Goal: Task Accomplishment & Management: Manage account settings

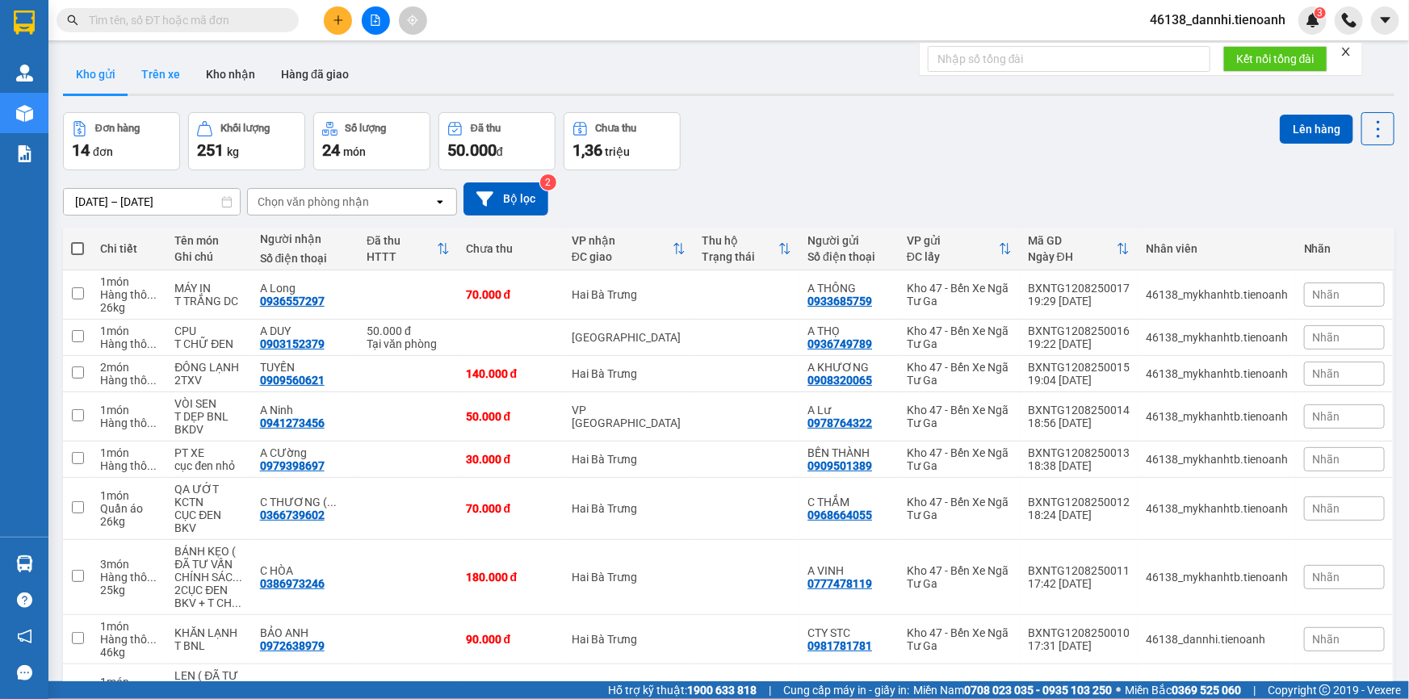
click at [163, 81] on button "Trên xe" at bounding box center [160, 74] width 65 height 39
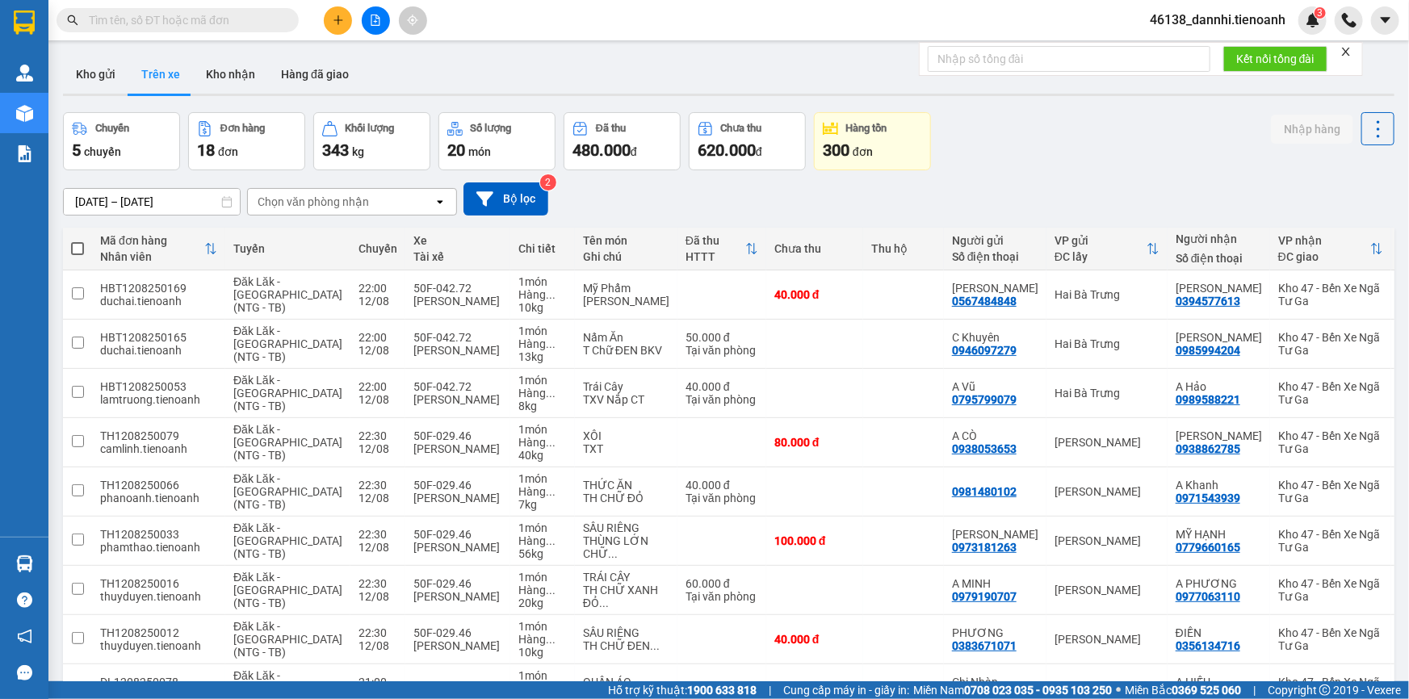
click at [341, 195] on div "Chọn văn phòng nhận" at bounding box center [313, 202] width 111 height 16
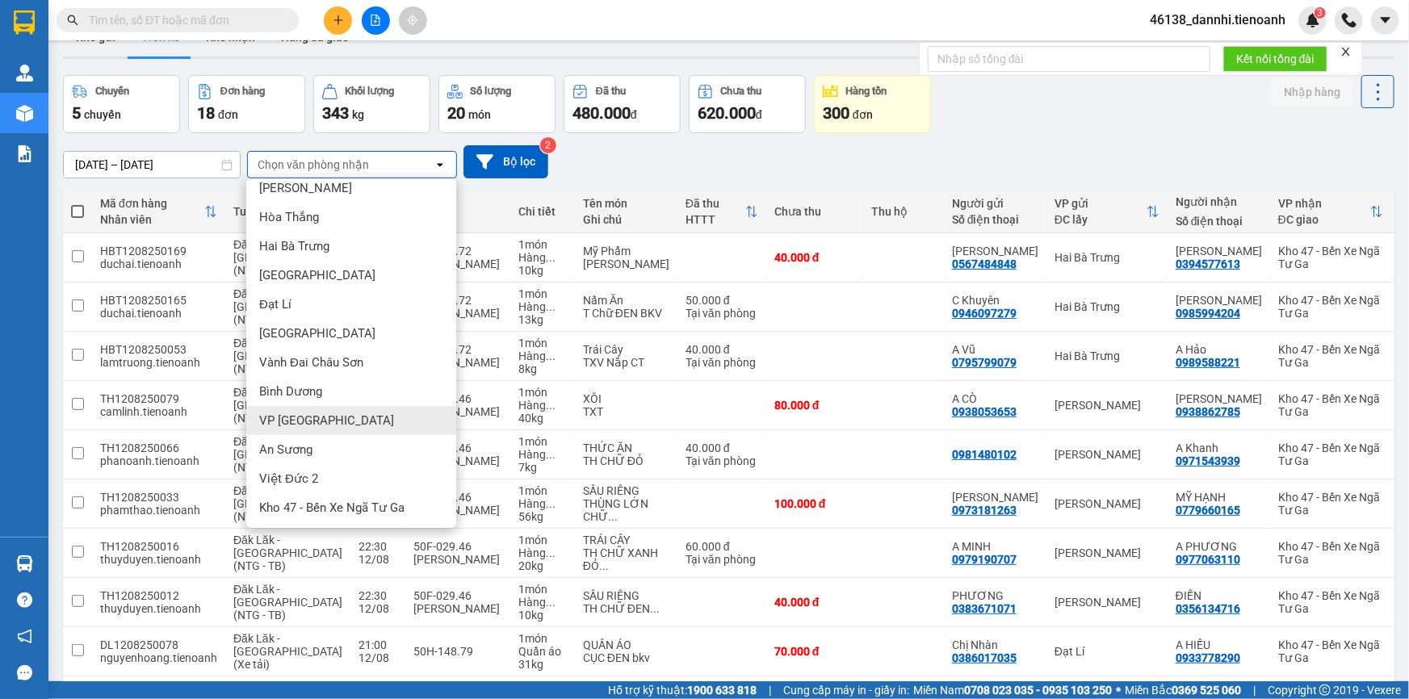
scroll to position [146, 0]
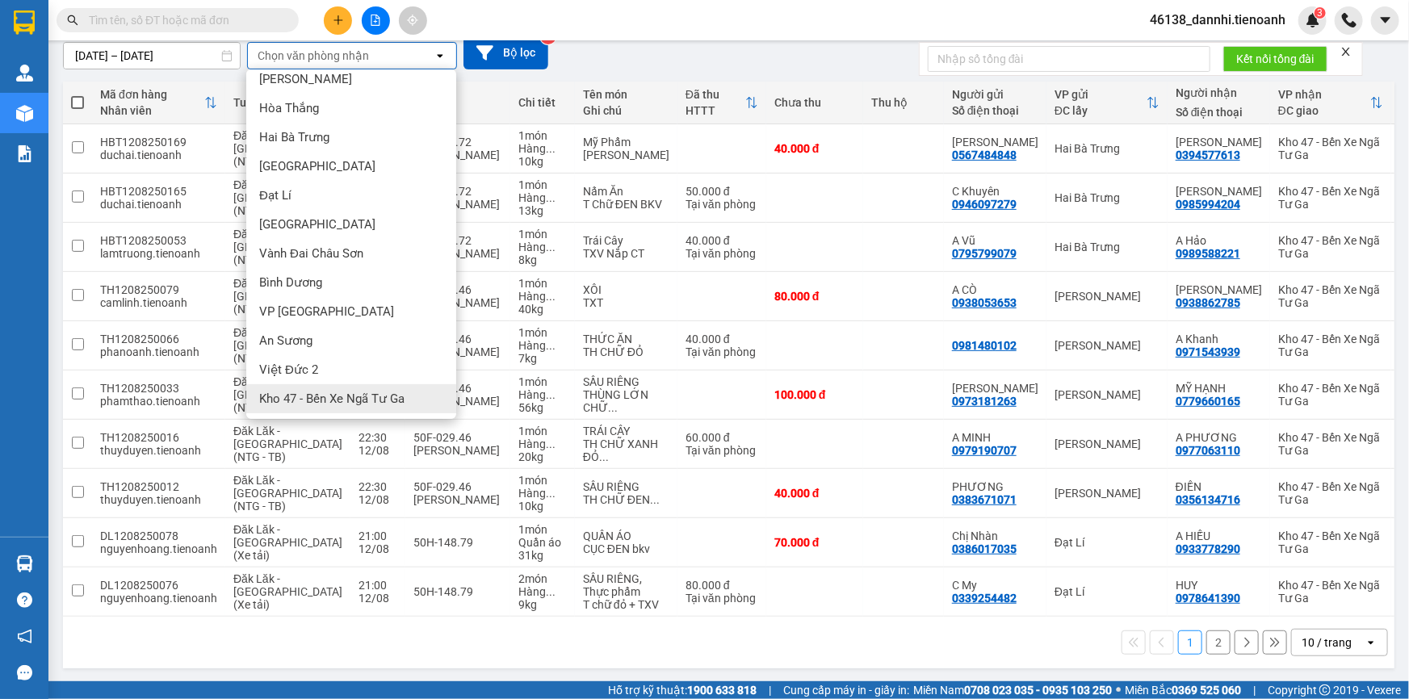
click at [377, 387] on div "Kho 47 - Bến Xe Ngã Tư Ga" at bounding box center [351, 398] width 210 height 29
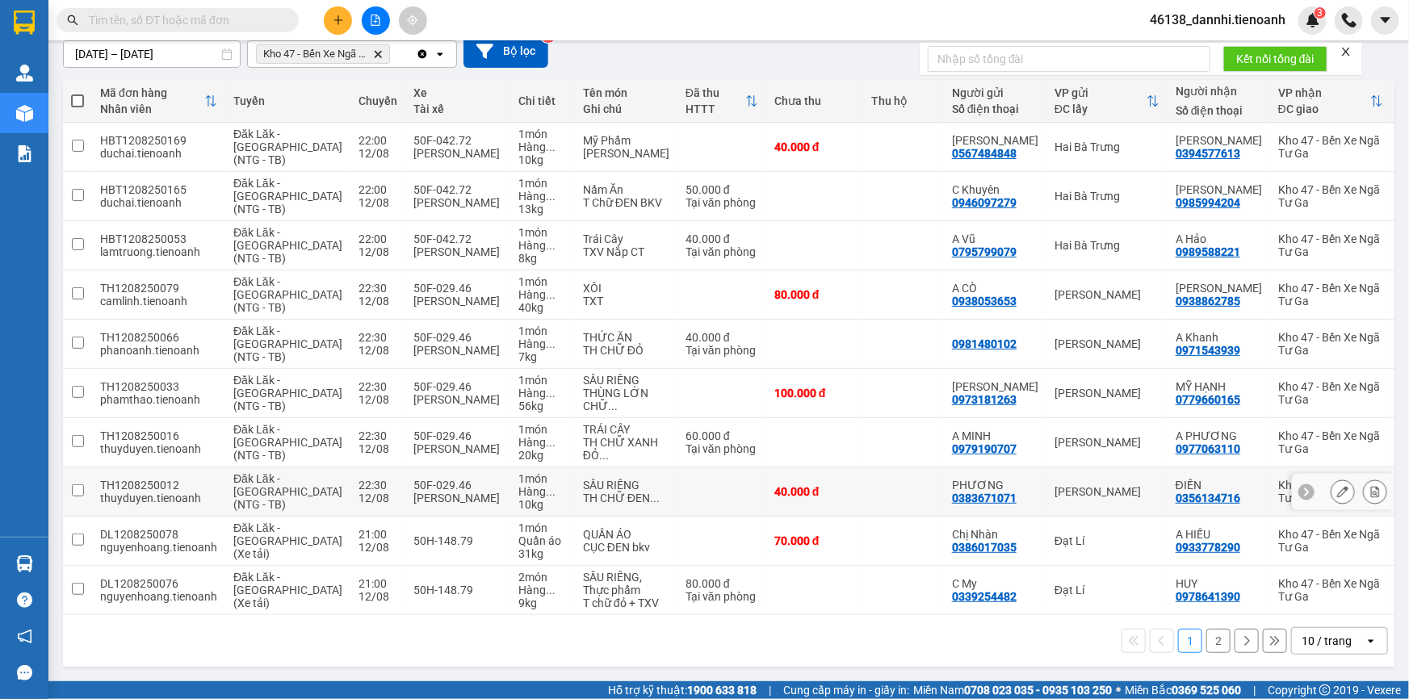
scroll to position [159, 0]
click at [1340, 646] on div "10 / trang" at bounding box center [1327, 641] width 50 height 16
click at [1328, 615] on div "100 / trang" at bounding box center [1328, 617] width 97 height 29
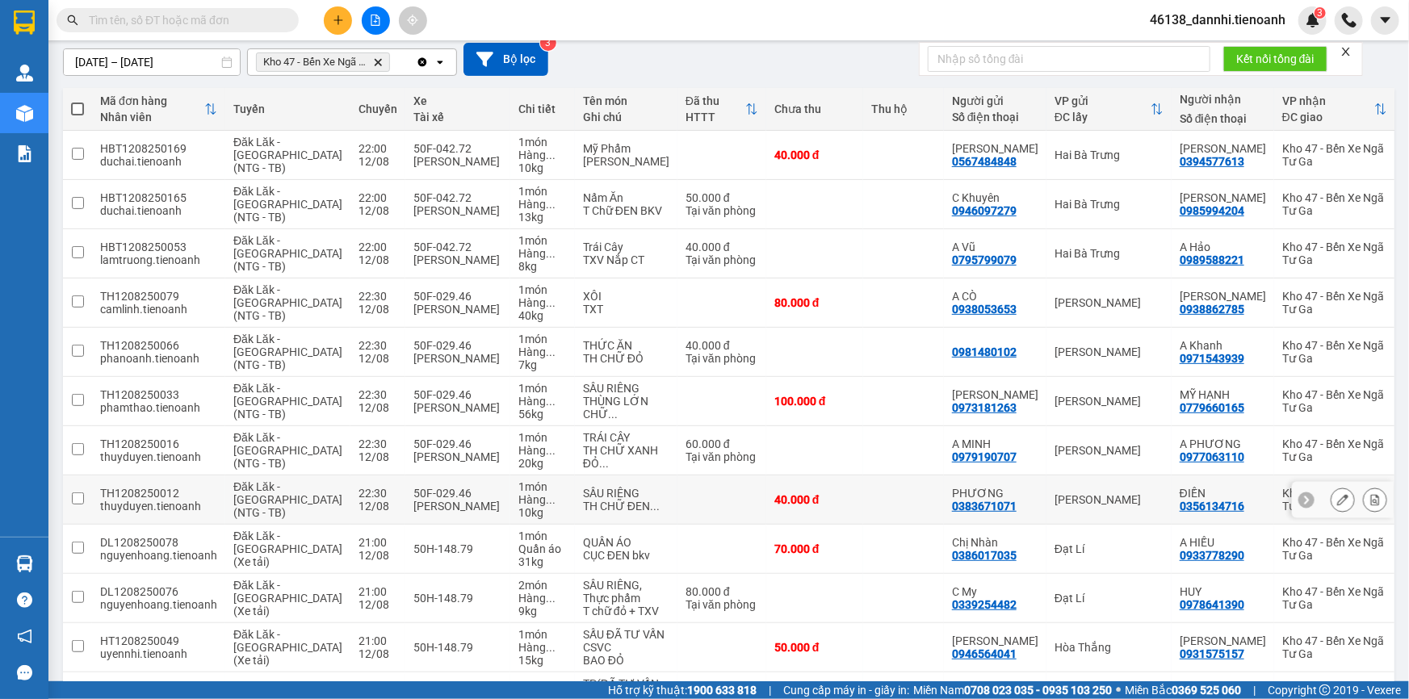
scroll to position [162, 0]
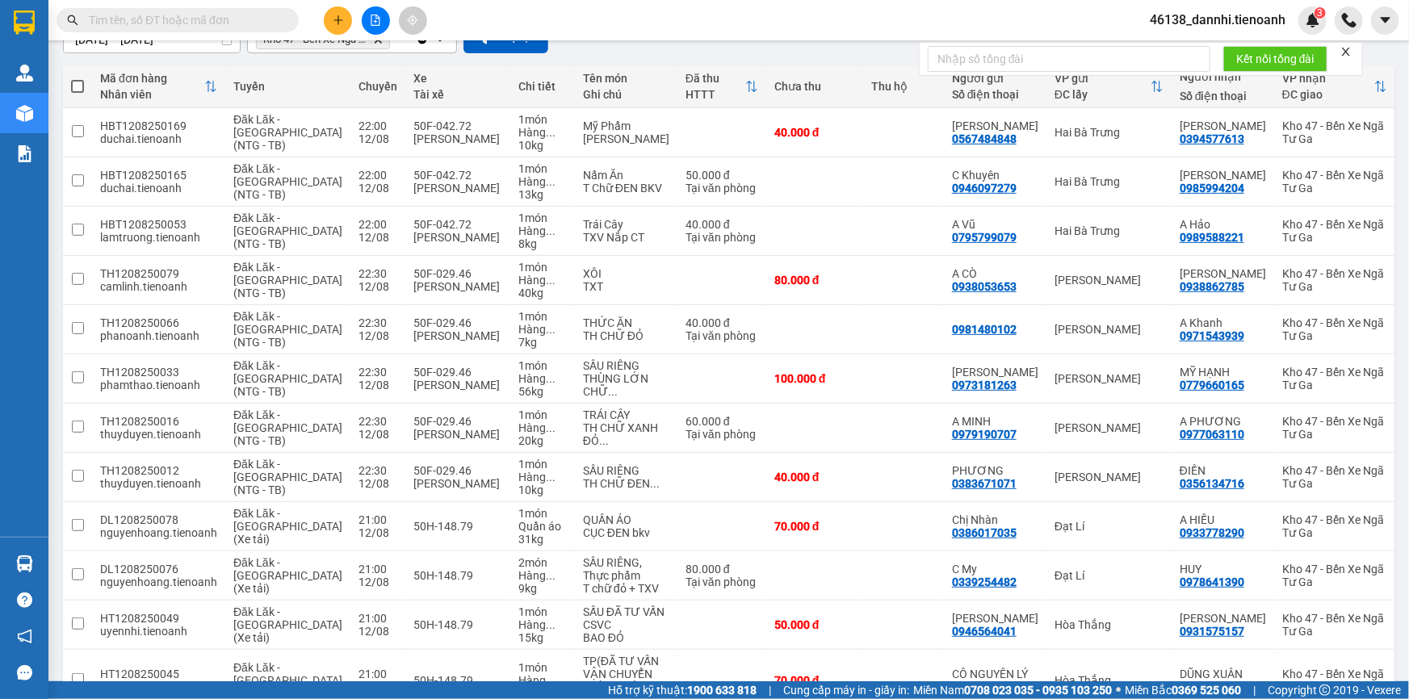
click at [222, 15] on input "text" at bounding box center [184, 20] width 191 height 18
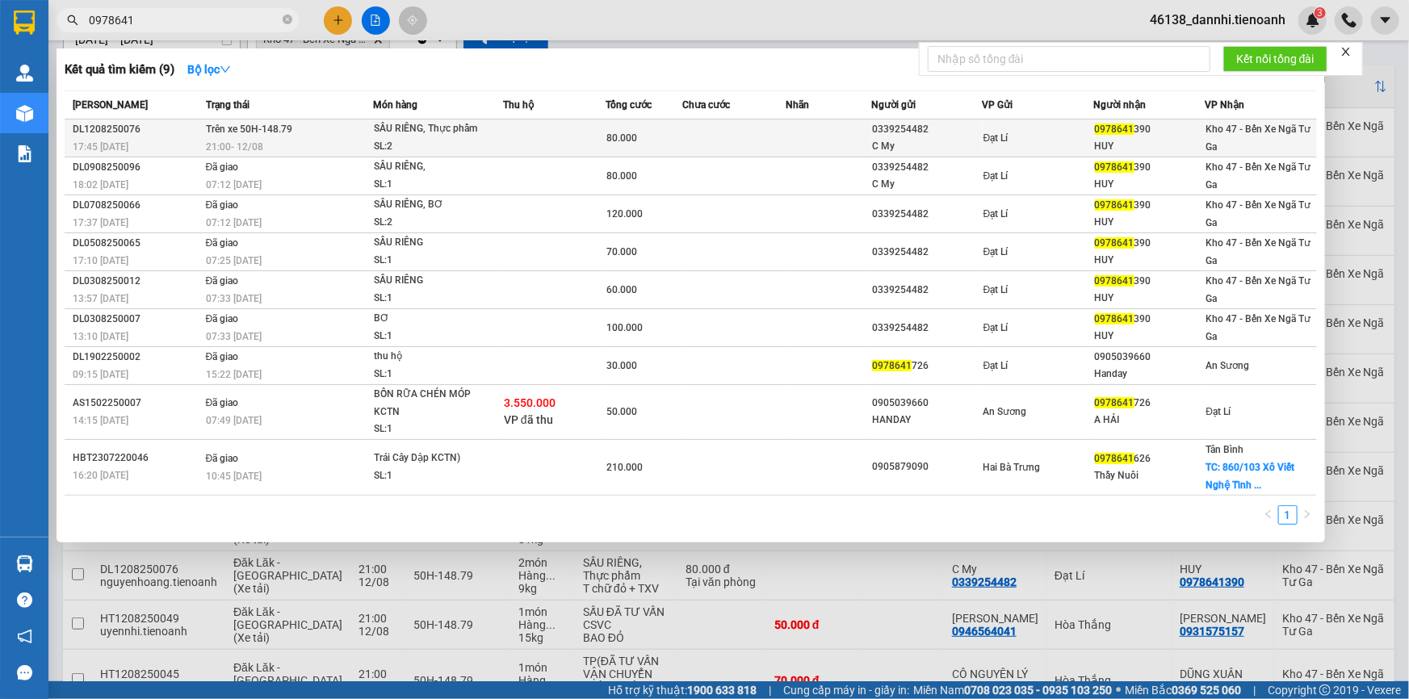
type input "0978641"
click at [420, 132] on div "SẦU RIÊNG, Thực phẩm" at bounding box center [434, 129] width 121 height 18
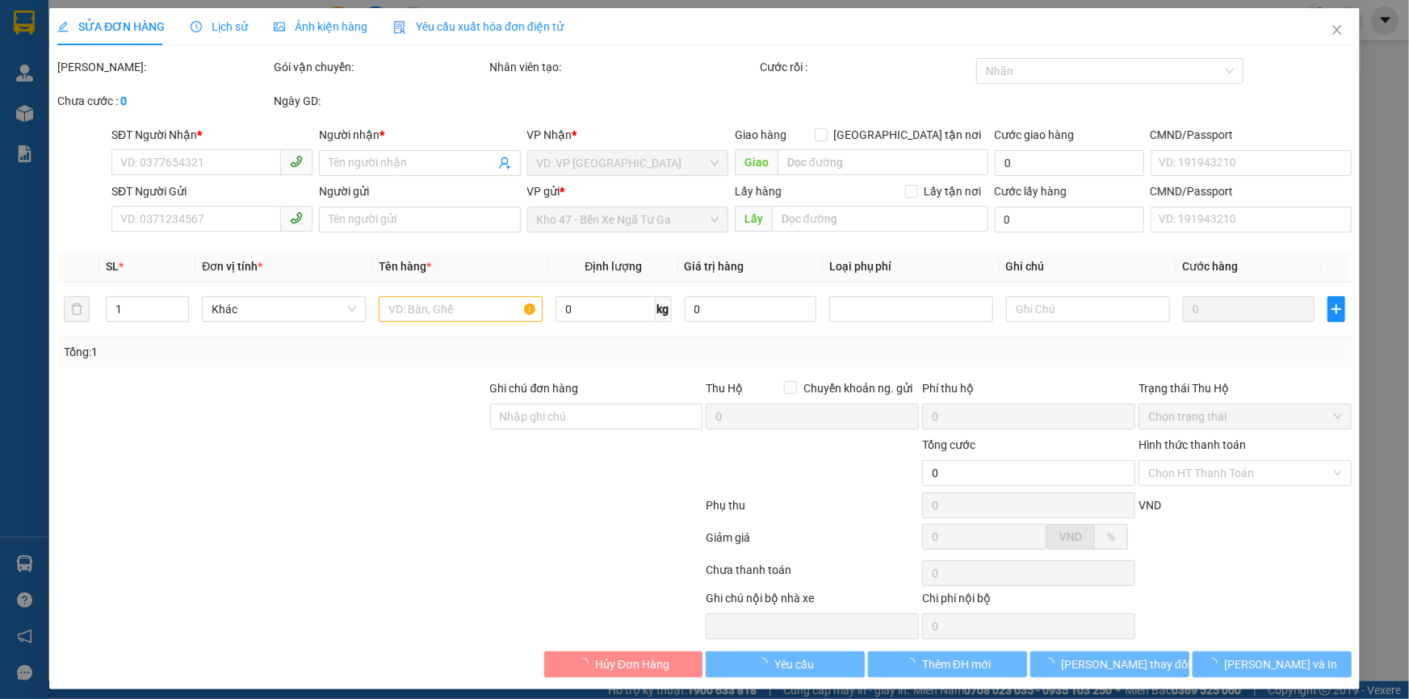
type input "0978641390"
type input "HUY"
type input "0339254482"
type input "C My"
type input "80.000"
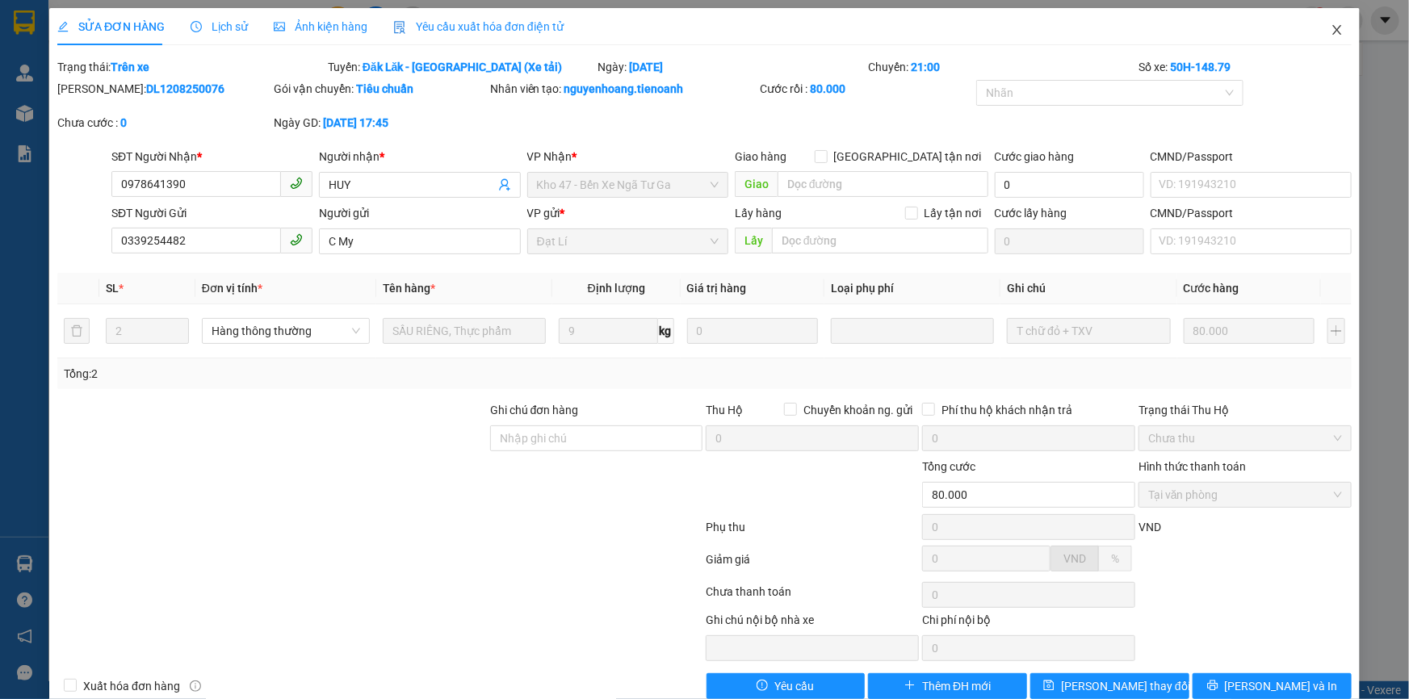
click at [1331, 36] on icon "close" at bounding box center [1337, 29] width 13 height 13
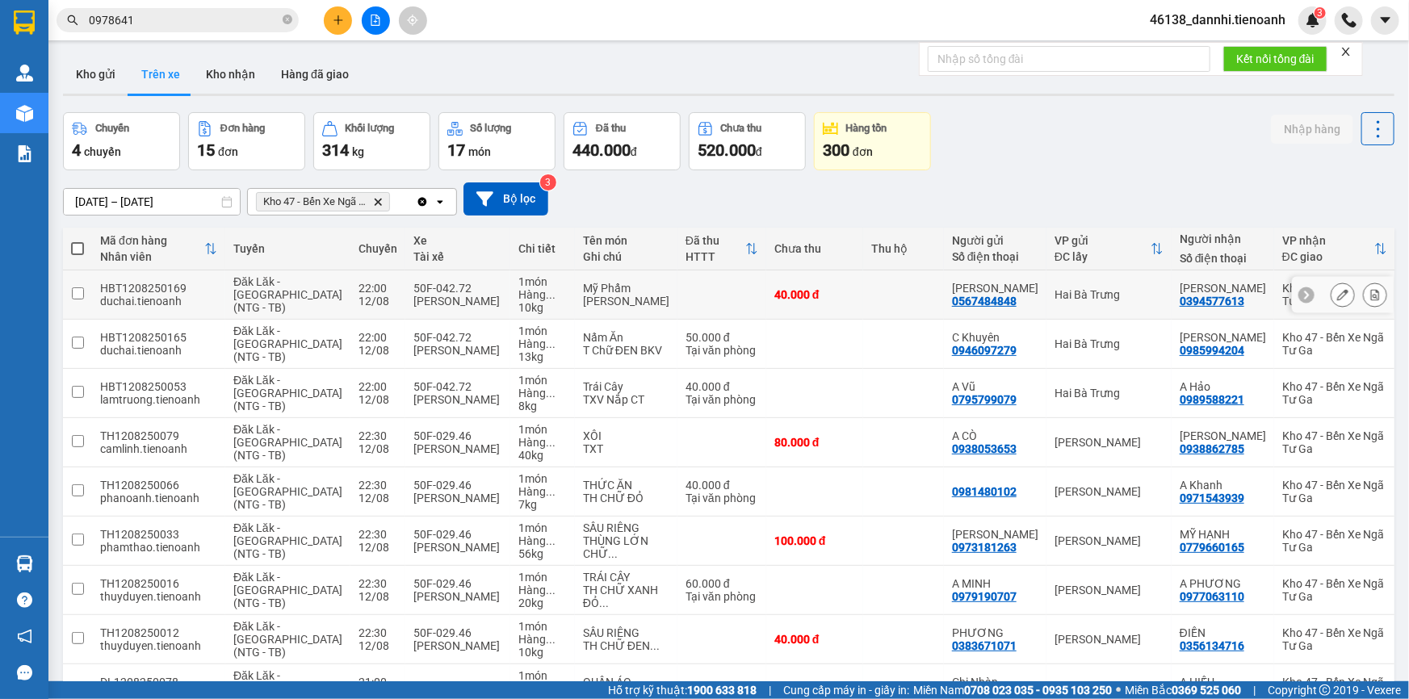
click at [678, 295] on td at bounding box center [722, 295] width 89 height 49
checkbox input "true"
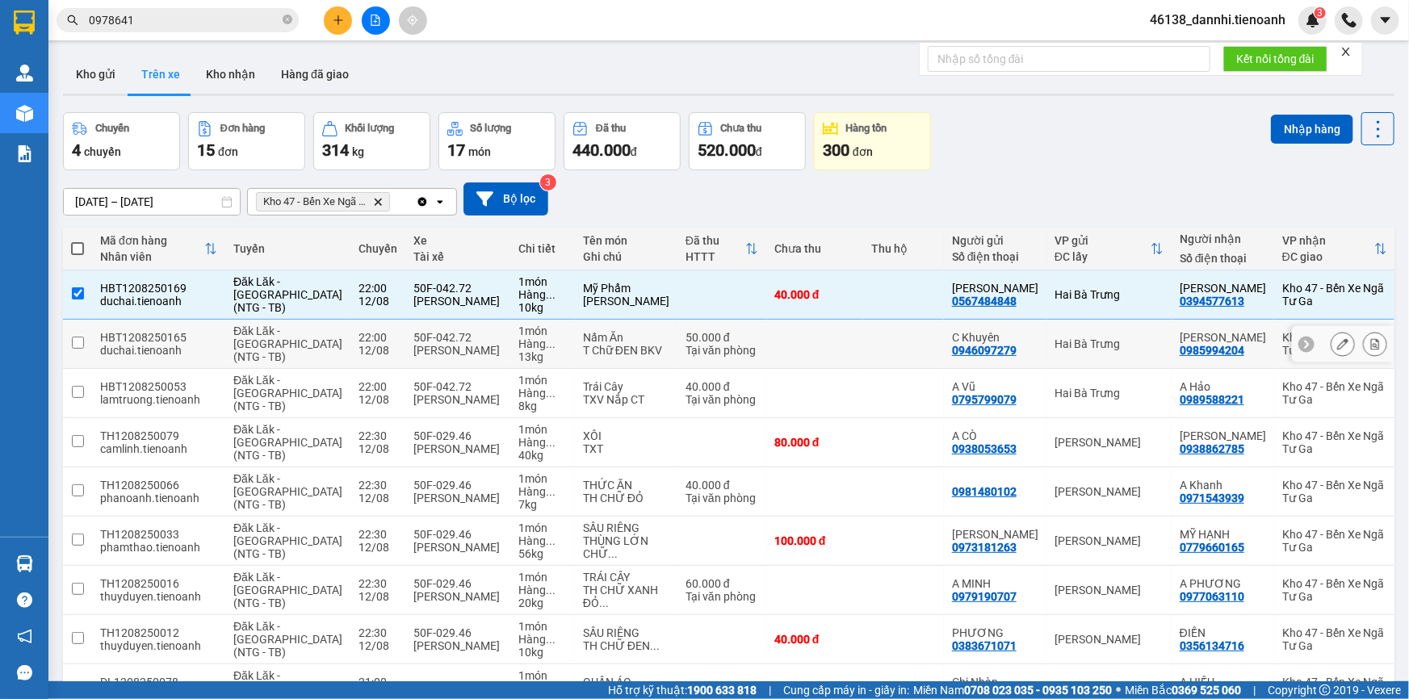
drag, startPoint x: 737, startPoint y: 337, endPoint x: 737, endPoint y: 371, distance: 33.9
click at [766, 351] on td at bounding box center [814, 344] width 97 height 49
checkbox input "true"
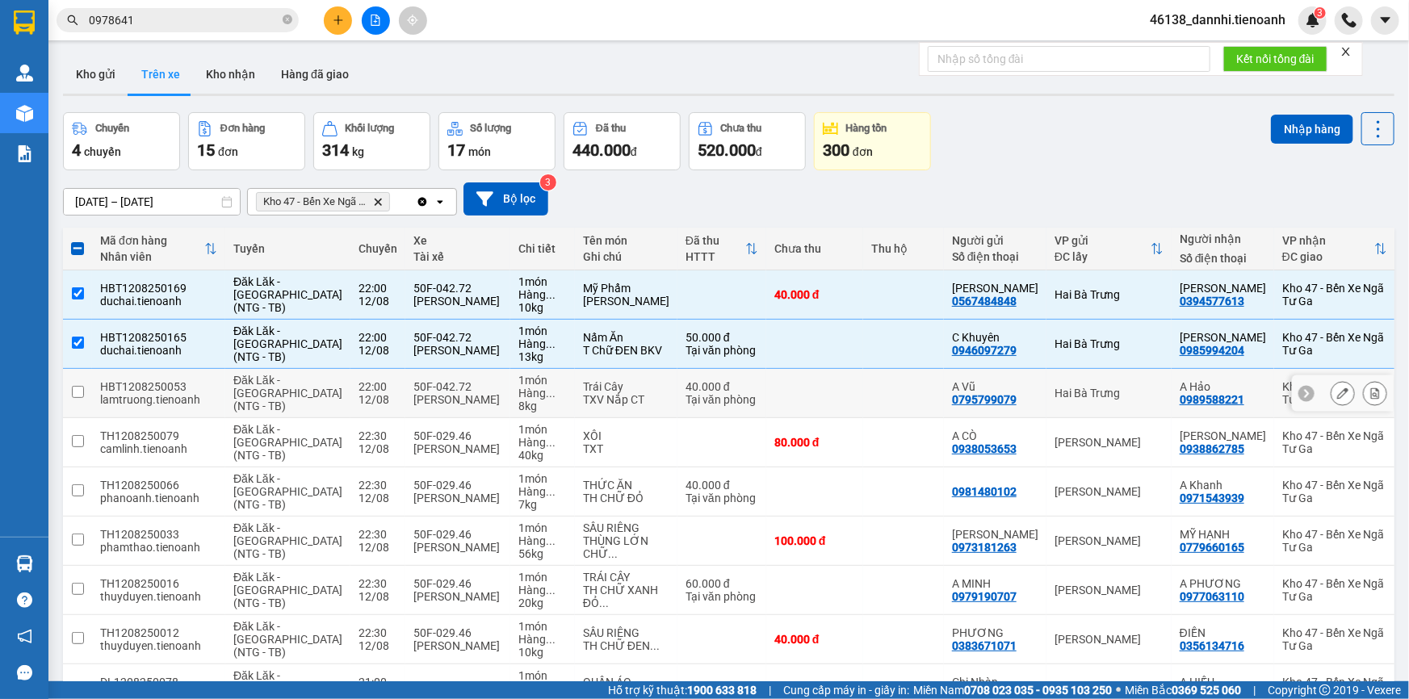
drag, startPoint x: 737, startPoint y: 396, endPoint x: 758, endPoint y: 443, distance: 51.0
click at [766, 397] on td at bounding box center [814, 393] width 97 height 49
checkbox input "true"
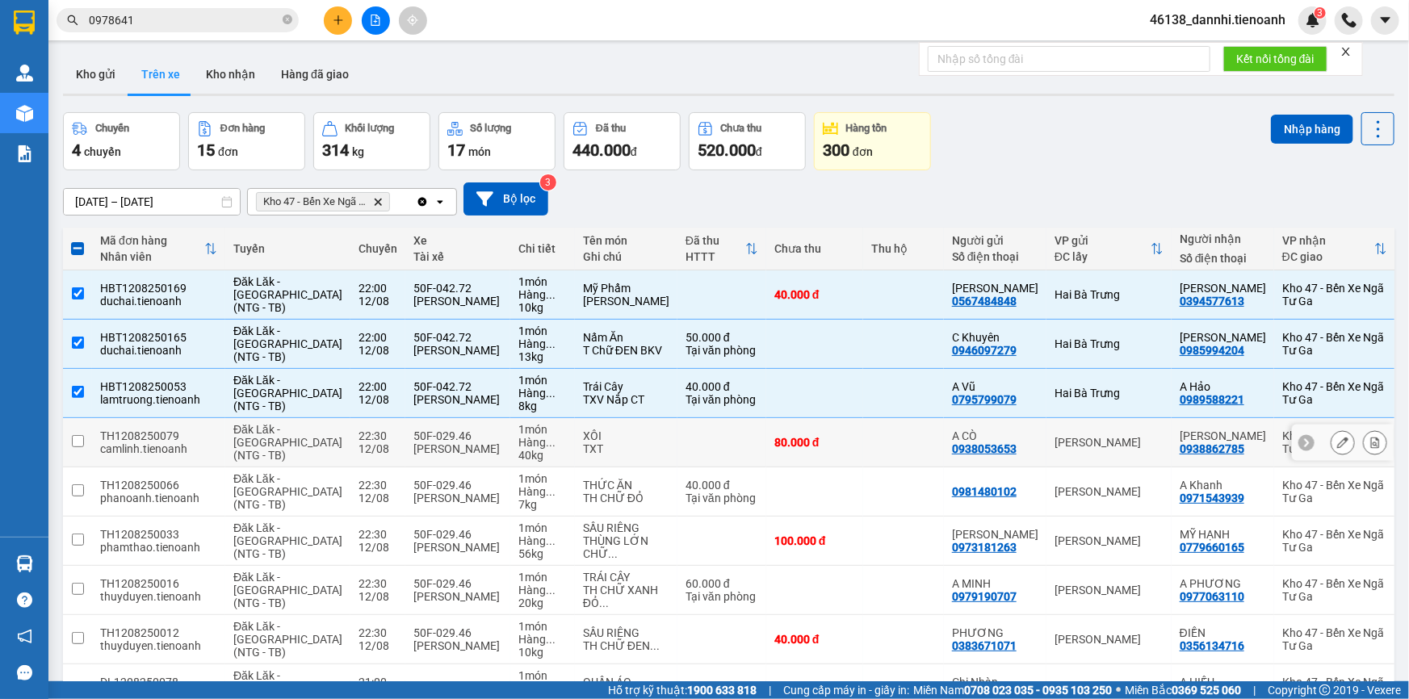
click at [803, 462] on td "80.000 đ" at bounding box center [814, 442] width 97 height 49
checkbox input "true"
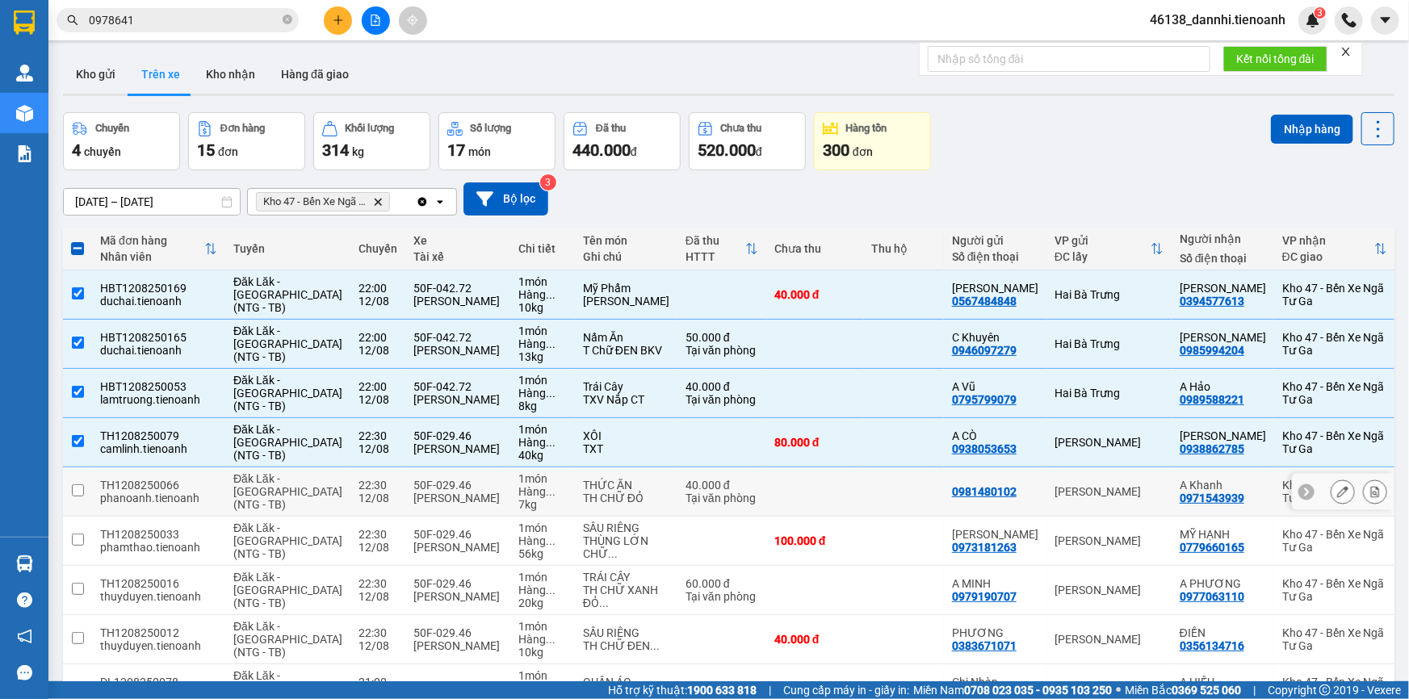
click at [802, 513] on td at bounding box center [814, 492] width 97 height 49
checkbox input "true"
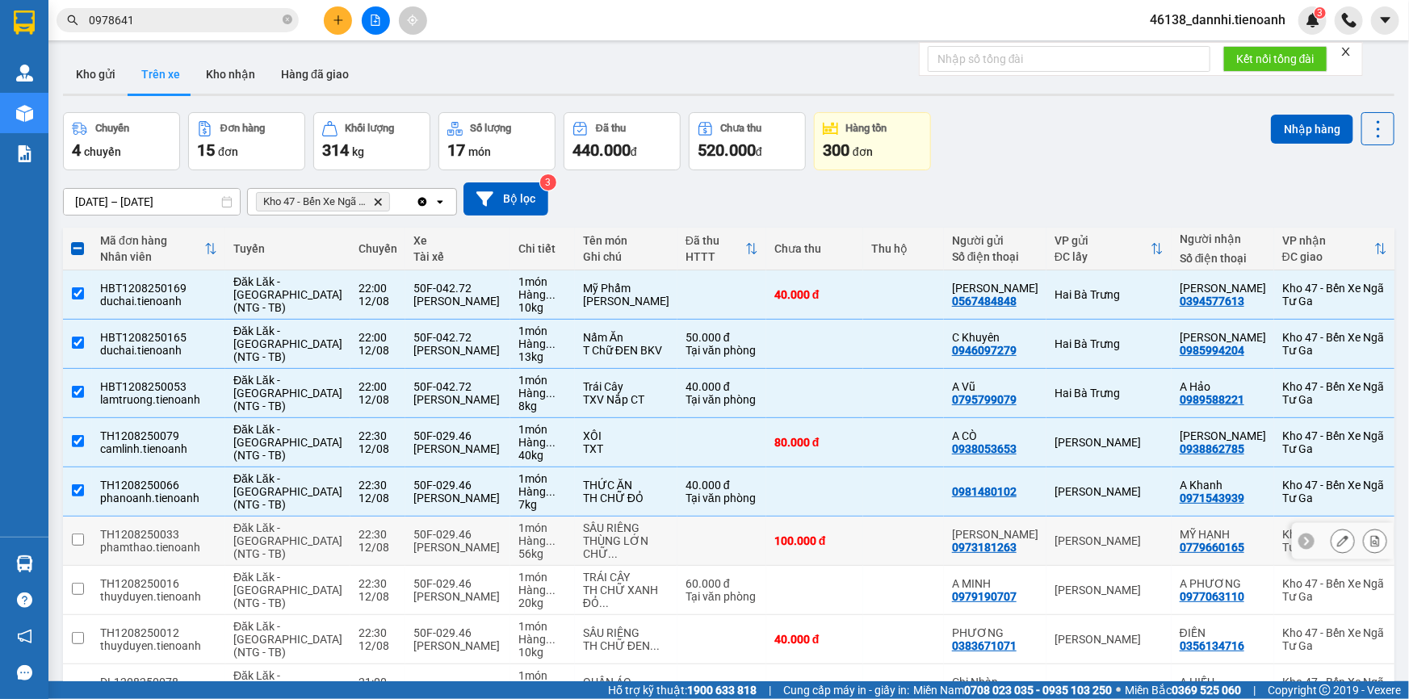
click at [807, 541] on td "100.000 đ" at bounding box center [814, 541] width 97 height 49
checkbox input "true"
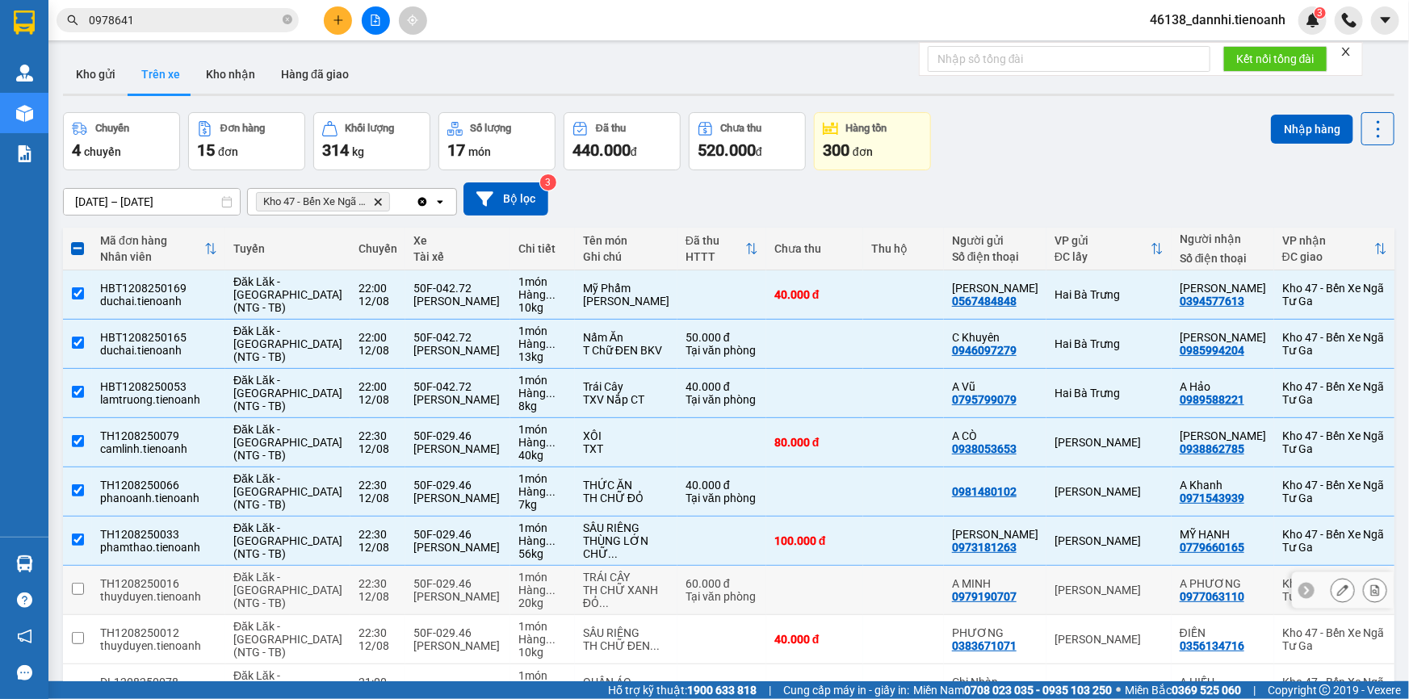
drag, startPoint x: 810, startPoint y: 597, endPoint x: 807, endPoint y: 629, distance: 32.5
click at [810, 603] on td at bounding box center [814, 590] width 97 height 49
checkbox input "true"
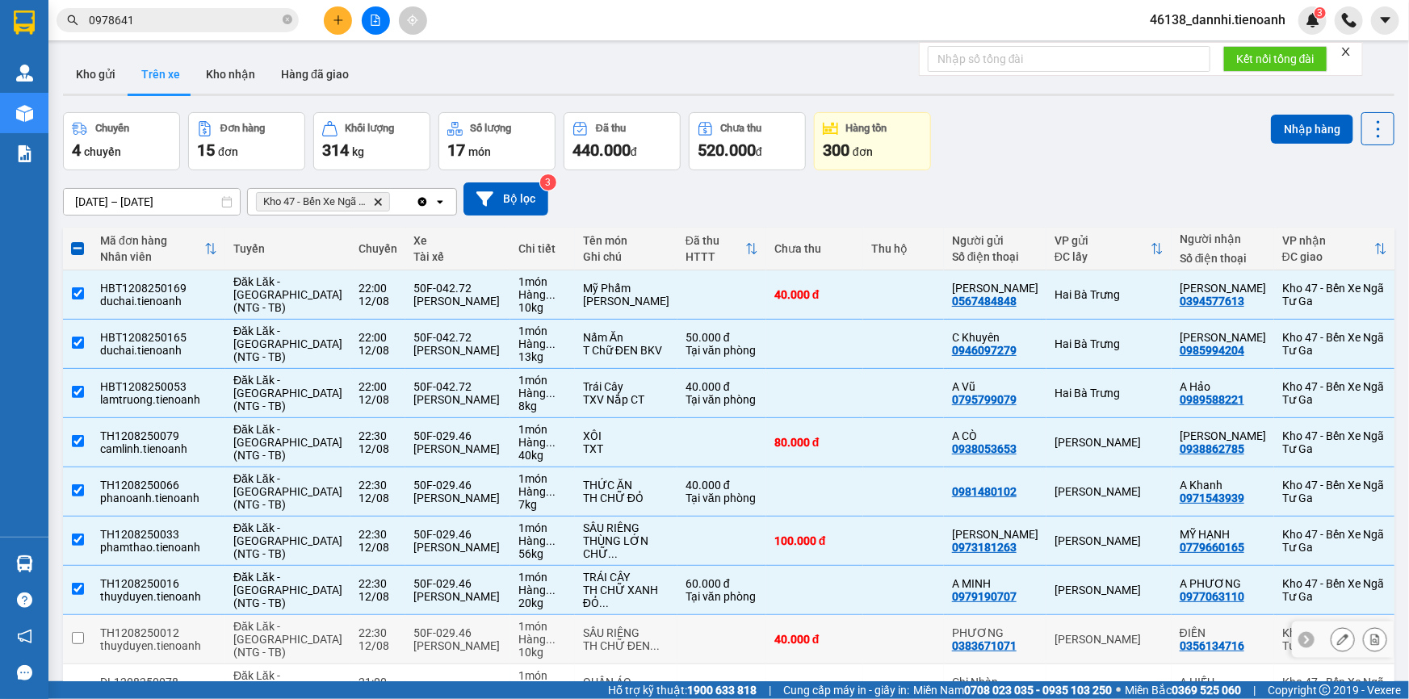
click at [808, 644] on td "40.000 đ" at bounding box center [814, 639] width 97 height 49
checkbox input "true"
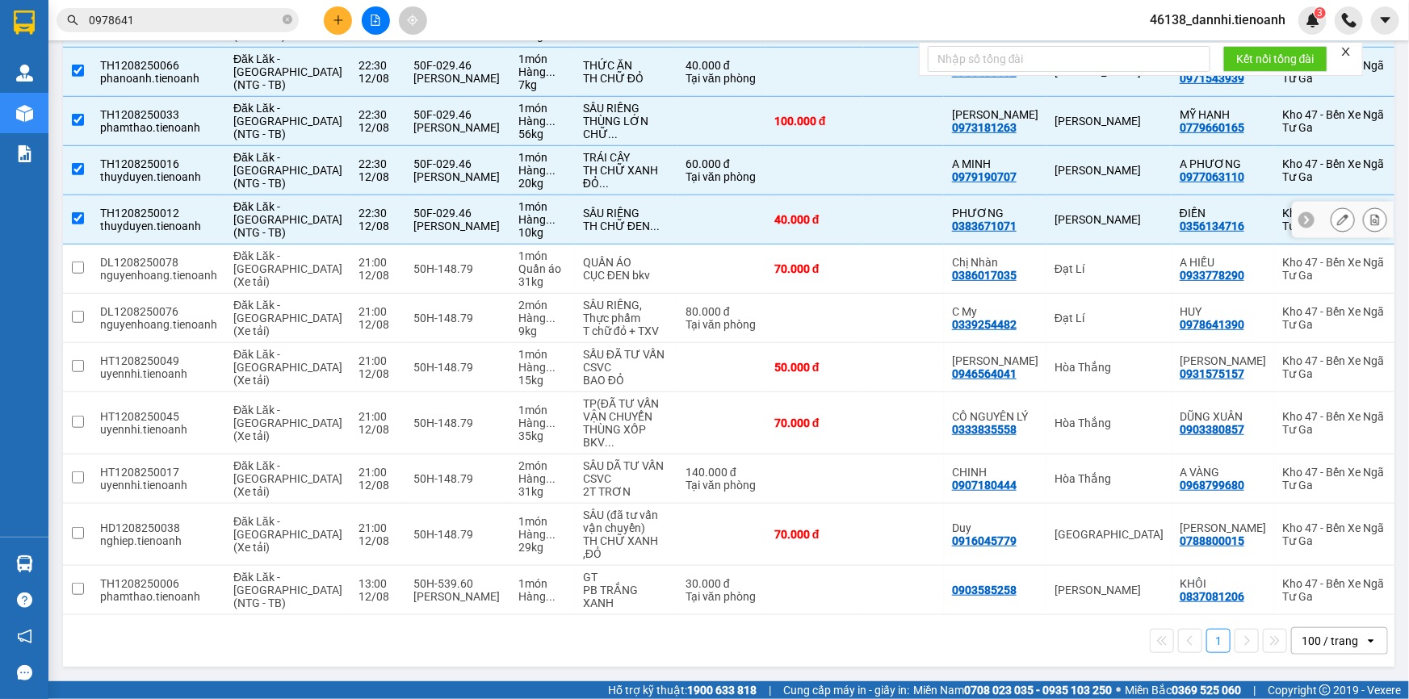
scroll to position [456, 0]
drag, startPoint x: 823, startPoint y: 216, endPoint x: 821, endPoint y: 230, distance: 13.9
click at [863, 245] on td at bounding box center [903, 269] width 81 height 49
checkbox input "true"
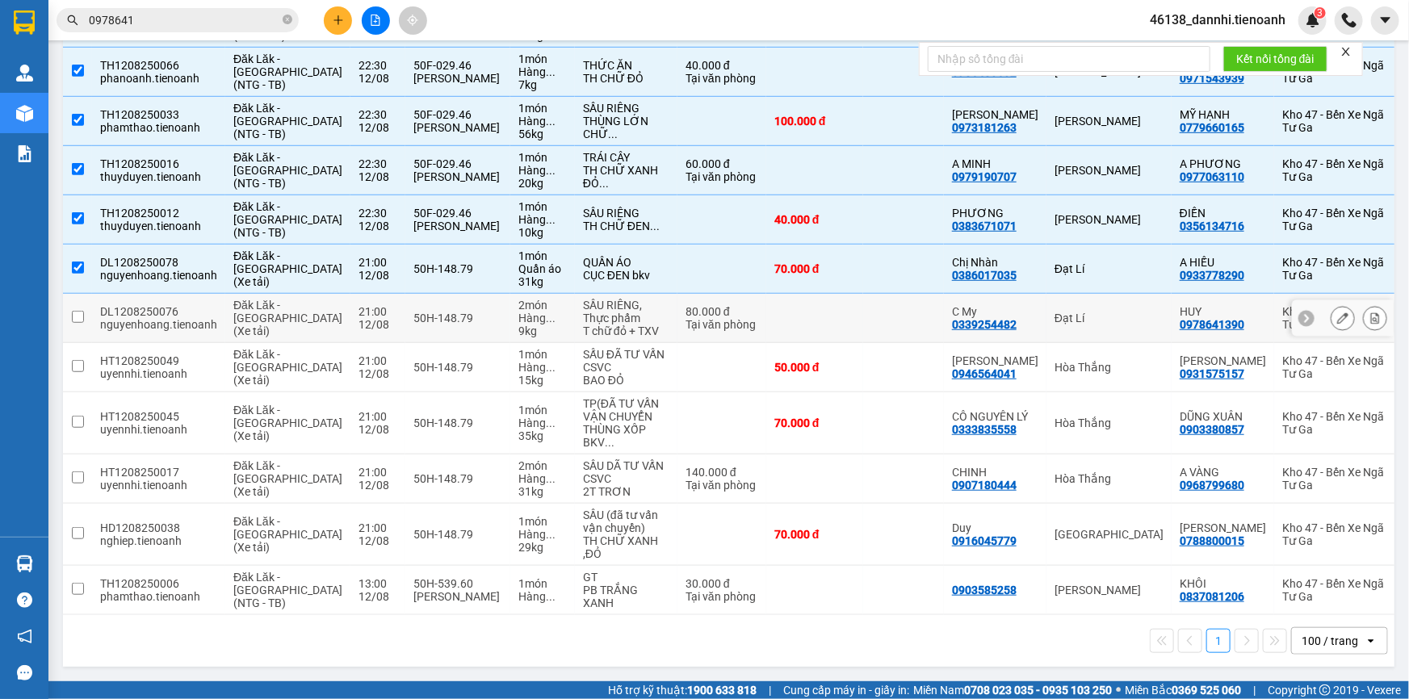
click at [812, 294] on td at bounding box center [814, 318] width 97 height 49
checkbox input "true"
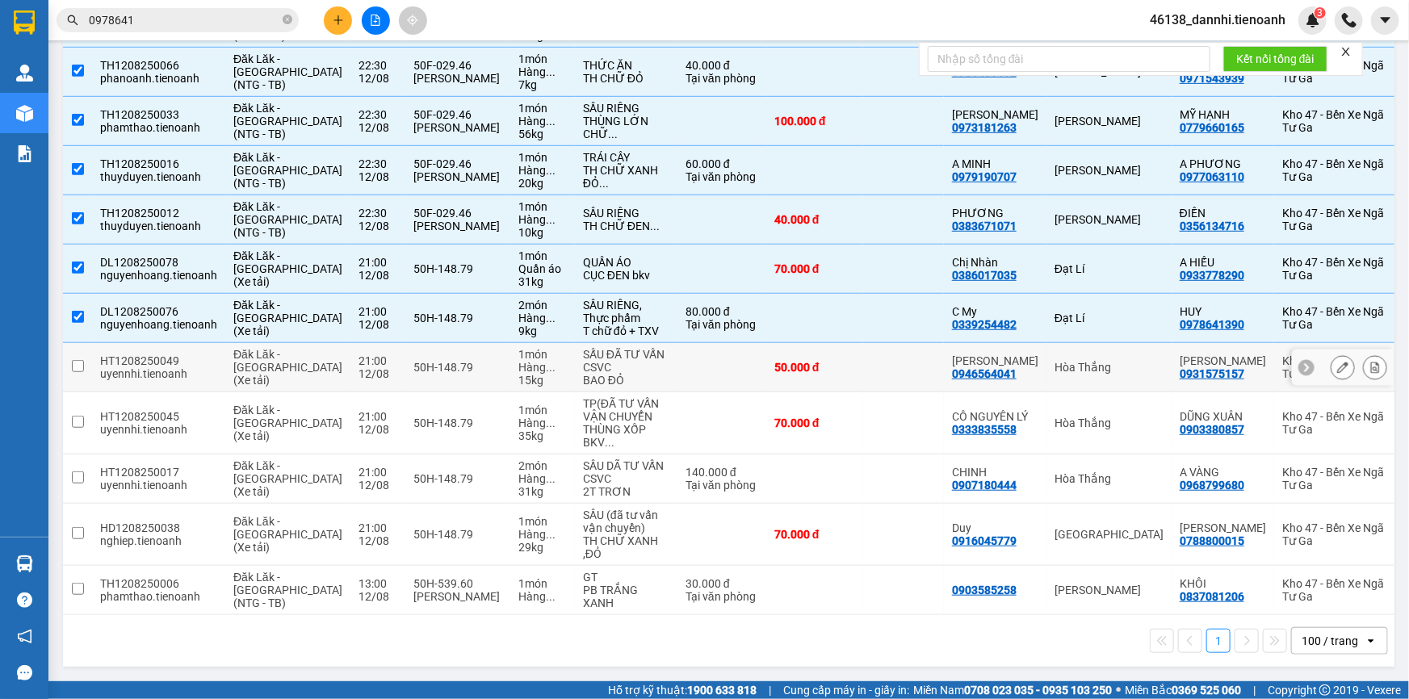
drag, startPoint x: 806, startPoint y: 352, endPoint x: 807, endPoint y: 368, distance: 16.2
click at [806, 353] on td "50.000 đ" at bounding box center [814, 367] width 97 height 49
checkbox input "true"
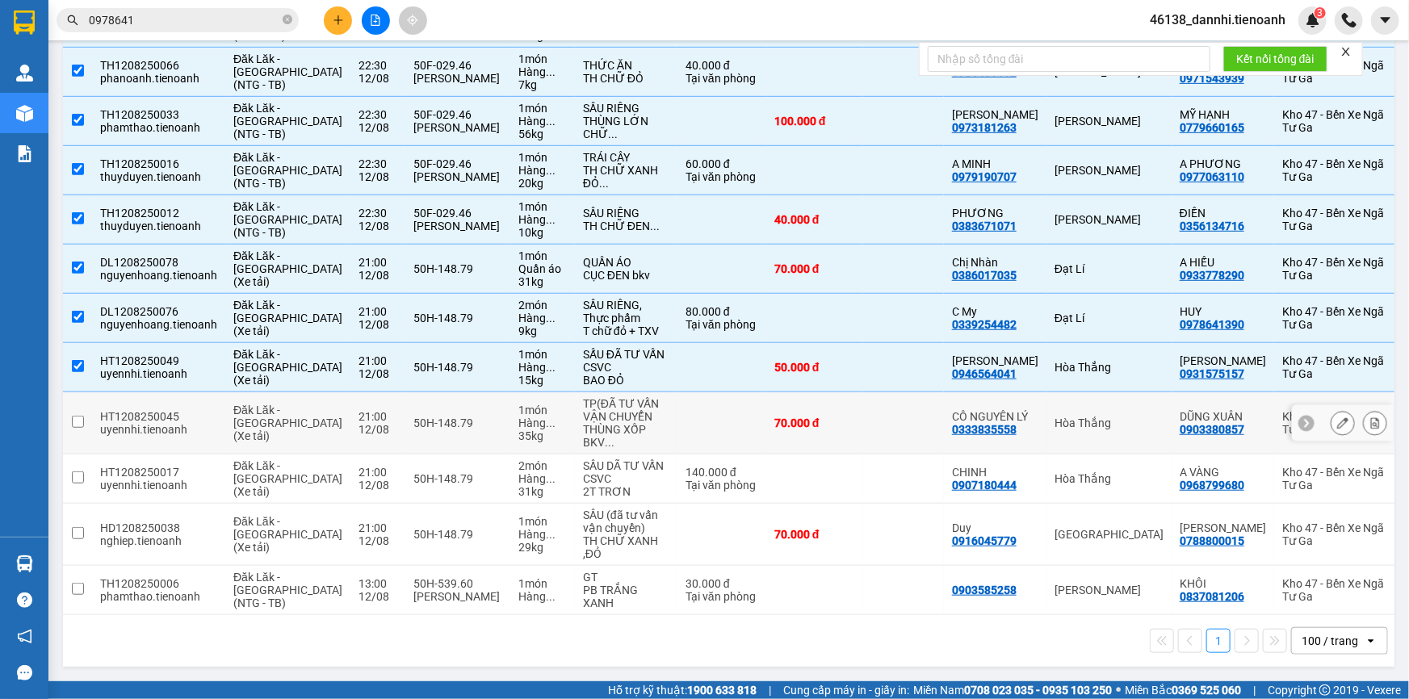
click at [863, 407] on td at bounding box center [903, 424] width 81 height 62
checkbox input "true"
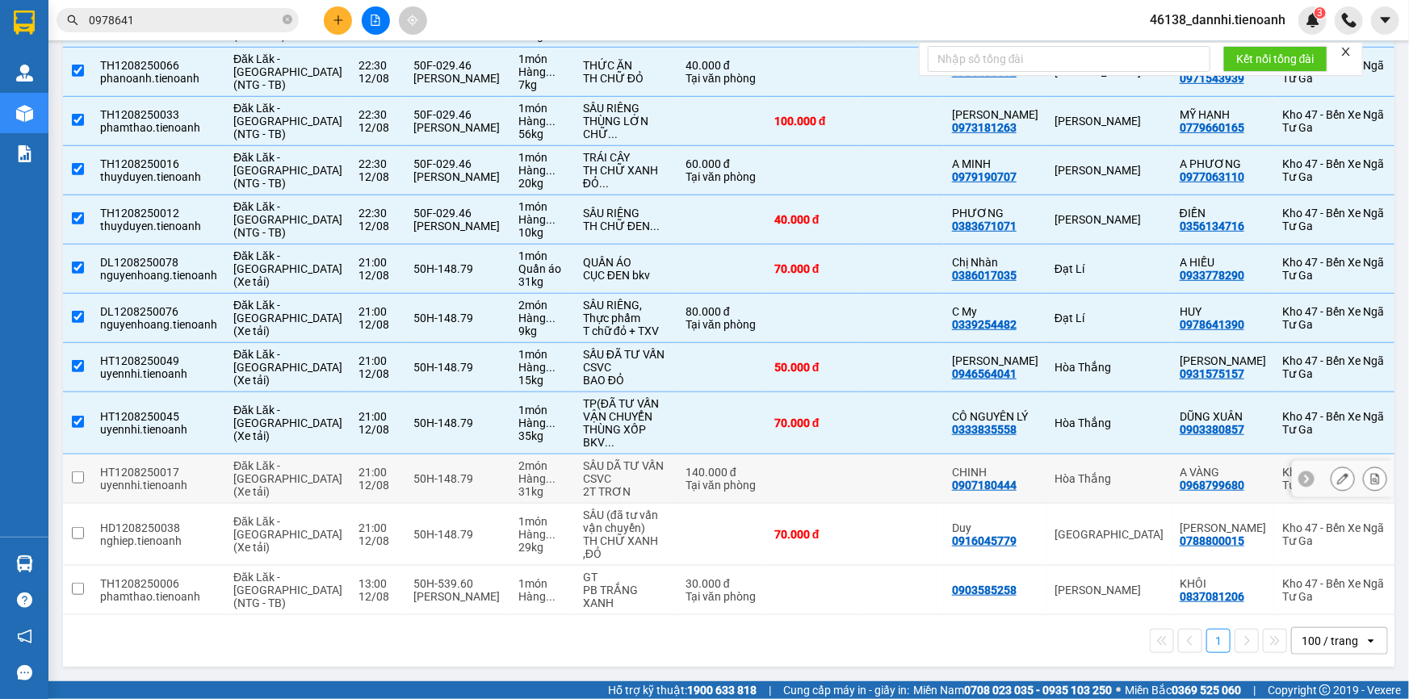
click at [863, 468] on td at bounding box center [903, 479] width 81 height 49
checkbox input "true"
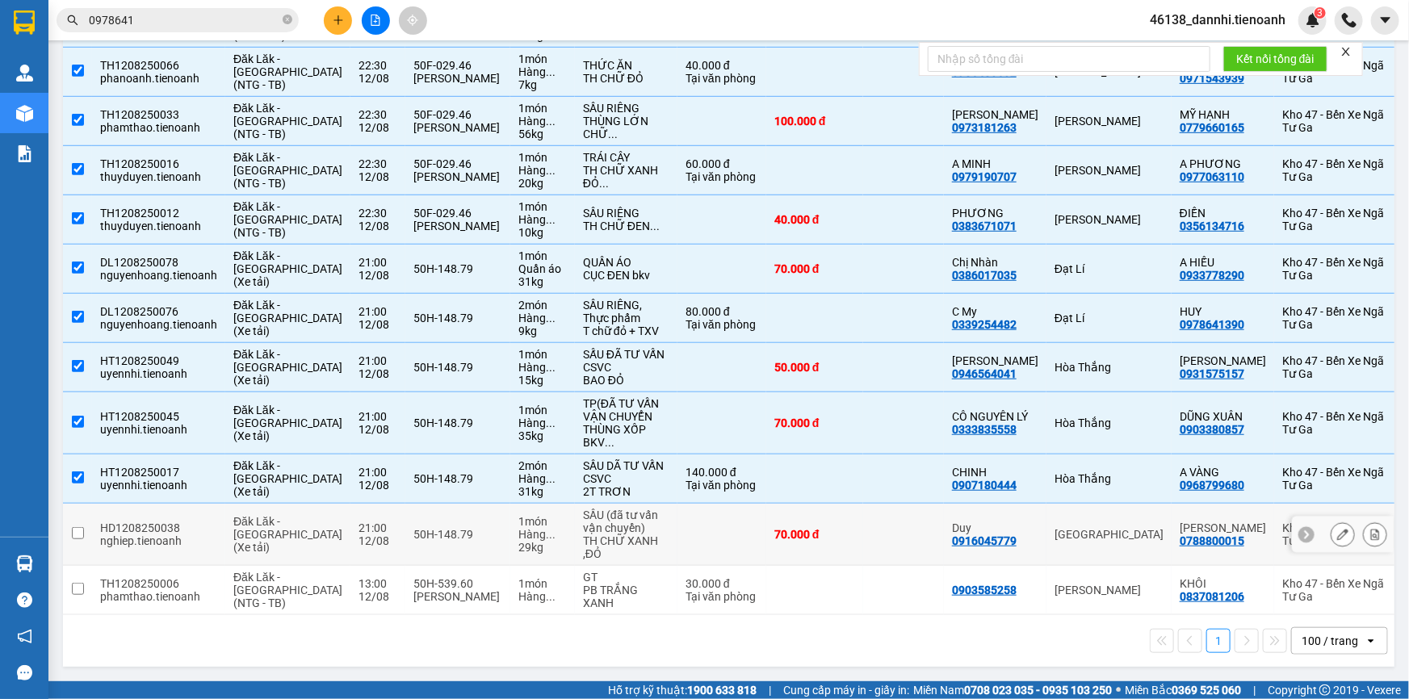
click at [863, 514] on td at bounding box center [903, 535] width 81 height 62
checkbox input "true"
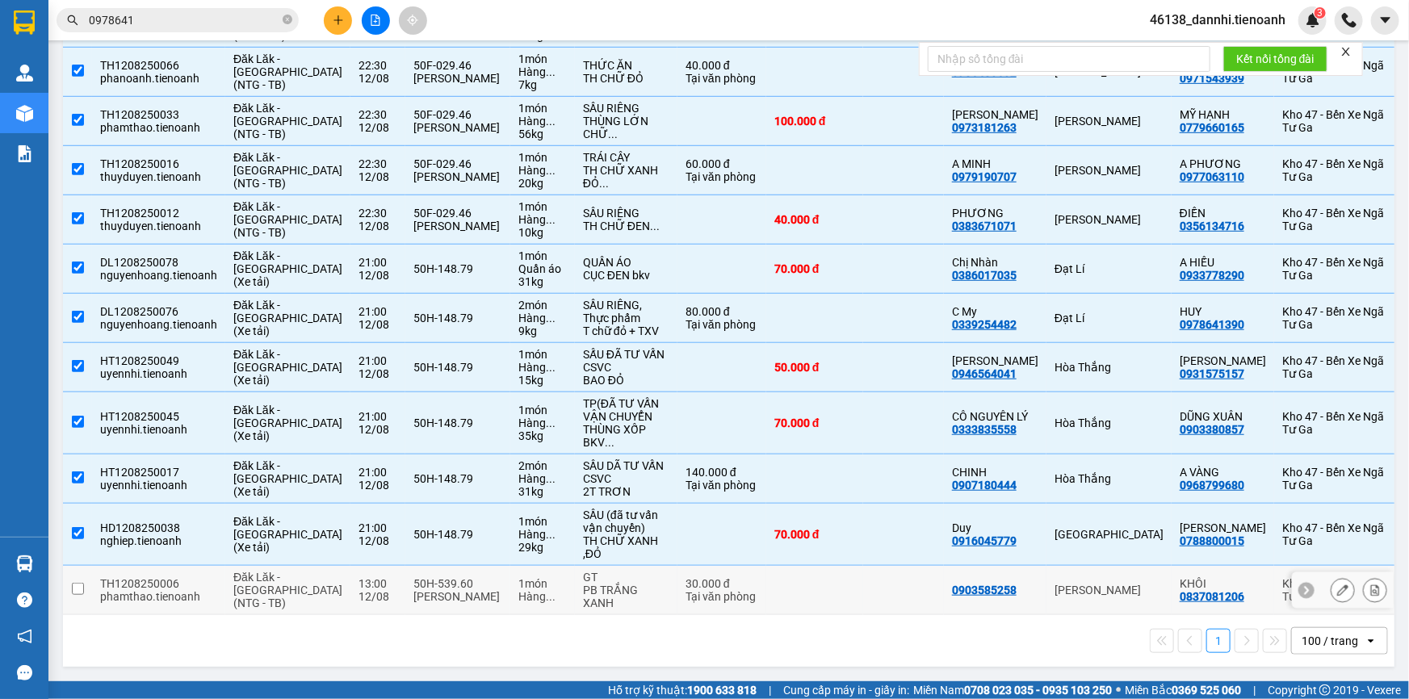
click at [863, 585] on td at bounding box center [903, 590] width 81 height 49
checkbox input "true"
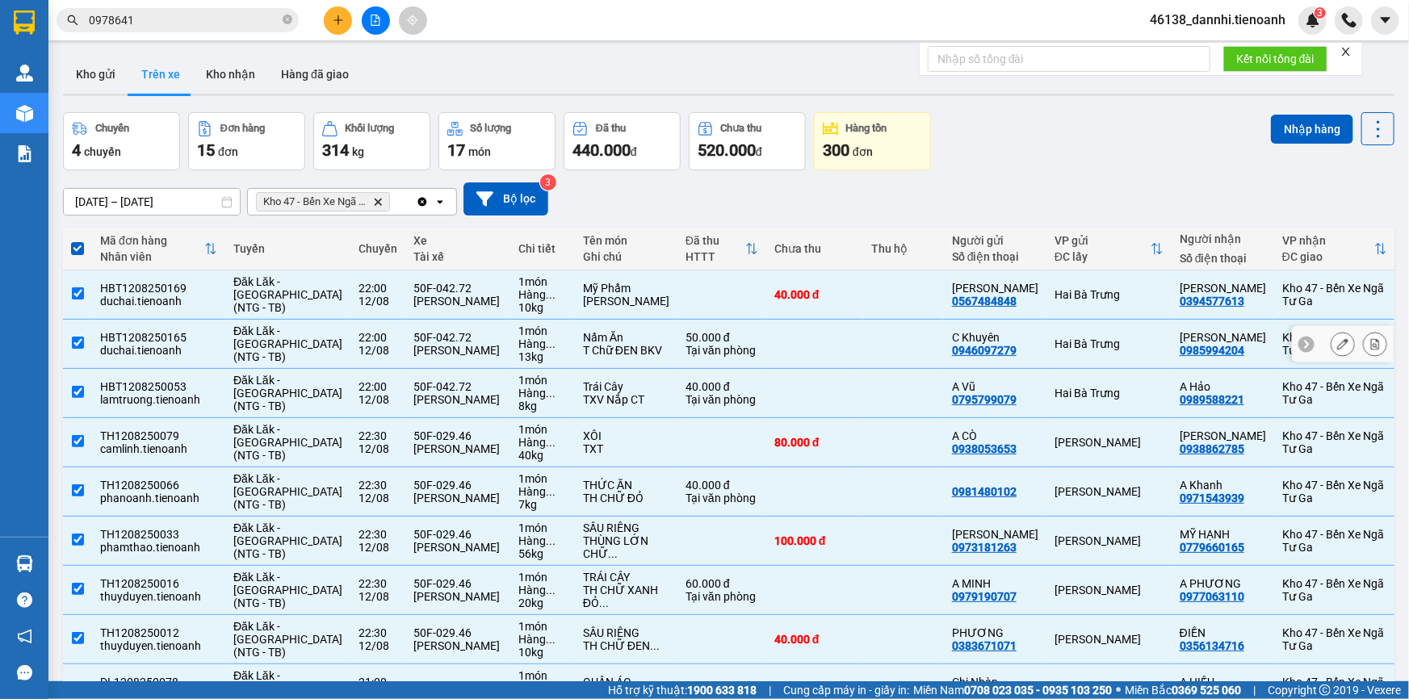
scroll to position [0, 0]
click at [160, 11] on input "0978641" at bounding box center [184, 20] width 191 height 18
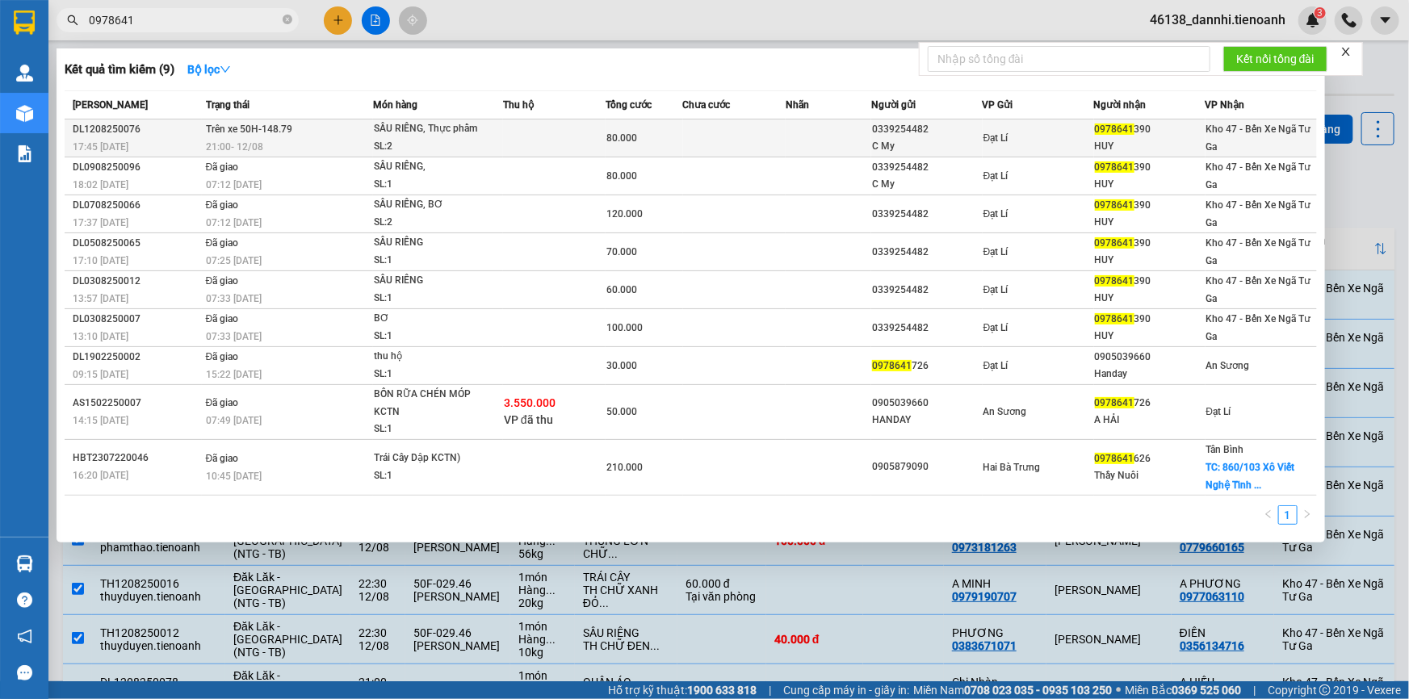
click at [295, 134] on td "Trên xe 50H-148.79 21:00 [DATE]" at bounding box center [287, 139] width 171 height 38
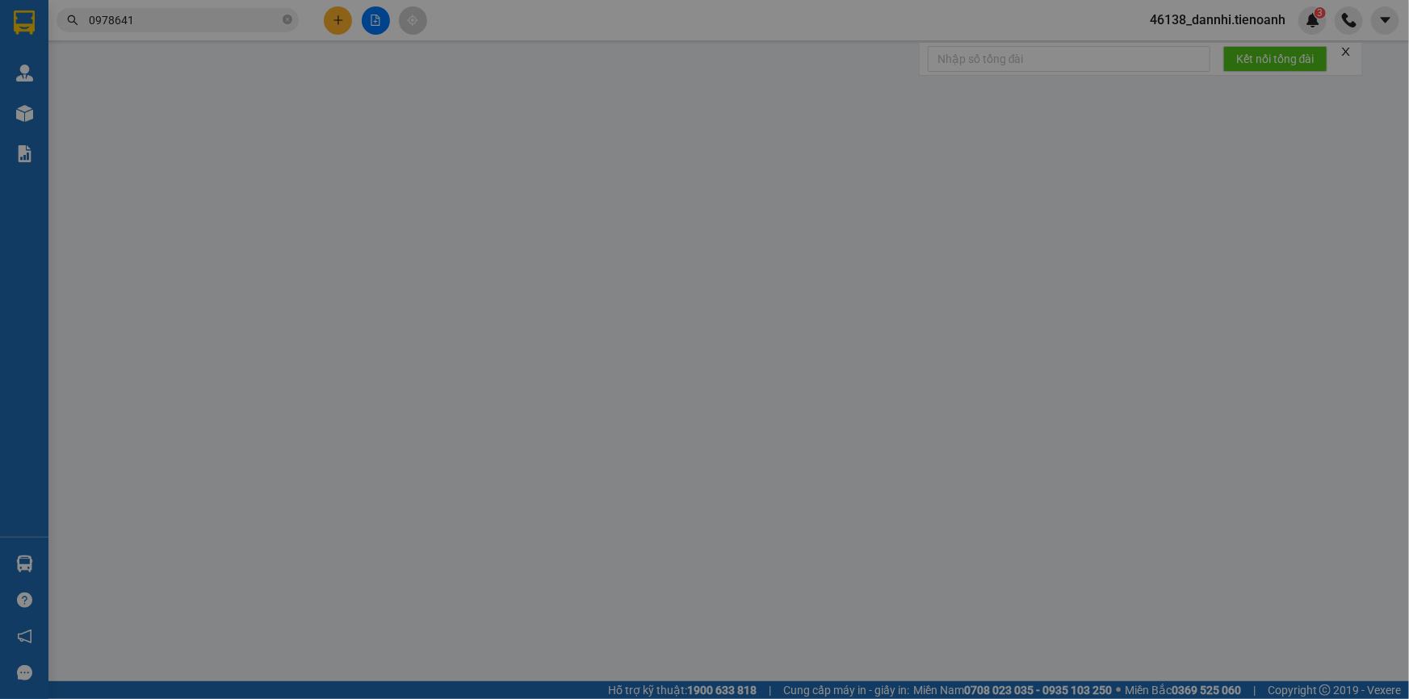
type input "0978641390"
type input "HUY"
type input "0339254482"
type input "C My"
type input "80.000"
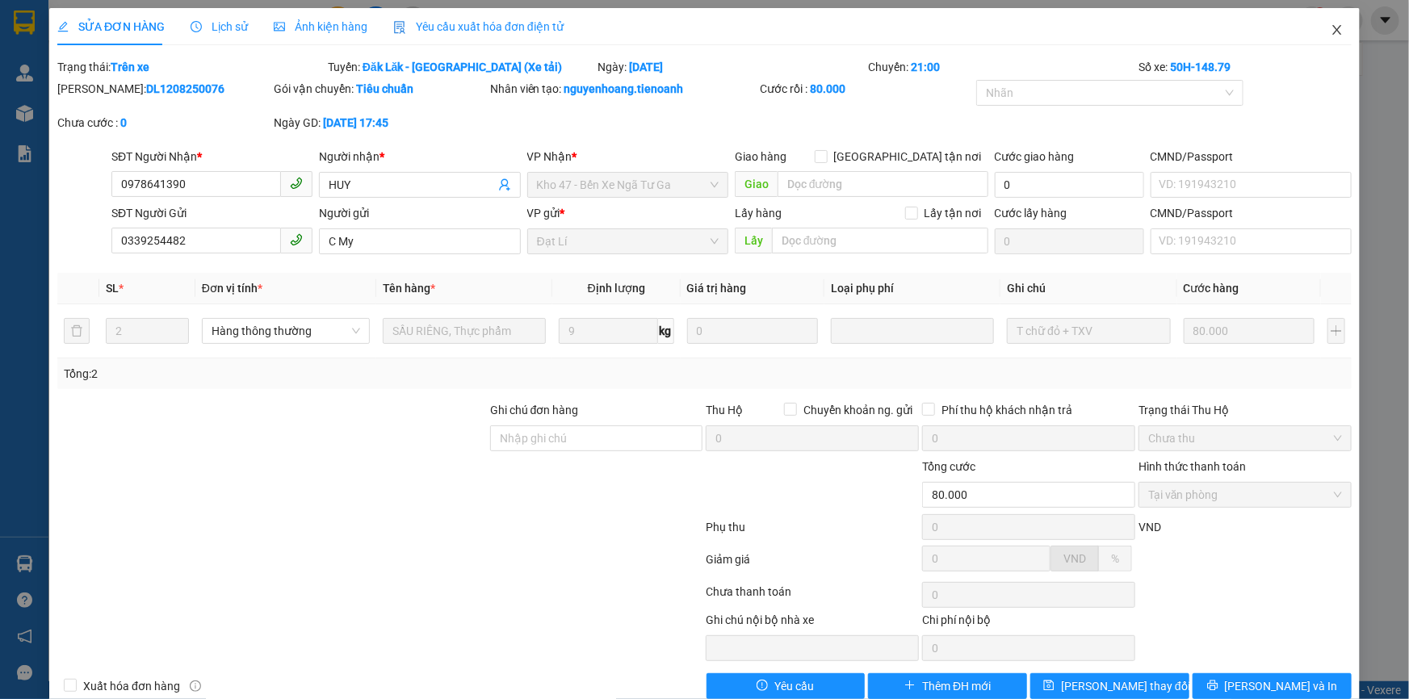
click at [1324, 40] on span "Close" at bounding box center [1337, 30] width 45 height 45
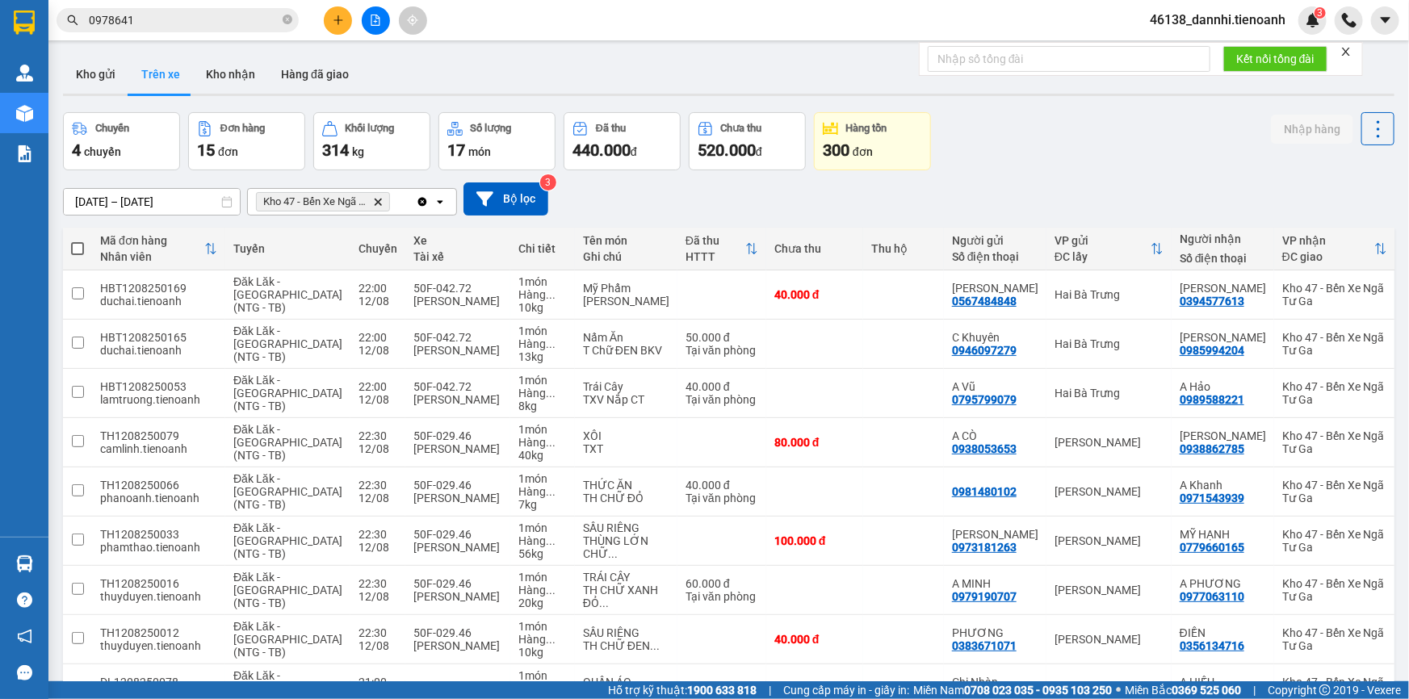
click at [80, 249] on span at bounding box center [77, 248] width 13 height 13
click at [78, 241] on input "checkbox" at bounding box center [78, 241] width 0 height 0
checkbox input "true"
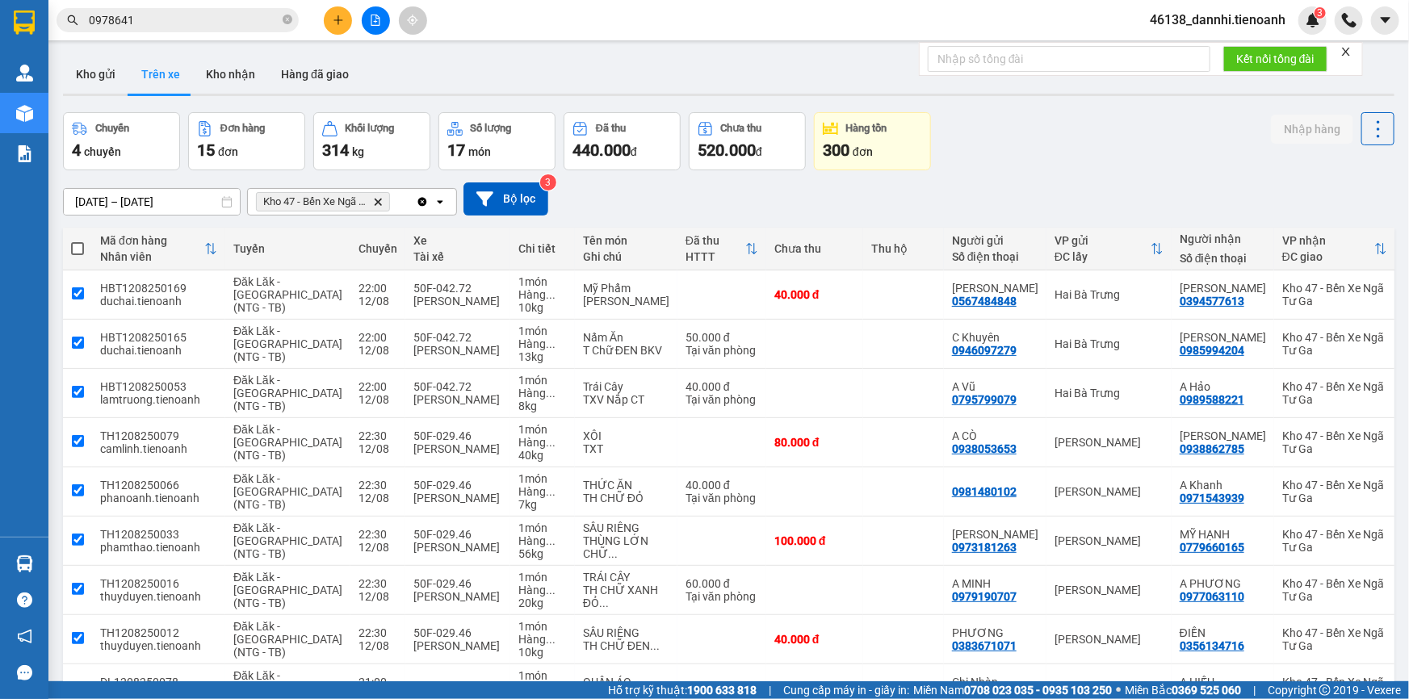
checkbox input "true"
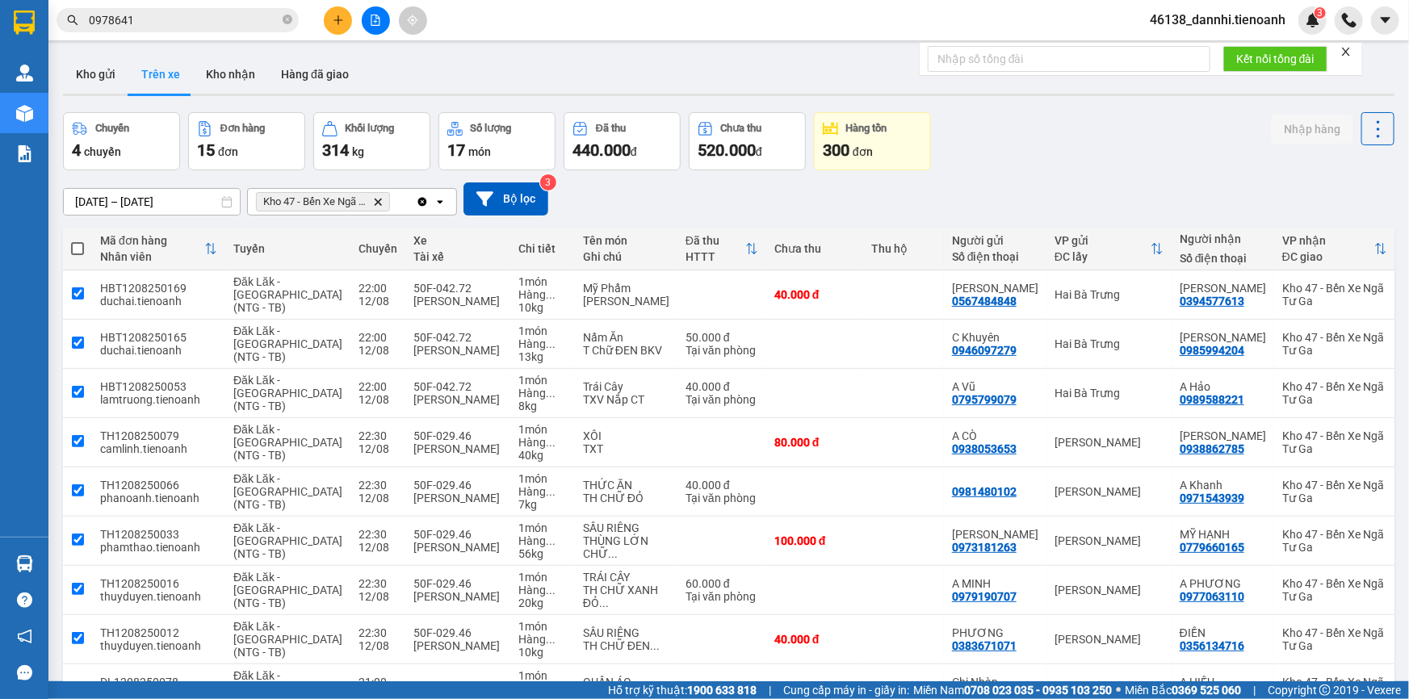
checkbox input "true"
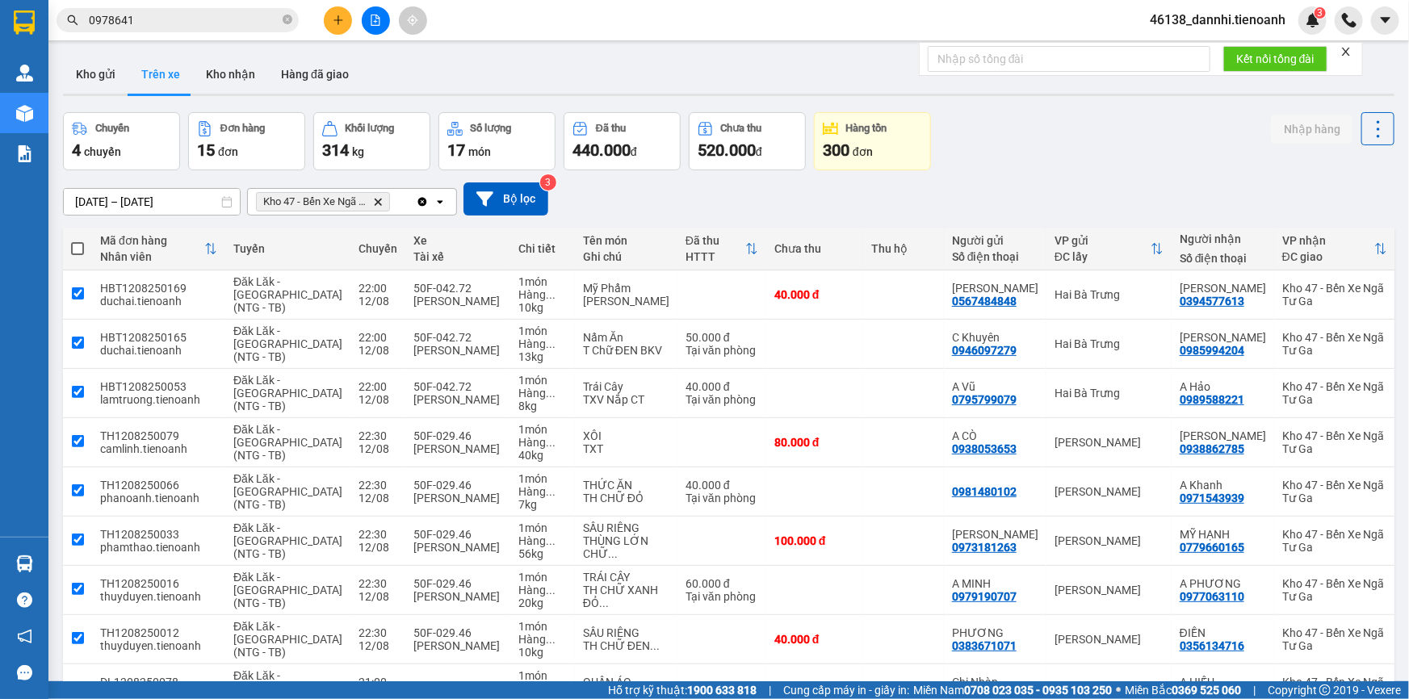
checkbox input "true"
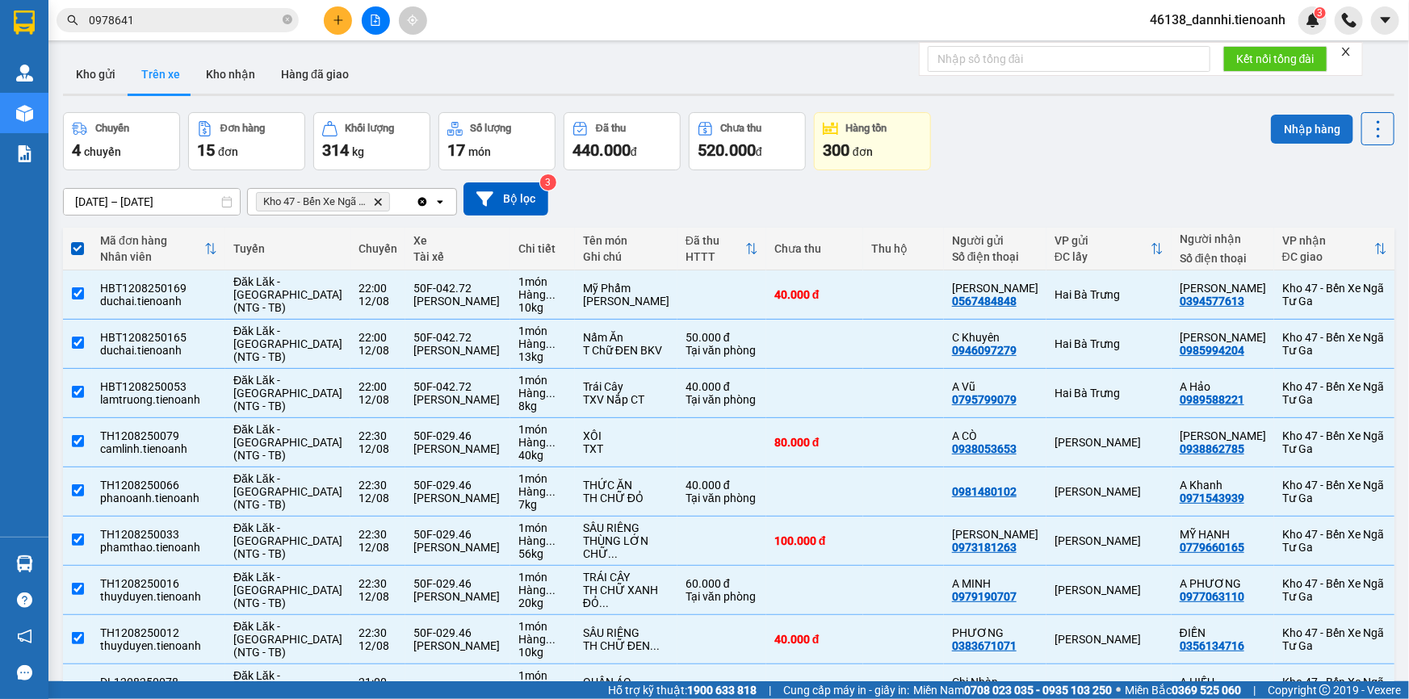
click at [1273, 140] on button "Nhập hàng" at bounding box center [1312, 129] width 82 height 29
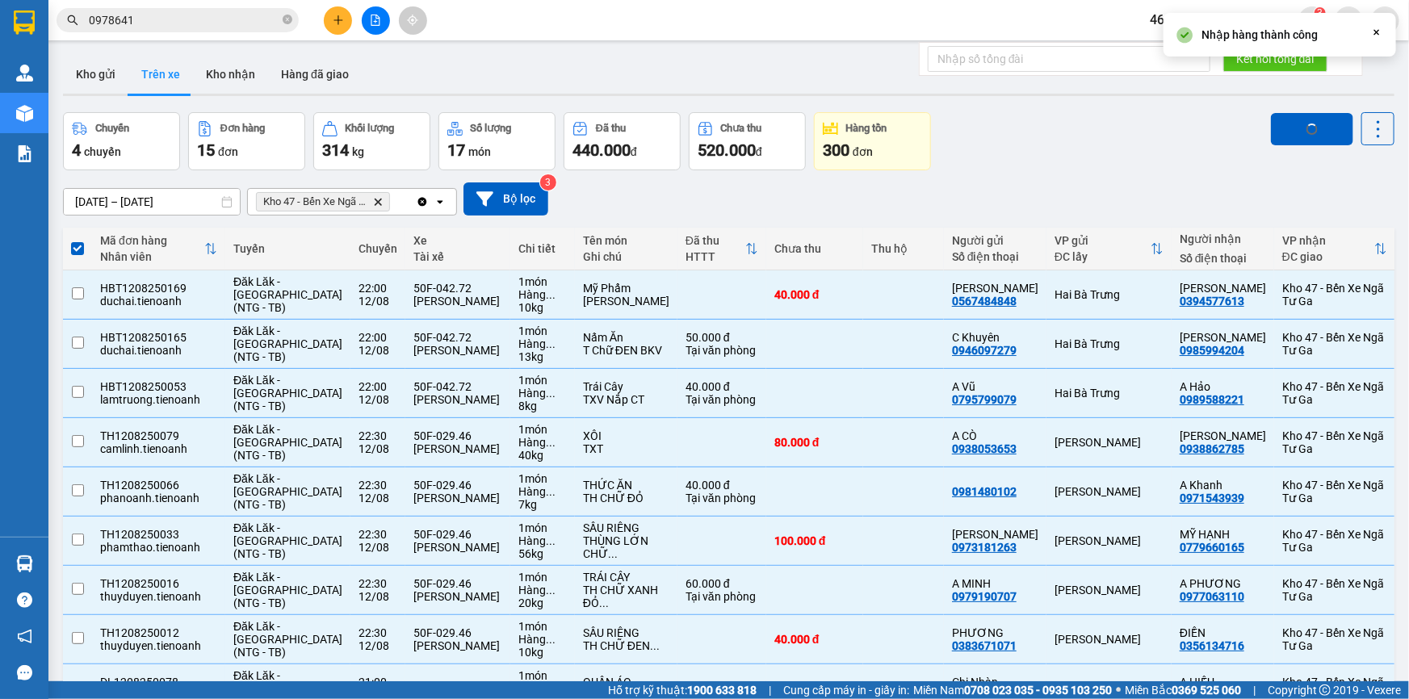
checkbox input "false"
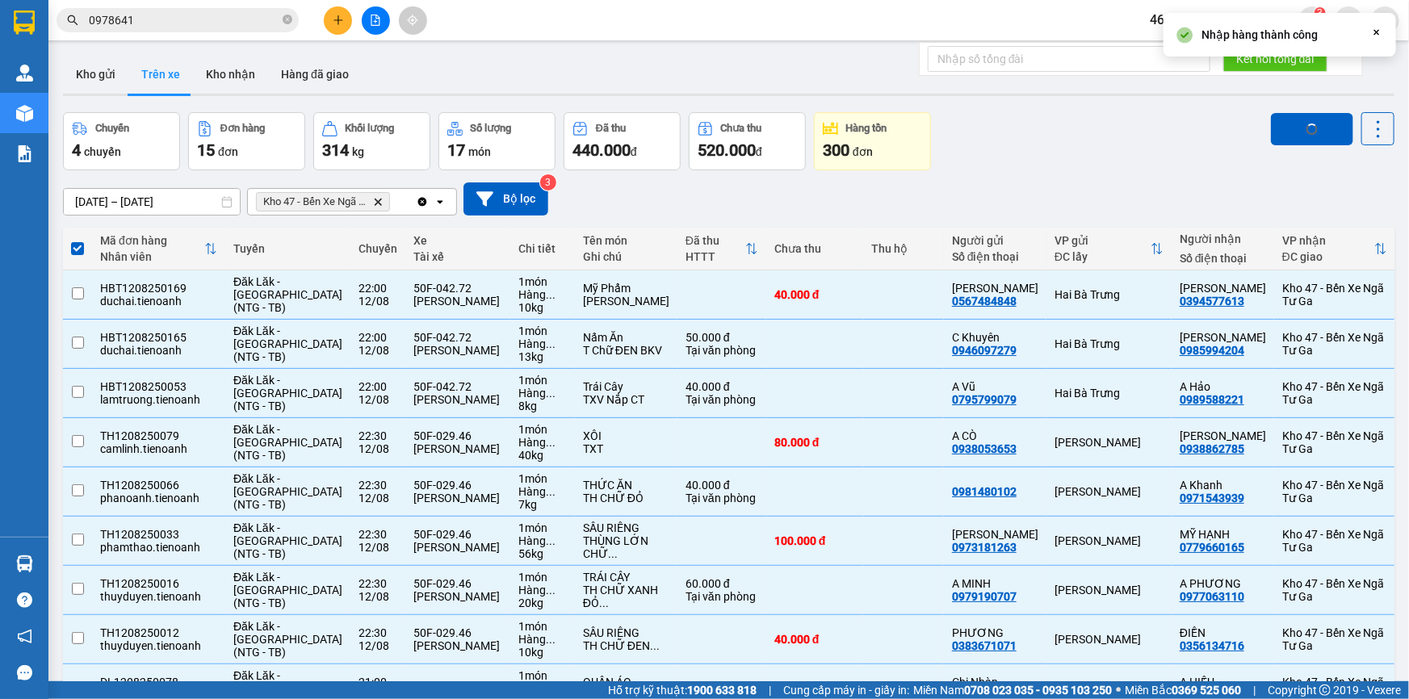
checkbox input "false"
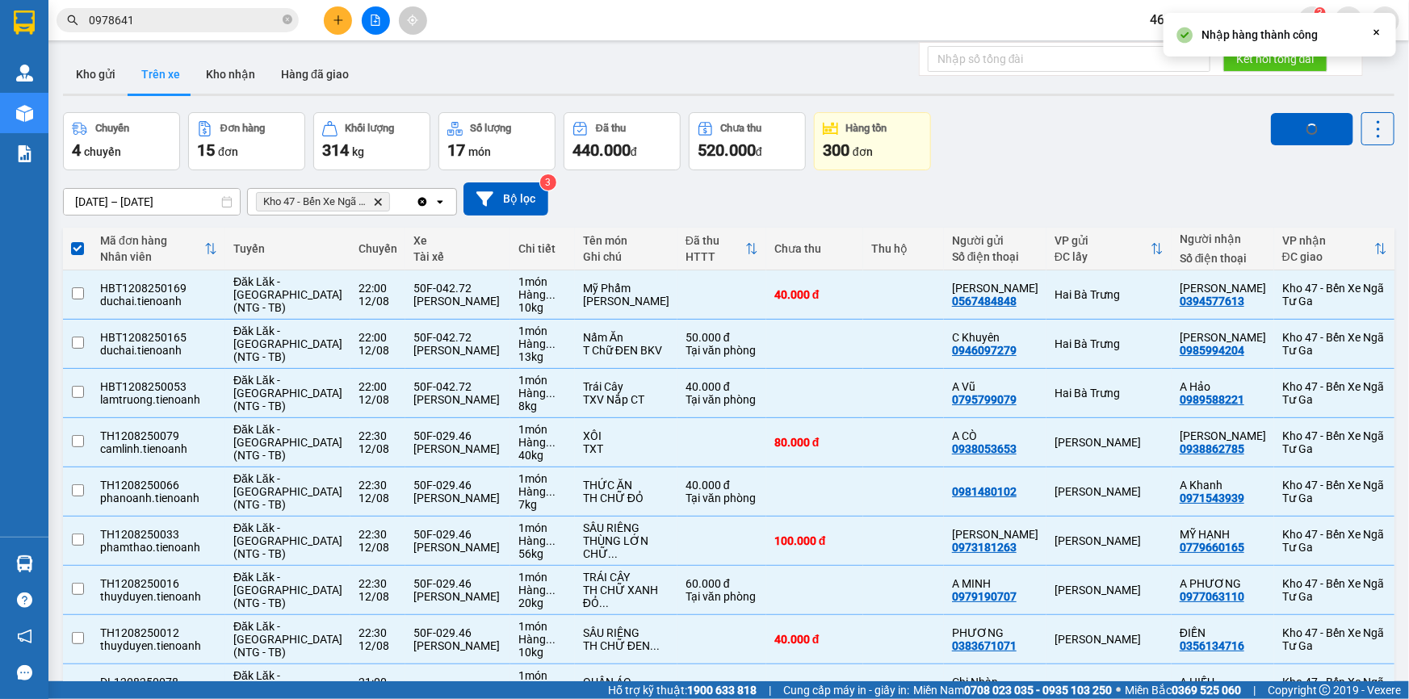
checkbox input "false"
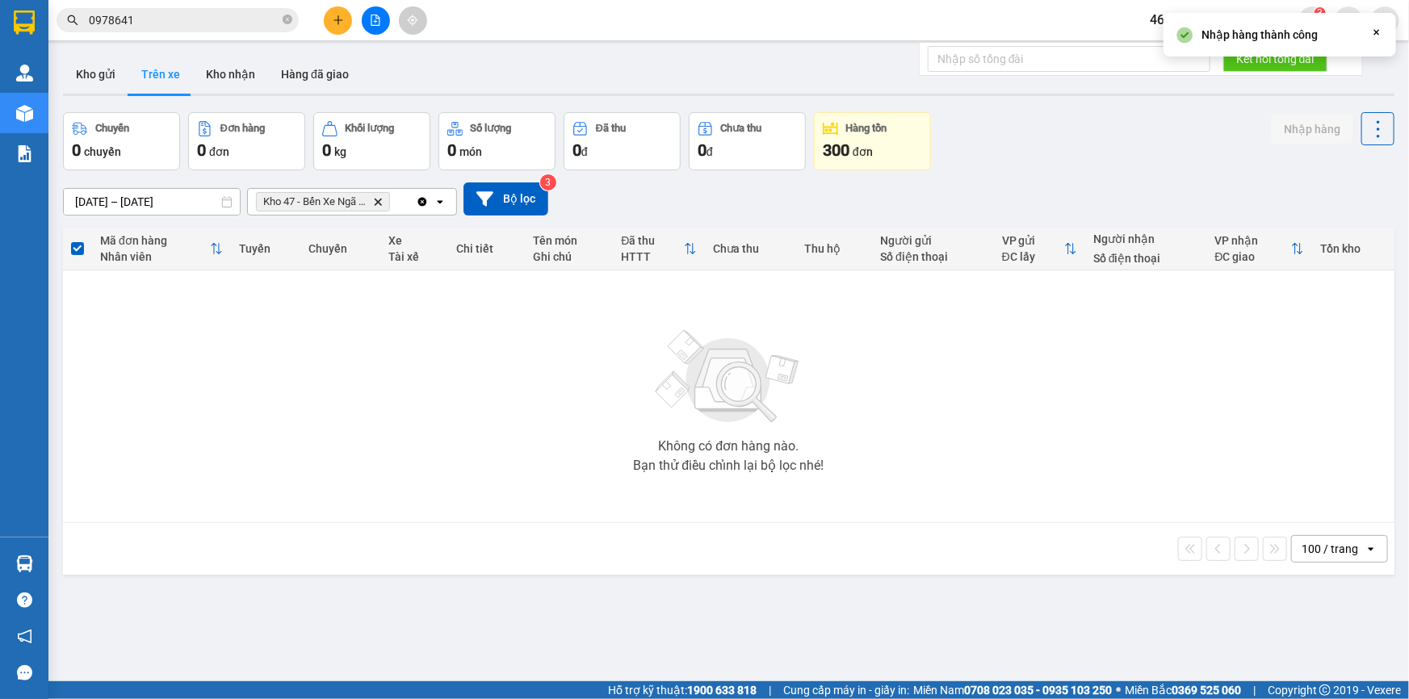
drag, startPoint x: 1377, startPoint y: 29, endPoint x: 1364, endPoint y: 40, distance: 16.7
click at [1375, 31] on icon "Close" at bounding box center [1377, 32] width 13 height 13
click at [1349, 48] on icon "close" at bounding box center [1346, 51] width 11 height 11
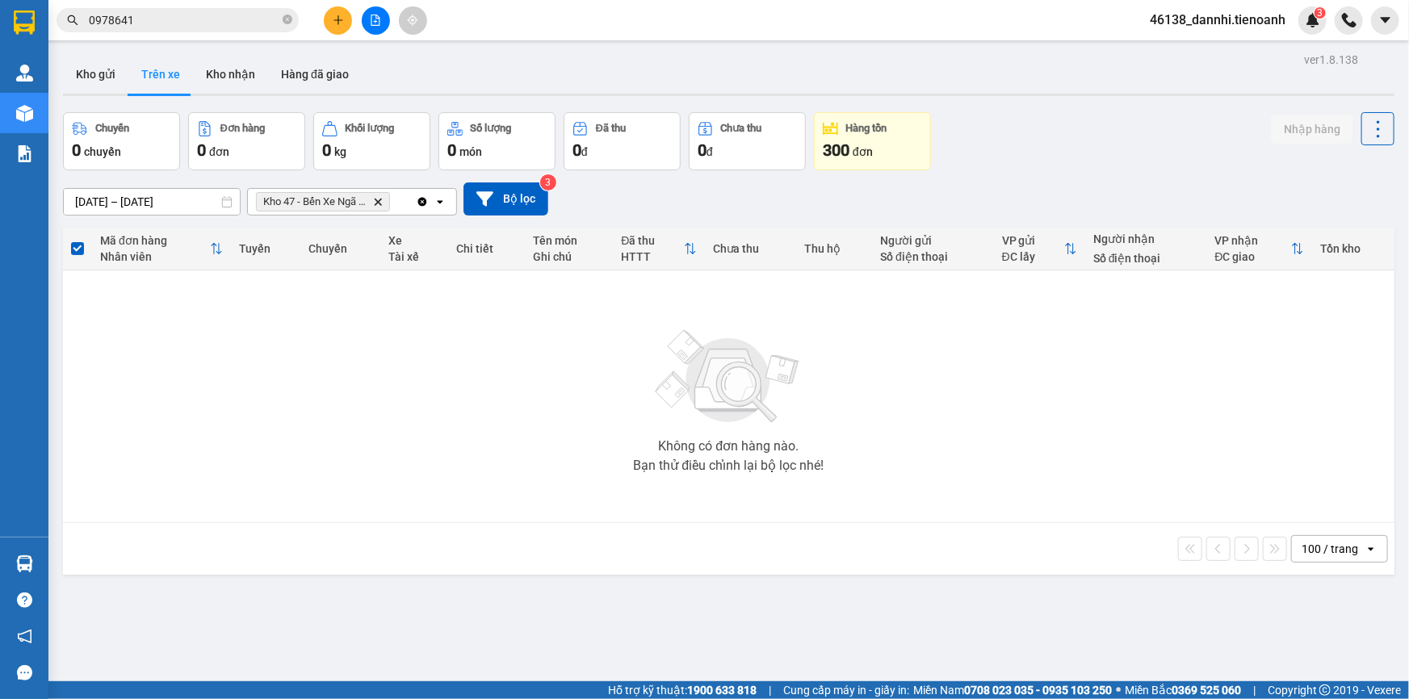
click at [141, 12] on span "0978641" at bounding box center [178, 20] width 242 height 24
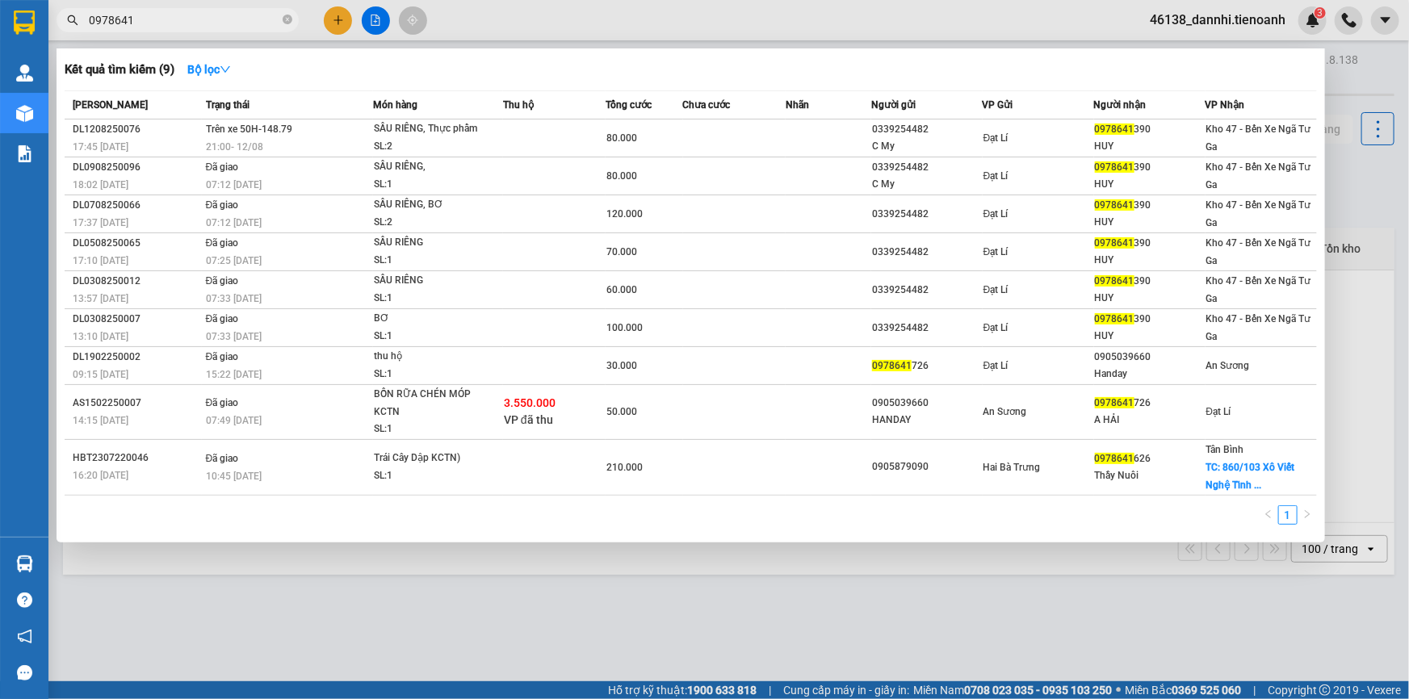
click at [145, 16] on input "0978641" at bounding box center [184, 20] width 191 height 18
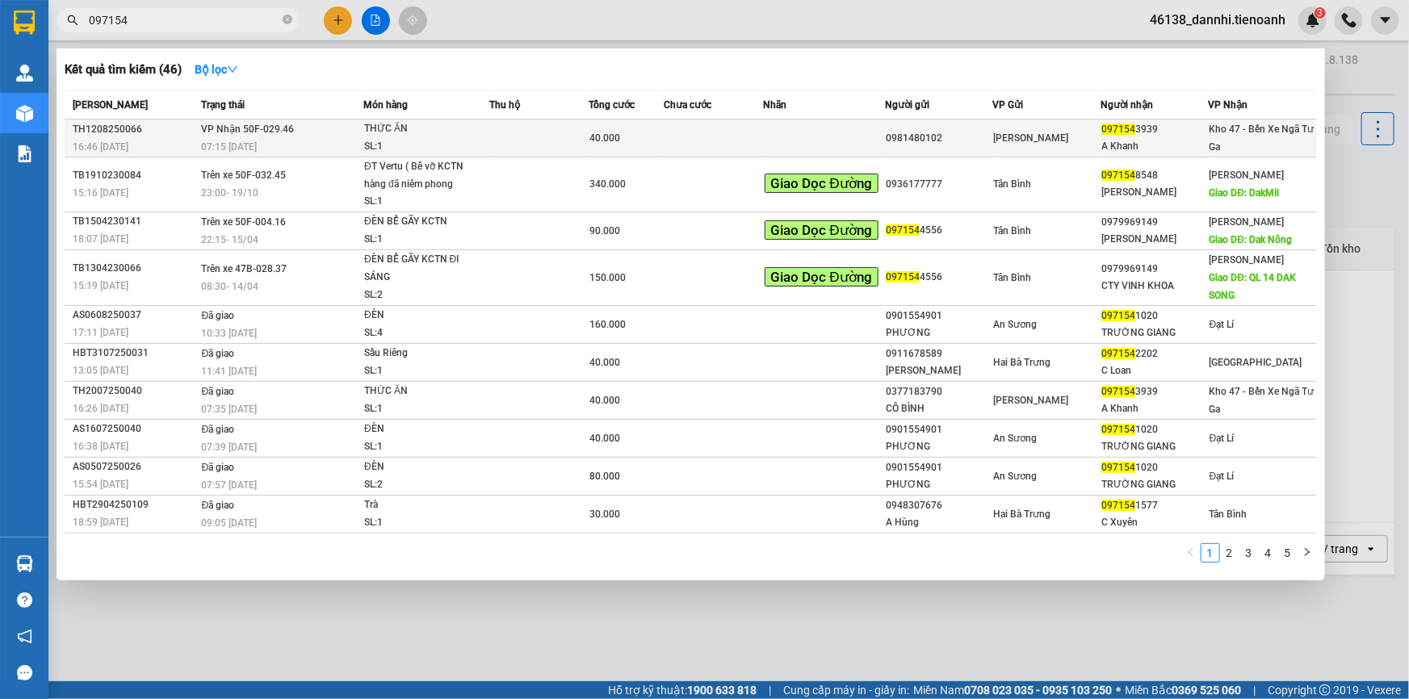
type input "097154"
click at [231, 132] on span "VP Nhận 50F-029.46" at bounding box center [247, 129] width 93 height 11
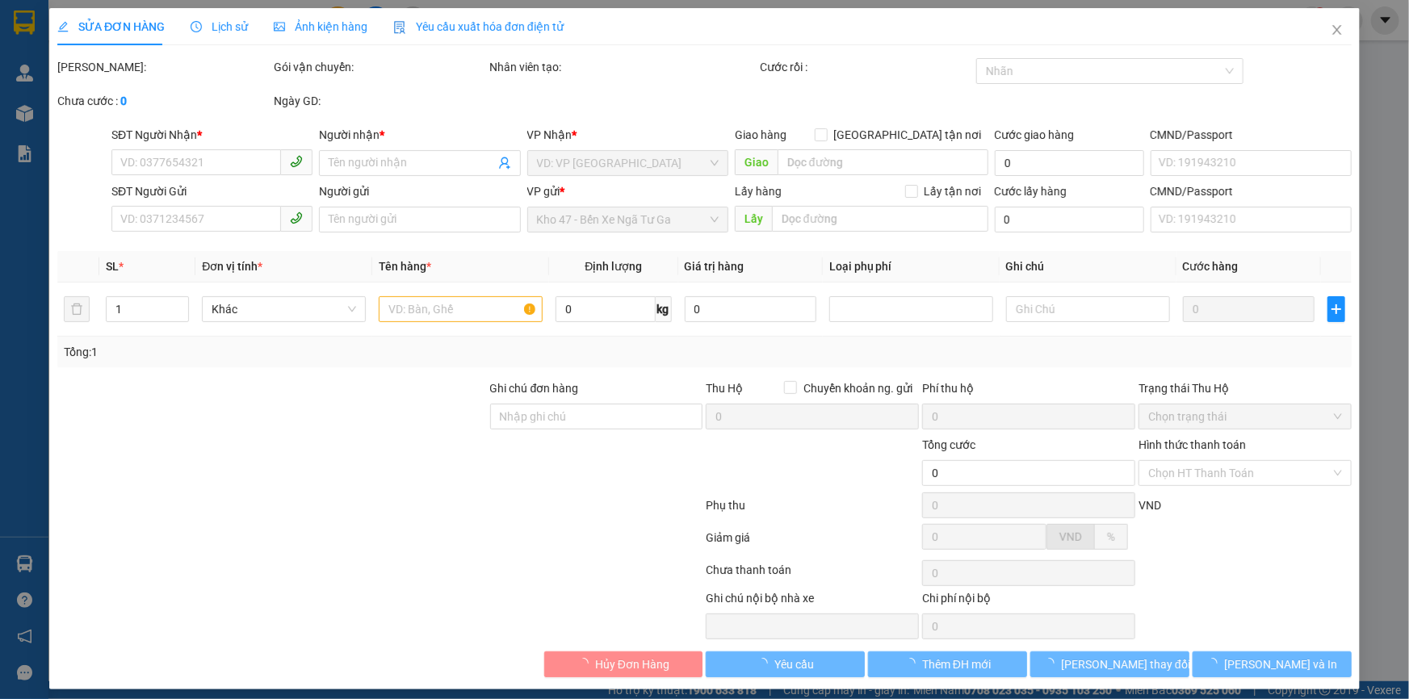
type input "0971543939"
type input "A Khanh"
type input "0981480102"
type input "40.000"
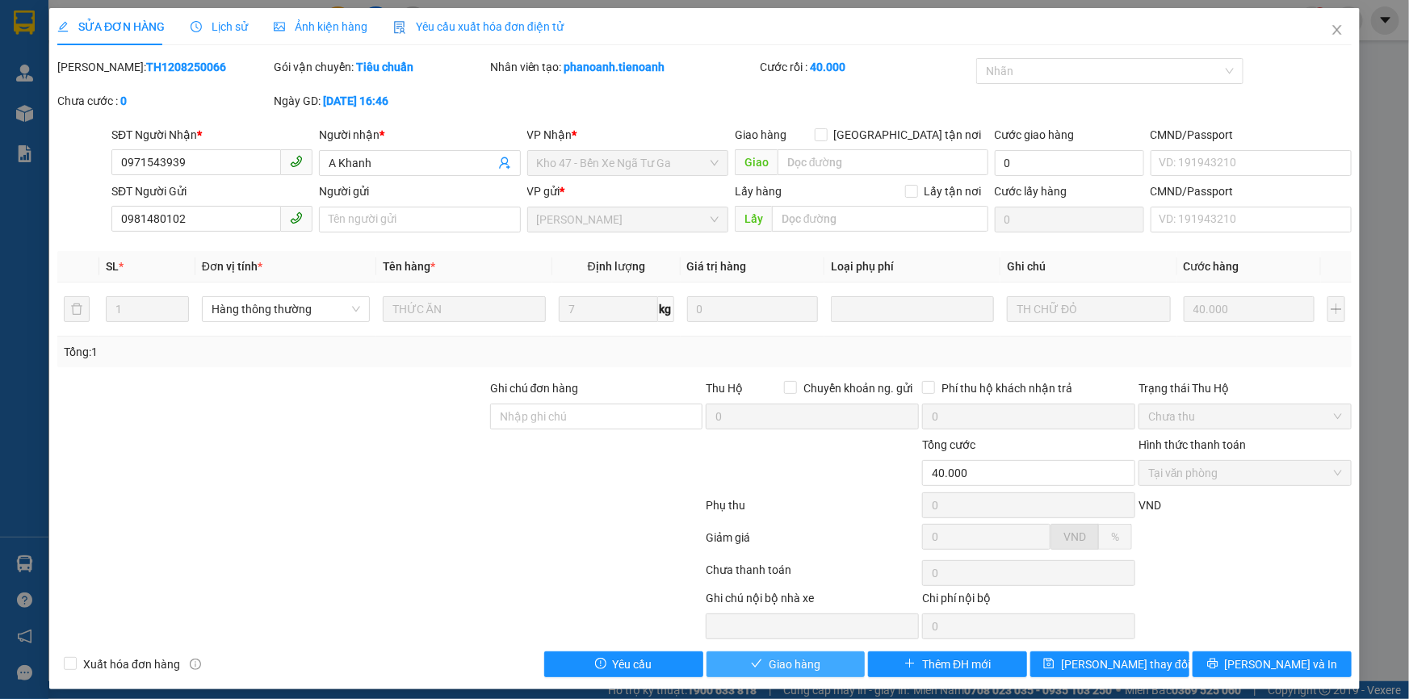
click at [820, 666] on button "Giao hàng" at bounding box center [786, 665] width 159 height 26
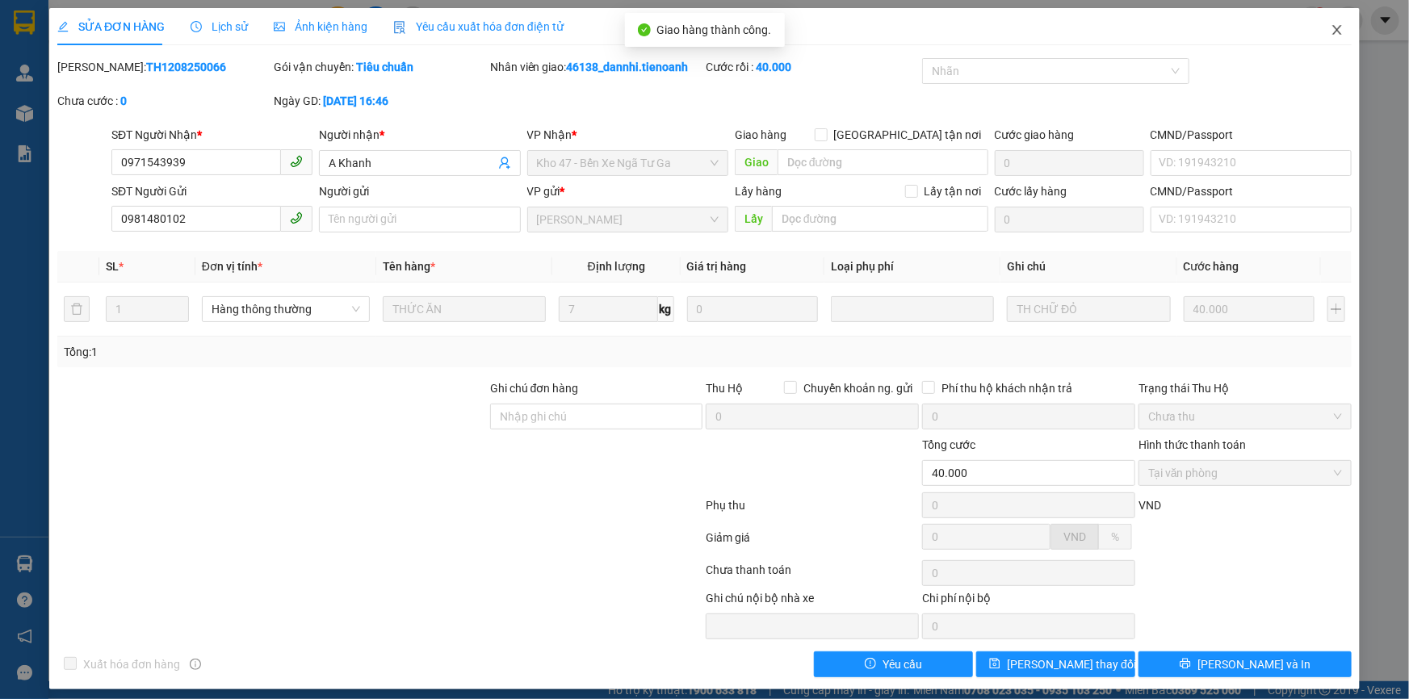
click at [1342, 26] on span "Close" at bounding box center [1337, 30] width 45 height 45
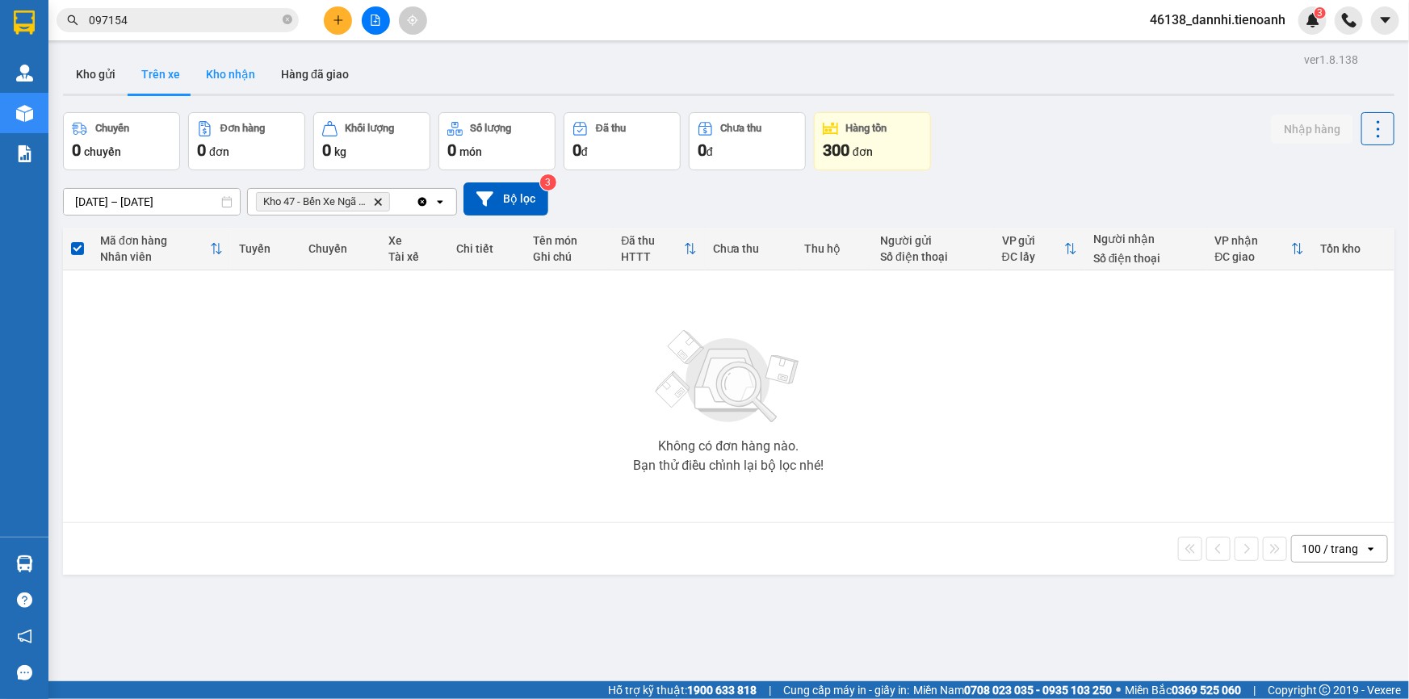
click at [218, 81] on button "Kho nhận" at bounding box center [230, 74] width 75 height 39
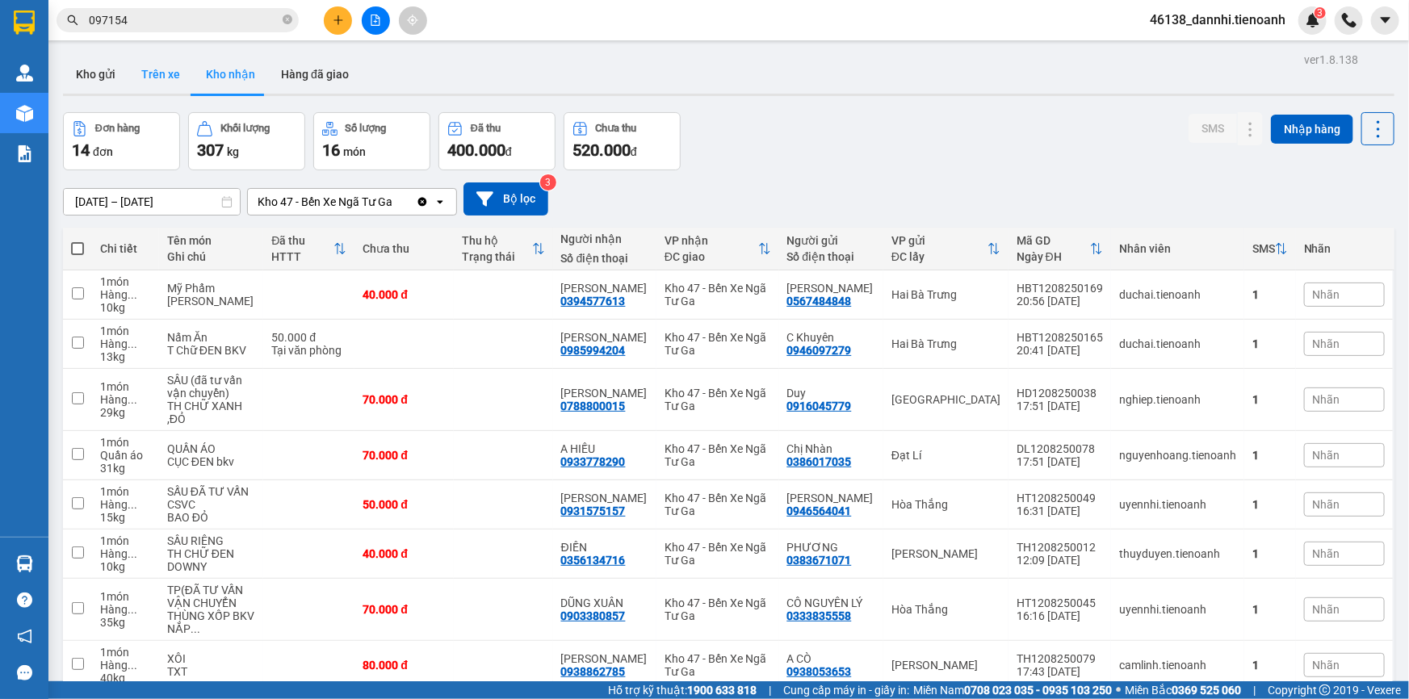
click at [144, 85] on button "Trên xe" at bounding box center [160, 74] width 65 height 39
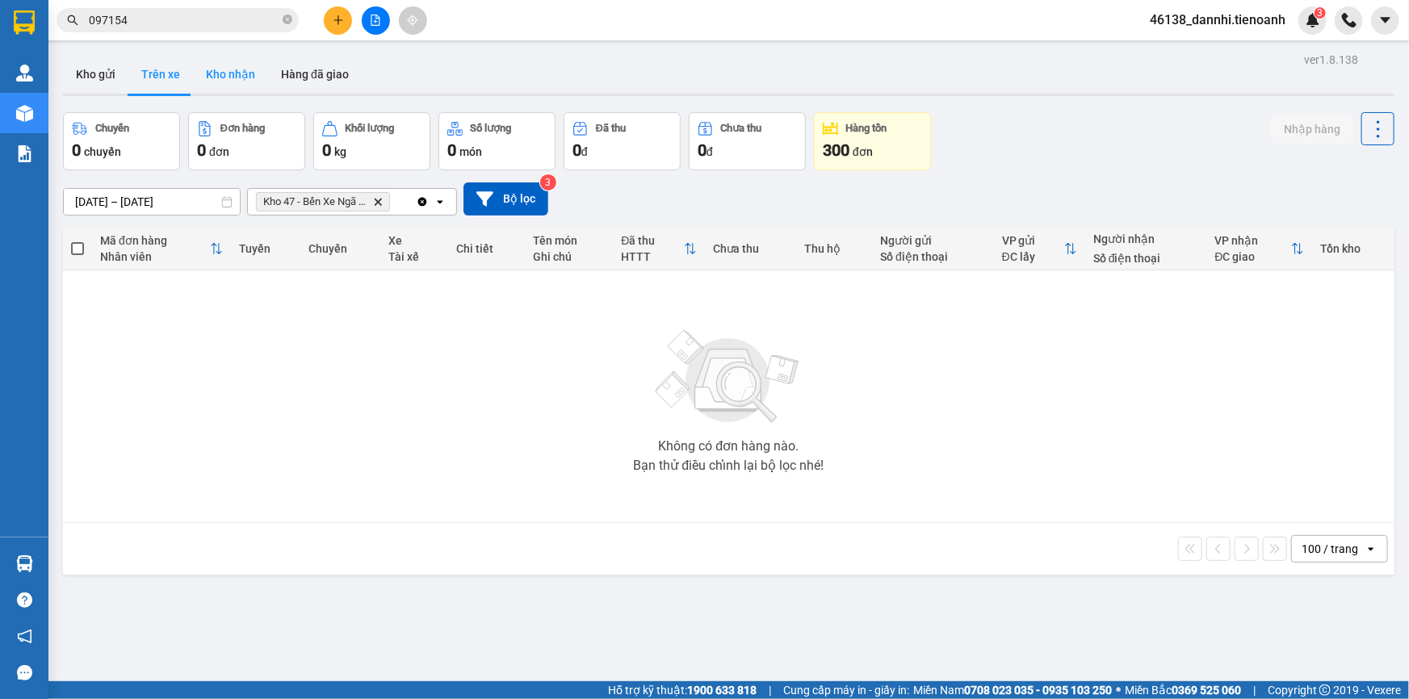
click at [237, 79] on button "Kho nhận" at bounding box center [230, 74] width 75 height 39
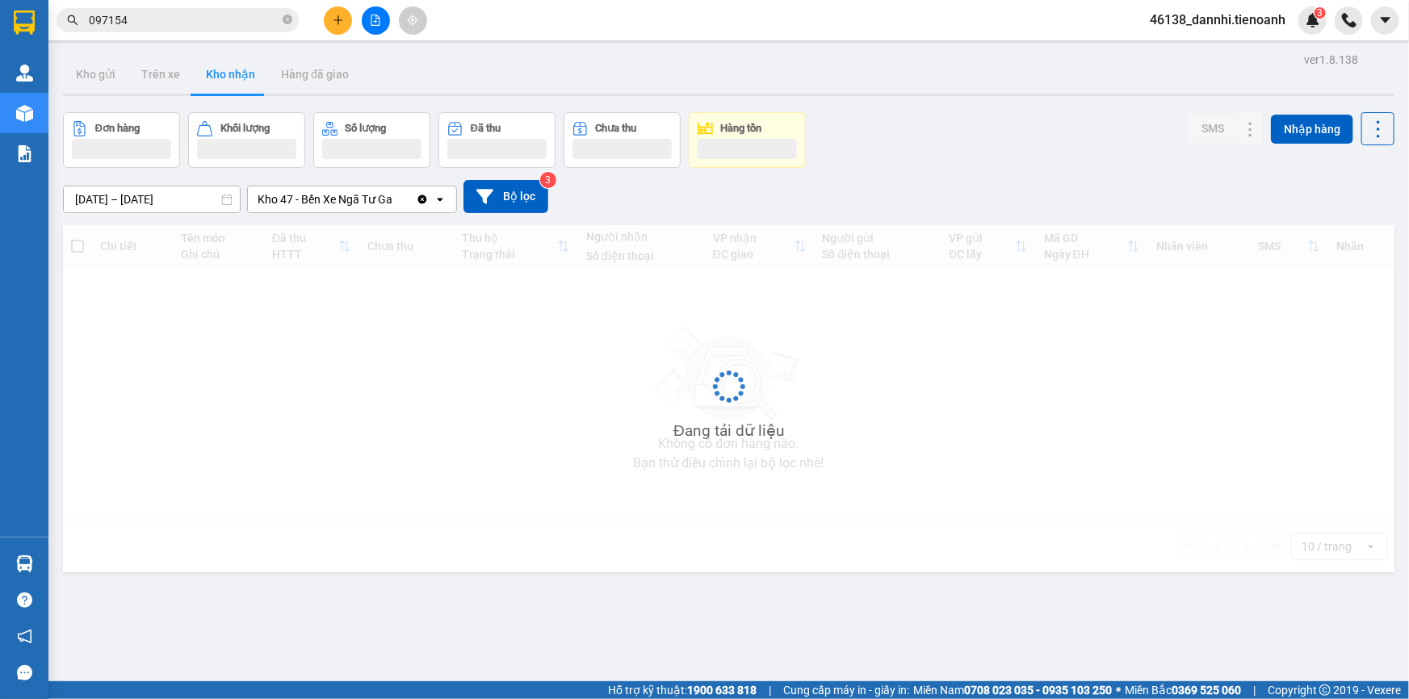
type input "[DATE] – [DATE]"
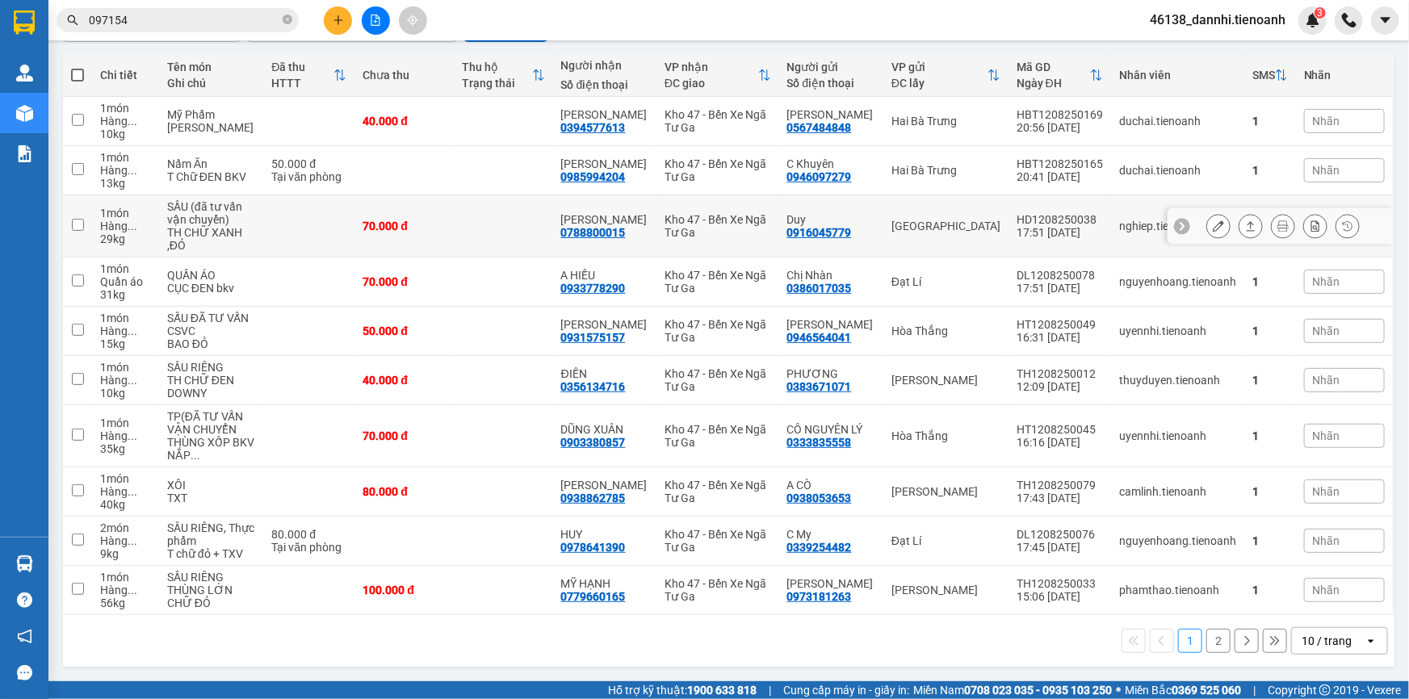
scroll to position [210, 0]
click at [1344, 638] on div "10 / trang" at bounding box center [1328, 641] width 73 height 26
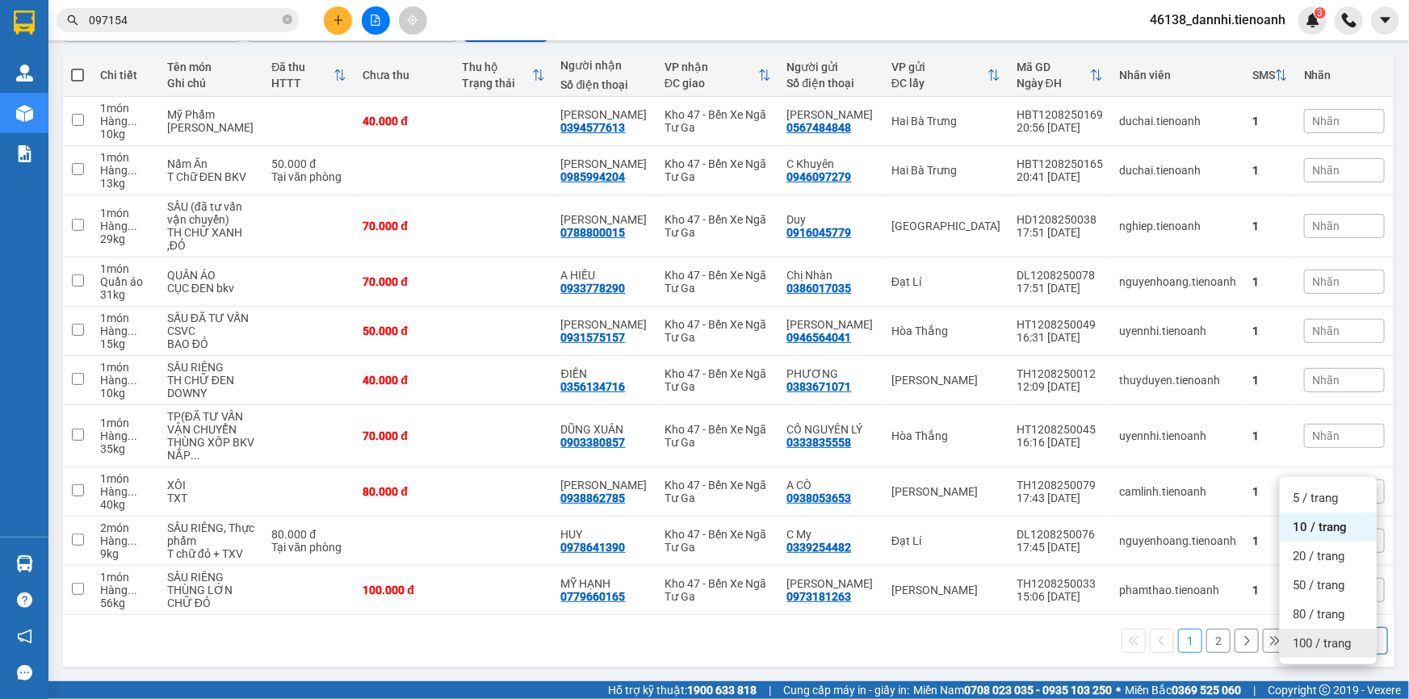
click at [1334, 636] on span "100 / trang" at bounding box center [1322, 644] width 58 height 16
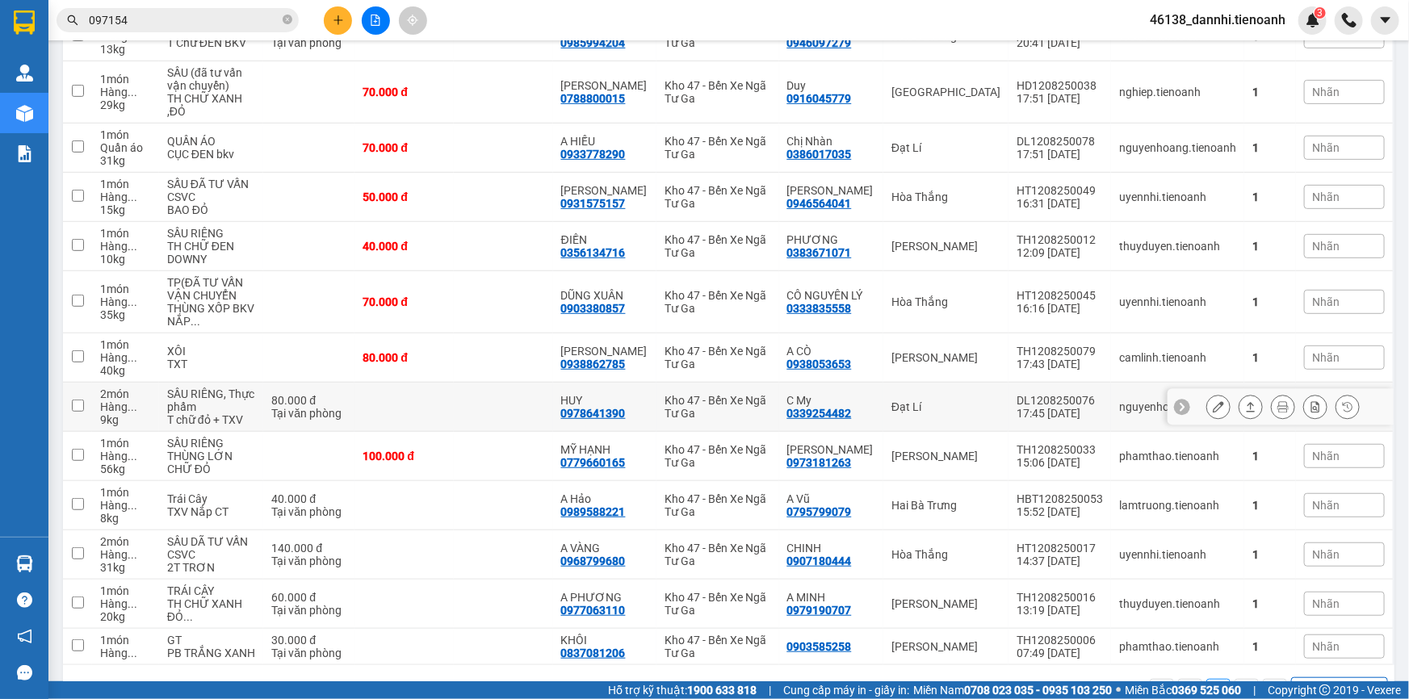
scroll to position [334, 0]
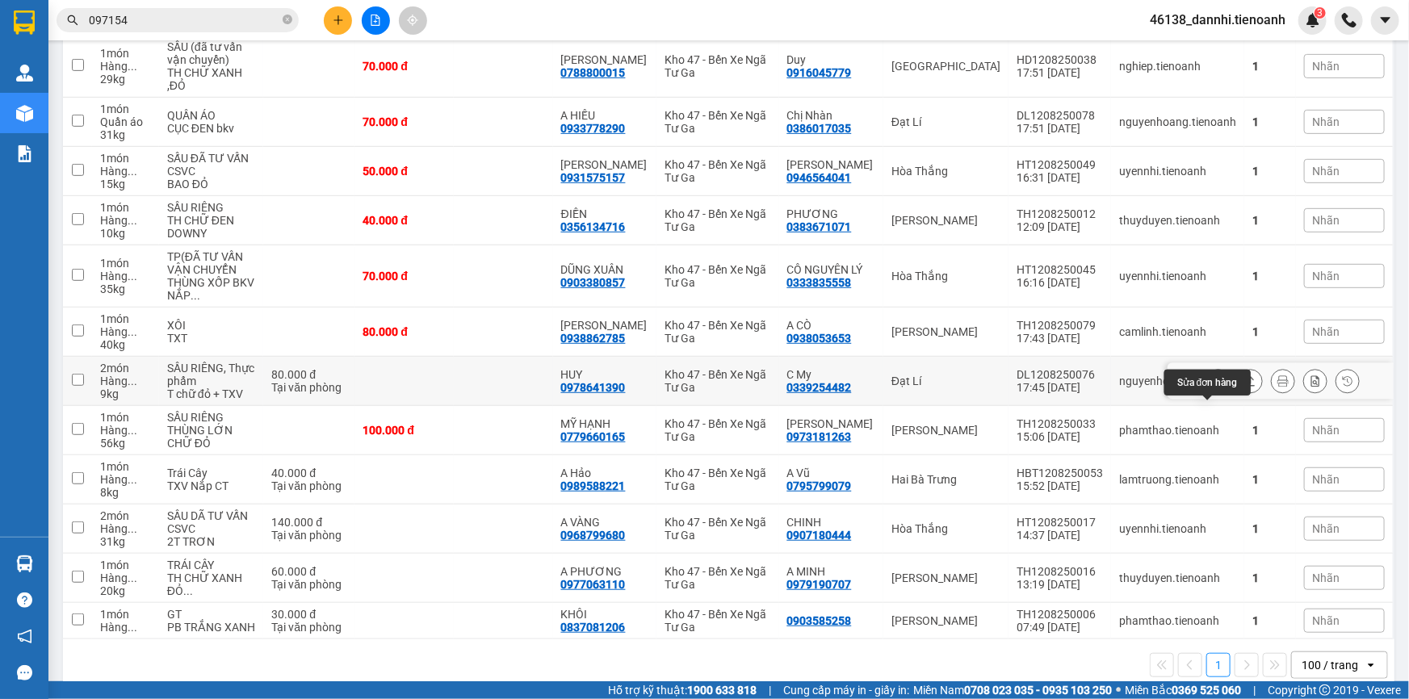
click at [1213, 387] on icon at bounding box center [1218, 381] width 11 height 11
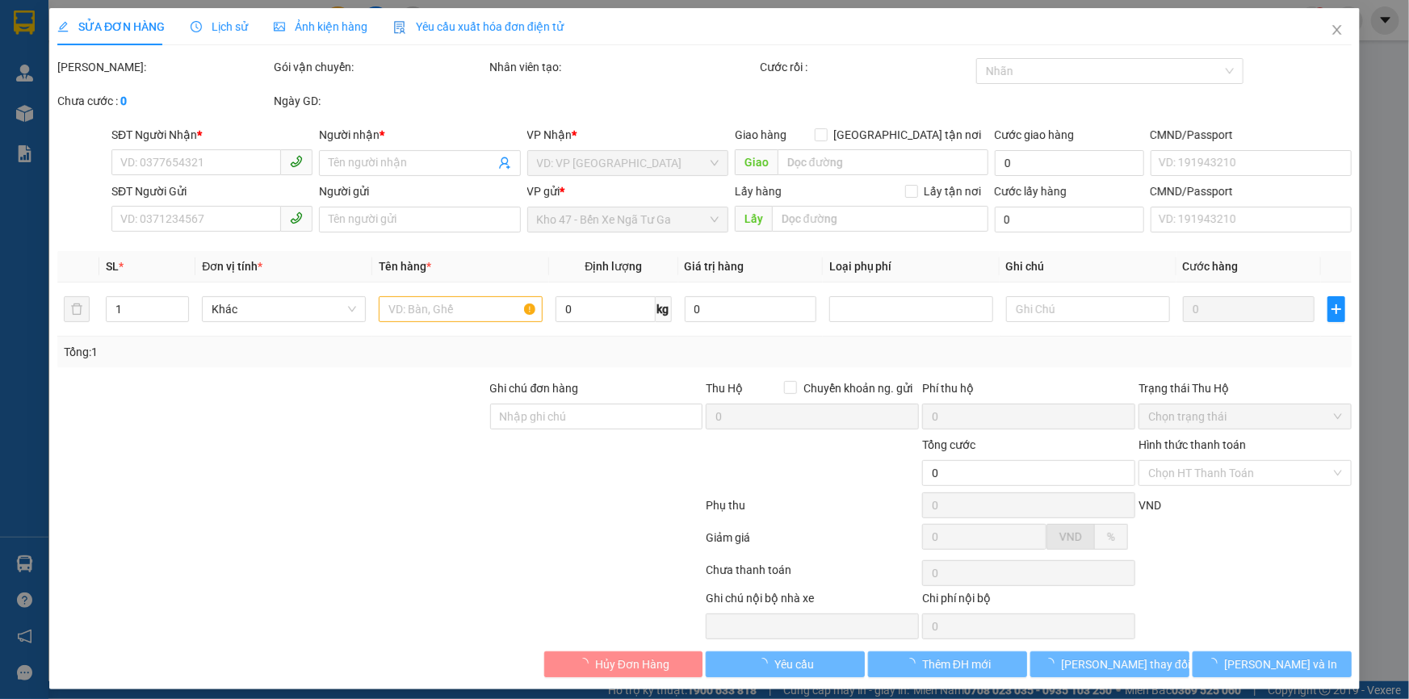
type input "0978641390"
type input "HUY"
type input "0339254482"
type input "C My"
type input "80.000"
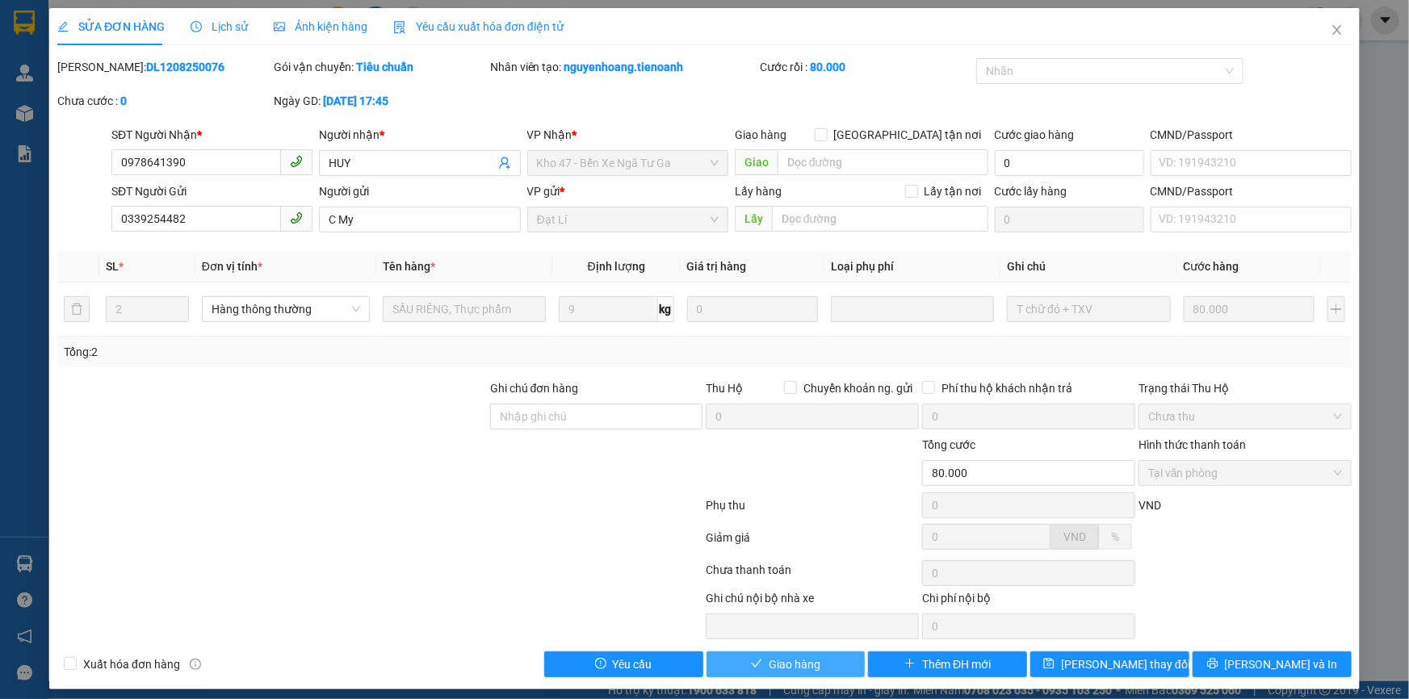
click at [828, 668] on button "Giao hàng" at bounding box center [786, 665] width 159 height 26
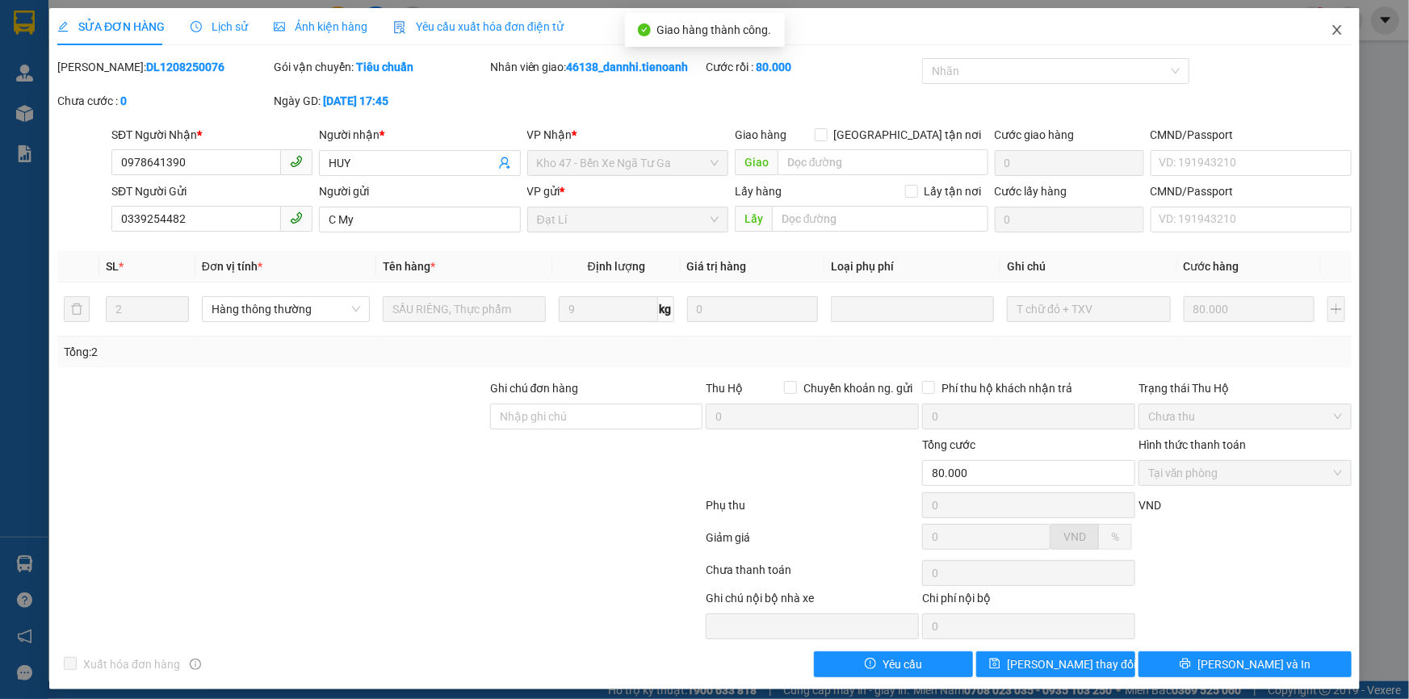
click at [1318, 33] on span "Close" at bounding box center [1337, 30] width 45 height 45
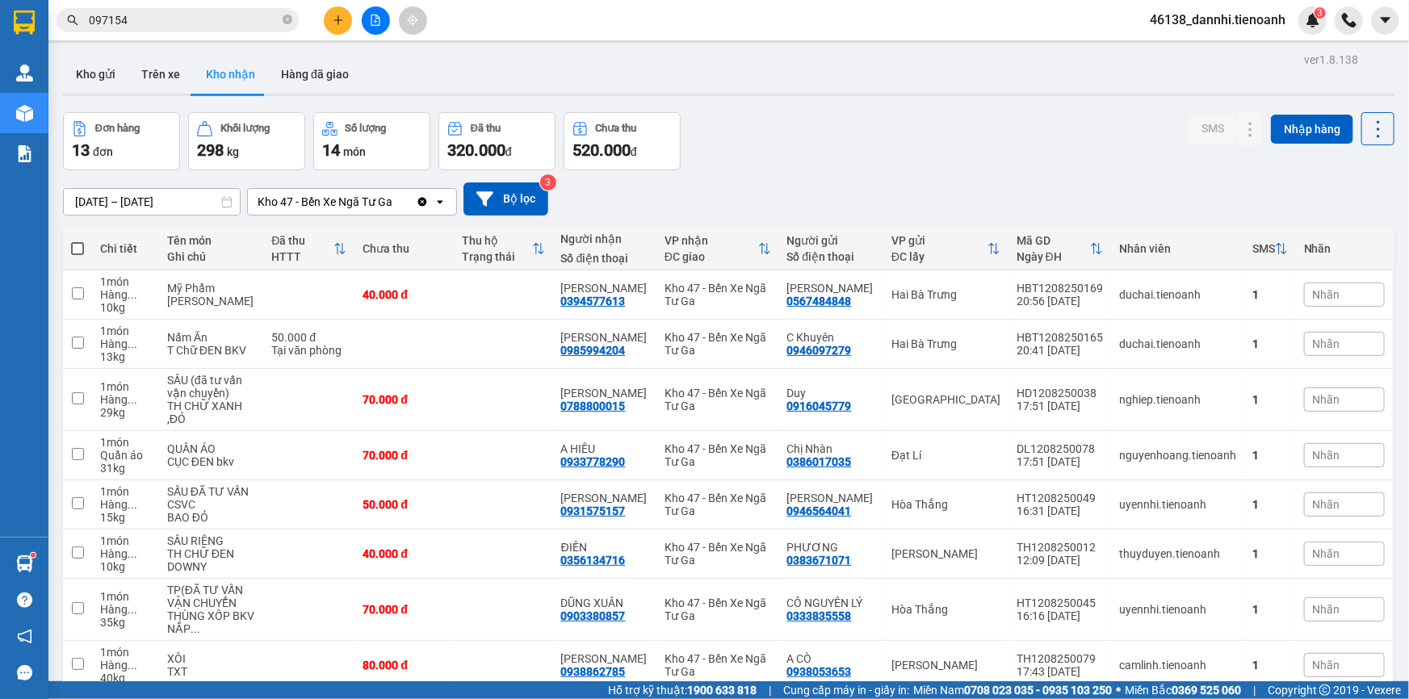
click at [339, 20] on icon "plus" at bounding box center [338, 19] width 9 height 1
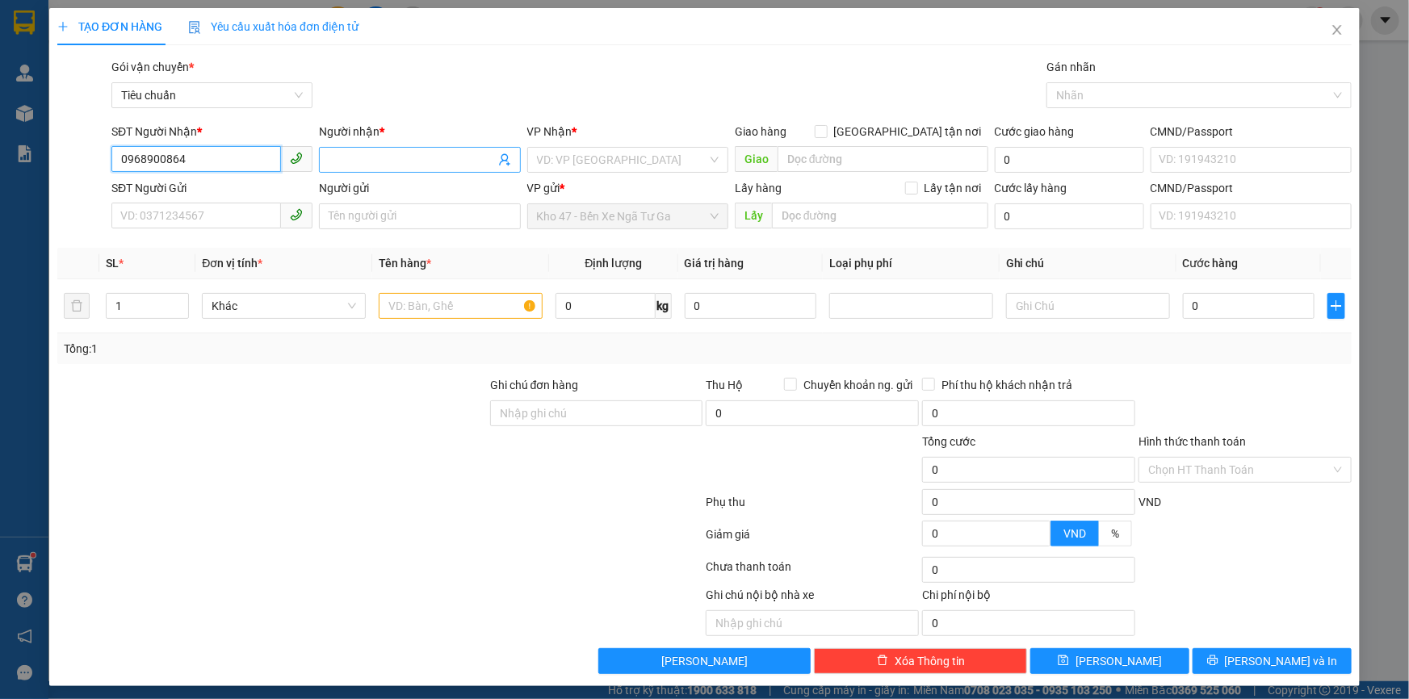
type input "0968900864"
click at [354, 159] on input "Người nhận *" at bounding box center [412, 160] width 166 height 18
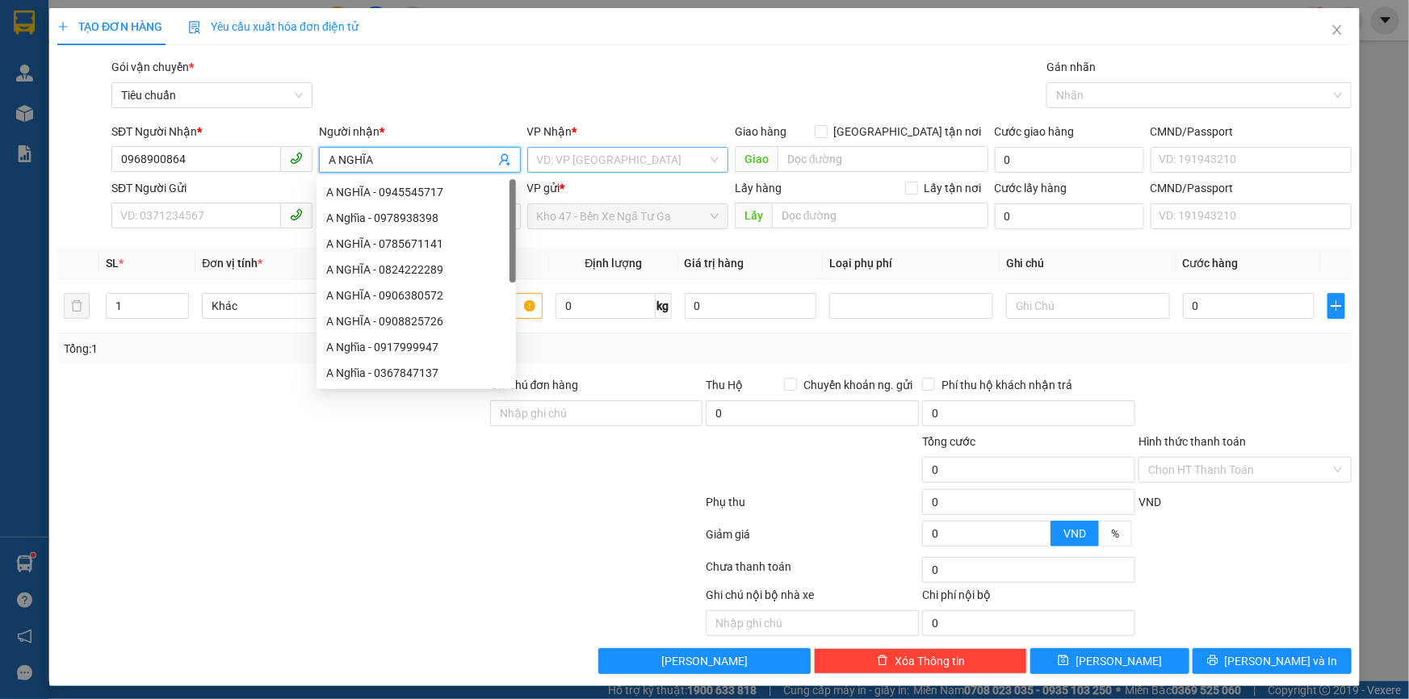
type input "A NGHĨA"
click at [549, 161] on input "search" at bounding box center [622, 160] width 170 height 24
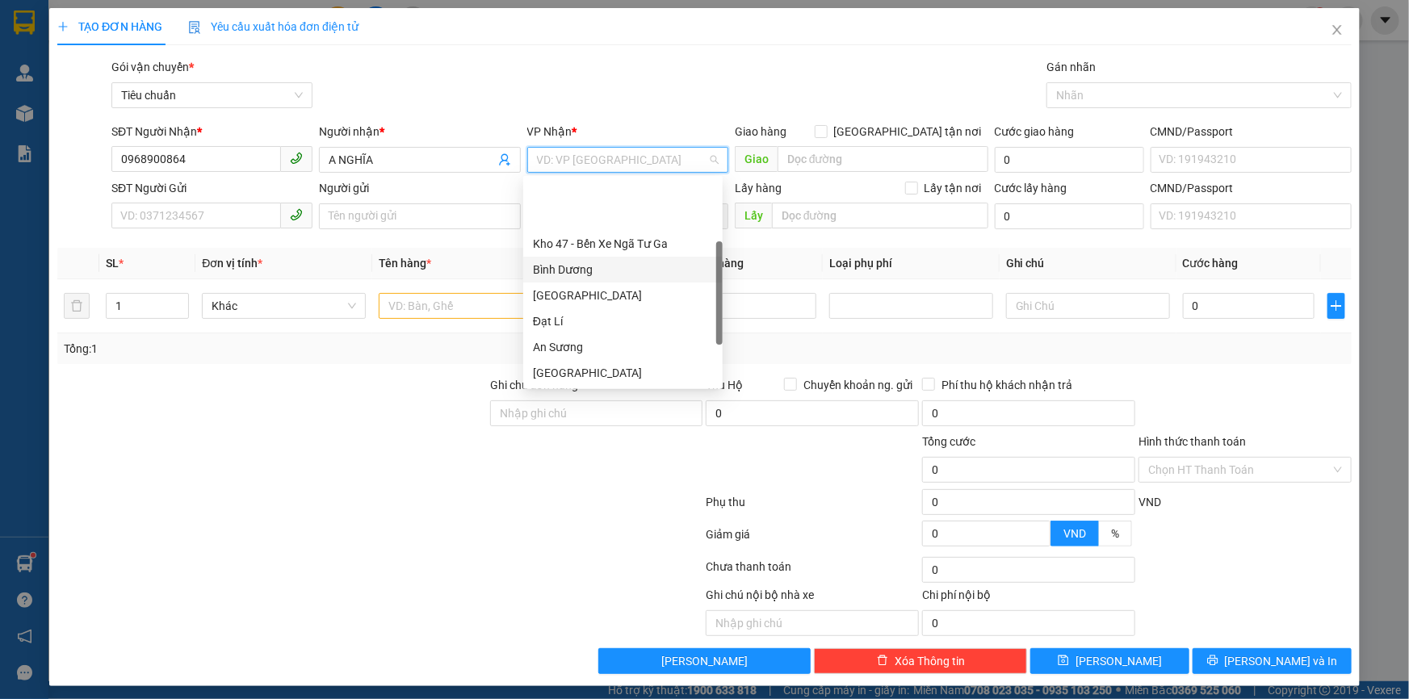
scroll to position [122, 0]
click at [584, 254] on div "[GEOGRAPHIC_DATA]" at bounding box center [623, 251] width 180 height 18
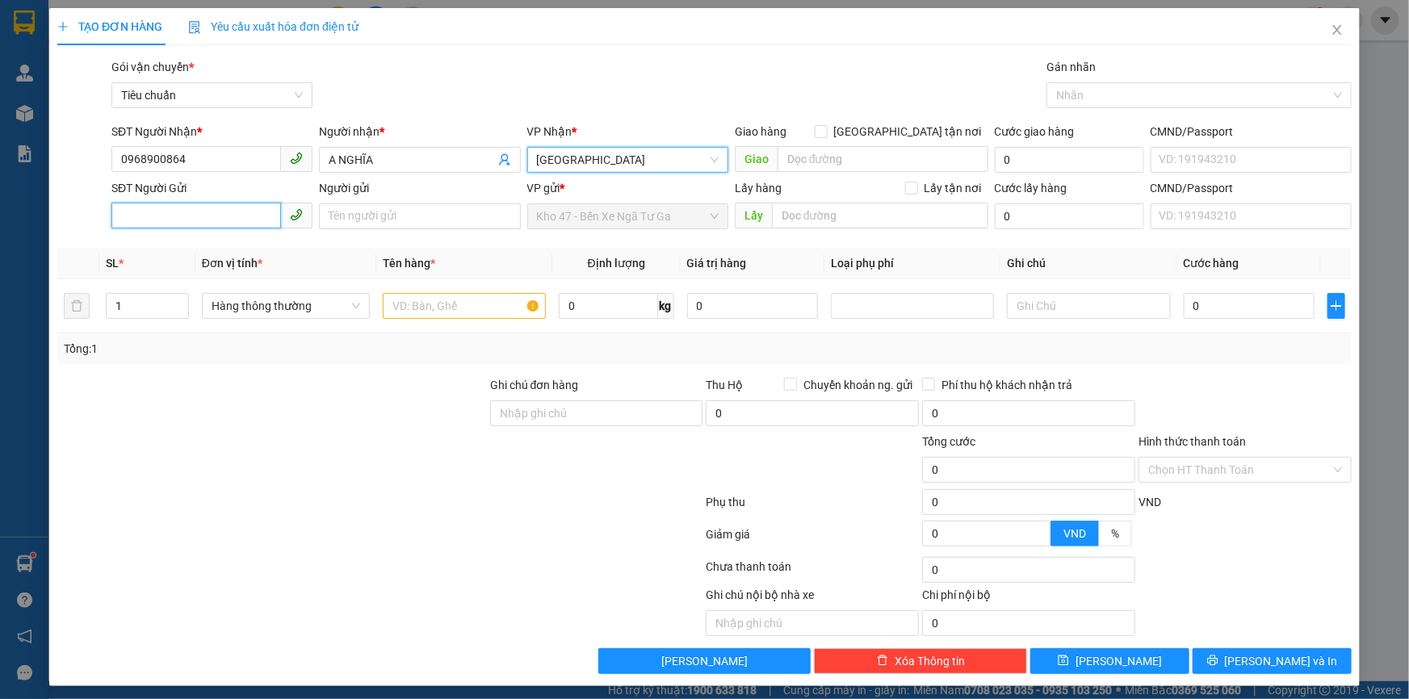
click at [239, 224] on input "SĐT Người Gửi" at bounding box center [196, 216] width 170 height 26
type input "0934849049"
click at [264, 250] on div "0934849049 - NGHĨA" at bounding box center [210, 249] width 180 height 18
type input "NGHĨA"
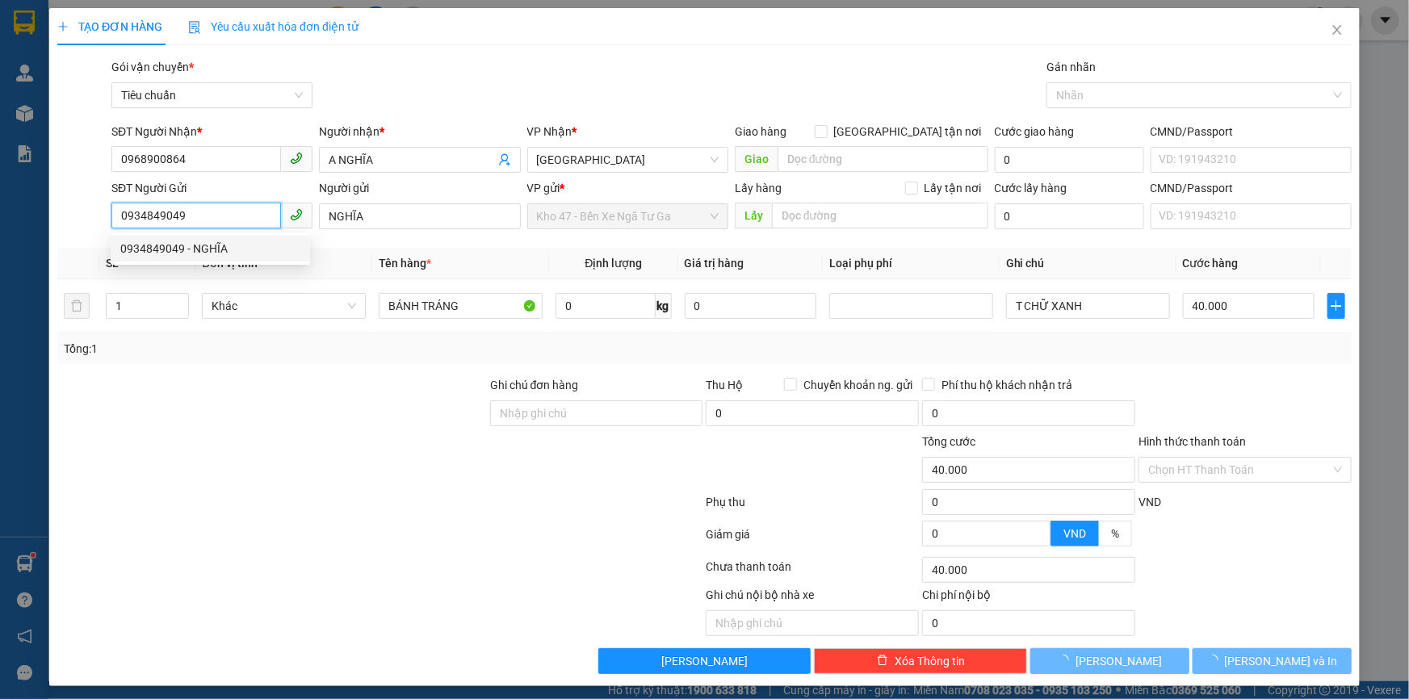
type input "40.000"
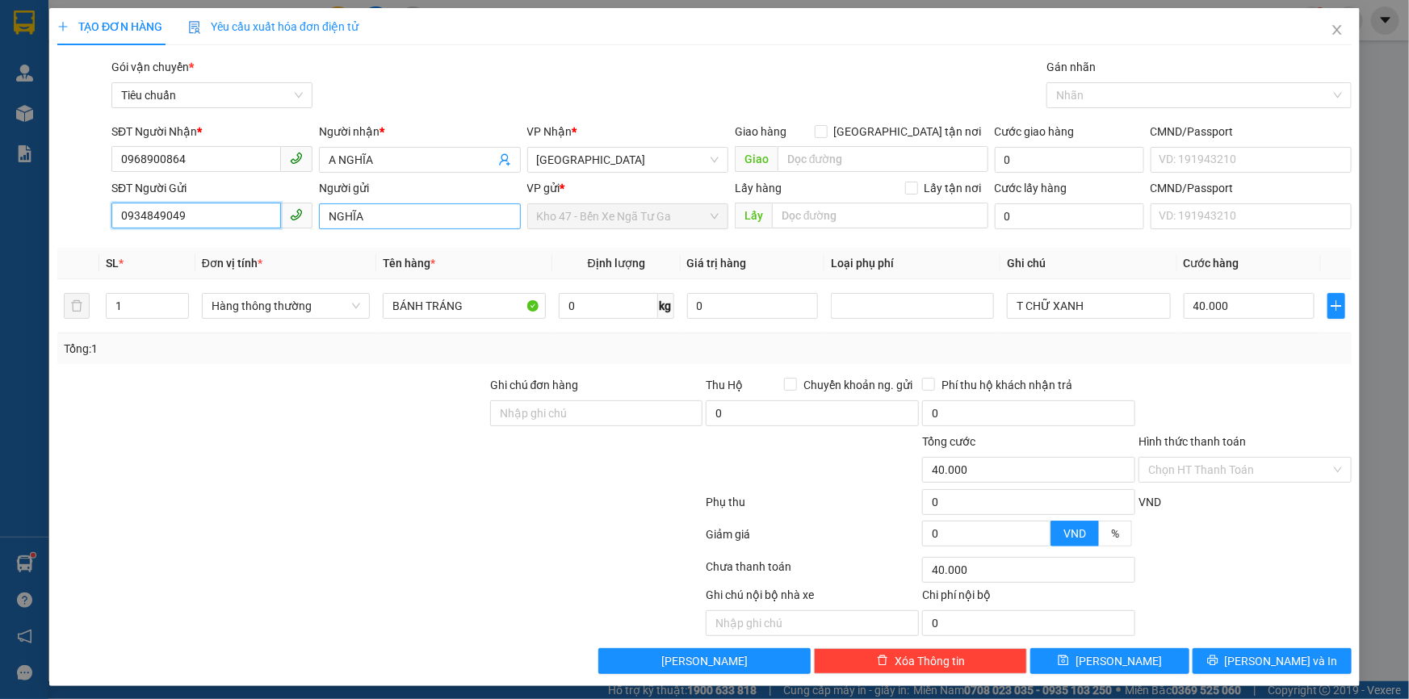
type input "0934849049"
click at [323, 216] on input "NGHĨA" at bounding box center [419, 217] width 201 height 26
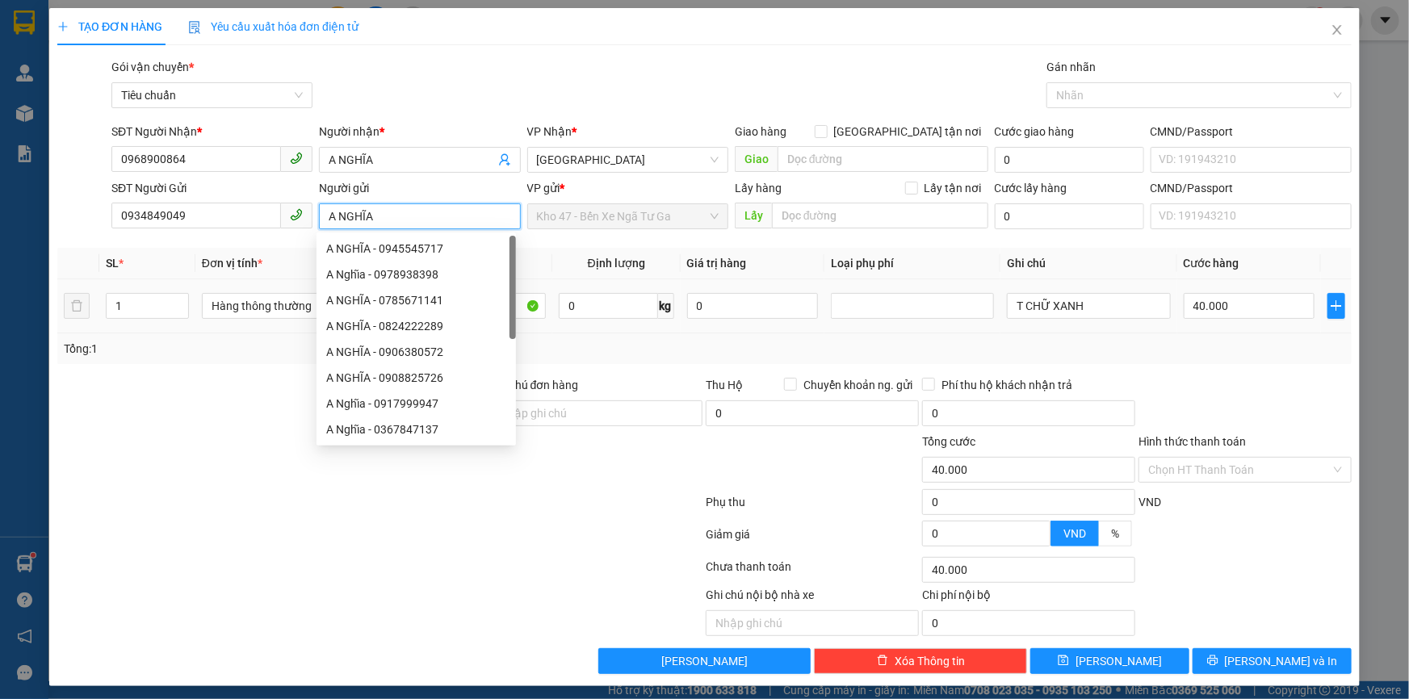
type input "A NGHĨA"
drag, startPoint x: 233, startPoint y: 445, endPoint x: 201, endPoint y: 446, distance: 32.3
click at [233, 446] on div at bounding box center [272, 461] width 433 height 57
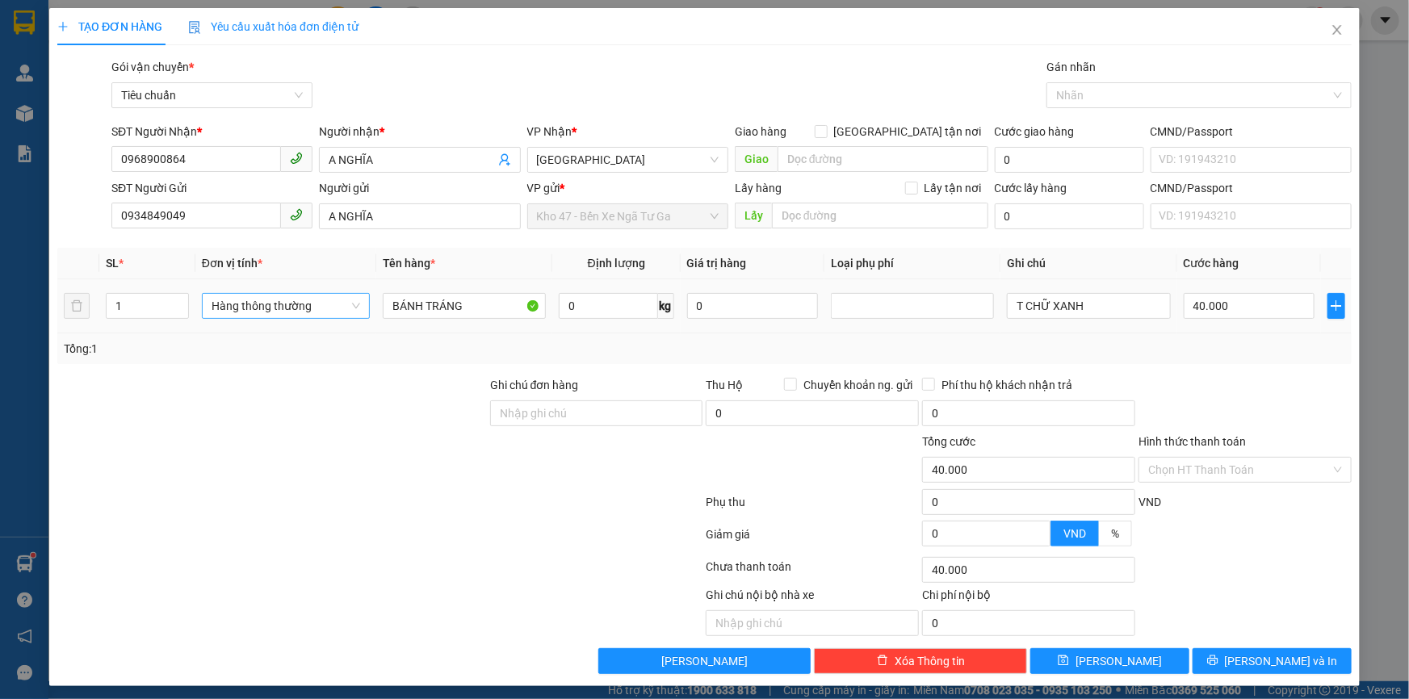
click at [249, 309] on span "Hàng thông thường" at bounding box center [286, 306] width 149 height 24
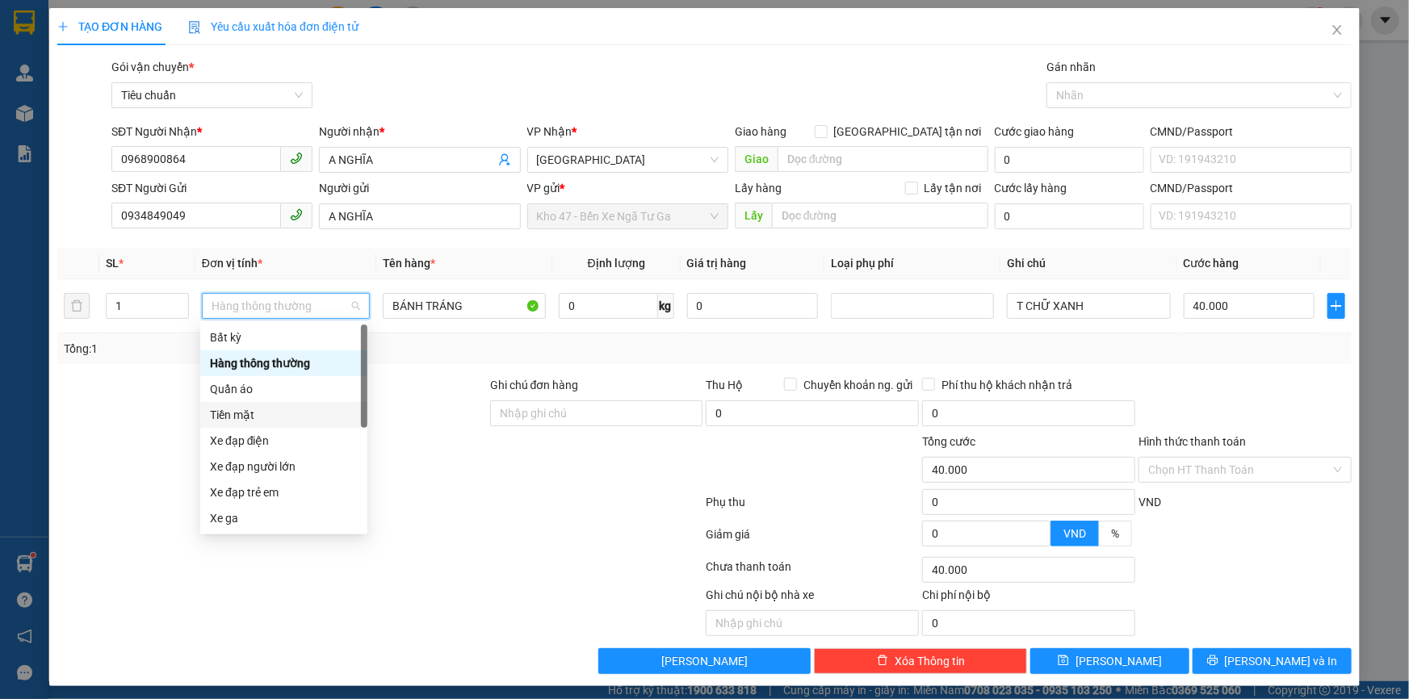
click at [404, 452] on div at bounding box center [272, 461] width 433 height 57
type input "0"
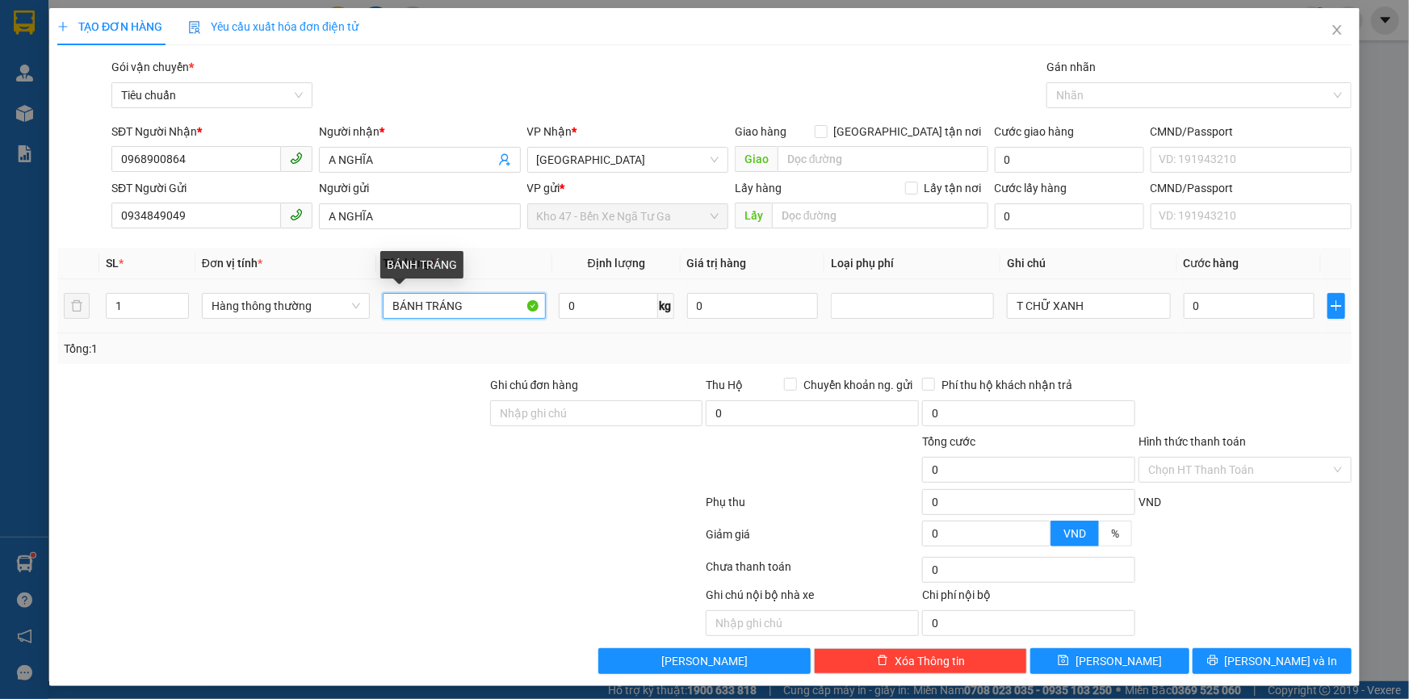
click at [457, 317] on input "BÁNH TRÁNG" at bounding box center [464, 306] width 163 height 26
type input "T"
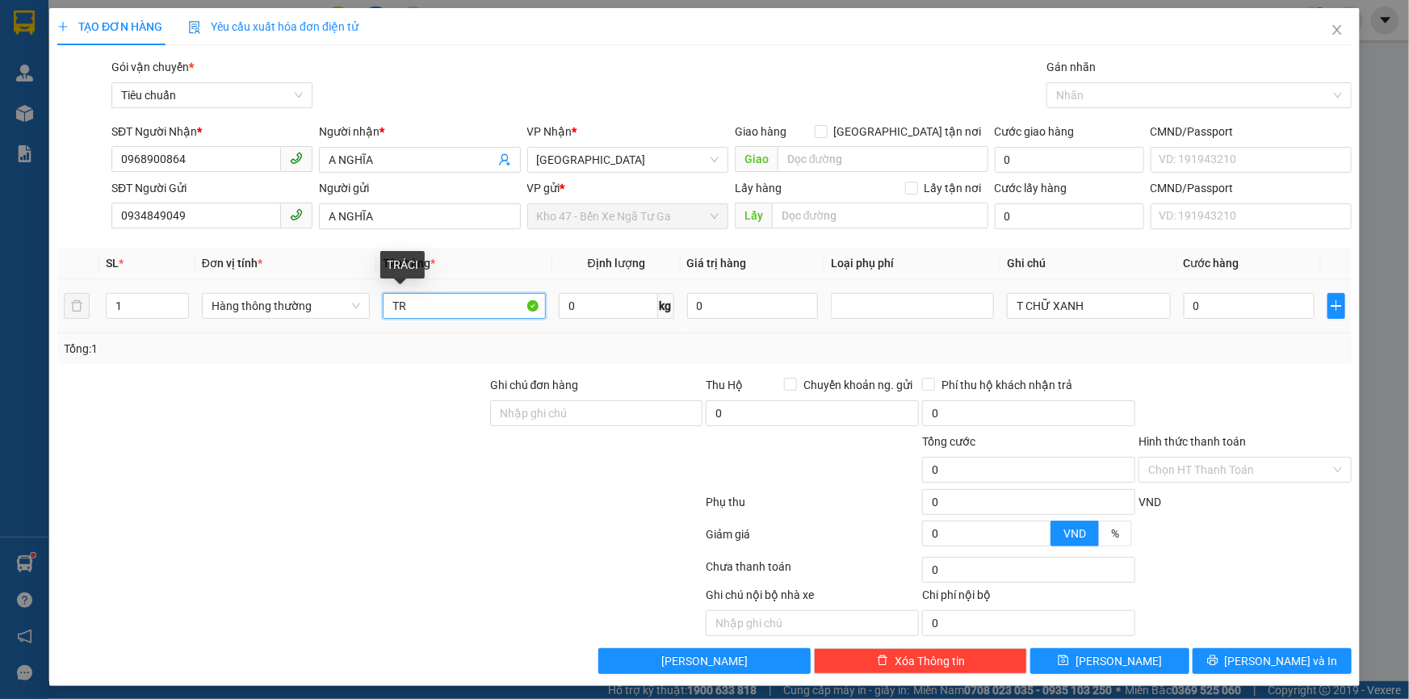
type input "T"
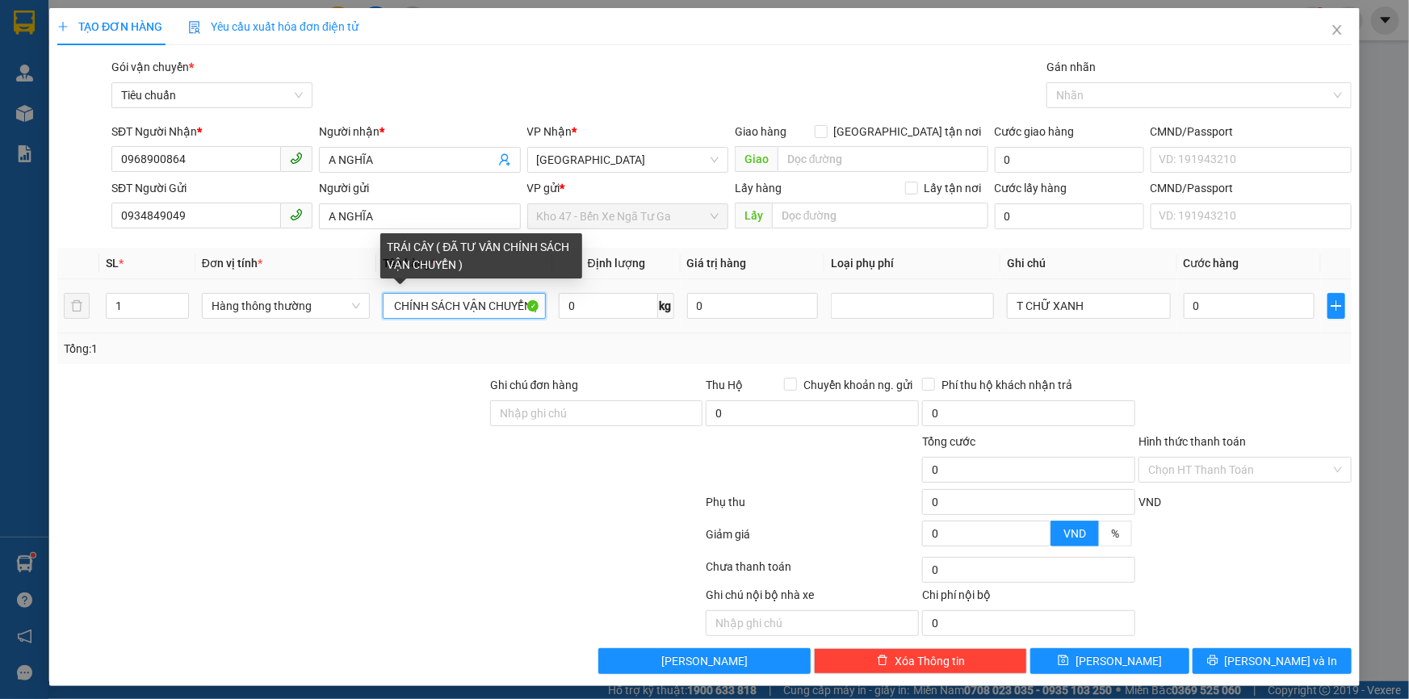
scroll to position [0, 119]
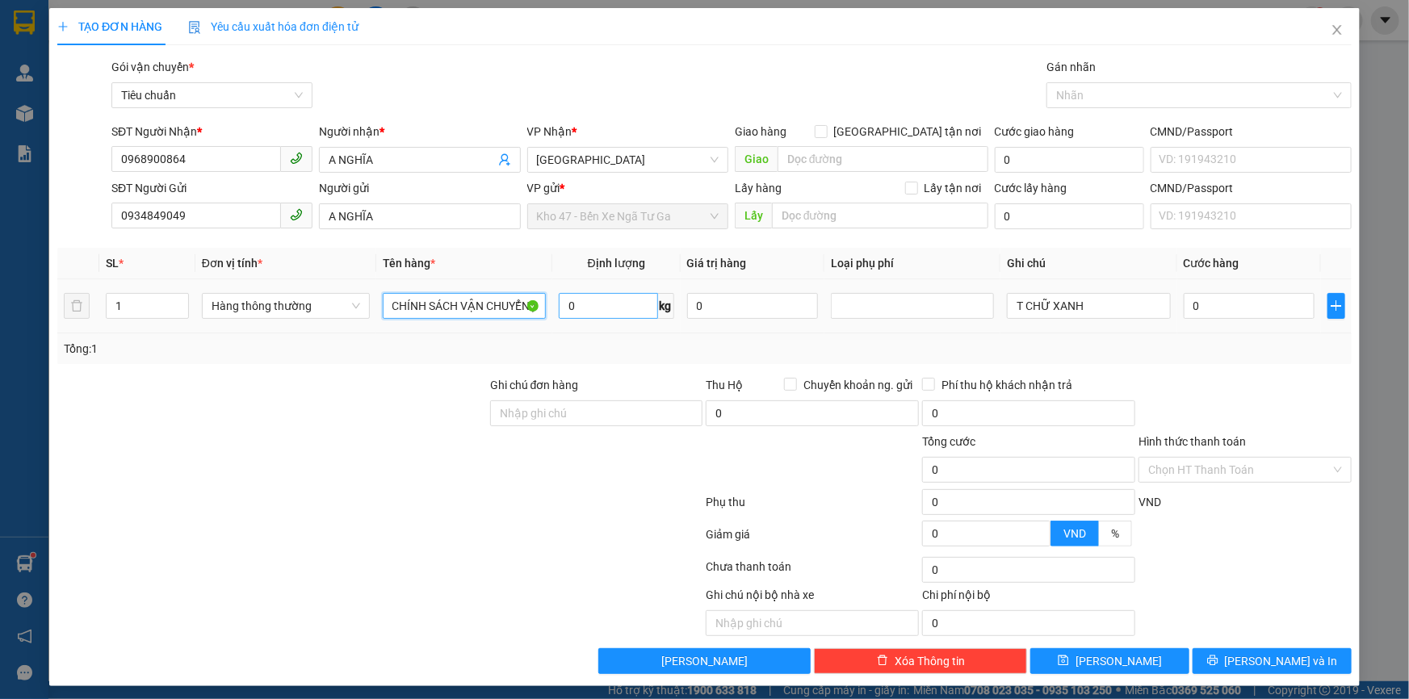
type input "TRÁI CÂY ( ĐÃ TƯ VẤN CHÍNH SÁCH VẬN CHUYỂN )"
click at [607, 297] on input "0" at bounding box center [608, 306] width 99 height 26
type input "24"
drag, startPoint x: 1111, startPoint y: 297, endPoint x: 801, endPoint y: 302, distance: 310.2
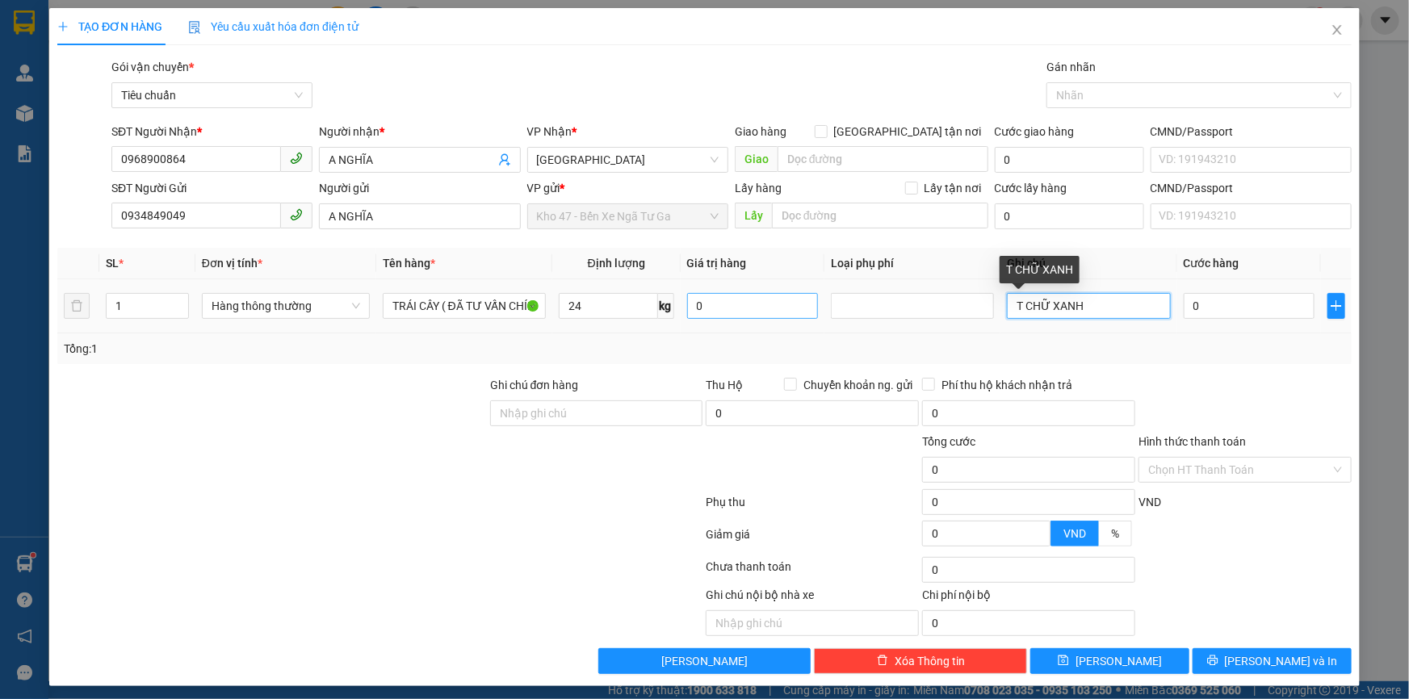
click at [801, 302] on tr "1 Hàng thông thường TRÁI CÂY ( ĐÃ TƯ VẤN CHÍNH SÁCH VẬN CHUYỂN ) 24 kg 0 T CHỮ …" at bounding box center [704, 306] width 1295 height 54
type input "60.000"
type input "T ONE ONE"
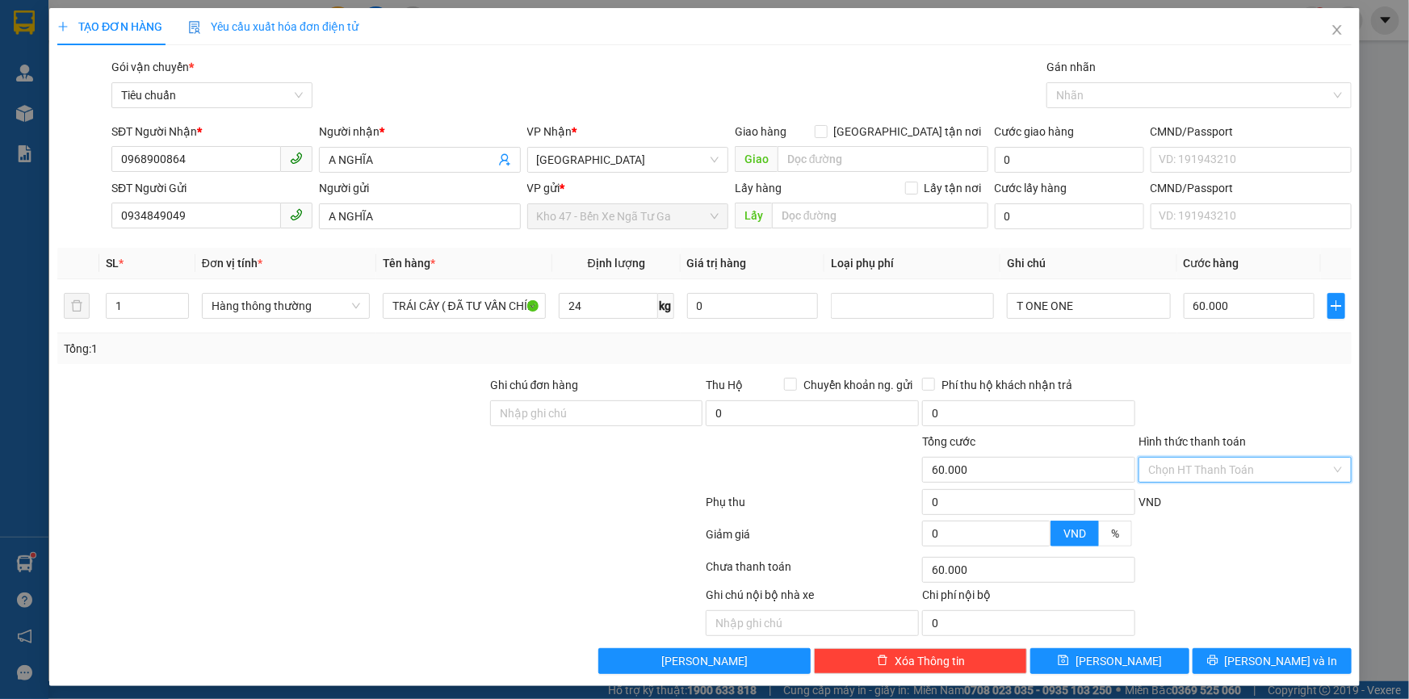
click at [1221, 460] on input "Hình thức thanh toán" at bounding box center [1239, 470] width 183 height 24
click at [1211, 491] on div "Tại văn phòng" at bounding box center [1236, 502] width 212 height 26
type input "0"
click at [1224, 651] on button "[PERSON_NAME] và In" at bounding box center [1272, 662] width 159 height 26
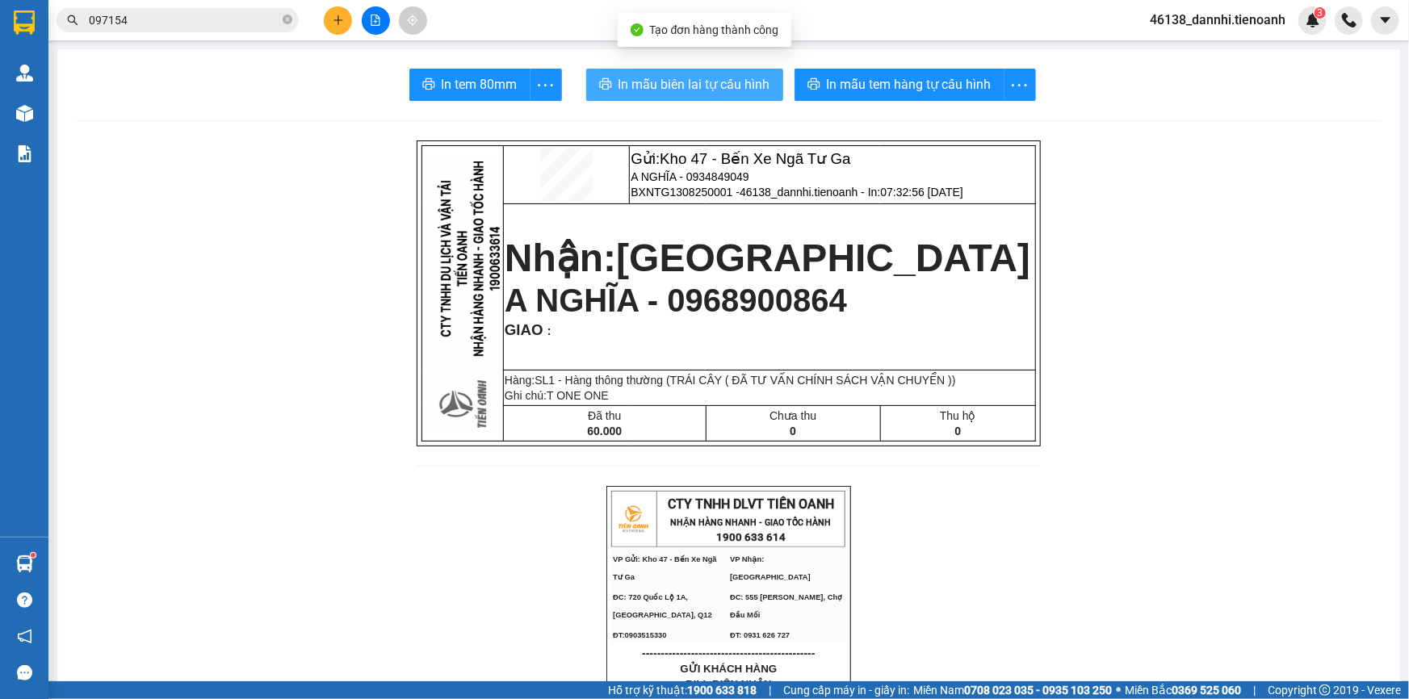
click at [741, 78] on span "In mẫu biên lai tự cấu hình" at bounding box center [695, 84] width 152 height 20
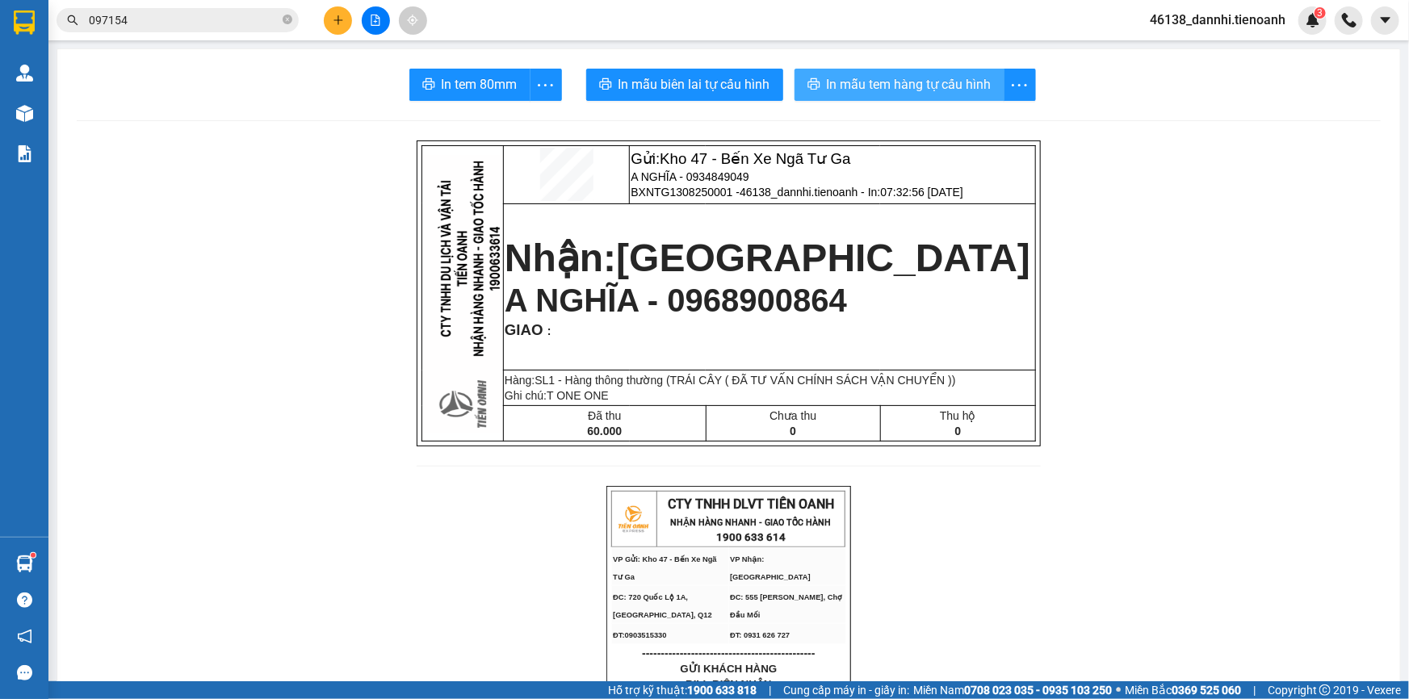
click at [858, 77] on span "In mẫu tem hàng tự cấu hình" at bounding box center [909, 84] width 165 height 20
click at [250, 22] on input "097154" at bounding box center [184, 20] width 191 height 18
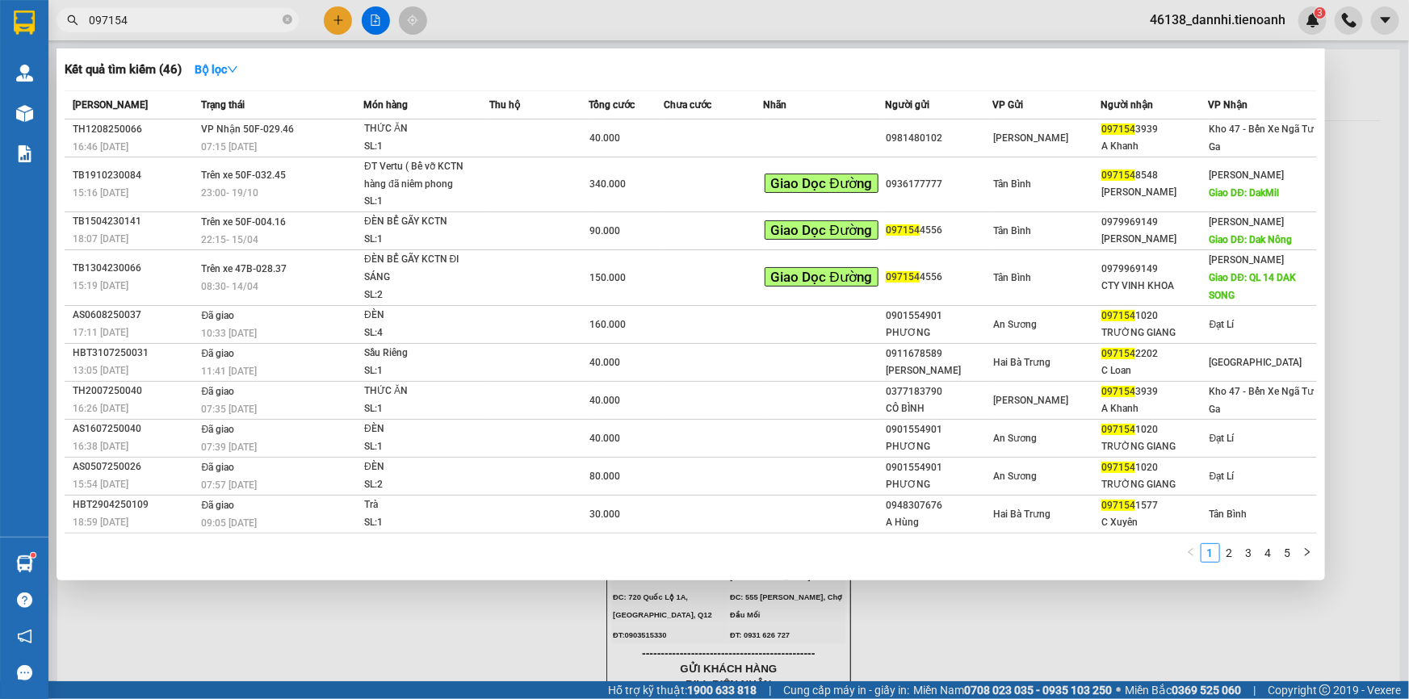
click at [250, 22] on input "097154" at bounding box center [184, 20] width 191 height 18
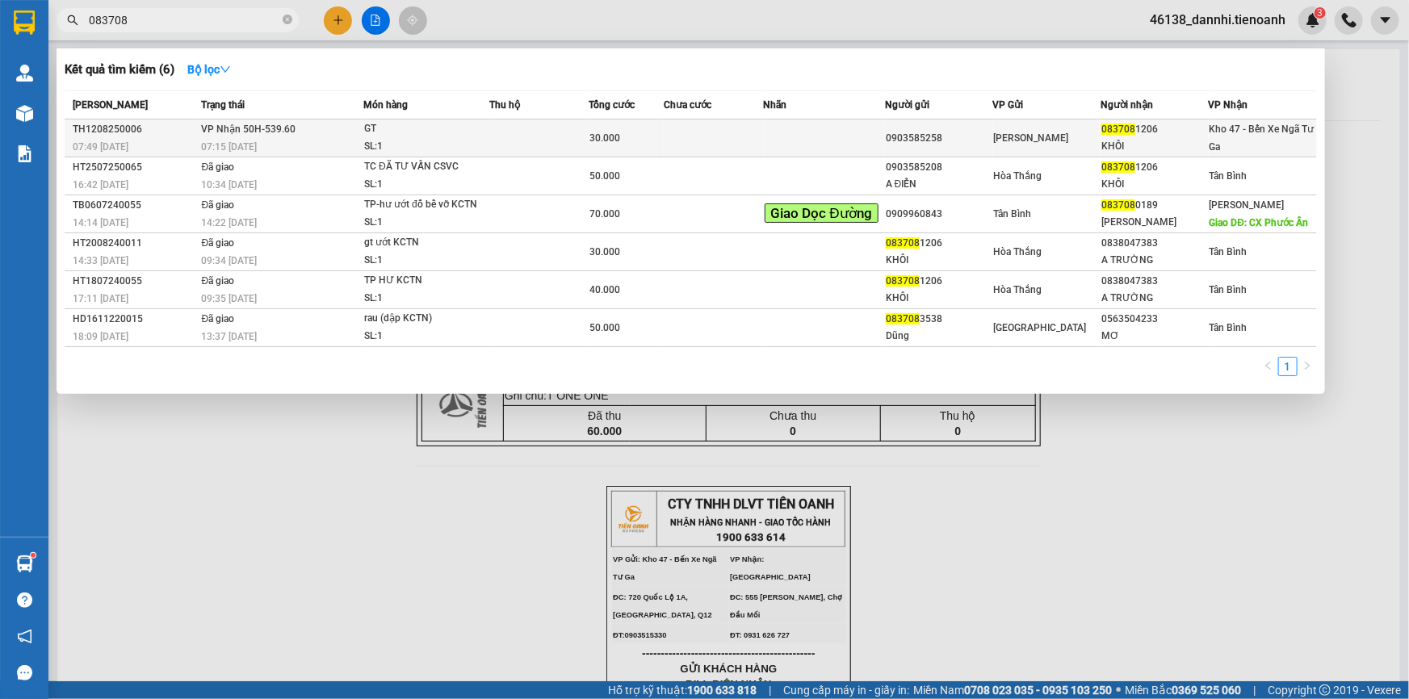
type input "083708"
click at [384, 138] on div "SL: 1" at bounding box center [424, 147] width 121 height 18
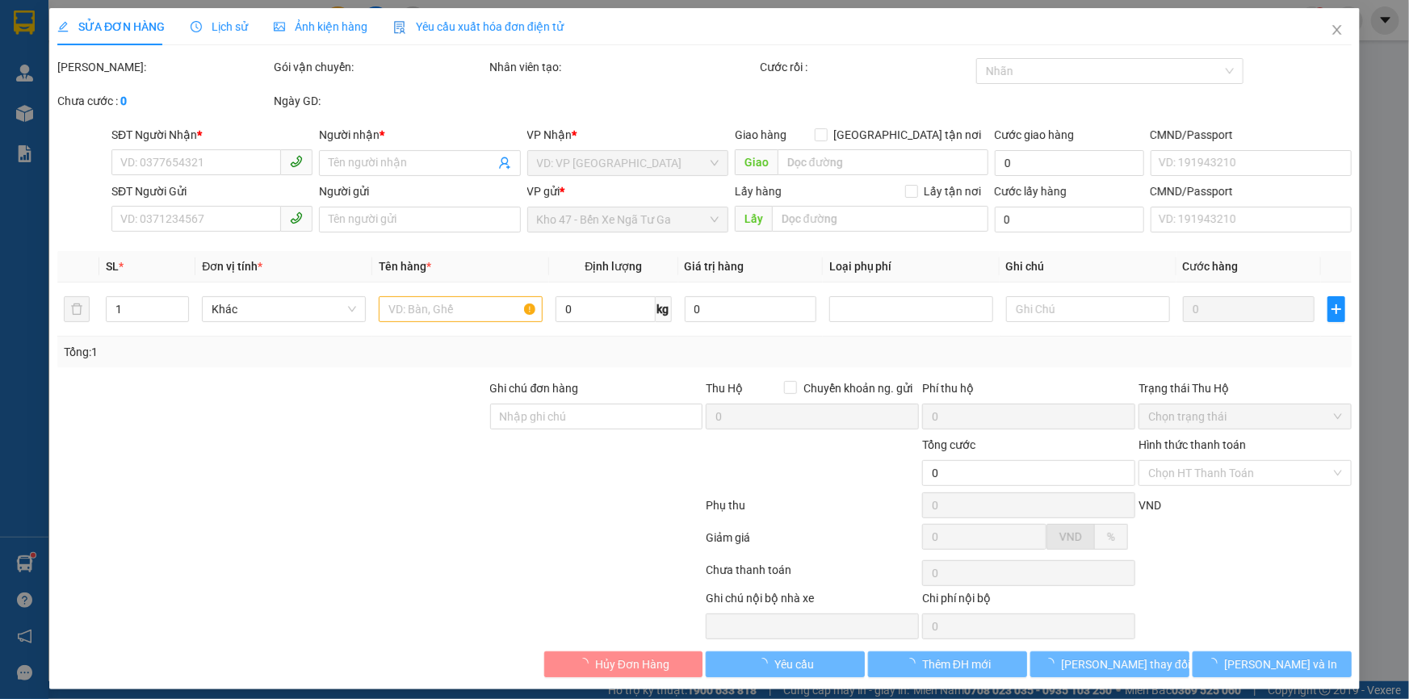
type input "0837081206"
type input "KHÔI"
type input "0903585258"
type input "30.000"
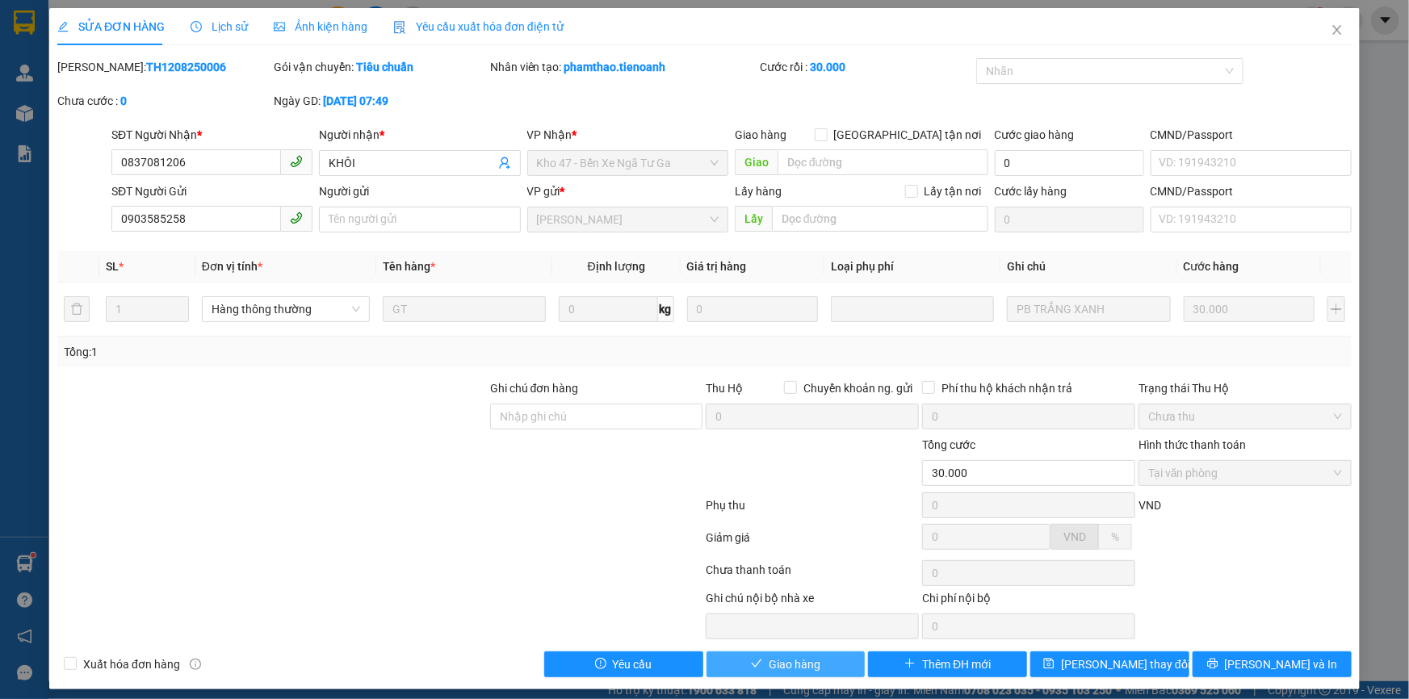
click at [748, 676] on button "Giao hàng" at bounding box center [786, 665] width 159 height 26
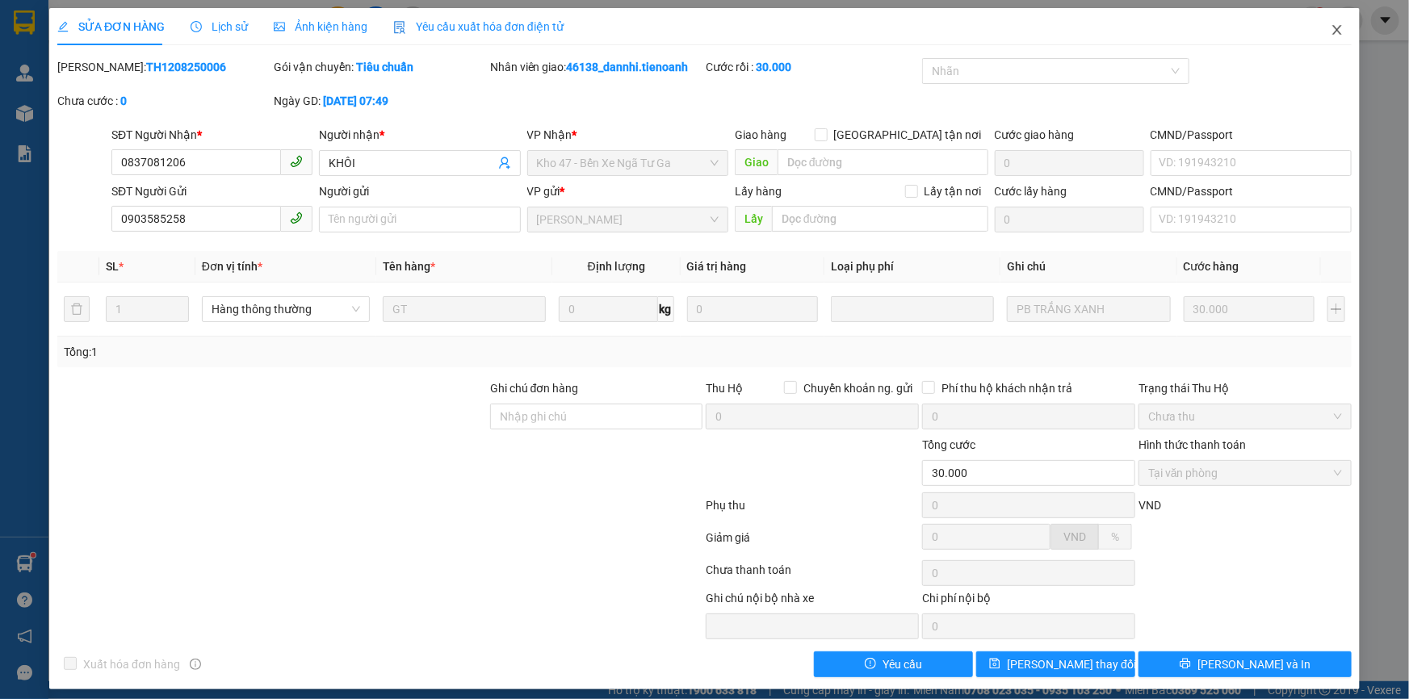
click at [1331, 31] on icon "close" at bounding box center [1337, 29] width 13 height 13
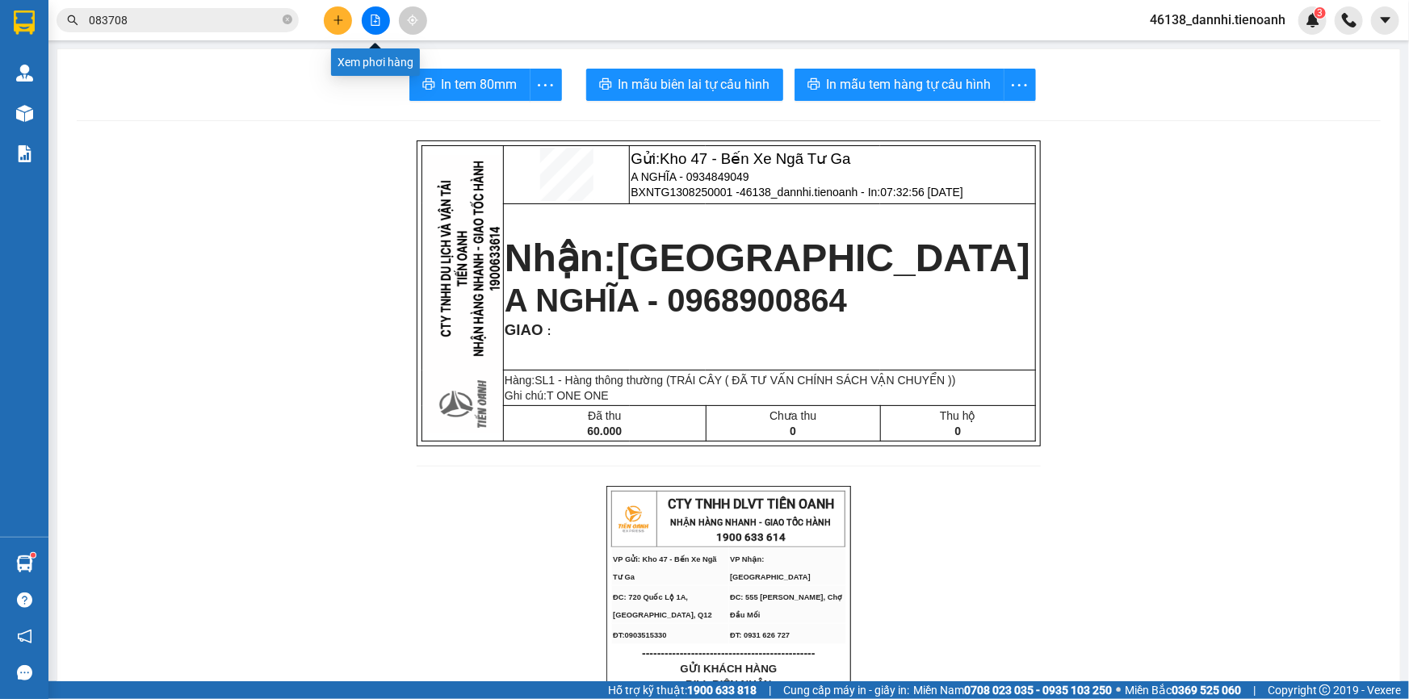
click at [342, 26] on button at bounding box center [338, 20] width 28 height 28
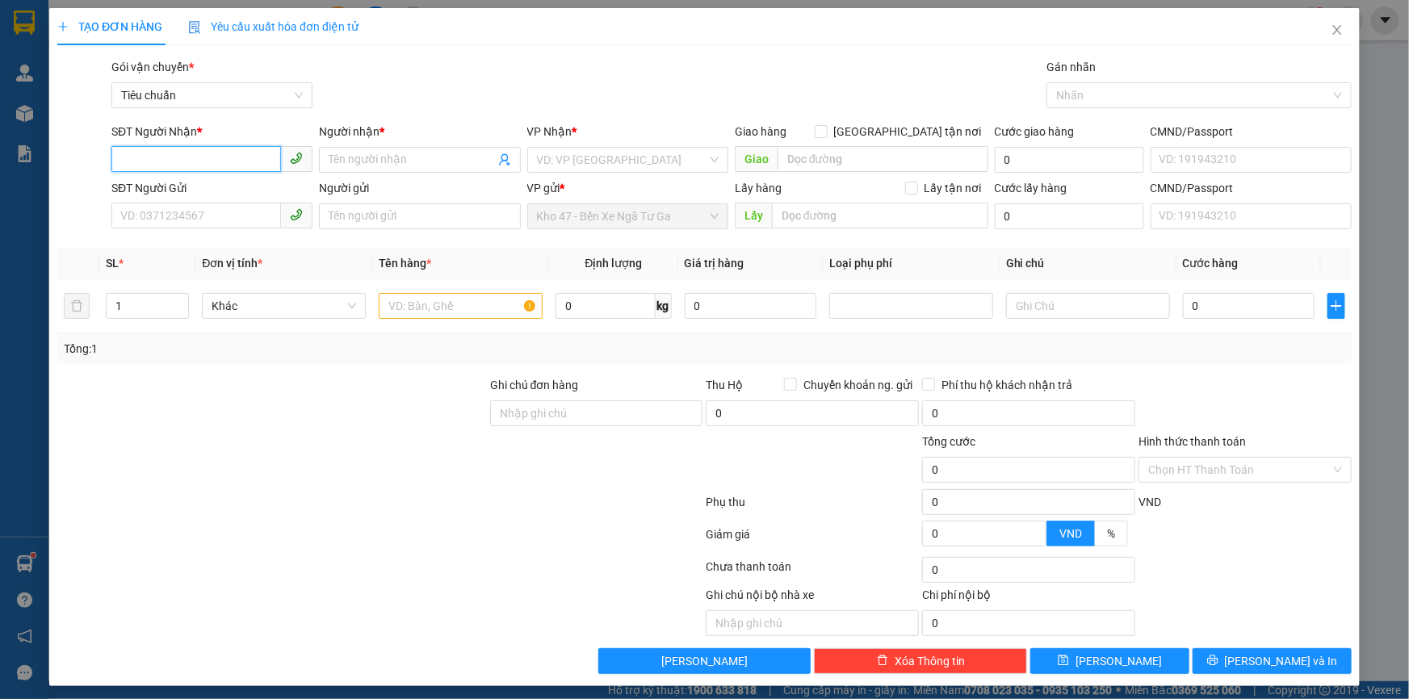
click at [238, 157] on input "SĐT Người Nhận *" at bounding box center [196, 159] width 170 height 26
click at [172, 157] on input "0963230355" at bounding box center [196, 159] width 170 height 26
type input "0963230222"
click at [401, 153] on input "Người nhận *" at bounding box center [412, 160] width 166 height 18
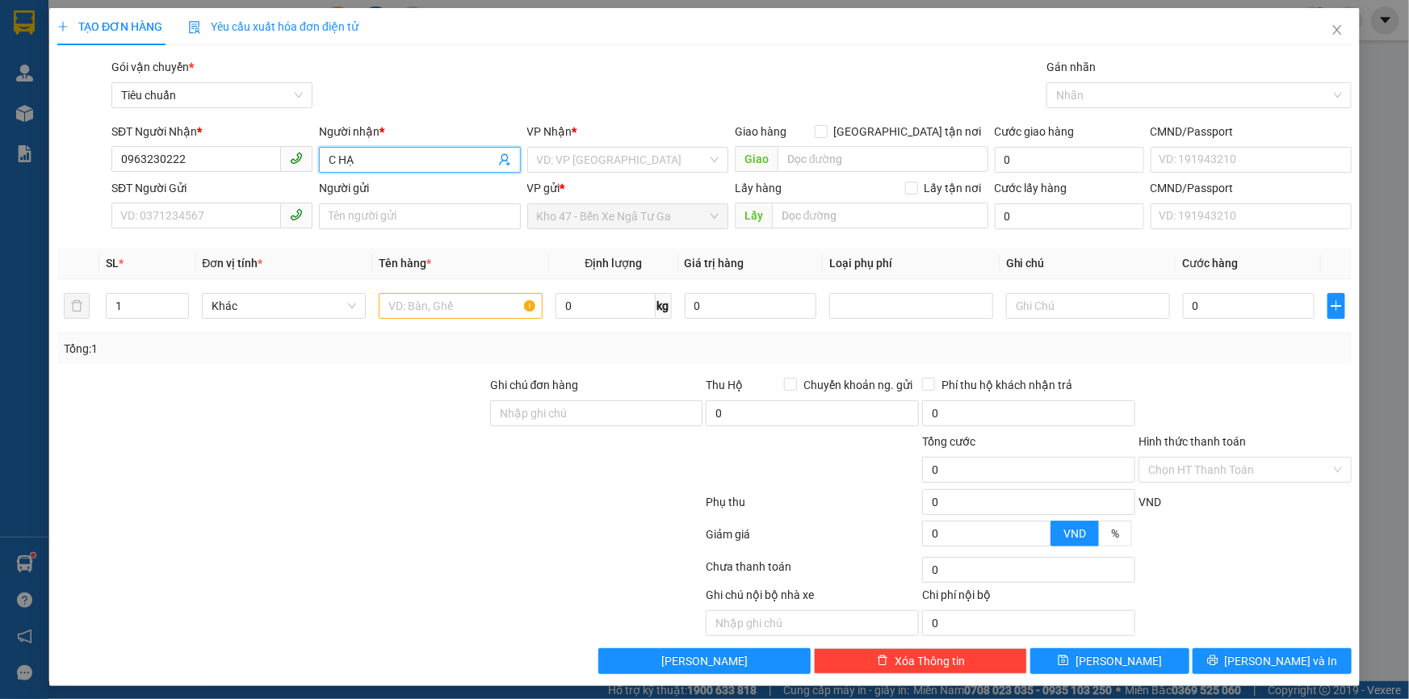
click at [331, 157] on input "C HẠ" at bounding box center [412, 160] width 166 height 18
type input "C HẠ"
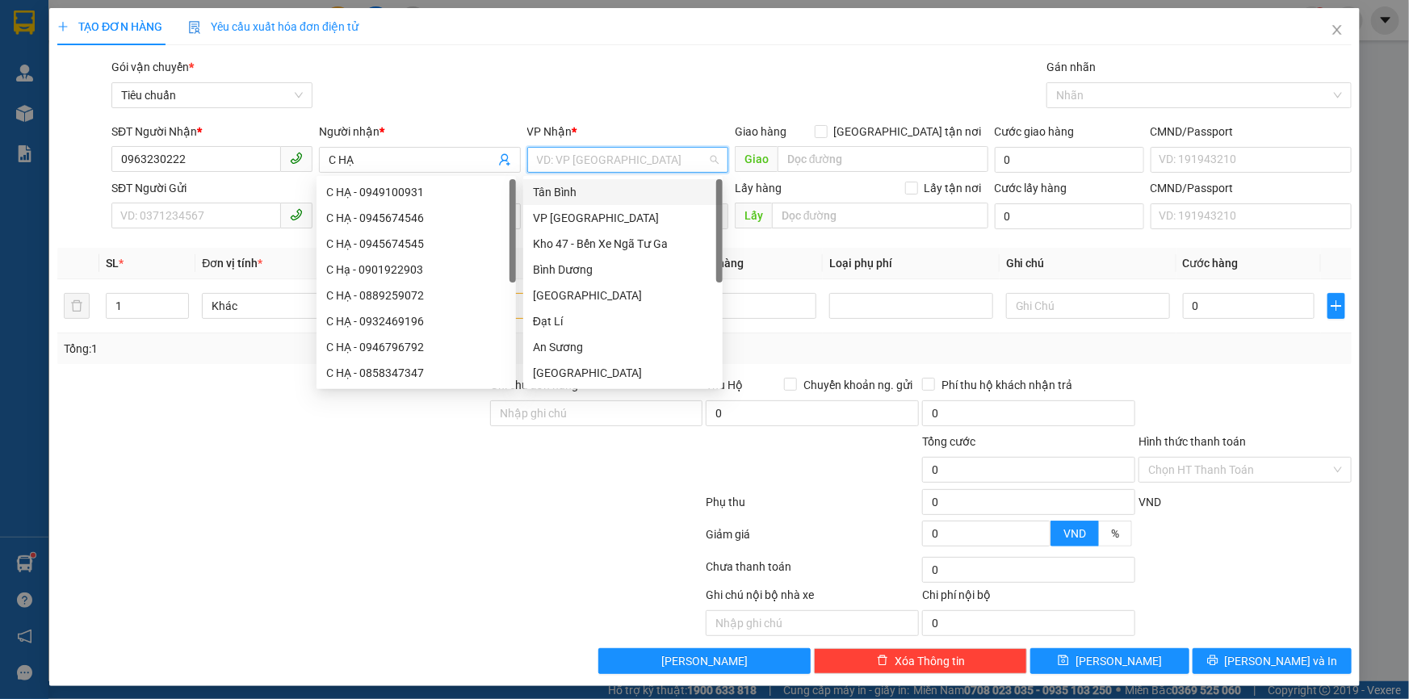
drag, startPoint x: 557, startPoint y: 159, endPoint x: 506, endPoint y: 183, distance: 57.1
click at [539, 172] on div "VD: VP [GEOGRAPHIC_DATA]" at bounding box center [627, 160] width 201 height 26
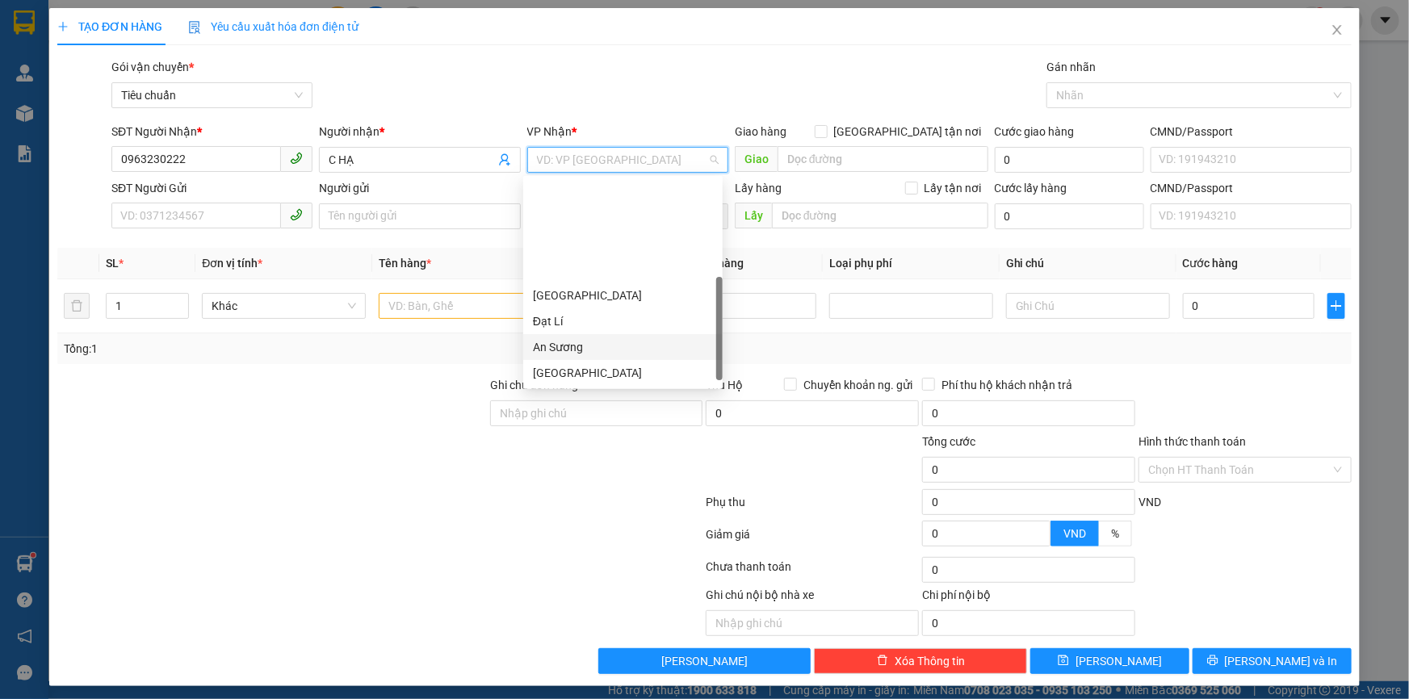
scroll to position [129, 0]
click at [594, 272] on div "Hai Bà Trưng" at bounding box center [623, 270] width 180 height 18
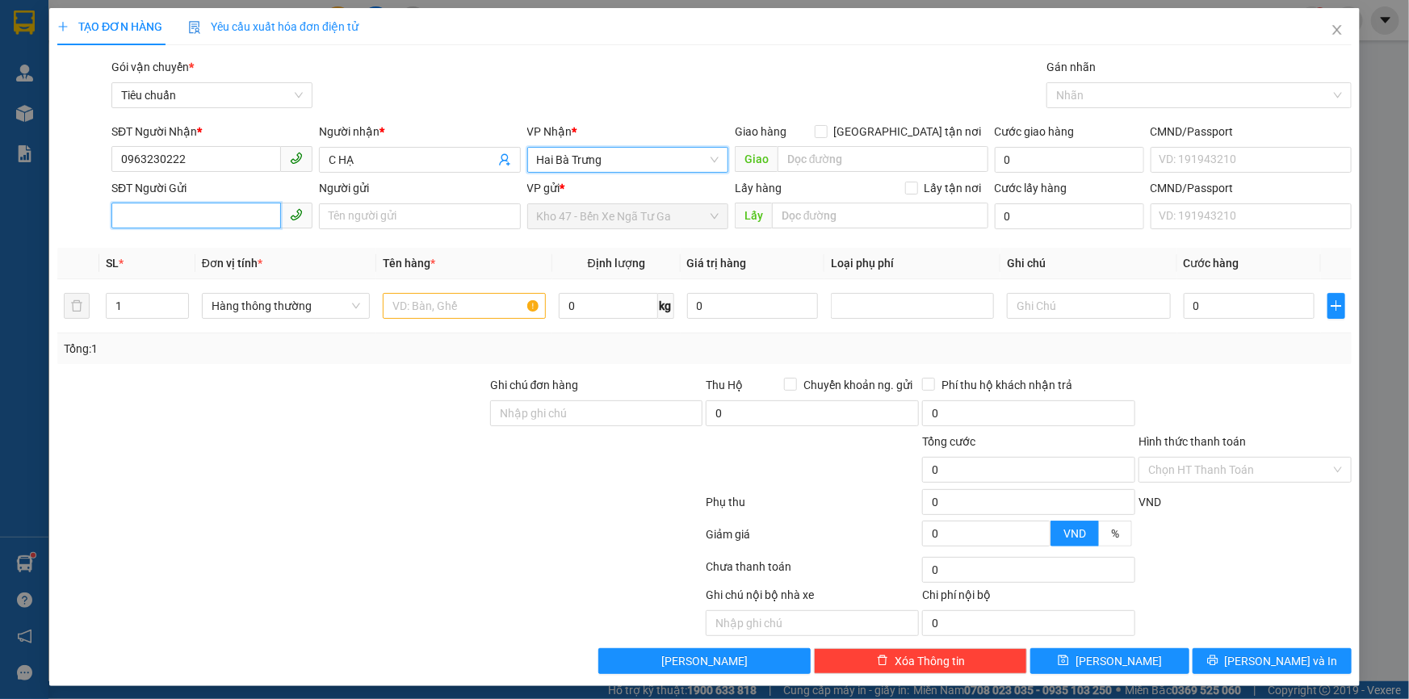
click at [215, 213] on input "SĐT Người Gửi" at bounding box center [196, 216] width 170 height 26
type input "0984792060"
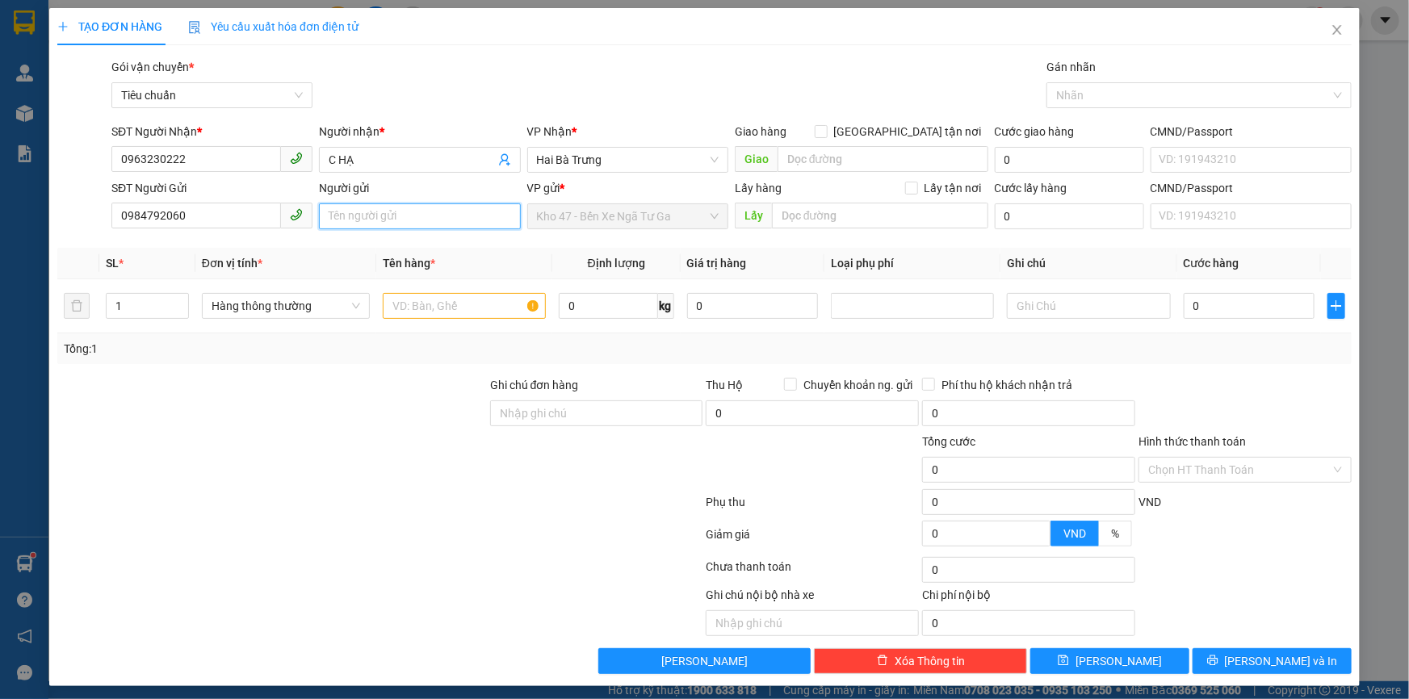
click at [409, 216] on input "Người gửi" at bounding box center [419, 217] width 201 height 26
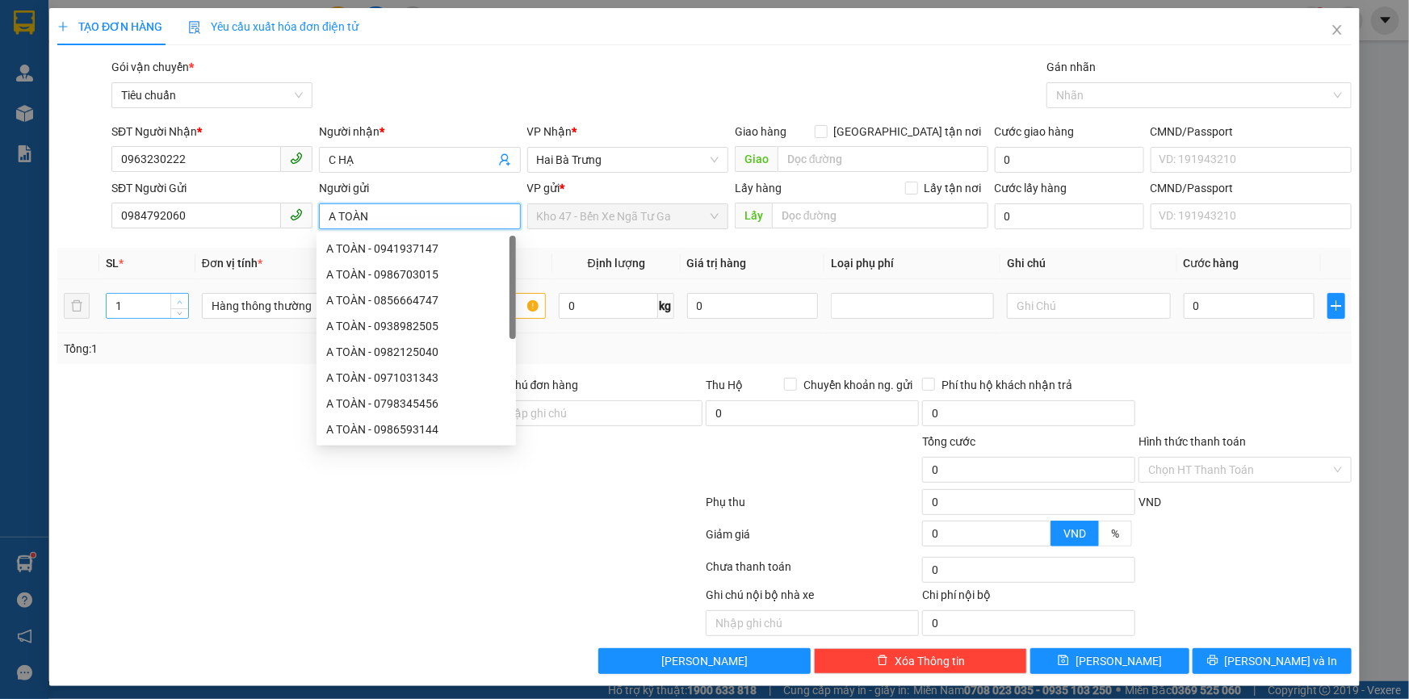
type input "A TOÀN"
type input "2"
click at [175, 298] on span "up" at bounding box center [180, 302] width 10 height 10
click at [179, 387] on div at bounding box center [272, 404] width 433 height 57
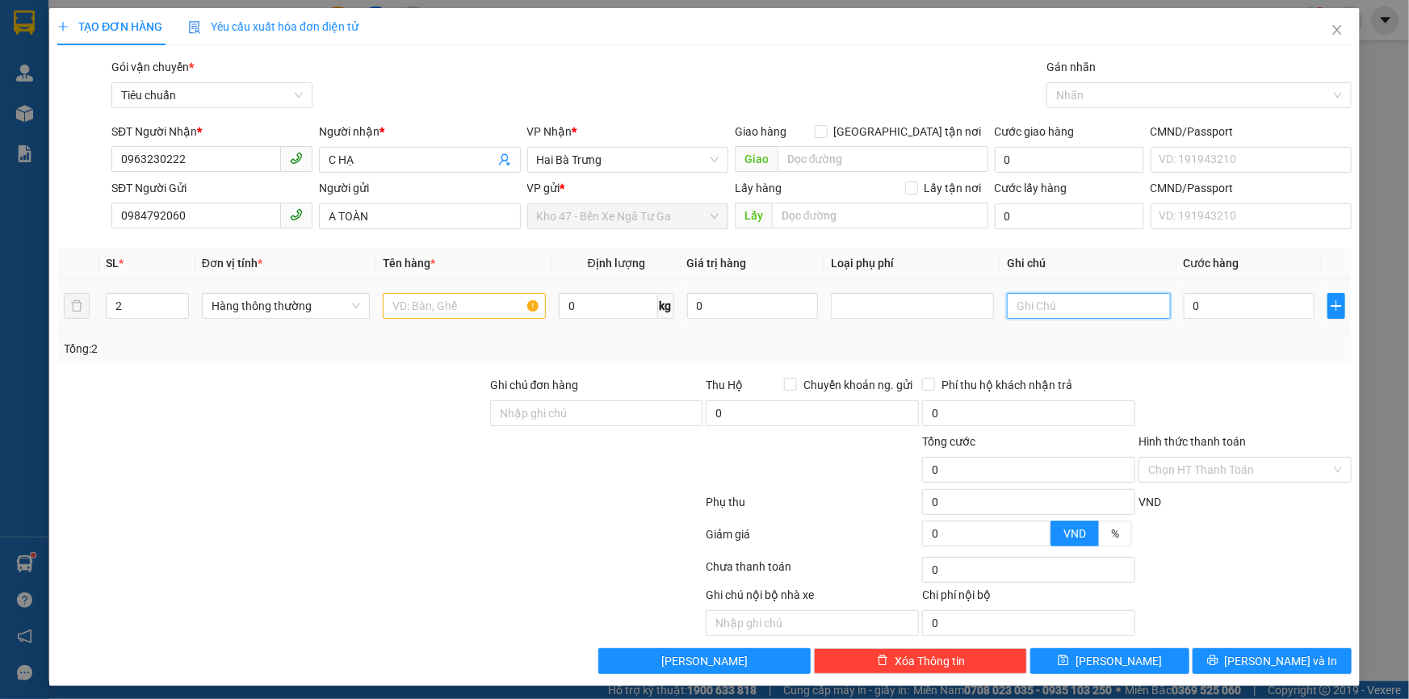
click at [1042, 297] on input "text" at bounding box center [1088, 306] width 163 height 26
type input "2T TRƠN TO"
click at [204, 155] on input "0963230222" at bounding box center [196, 159] width 170 height 26
click at [401, 162] on input "C HẠ" at bounding box center [412, 160] width 166 height 18
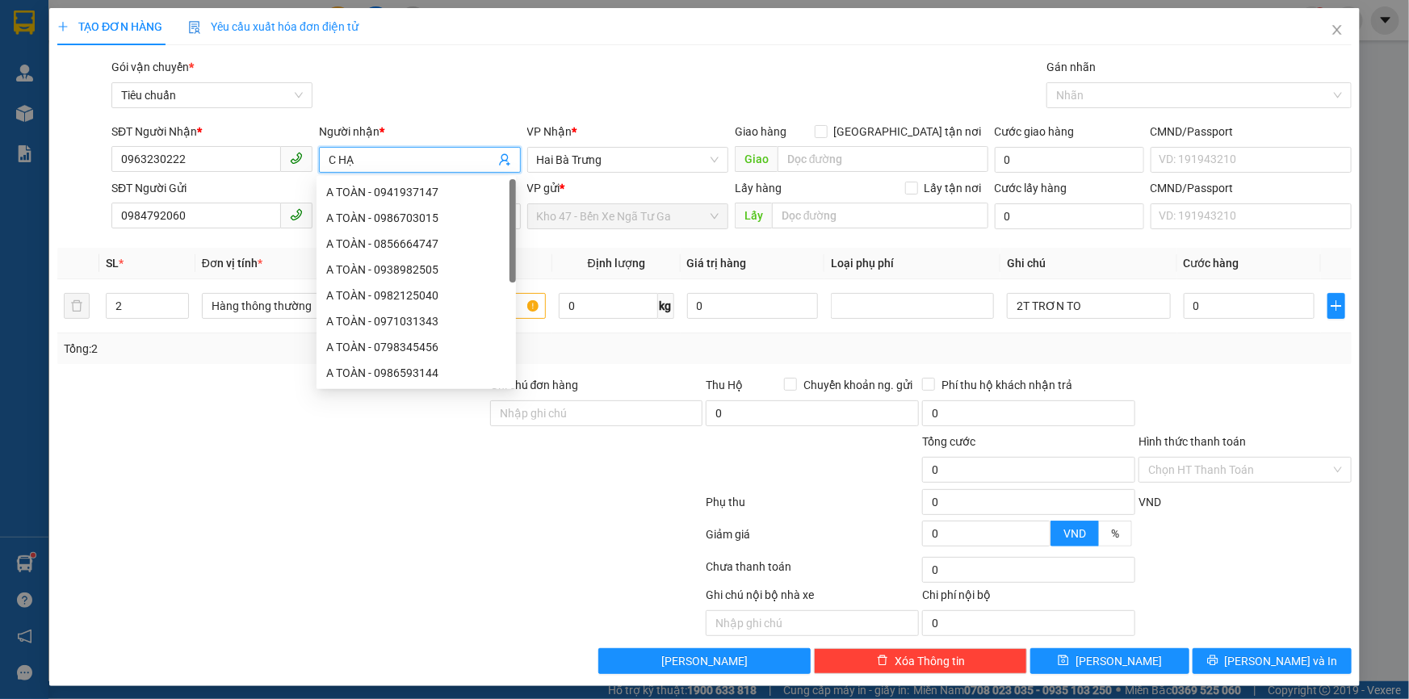
click at [401, 162] on input "C HẠ" at bounding box center [412, 160] width 166 height 18
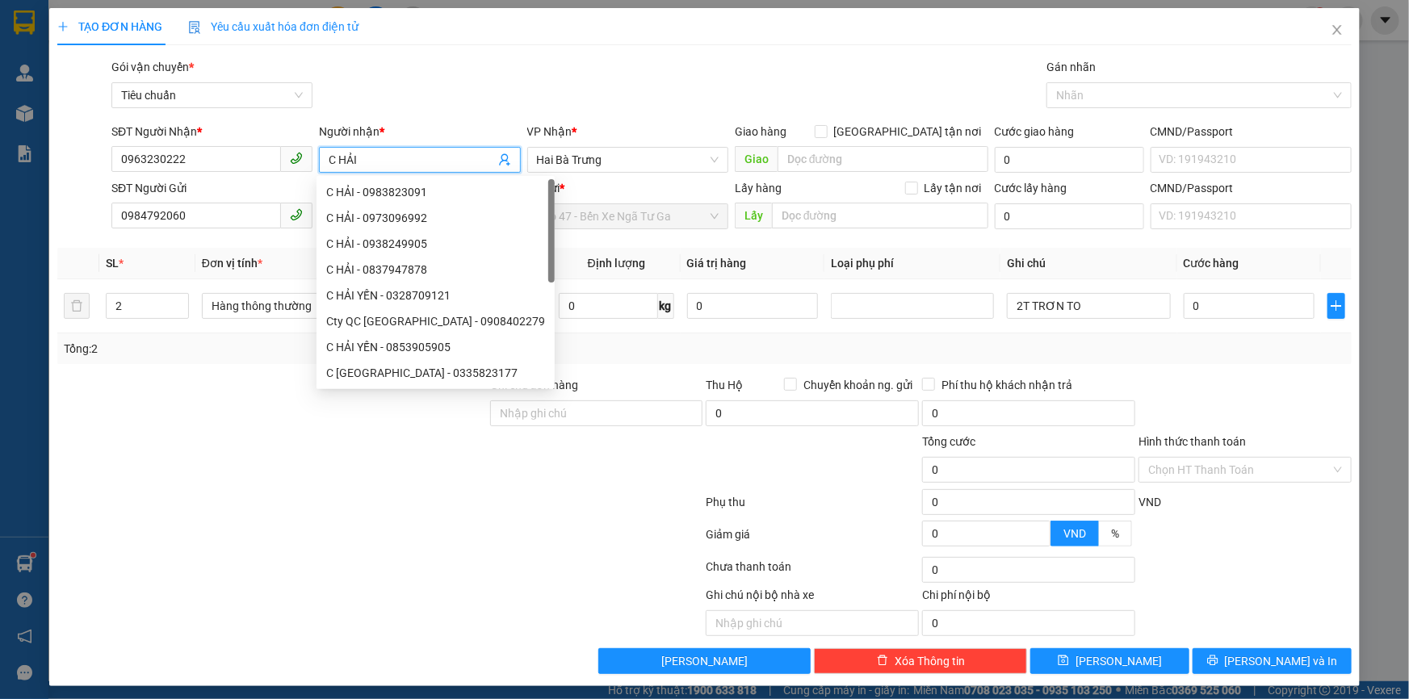
type input "C HẢI"
drag, startPoint x: 280, startPoint y: 518, endPoint x: 250, endPoint y: 482, distance: 47.0
click at [279, 518] on div at bounding box center [380, 505] width 649 height 32
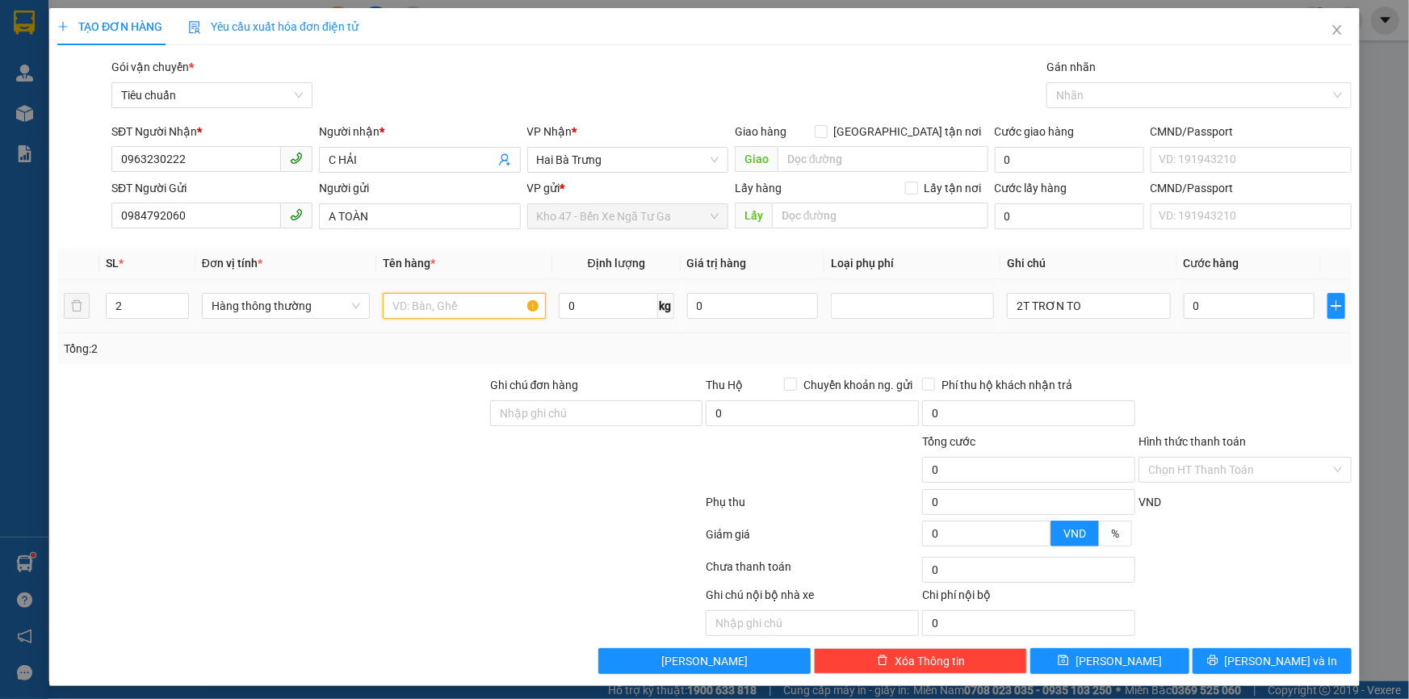
click at [397, 304] on input "text" at bounding box center [464, 306] width 163 height 26
type input "[DEMOGRAPHIC_DATA] ÁN + QUÀ ( ĐÃ TƯ VẤN CHÍNH SÁCH VẬN CHUYỂN )"
click at [639, 496] on div at bounding box center [380, 505] width 649 height 32
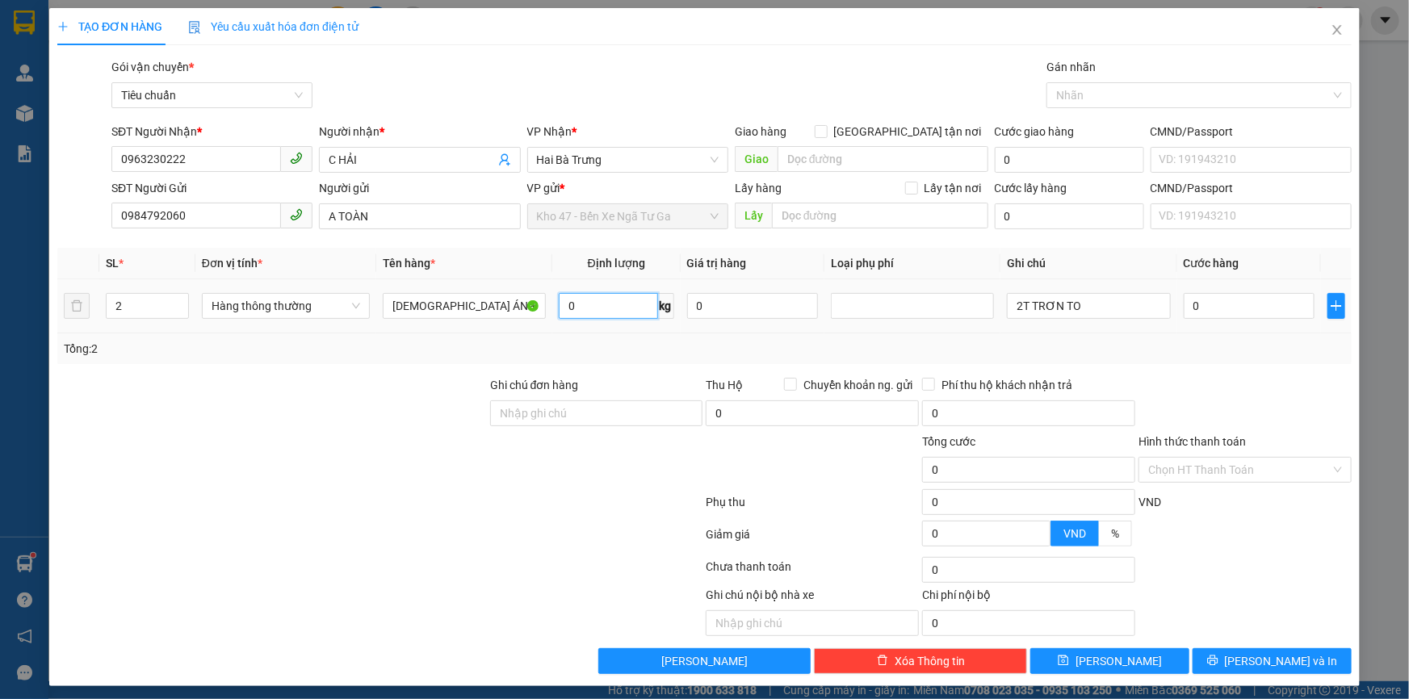
click at [613, 308] on input "0" at bounding box center [608, 306] width 99 height 26
type input "17"
click at [652, 365] on div "Transit Pickup Surcharge Ids Transit Deliver Surcharge Ids Transit Deliver Surc…" at bounding box center [704, 366] width 1295 height 616
type input "55.000"
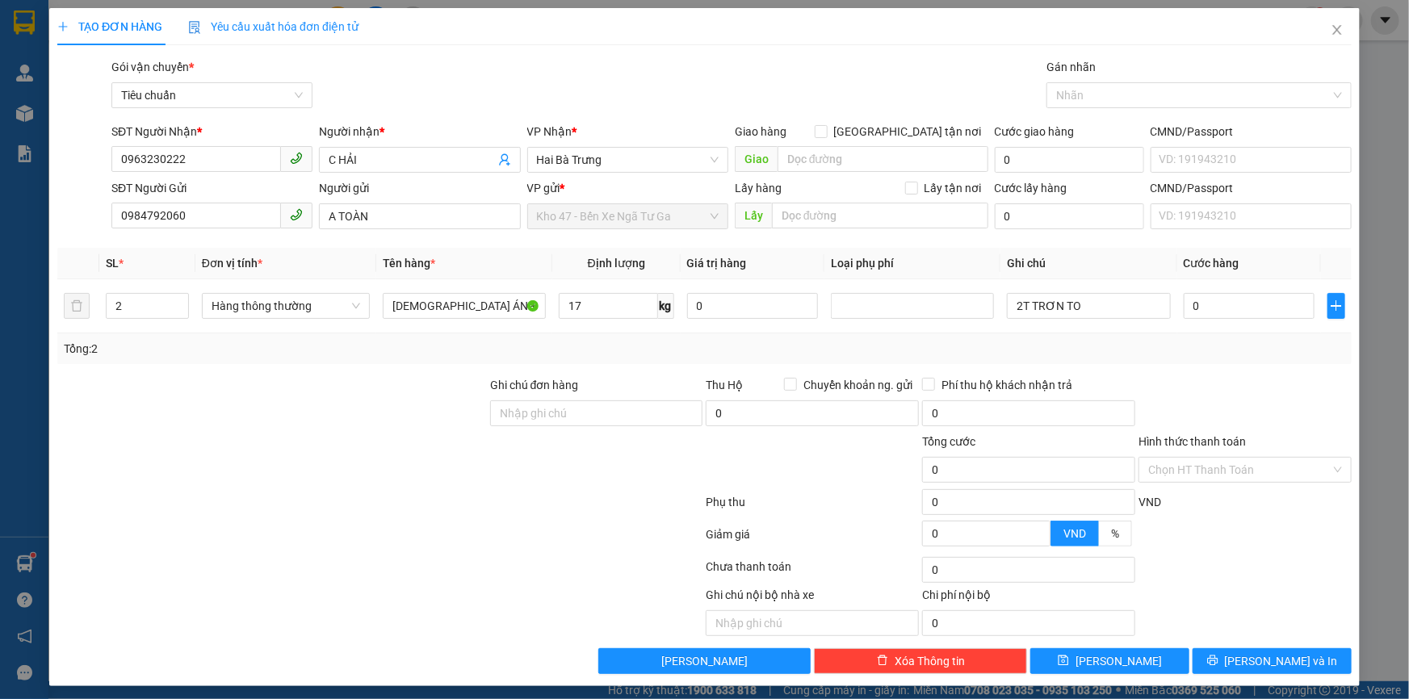
type input "55.000"
click at [1221, 316] on input "55.000" at bounding box center [1250, 306] width 132 height 26
type input "1"
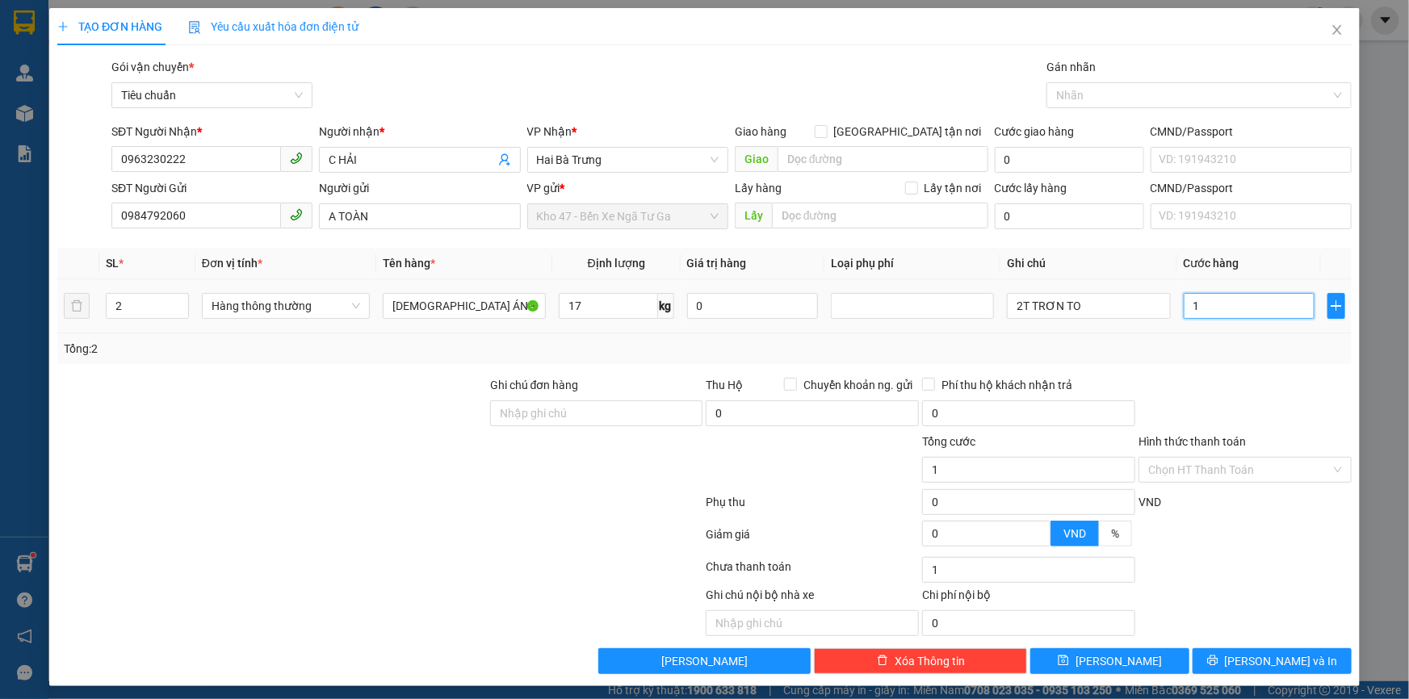
type input "13"
type input "130"
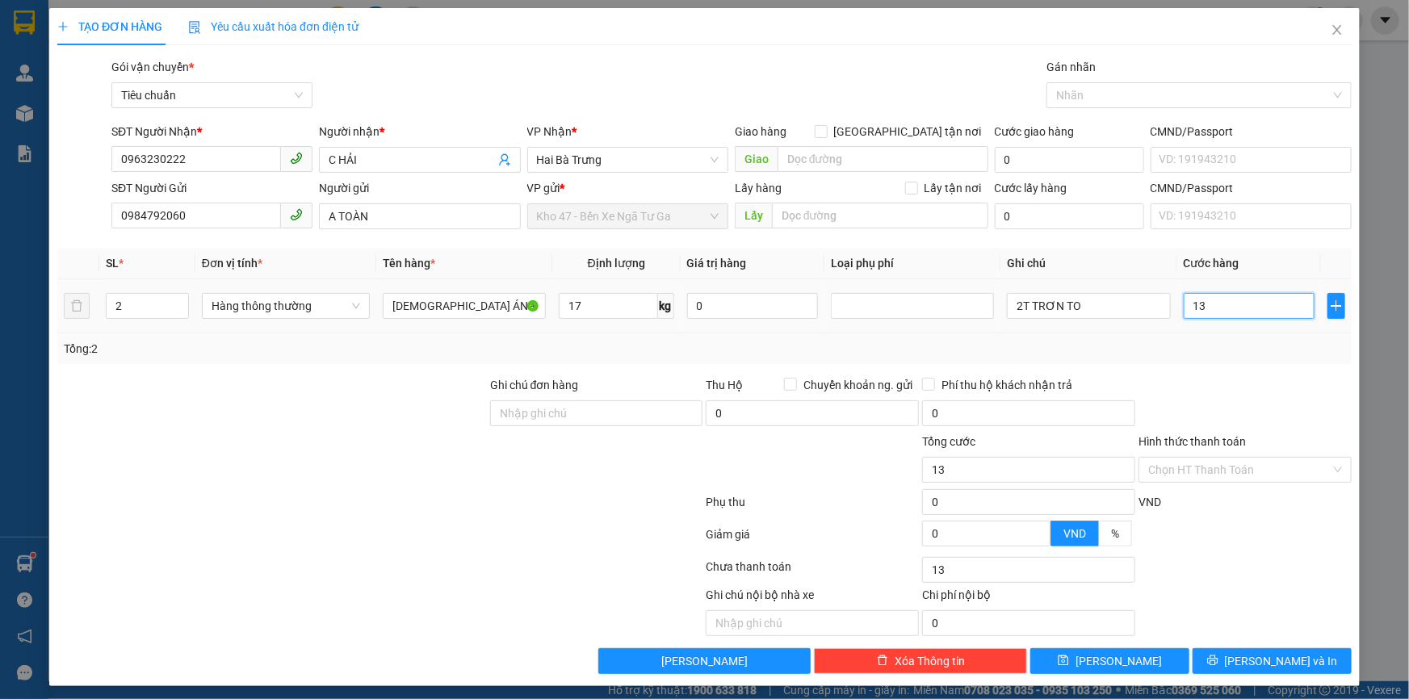
type input "130"
type input "130.000"
click at [1247, 415] on div at bounding box center [1245, 404] width 216 height 57
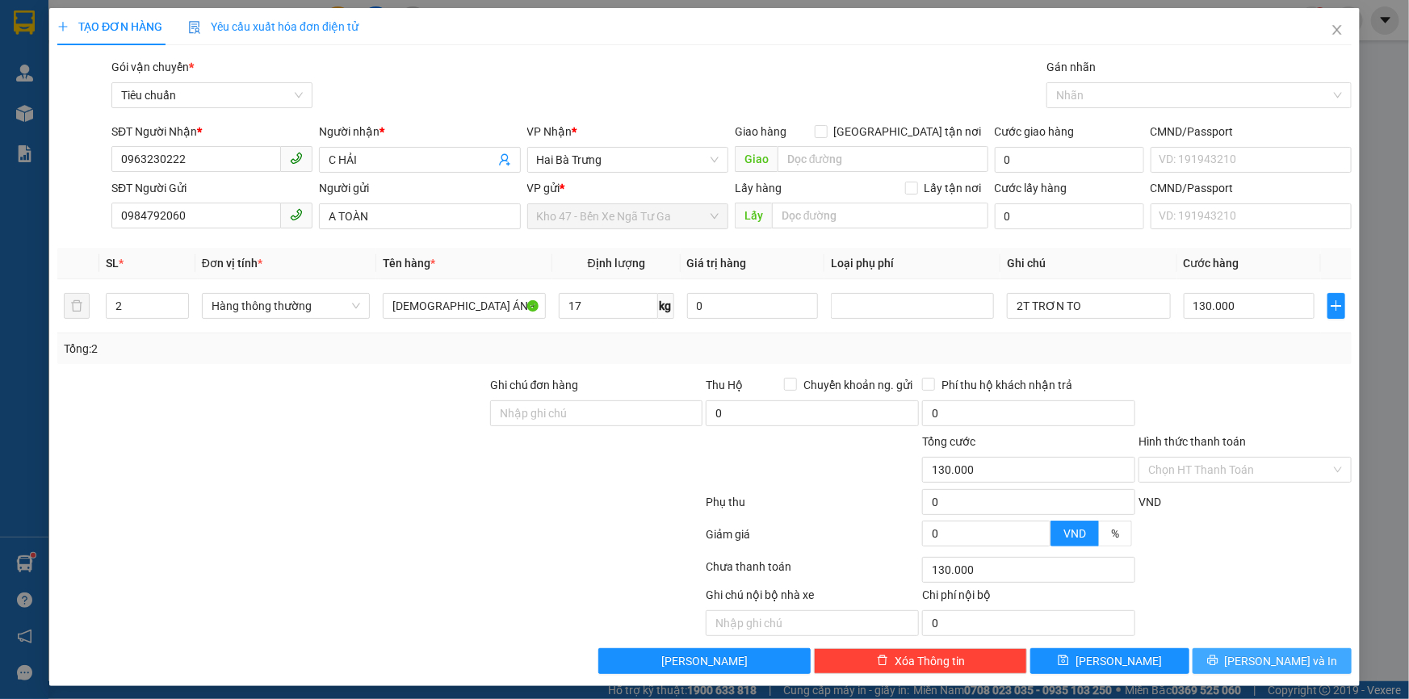
click at [1258, 666] on span "[PERSON_NAME] và In" at bounding box center [1281, 662] width 113 height 18
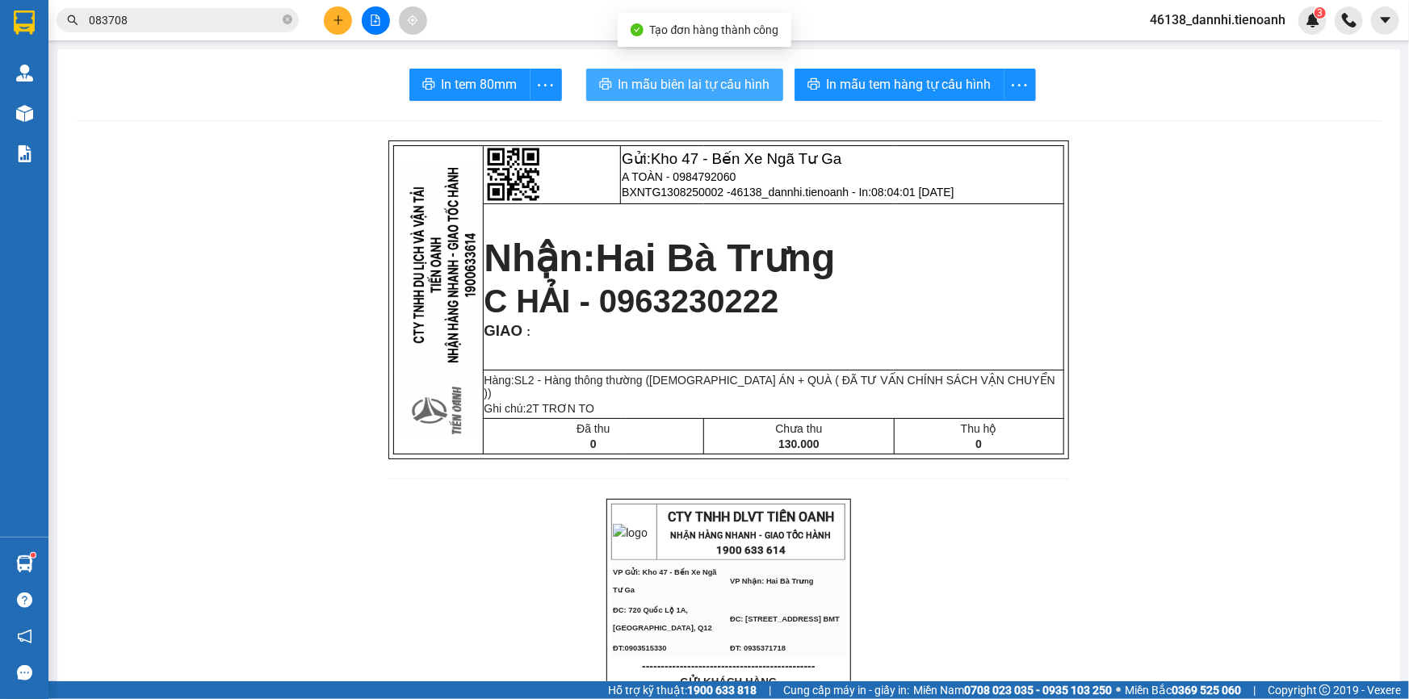
click at [671, 86] on span "In mẫu biên lai tự cấu hình" at bounding box center [695, 84] width 152 height 20
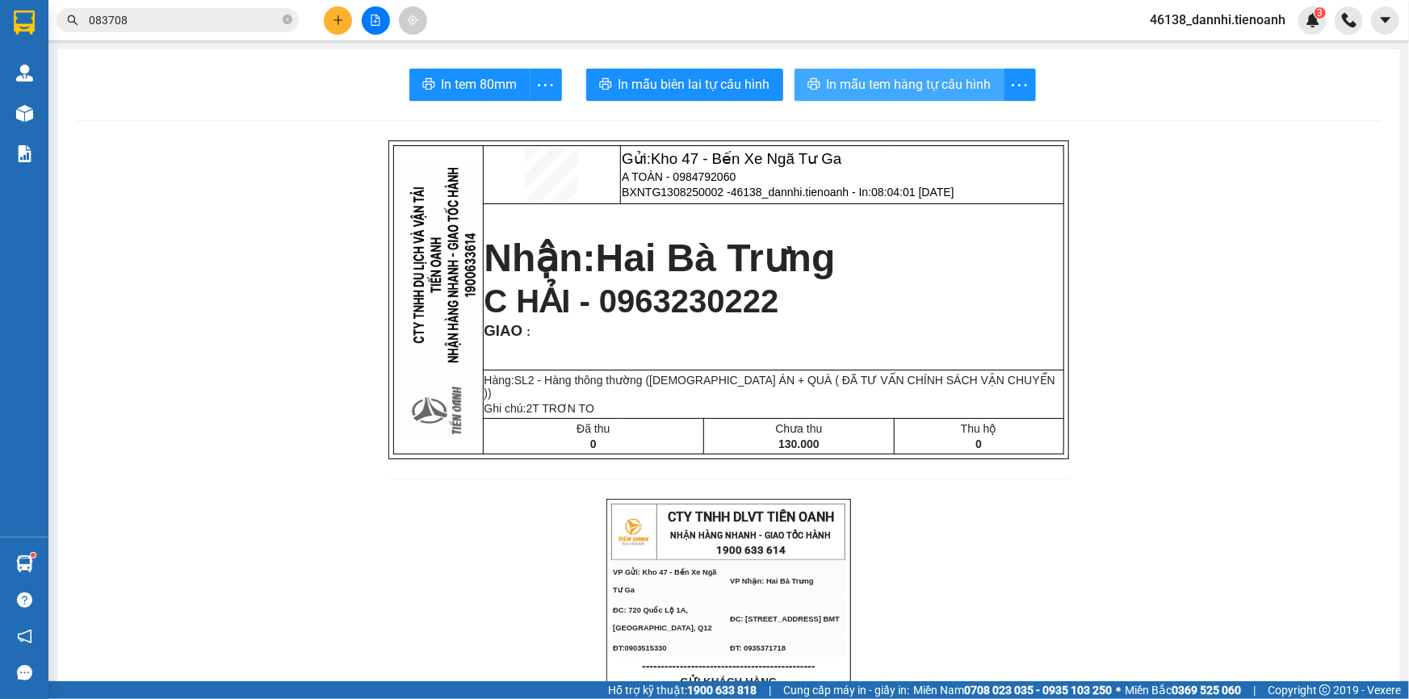
click at [877, 83] on span "In mẫu tem hàng tự cấu hình" at bounding box center [909, 84] width 165 height 20
click at [241, 23] on input "083708" at bounding box center [184, 20] width 191 height 18
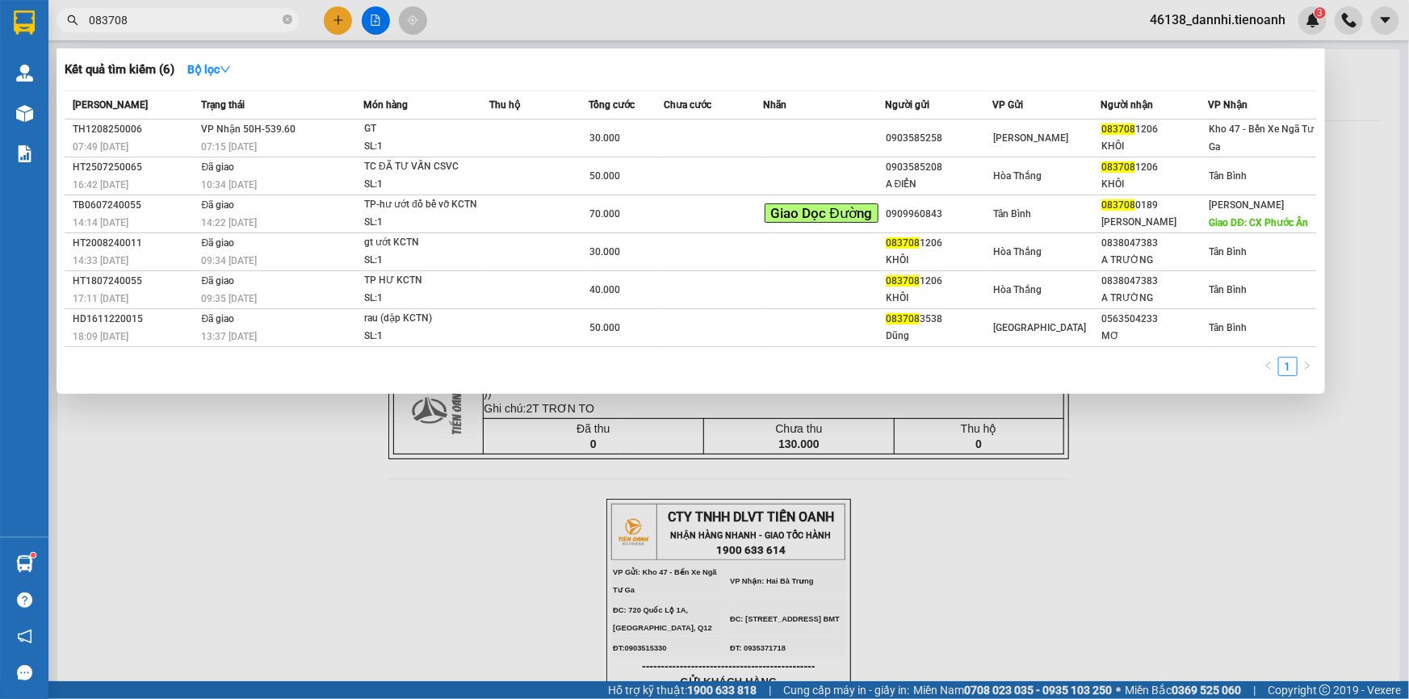
click at [241, 23] on input "083708" at bounding box center [184, 20] width 191 height 18
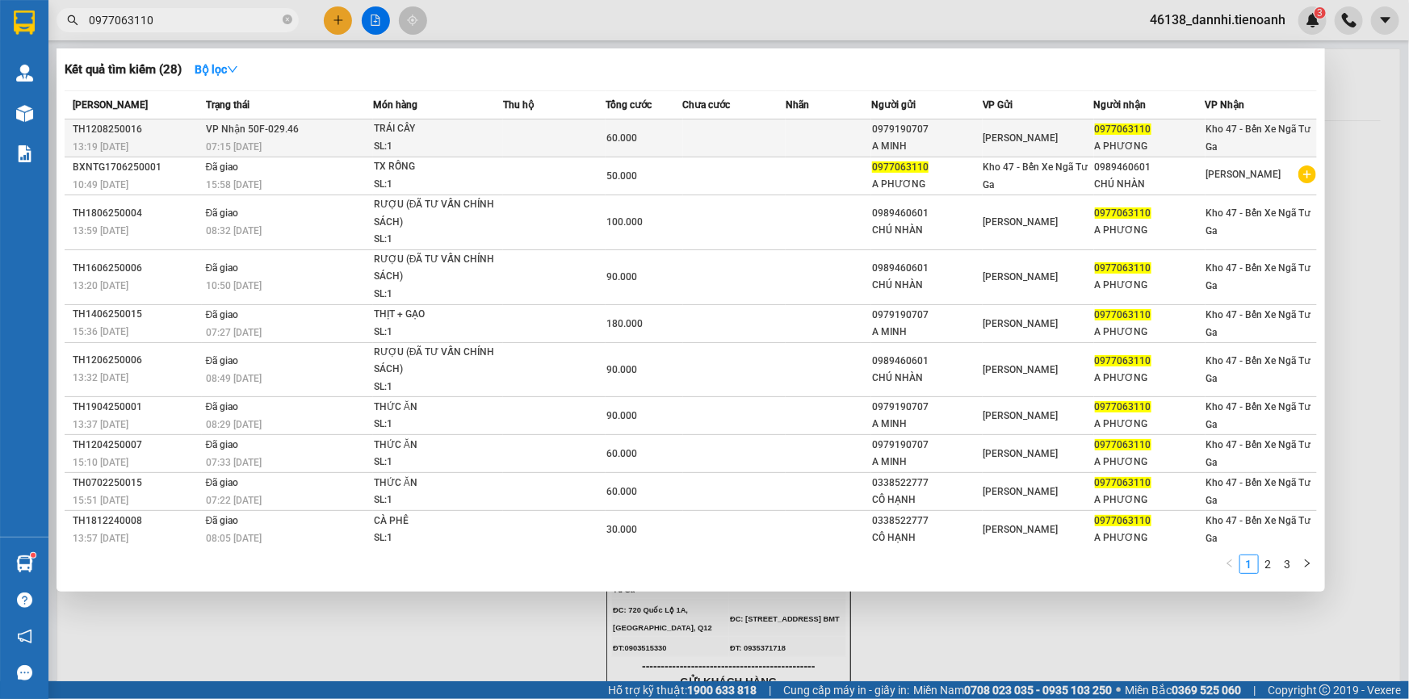
type input "0977063110"
click at [298, 120] on td "VP Nhận 50F-029.46 07:15 [DATE]" at bounding box center [287, 139] width 171 height 38
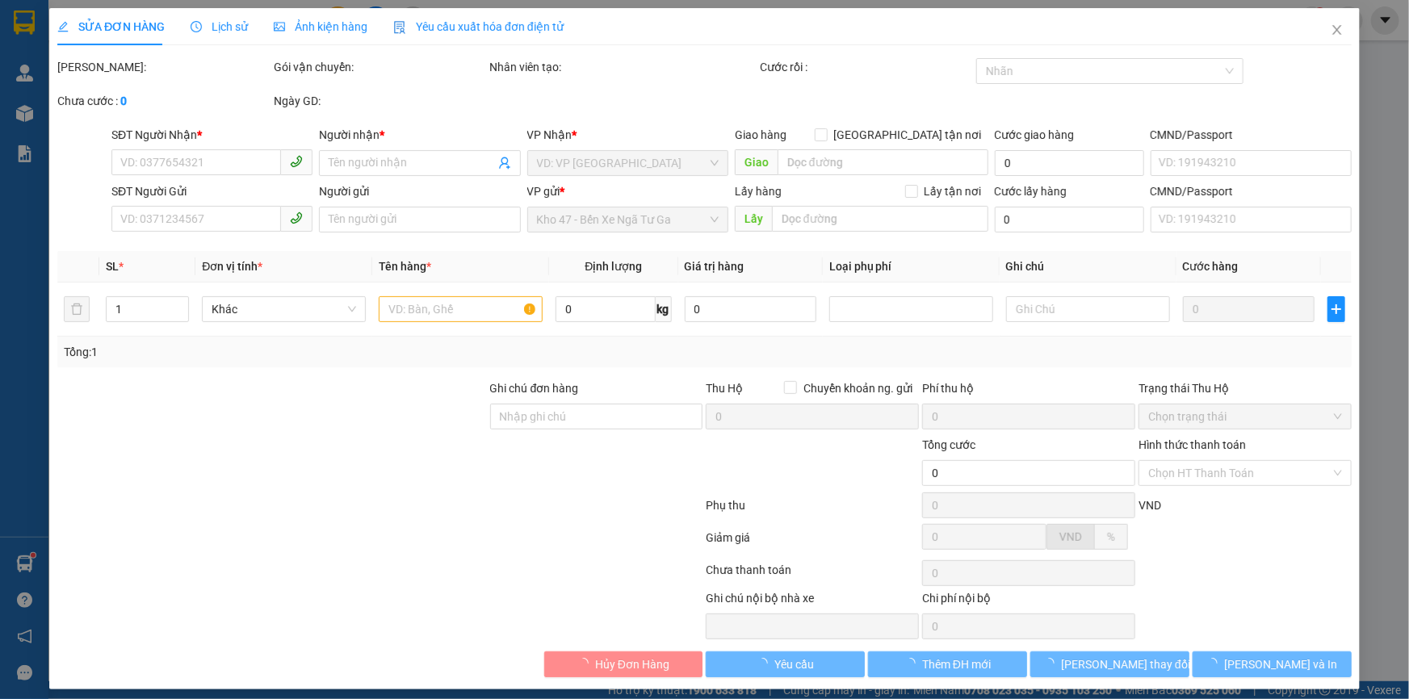
type input "0977063110"
type input "A PHƯƠNG"
type input "0979190707"
type input "A MINH"
type input "60.000"
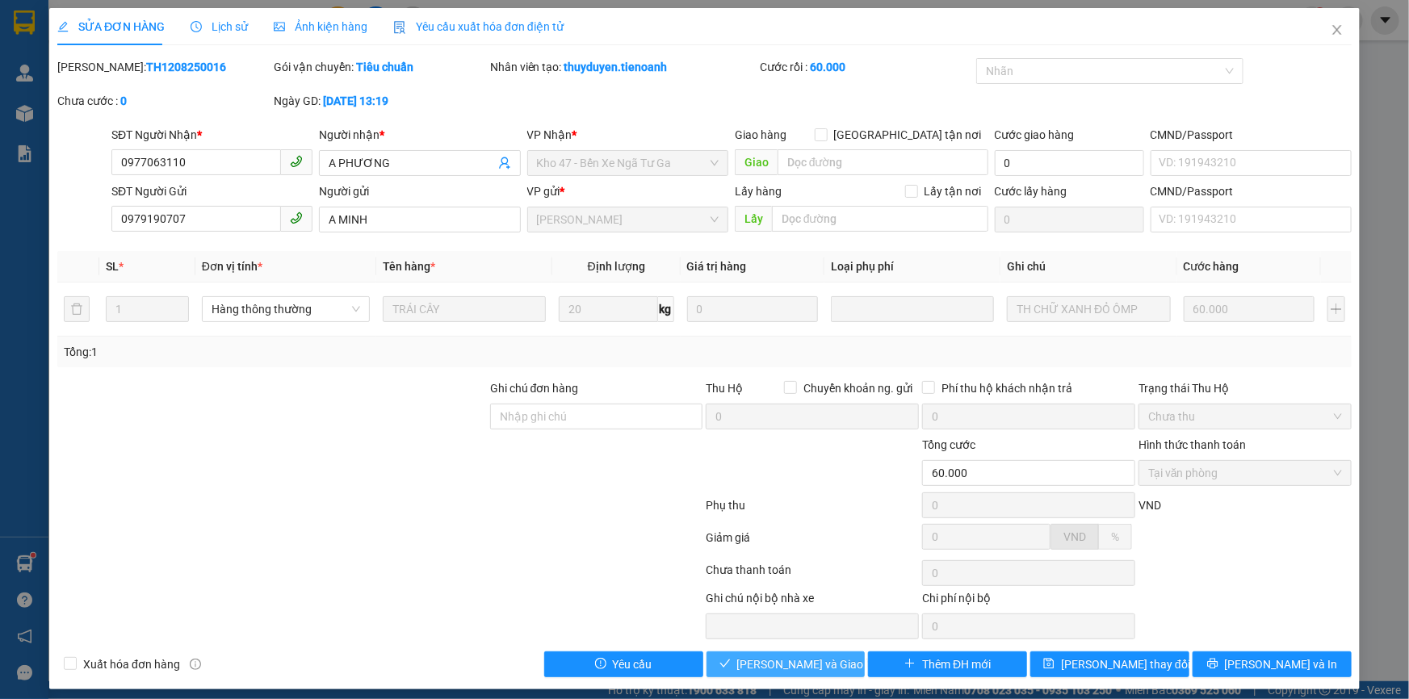
drag, startPoint x: 750, startPoint y: 676, endPoint x: 745, endPoint y: 666, distance: 11.6
click at [747, 674] on div "SỬA ĐƠN HÀNG Lịch sử Ảnh kiện hàng Yêu cầu xuất hóa đơn điện tử Total Paid Fee …" at bounding box center [704, 349] width 1311 height 682
drag, startPoint x: 745, startPoint y: 666, endPoint x: 733, endPoint y: 649, distance: 20.8
click at [742, 665] on button "[PERSON_NAME] và Giao hàng" at bounding box center [786, 665] width 159 height 26
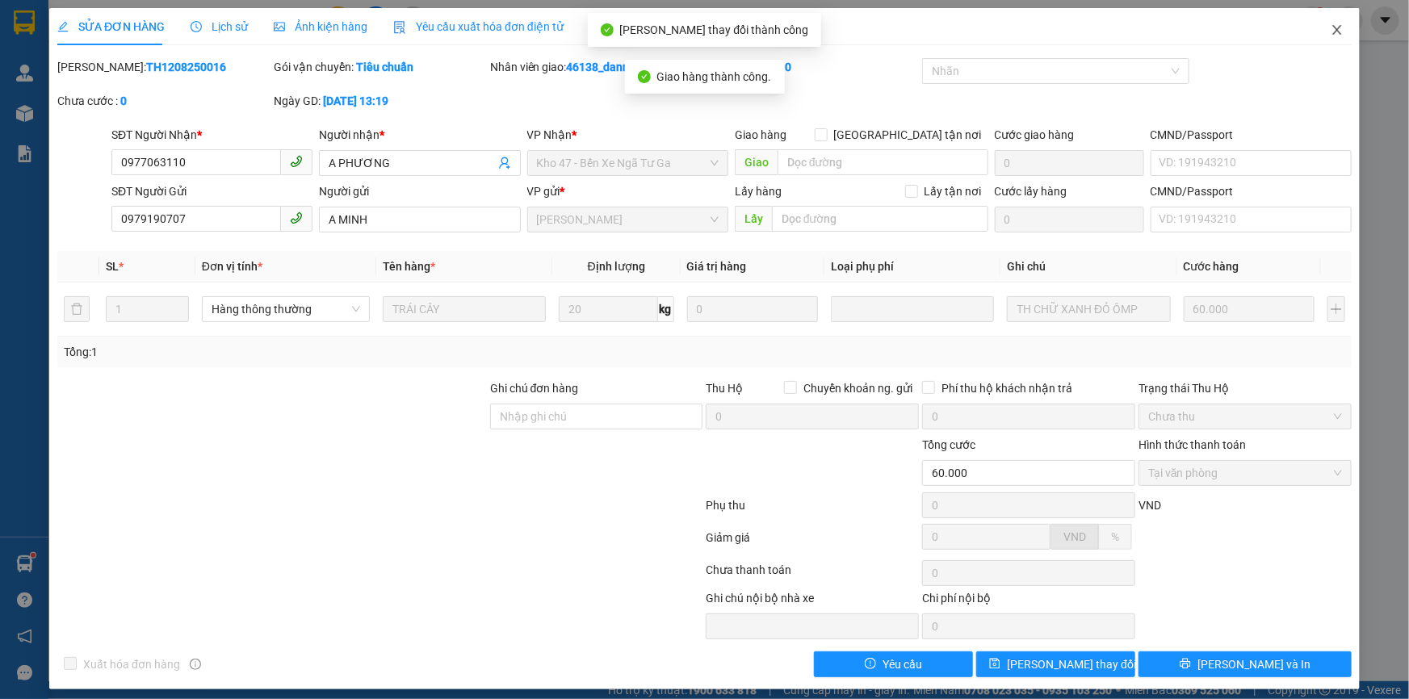
click at [1319, 36] on span "Close" at bounding box center [1337, 30] width 45 height 45
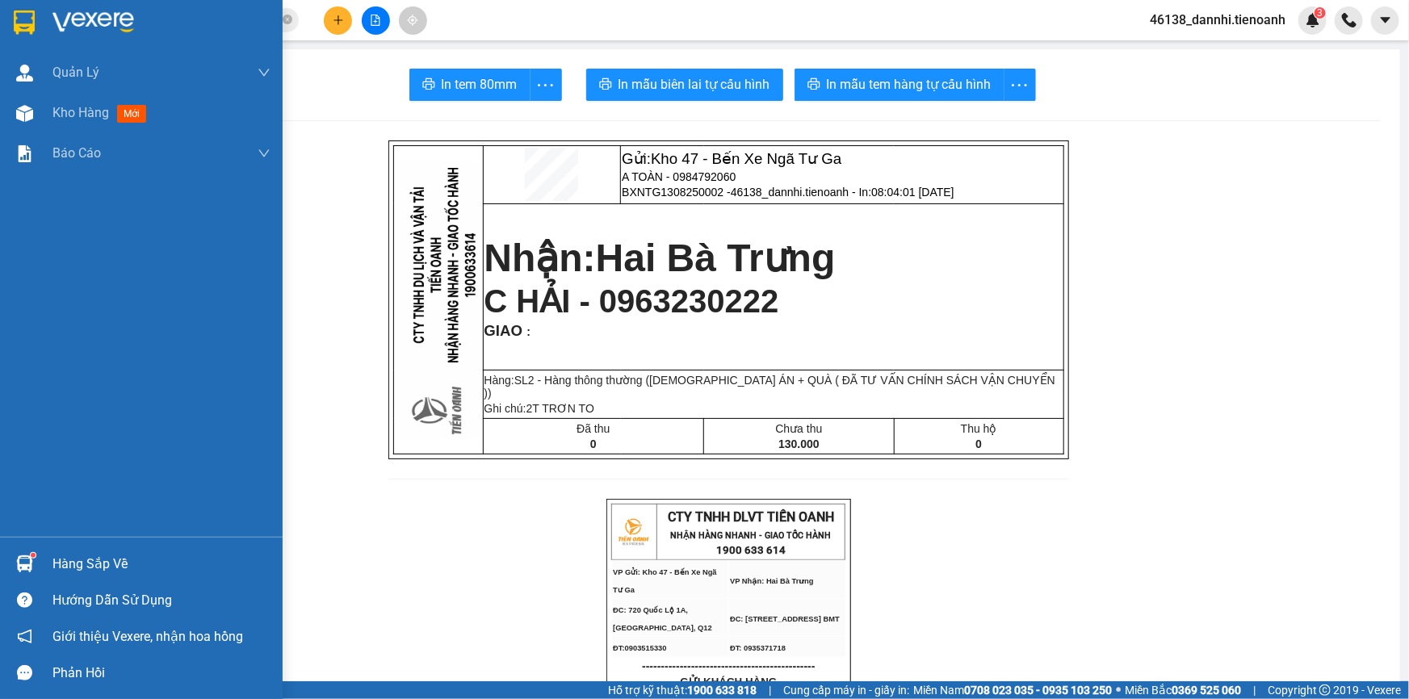
click at [23, 16] on img at bounding box center [24, 22] width 21 height 24
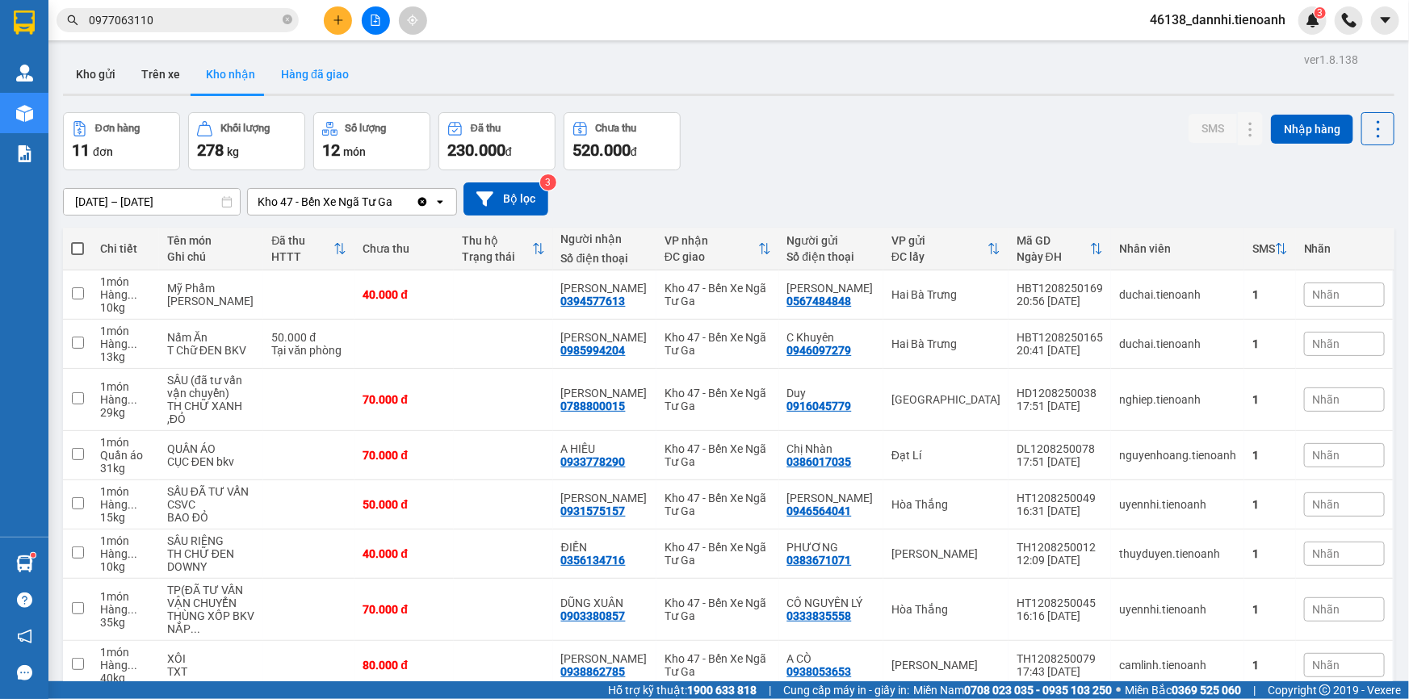
click at [309, 68] on button "Hàng đã giao" at bounding box center [315, 74] width 94 height 39
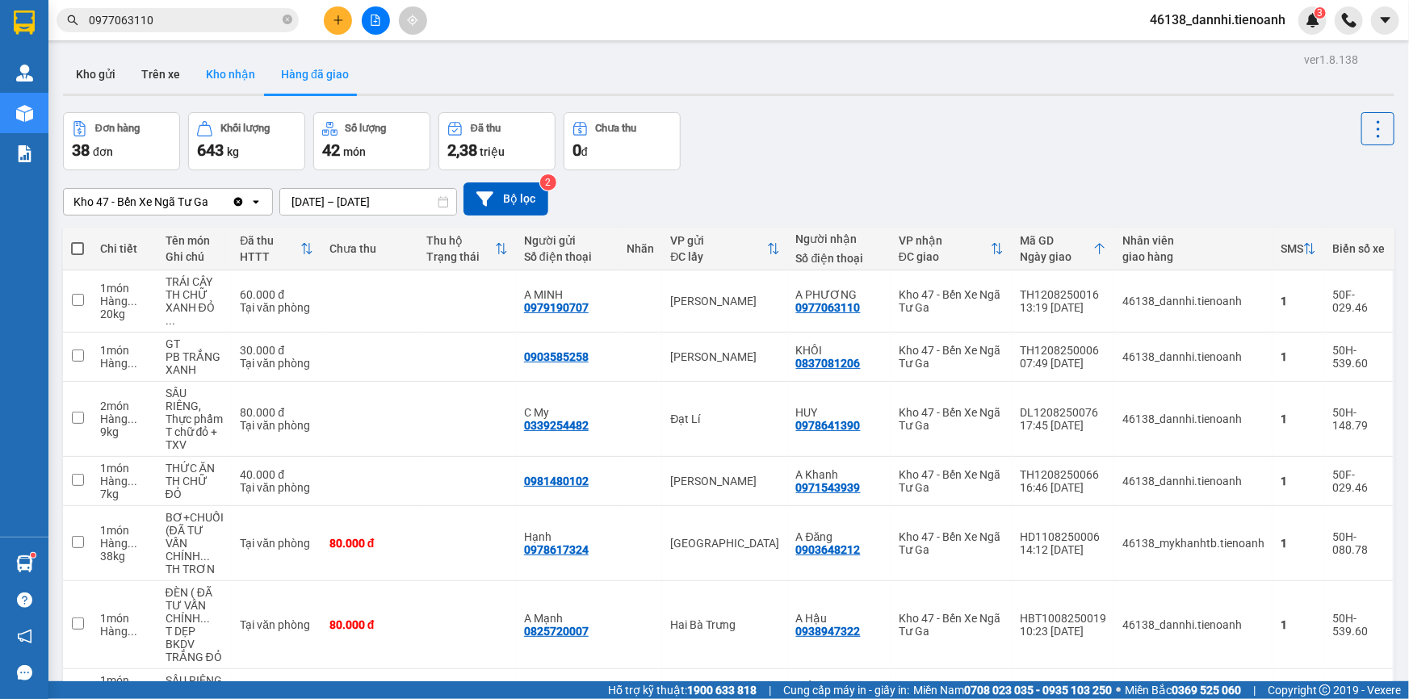
click at [250, 74] on button "Kho nhận" at bounding box center [230, 74] width 75 height 39
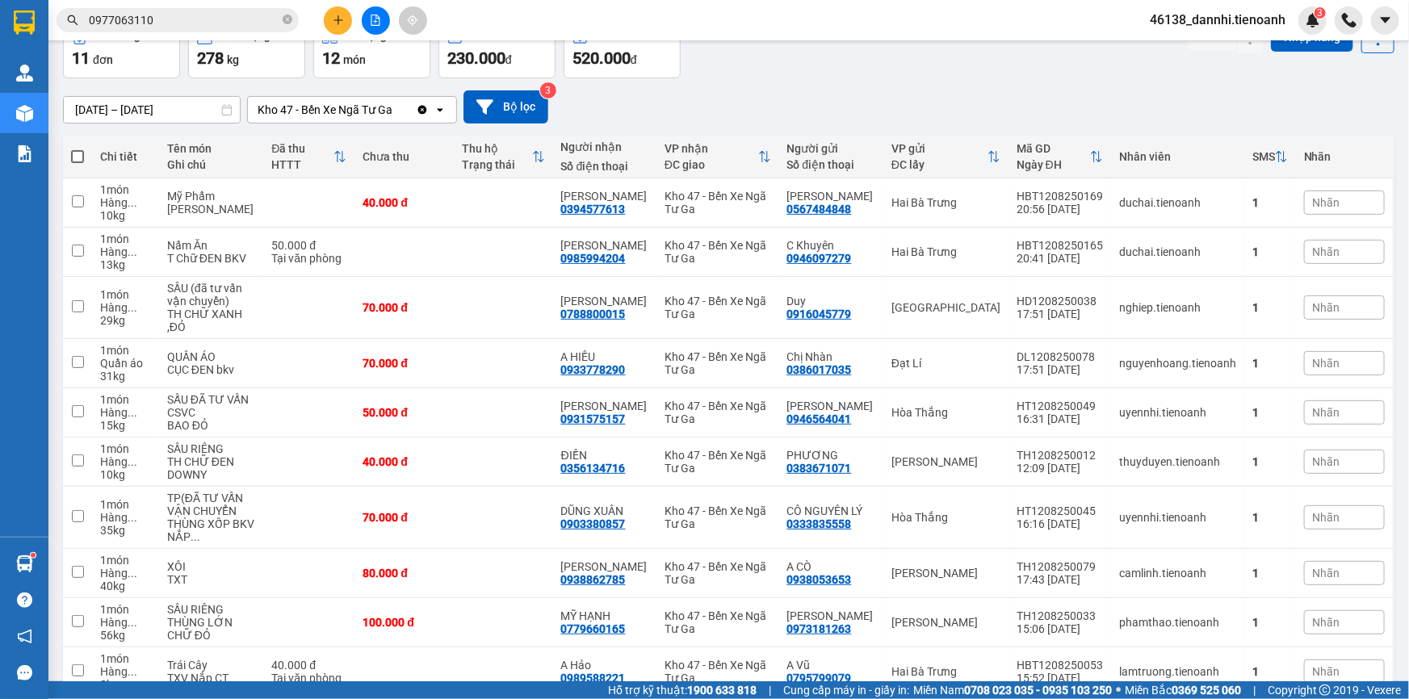
scroll to position [220, 0]
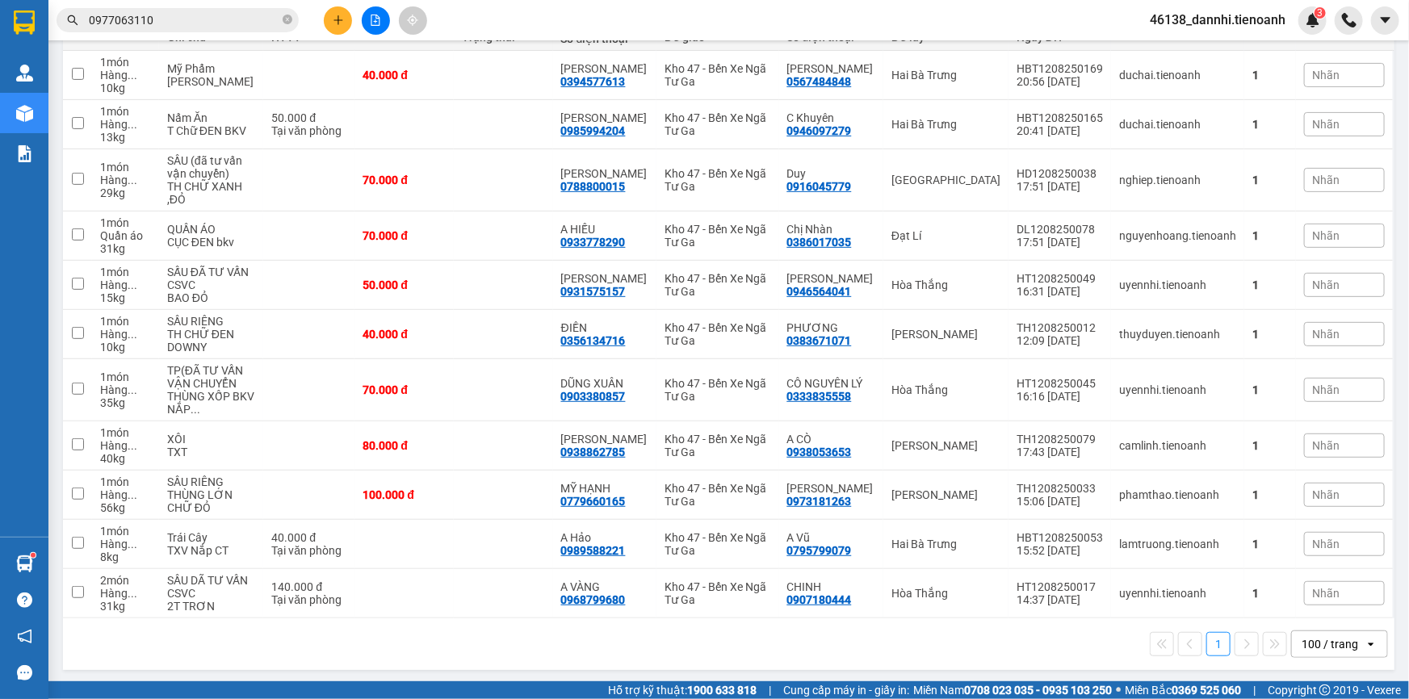
click at [262, 20] on input "0977063110" at bounding box center [184, 20] width 191 height 18
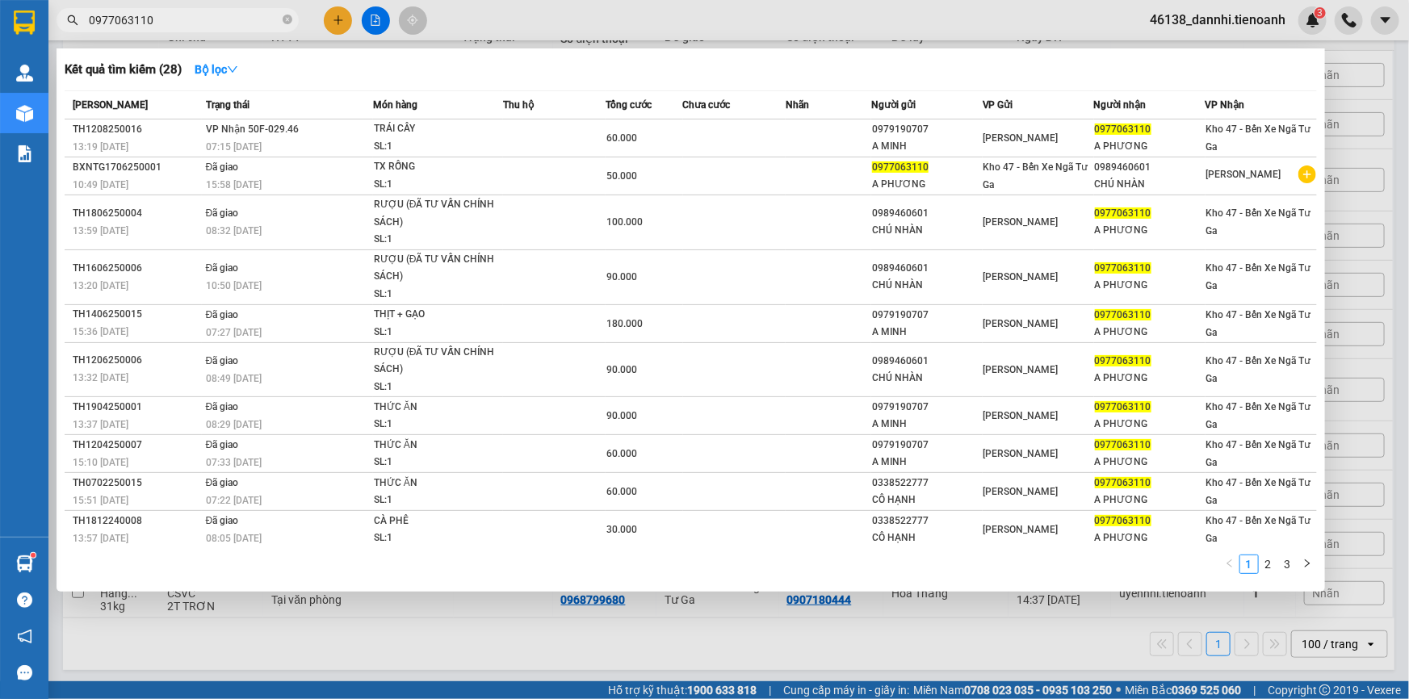
click at [262, 20] on input "0977063110" at bounding box center [184, 20] width 191 height 18
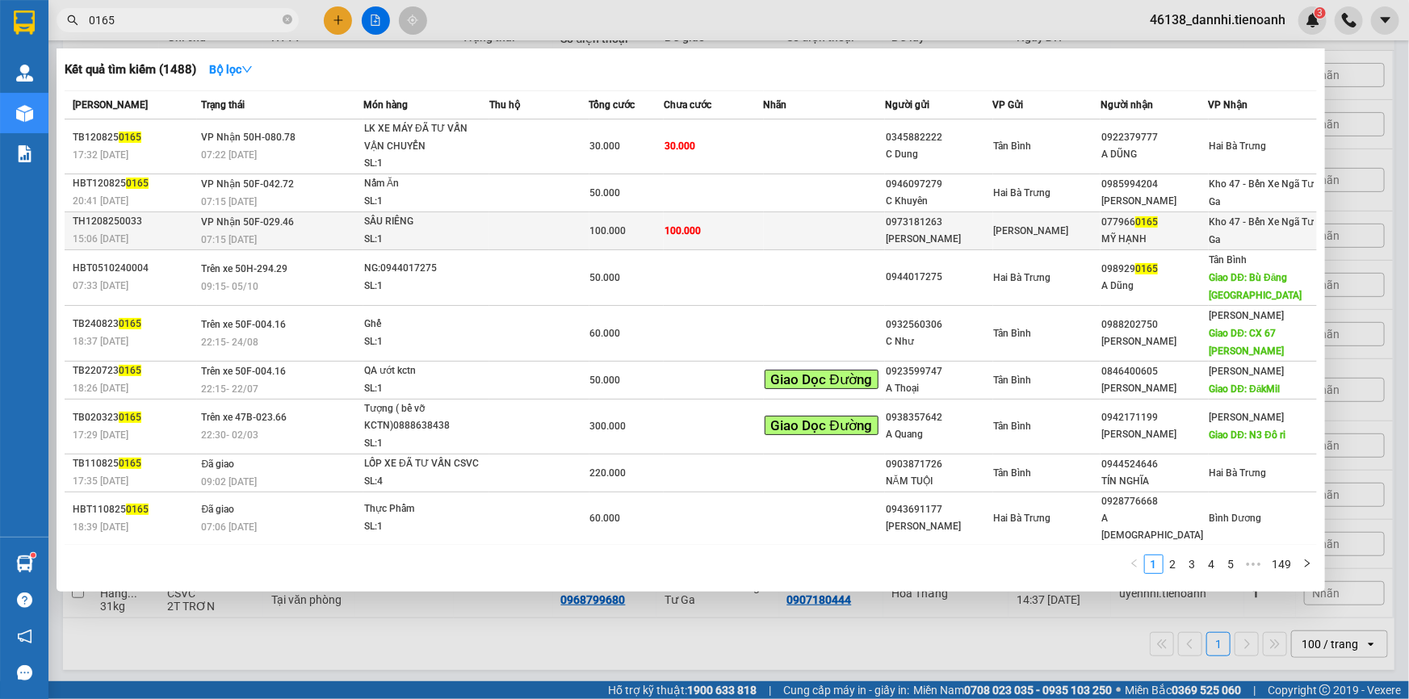
type input "0165"
click at [573, 234] on td at bounding box center [538, 231] width 99 height 38
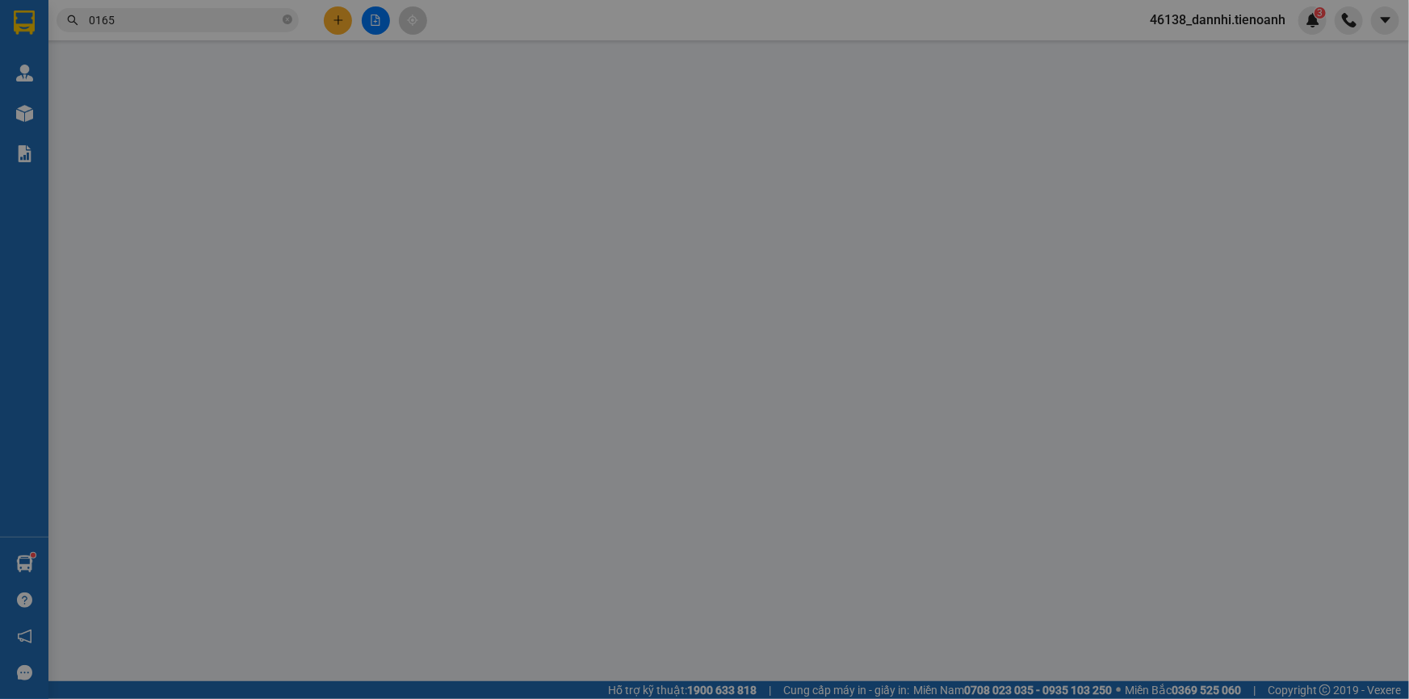
type input "0779660165"
type input "MỸ HẠNH"
type input "0973181263"
type input "[PERSON_NAME]"
type input "100.000"
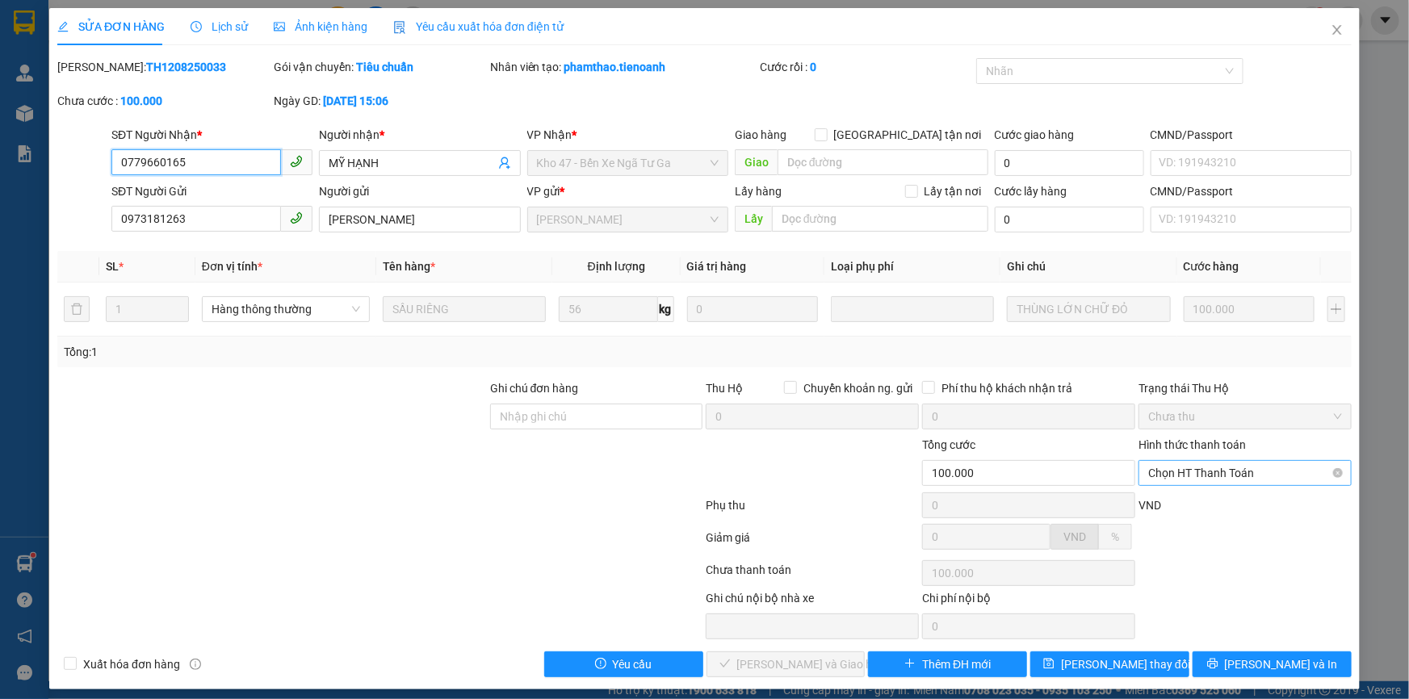
click at [1223, 477] on span "Chọn HT Thanh Toán" at bounding box center [1245, 473] width 194 height 24
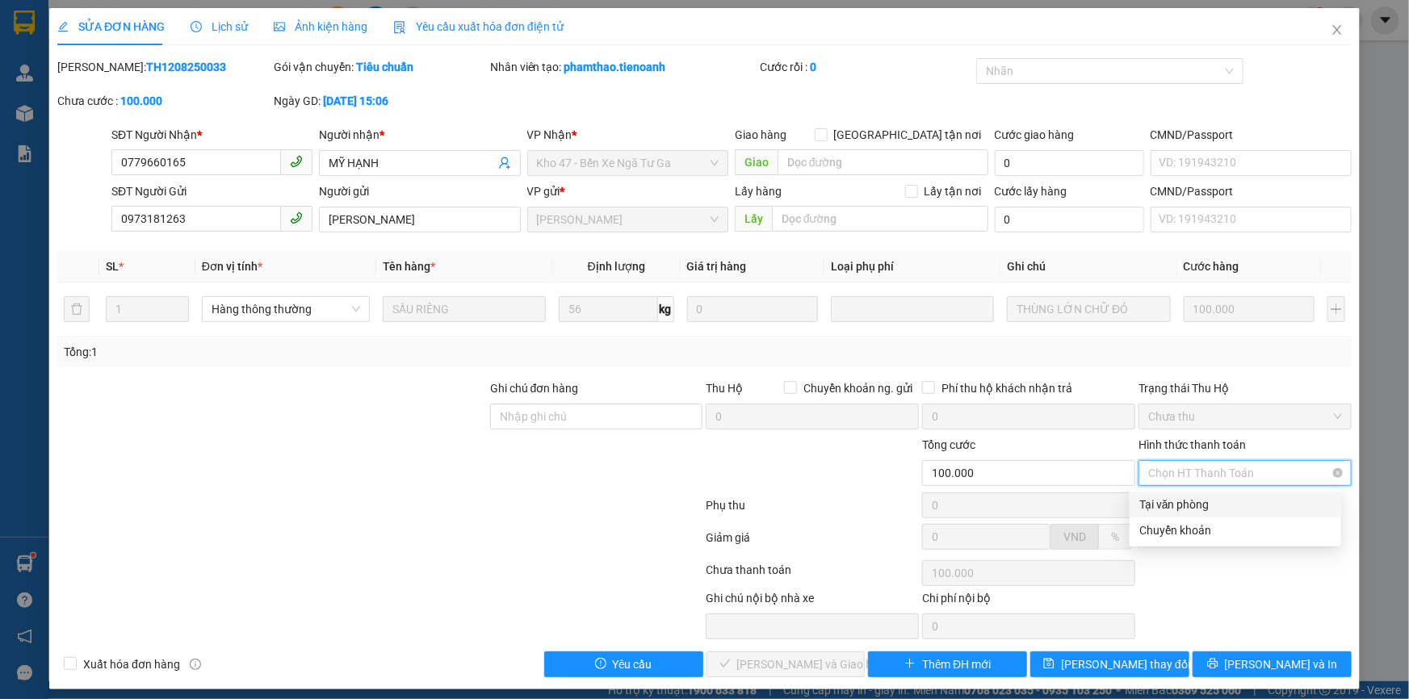
click at [1209, 497] on div "Tại văn phòng" at bounding box center [1236, 505] width 192 height 18
type input "0"
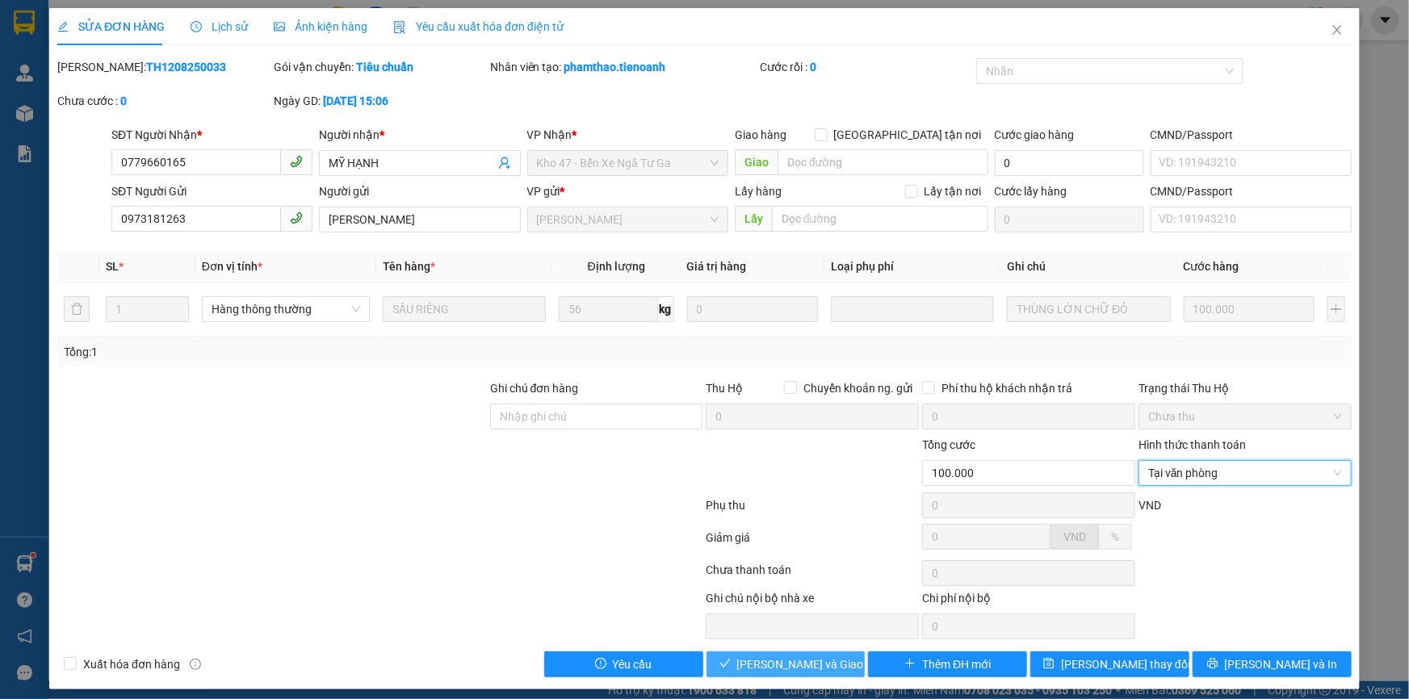
click at [815, 663] on span "[PERSON_NAME] và Giao hàng" at bounding box center [814, 665] width 155 height 18
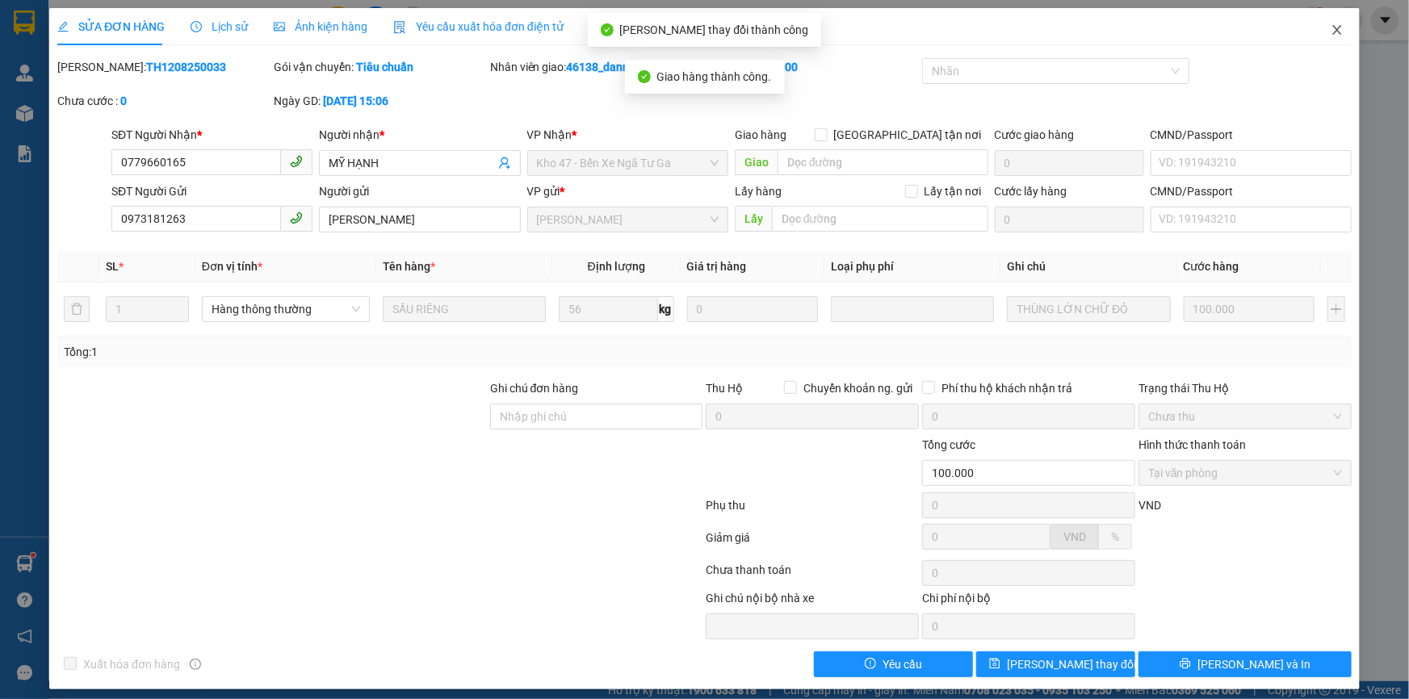
drag, startPoint x: 1316, startPoint y: 41, endPoint x: 1405, endPoint y: 75, distance: 95.1
click at [1315, 41] on span "Close" at bounding box center [1337, 30] width 45 height 45
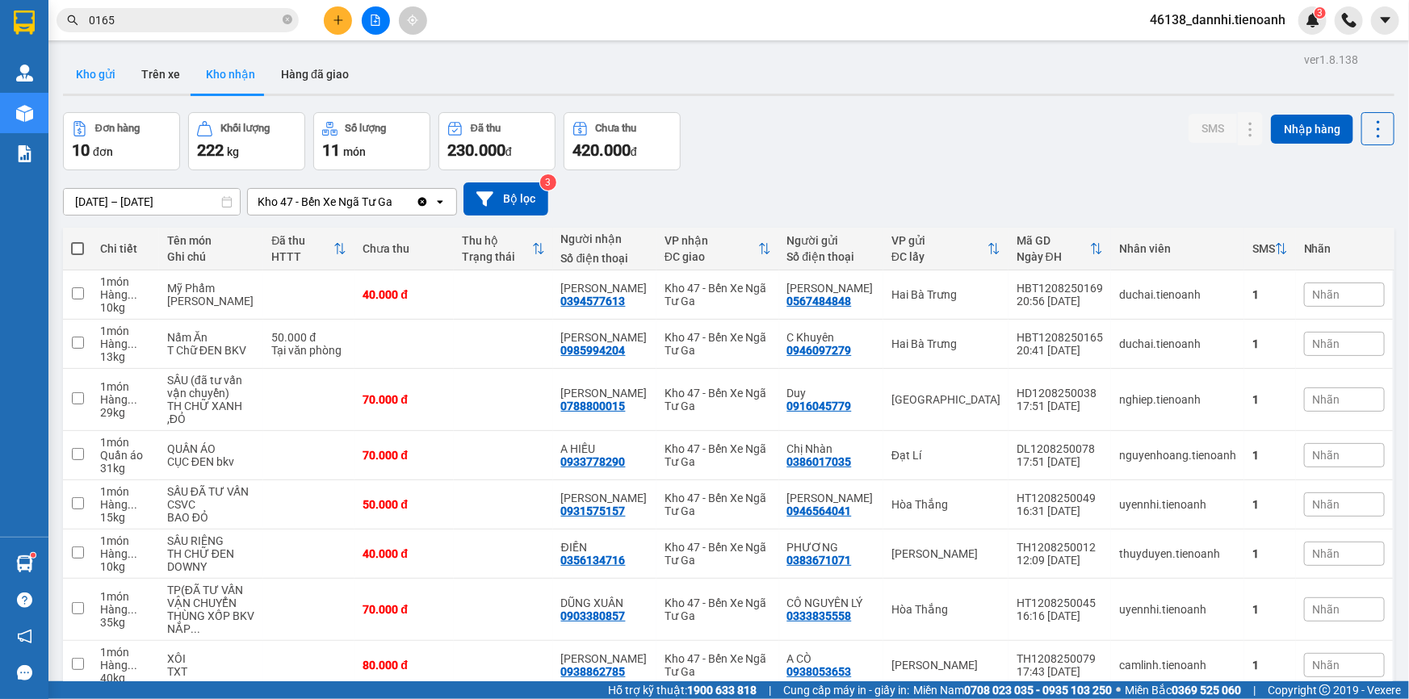
drag, startPoint x: 107, startPoint y: 74, endPoint x: 92, endPoint y: 89, distance: 20.6
click at [106, 76] on button "Kho gửi" at bounding box center [95, 74] width 65 height 39
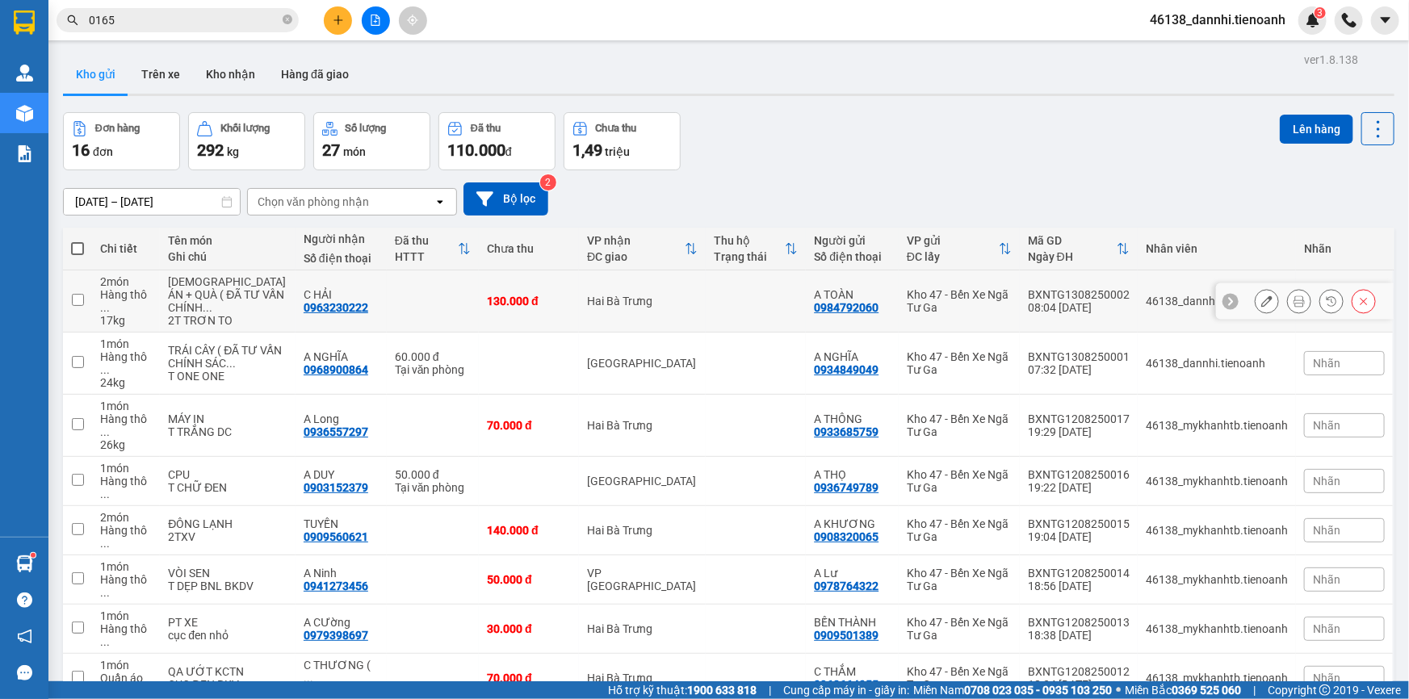
scroll to position [159, 0]
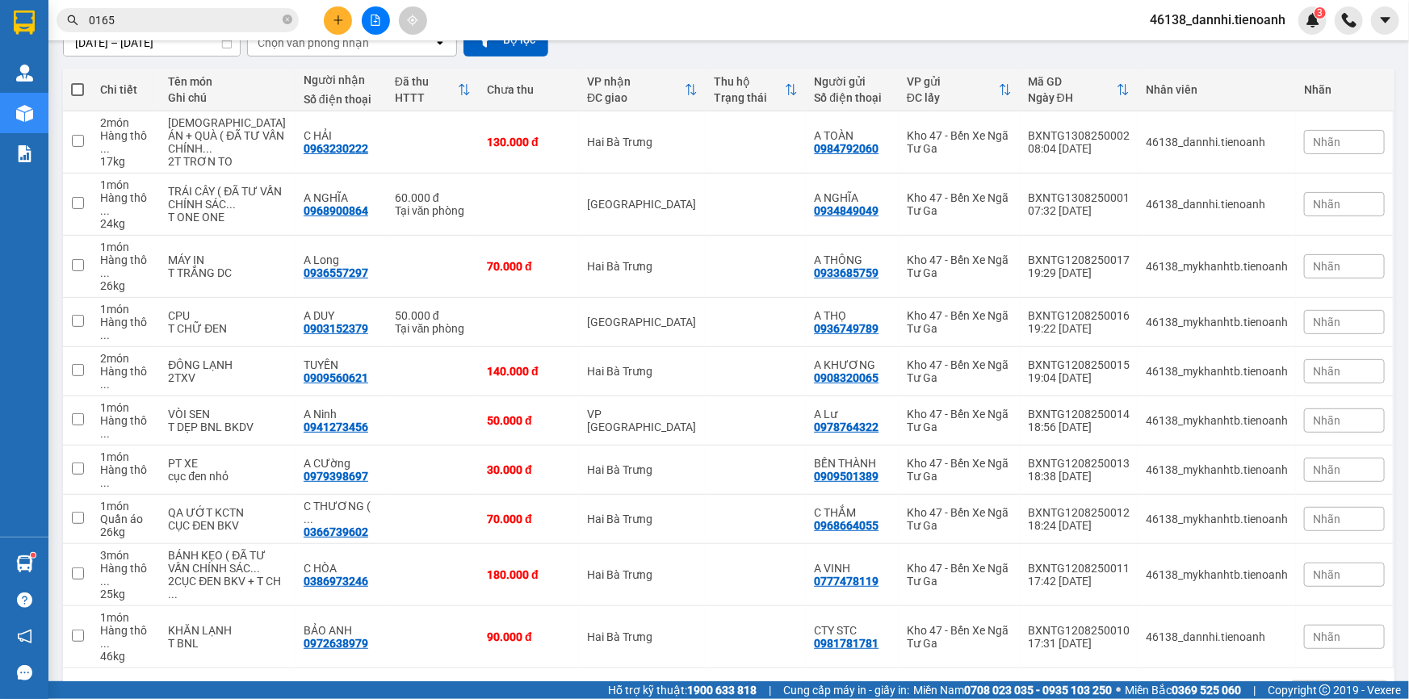
click at [1302, 687] on div "10 / trang" at bounding box center [1327, 695] width 50 height 16
click at [1305, 598] on span "100 / trang" at bounding box center [1322, 606] width 58 height 16
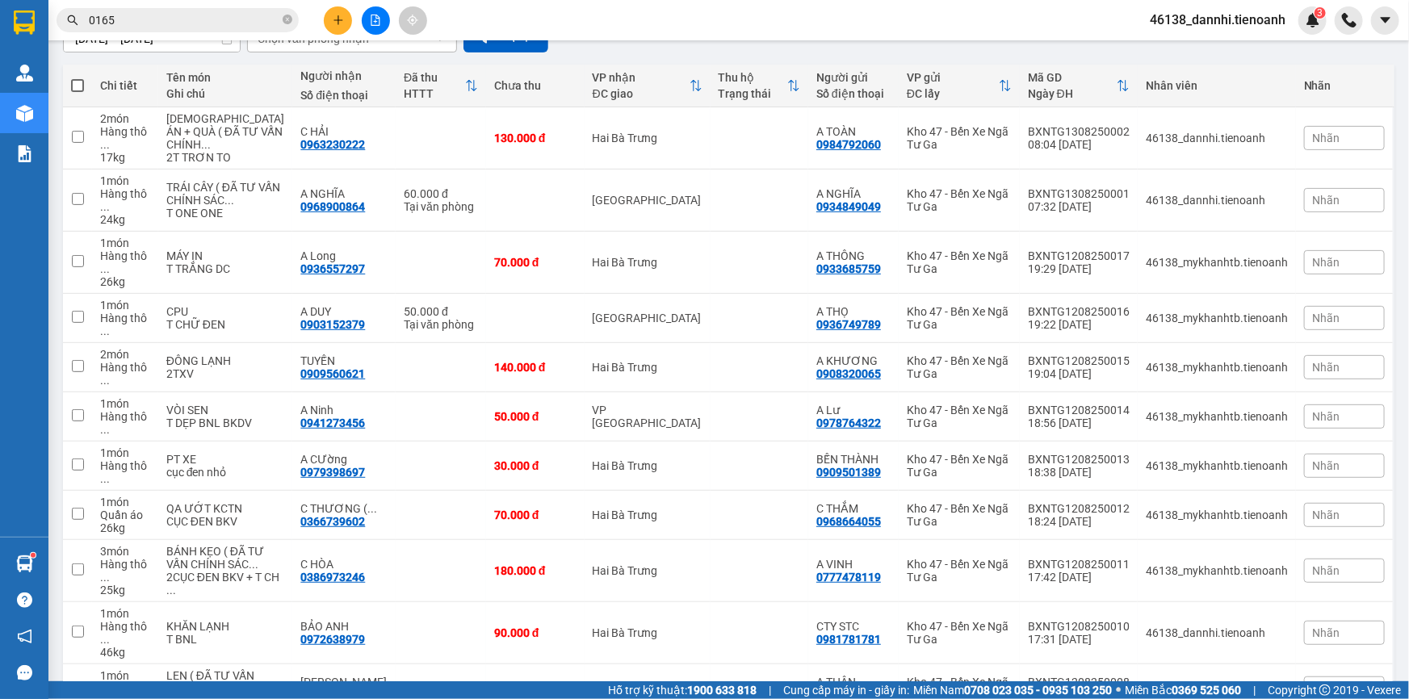
scroll to position [0, 0]
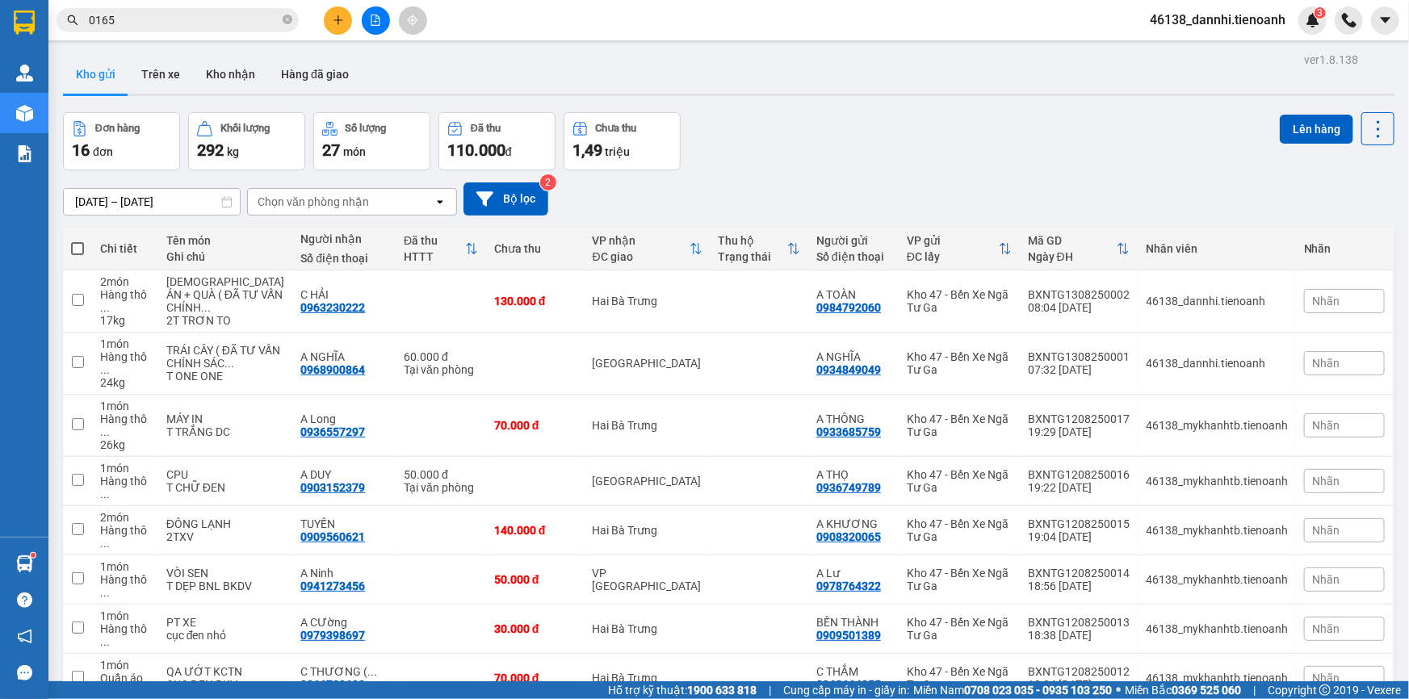
click at [75, 248] on span at bounding box center [77, 248] width 13 height 13
click at [78, 241] on input "checkbox" at bounding box center [78, 241] width 0 height 0
checkbox input "true"
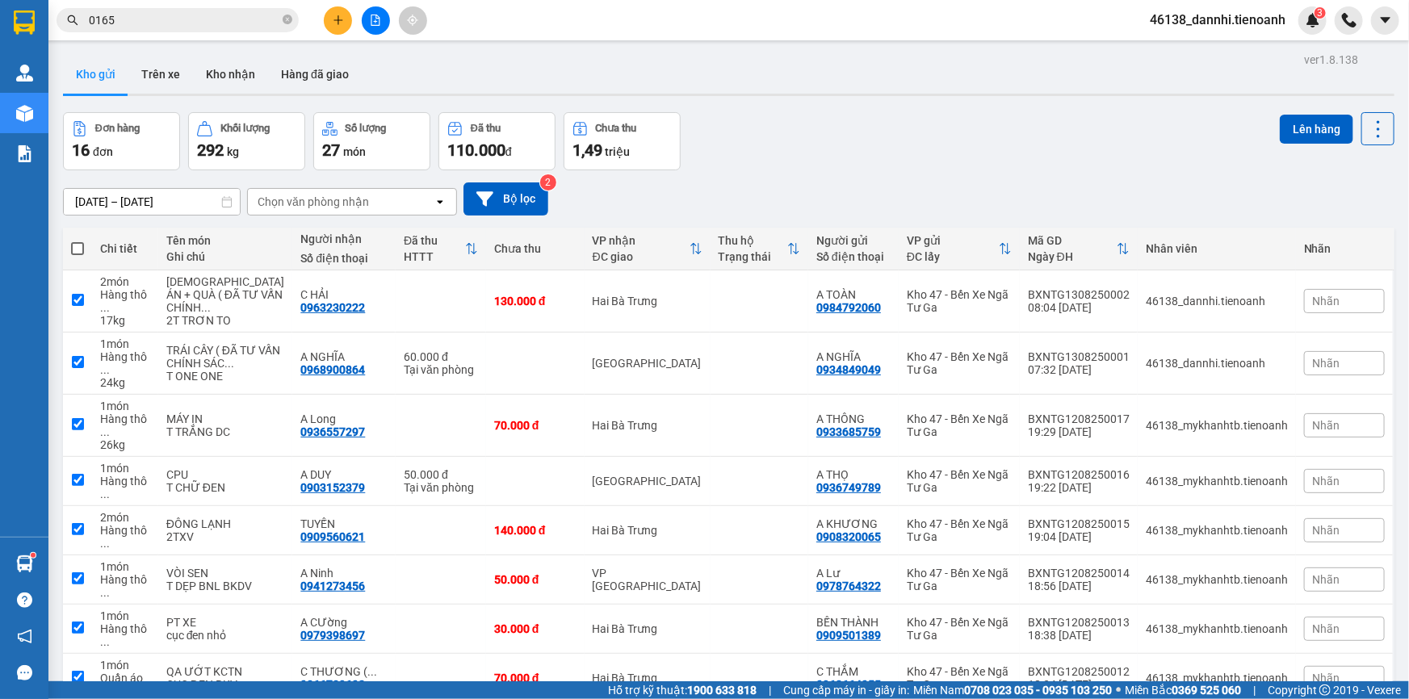
checkbox input "true"
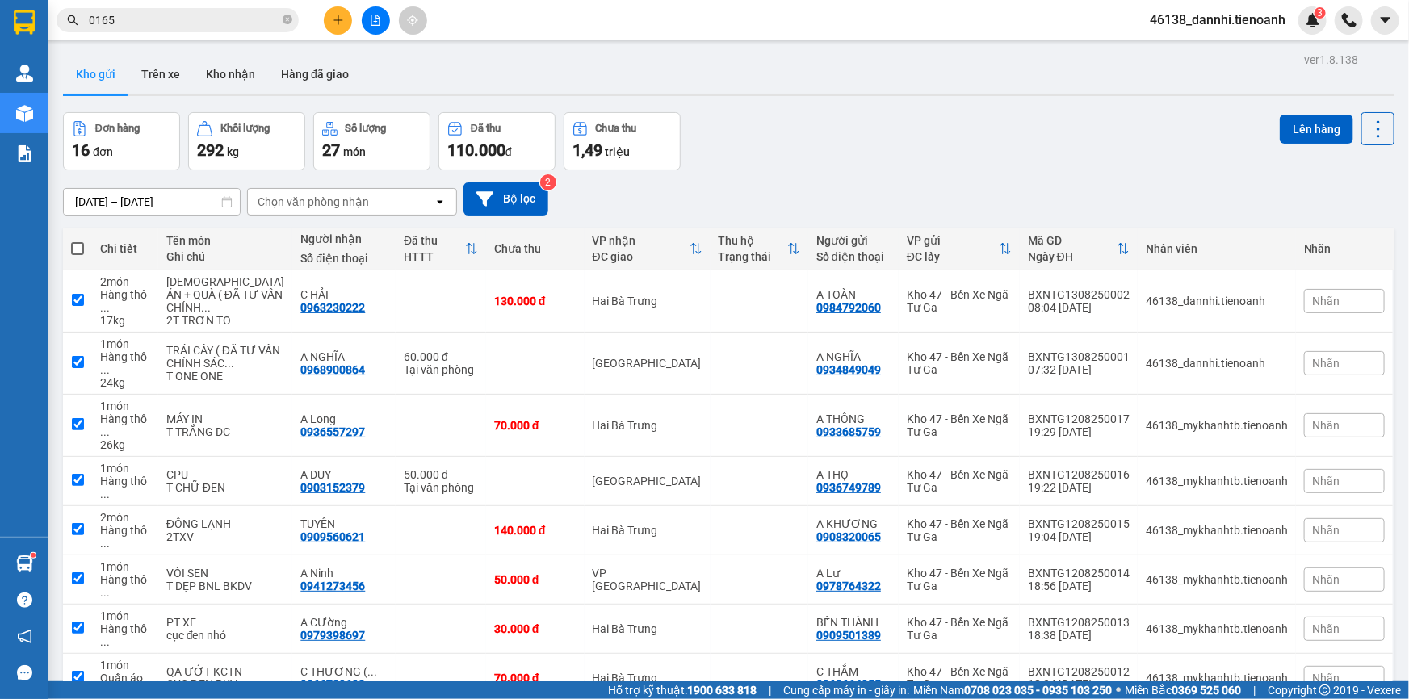
checkbox input "true"
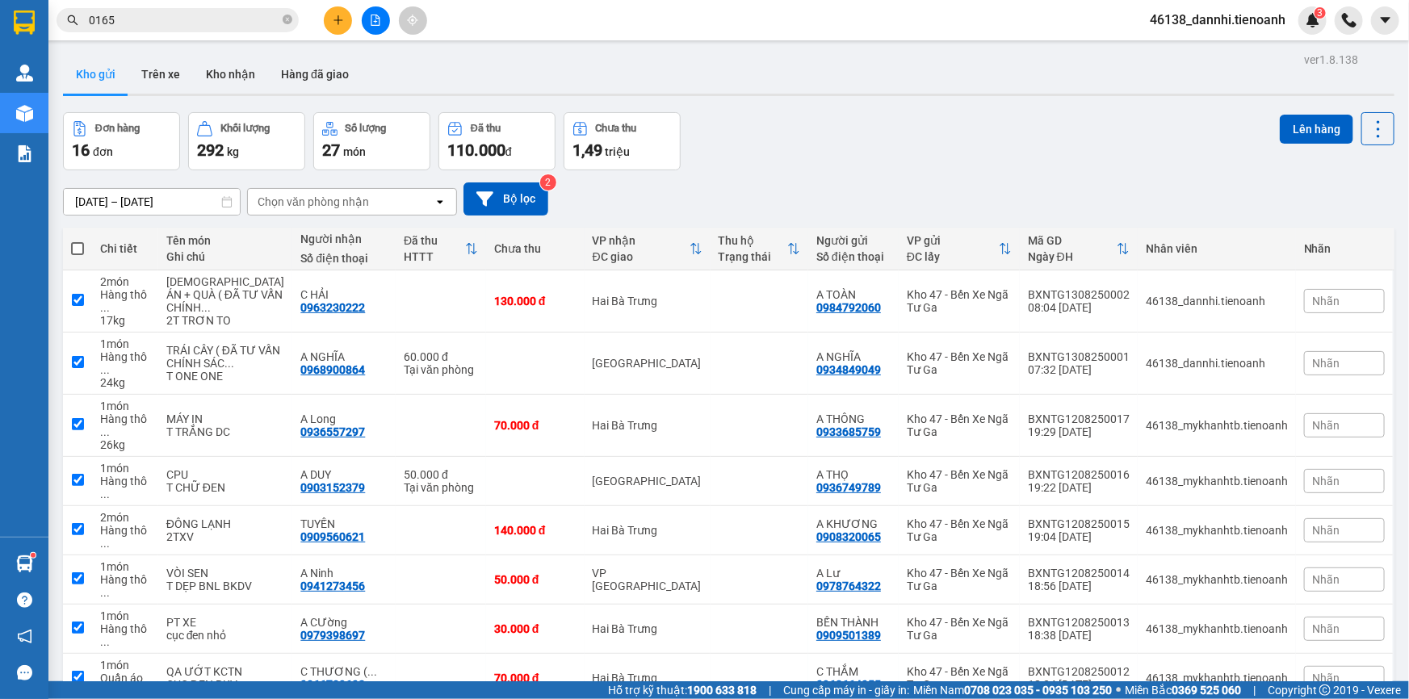
checkbox input "true"
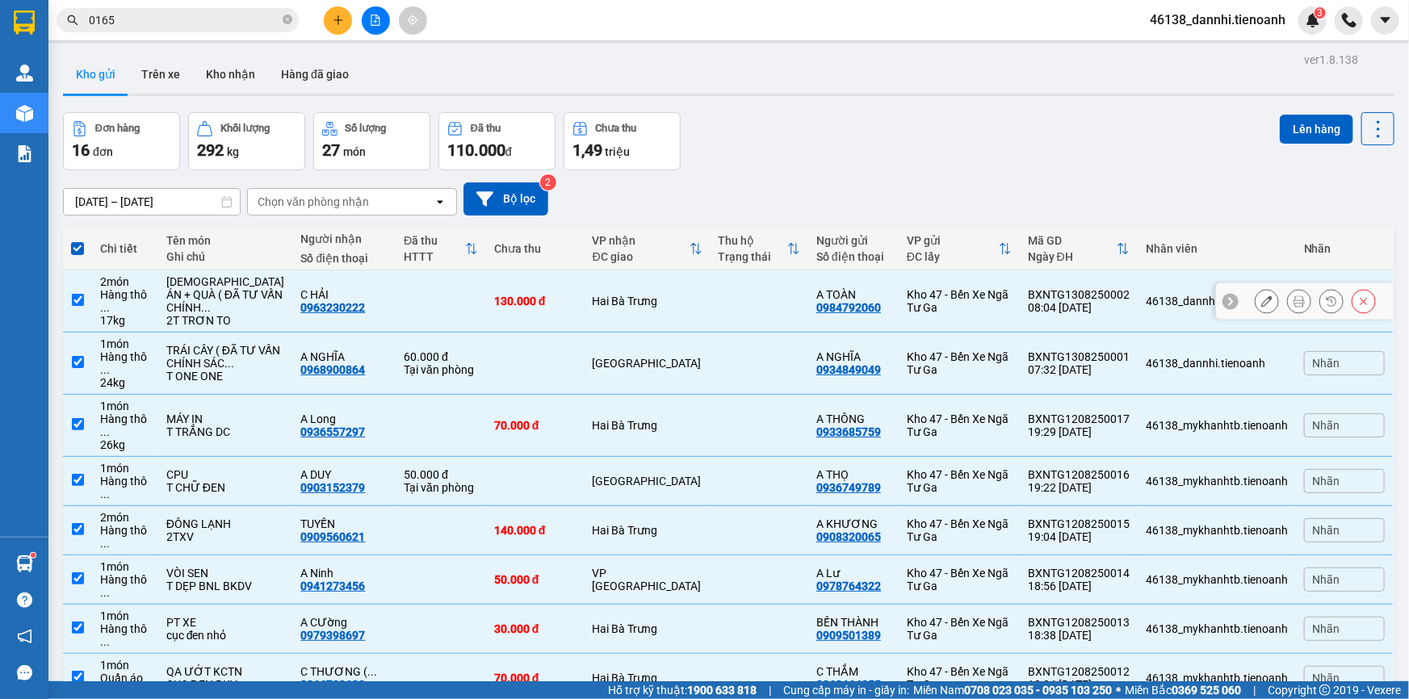
click at [325, 296] on div "C HẢI" at bounding box center [343, 294] width 87 height 13
checkbox input "false"
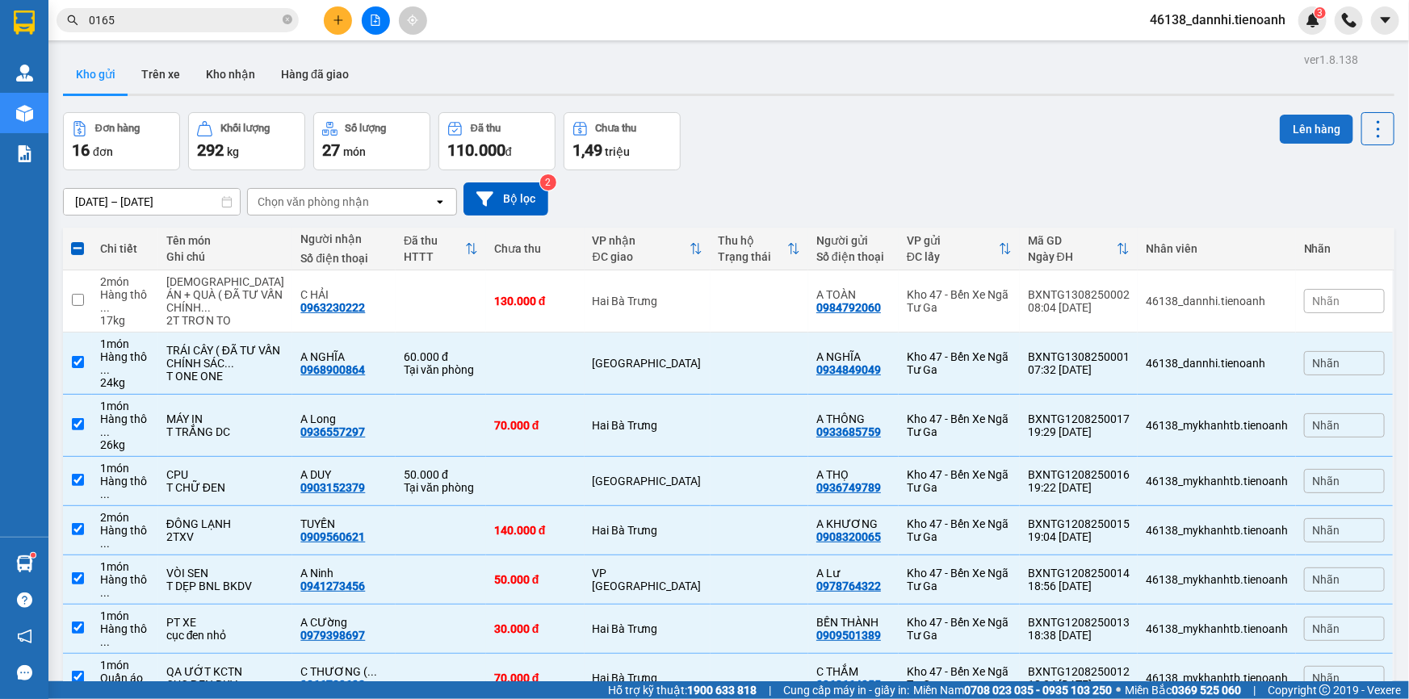
click at [1280, 131] on button "Lên hàng" at bounding box center [1316, 129] width 73 height 29
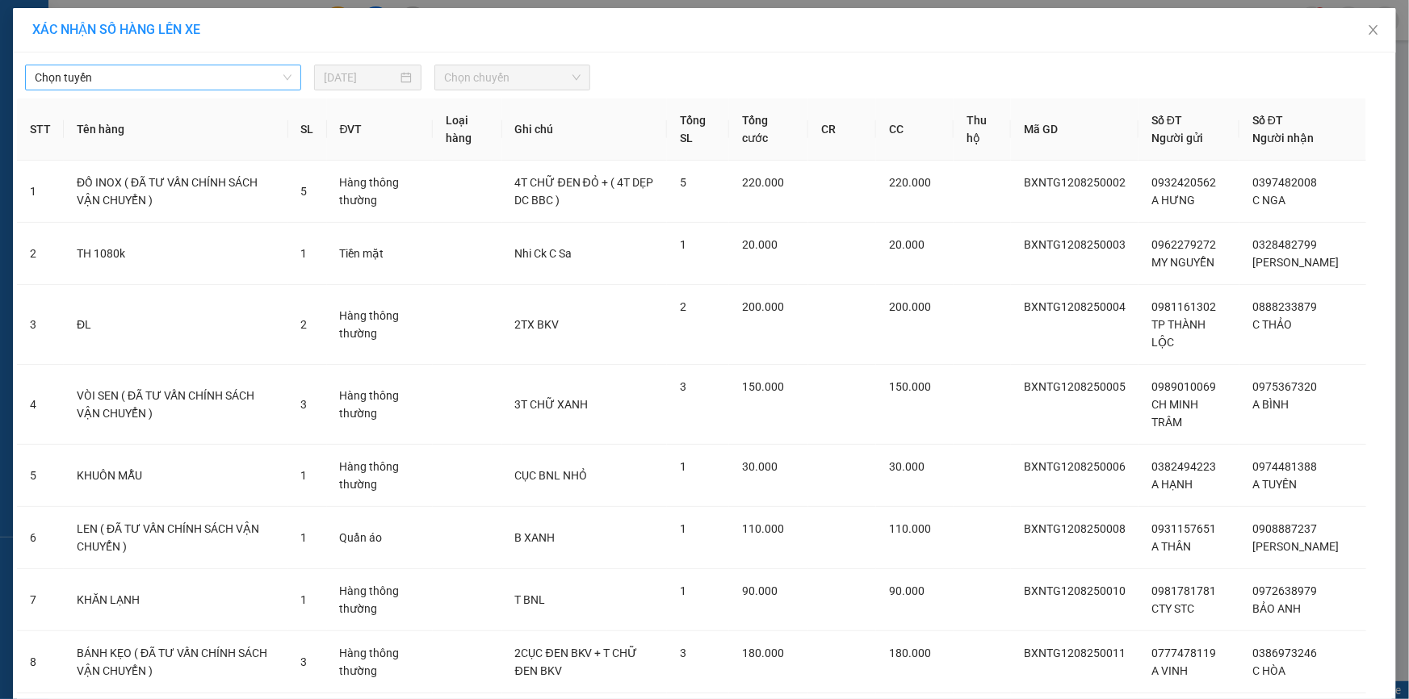
click at [222, 82] on span "Chọn tuyến" at bounding box center [163, 77] width 257 height 24
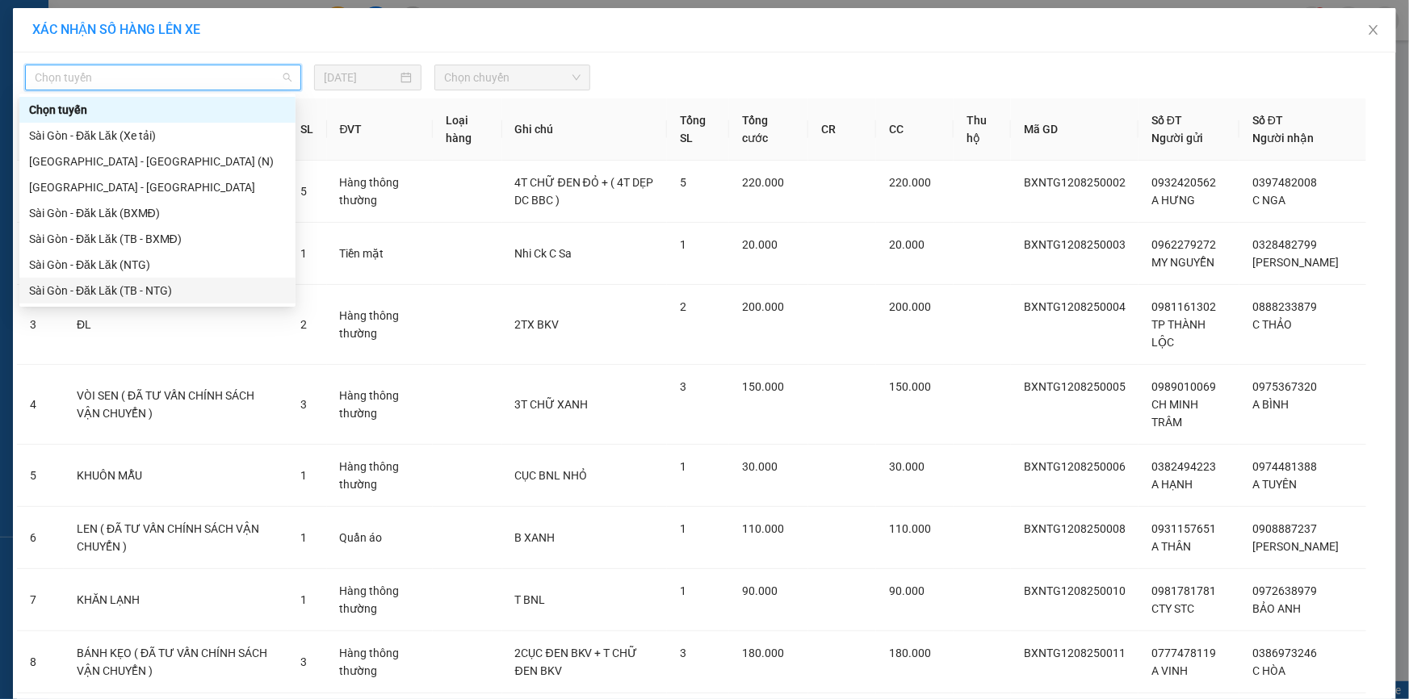
click at [190, 291] on div "Sài Gòn - Đăk Lăk (TB - NTG)" at bounding box center [157, 291] width 257 height 18
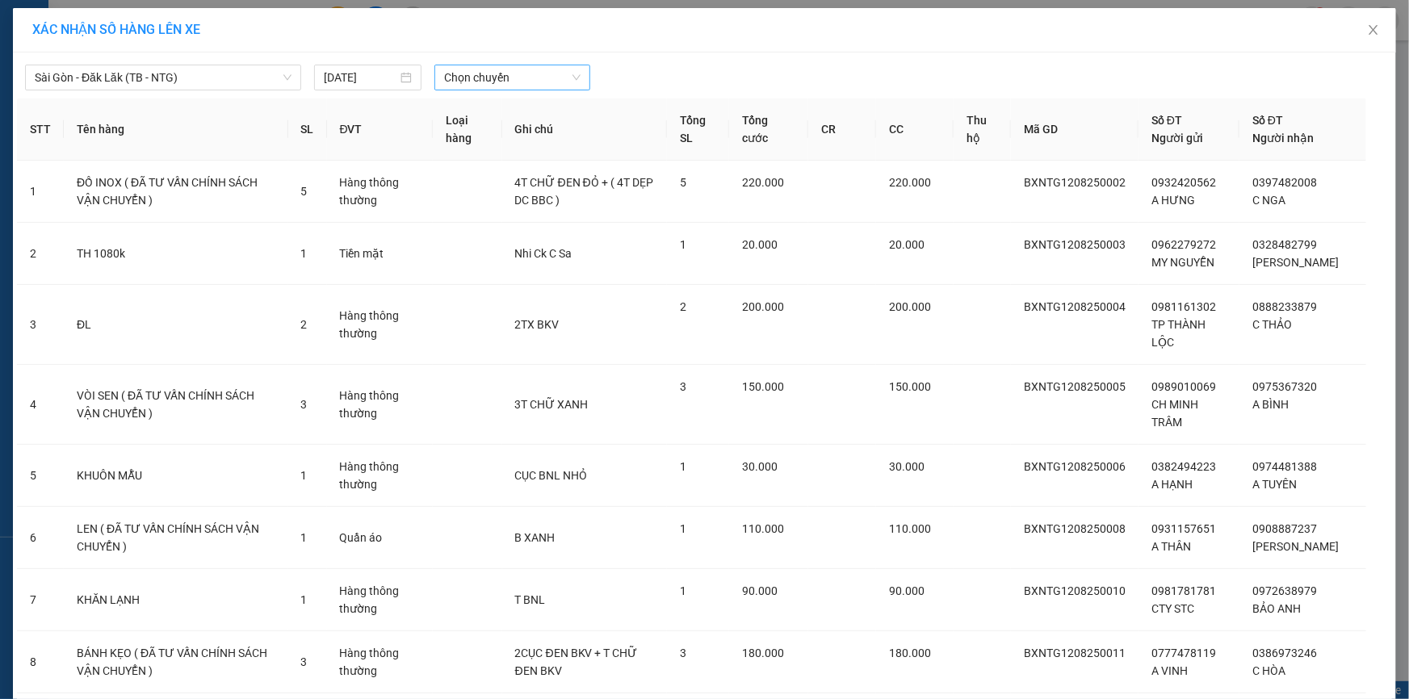
drag, startPoint x: 466, startPoint y: 62, endPoint x: 470, endPoint y: 76, distance: 14.3
click at [470, 76] on div "[GEOGRAPHIC_DATA] - Đăk Lăk (TB - NTG) [DATE] Chọn chuyến" at bounding box center [704, 74] width 1375 height 34
click at [470, 76] on span "Chọn chuyến" at bounding box center [512, 77] width 136 height 24
click at [379, 82] on input "[DATE]" at bounding box center [360, 78] width 73 height 18
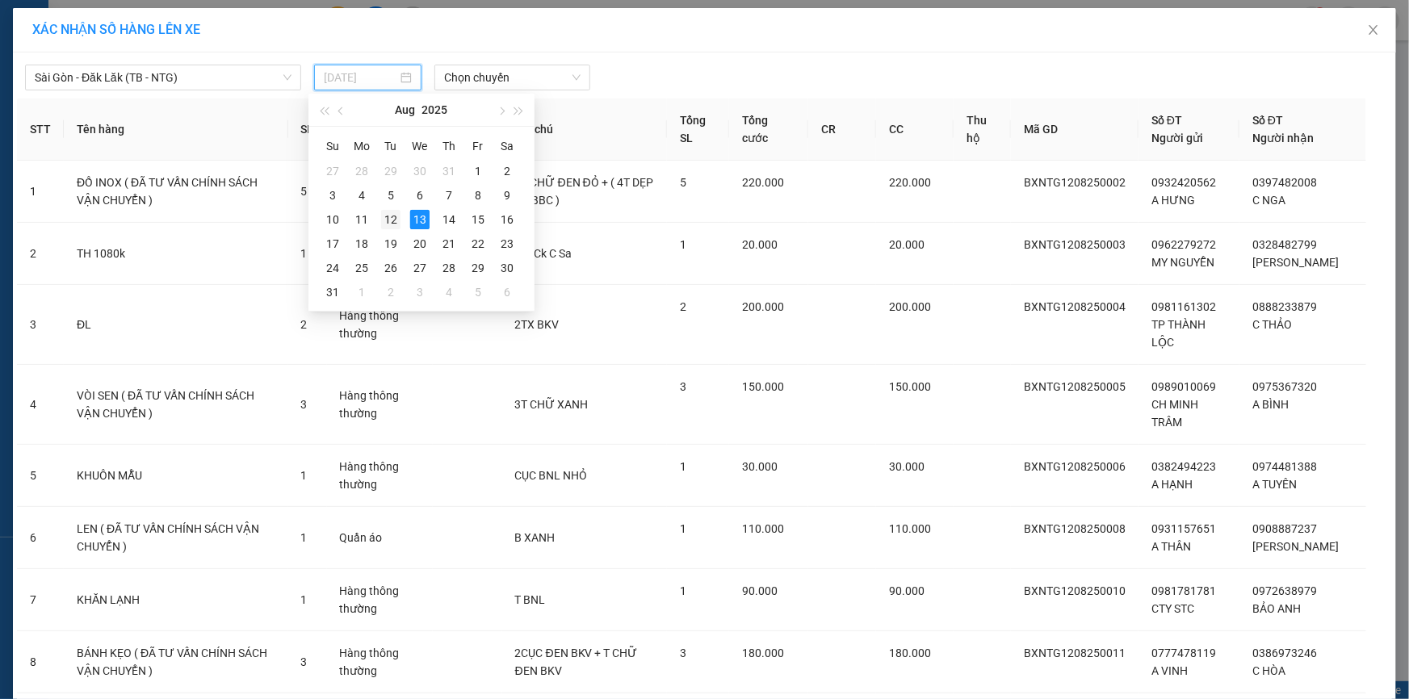
click at [384, 215] on div "12" at bounding box center [390, 219] width 19 height 19
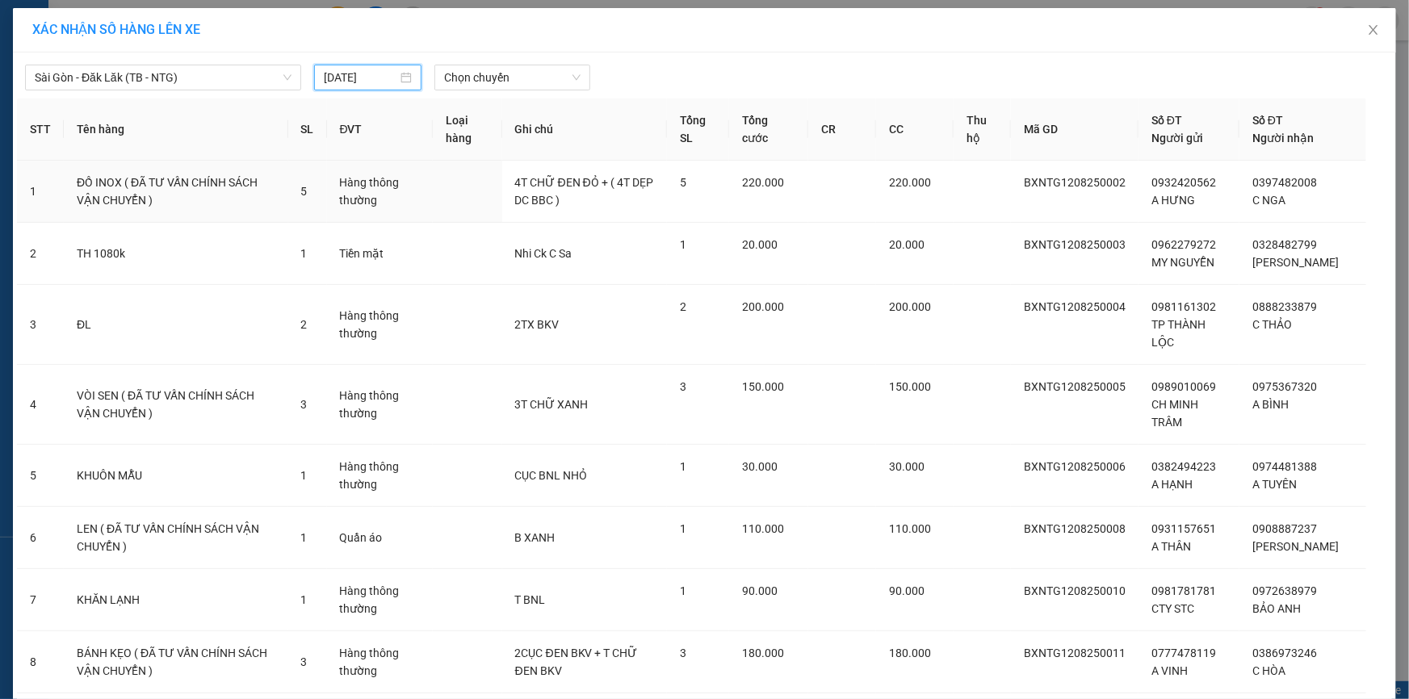
type input "[DATE]"
click at [535, 81] on span "Chọn chuyến" at bounding box center [512, 77] width 136 height 24
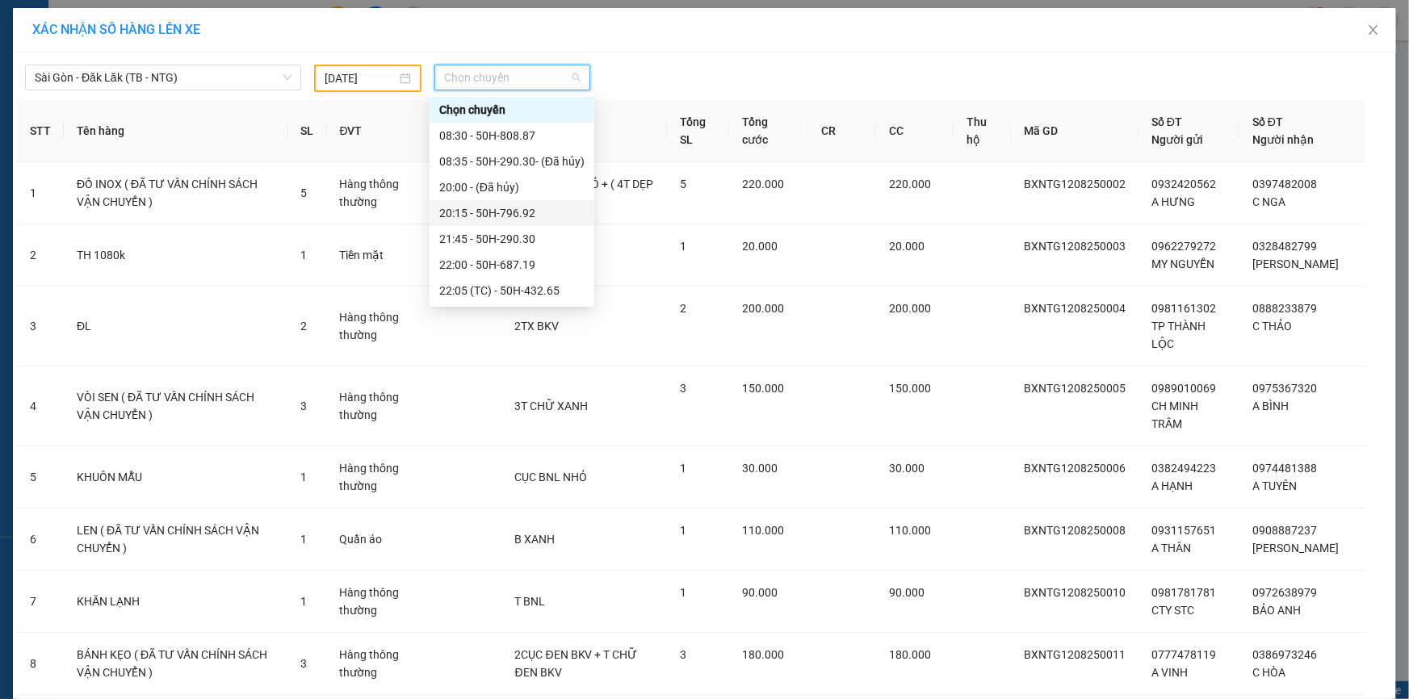
click at [540, 220] on div "20:15 - 50H-796.92" at bounding box center [511, 213] width 145 height 18
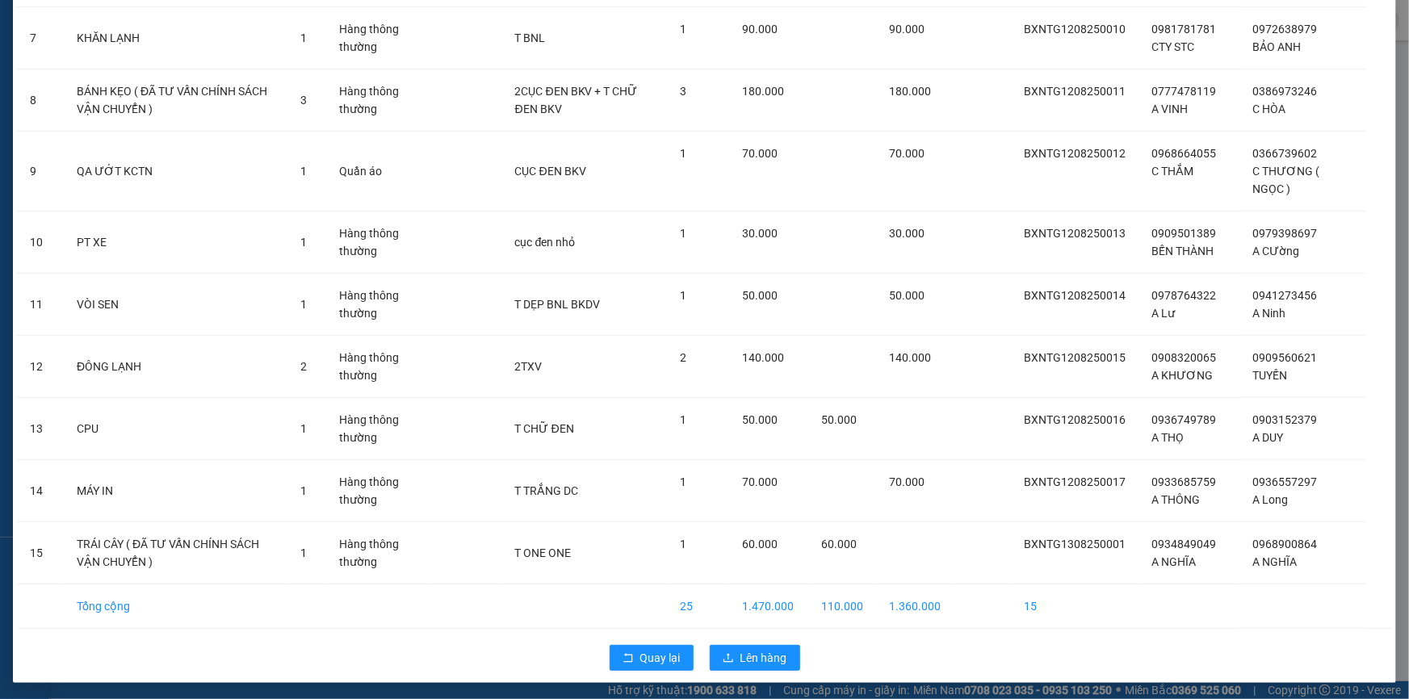
scroll to position [573, 0]
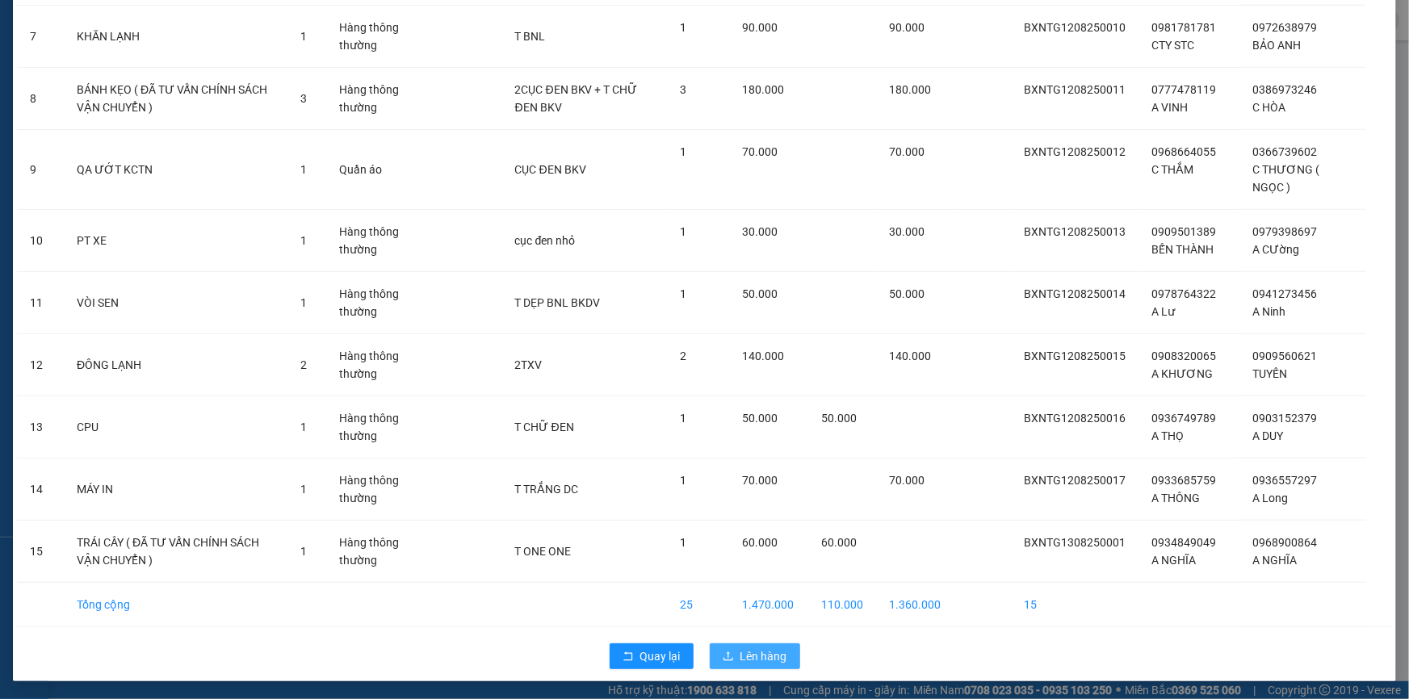
click at [771, 657] on span "Lên hàng" at bounding box center [764, 657] width 47 height 18
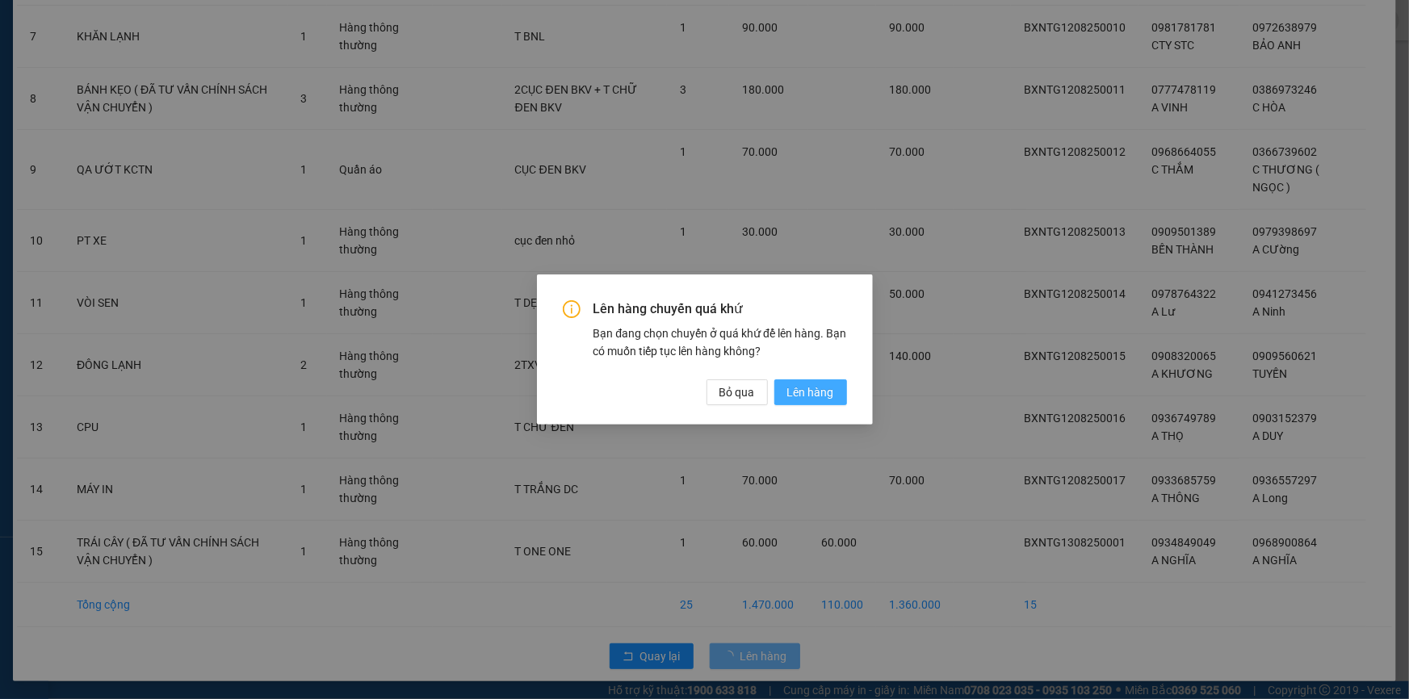
click at [796, 385] on span "Lên hàng" at bounding box center [810, 393] width 47 height 18
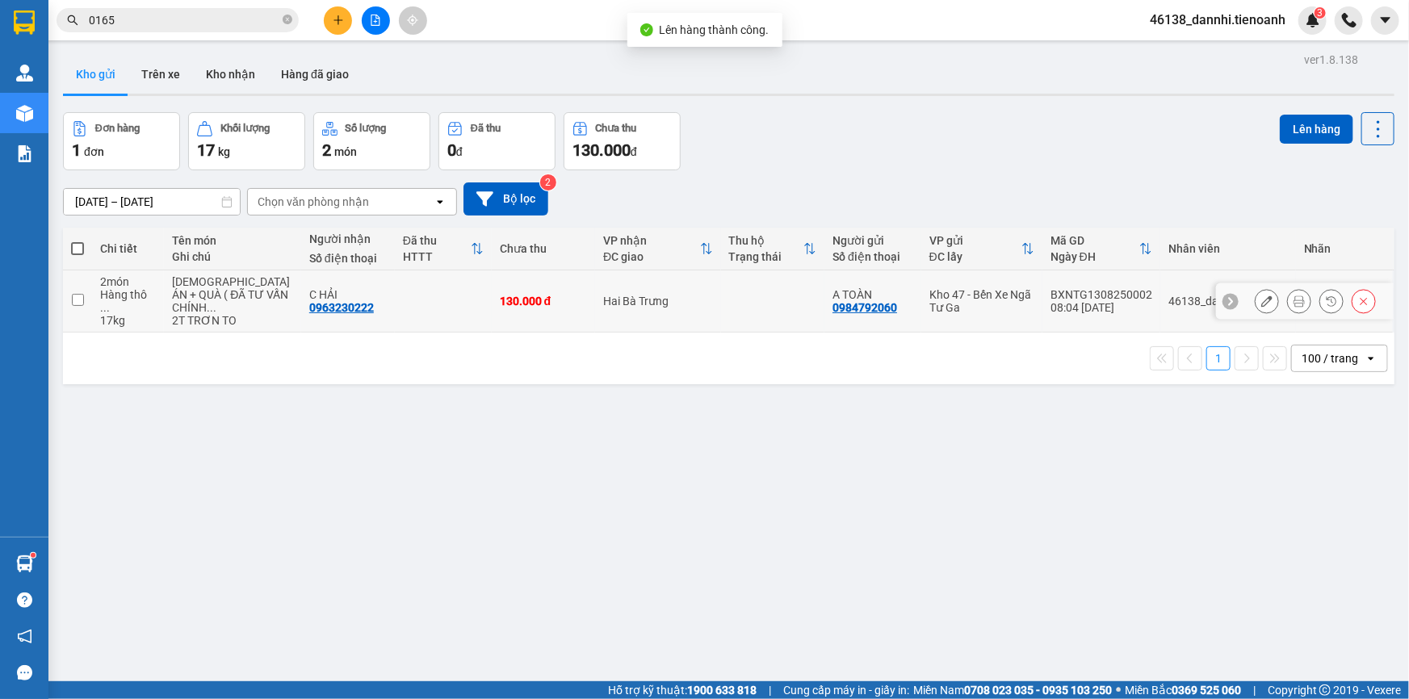
click at [356, 293] on td "C HẢI 0963230222" at bounding box center [348, 302] width 94 height 62
checkbox input "true"
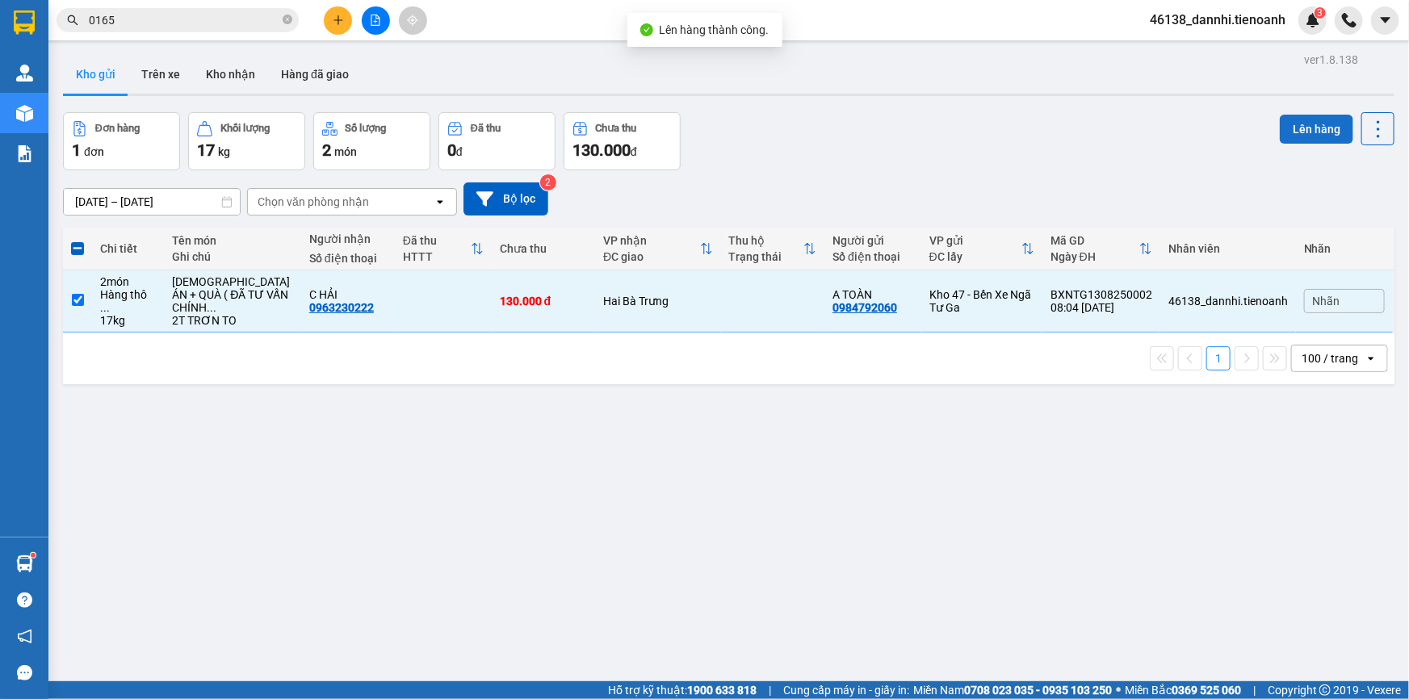
click at [1270, 120] on div "Đơn hàng 1 đơn Khối lượng 17 kg Số lượng 2 món Đã thu 0 đ Chưa thu 130.000 đ Lê…" at bounding box center [729, 141] width 1332 height 58
click at [1280, 122] on button "Lên hàng" at bounding box center [1316, 129] width 73 height 29
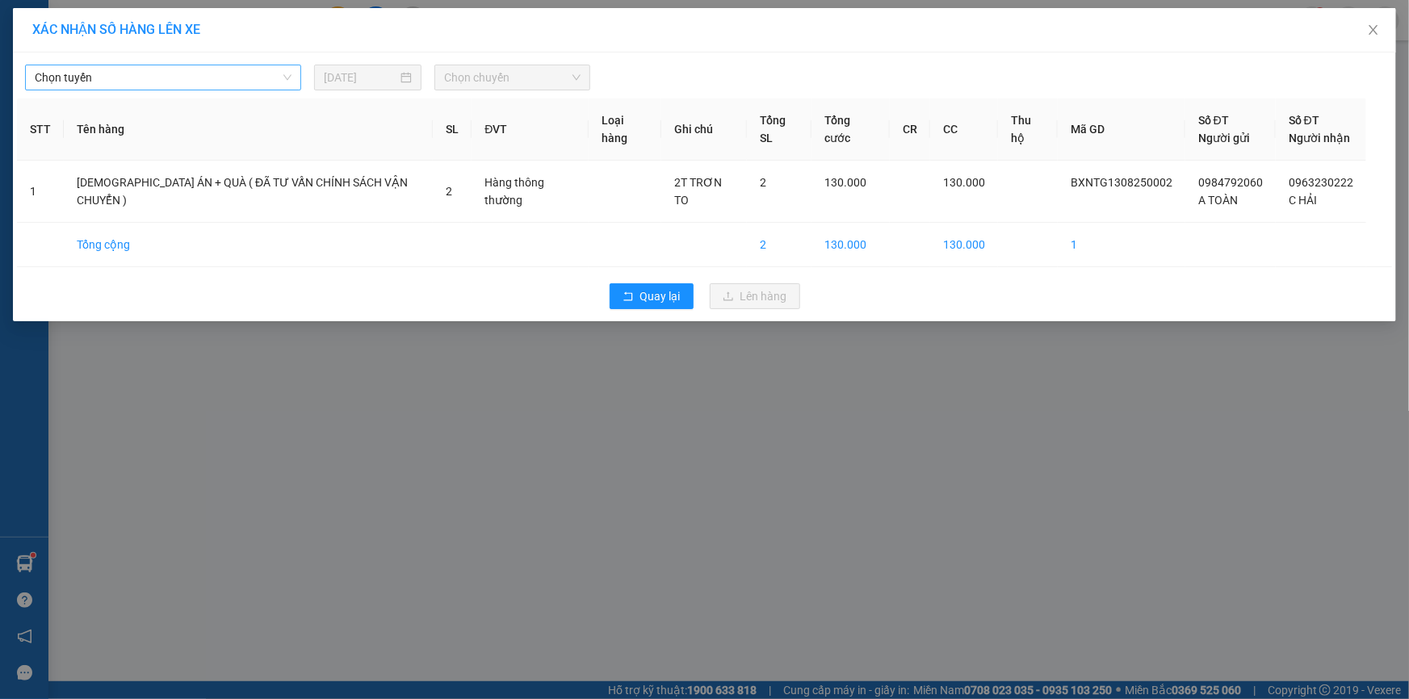
click at [270, 70] on span "Chọn tuyến" at bounding box center [163, 77] width 257 height 24
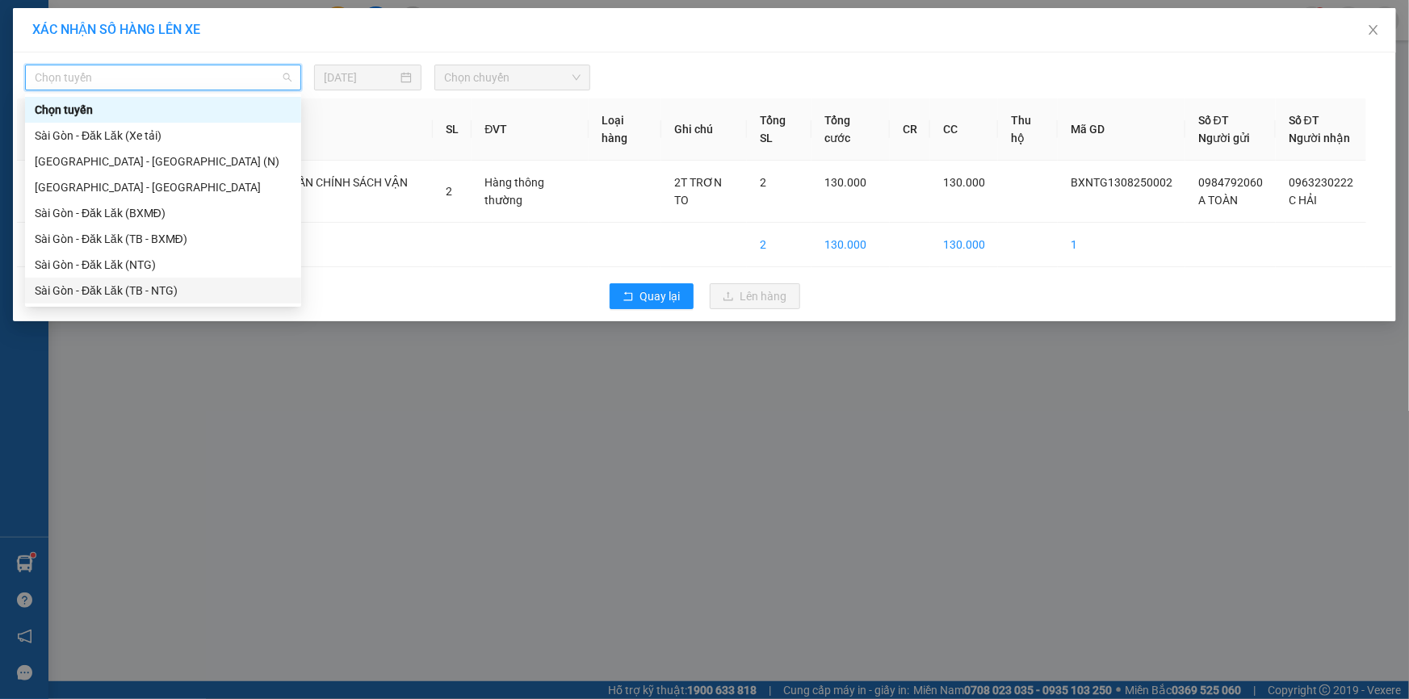
click at [216, 294] on div "Sài Gòn - Đăk Lăk (TB - NTG)" at bounding box center [163, 291] width 257 height 18
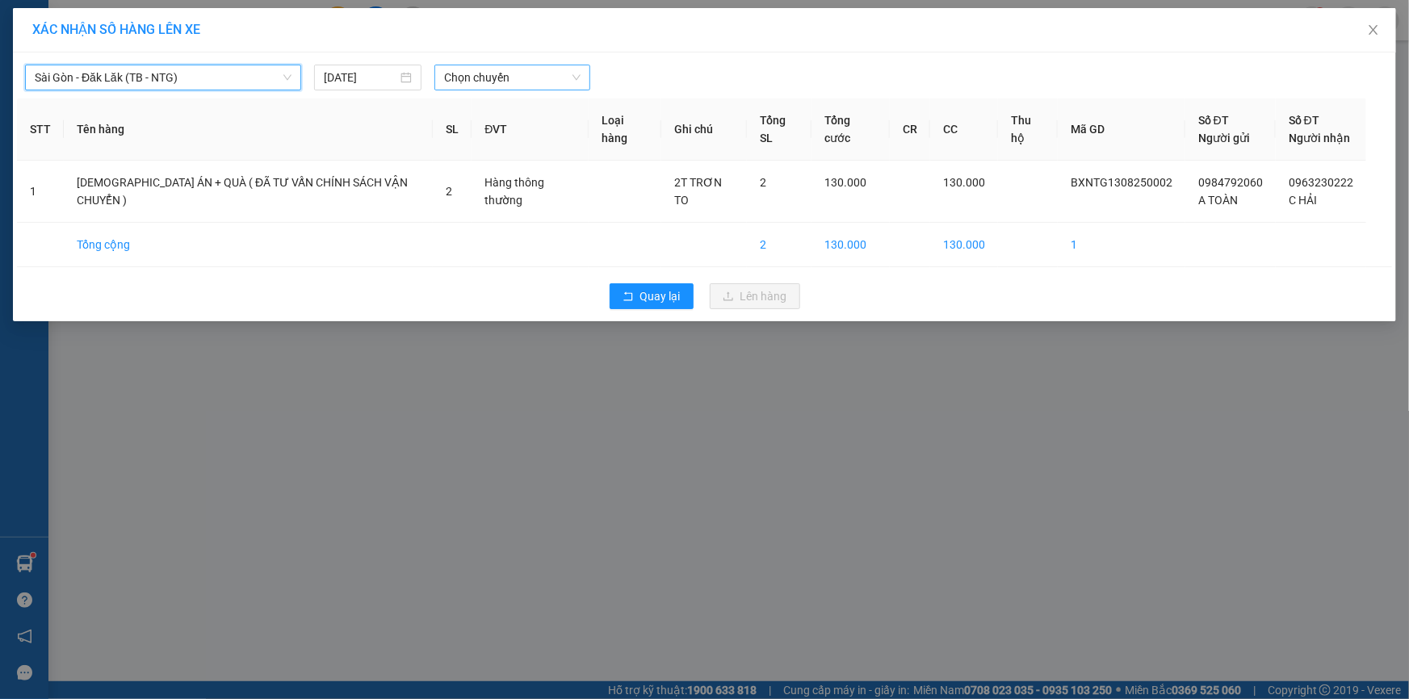
click at [519, 78] on span "Chọn chuyến" at bounding box center [512, 77] width 136 height 24
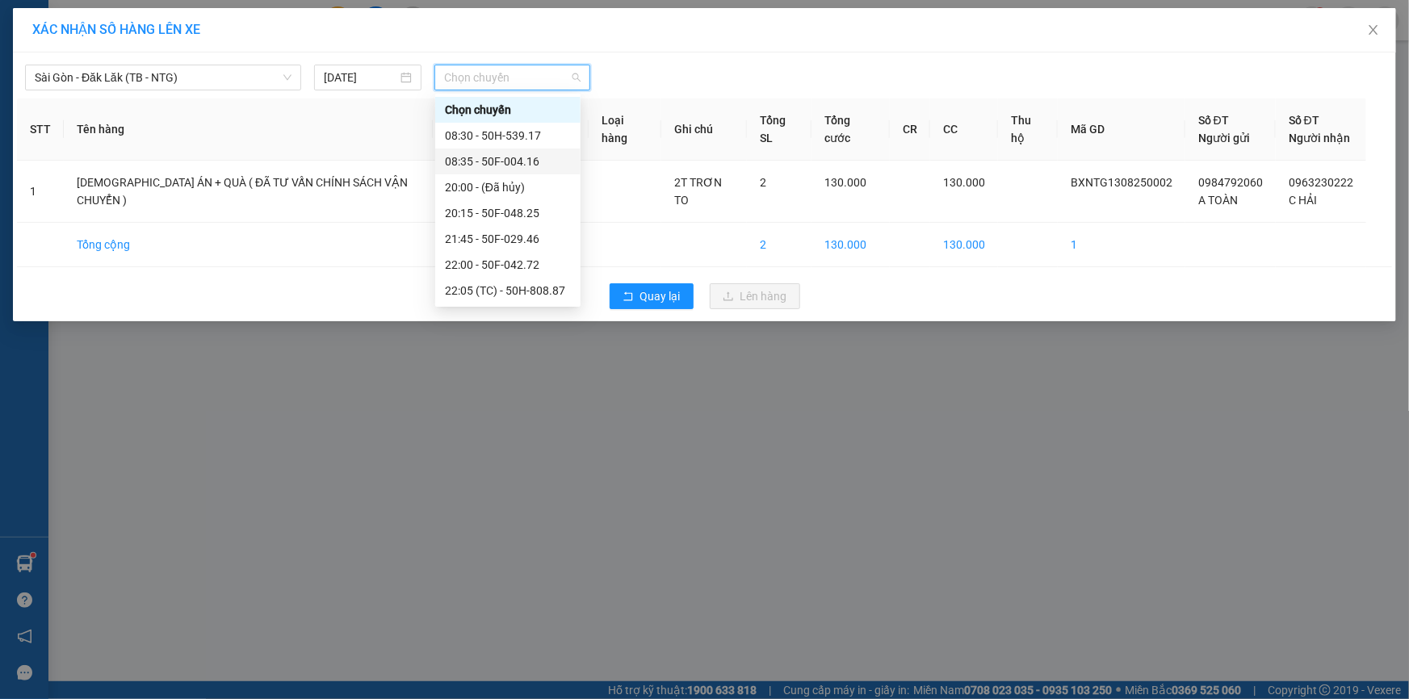
click at [538, 131] on div "08:30 - 50H-539.17" at bounding box center [508, 136] width 126 height 18
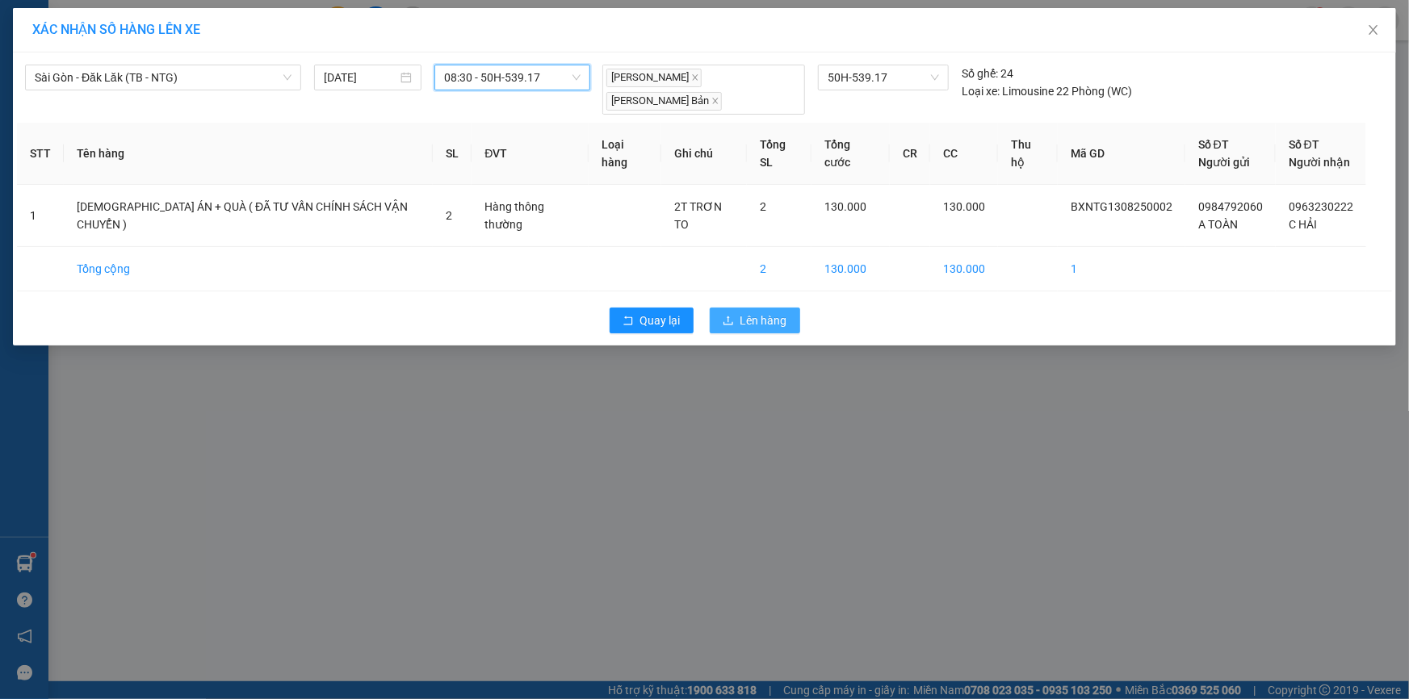
click at [741, 312] on span "Lên hàng" at bounding box center [764, 321] width 47 height 18
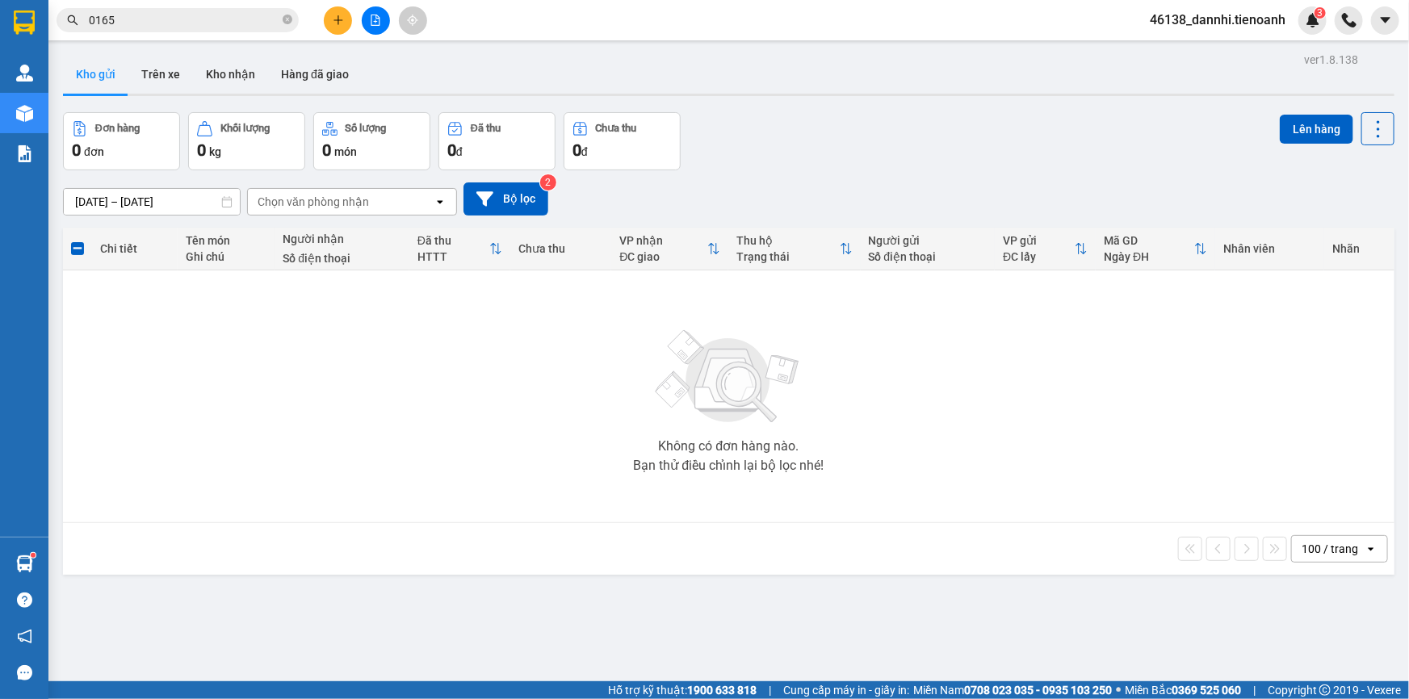
click at [214, 13] on input "0165" at bounding box center [184, 20] width 191 height 18
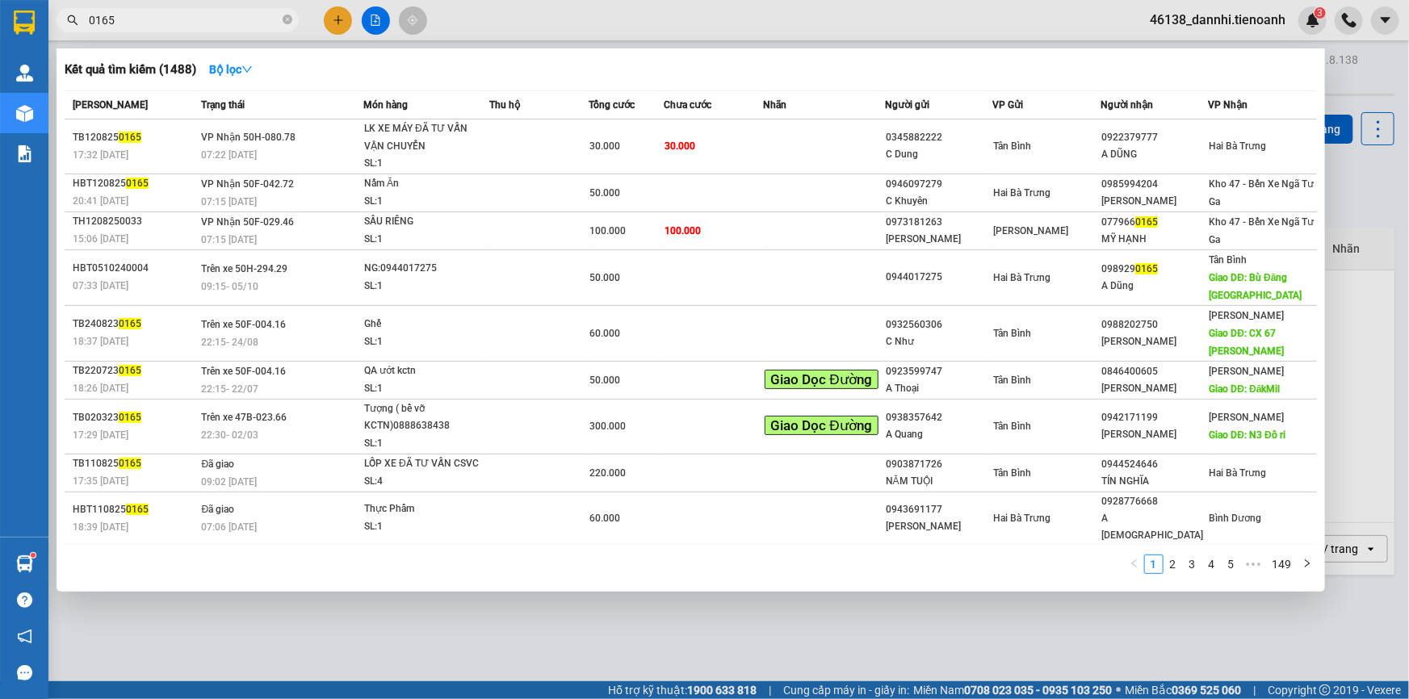
click at [214, 13] on input "0165" at bounding box center [184, 20] width 191 height 18
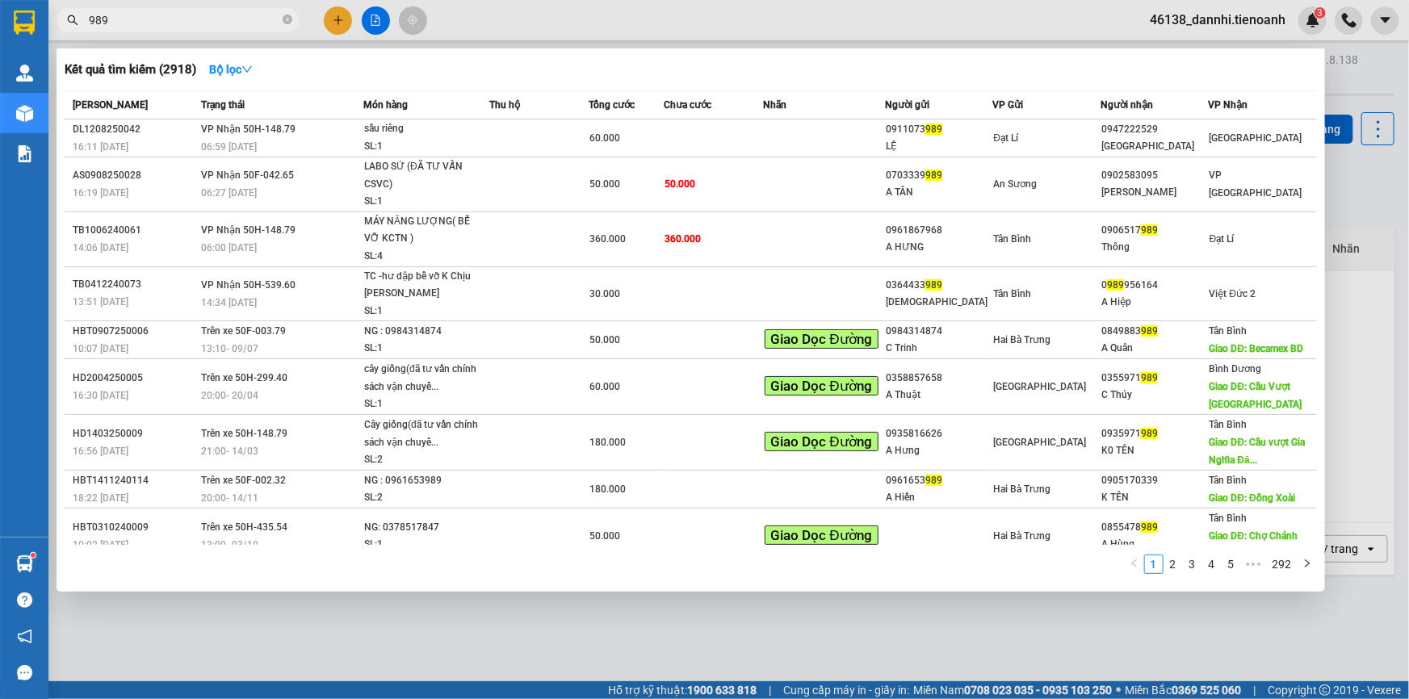
click at [214, 13] on input "989" at bounding box center [184, 20] width 191 height 18
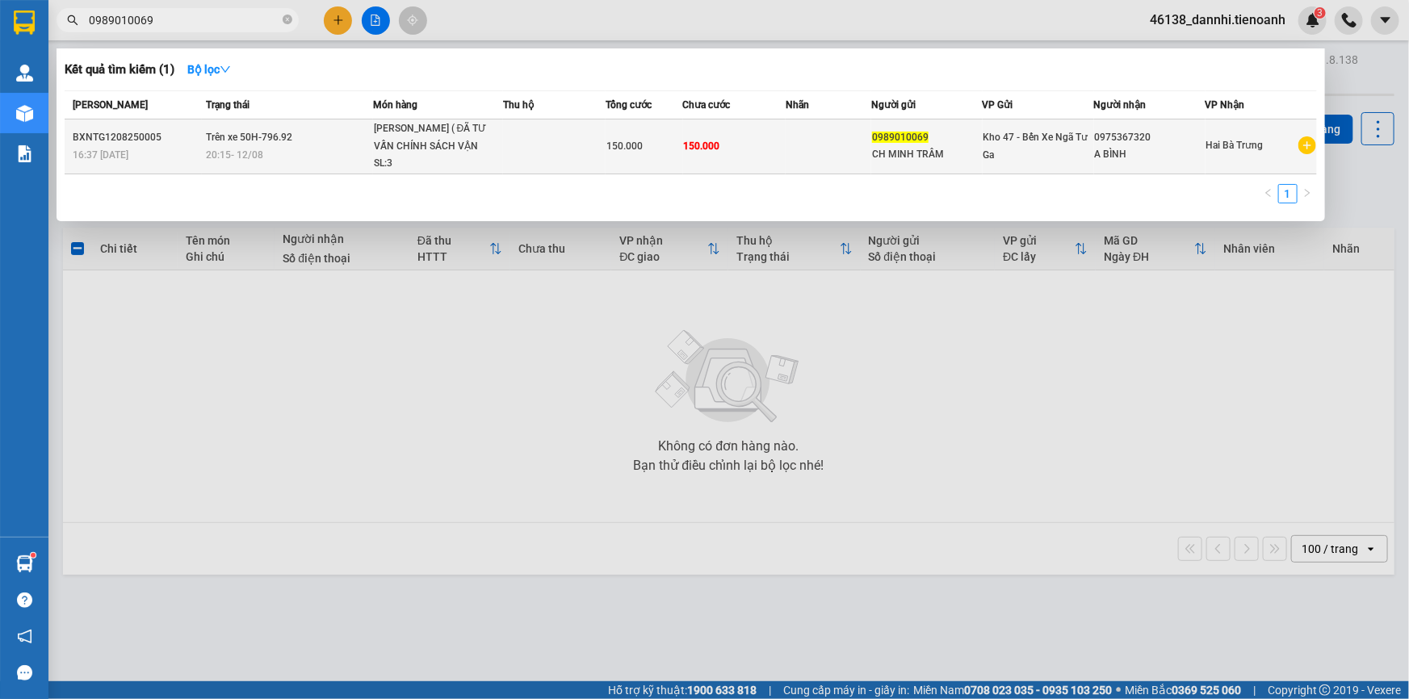
type input "0989010069"
click at [354, 157] on div "20:15 [DATE]" at bounding box center [289, 155] width 166 height 18
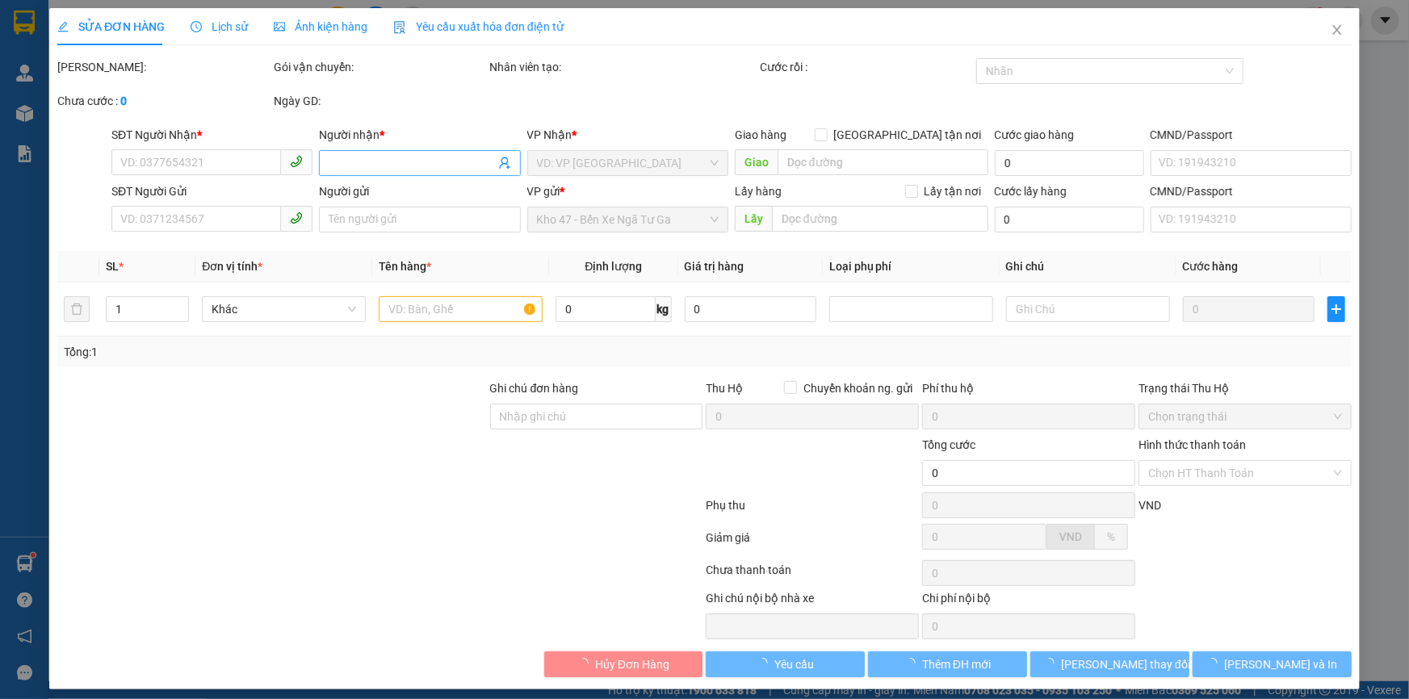
type input "0975367320"
type input "A BÌNH"
type input "0989010069"
type input "CH MINH TRÂM"
type input "150.000"
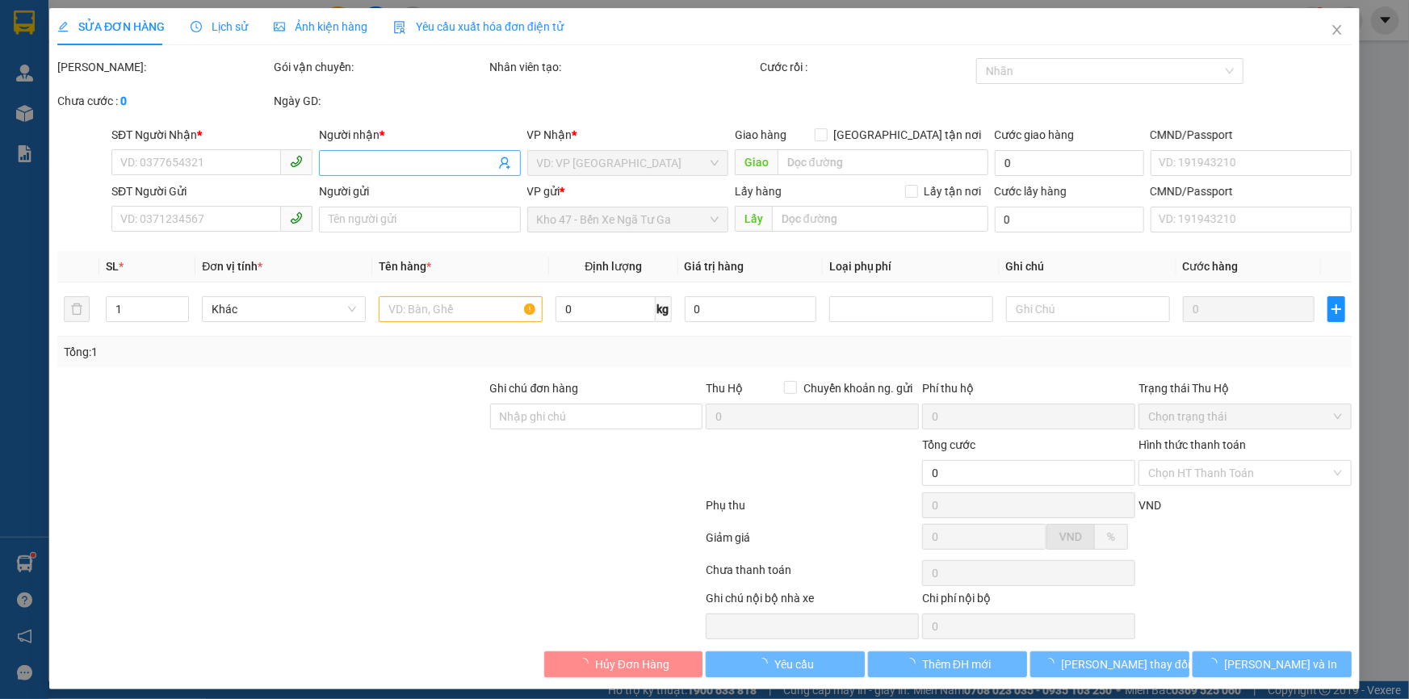
type input "150.000"
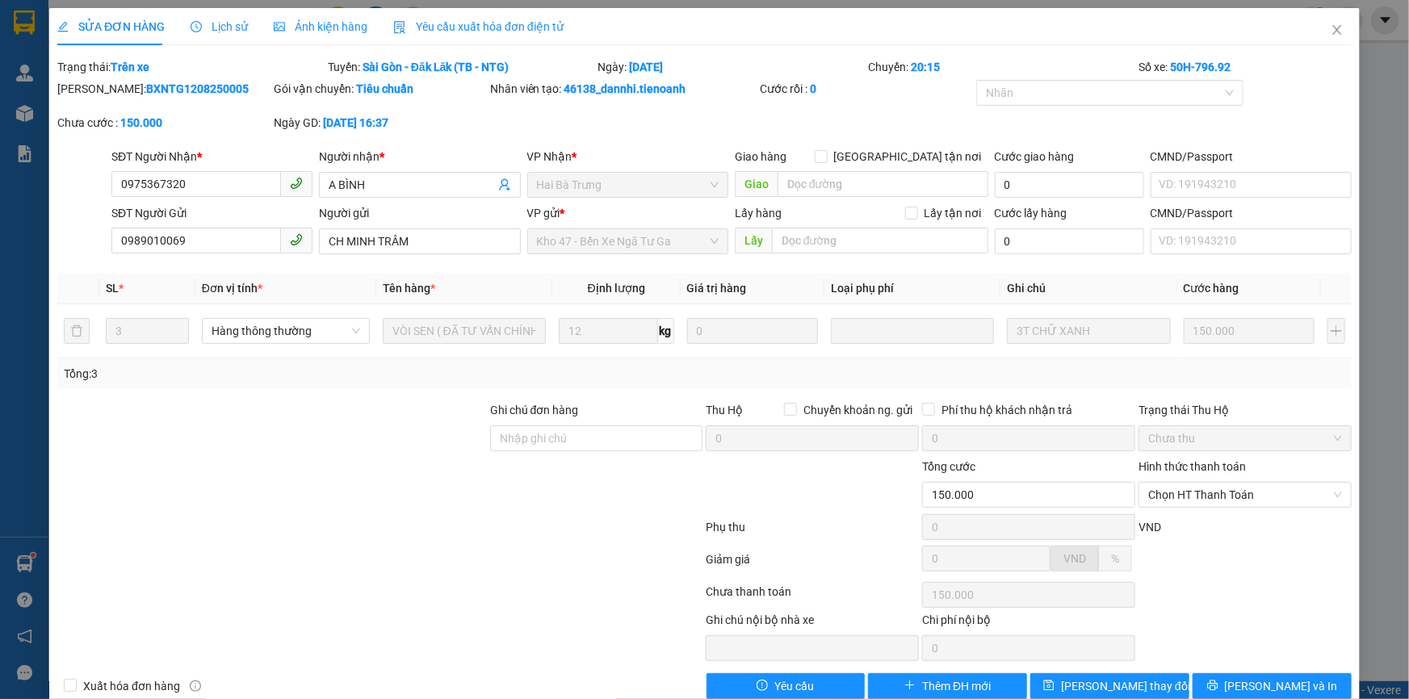
click at [241, 33] on div "Lịch sử" at bounding box center [219, 27] width 57 height 18
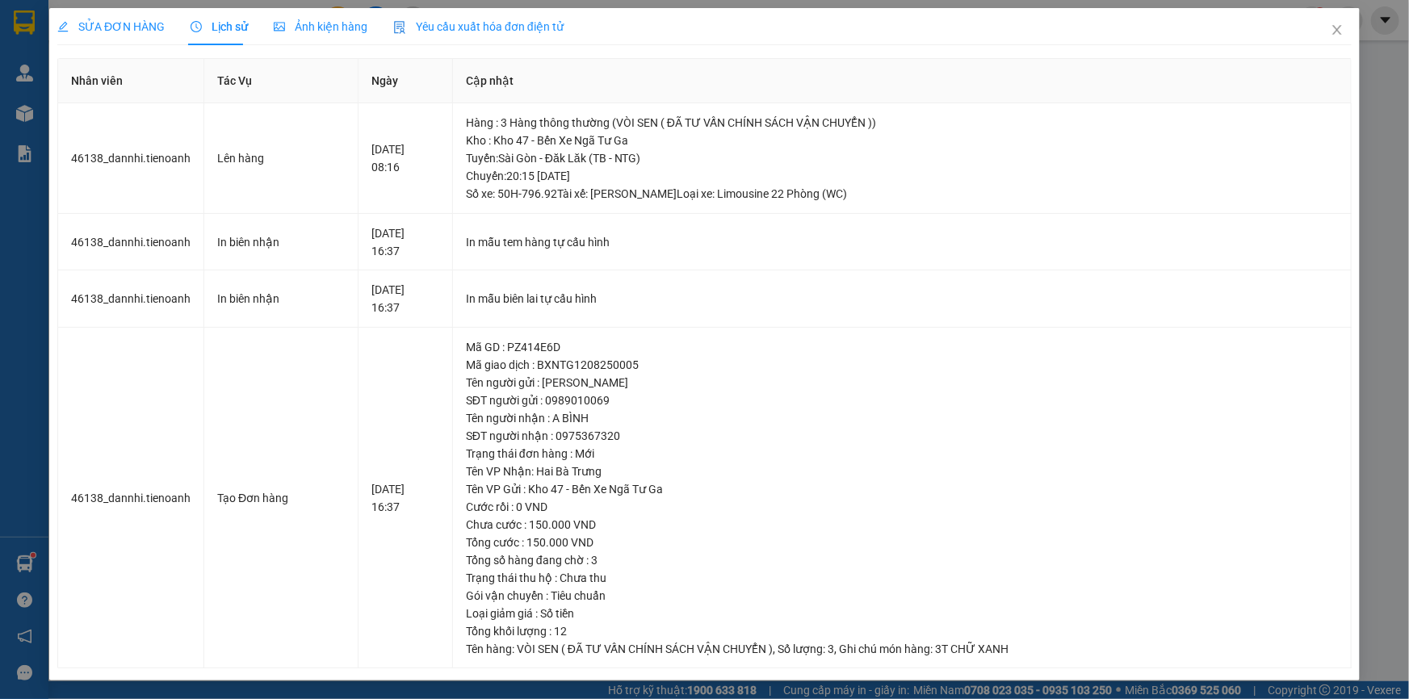
click at [132, 33] on span "SỬA ĐƠN HÀNG" at bounding box center [110, 26] width 107 height 13
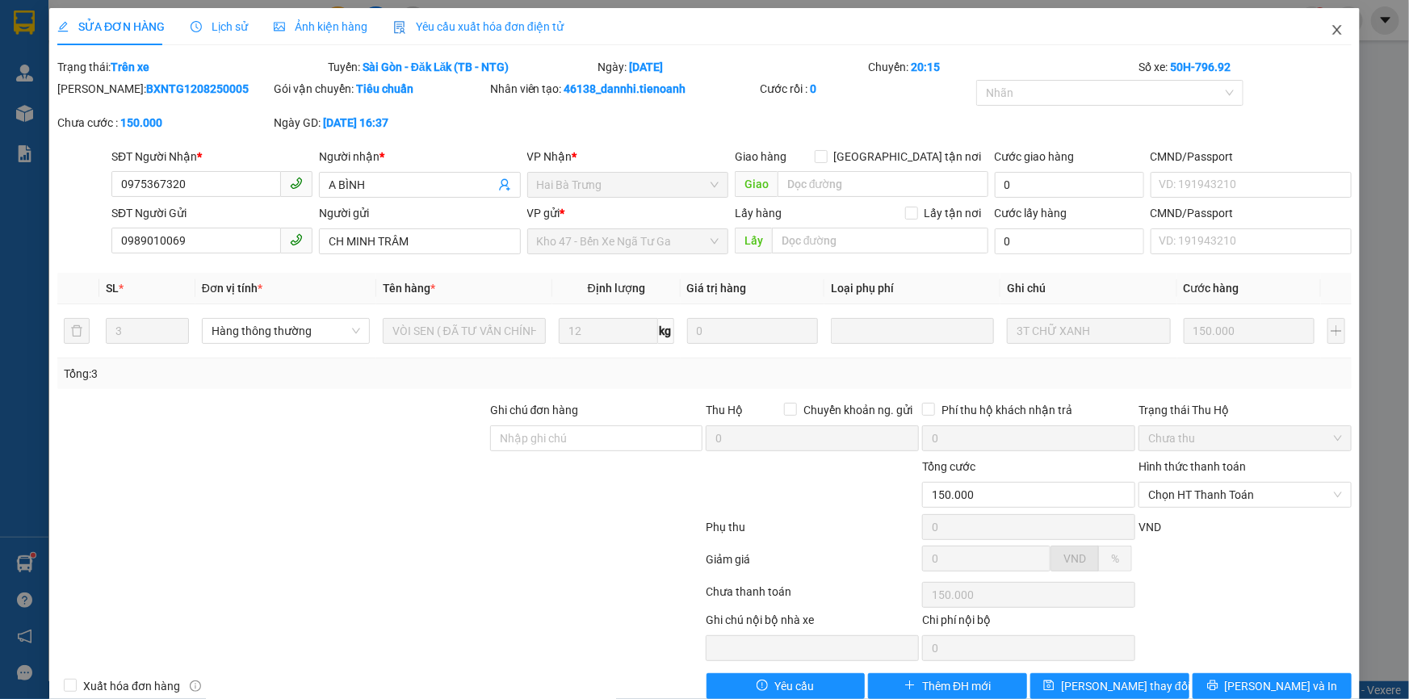
click at [1331, 33] on icon "close" at bounding box center [1337, 29] width 13 height 13
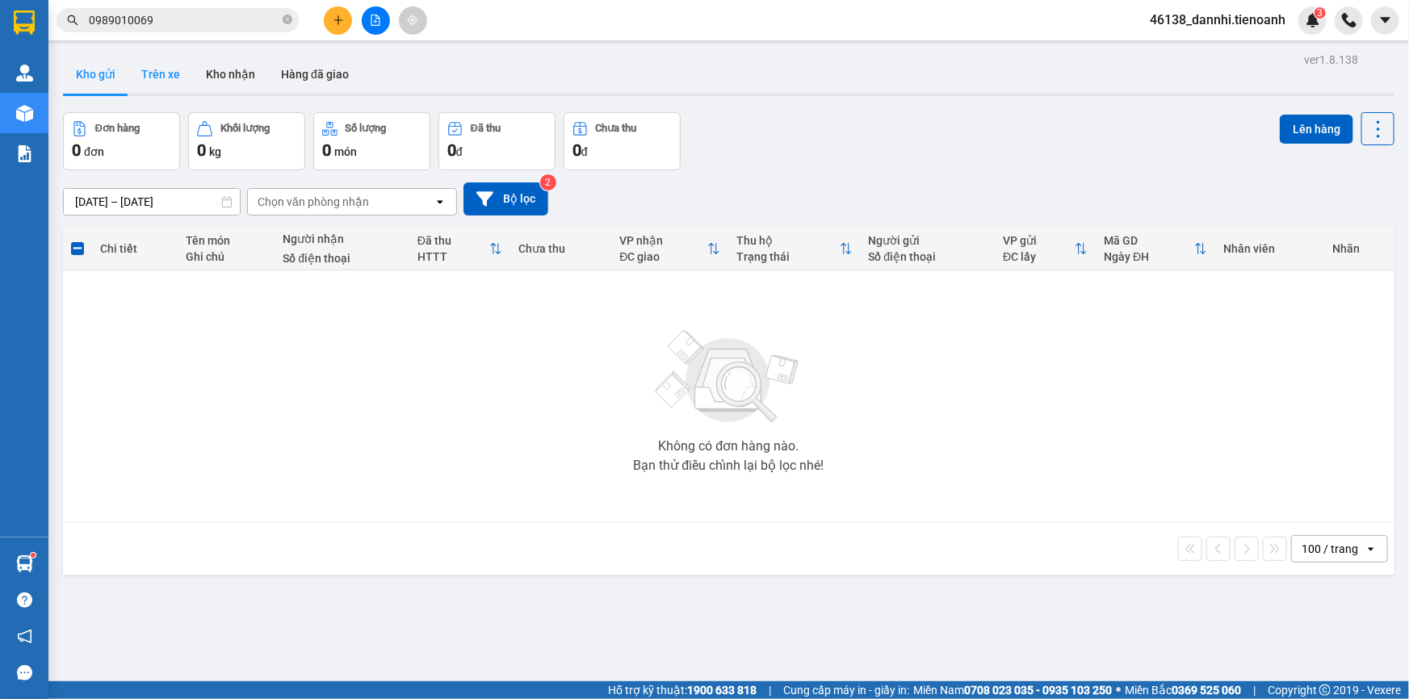
click at [166, 73] on button "Trên xe" at bounding box center [160, 74] width 65 height 39
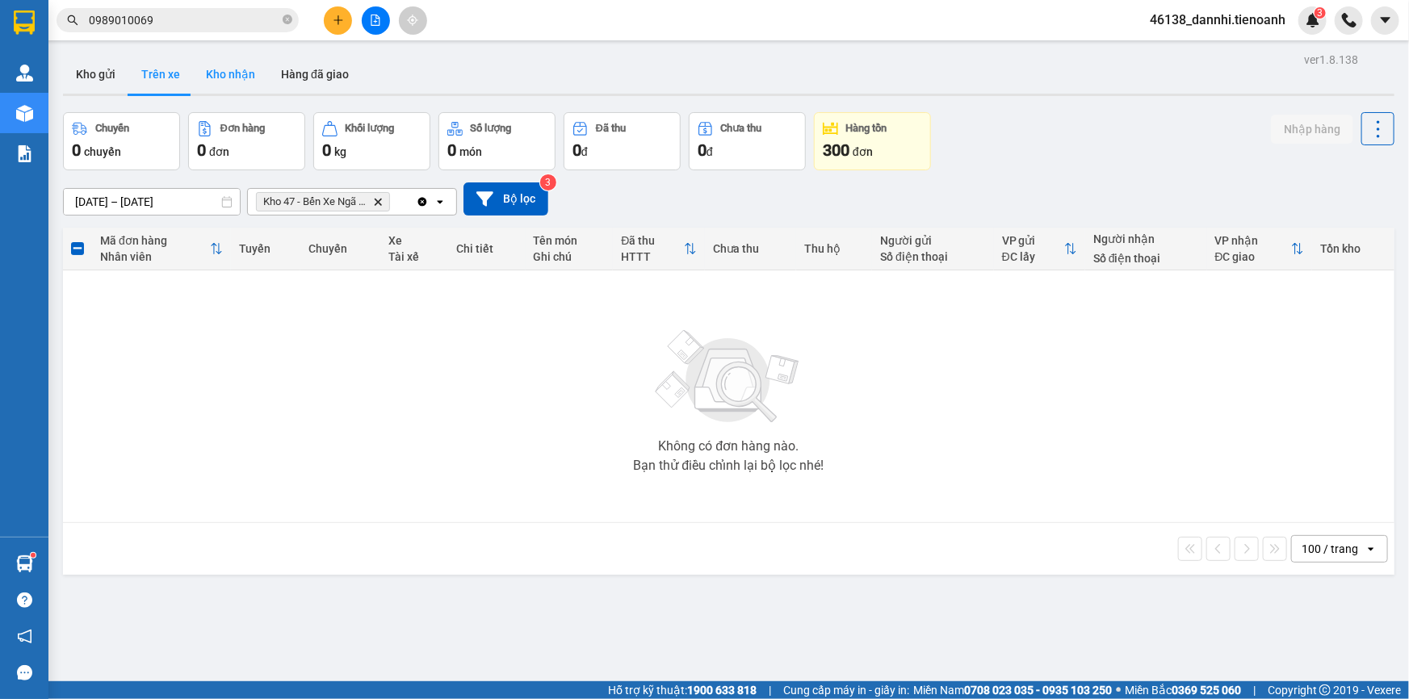
click at [249, 81] on button "Kho nhận" at bounding box center [230, 74] width 75 height 39
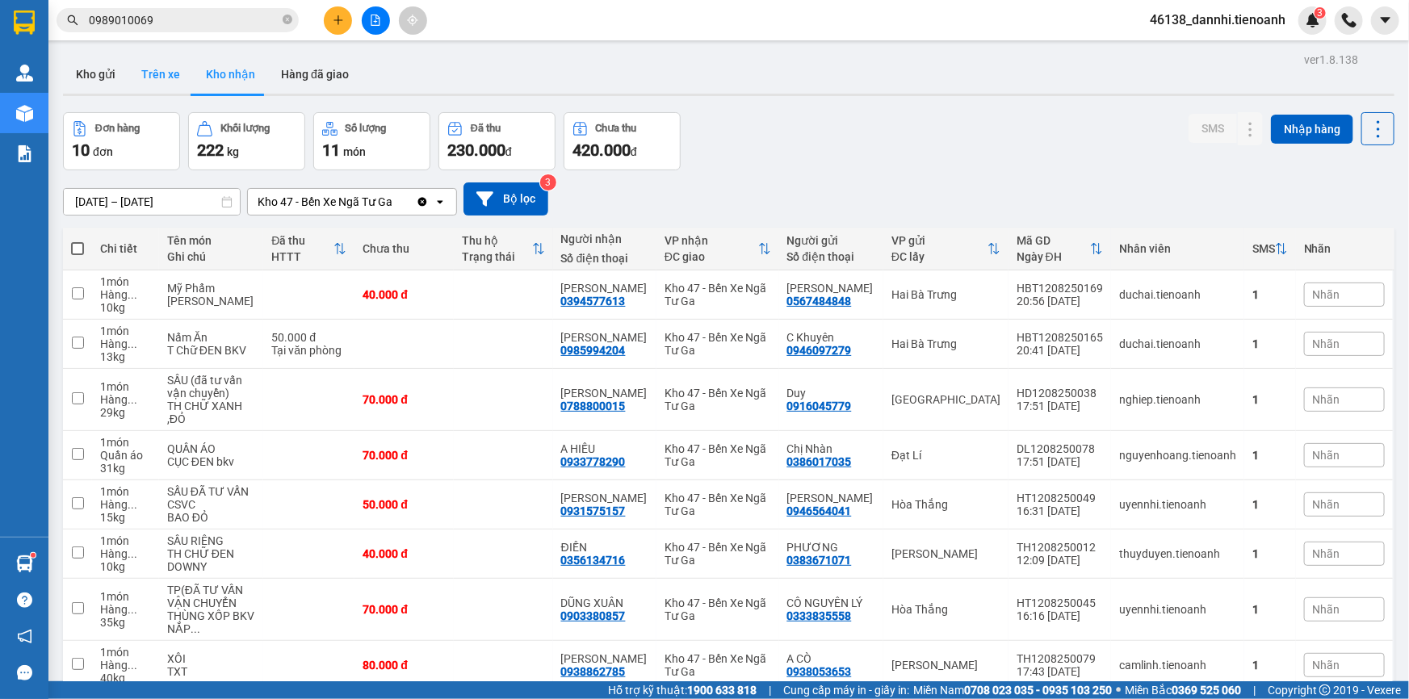
click at [163, 66] on button "Trên xe" at bounding box center [160, 74] width 65 height 39
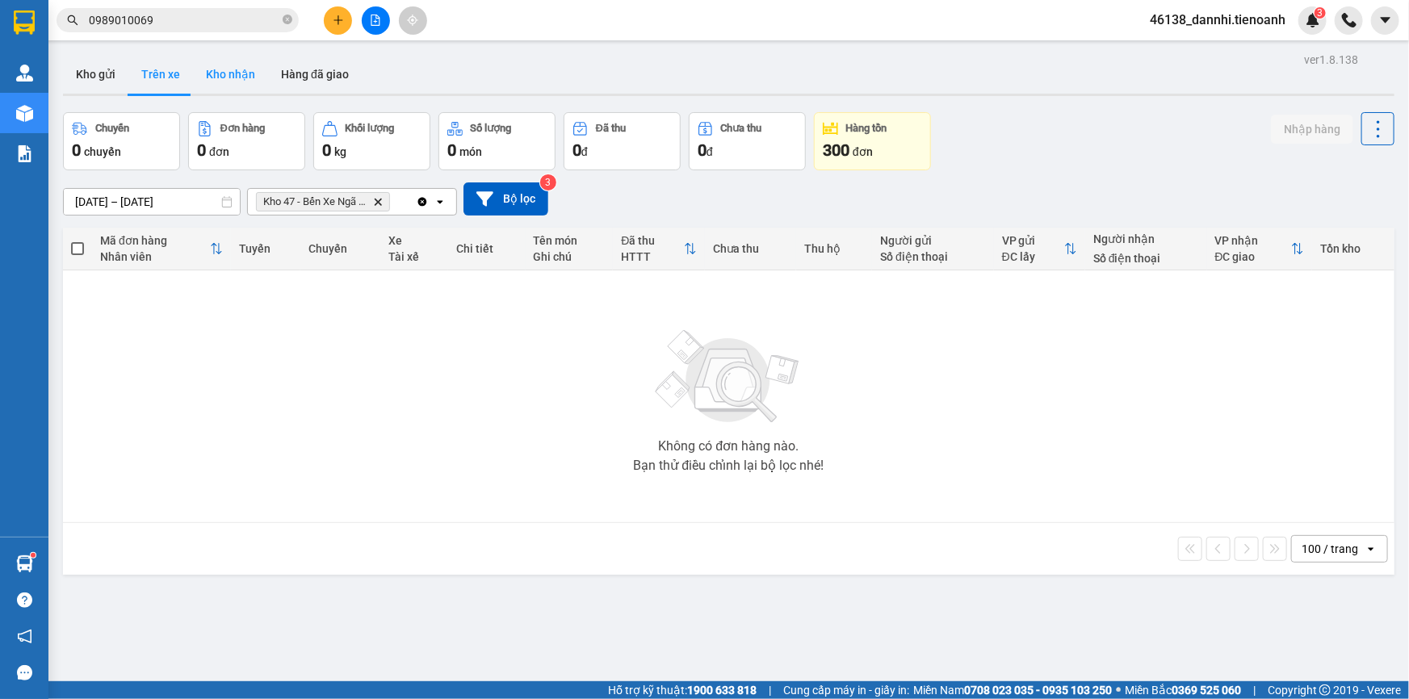
click at [233, 76] on button "Kho nhận" at bounding box center [230, 74] width 75 height 39
type input "[DATE] – [DATE]"
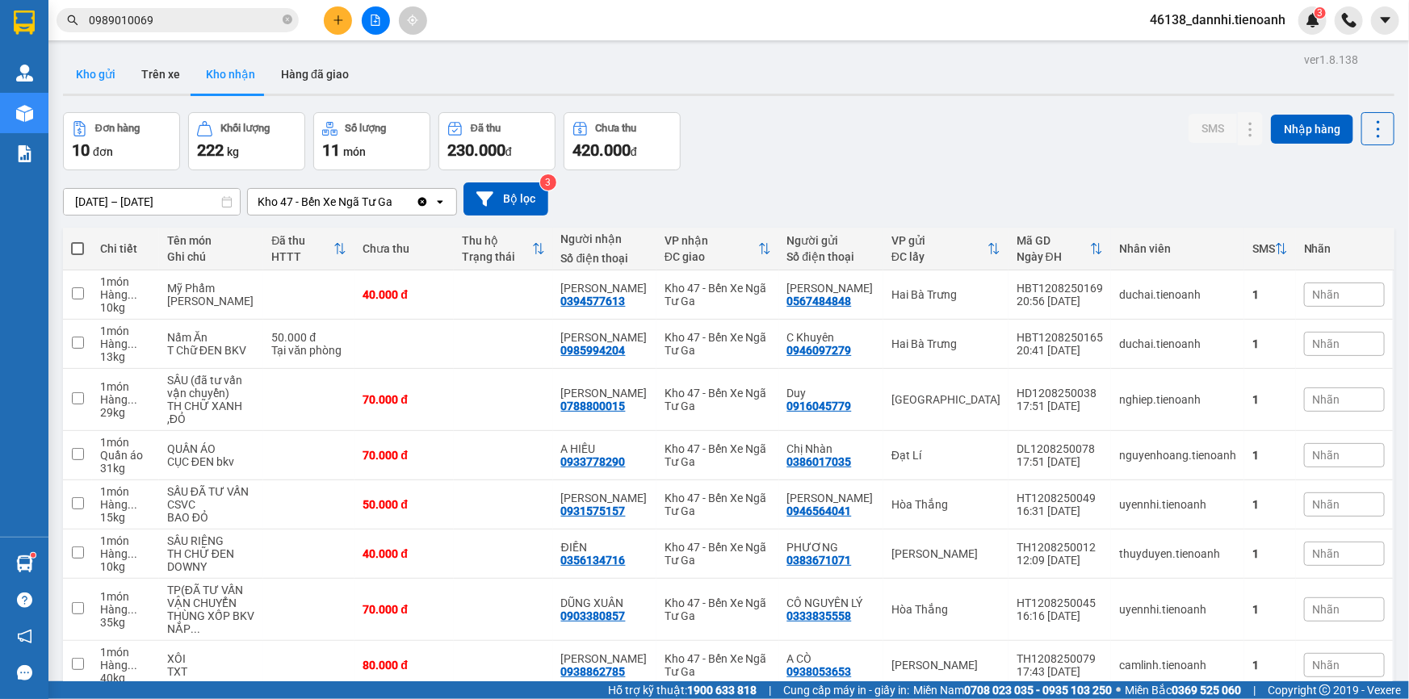
click at [81, 87] on button "Kho gửi" at bounding box center [95, 74] width 65 height 39
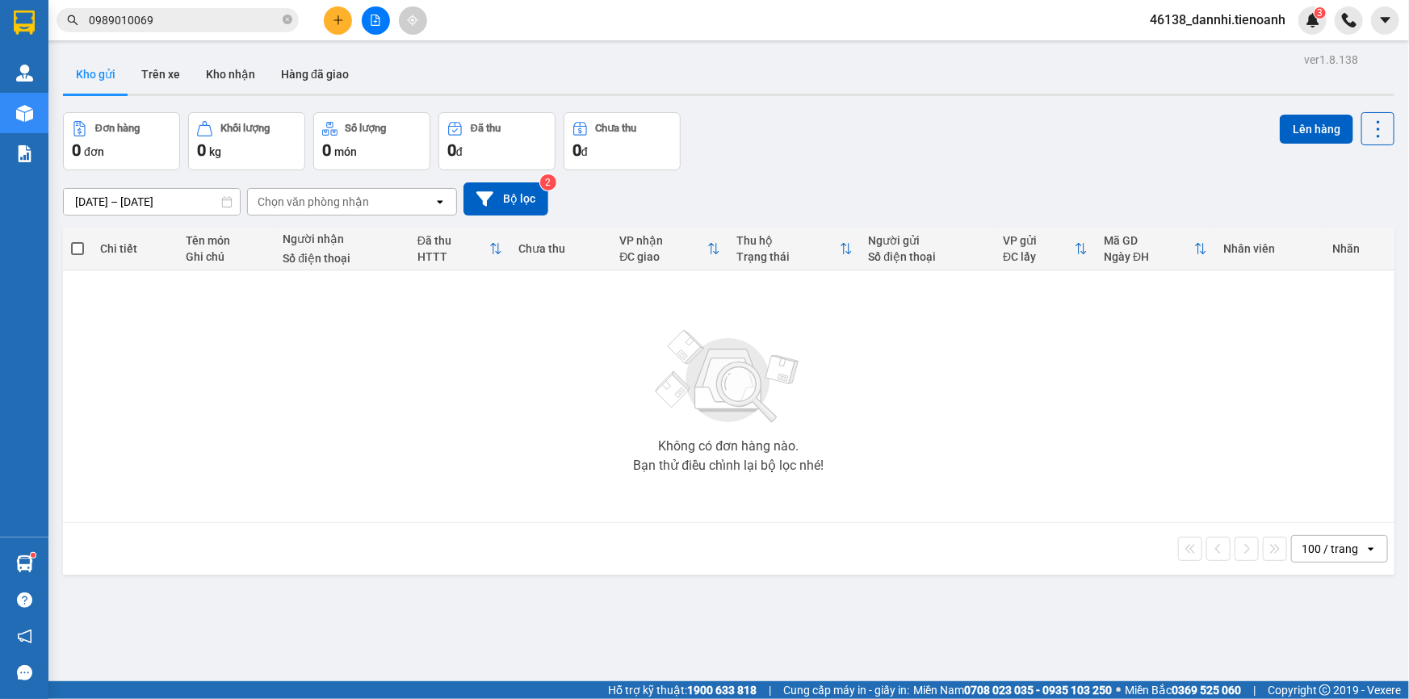
click at [175, 29] on span "0989010069" at bounding box center [178, 20] width 242 height 24
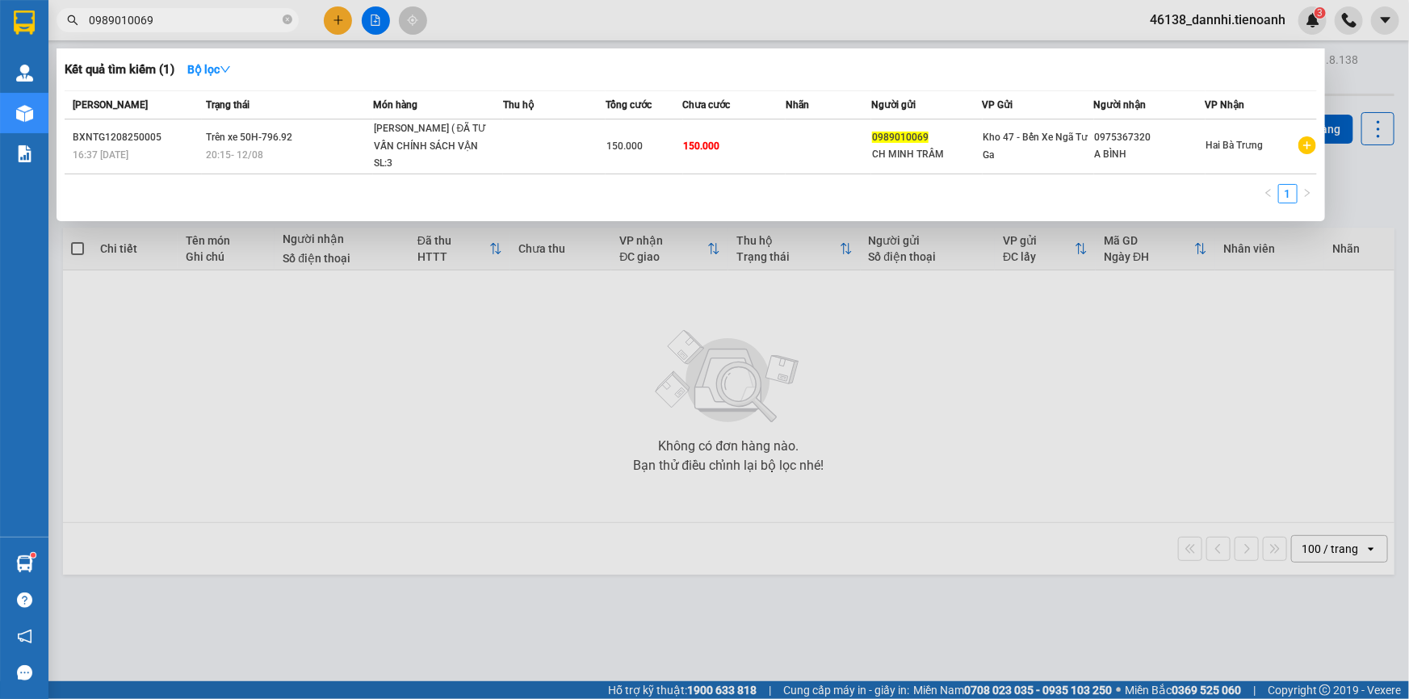
click at [169, 21] on input "0989010069" at bounding box center [184, 20] width 191 height 18
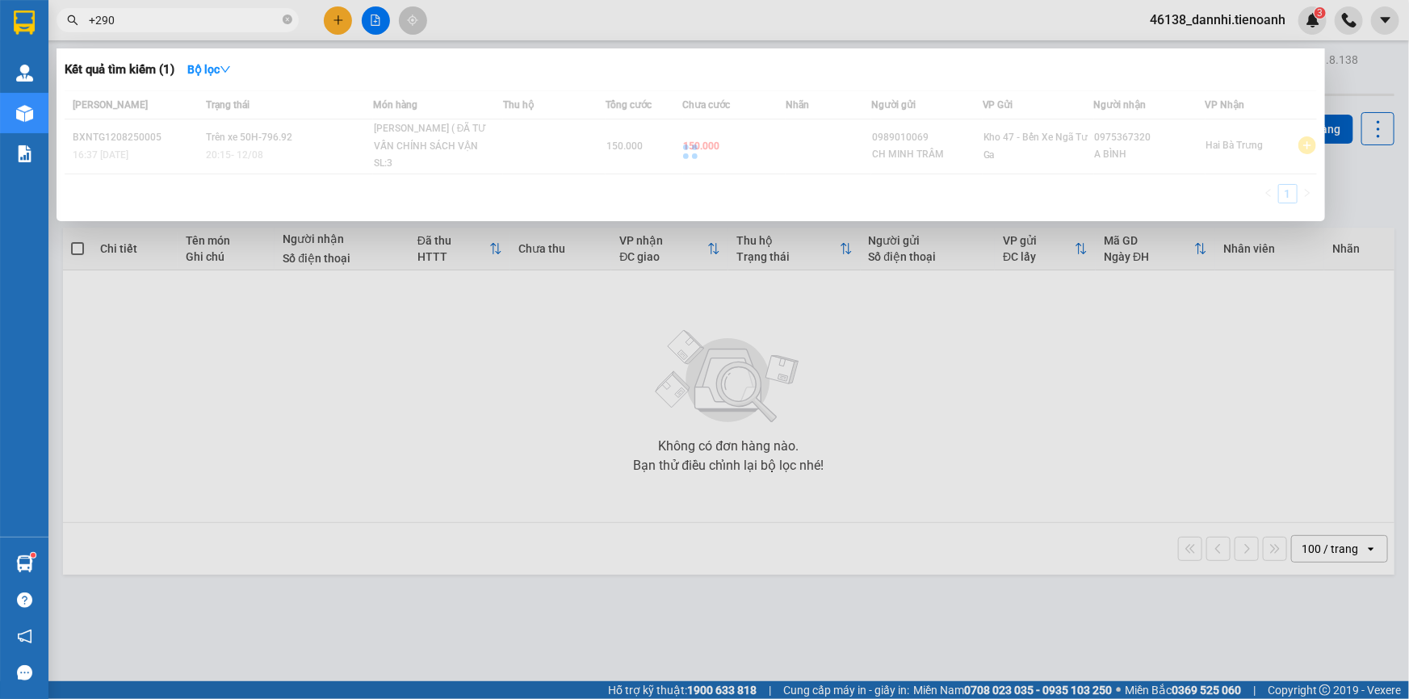
click at [149, 21] on input "+290" at bounding box center [184, 20] width 191 height 18
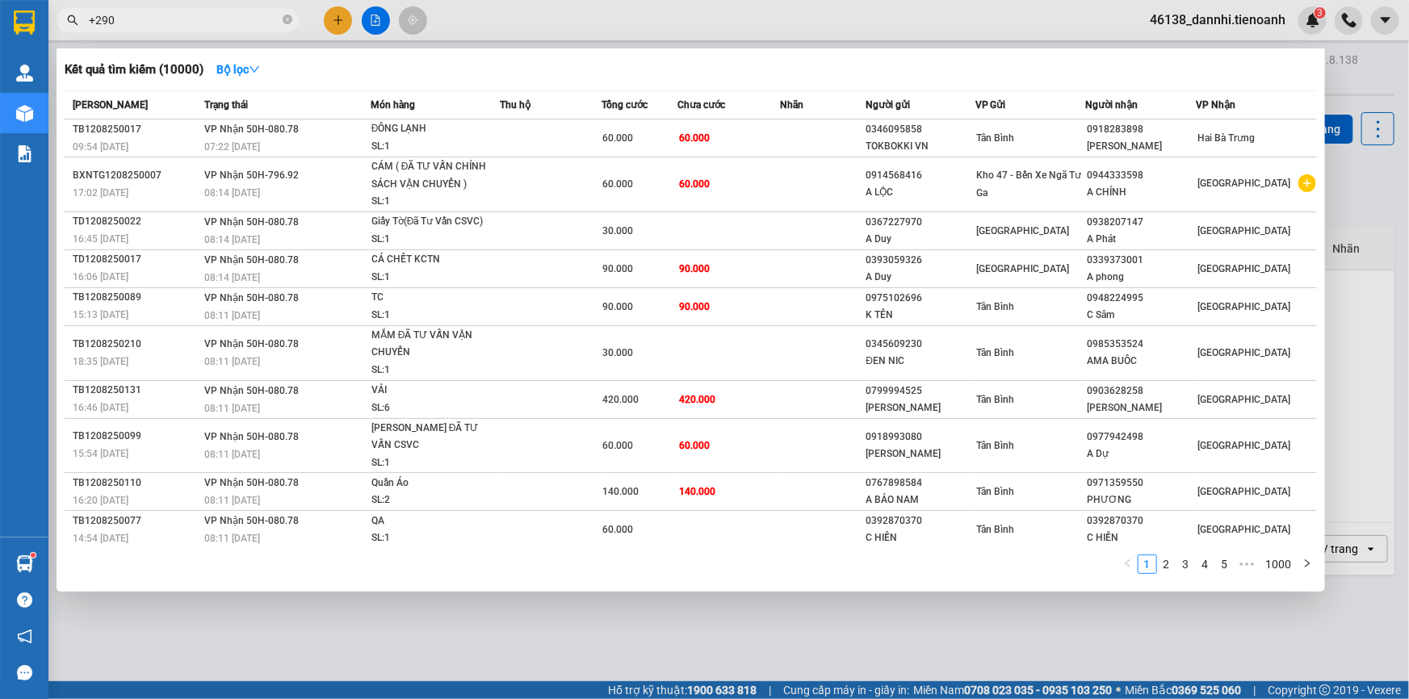
click at [149, 21] on input "+290" at bounding box center [184, 20] width 191 height 18
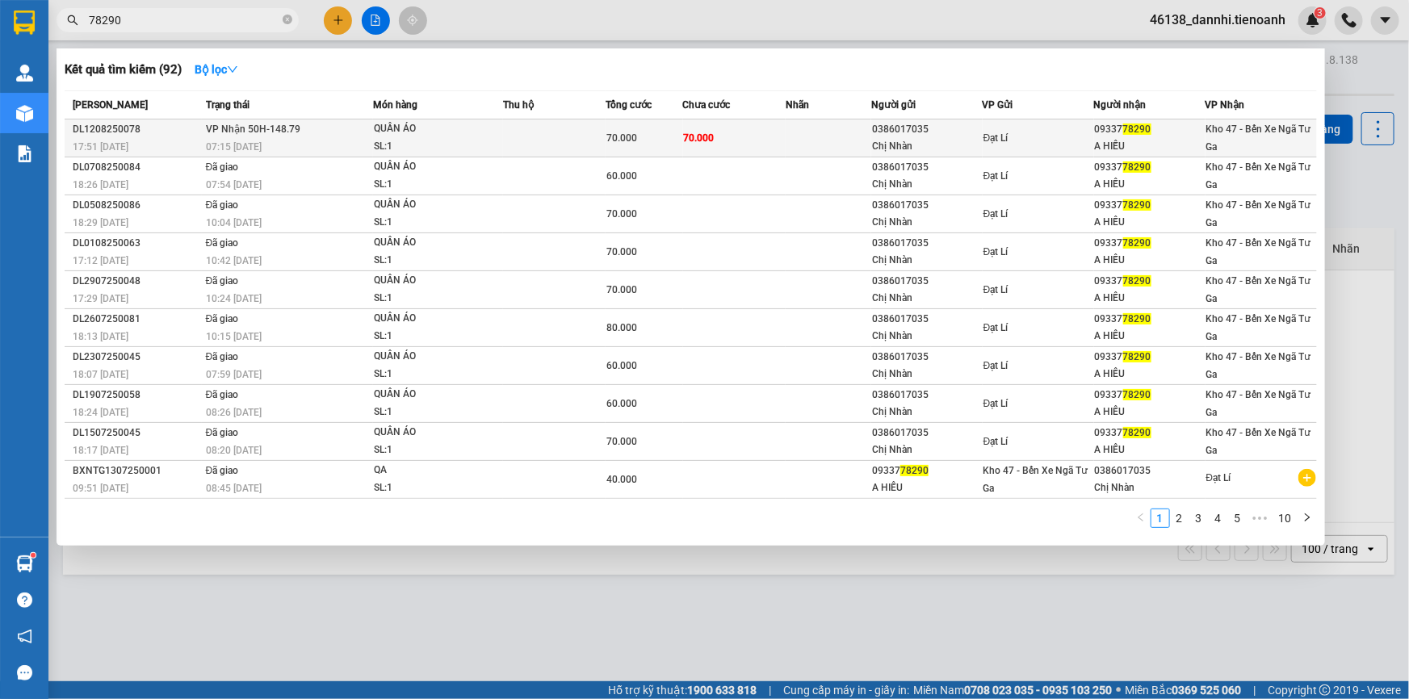
type input "78290"
click at [283, 127] on span "VP Nhận 50H-148.79" at bounding box center [253, 129] width 94 height 11
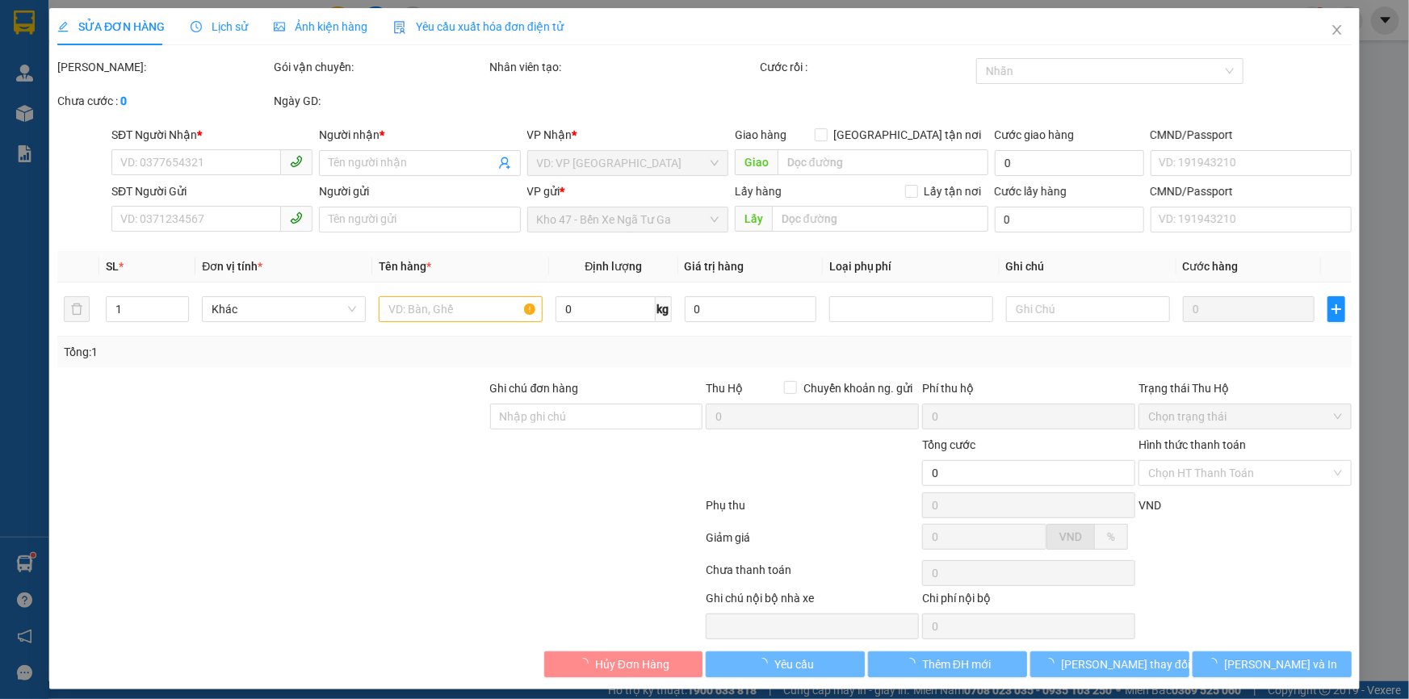
type input "0933778290"
type input "A HIẾU"
type input "0386017035"
type input "Chị Nhàn"
type input "70.000"
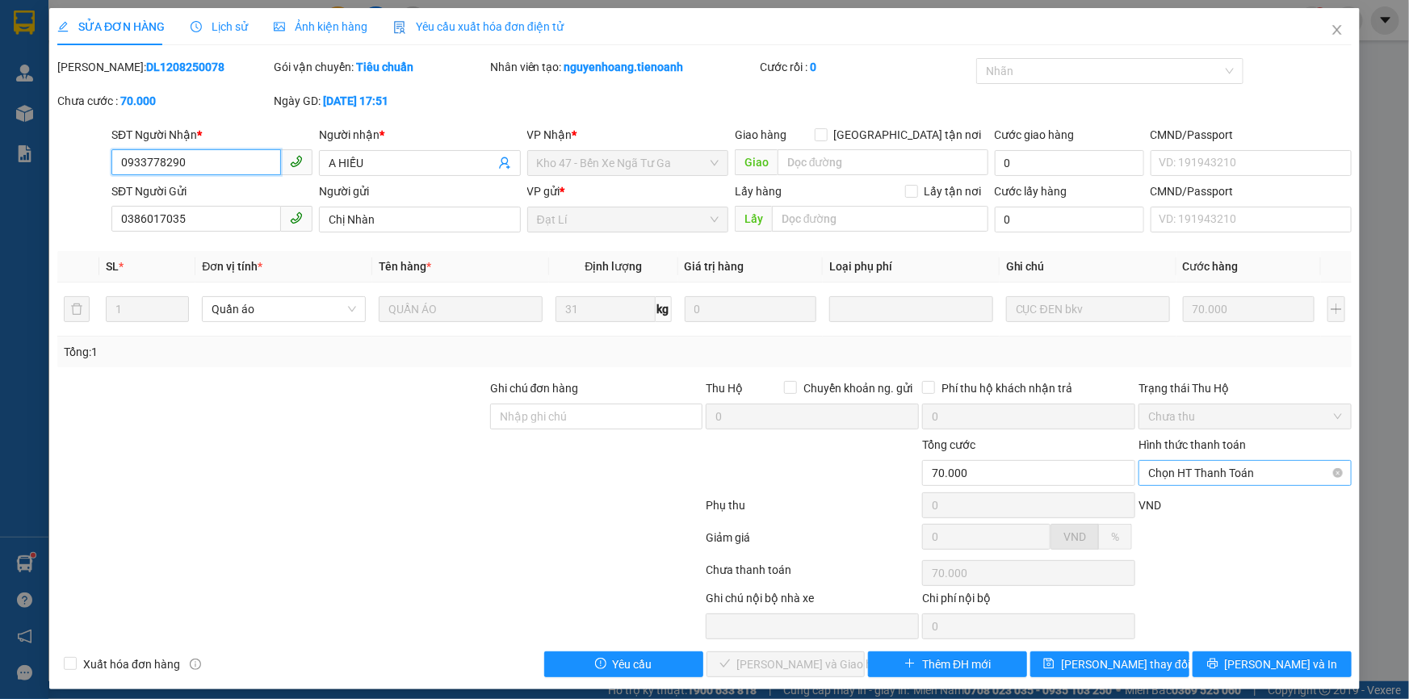
click at [1207, 477] on span "Chọn HT Thanh Toán" at bounding box center [1245, 473] width 194 height 24
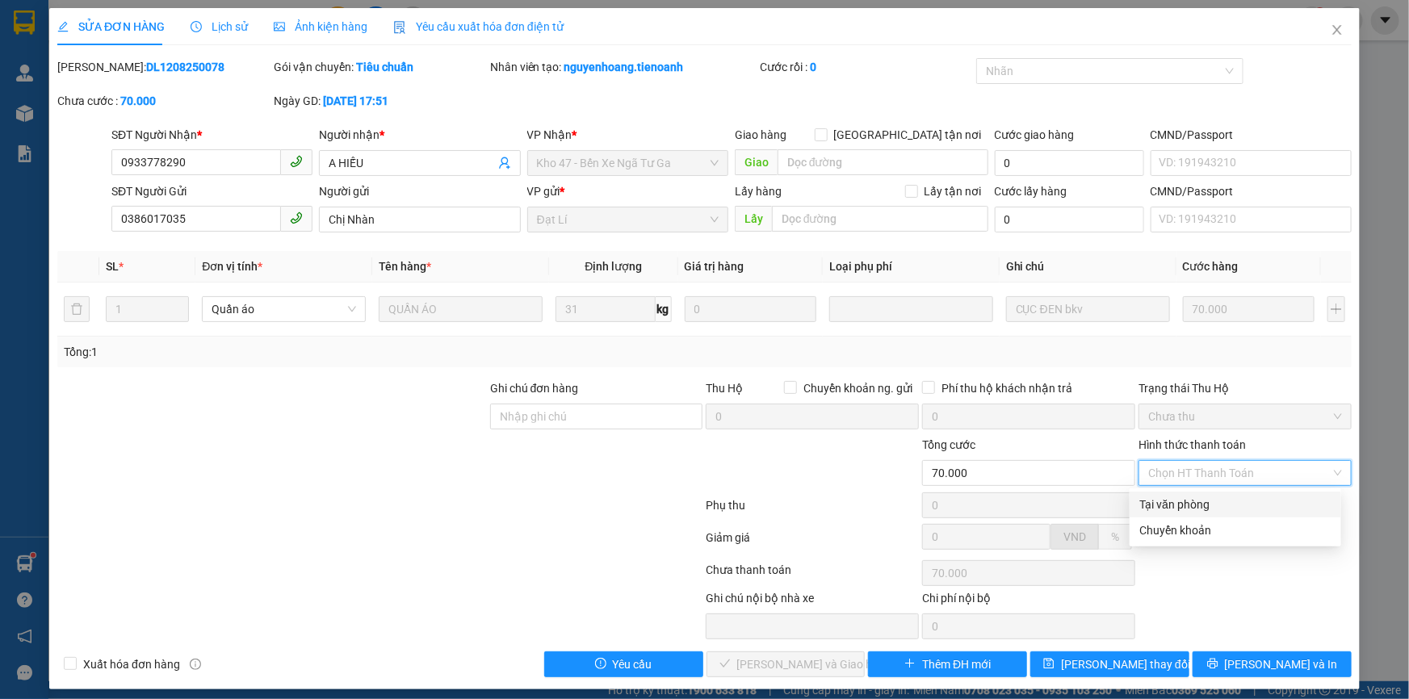
click at [1190, 507] on div "Tại văn phòng" at bounding box center [1236, 505] width 192 height 18
type input "0"
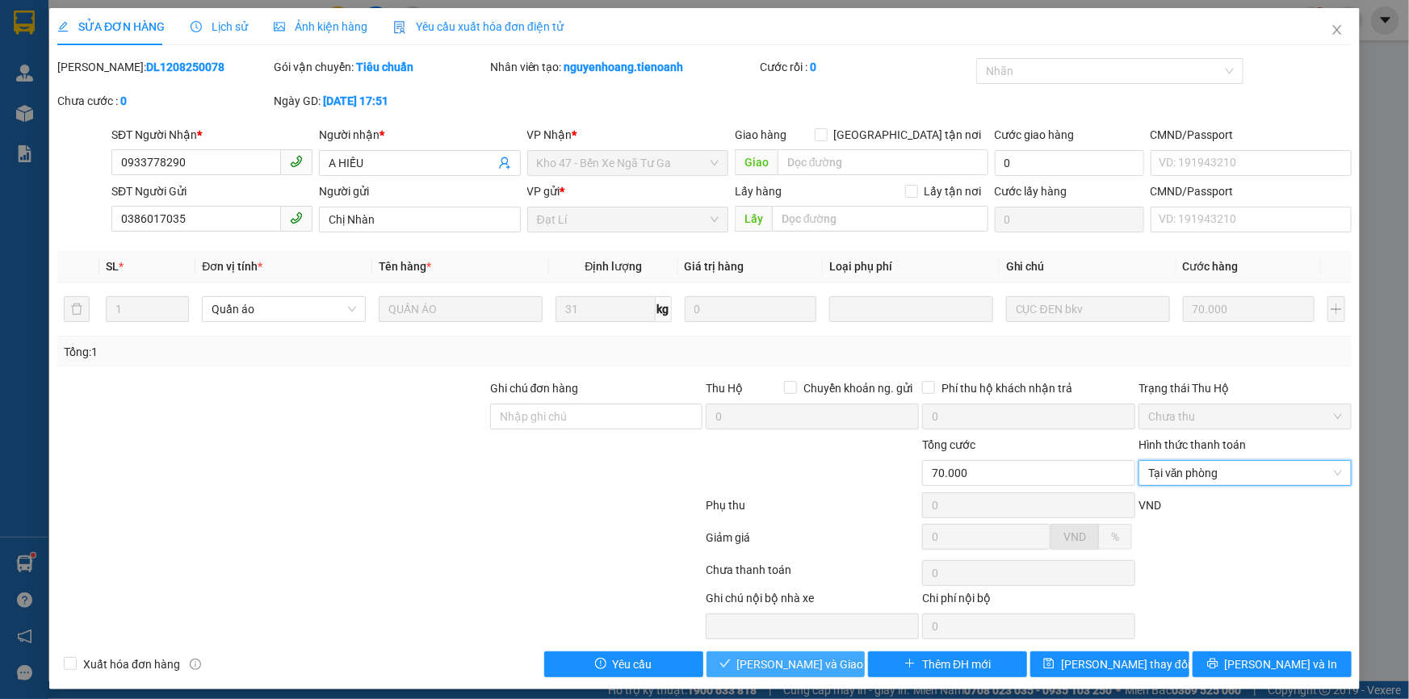
click at [783, 658] on span "[PERSON_NAME] và Giao hàng" at bounding box center [814, 665] width 155 height 18
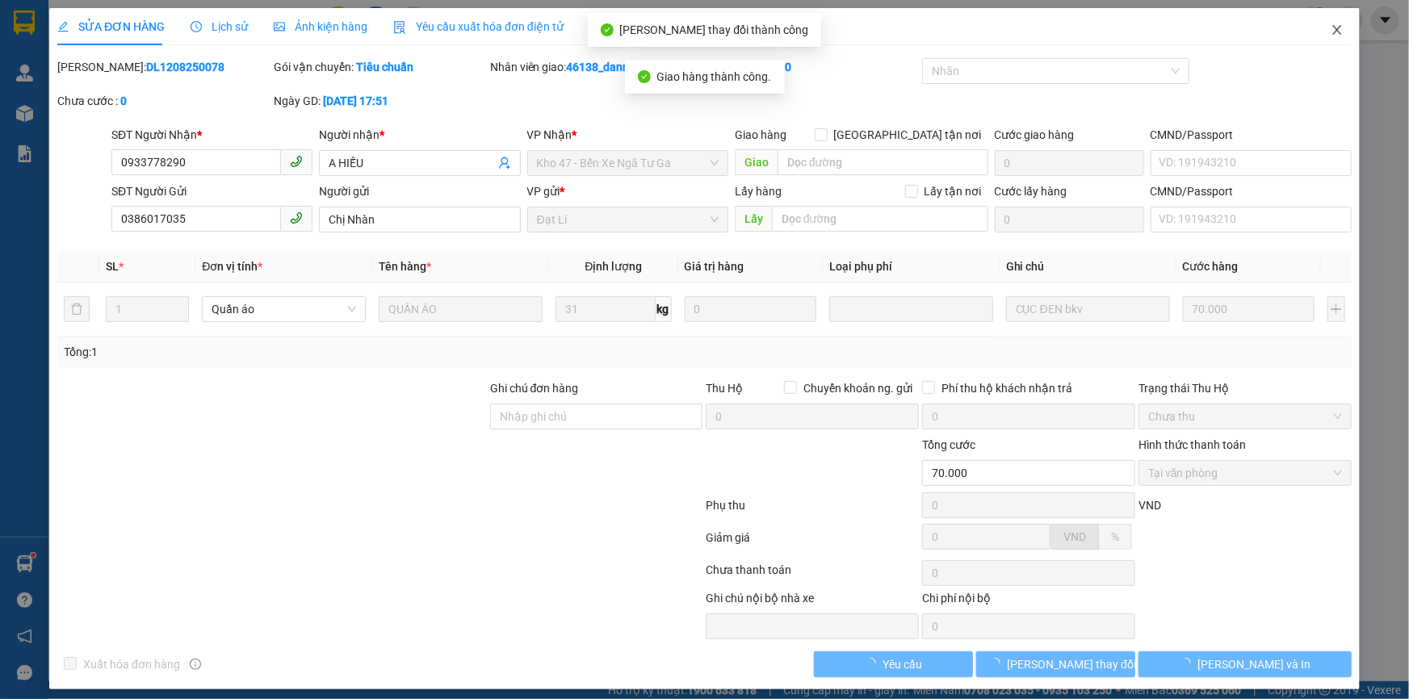
click at [1331, 36] on icon "close" at bounding box center [1337, 29] width 13 height 13
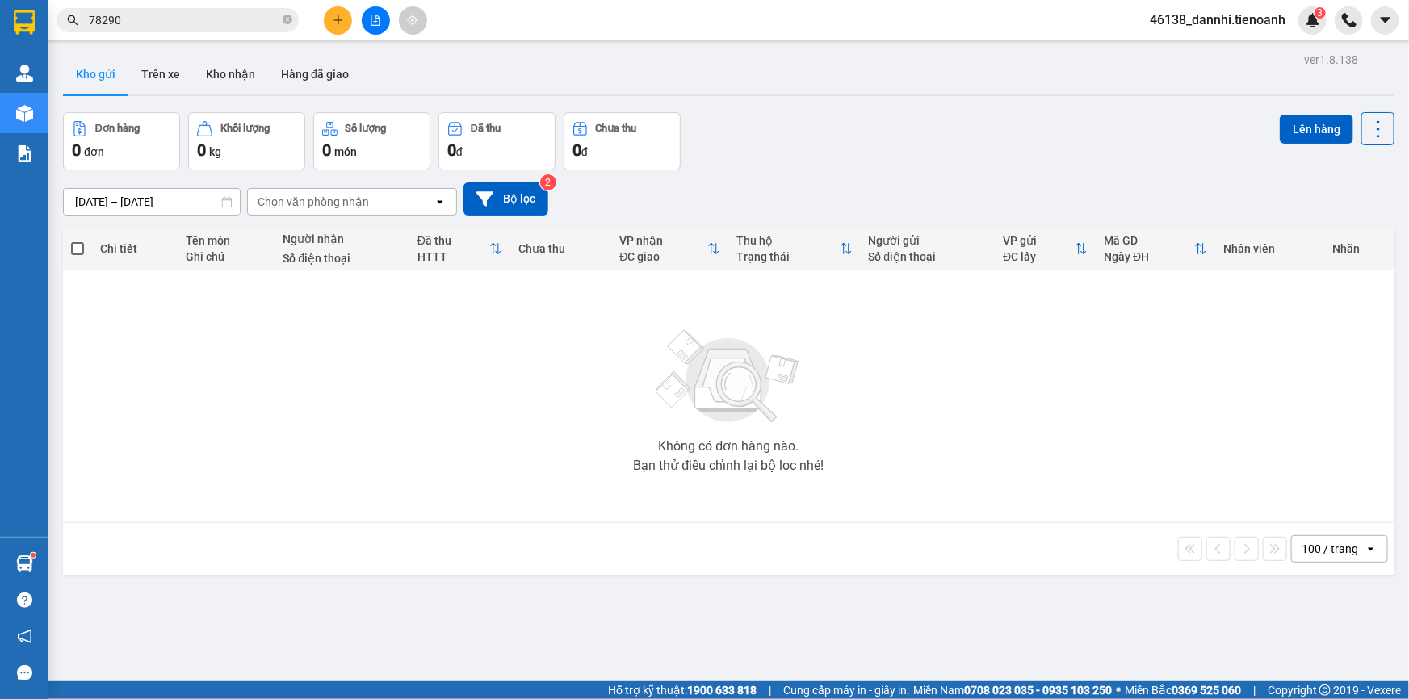
click at [222, 11] on input "78290" at bounding box center [184, 20] width 191 height 18
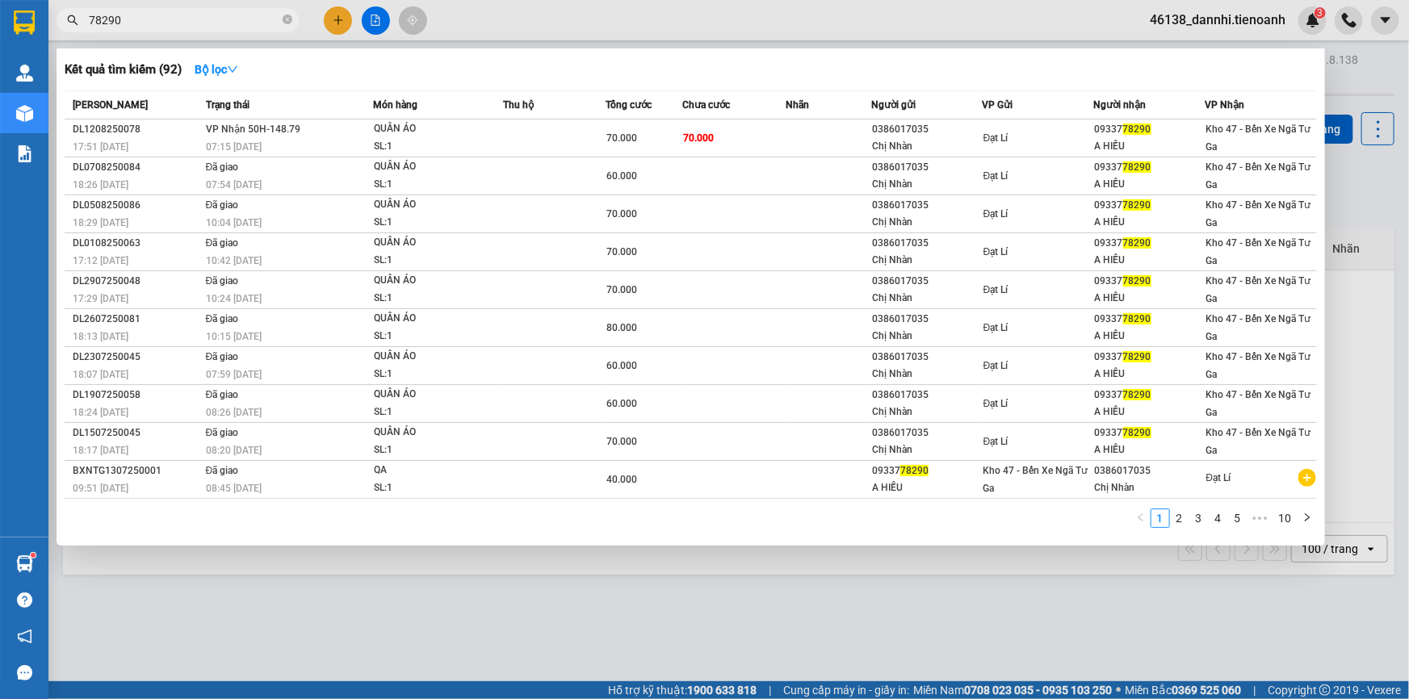
click at [222, 11] on input "78290" at bounding box center [184, 20] width 191 height 18
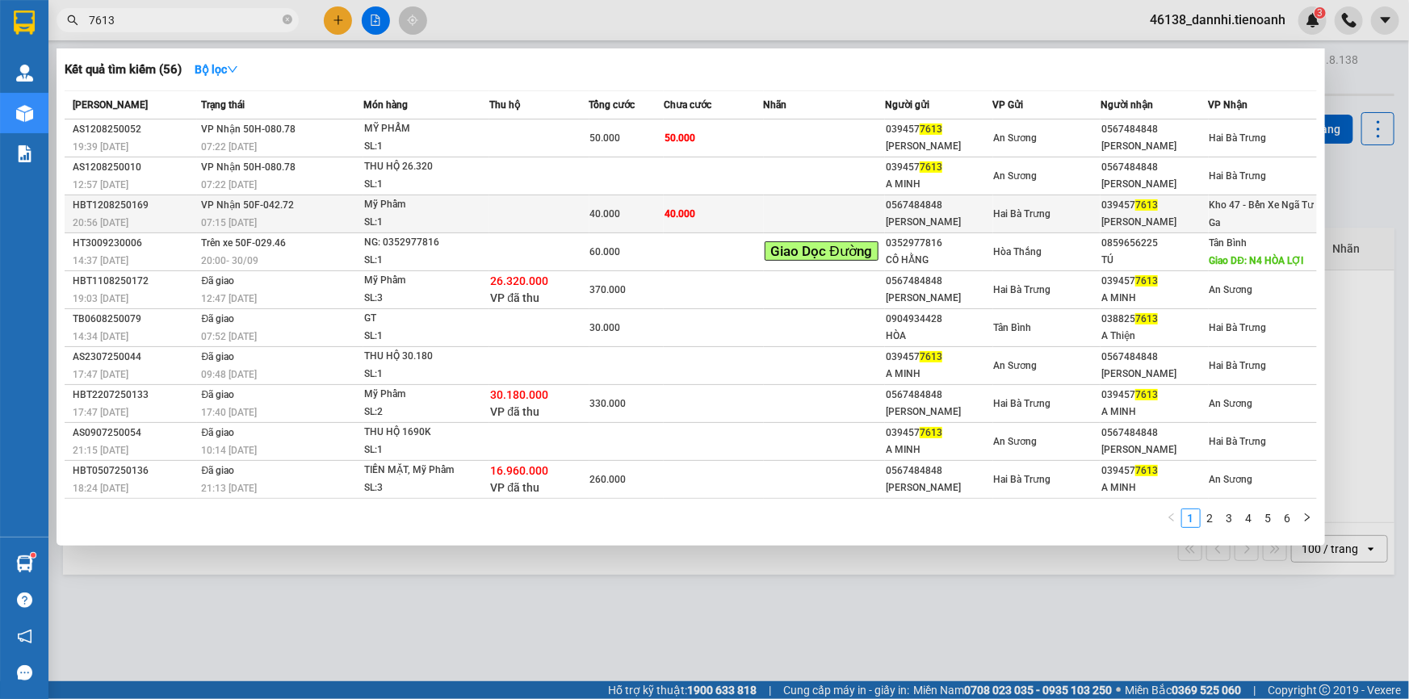
type input "7613"
click at [490, 208] on td at bounding box center [538, 214] width 99 height 38
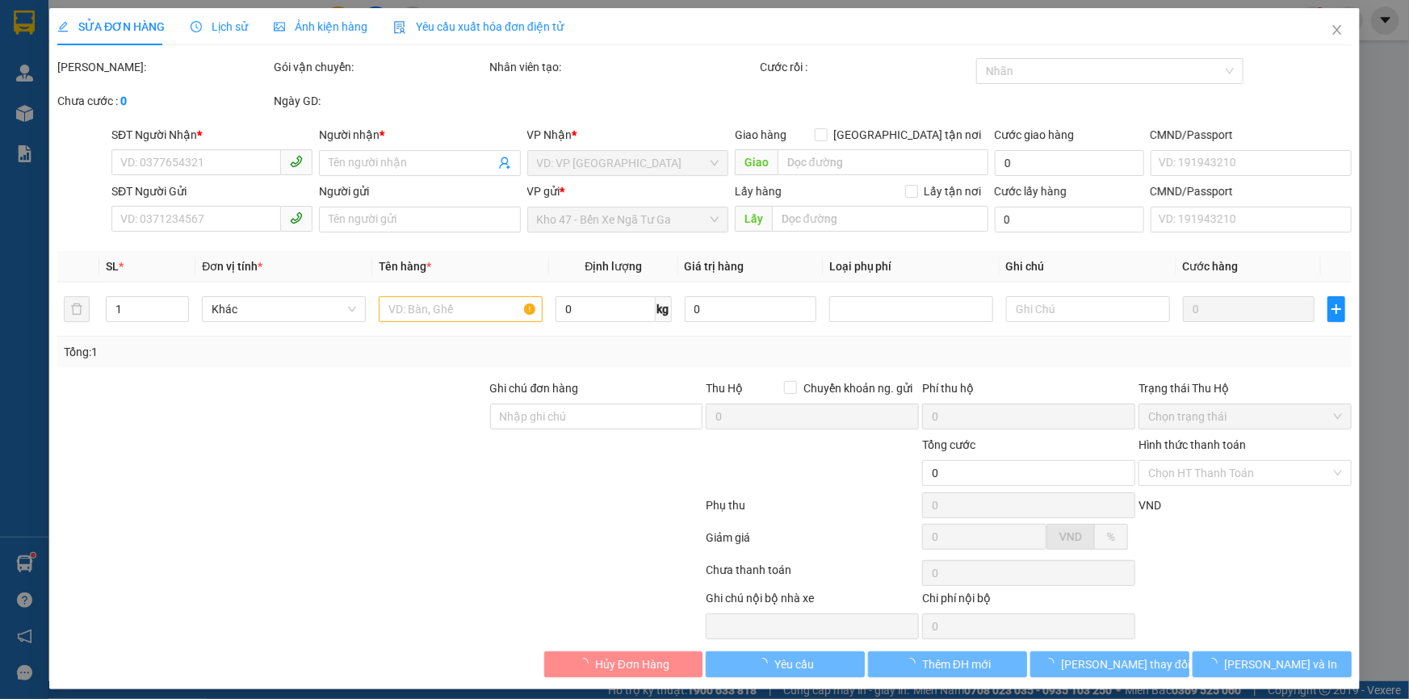
type input "0394577613"
type input "[PERSON_NAME]"
type input "0567484848"
type input "[PERSON_NAME]"
type input "240574531"
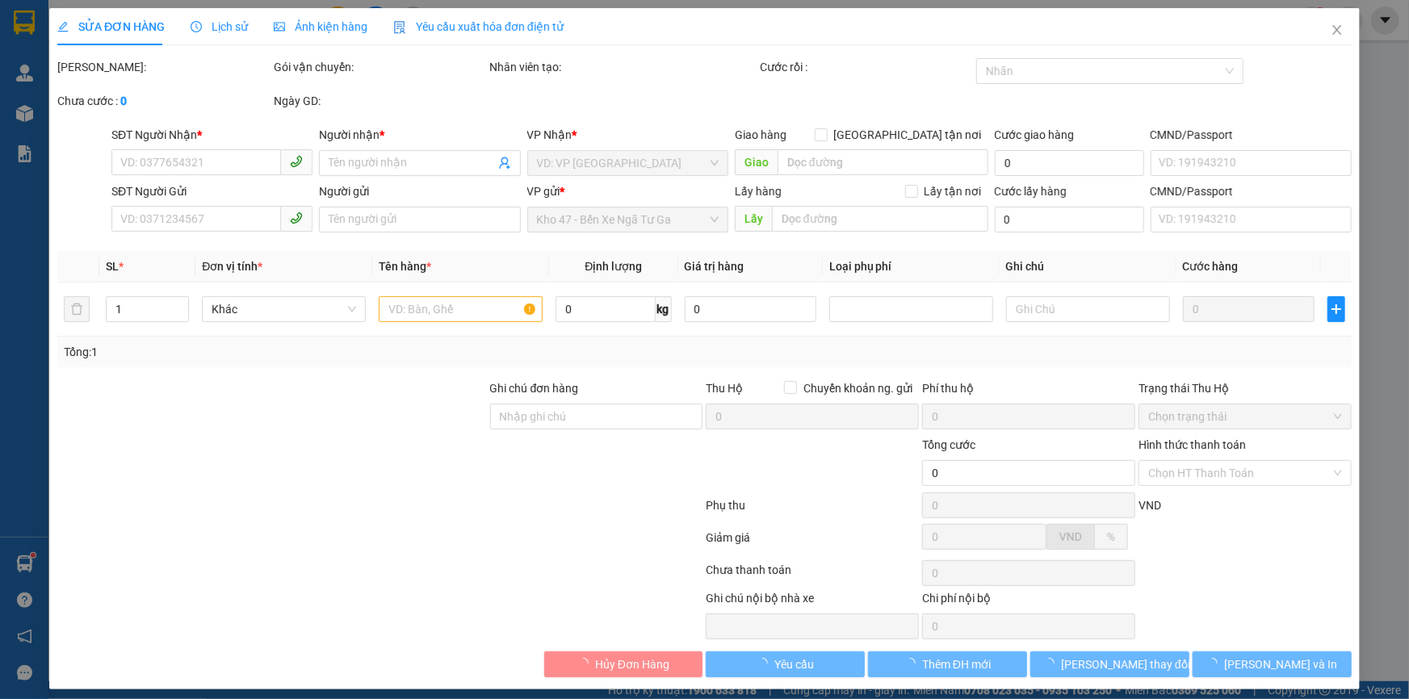
type input "40.000"
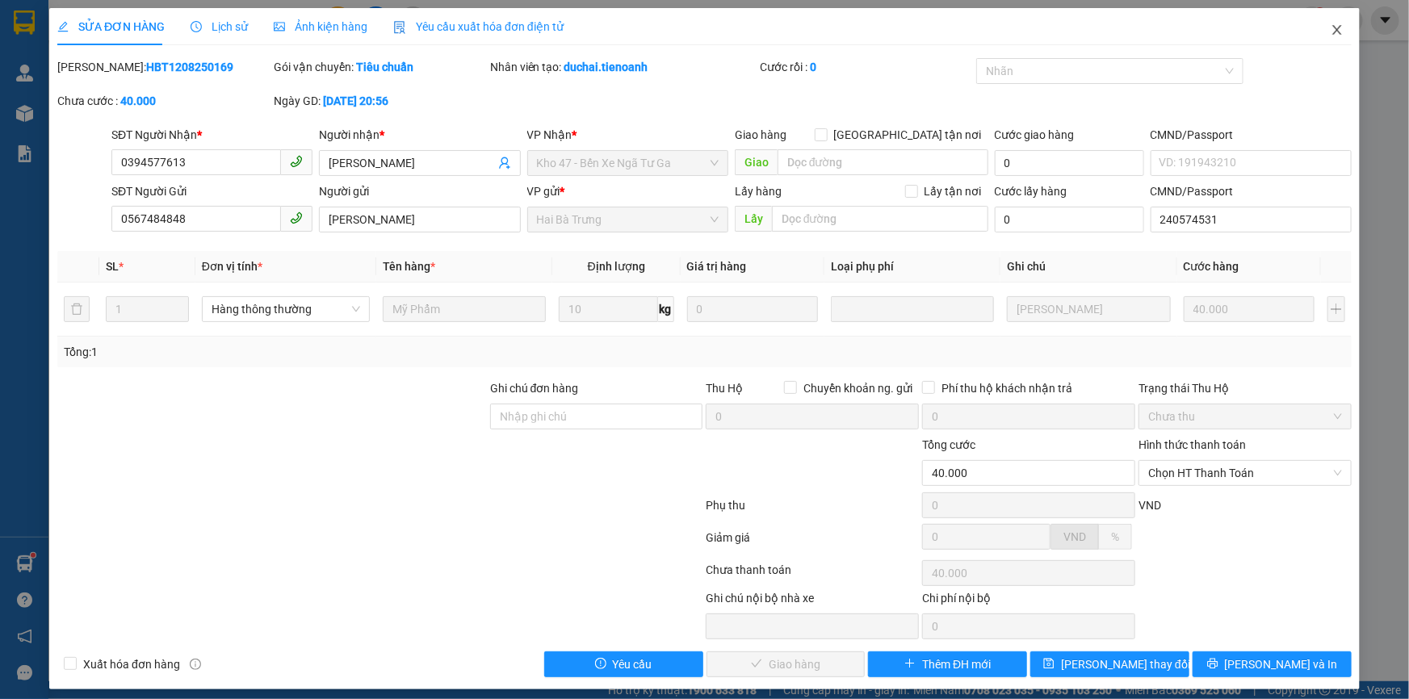
drag, startPoint x: 1324, startPoint y: 37, endPoint x: 1308, endPoint y: 34, distance: 15.7
click at [1319, 36] on span "Close" at bounding box center [1337, 30] width 45 height 45
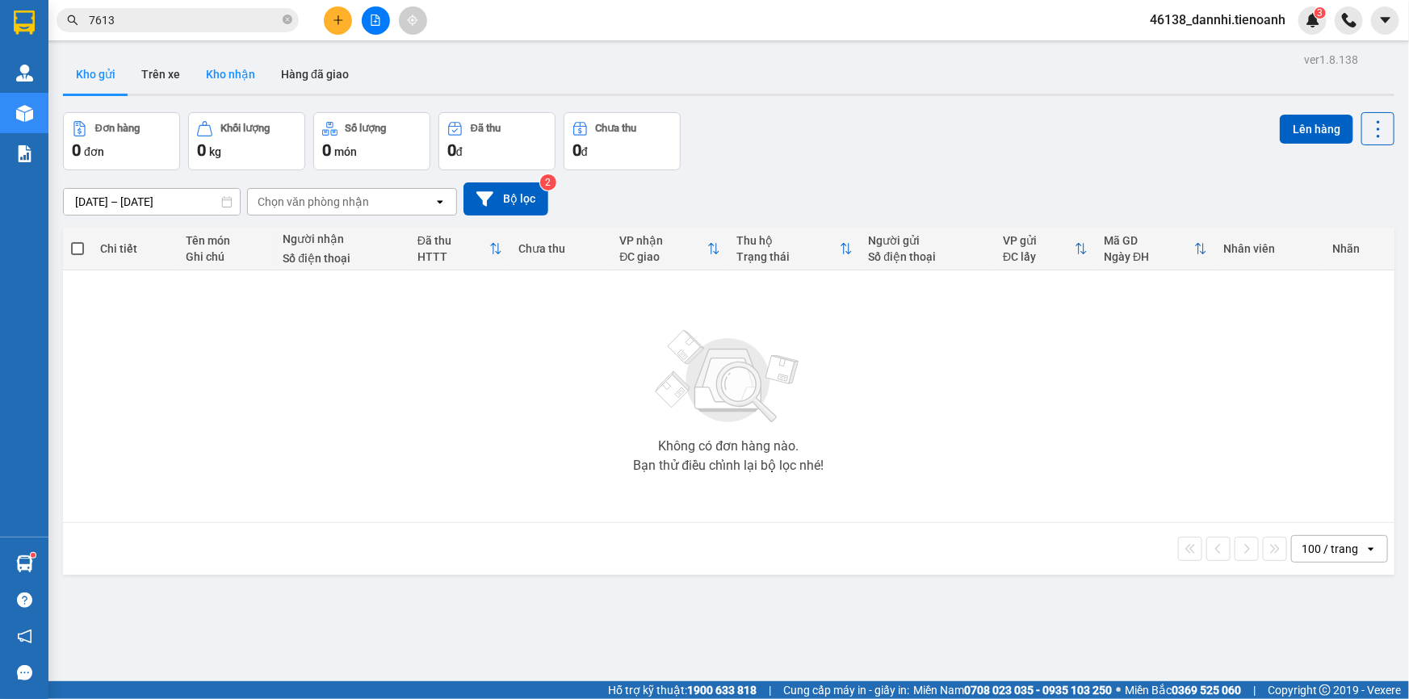
click at [236, 88] on button "Kho nhận" at bounding box center [230, 74] width 75 height 39
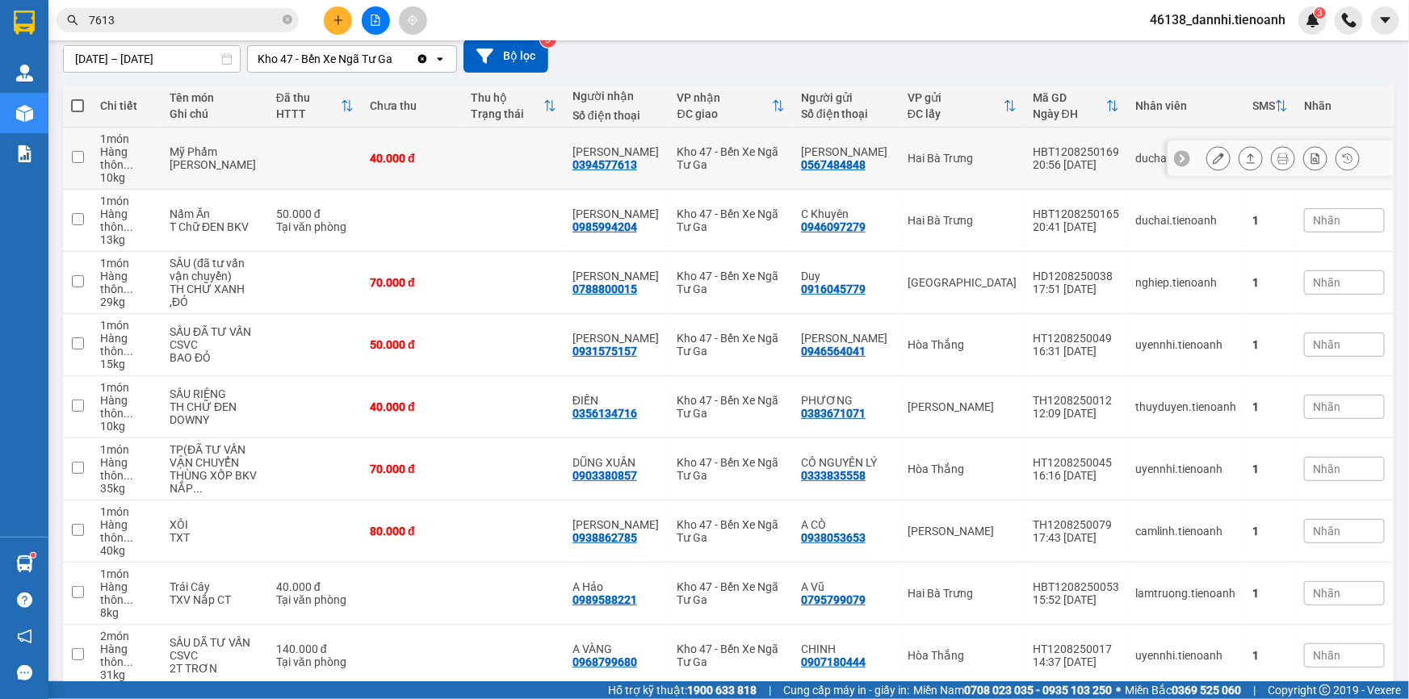
scroll to position [148, 0]
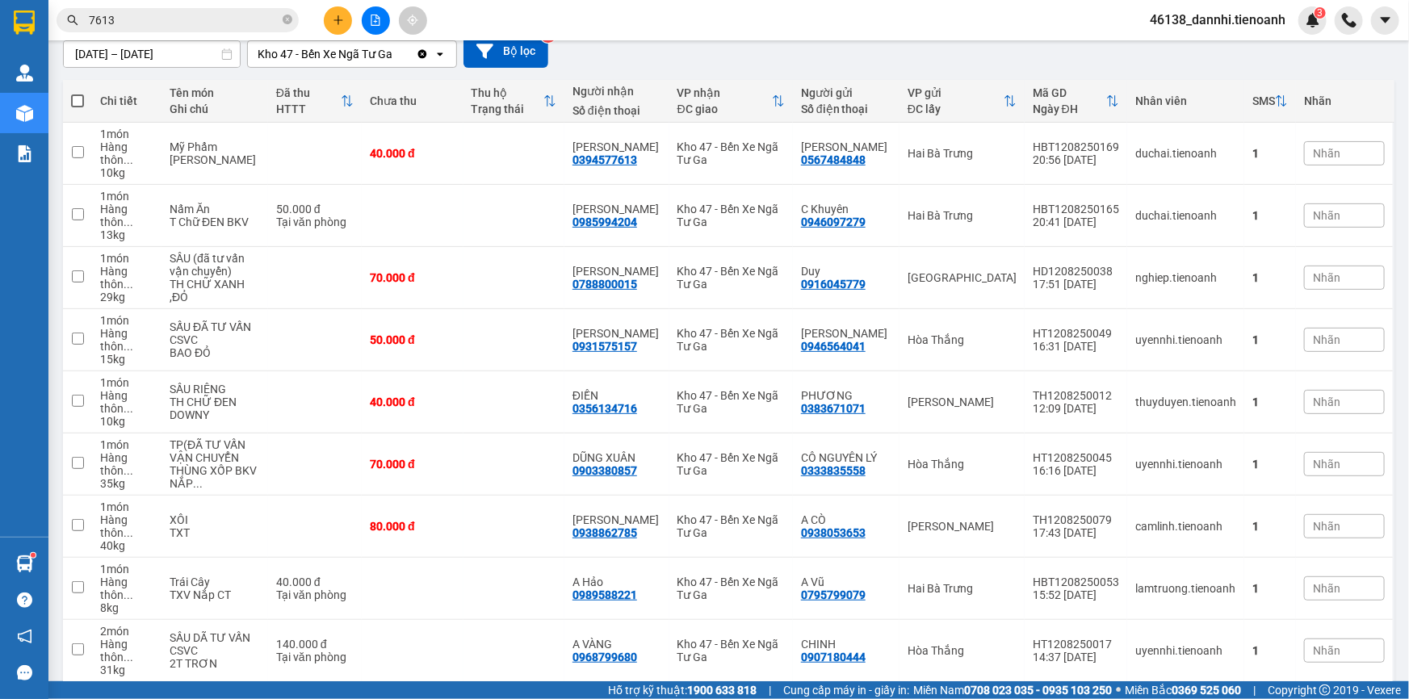
click at [1334, 695] on div "100 / trang" at bounding box center [1328, 708] width 73 height 26
click at [1321, 612] on span "100 / trang" at bounding box center [1323, 607] width 61 height 16
click at [1213, 148] on icon at bounding box center [1218, 153] width 11 height 11
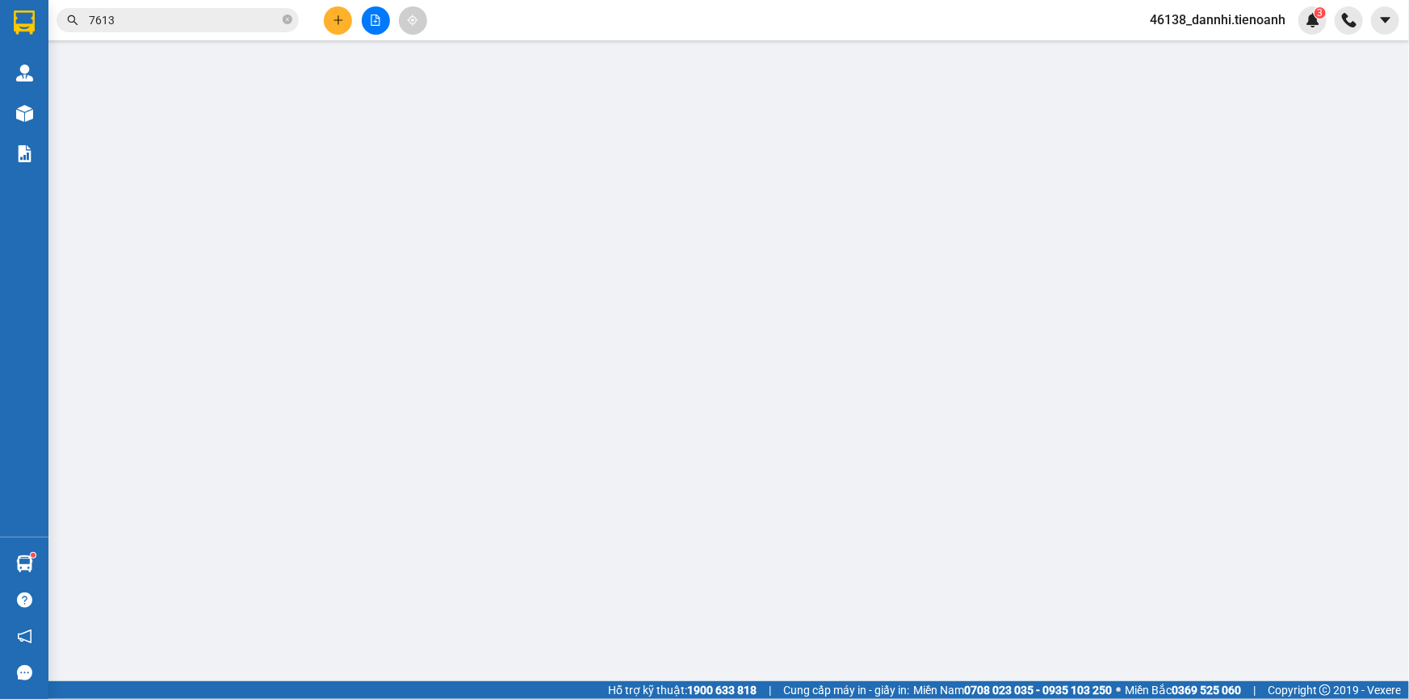
type input "0394577613"
type input "[PERSON_NAME]"
type input "0567484848"
type input "[PERSON_NAME]"
type input "240574531"
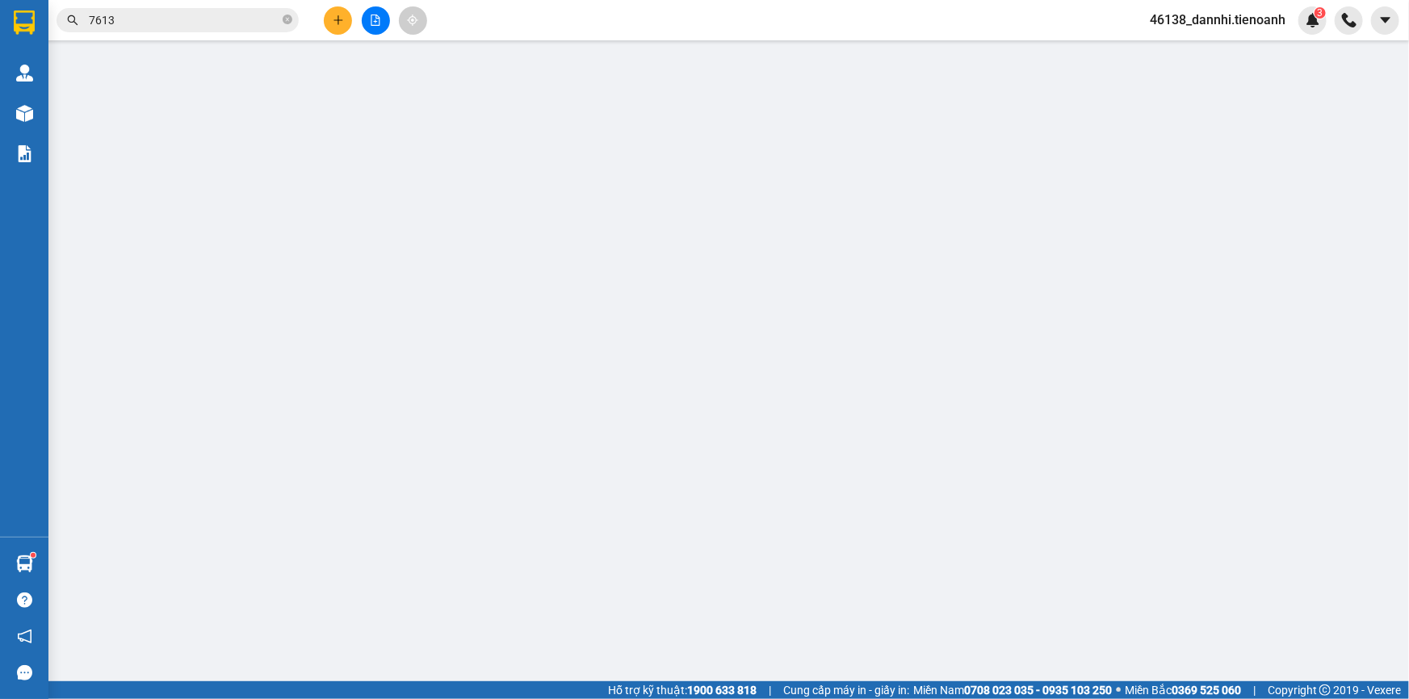
type input "40.000"
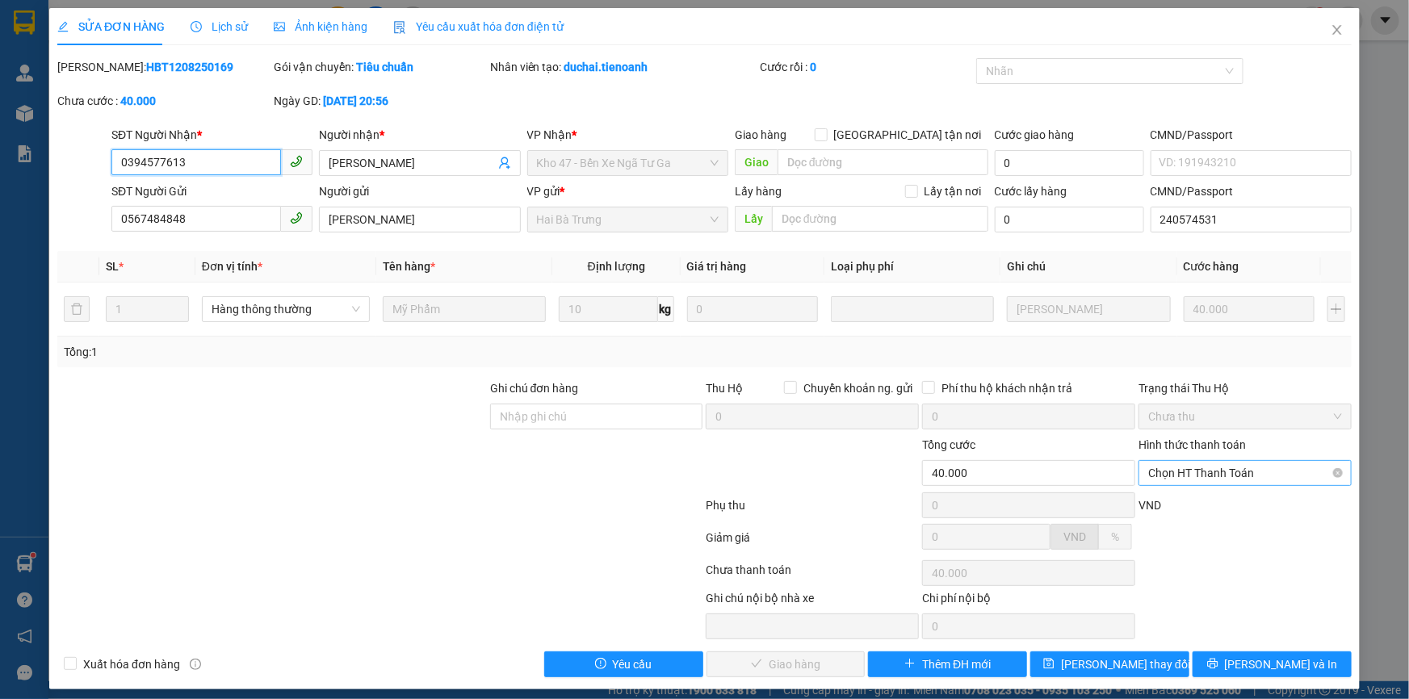
click at [1205, 472] on span "Chọn HT Thanh Toán" at bounding box center [1245, 473] width 194 height 24
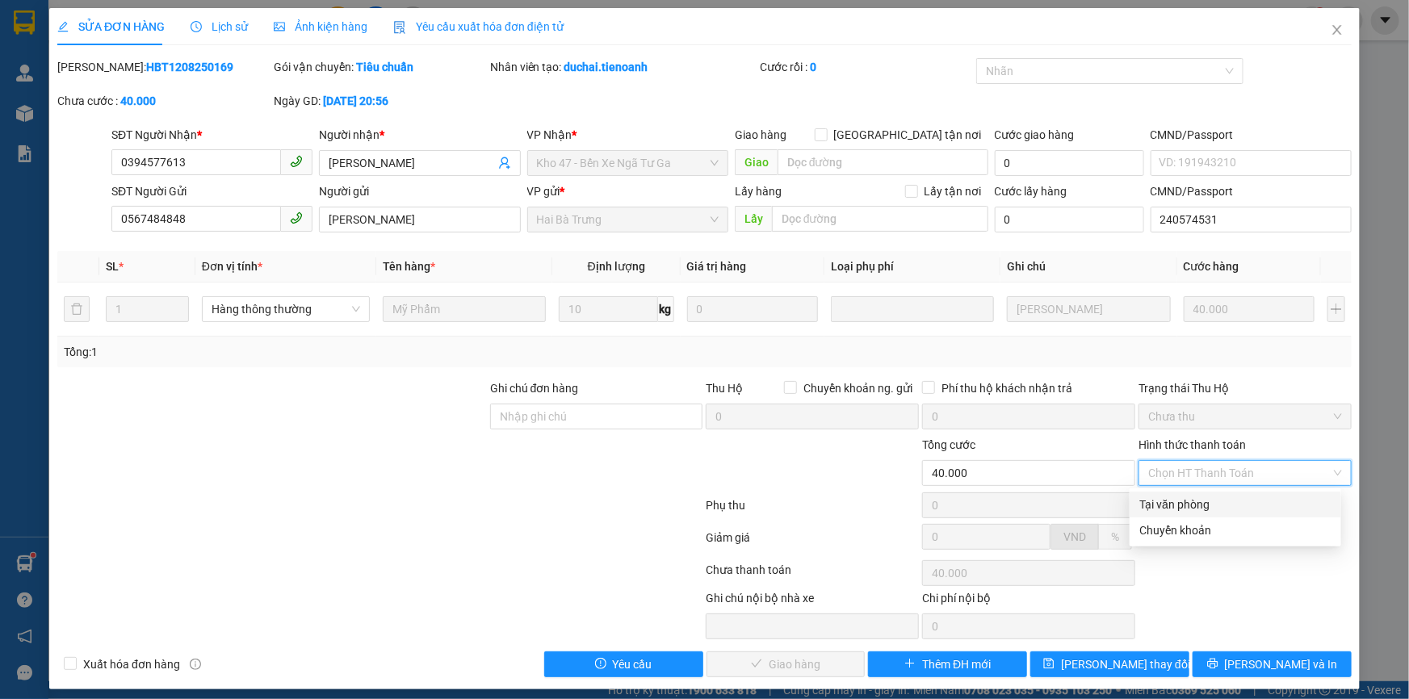
click at [1199, 498] on div "Tại văn phòng" at bounding box center [1236, 505] width 192 height 18
type input "0"
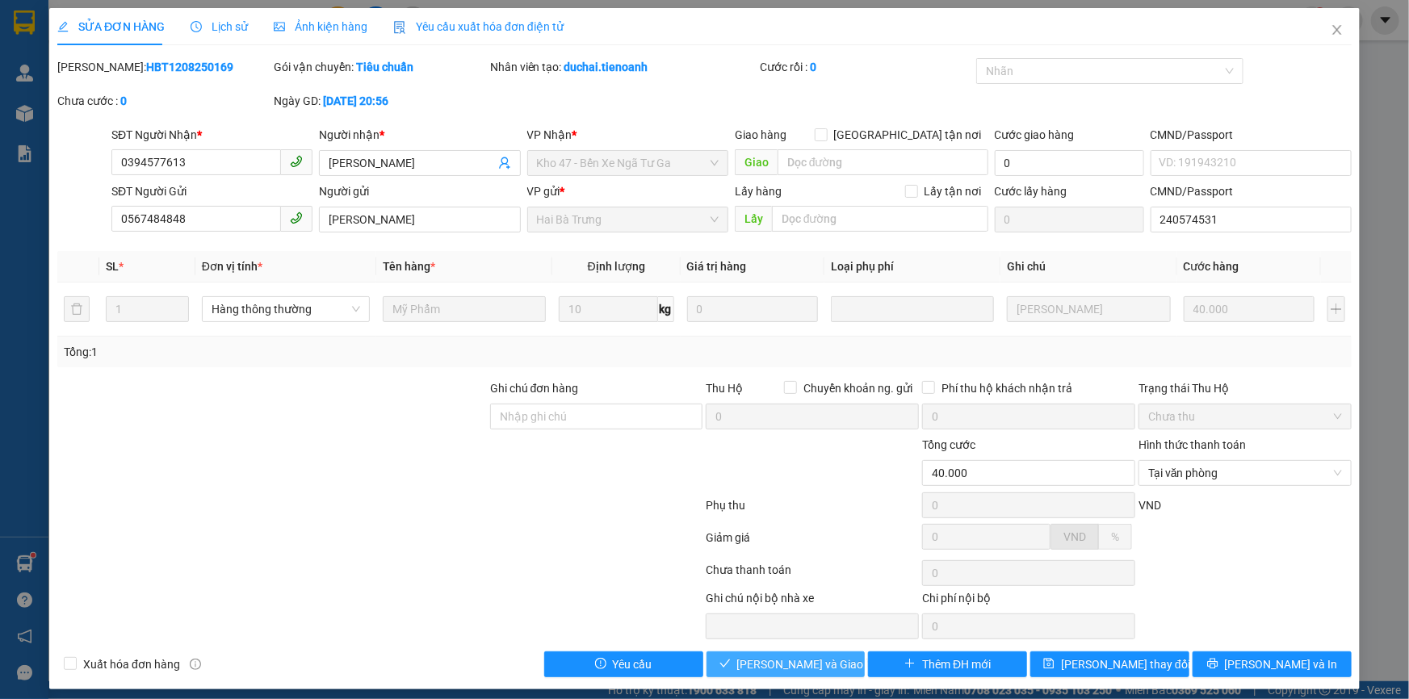
click at [758, 673] on button "[PERSON_NAME] và Giao hàng" at bounding box center [786, 665] width 159 height 26
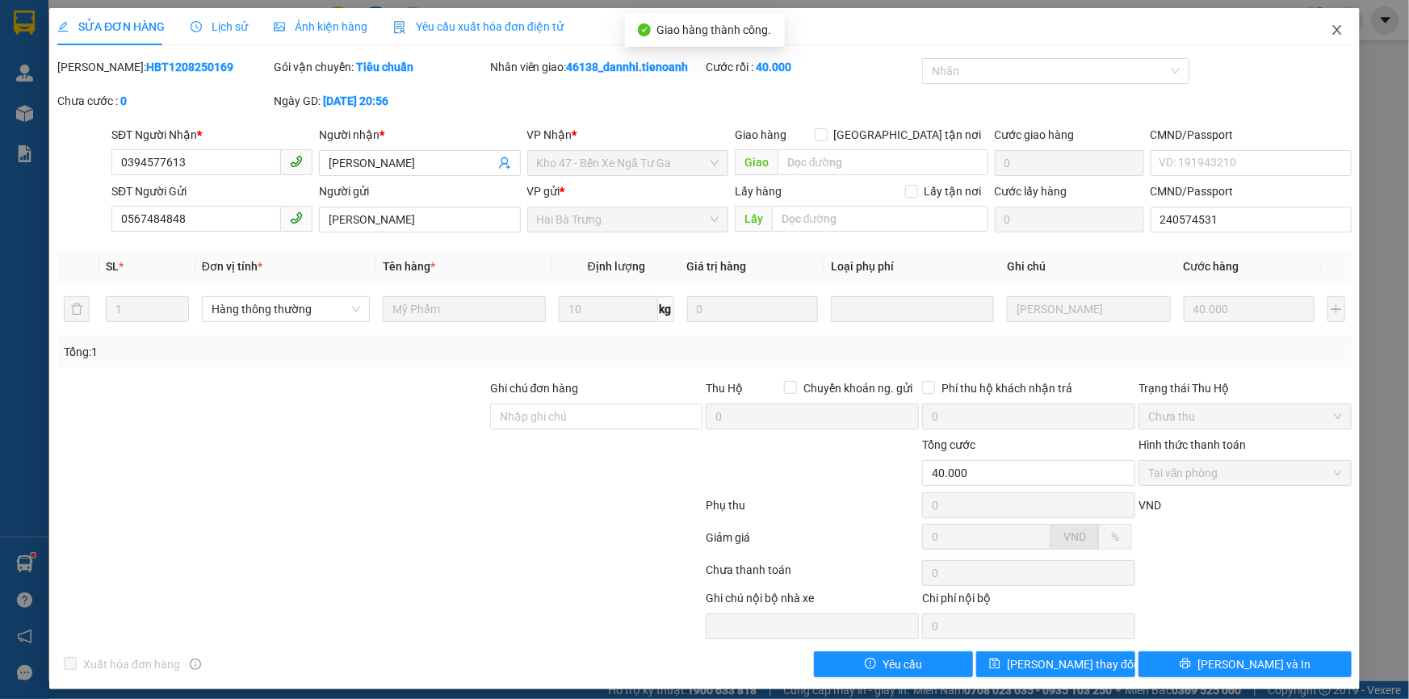
click at [1331, 36] on icon "close" at bounding box center [1337, 29] width 13 height 13
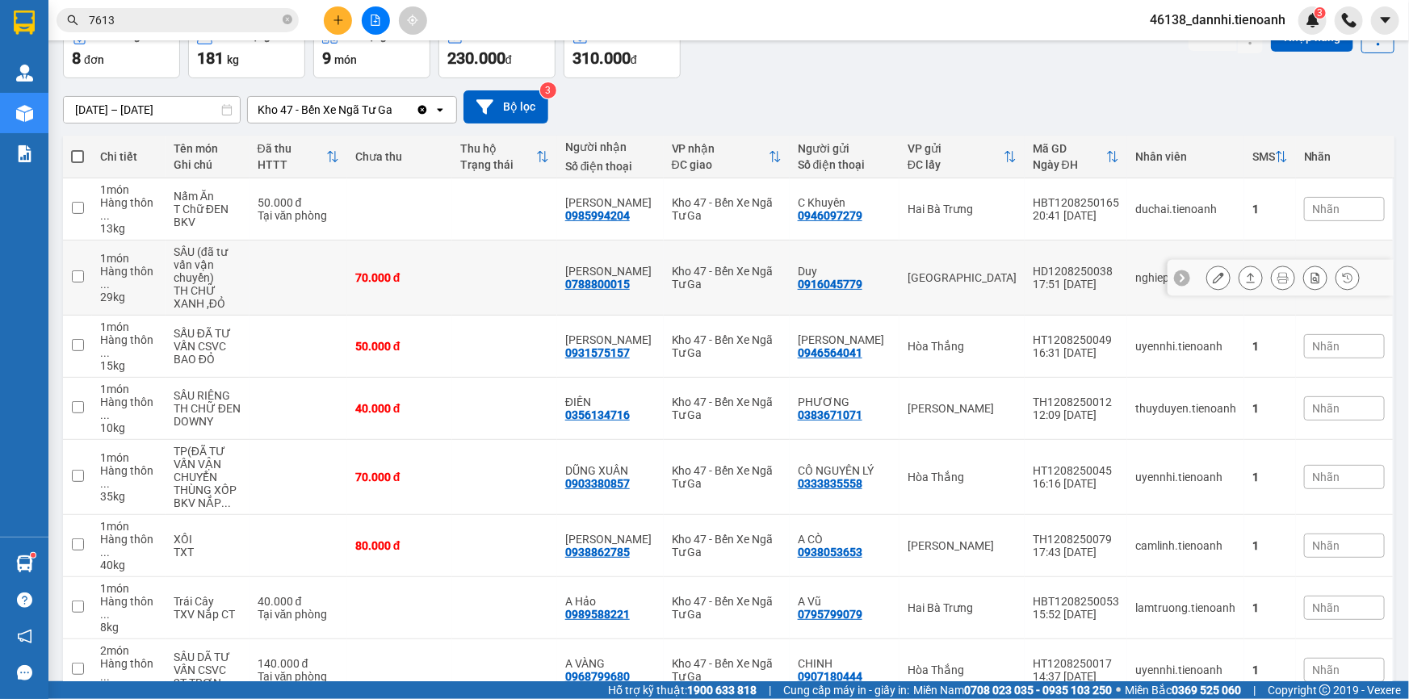
scroll to position [99, 0]
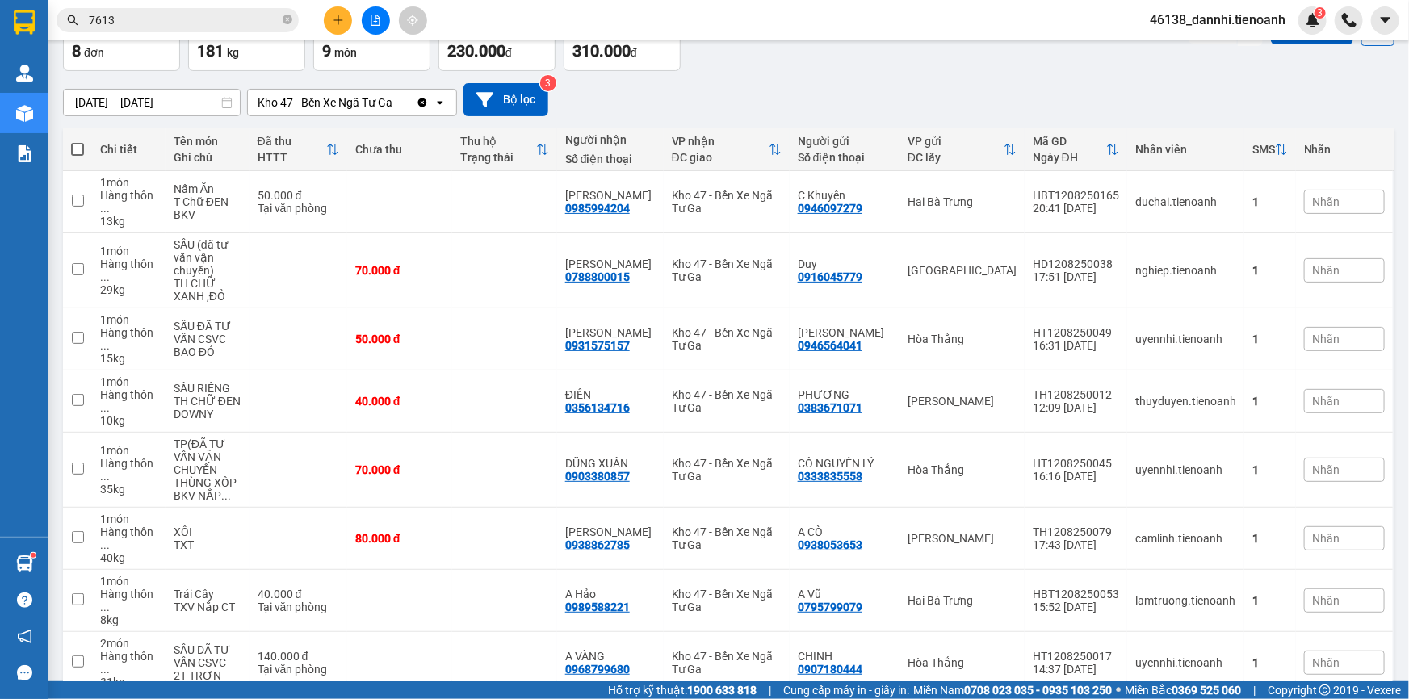
click at [260, 27] on input "7613" at bounding box center [184, 20] width 191 height 18
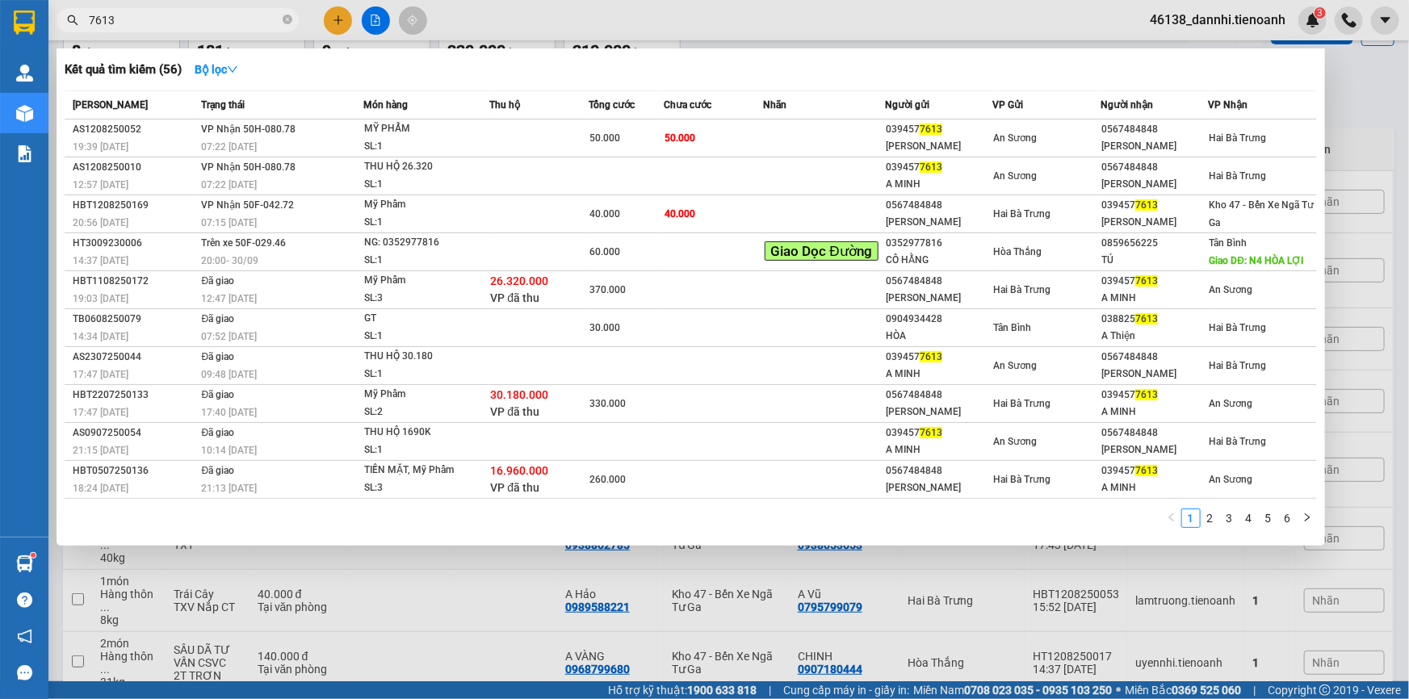
click at [260, 27] on input "7613" at bounding box center [184, 20] width 191 height 18
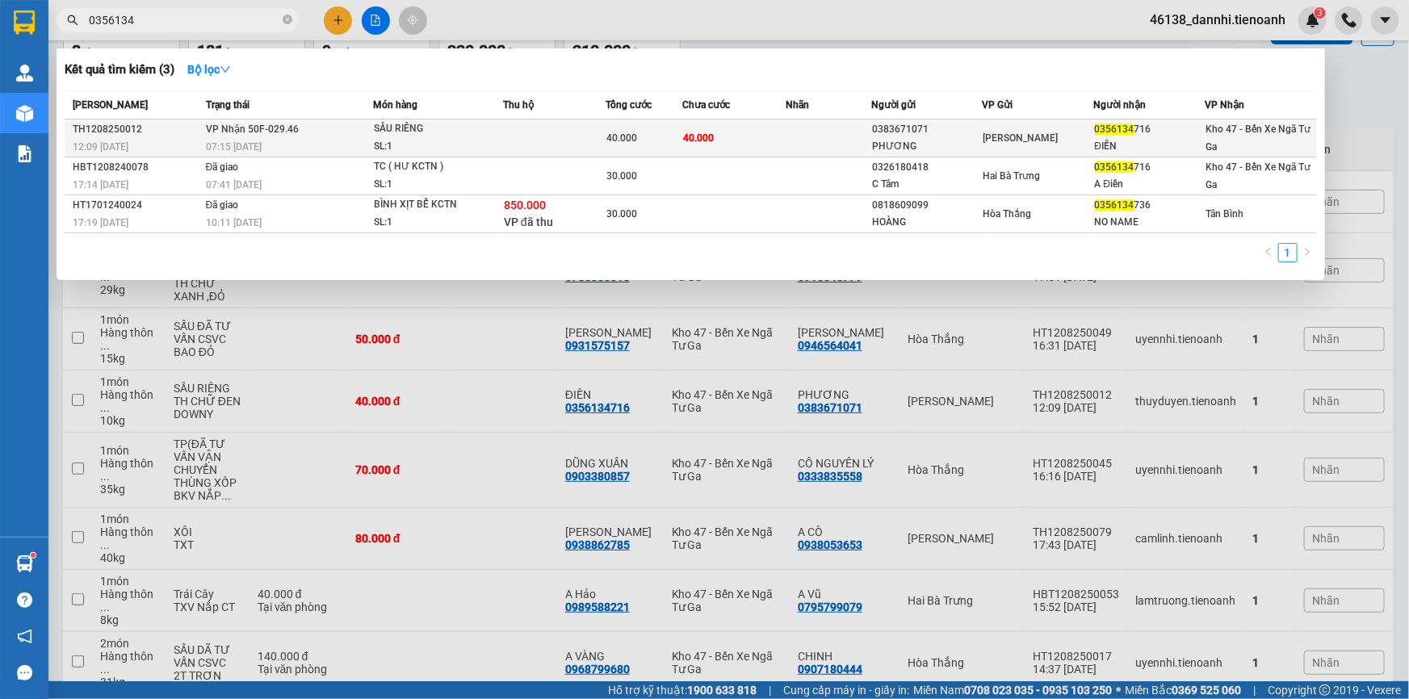
type input "0356134"
click at [451, 125] on div "SẦU RIÊNG" at bounding box center [434, 129] width 121 height 18
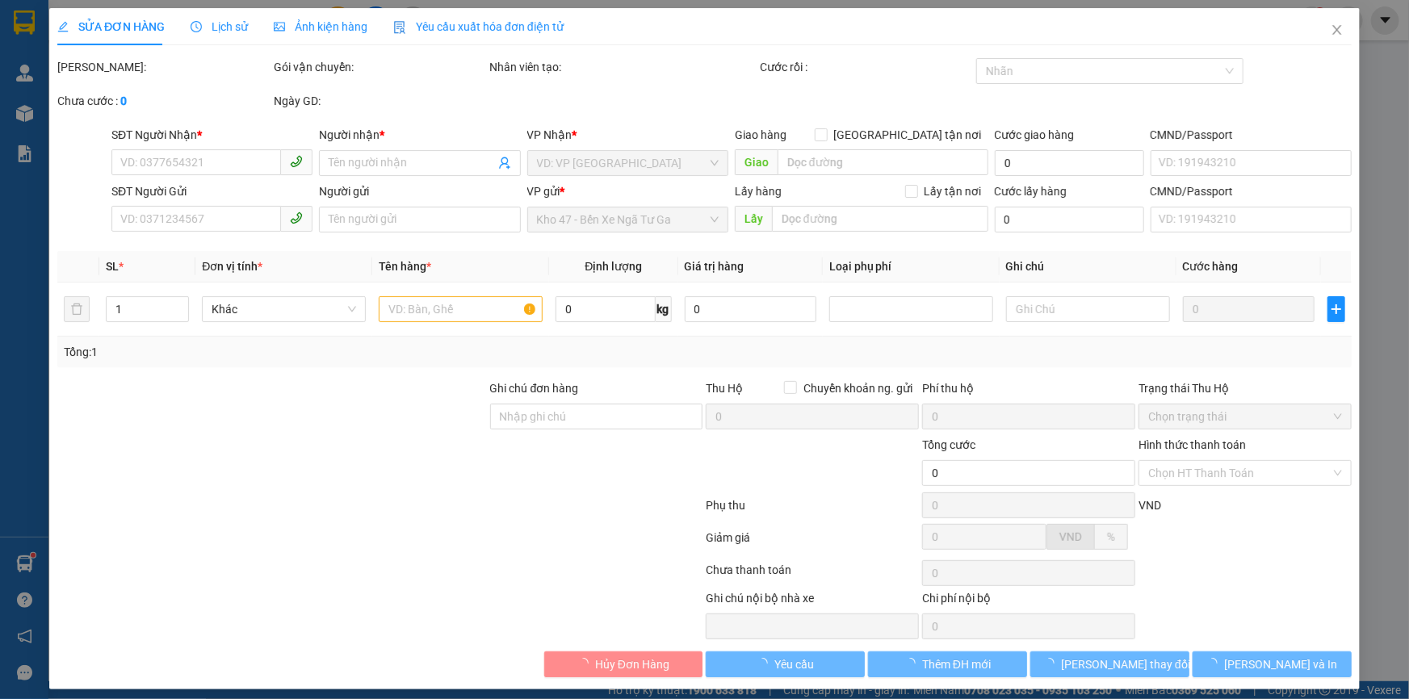
type input "0356134716"
type input "ĐIỀN"
type input "0383671071"
type input "PHƯƠNG"
type input "40.000"
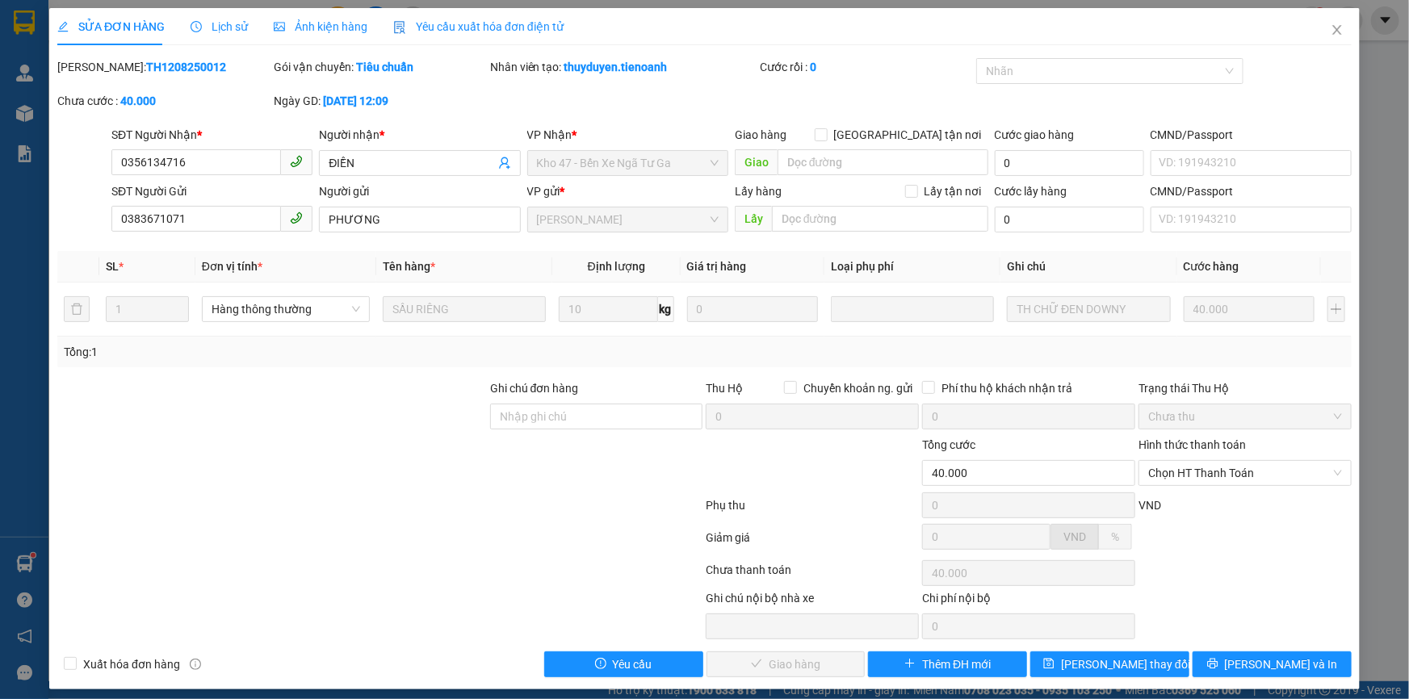
click at [1203, 456] on div "Hình thức thanh toán" at bounding box center [1245, 448] width 213 height 24
click at [1211, 464] on span "Chọn HT Thanh Toán" at bounding box center [1245, 473] width 194 height 24
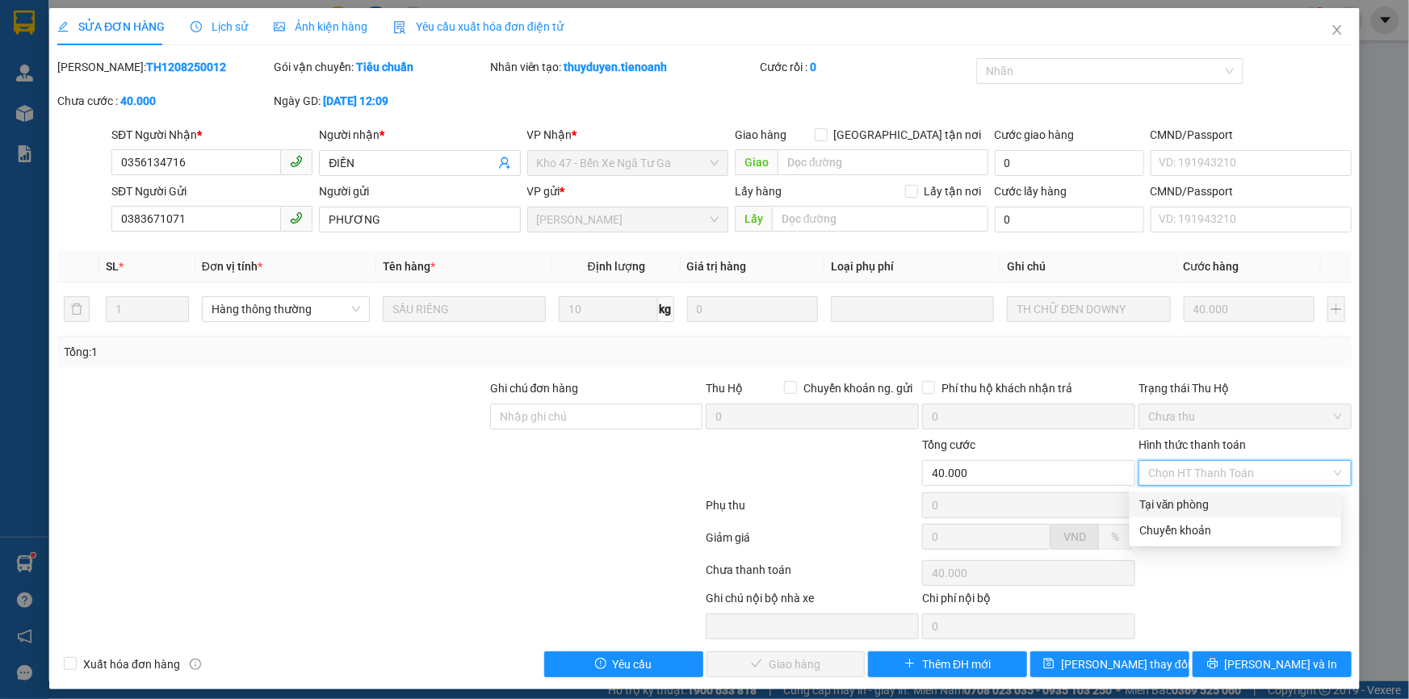
click at [1225, 504] on div "Tại văn phòng" at bounding box center [1236, 505] width 192 height 18
type input "0"
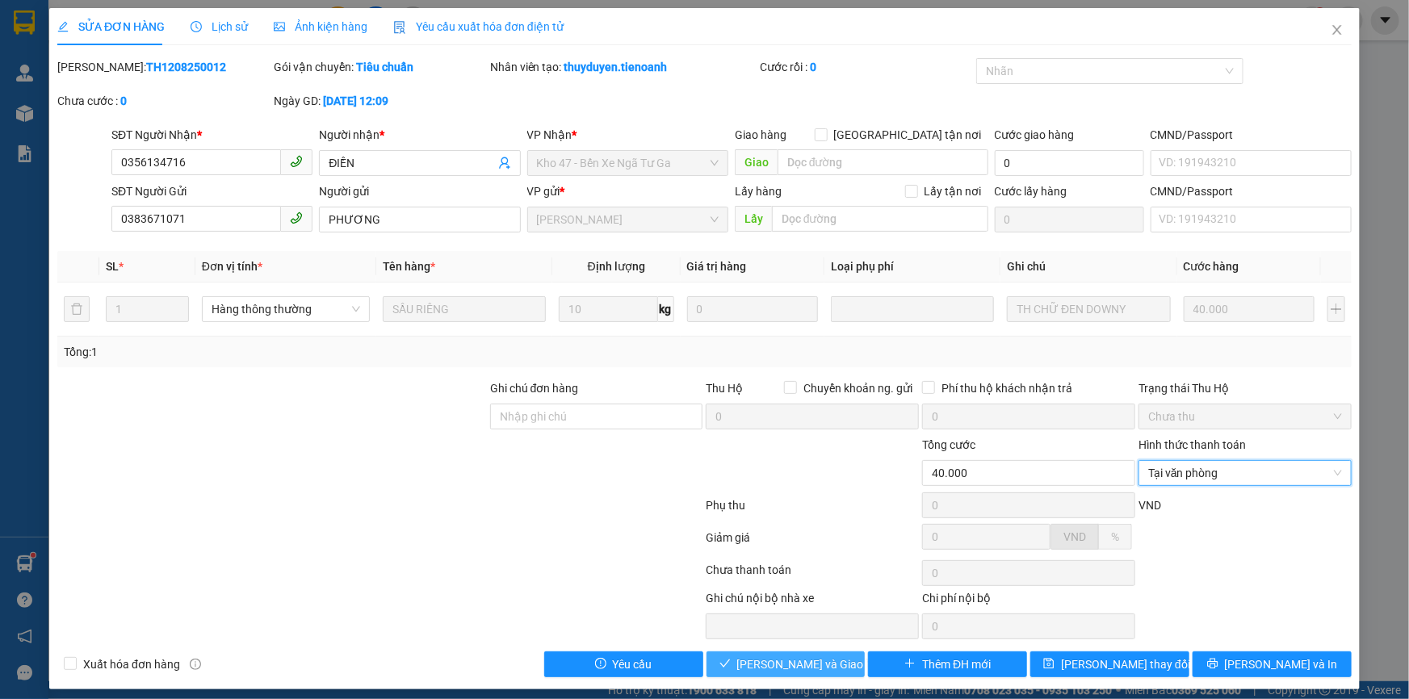
click at [823, 657] on span "[PERSON_NAME] và Giao hàng" at bounding box center [814, 665] width 155 height 18
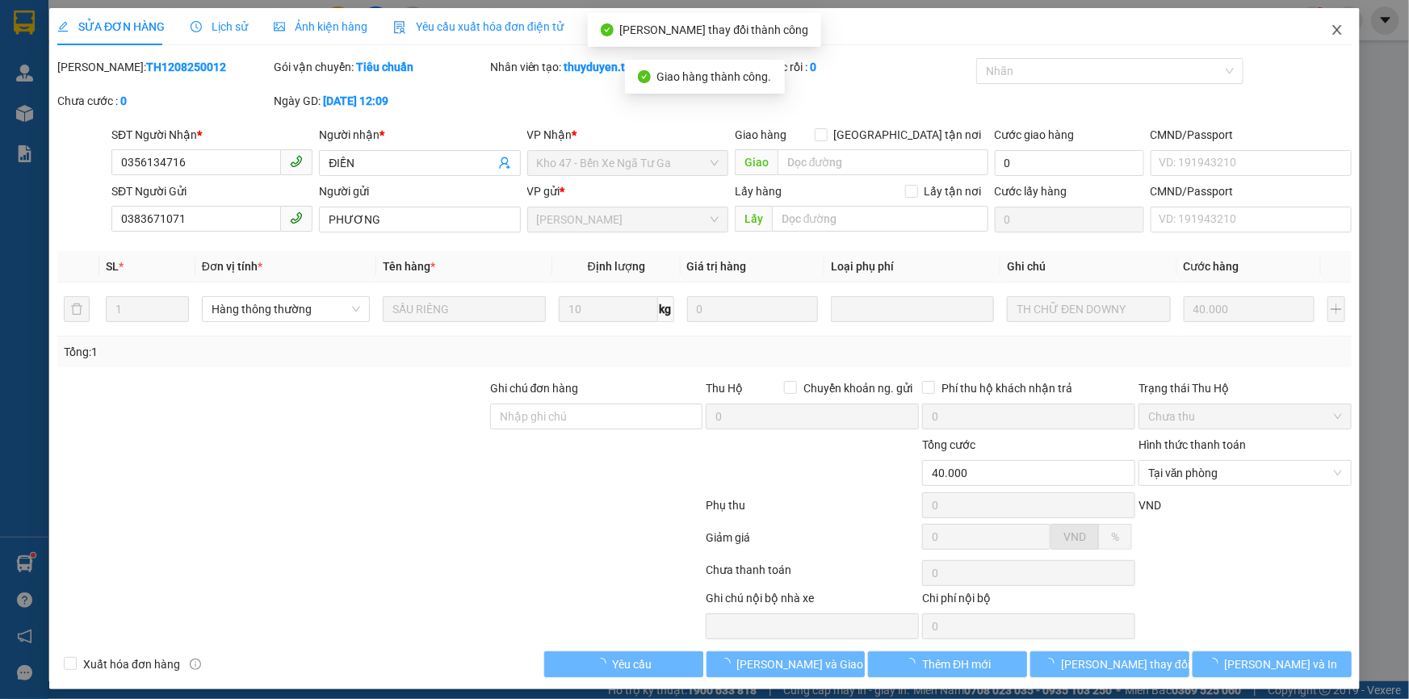
click at [1332, 47] on span "Close" at bounding box center [1337, 30] width 45 height 45
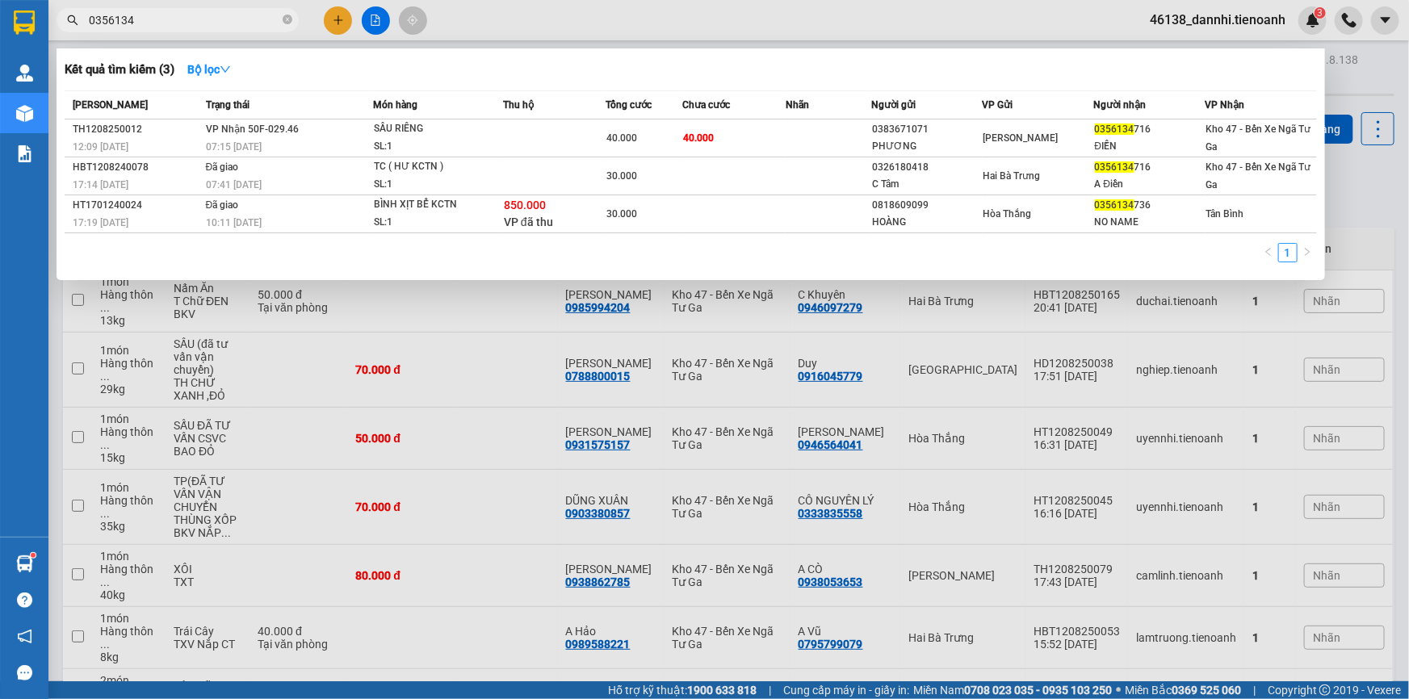
click at [207, 26] on input "0356134" at bounding box center [184, 20] width 191 height 18
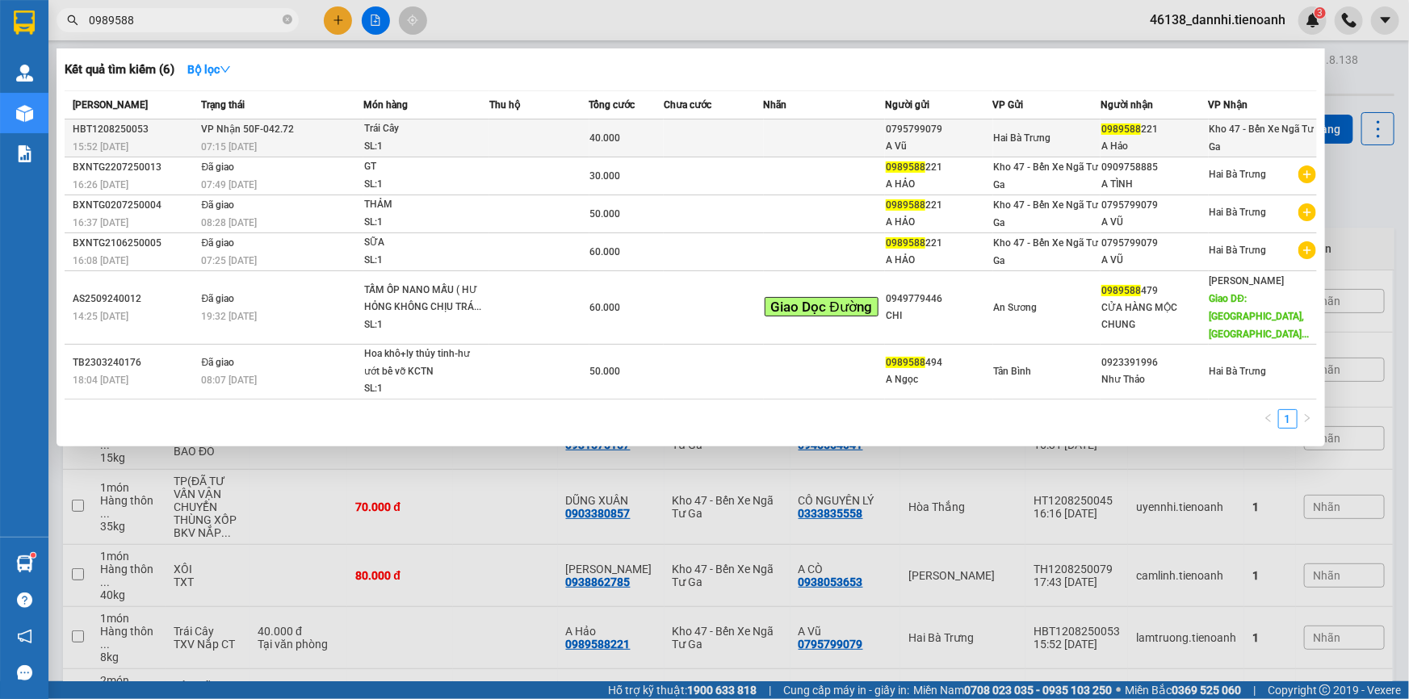
type input "0989588"
click at [571, 141] on td at bounding box center [538, 139] width 99 height 38
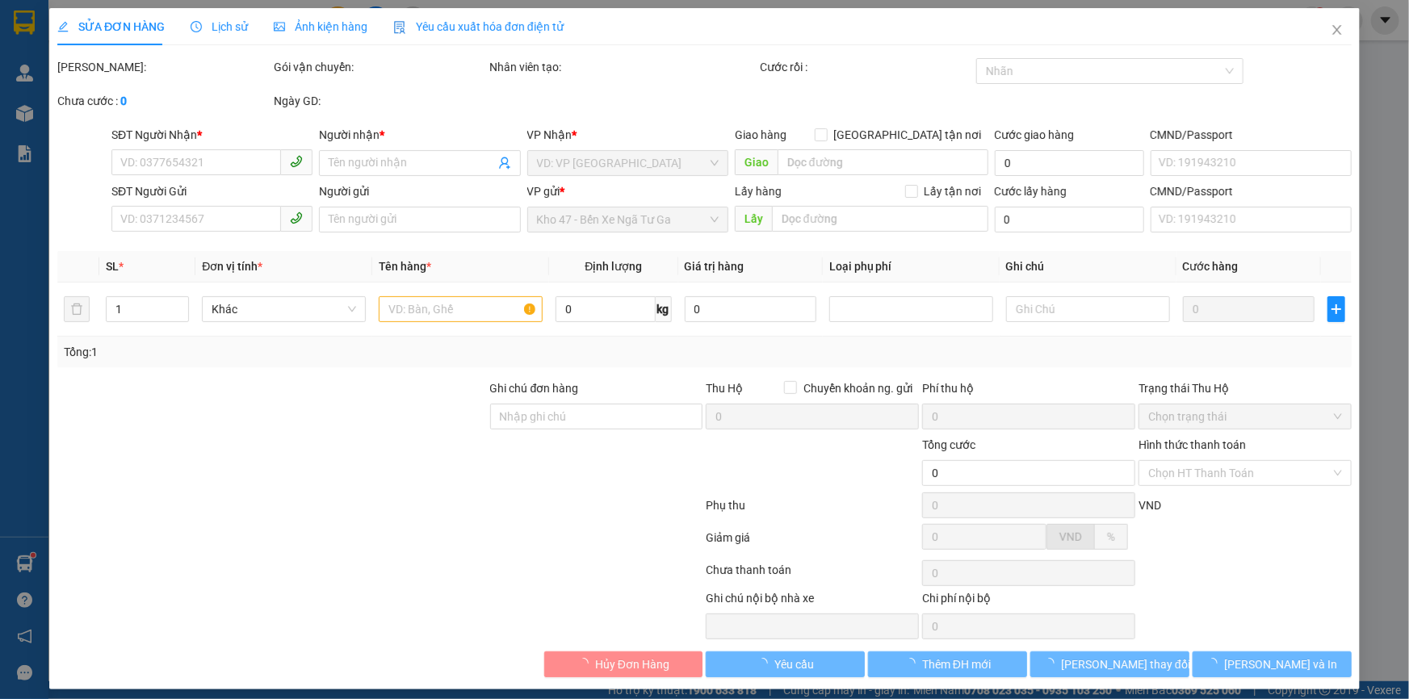
type input "0989588221"
type input "A Hảo"
type input "0795799079"
type input "A Vũ"
type input "40.000"
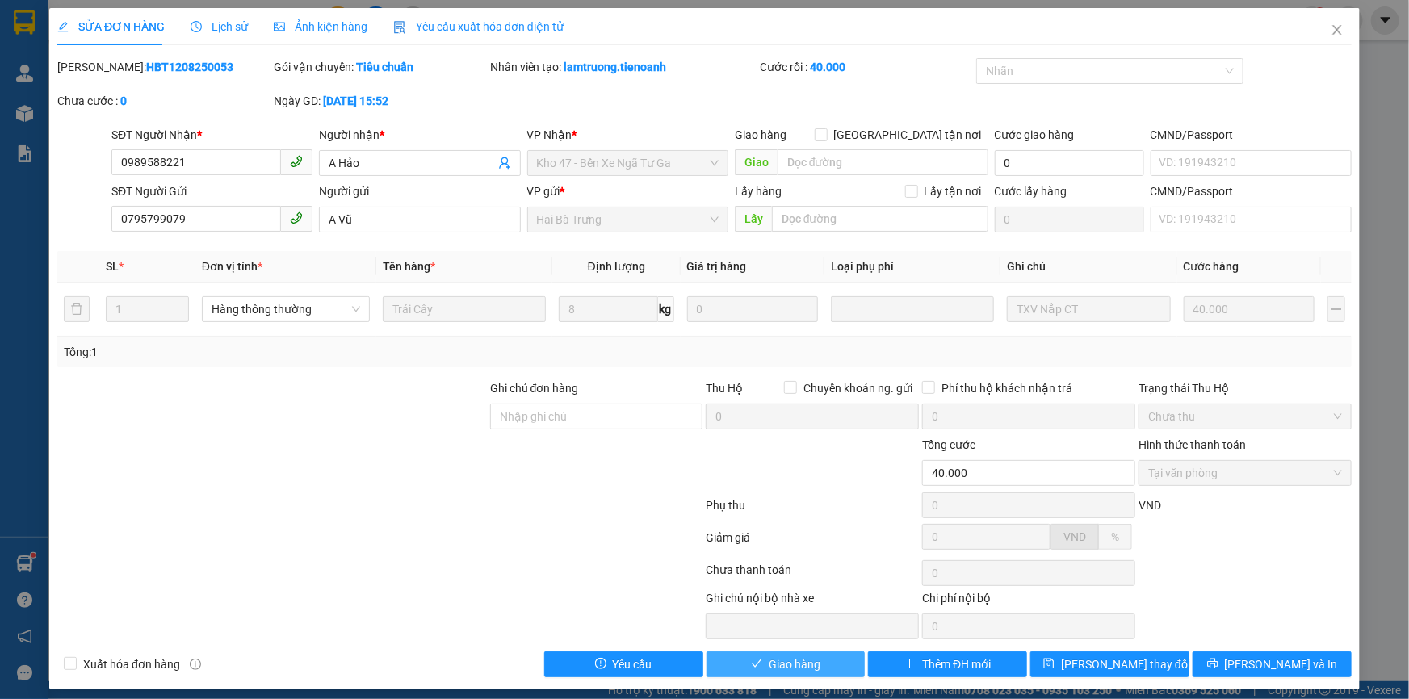
click at [754, 669] on icon "check" at bounding box center [756, 663] width 11 height 11
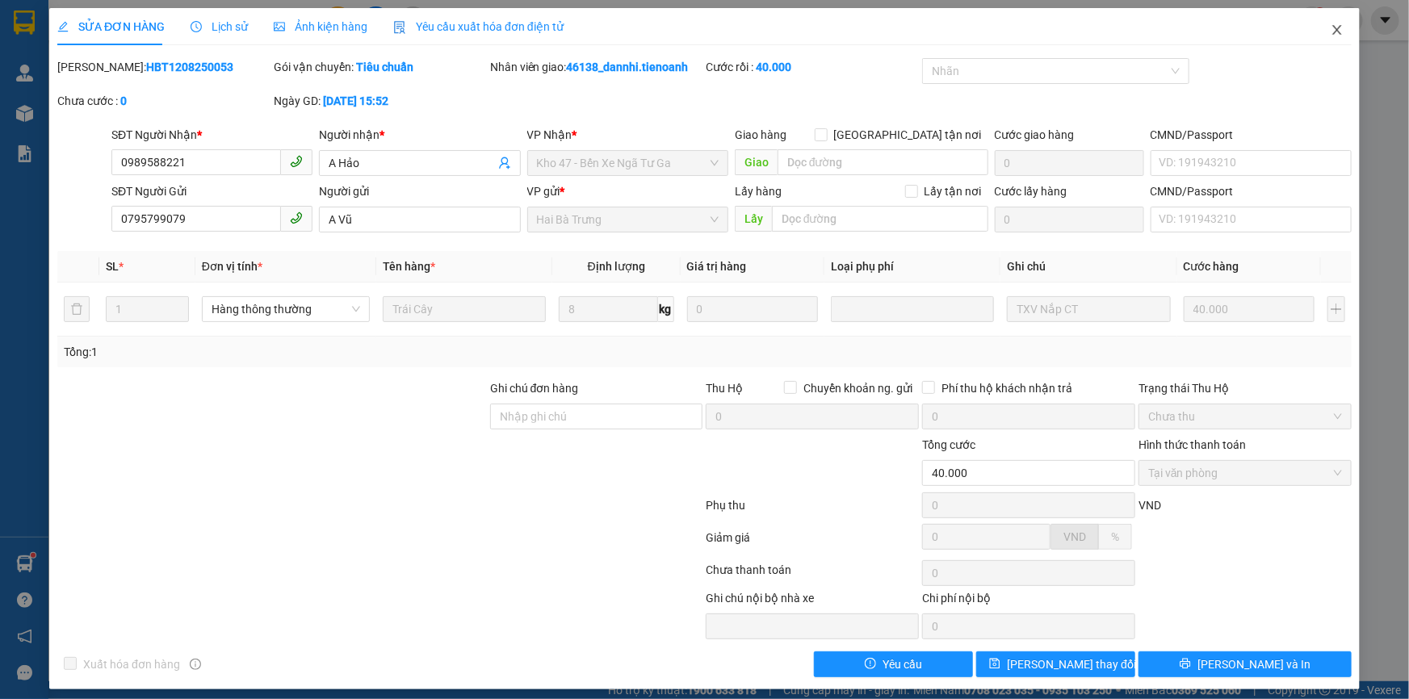
click at [1333, 33] on icon "close" at bounding box center [1337, 30] width 9 height 10
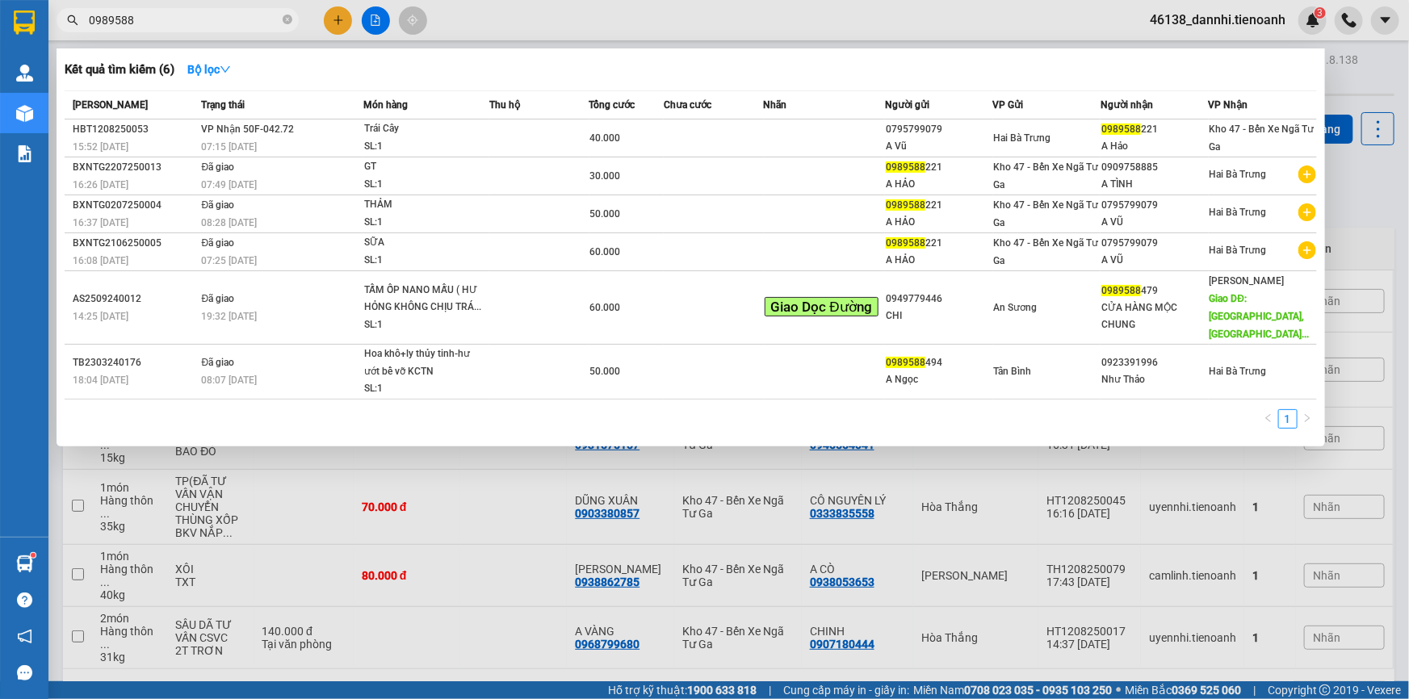
click at [244, 25] on input "0989588" at bounding box center [184, 20] width 191 height 18
type input "0222"
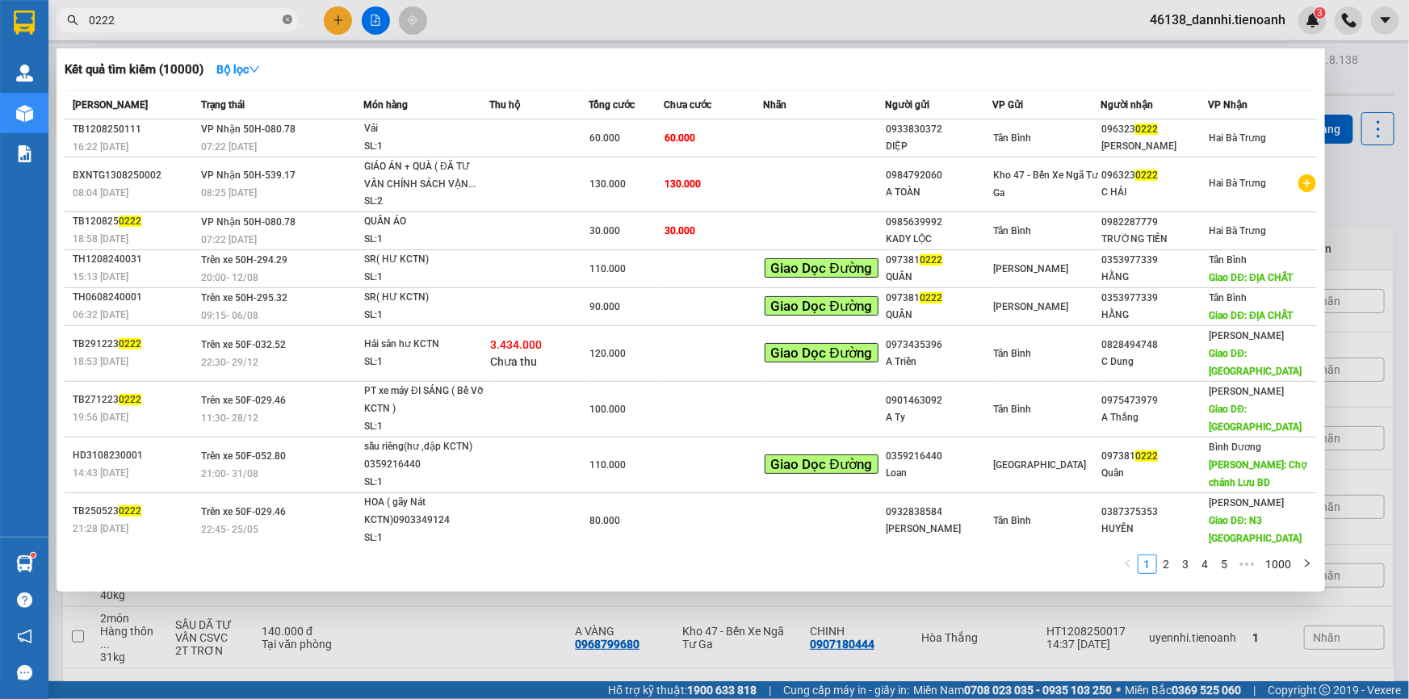
click at [286, 20] on icon "close-circle" at bounding box center [288, 20] width 10 height 10
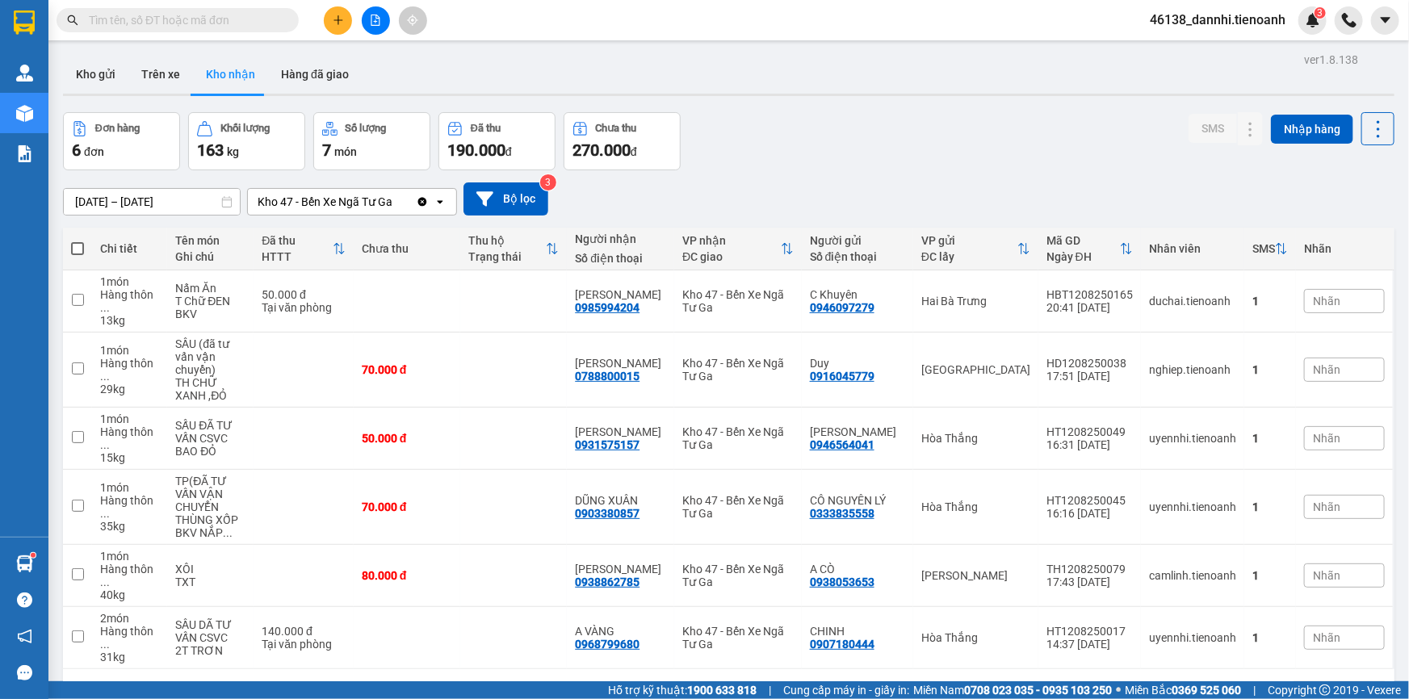
click at [566, 19] on div "Kết quả tìm kiếm ( 10000 ) Bộ lọc Mã ĐH Trạng thái Món hàng Thu hộ Tổng cước Ch…" at bounding box center [704, 20] width 1409 height 40
click at [890, 153] on div "Đơn hàng 6 đơn Khối lượng 163 kg Số lượng 7 món Đã thu 190.000 đ Chưa thu 270.0…" at bounding box center [729, 141] width 1332 height 58
click at [258, 18] on input "text" at bounding box center [184, 20] width 191 height 18
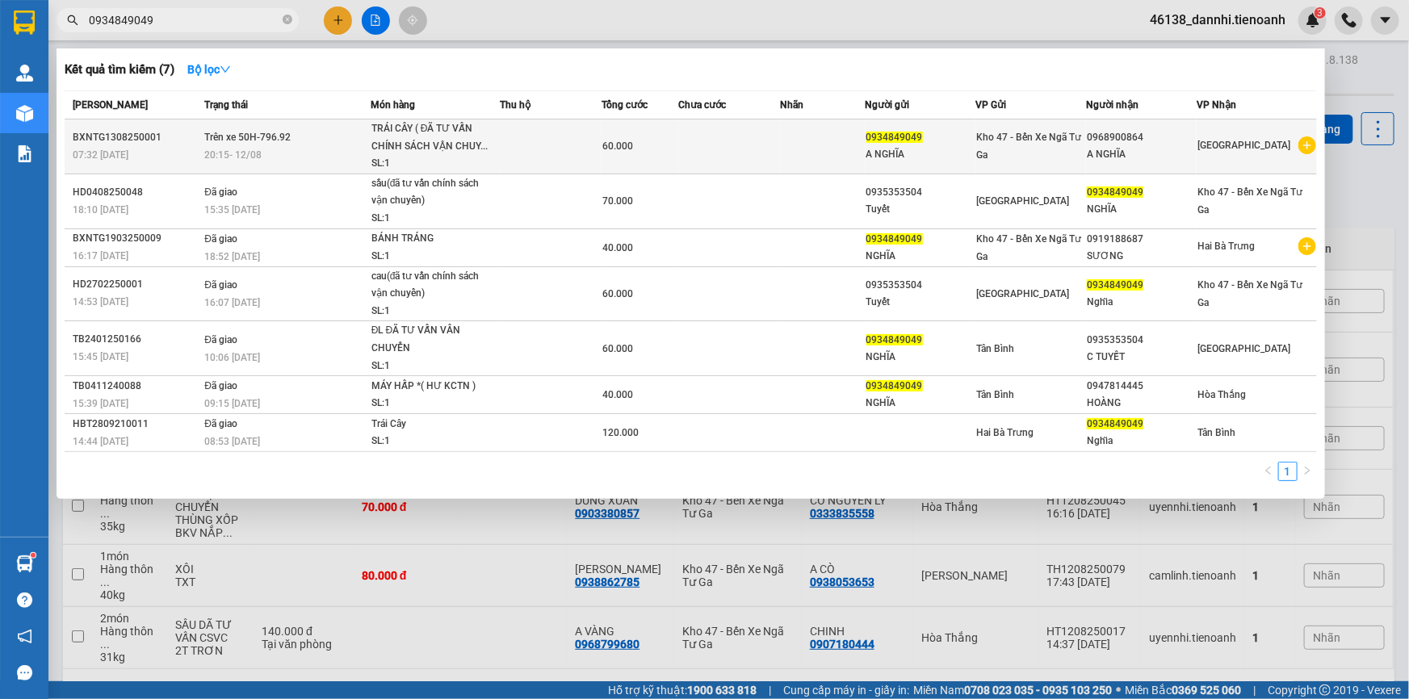
type input "0934849049"
click at [555, 144] on td at bounding box center [551, 147] width 102 height 55
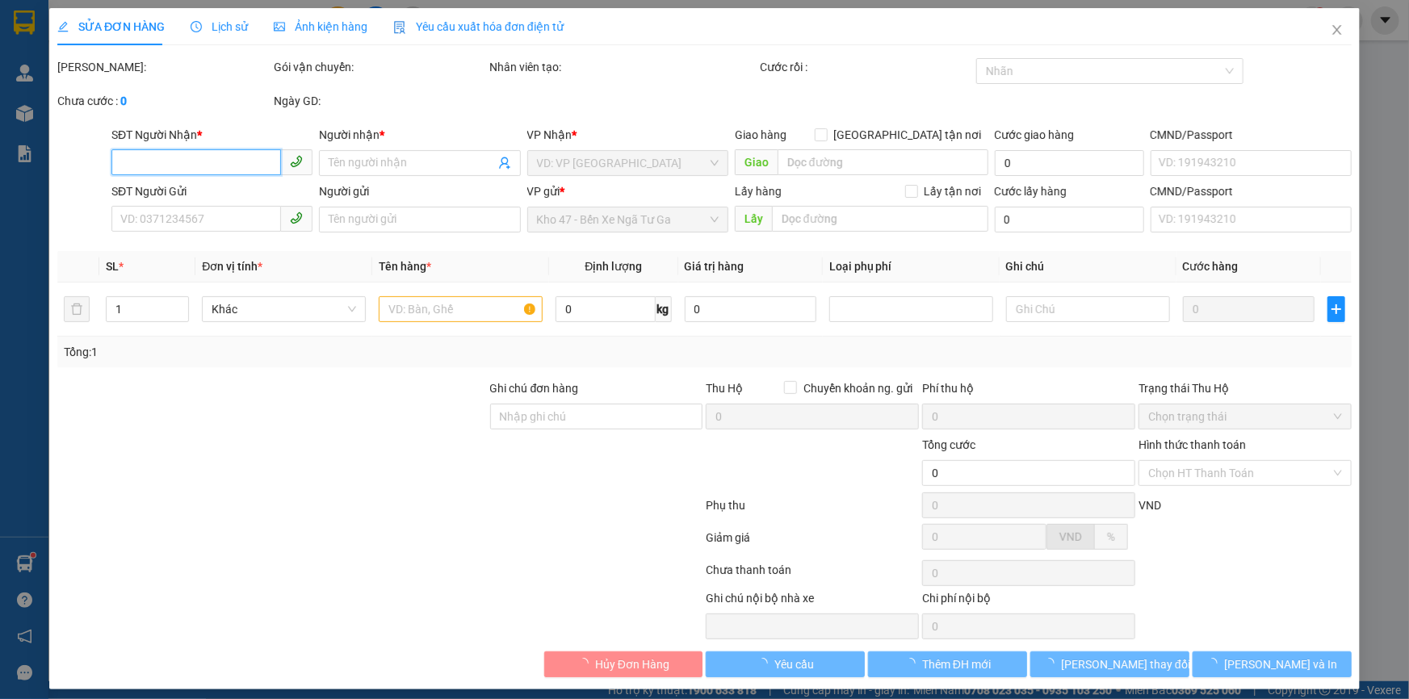
type input "0968900864"
type input "A NGHĨA"
type input "0934849049"
type input "A NGHĨA"
type input "60.000"
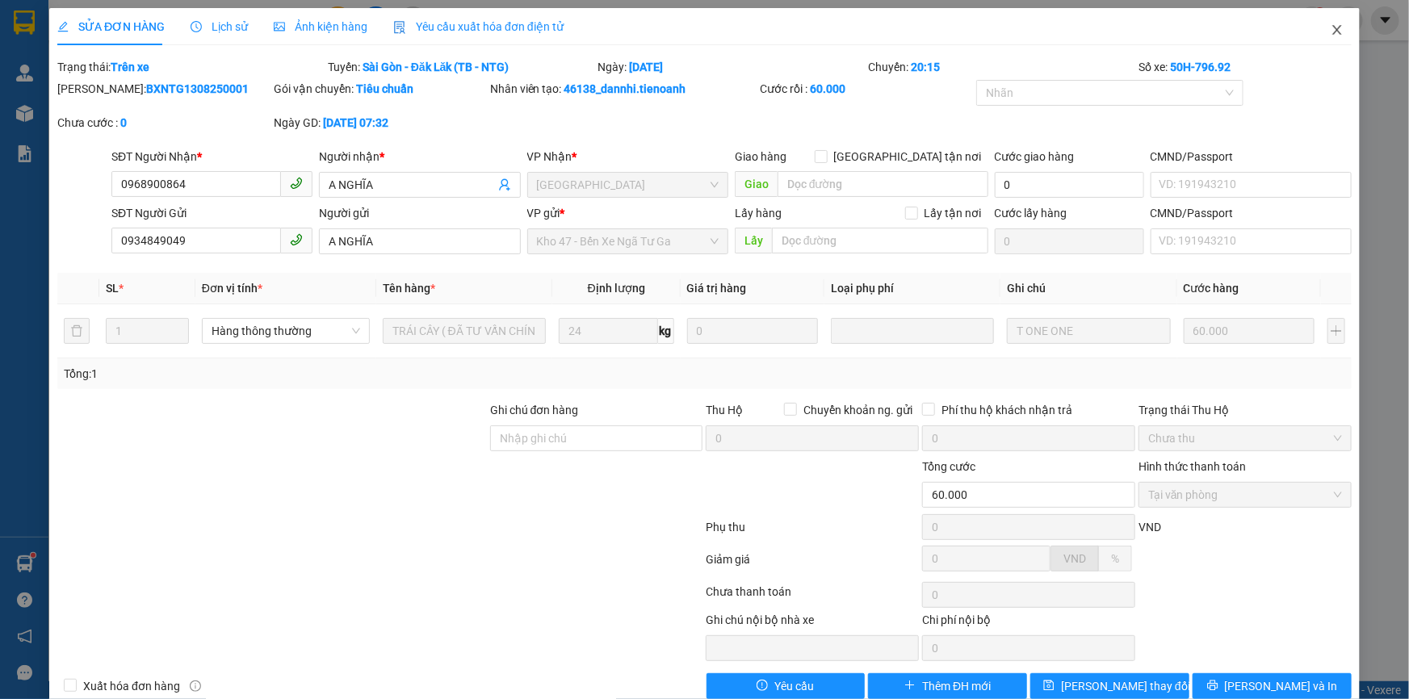
click at [1323, 23] on span "Close" at bounding box center [1337, 30] width 45 height 45
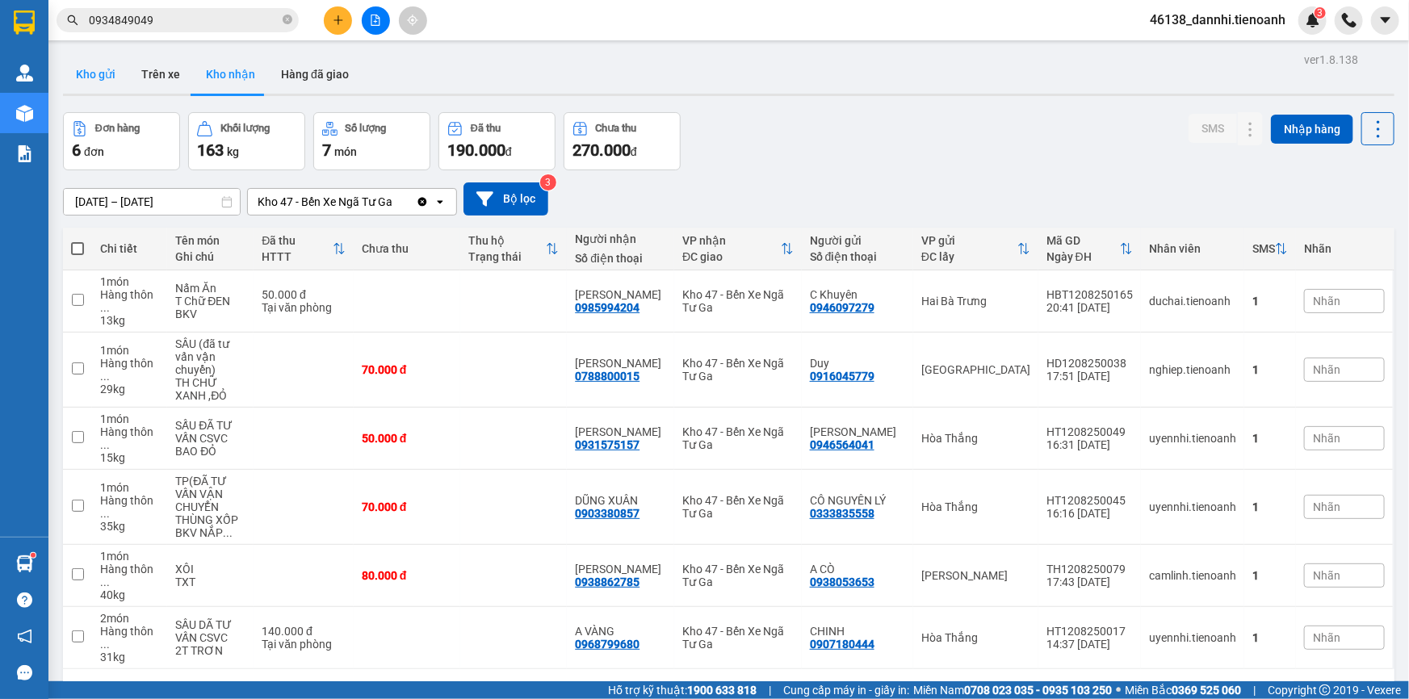
click at [92, 76] on button "Kho gửi" at bounding box center [95, 74] width 65 height 39
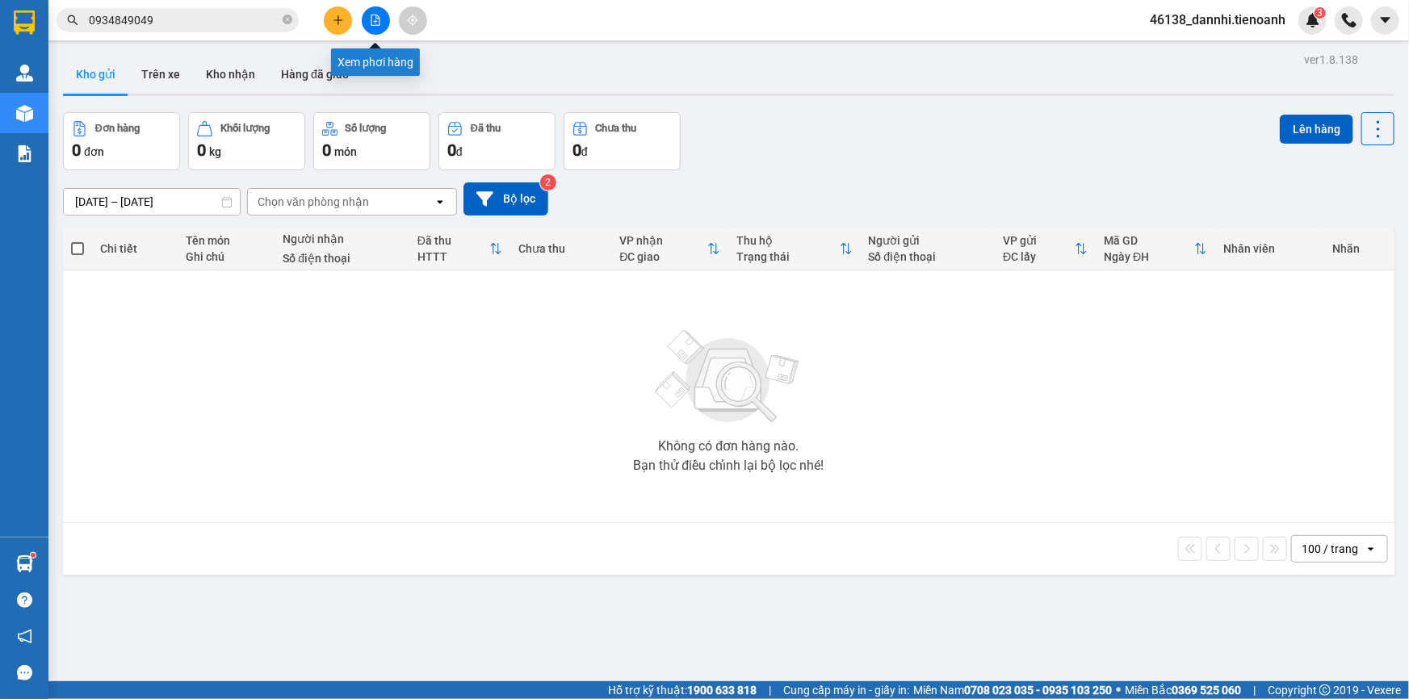
click at [370, 17] on icon "file-add" at bounding box center [375, 20] width 11 height 11
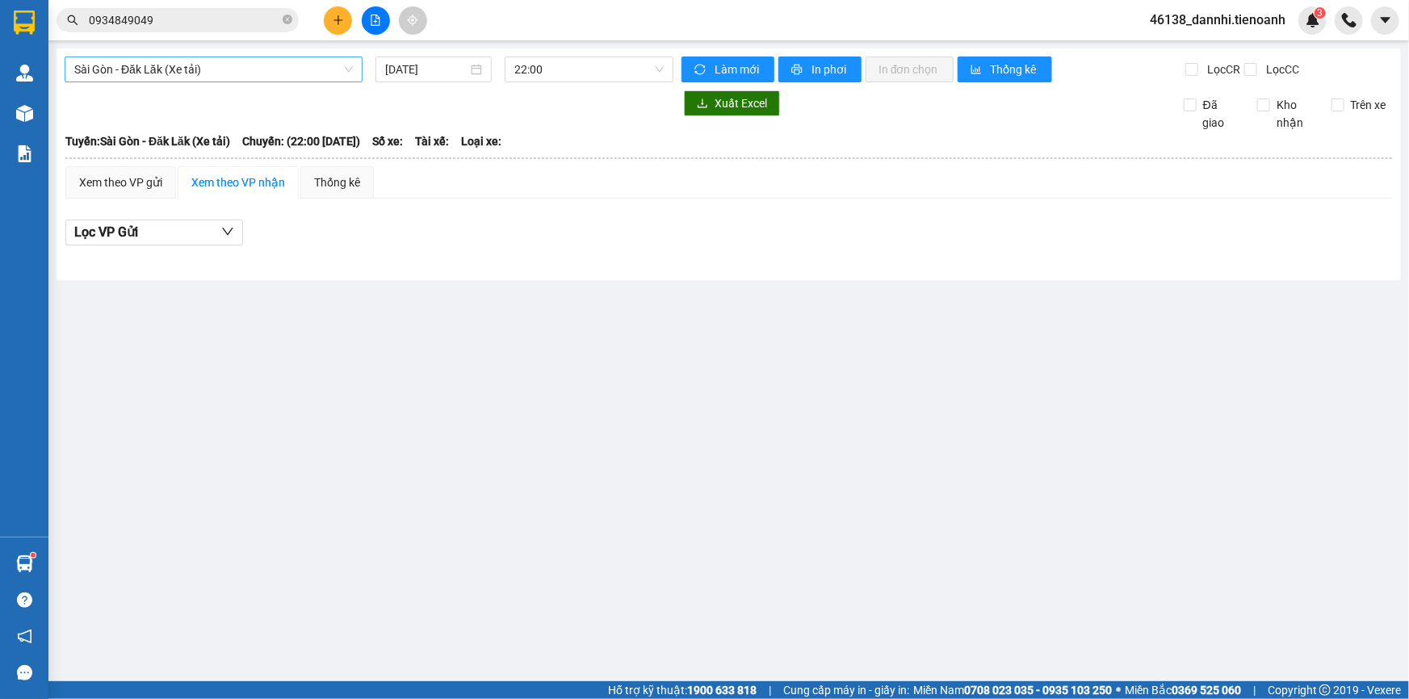
click at [267, 64] on span "Sài Gòn - Đăk Lăk (Xe tải)" at bounding box center [213, 69] width 279 height 24
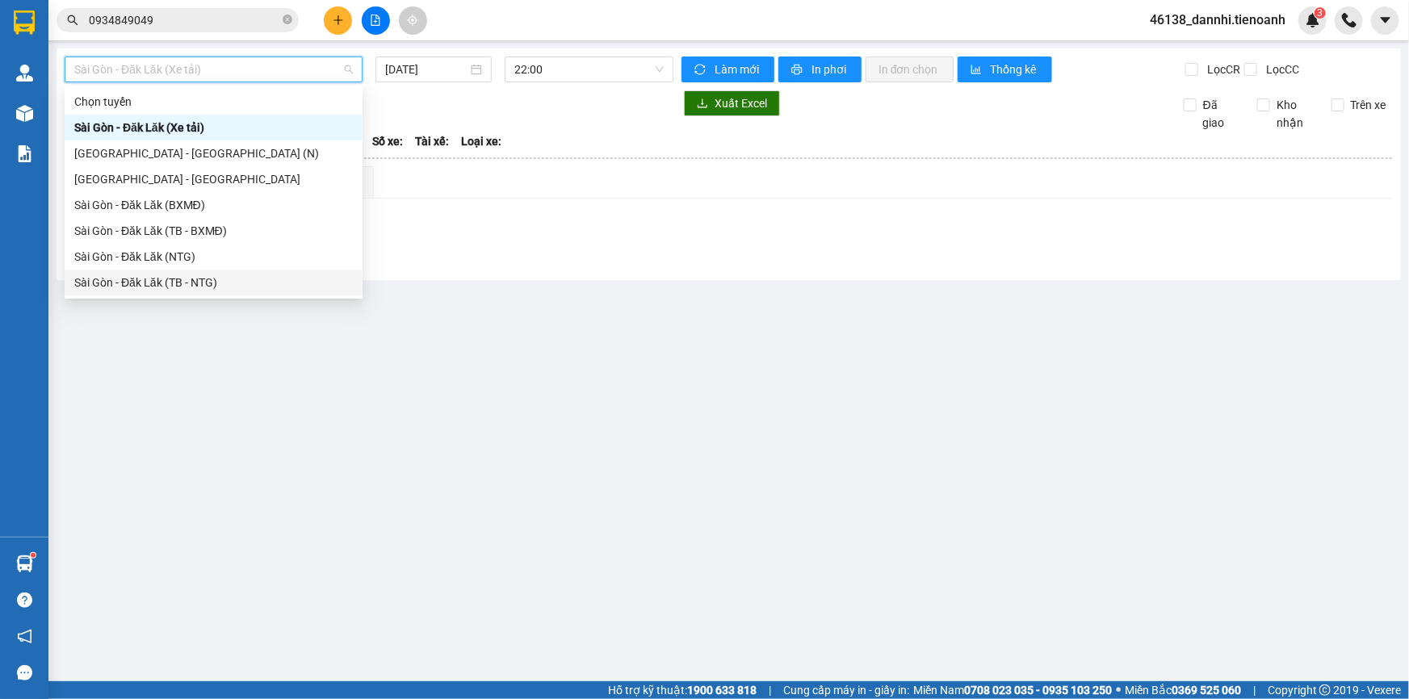
click at [231, 285] on div "Sài Gòn - Đăk Lăk (TB - NTG)" at bounding box center [213, 283] width 279 height 18
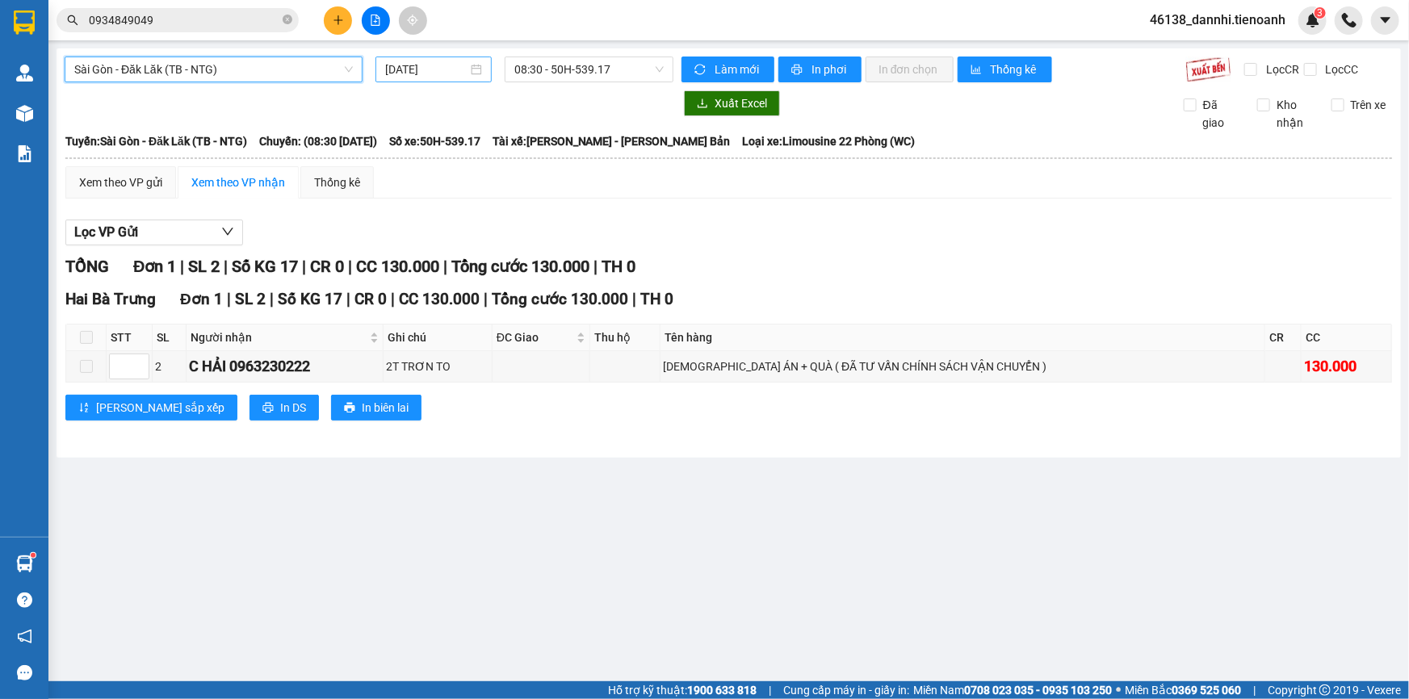
click at [430, 61] on input "[DATE]" at bounding box center [426, 70] width 82 height 18
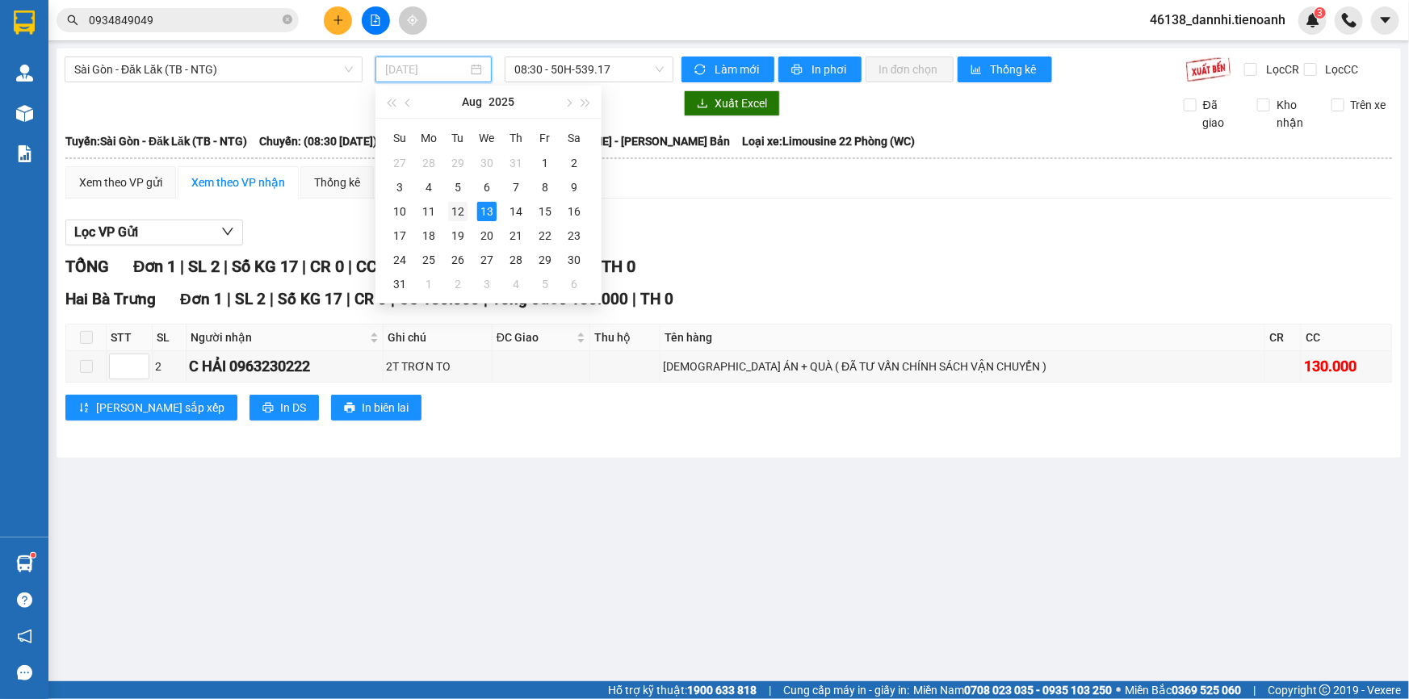
click at [461, 212] on div "12" at bounding box center [457, 211] width 19 height 19
type input "[DATE]"
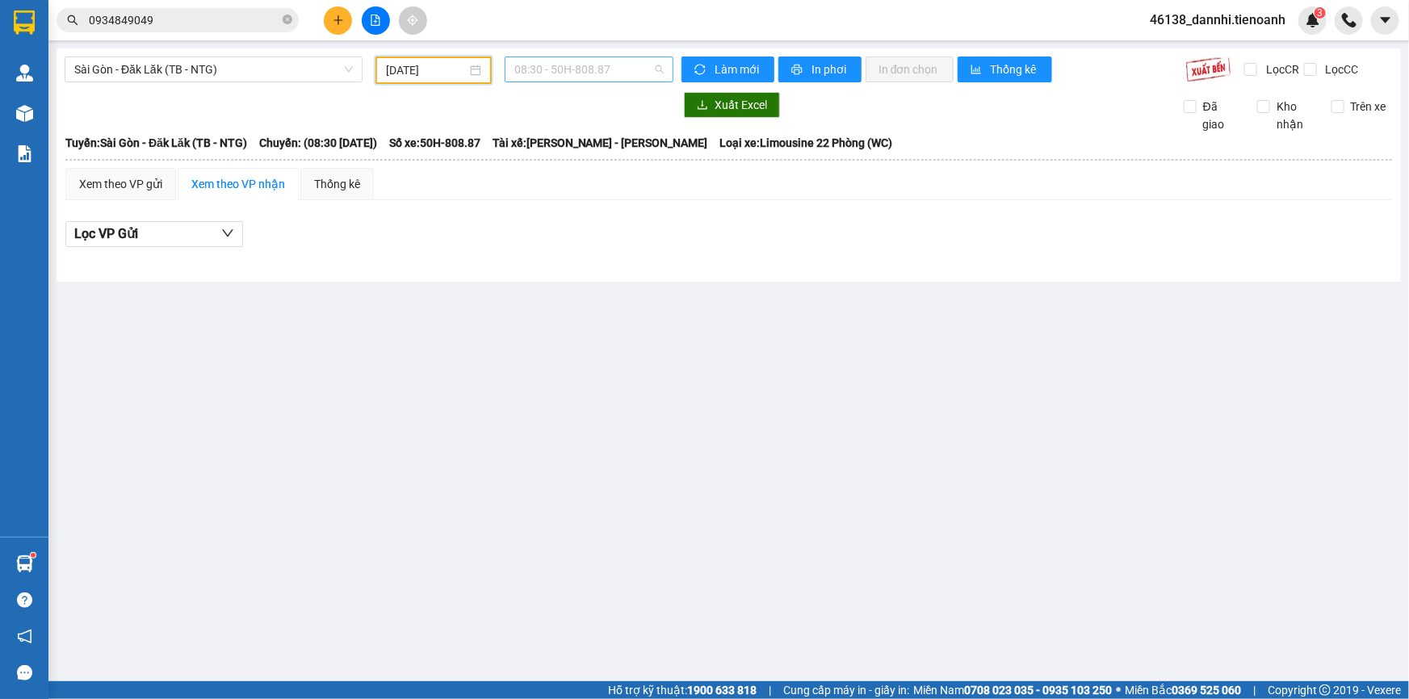
click at [594, 62] on span "08:30 - 50H-808.87" at bounding box center [588, 69] width 149 height 24
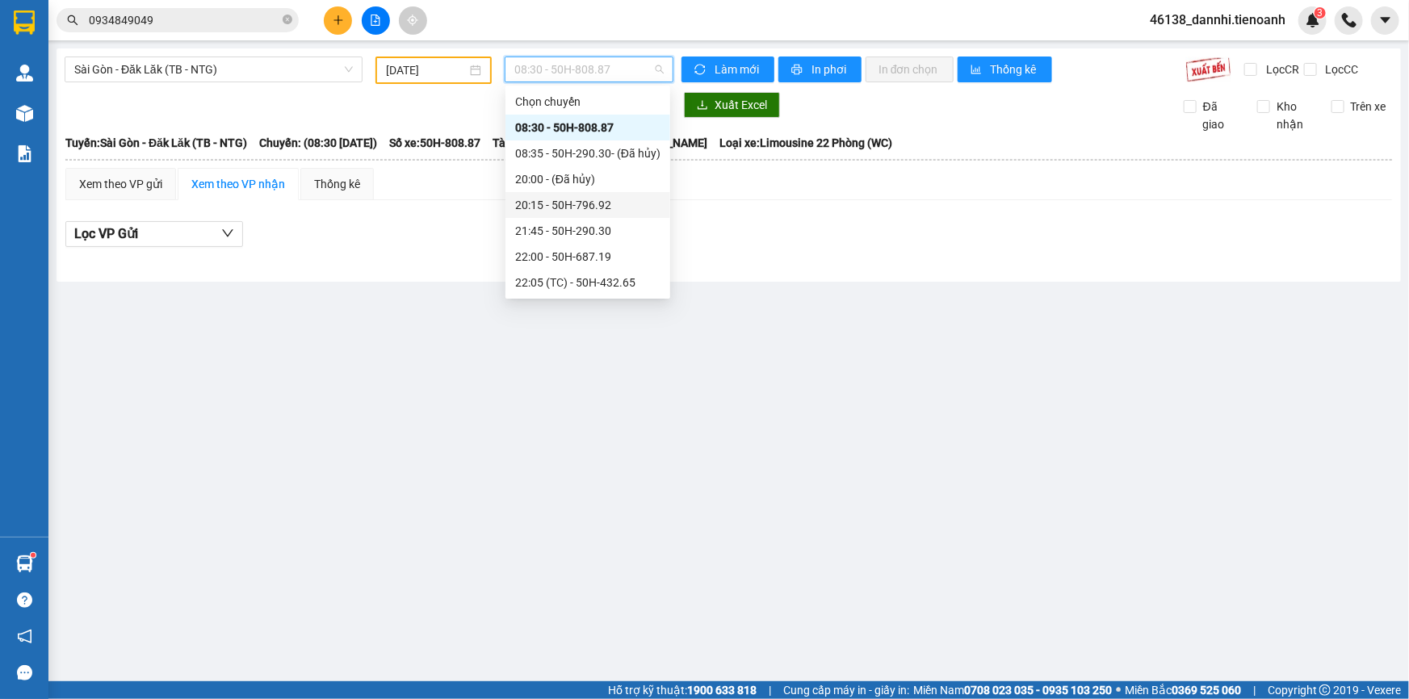
click at [573, 201] on div "20:15 - 50H-796.92" at bounding box center [587, 205] width 145 height 18
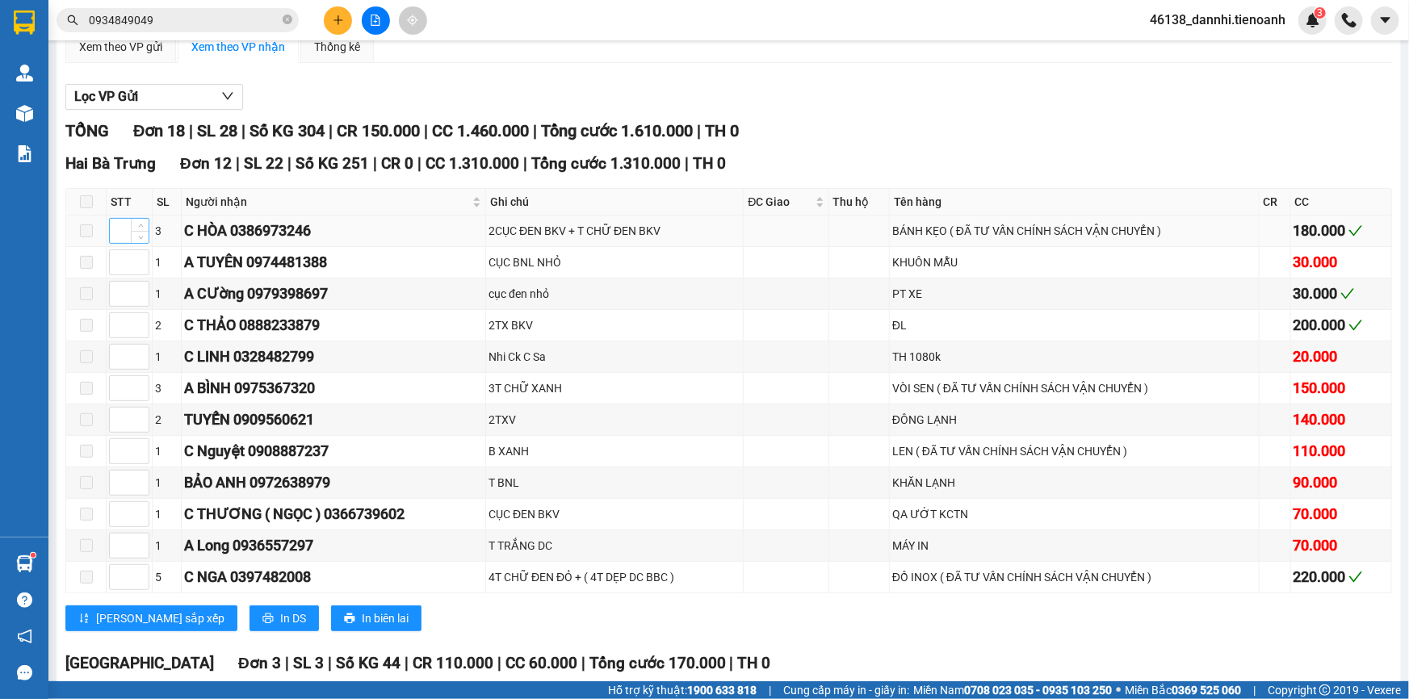
scroll to position [293, 0]
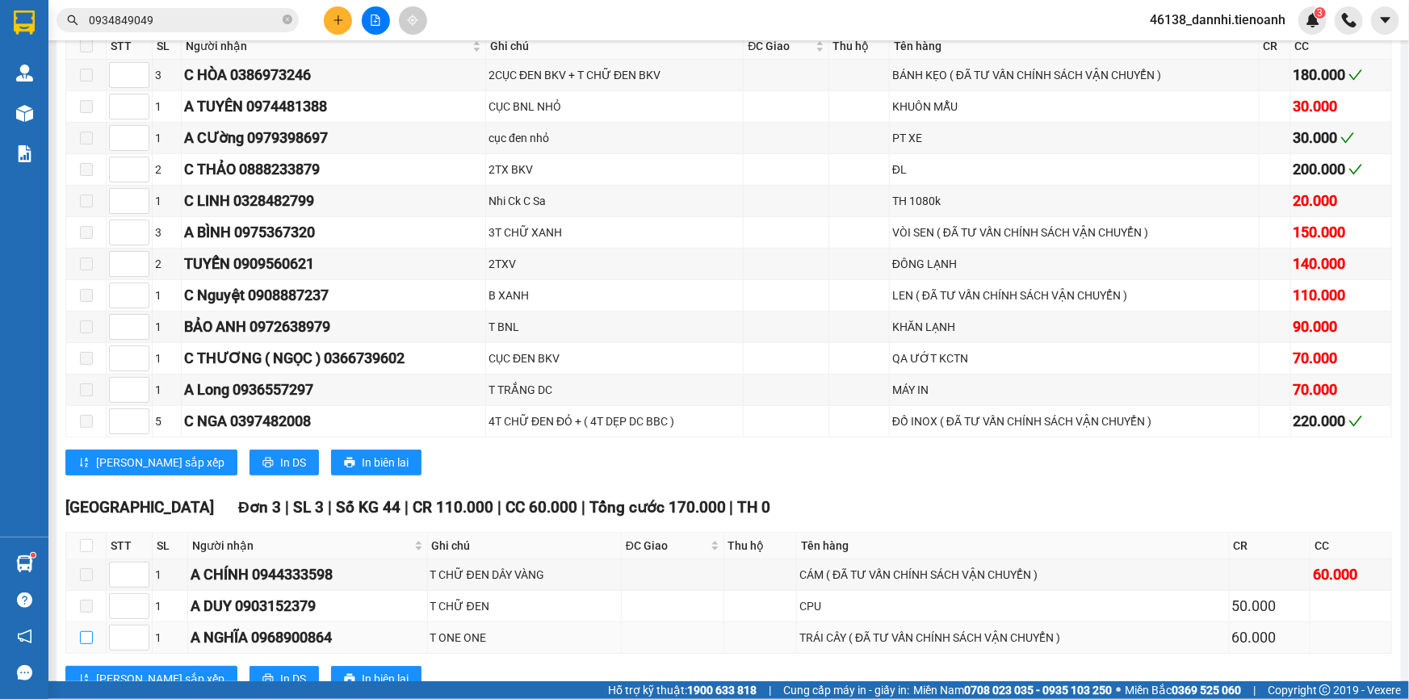
click at [88, 632] on input "checkbox" at bounding box center [86, 638] width 13 height 13
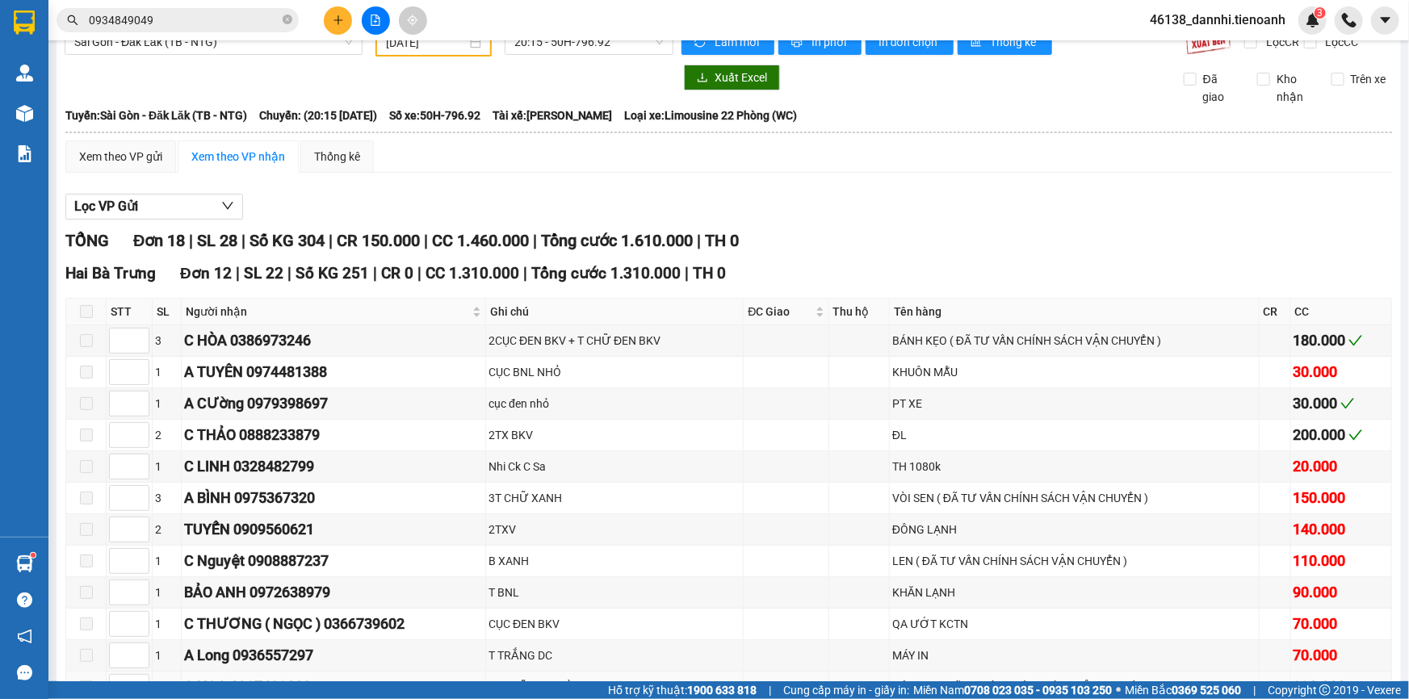
scroll to position [0, 0]
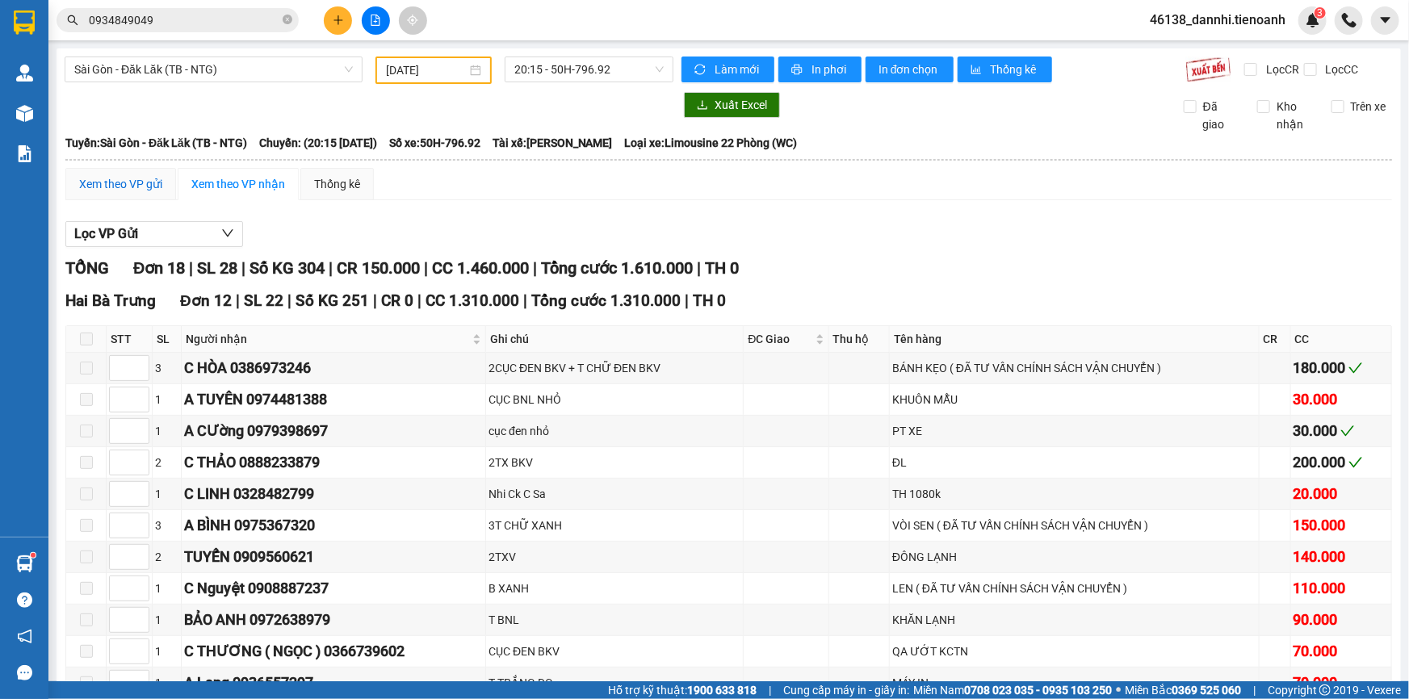
click at [96, 184] on div "Xem theo VP gửi" at bounding box center [120, 184] width 83 height 18
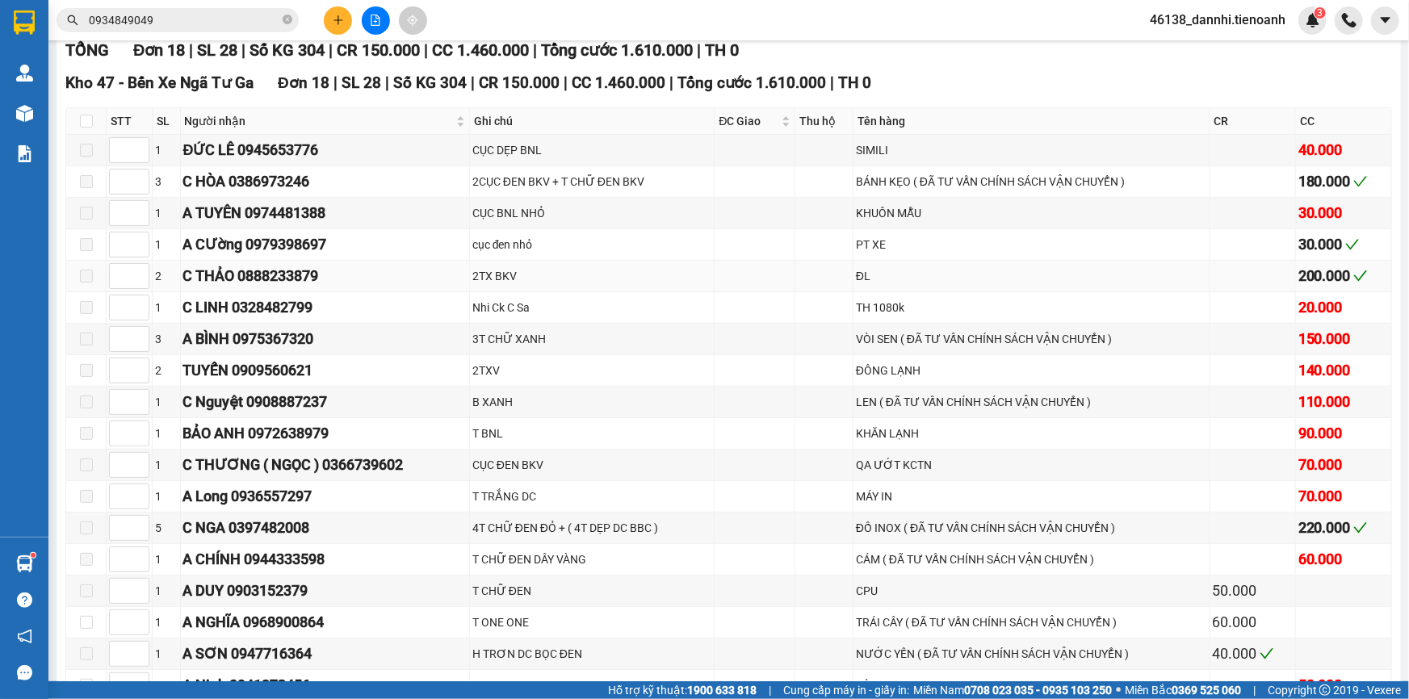
scroll to position [316, 0]
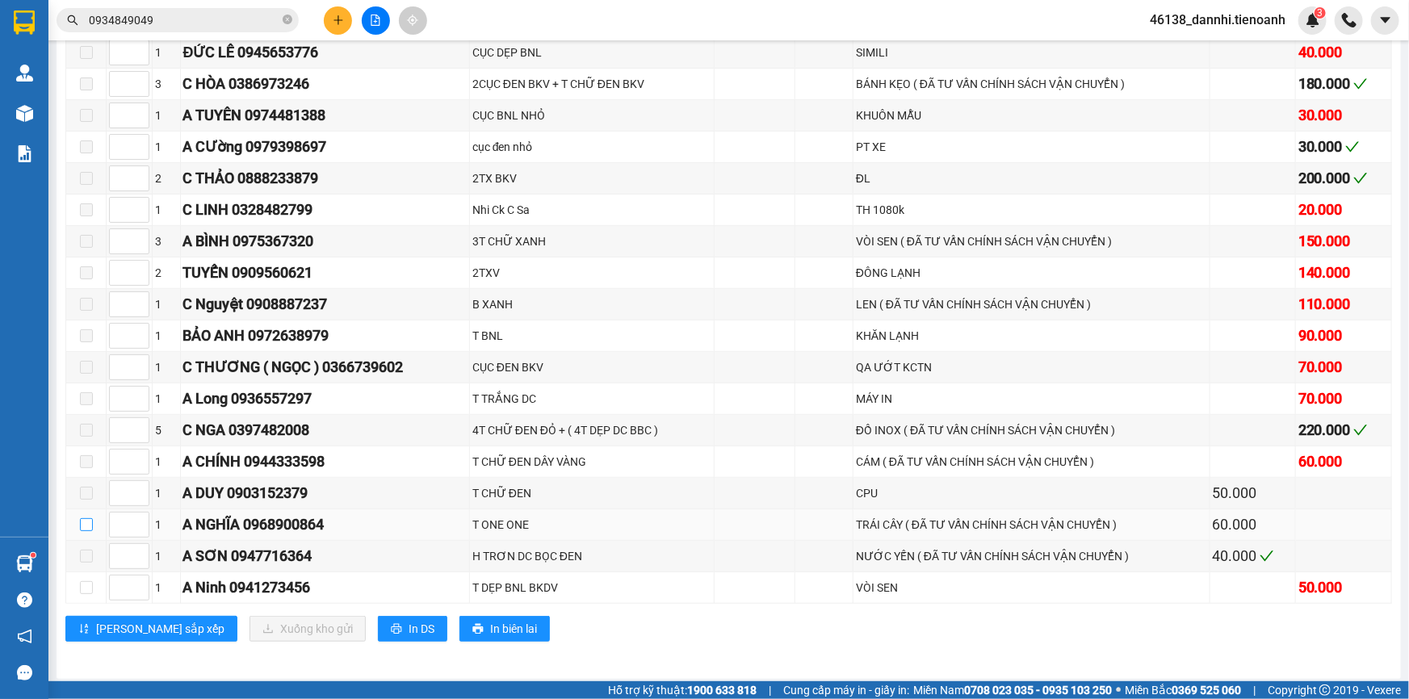
click at [90, 526] on input "checkbox" at bounding box center [86, 525] width 13 height 13
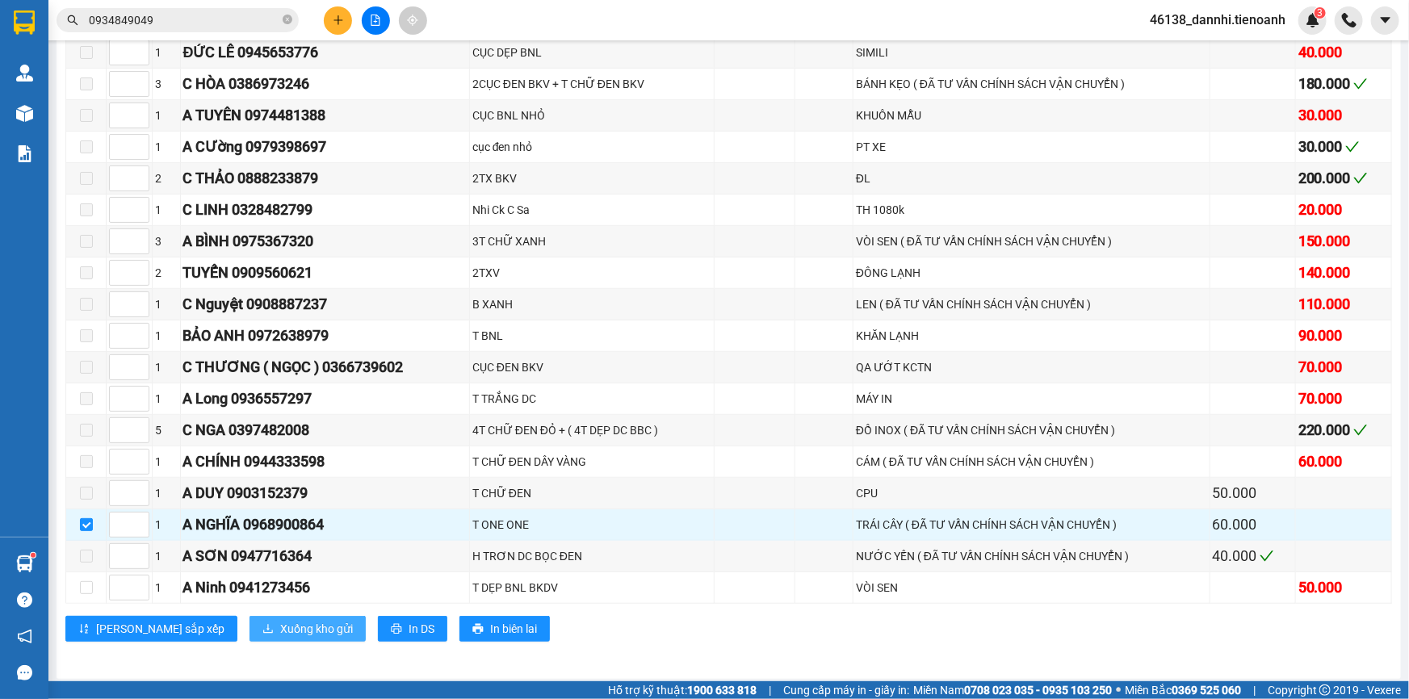
click at [280, 621] on span "Xuống kho gửi" at bounding box center [316, 629] width 73 height 18
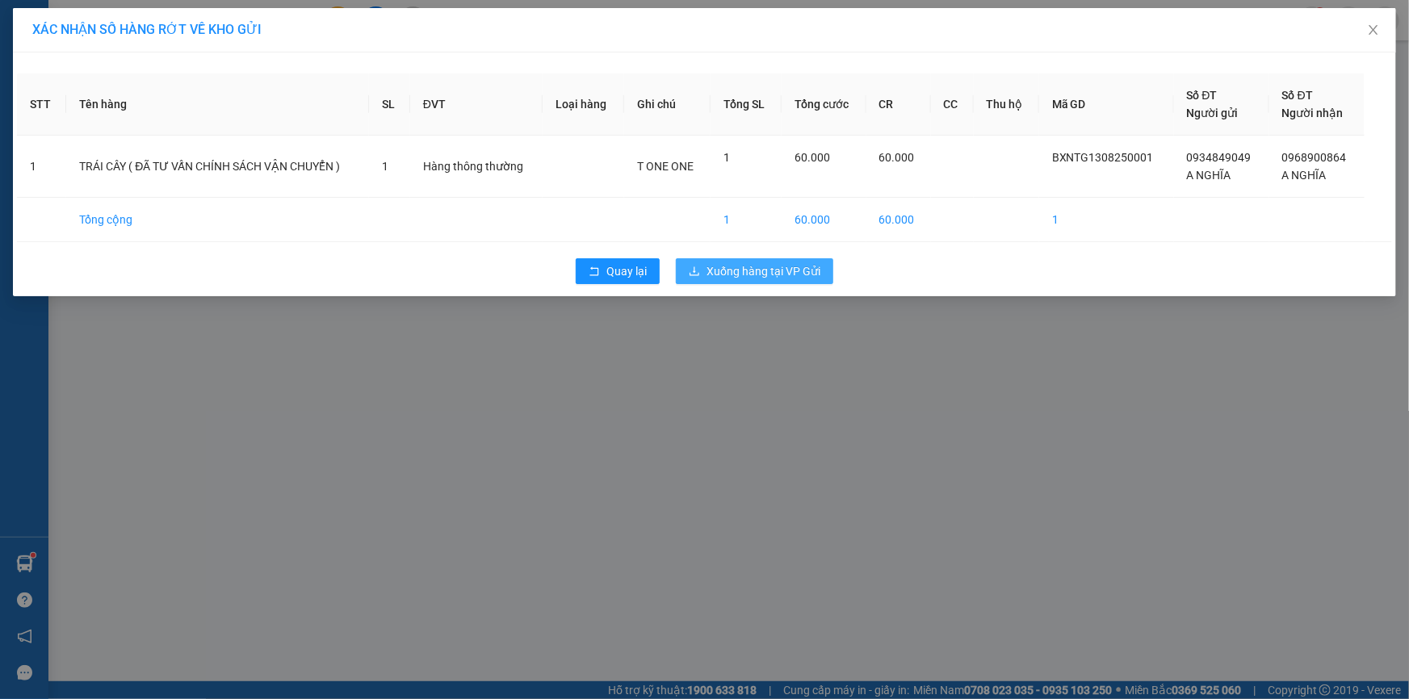
click at [735, 272] on span "Xuống hàng tại VP Gửi" at bounding box center [764, 271] width 114 height 18
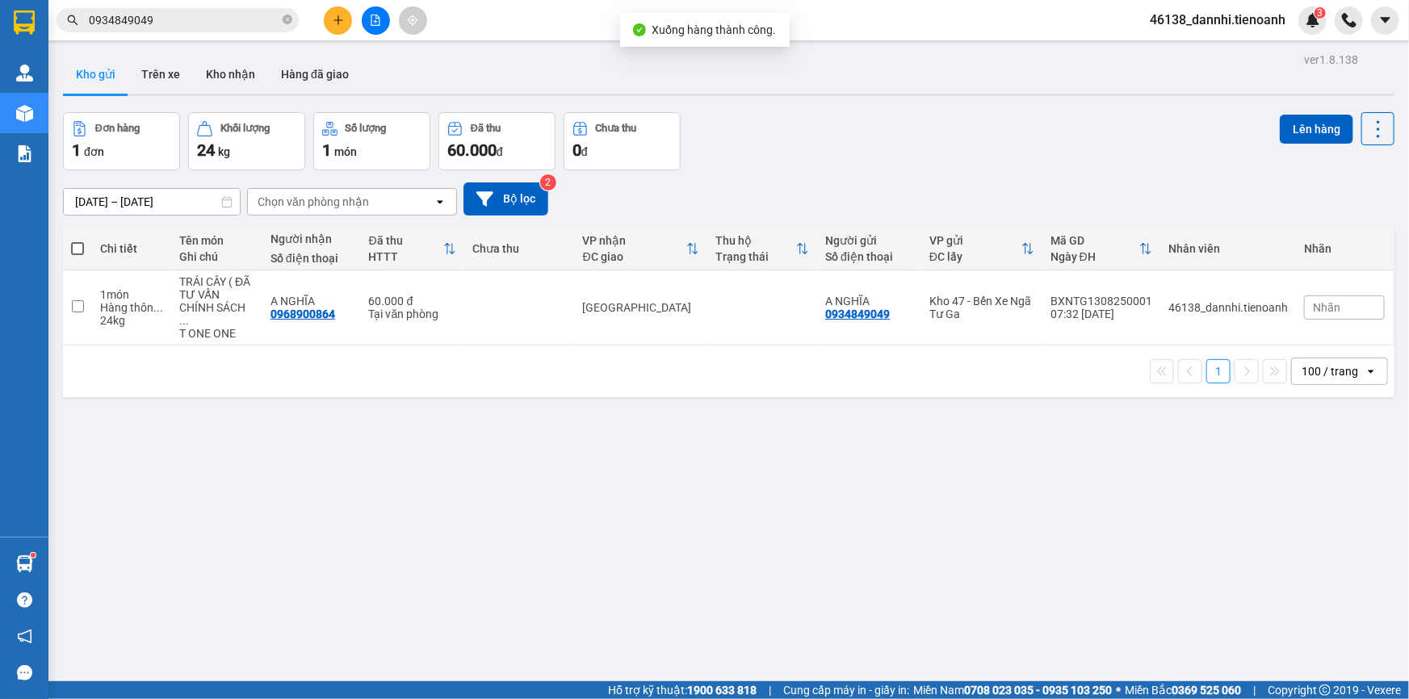
click at [368, 32] on button at bounding box center [376, 20] width 28 height 28
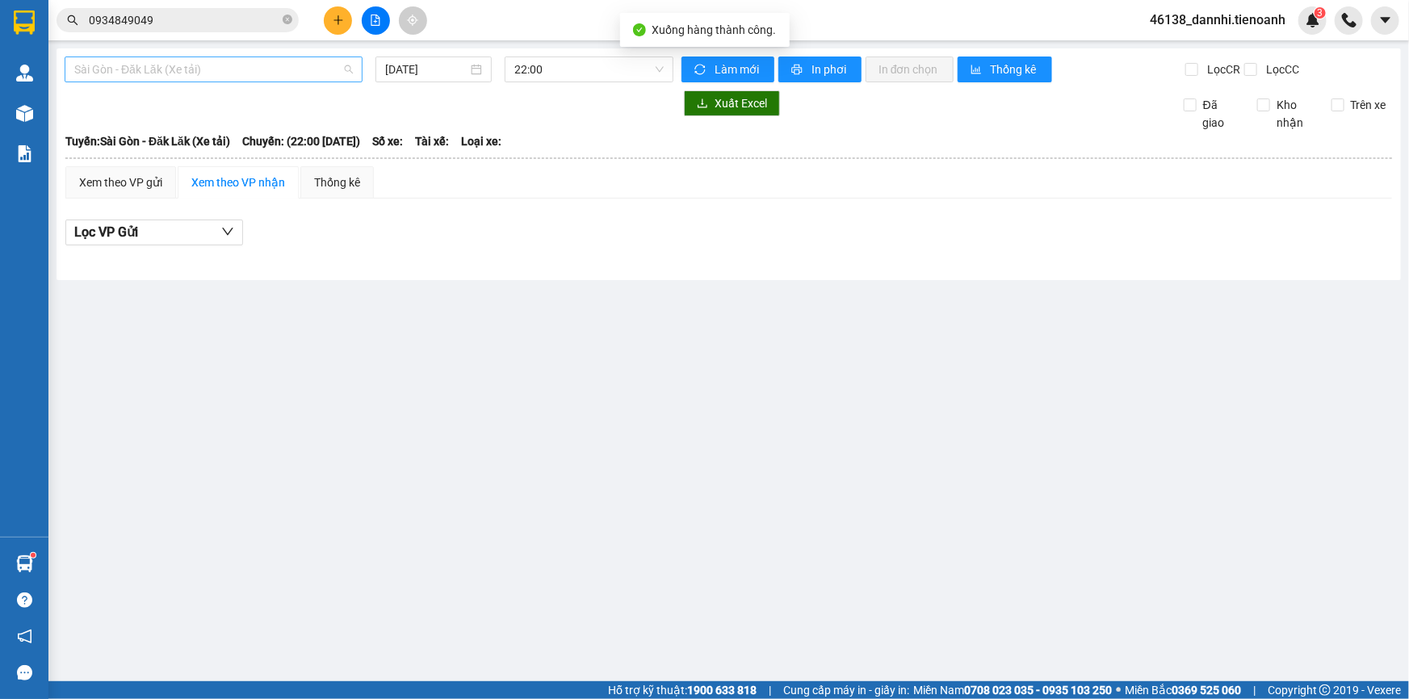
click at [305, 67] on span "Sài Gòn - Đăk Lăk (Xe tải)" at bounding box center [213, 69] width 279 height 24
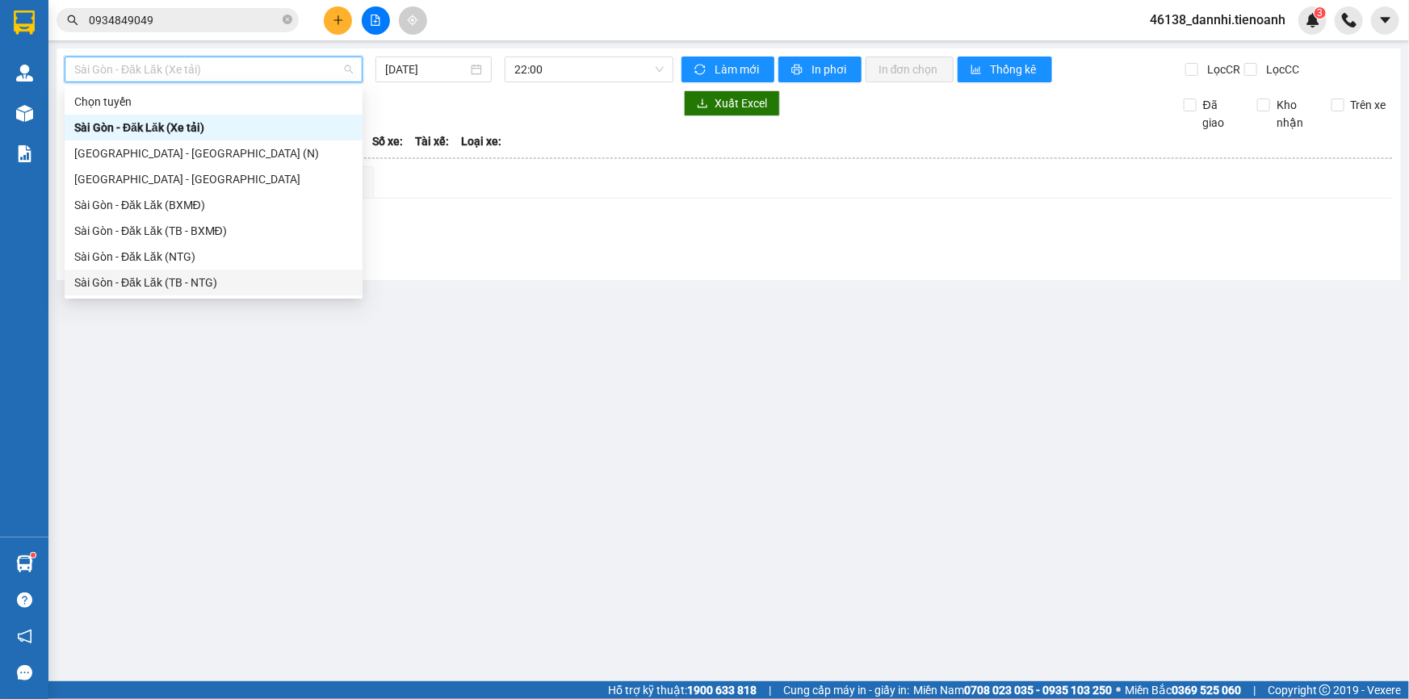
click at [238, 281] on div "Sài Gòn - Đăk Lăk (TB - NTG)" at bounding box center [213, 283] width 279 height 18
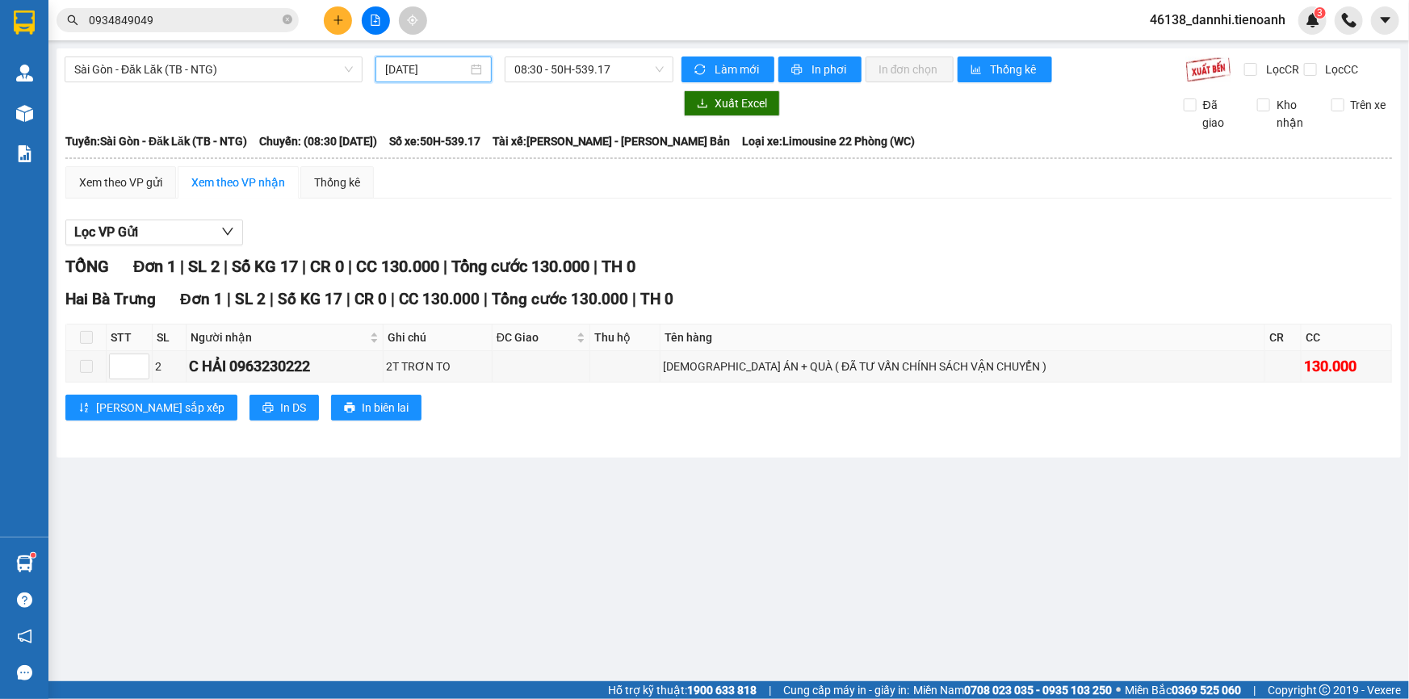
click at [431, 78] on input "[DATE]" at bounding box center [426, 70] width 82 height 18
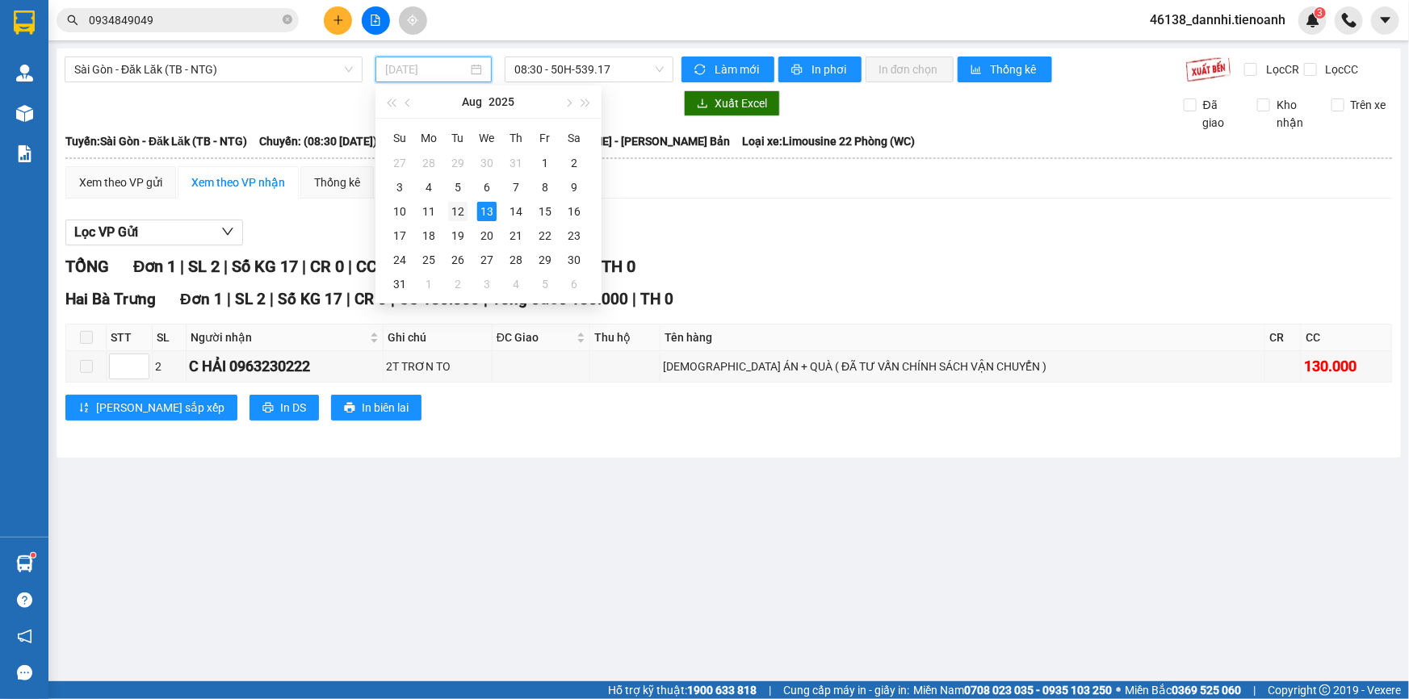
click at [459, 208] on div "12" at bounding box center [457, 211] width 19 height 19
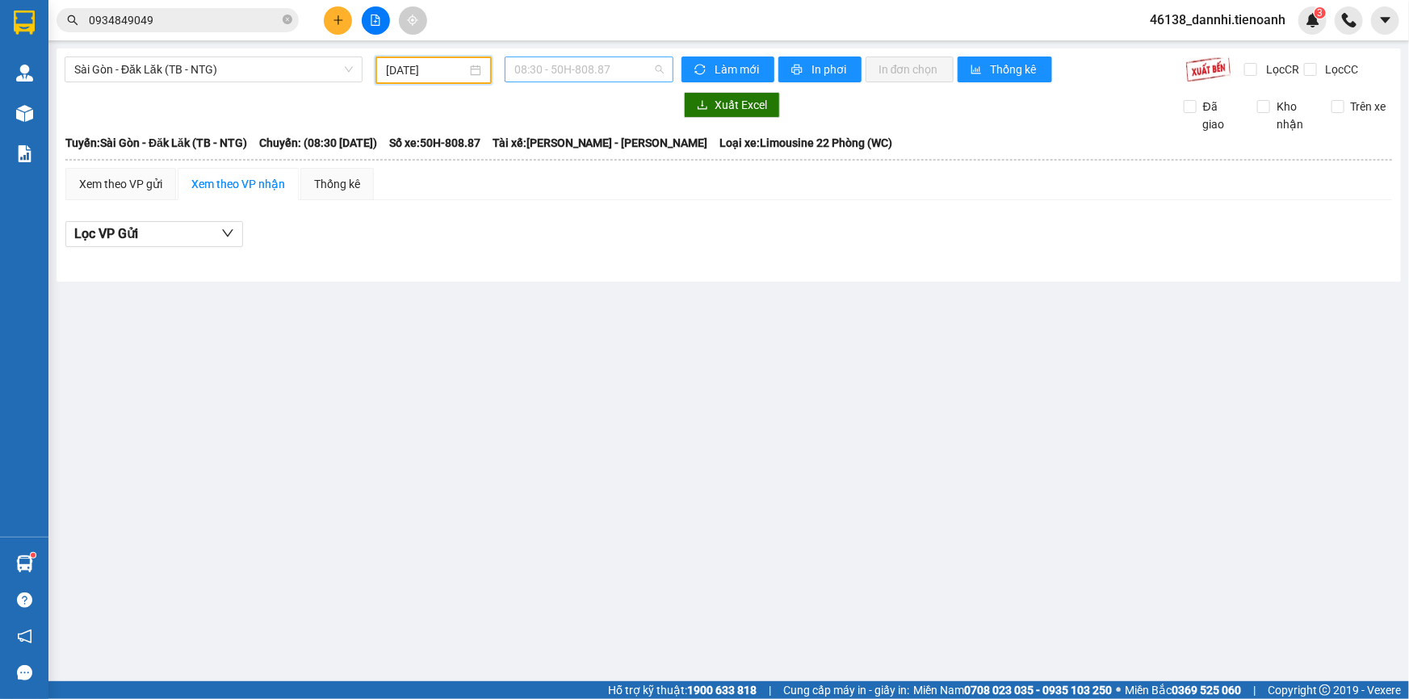
click at [605, 60] on span "08:30 - 50H-808.87" at bounding box center [588, 69] width 149 height 24
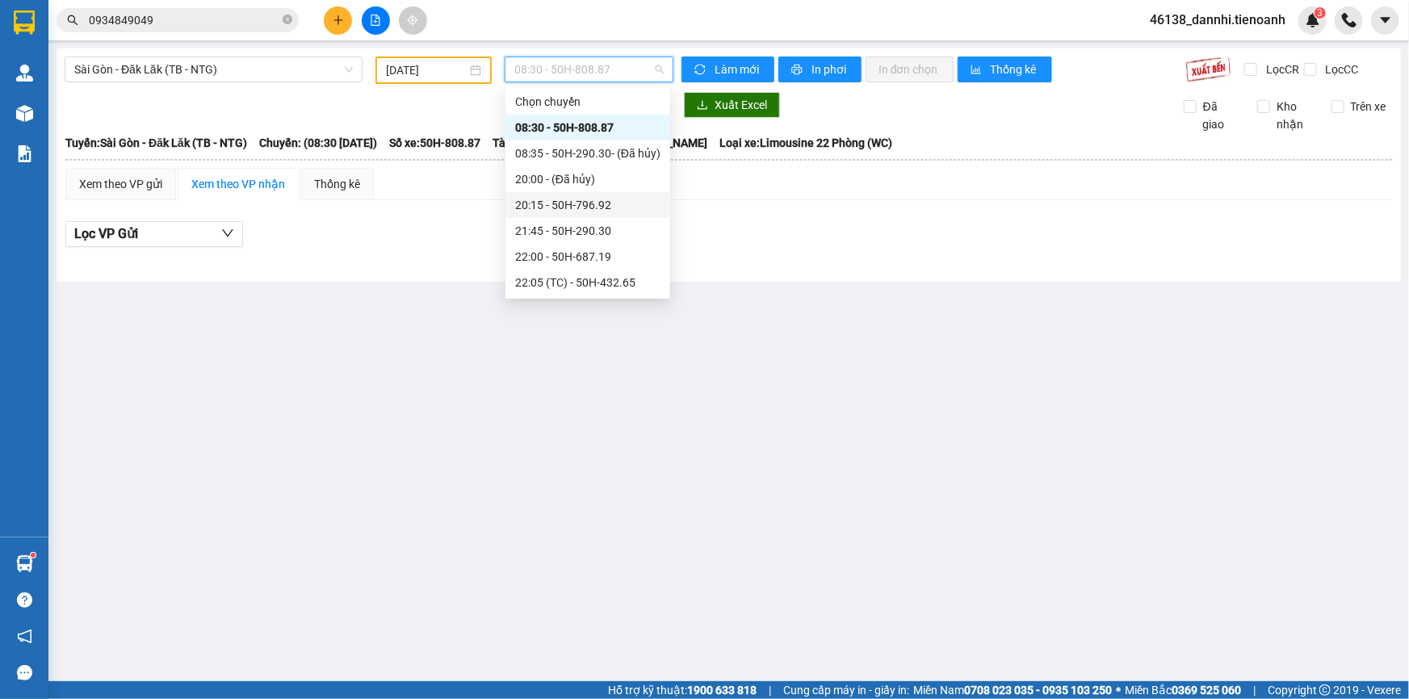
click at [589, 211] on div "20:15 - 50H-796.92" at bounding box center [587, 205] width 145 height 18
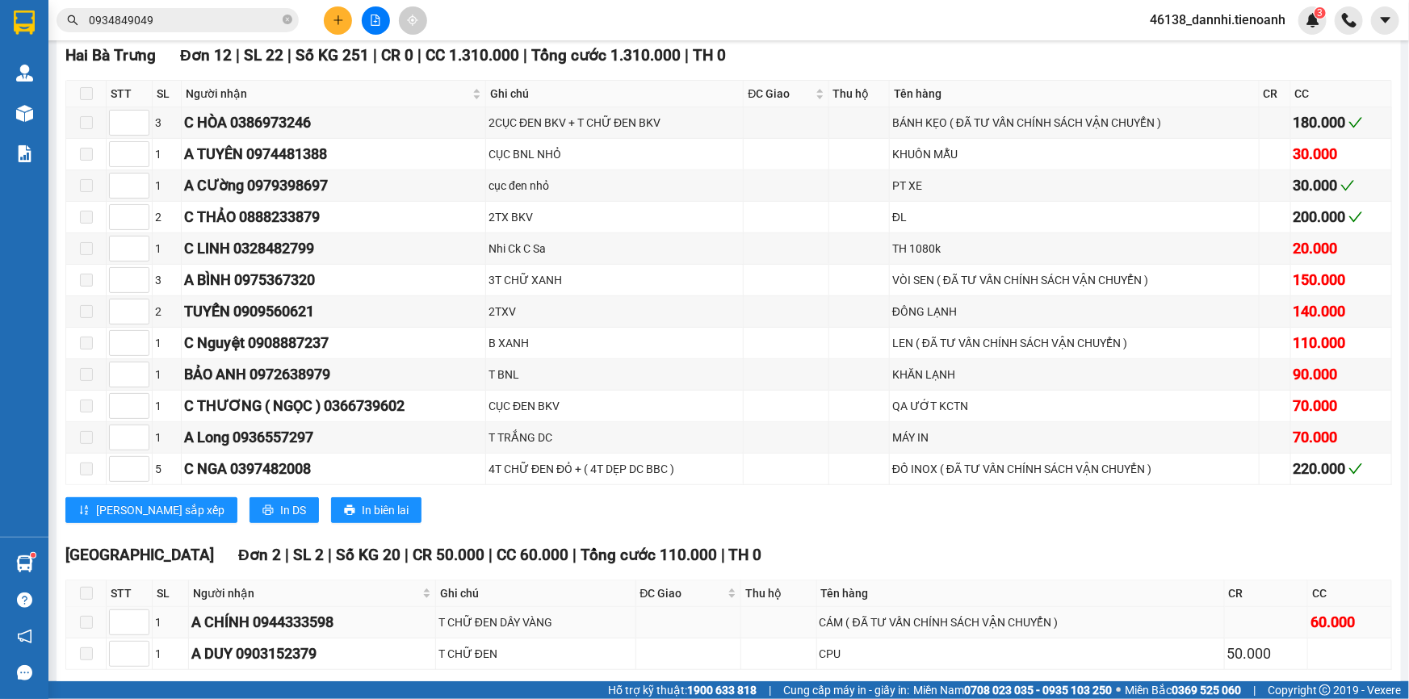
scroll to position [220, 0]
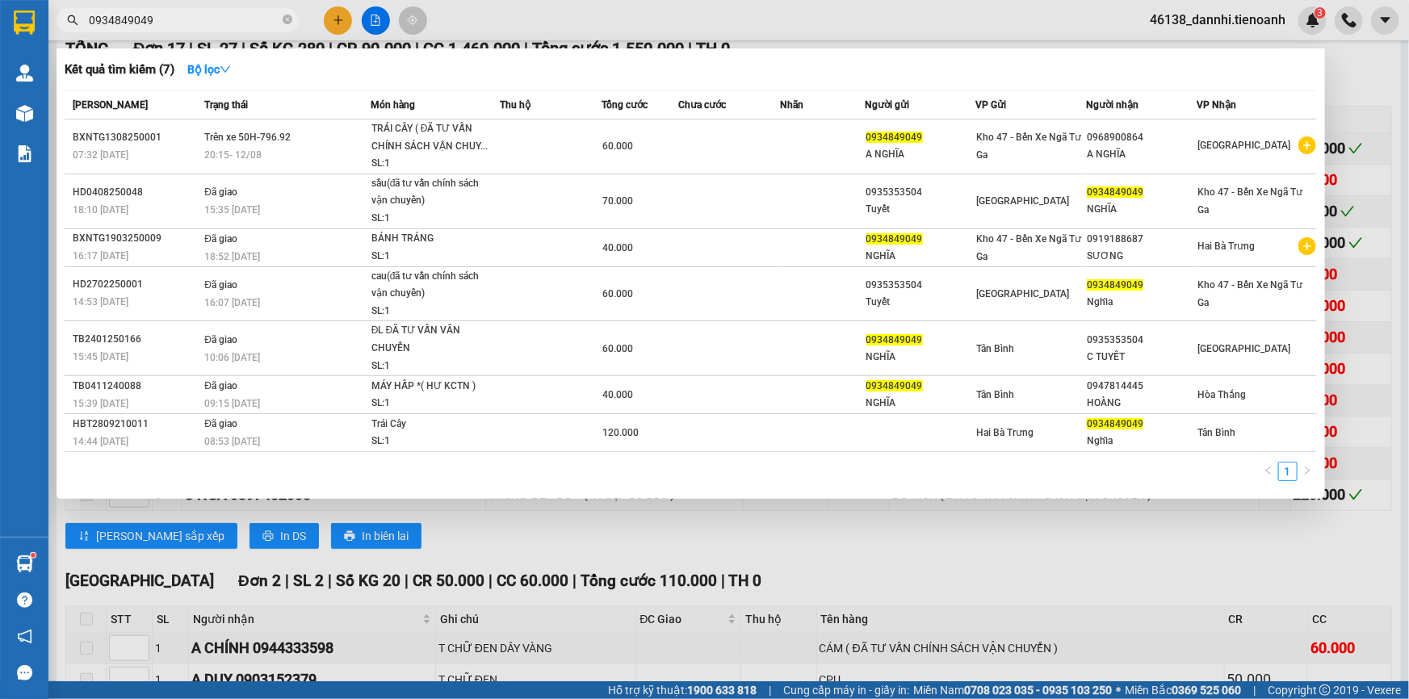
click at [216, 25] on input "0934849049" at bounding box center [184, 20] width 191 height 18
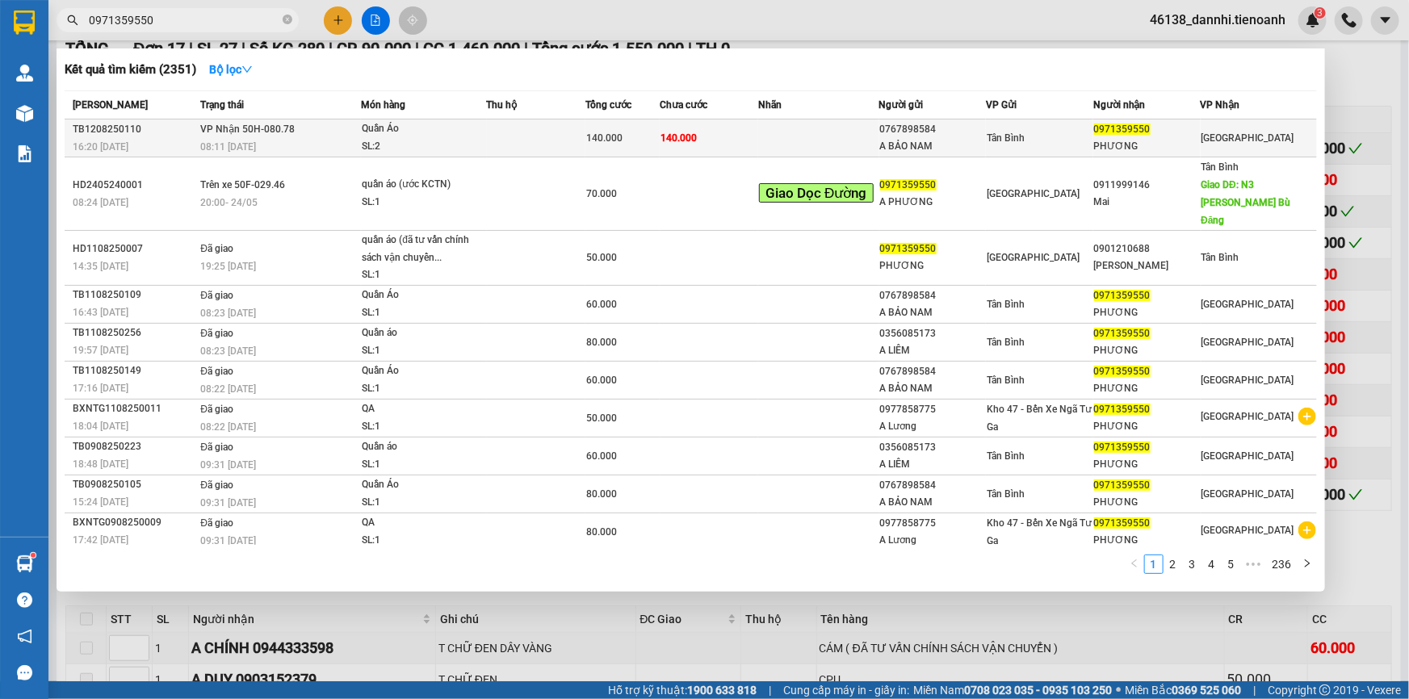
click at [334, 132] on td "VP Nhận 50H-080.78 08:11 [DATE]" at bounding box center [278, 139] width 165 height 38
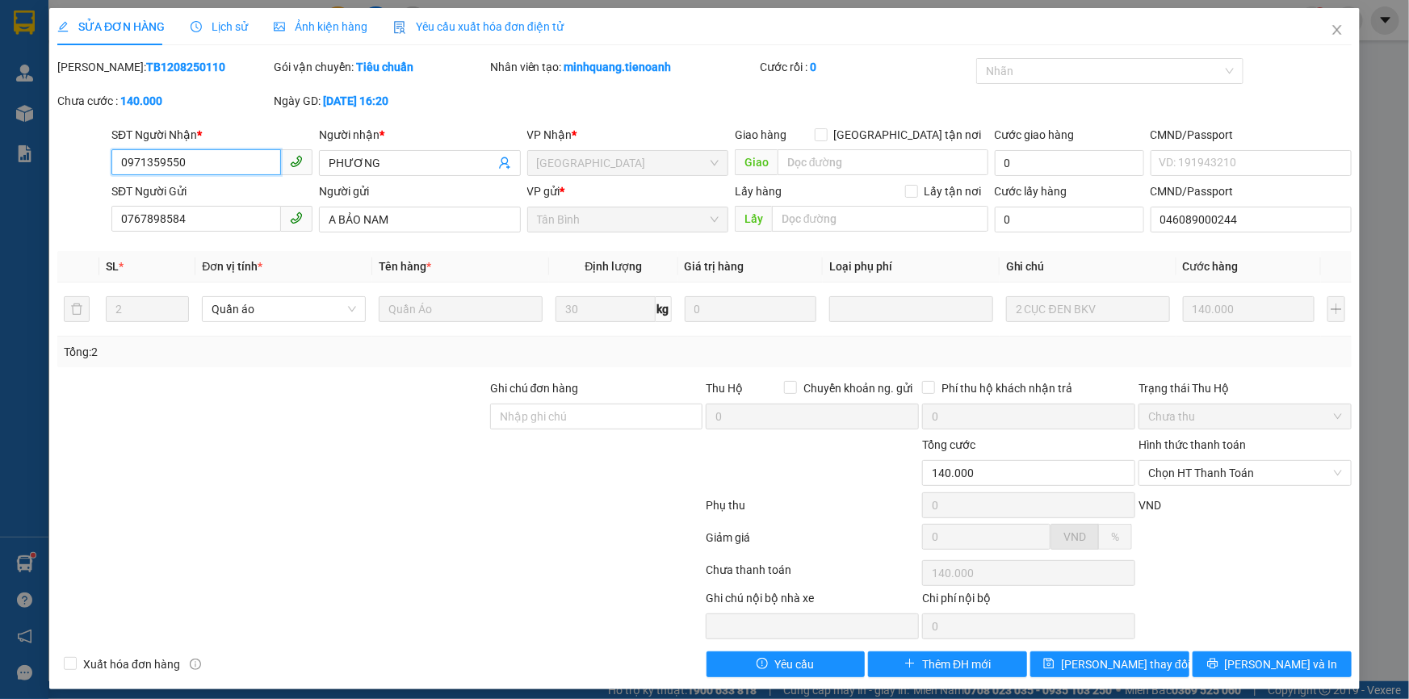
click at [203, 165] on input "0971359550" at bounding box center [196, 162] width 170 height 26
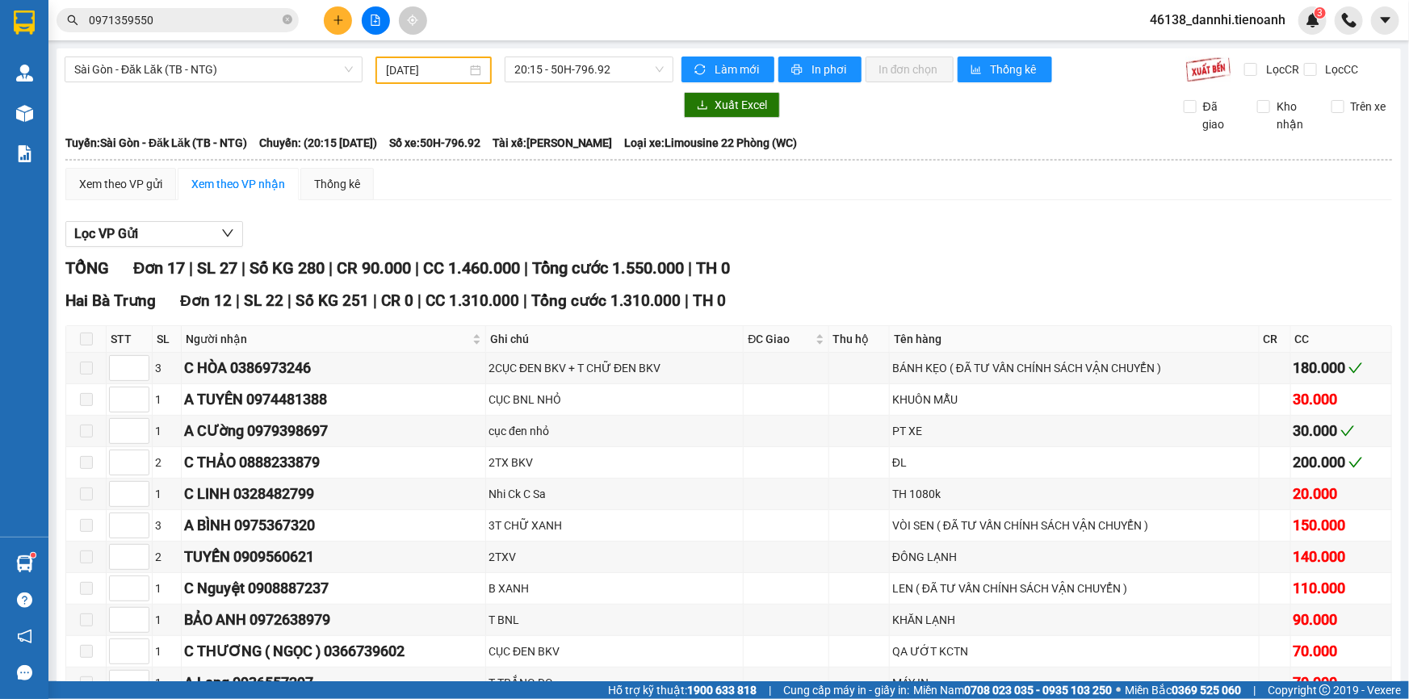
click at [194, 25] on input "0971359550" at bounding box center [184, 20] width 191 height 18
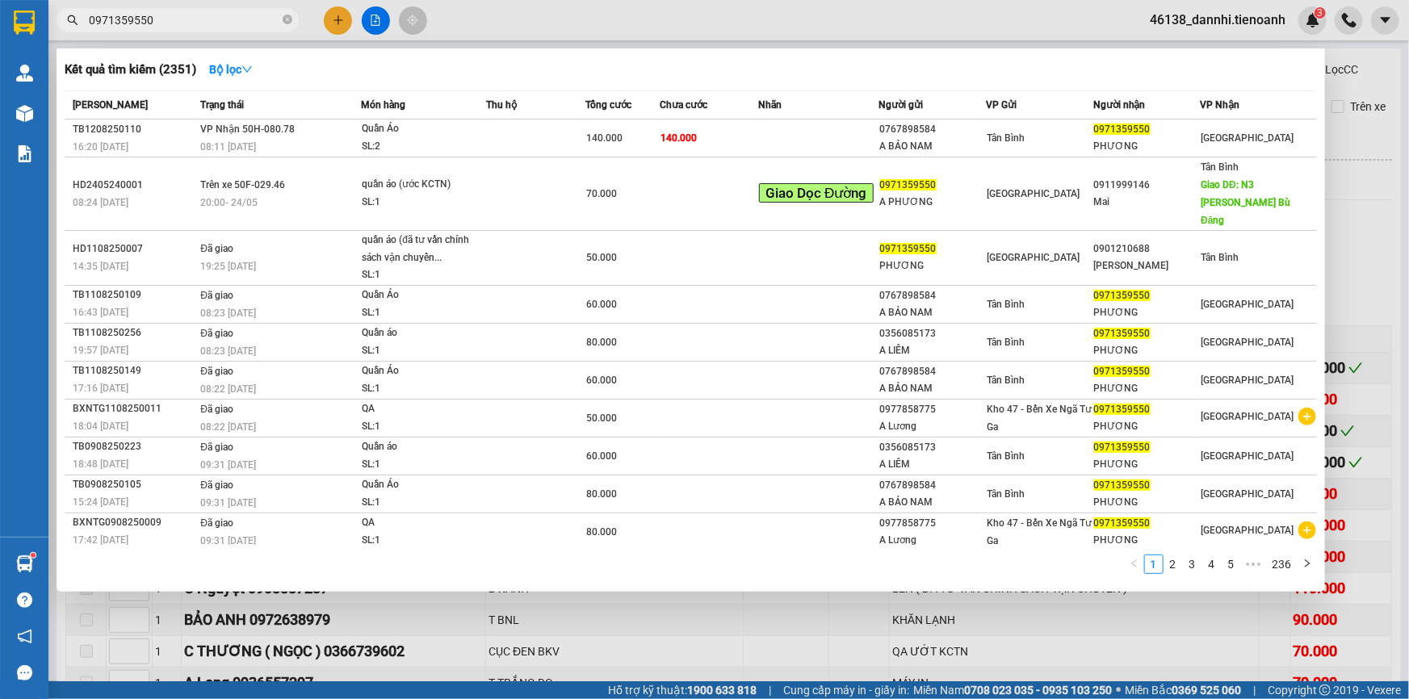
click at [503, 18] on div at bounding box center [704, 349] width 1409 height 699
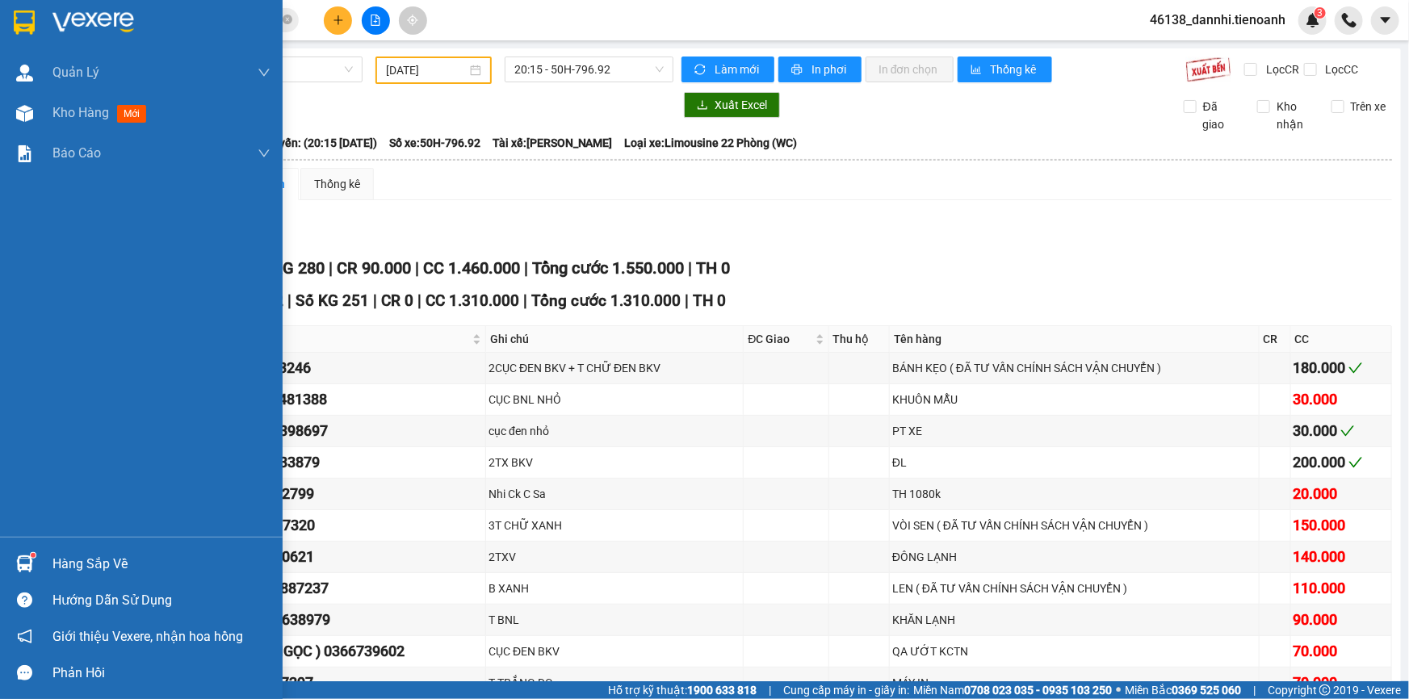
drag, startPoint x: 35, startPoint y: 19, endPoint x: 32, endPoint y: 29, distance: 10.0
click at [36, 19] on div at bounding box center [24, 22] width 28 height 28
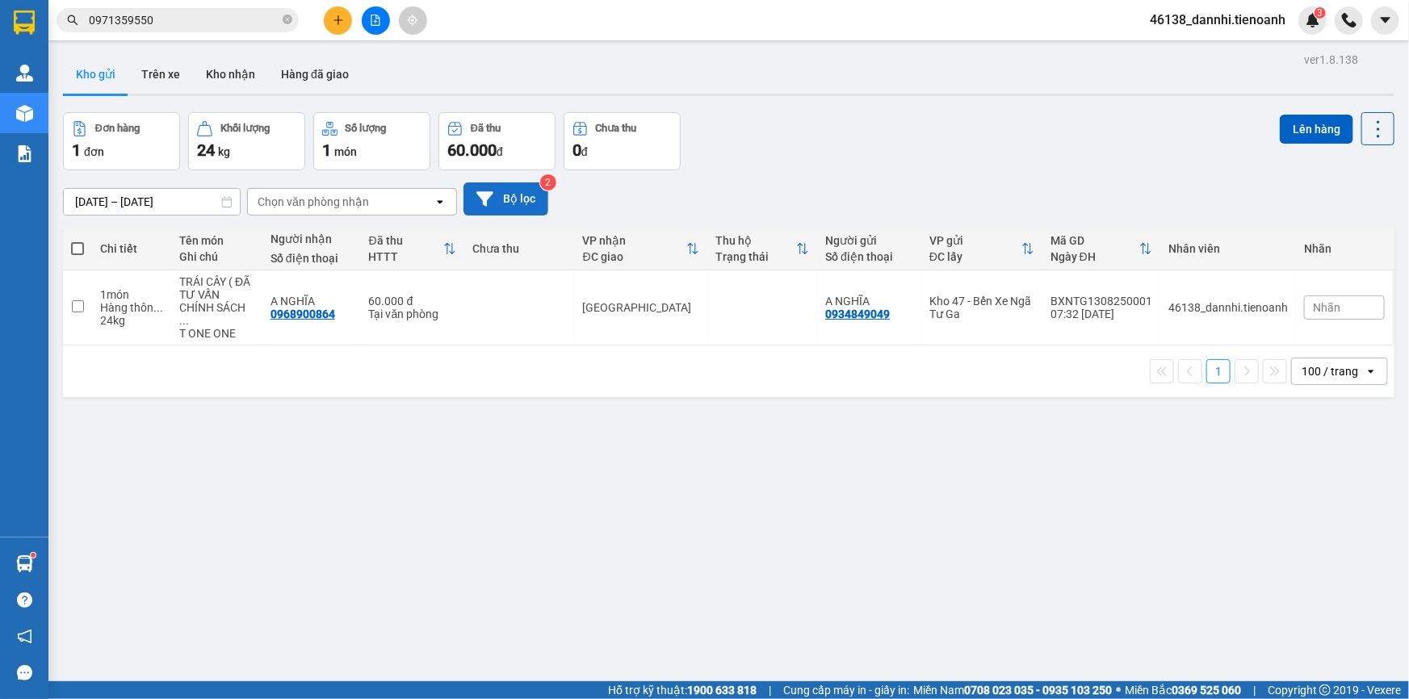
click at [489, 199] on icon at bounding box center [485, 199] width 17 height 17
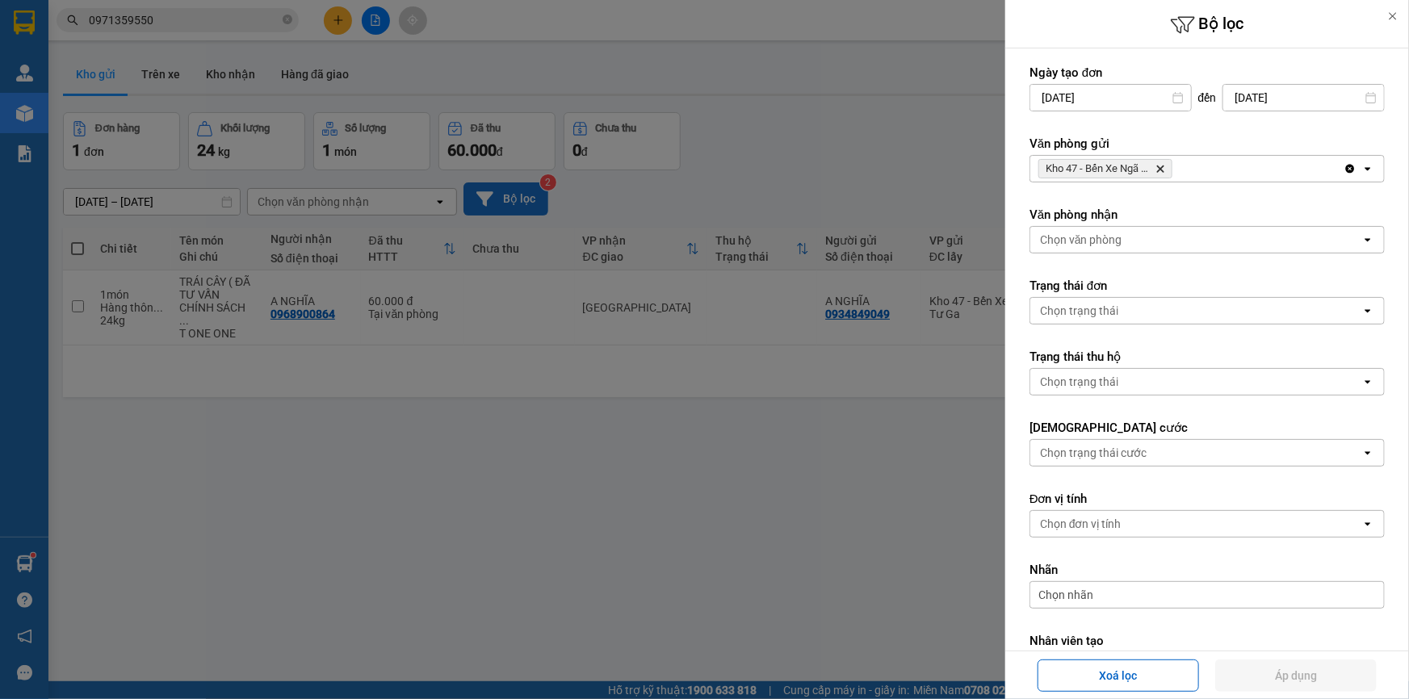
click at [1155, 312] on div "Chọn trạng thái" at bounding box center [1196, 311] width 331 height 26
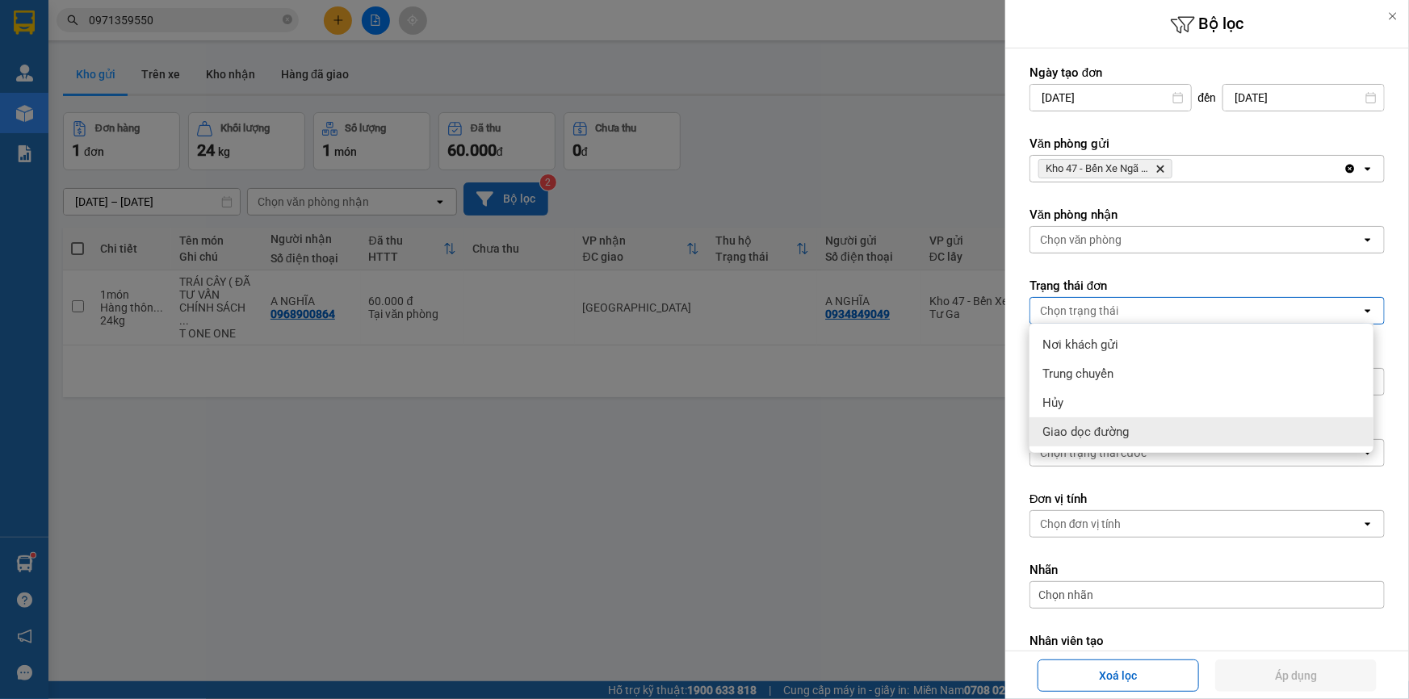
click at [1155, 436] on div "Giao dọc đường" at bounding box center [1202, 432] width 344 height 29
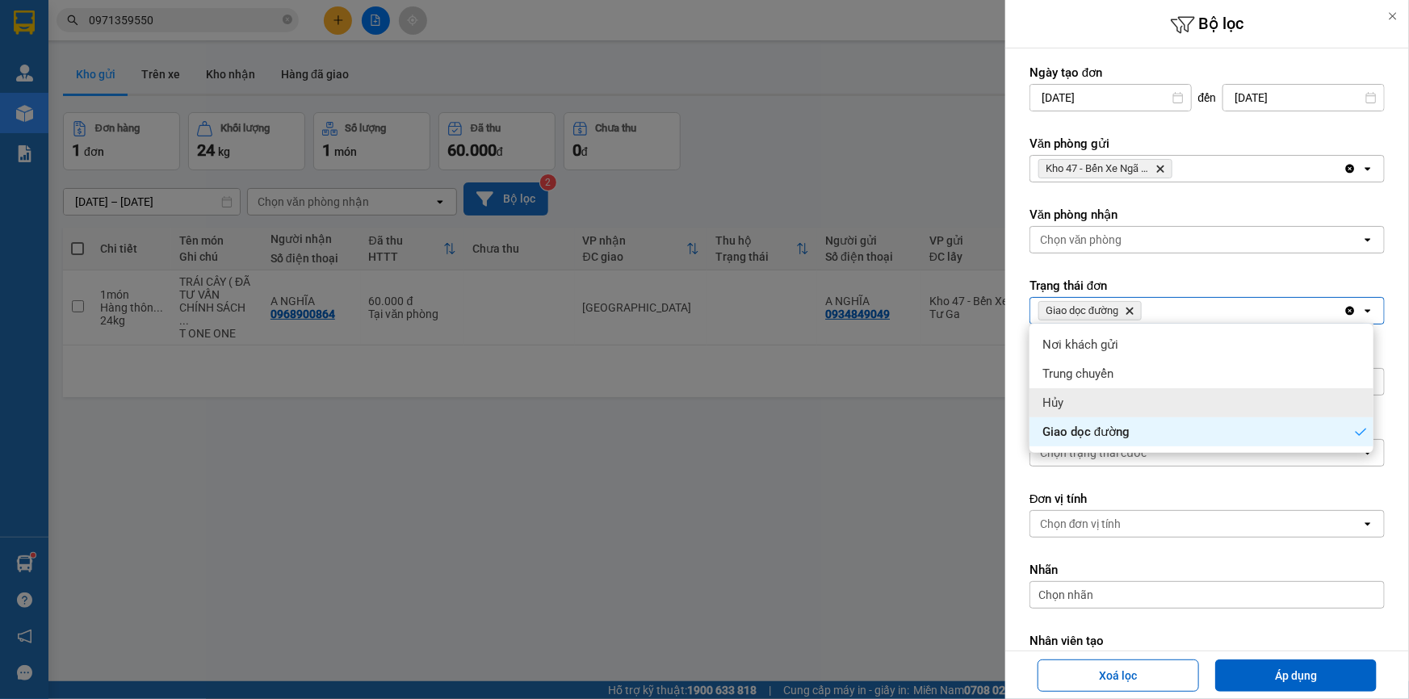
click at [1119, 406] on div "Hủy" at bounding box center [1202, 402] width 344 height 29
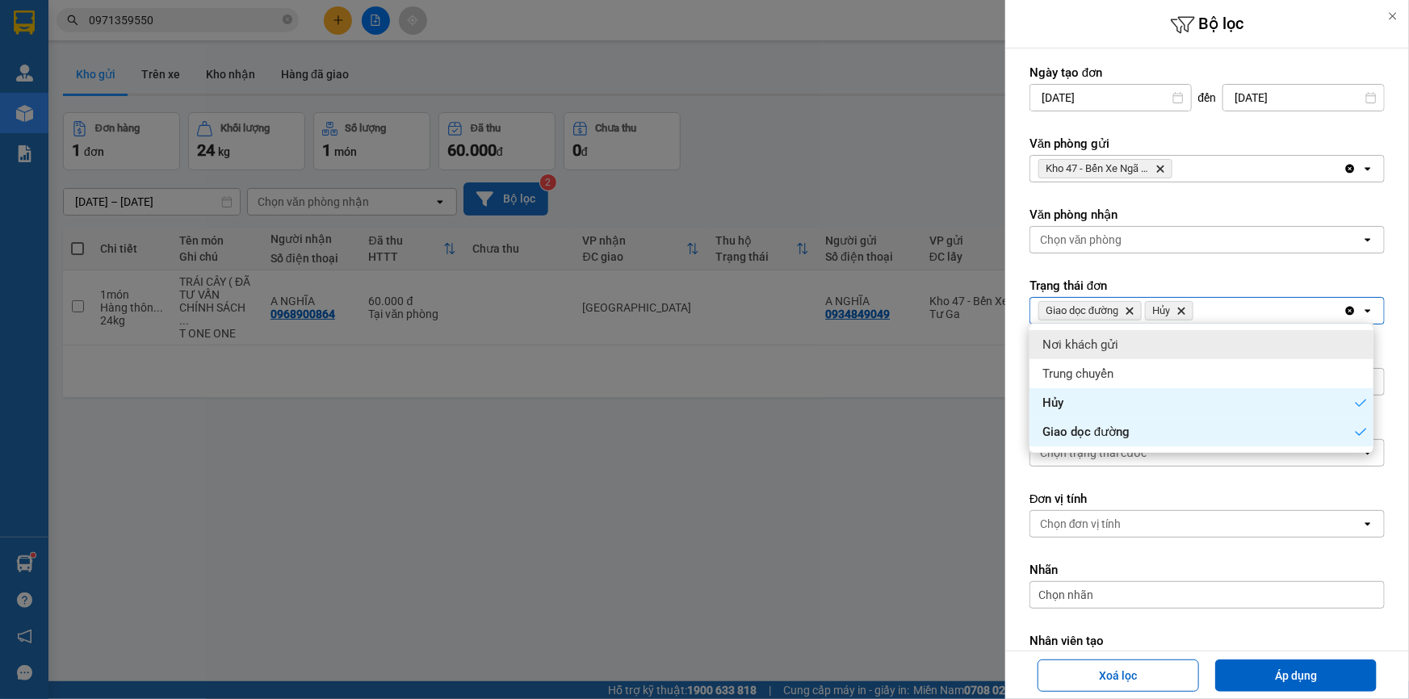
click at [1130, 310] on icon "Delete" at bounding box center [1130, 311] width 10 height 10
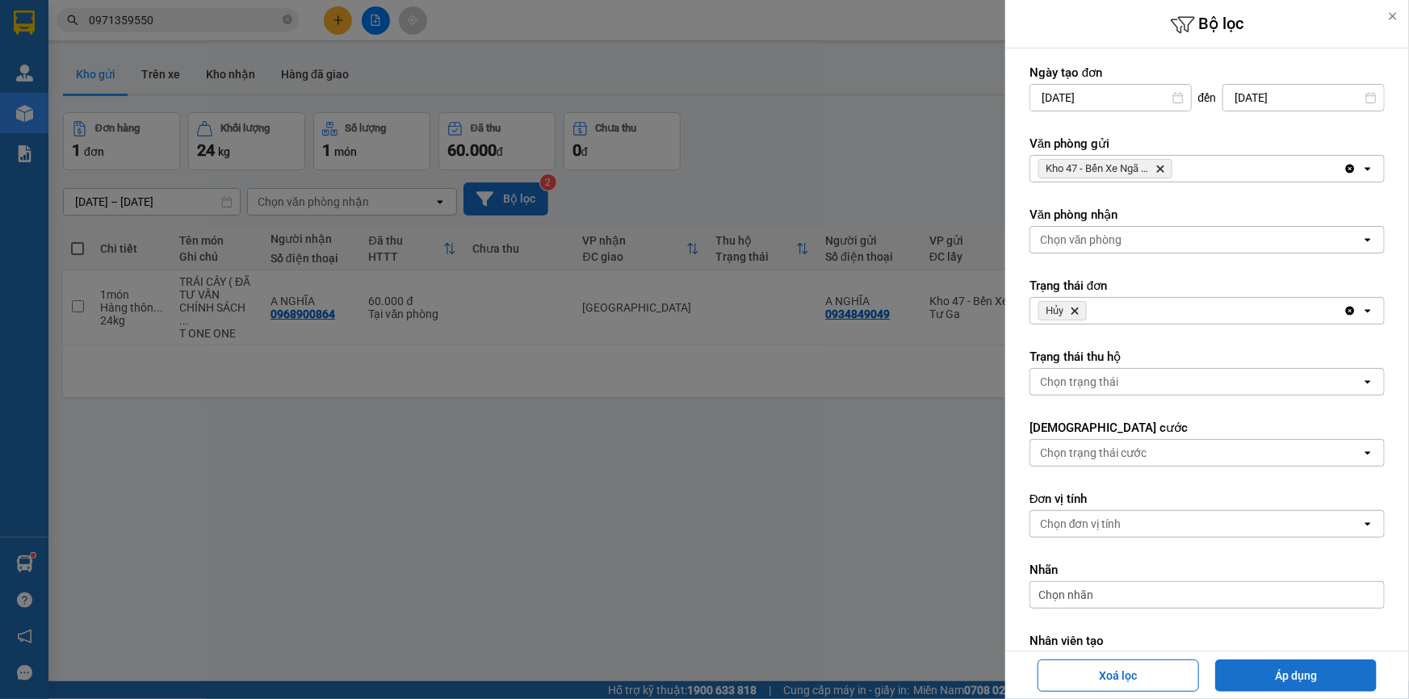
click at [1240, 675] on button "Áp dụng" at bounding box center [1297, 676] width 162 height 32
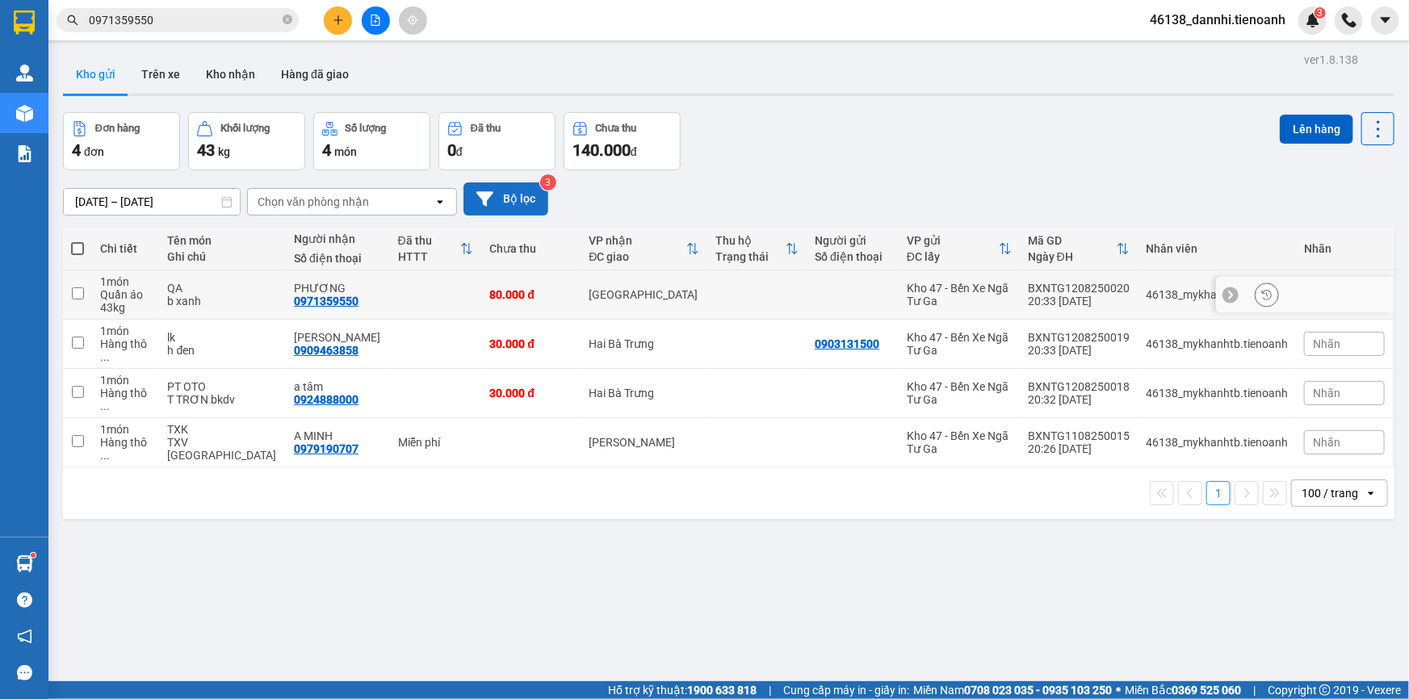
click at [1262, 296] on icon at bounding box center [1267, 294] width 11 height 11
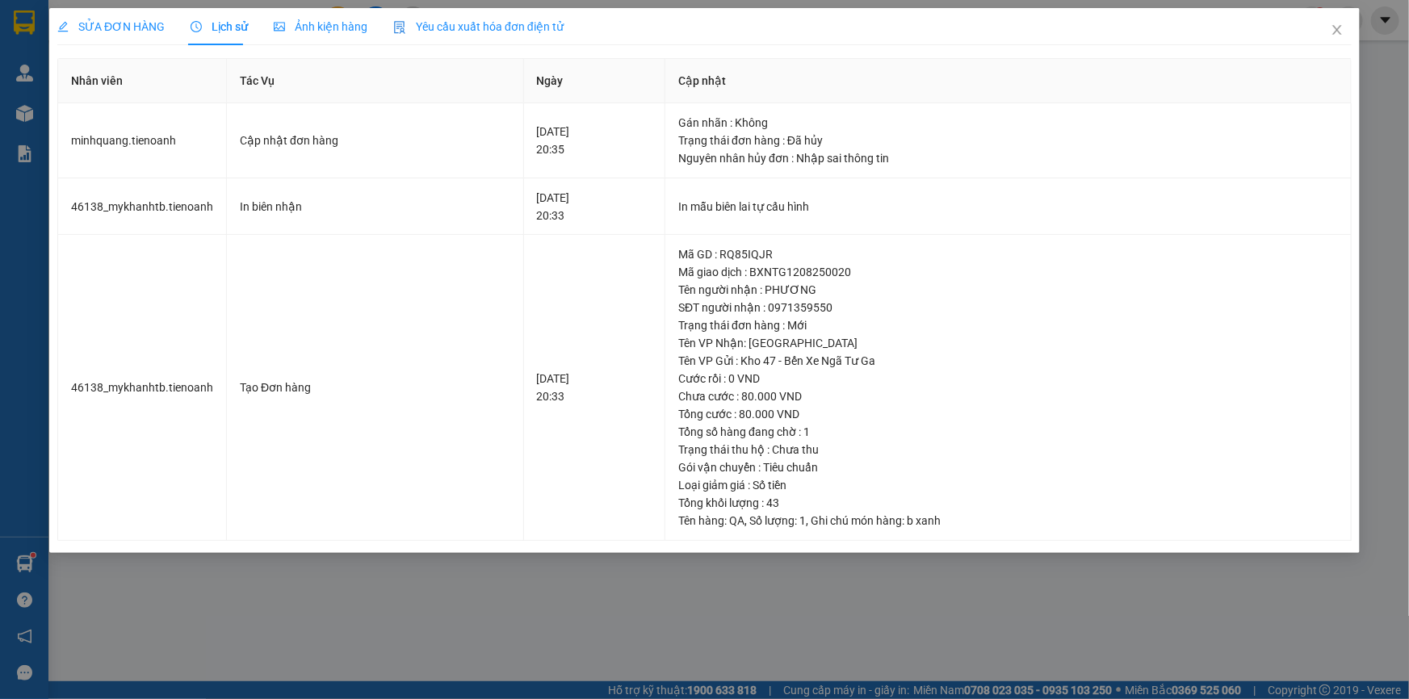
drag, startPoint x: 770, startPoint y: 596, endPoint x: 779, endPoint y: 573, distance: 25.1
click at [770, 596] on div "SỬA ĐƠN HÀNG Lịch sử Ảnh kiện hàng Yêu cầu xuất hóa đơn điện tử Nhân viên Tác V…" at bounding box center [704, 349] width 1409 height 699
click at [787, 571] on div "SỬA ĐƠN HÀNG Lịch sử Ảnh kiện hàng Yêu cầu xuất hóa đơn điện tử Nhân viên Tác V…" at bounding box center [704, 349] width 1409 height 699
click at [1334, 36] on icon "close" at bounding box center [1337, 29] width 13 height 13
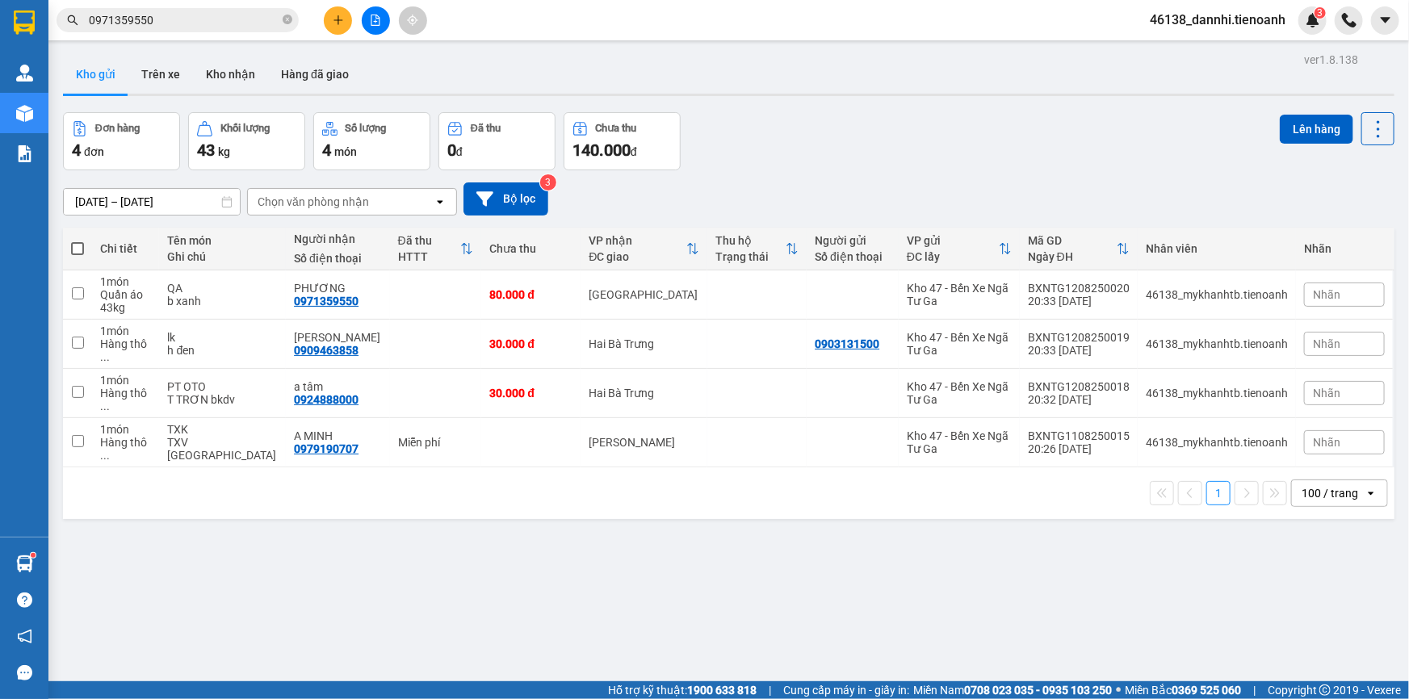
click at [856, 527] on div "ver 1.8.138 Kho gửi Trên xe Kho nhận Hàng đã giao Đơn hàng 4 đơn Khối lượng 43 …" at bounding box center [729, 397] width 1345 height 699
click at [746, 585] on div "ver 1.8.138 Kho gửi Trên xe Kho nhận Hàng đã giao Đơn hàng 4 đơn Khối lượng 43 …" at bounding box center [729, 397] width 1345 height 699
click at [1256, 288] on button at bounding box center [1267, 295] width 23 height 28
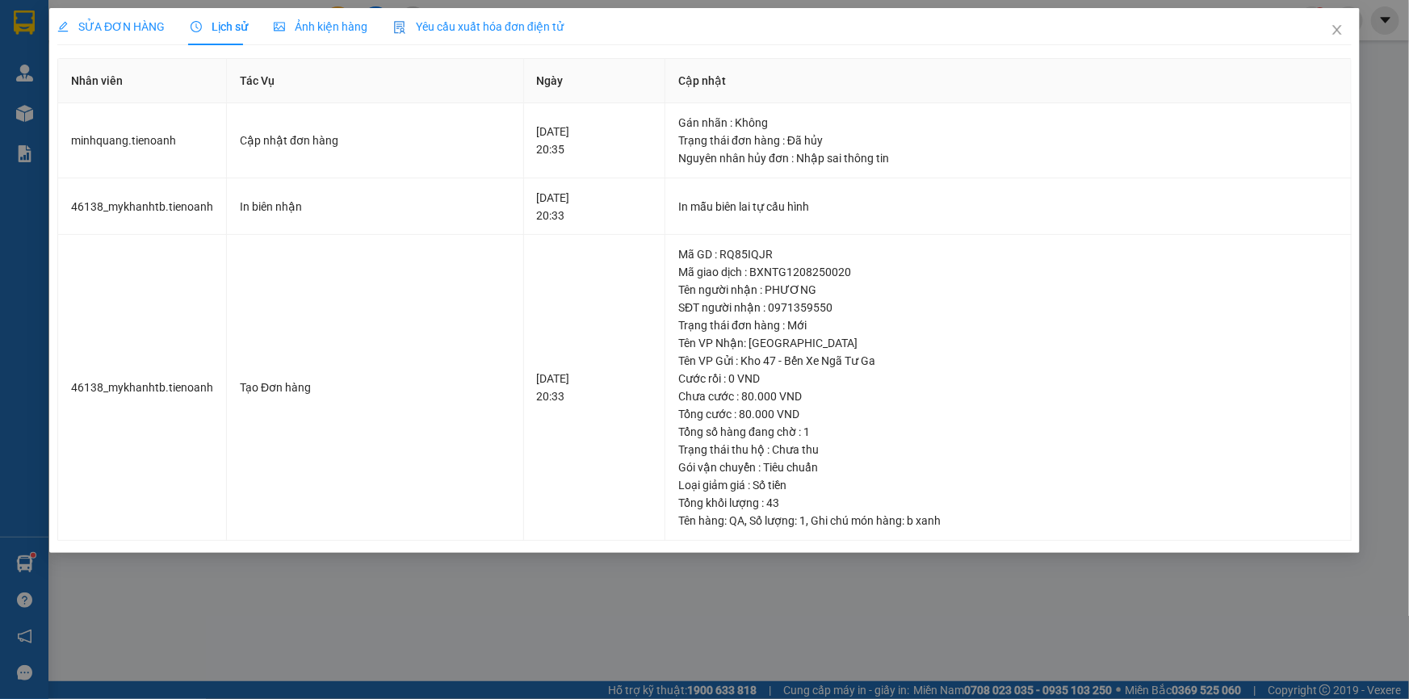
click at [706, 610] on div "SỬA ĐƠN HÀNG Lịch sử Ảnh kiện hàng Yêu cầu xuất hóa đơn điện tử Nhân viên Tác V…" at bounding box center [704, 349] width 1409 height 699
click at [1346, 32] on span "Close" at bounding box center [1337, 30] width 45 height 45
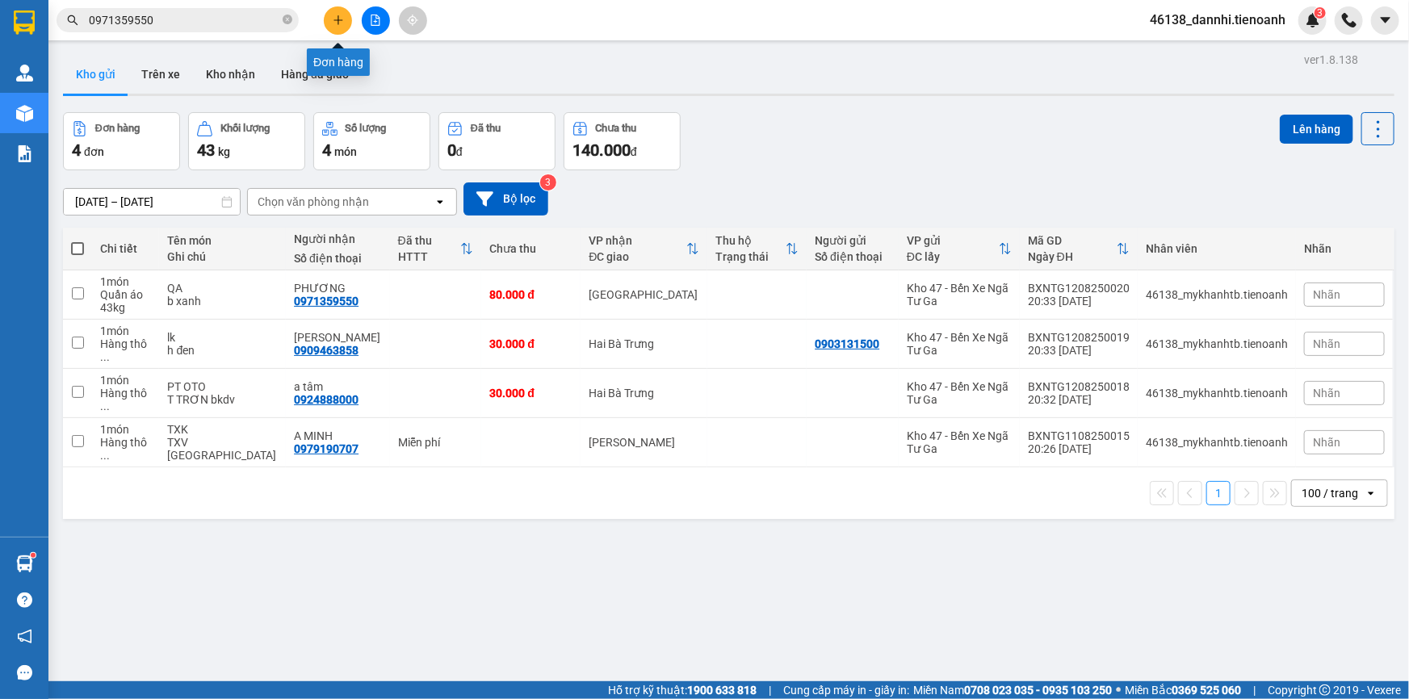
click at [346, 19] on button at bounding box center [338, 20] width 28 height 28
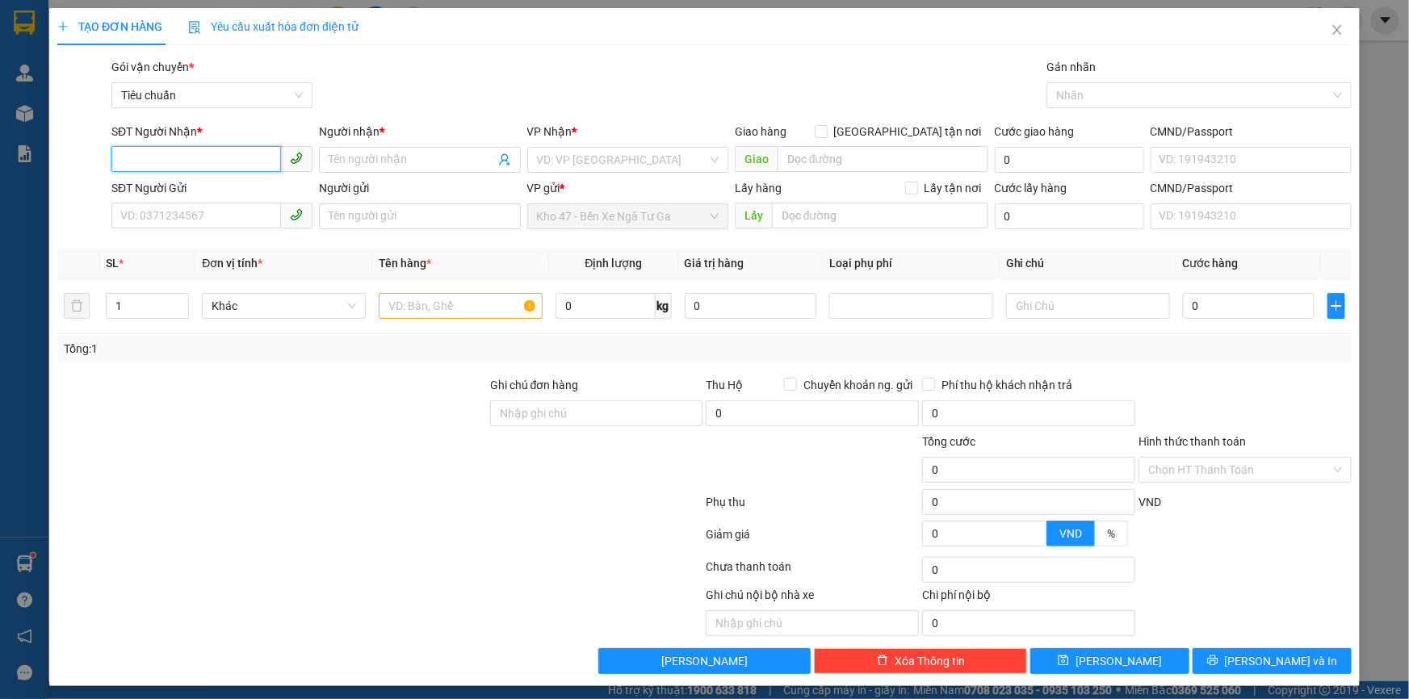
click at [214, 170] on input "SĐT Người Nhận *" at bounding box center [196, 159] width 170 height 26
click at [229, 193] on div "0971359550 - PHƯƠNG" at bounding box center [210, 192] width 180 height 18
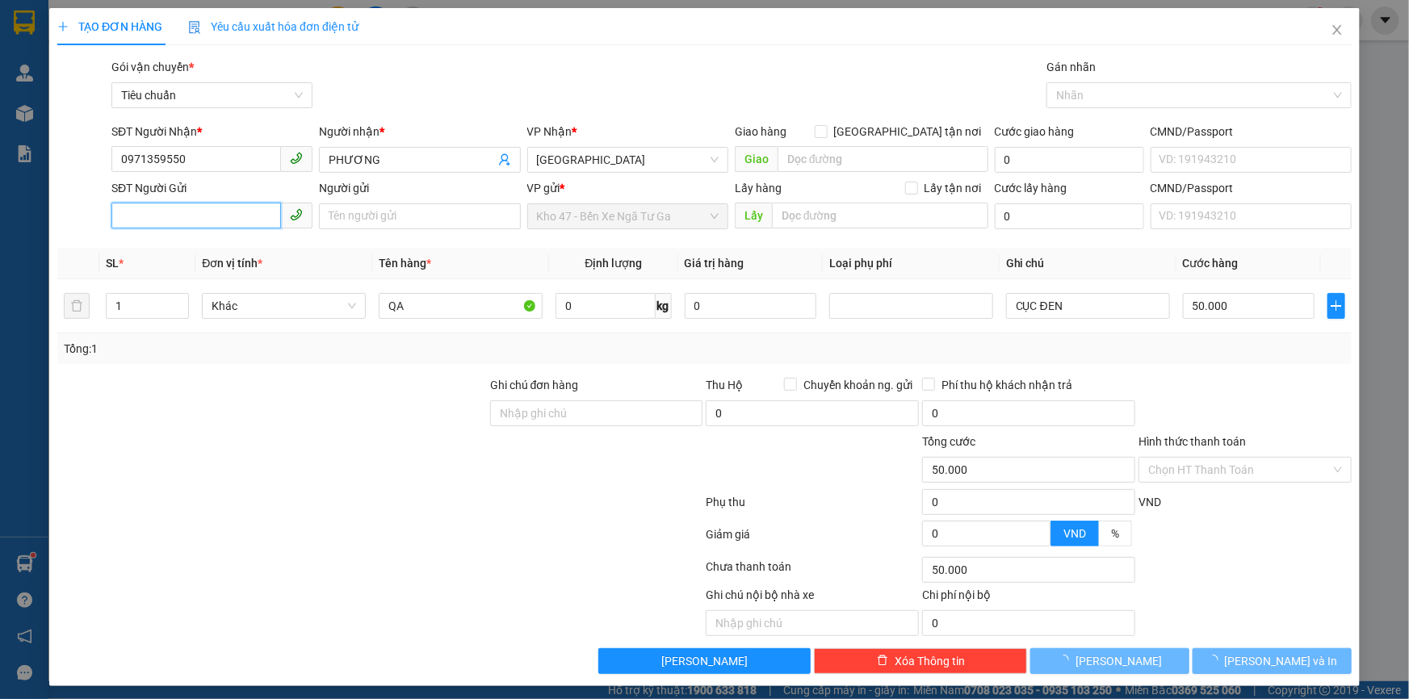
click at [229, 226] on input "SĐT Người Gửi" at bounding box center [196, 216] width 170 height 26
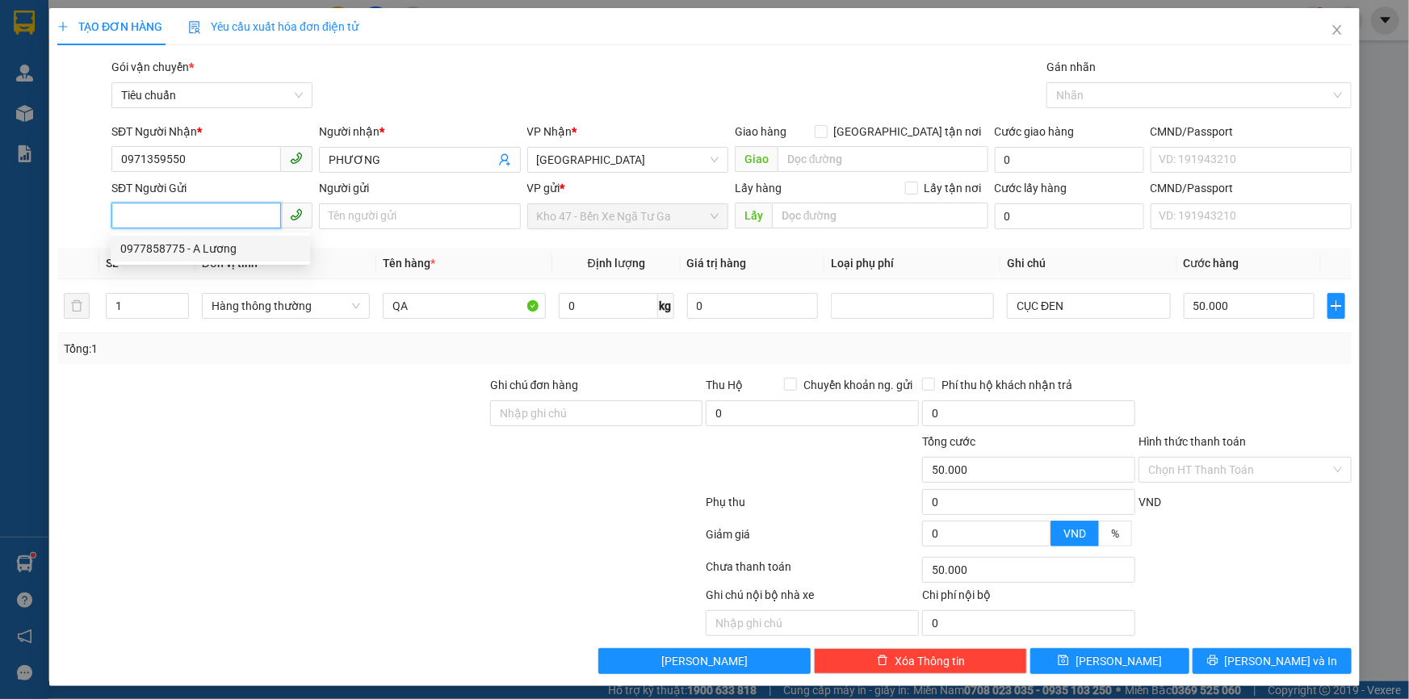
click at [241, 246] on div "0977858775 - A Lương" at bounding box center [210, 249] width 180 height 18
click at [267, 300] on span "Hàng thông thường" at bounding box center [286, 306] width 149 height 24
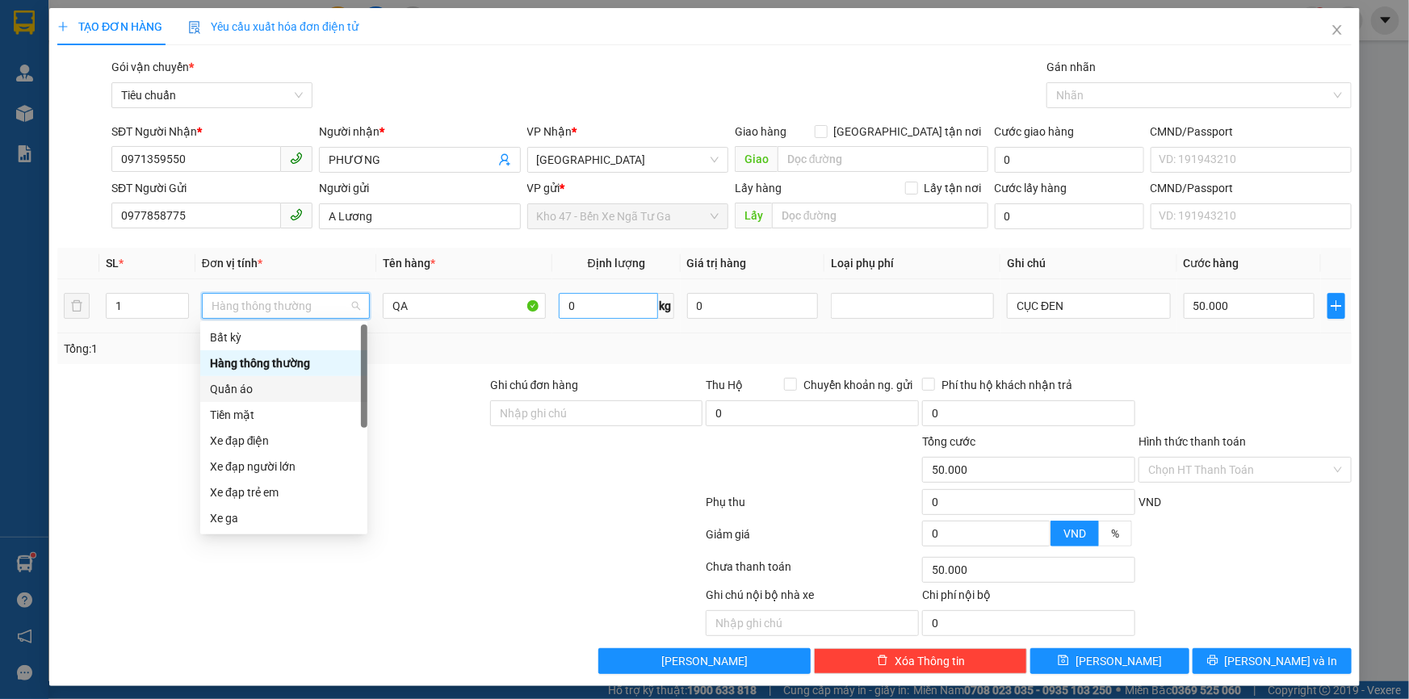
drag, startPoint x: 279, startPoint y: 392, endPoint x: 633, endPoint y: 296, distance: 367.1
click at [287, 390] on div "Quần áo" at bounding box center [284, 389] width 148 height 18
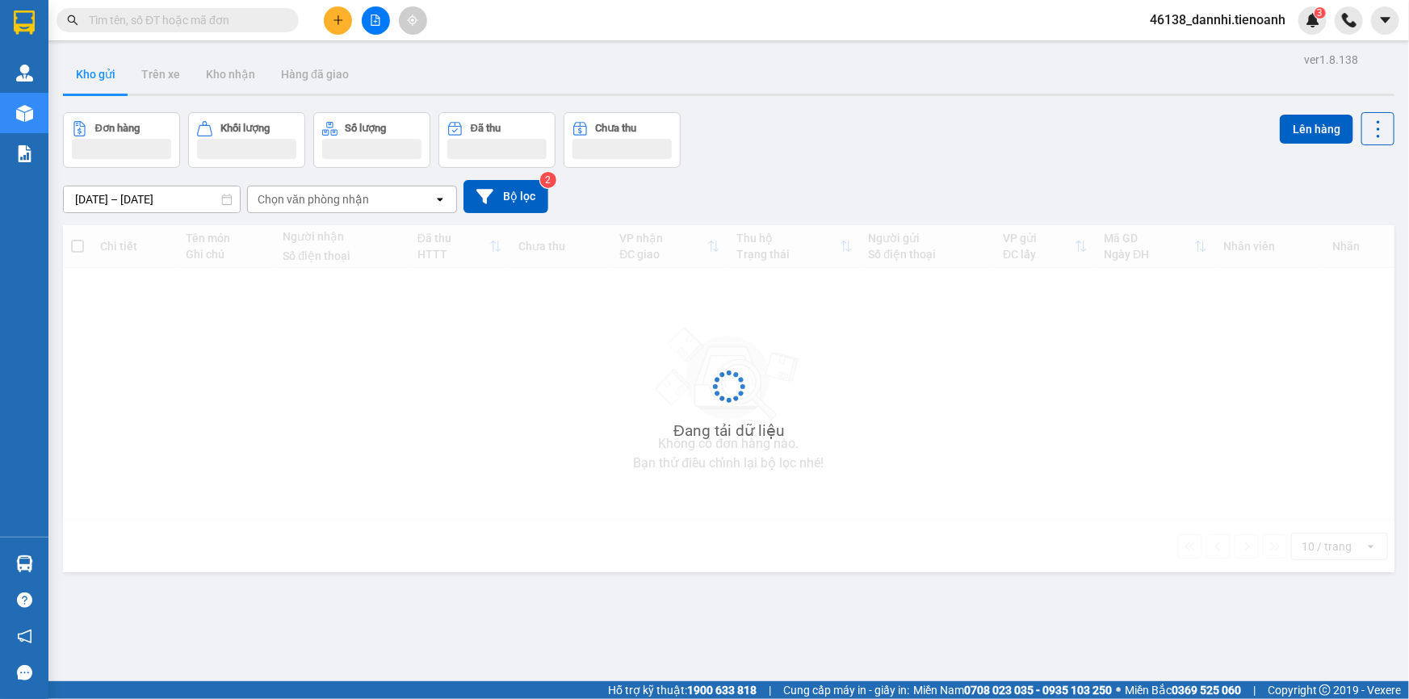
click at [241, 25] on input "text" at bounding box center [184, 20] width 191 height 18
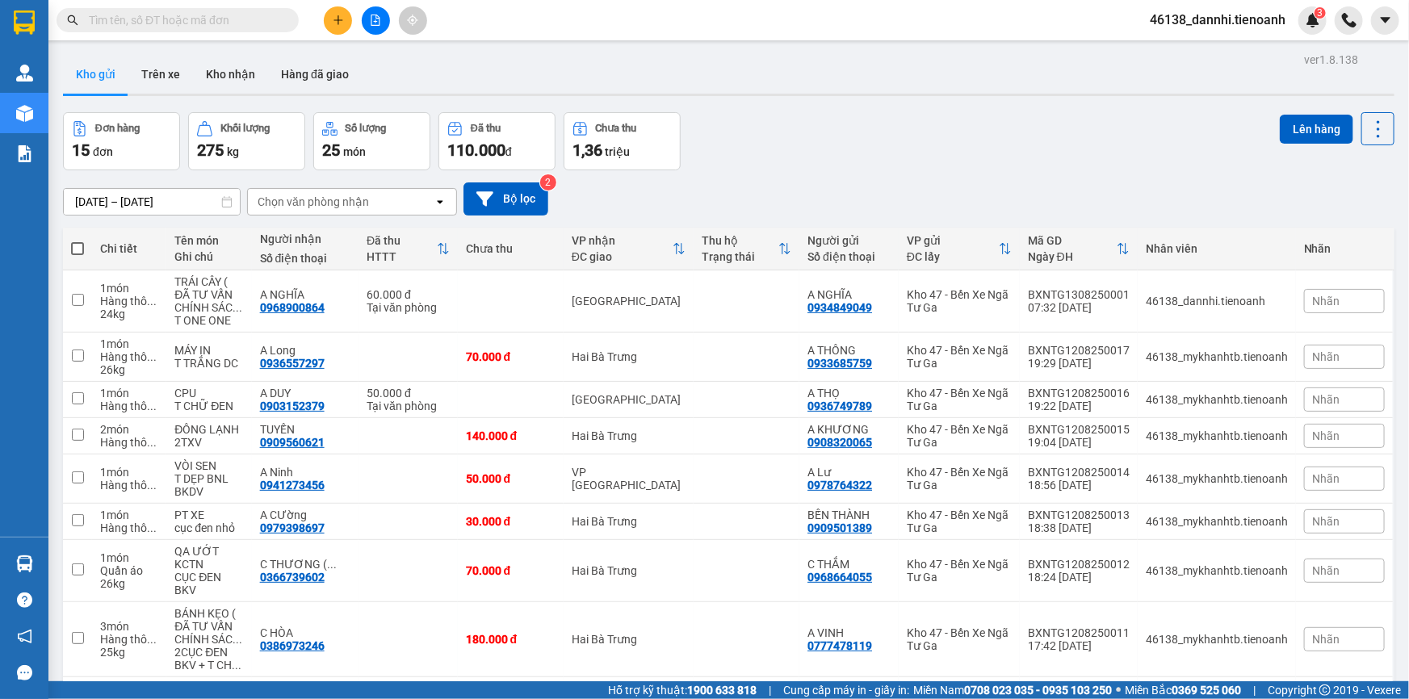
paste input "0963230222"
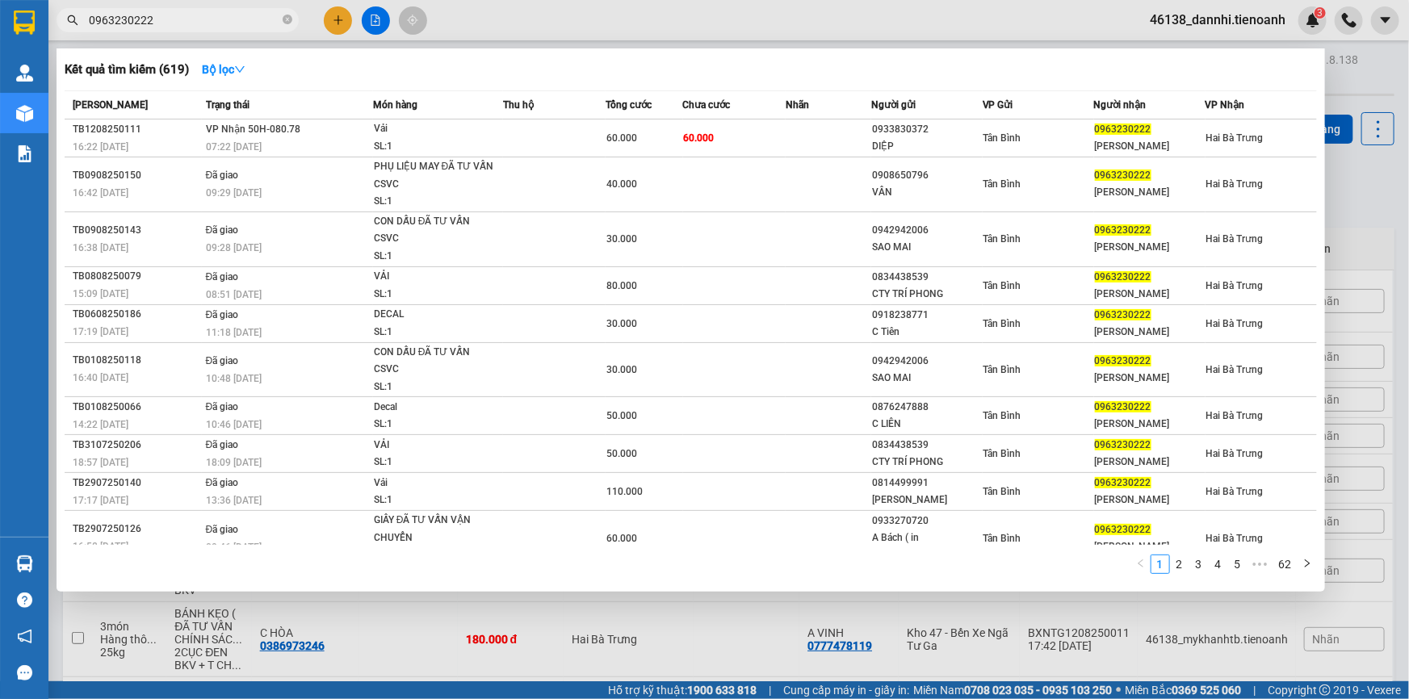
type input "0963230222"
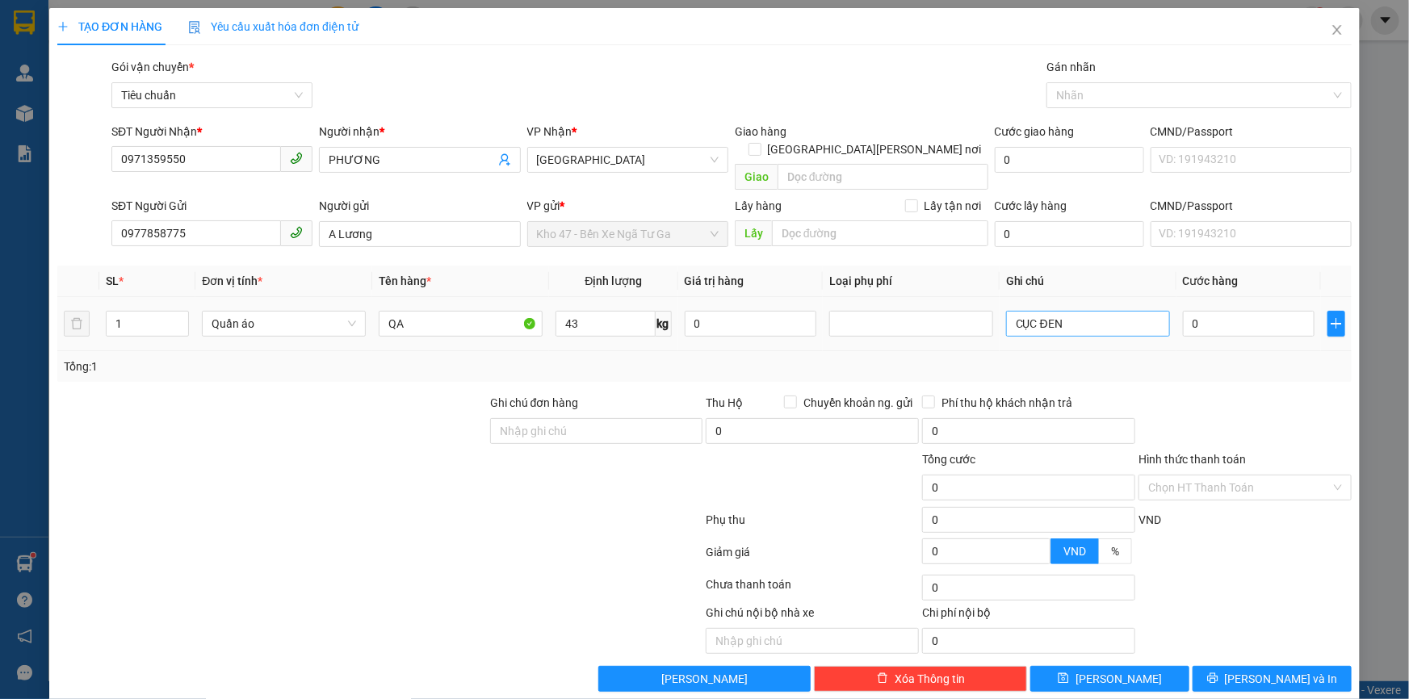
type input "43"
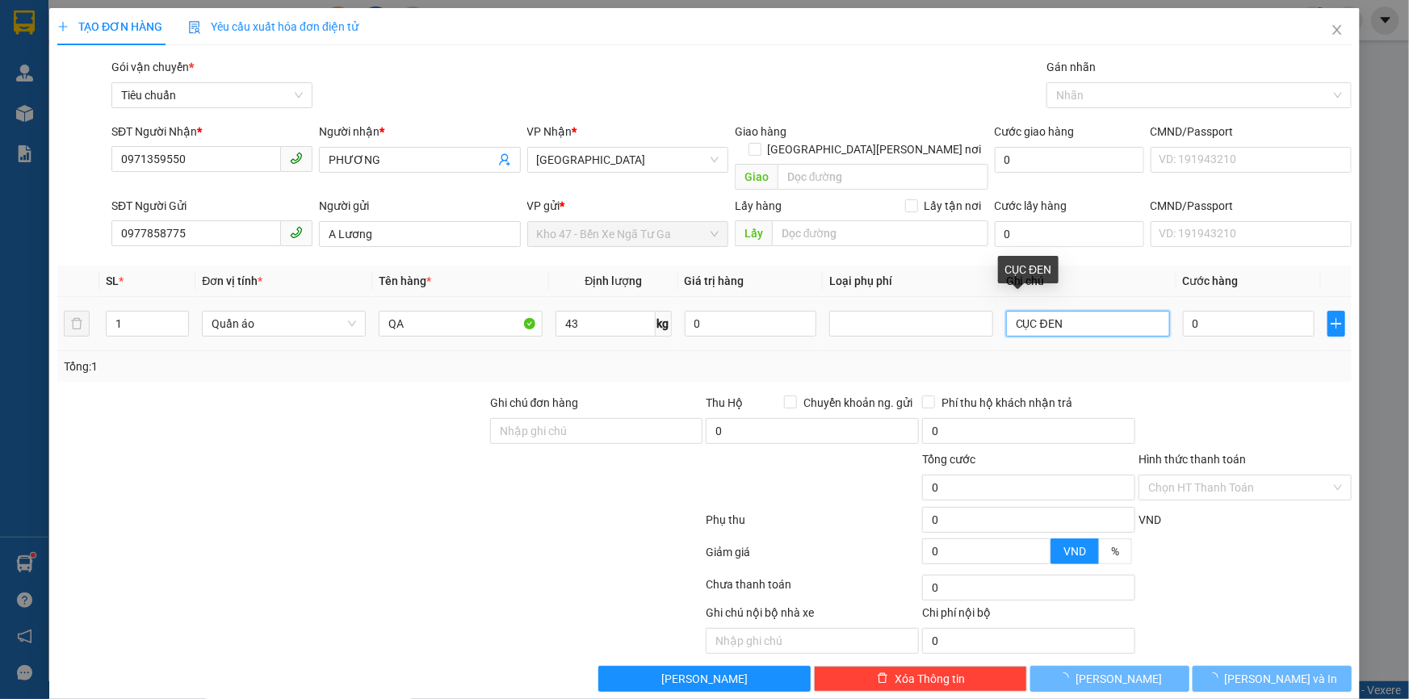
drag, startPoint x: 1060, startPoint y: 306, endPoint x: 881, endPoint y: 323, distance: 180.1
click at [896, 321] on tr "1 Quần áo QA 43 kg 0 CỤC ĐEN 0" at bounding box center [704, 324] width 1295 height 54
type input "80.000"
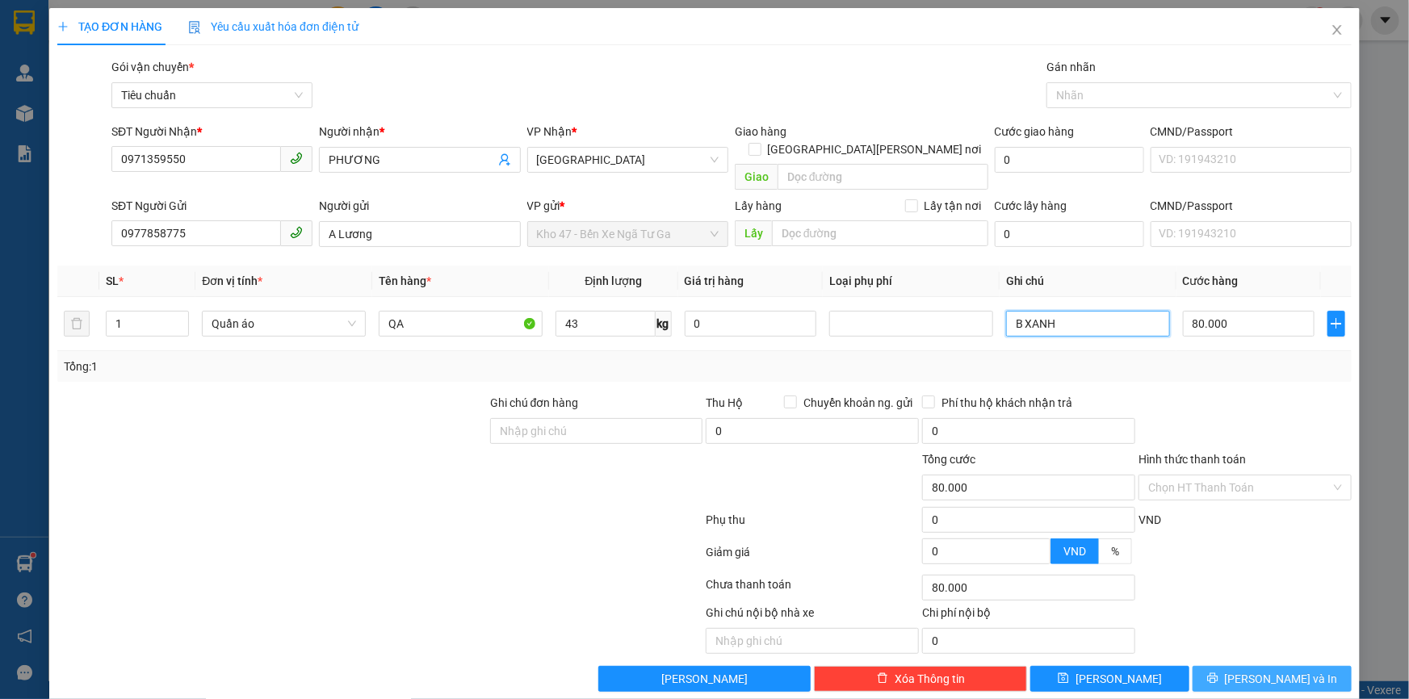
type input "B XANH"
click at [1213, 666] on button "[PERSON_NAME] và In" at bounding box center [1272, 679] width 159 height 26
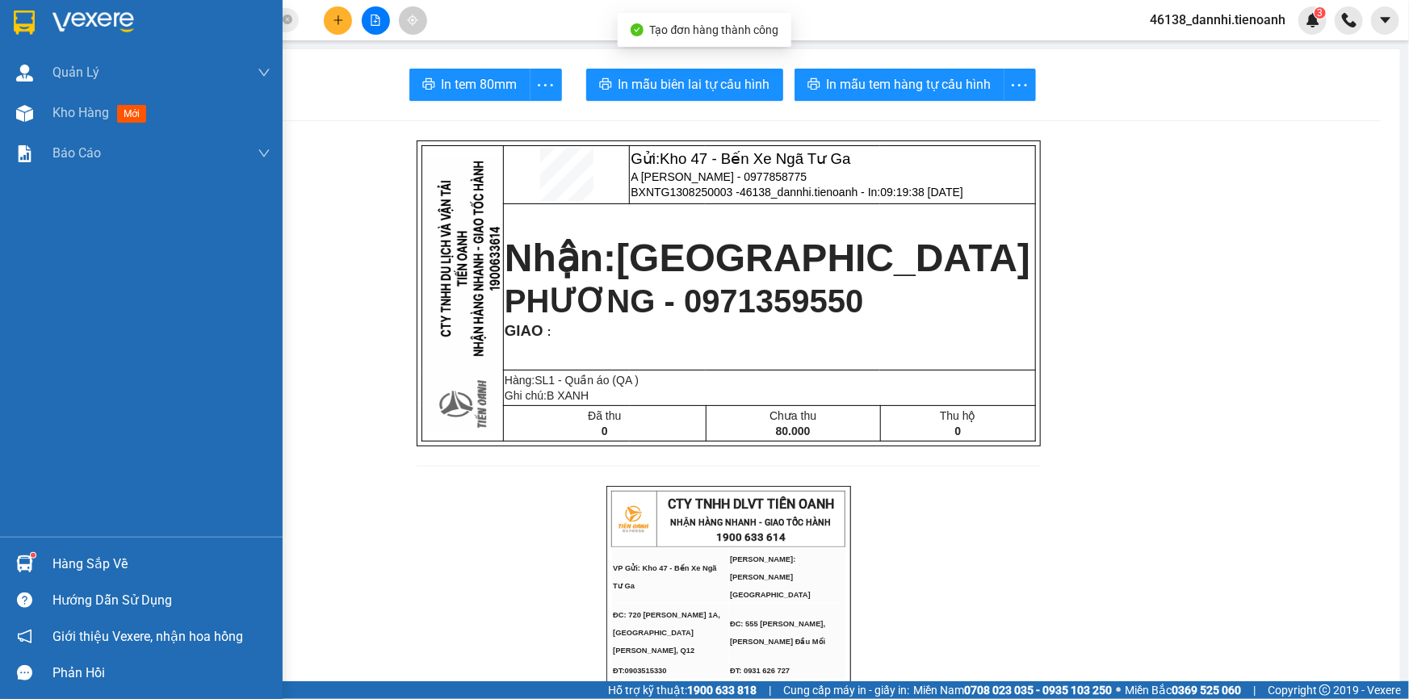
click at [32, 15] on img at bounding box center [24, 22] width 21 height 24
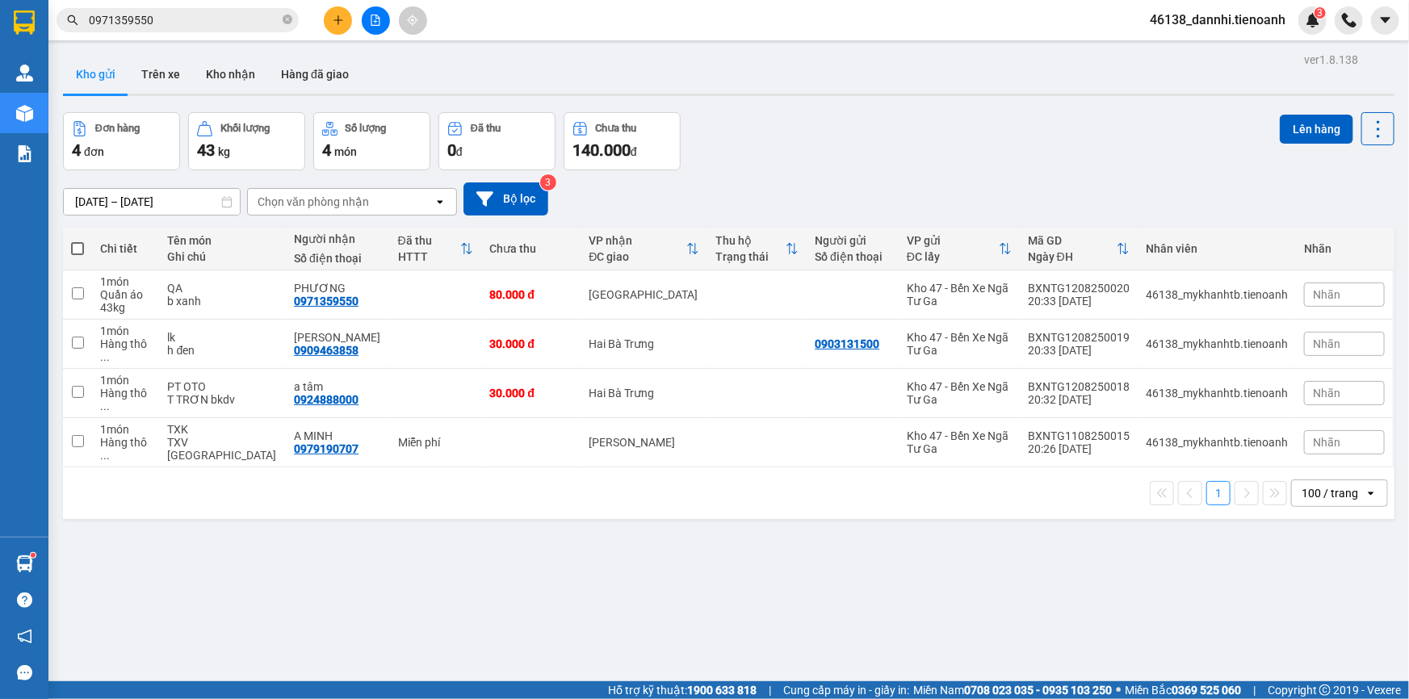
drag, startPoint x: 921, startPoint y: 555, endPoint x: 927, endPoint y: 549, distance: 8.6
click at [918, 555] on div "ver 1.8.138 Kho gửi Trên xe Kho nhận Hàng đã giao Đơn hàng 4 đơn Khối lượng 43 …" at bounding box center [729, 397] width 1345 height 699
click at [396, 300] on td at bounding box center [436, 295] width 92 height 49
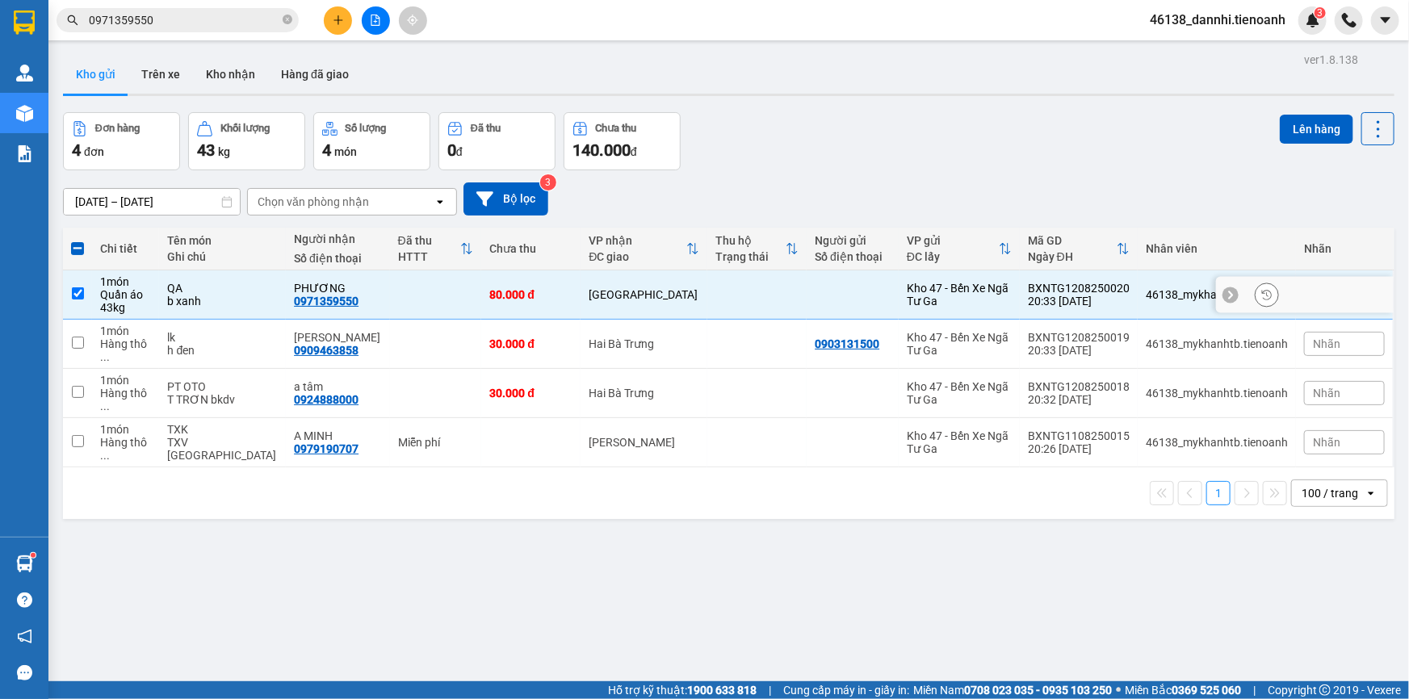
click at [390, 297] on td at bounding box center [436, 295] width 92 height 49
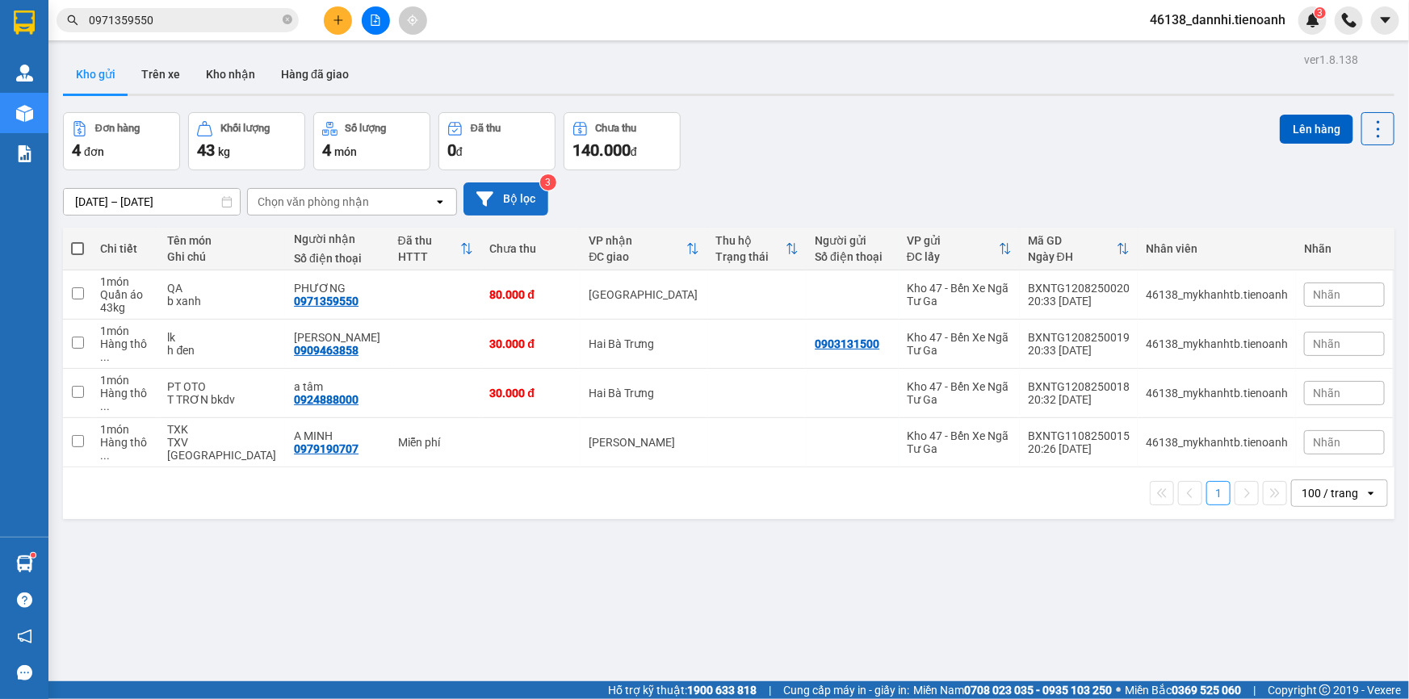
click at [487, 199] on icon at bounding box center [485, 198] width 17 height 15
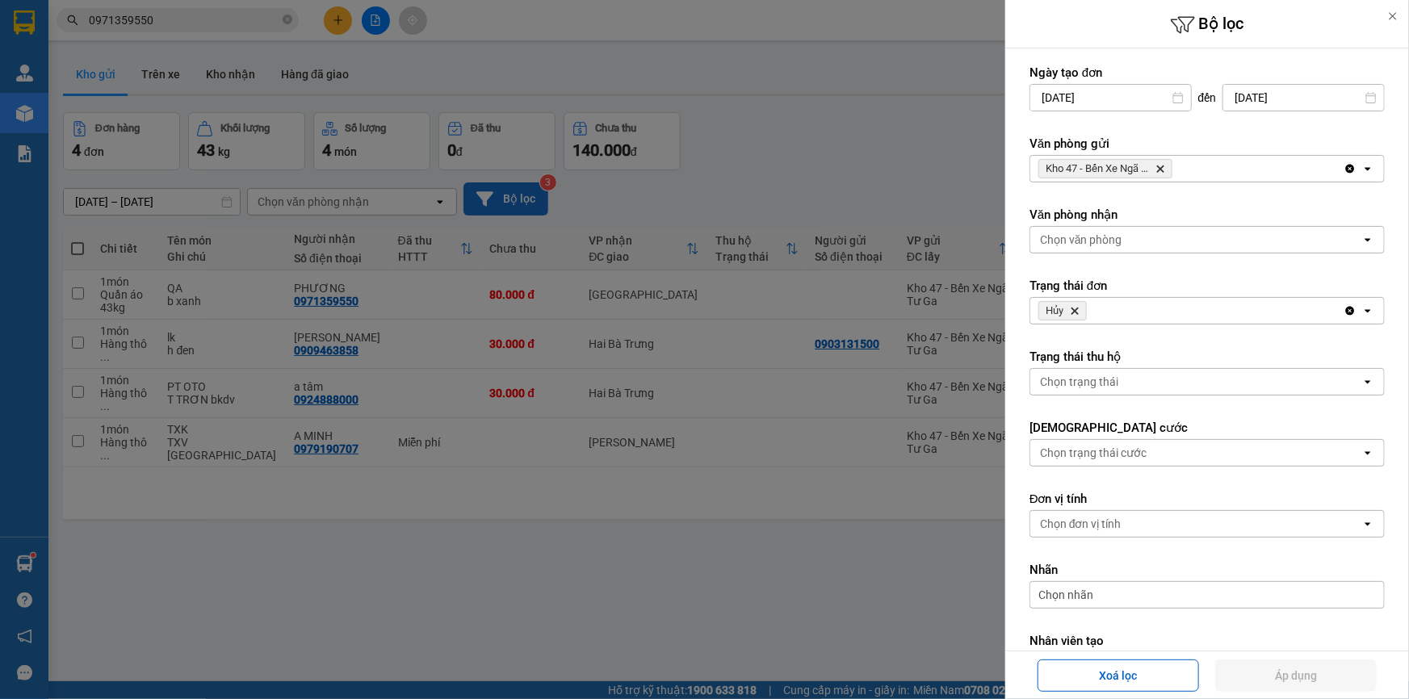
click at [1074, 310] on icon "Delete" at bounding box center [1075, 311] width 10 height 10
click at [1296, 673] on button "Áp dụng" at bounding box center [1297, 676] width 162 height 32
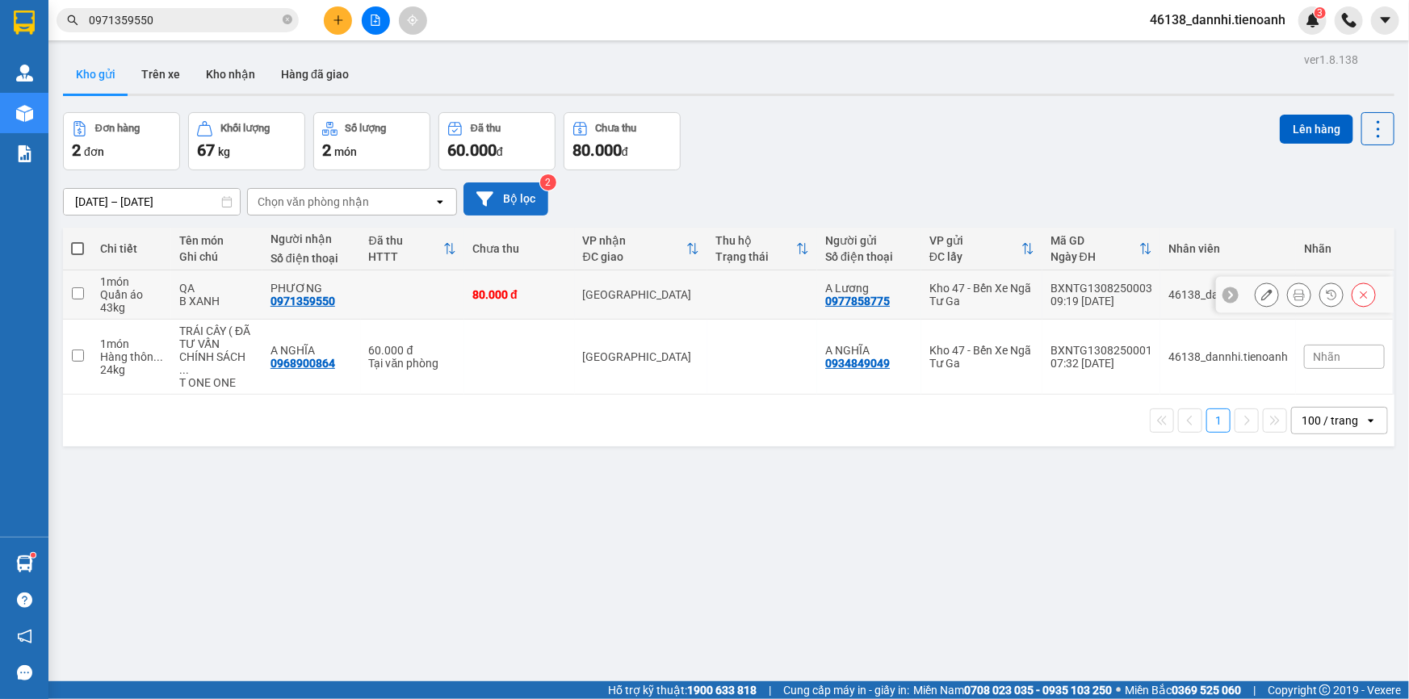
click at [367, 287] on td at bounding box center [413, 295] width 104 height 49
checkbox input "true"
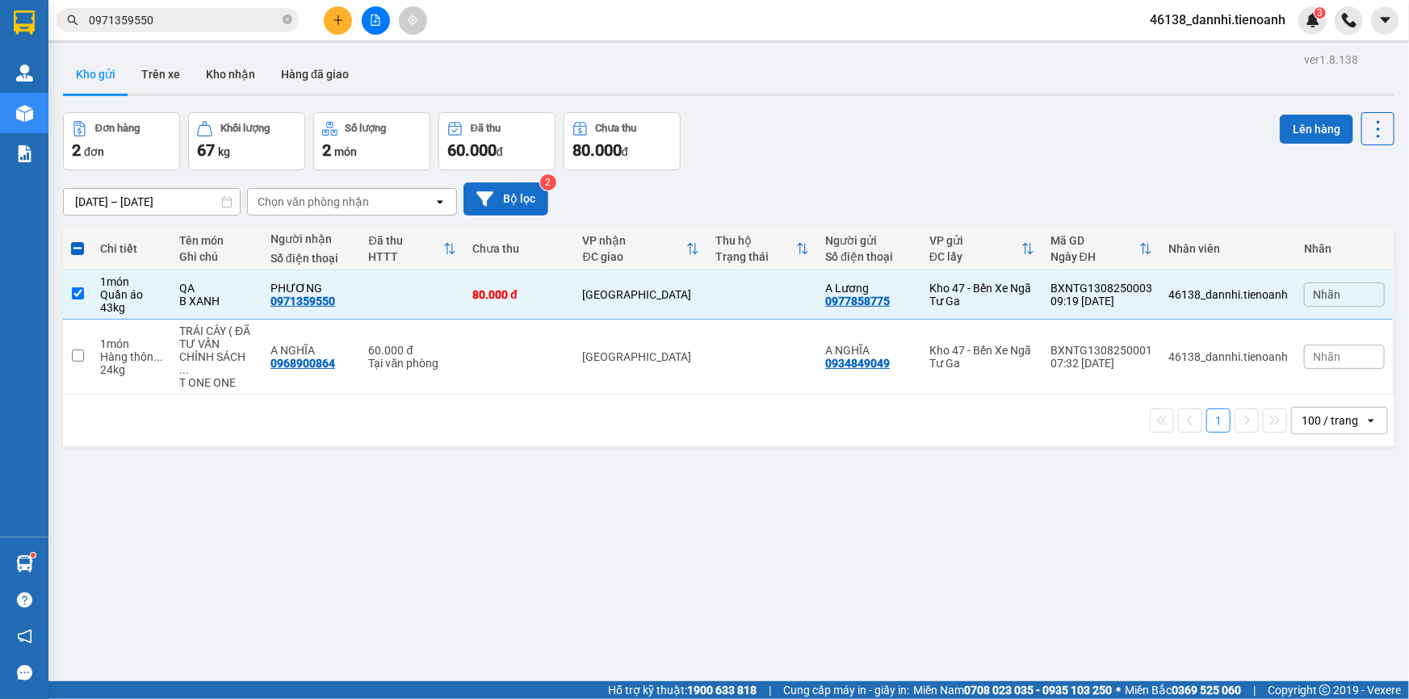
click at [1335, 130] on button "Lên hàng" at bounding box center [1316, 129] width 73 height 29
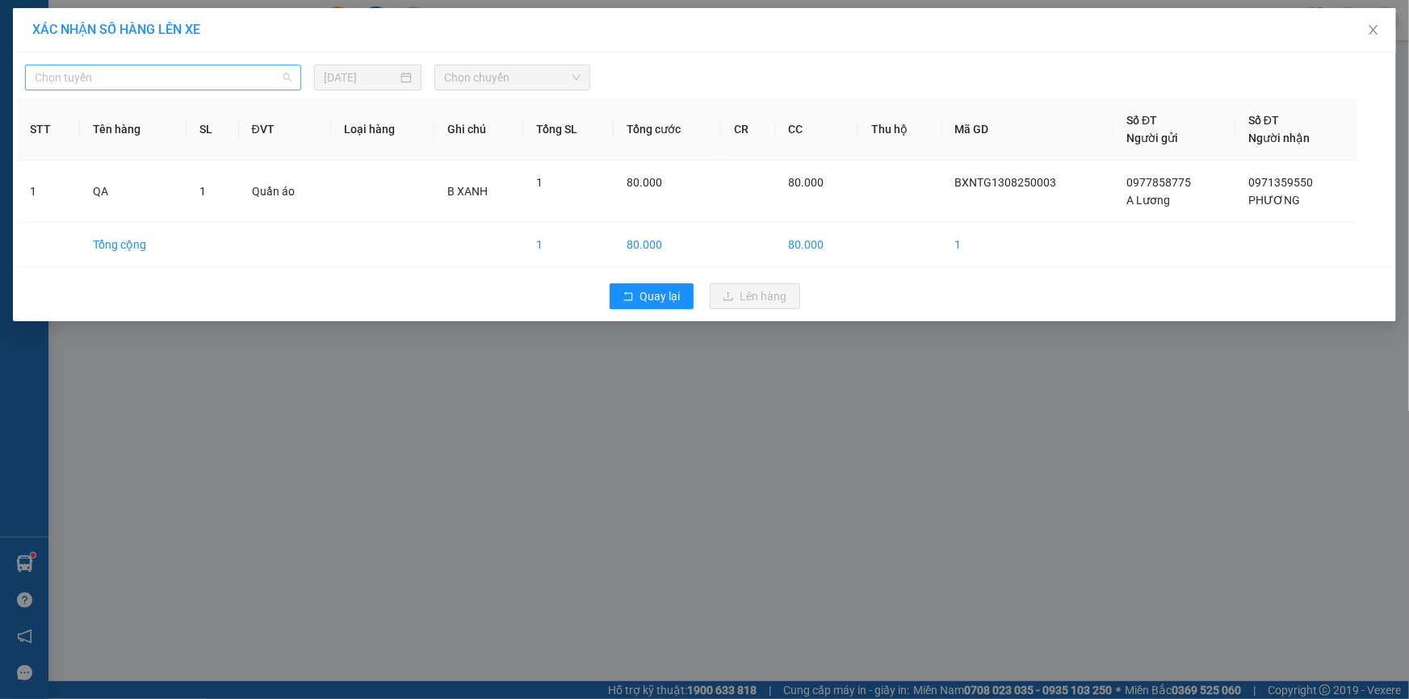
click at [102, 79] on span "Chọn tuyến" at bounding box center [163, 77] width 257 height 24
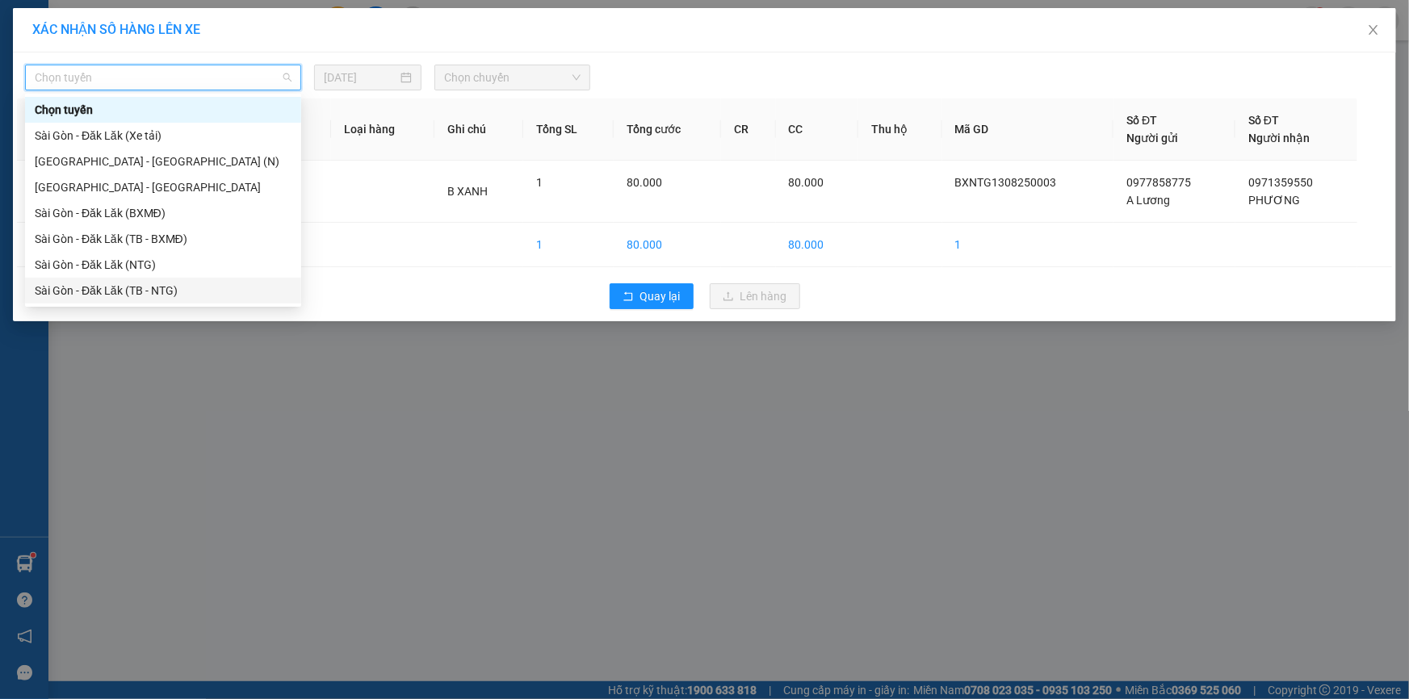
click at [112, 283] on div "Sài Gòn - Đăk Lăk (TB - NTG)" at bounding box center [163, 291] width 257 height 18
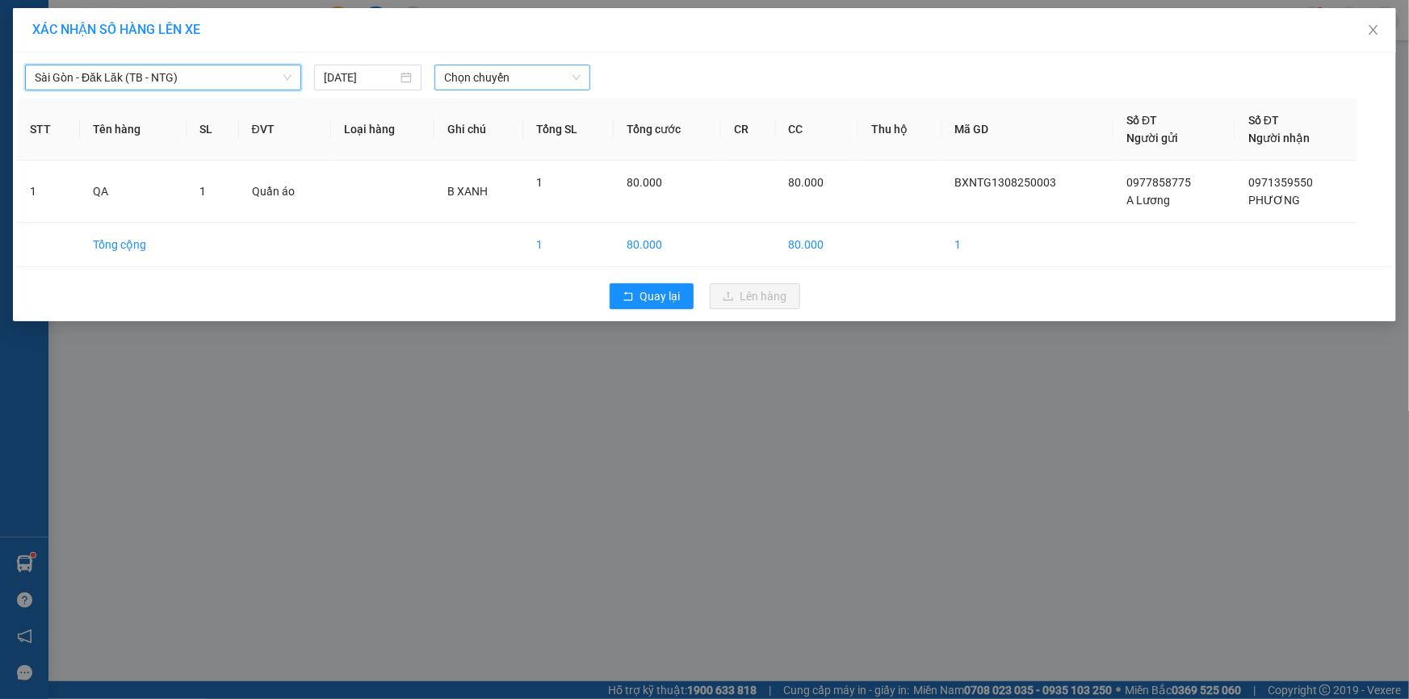
click at [447, 88] on span "Chọn chuyến" at bounding box center [512, 77] width 136 height 24
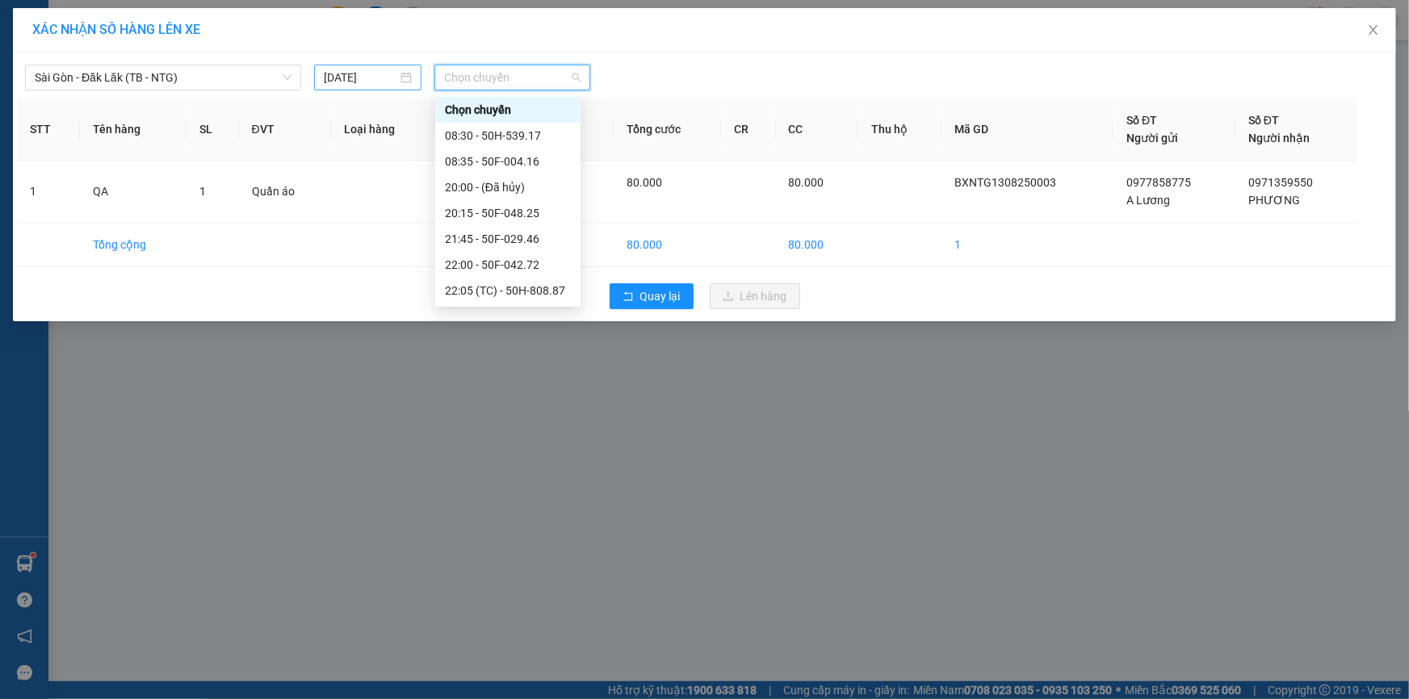
click at [346, 86] on input "[DATE]" at bounding box center [360, 78] width 73 height 18
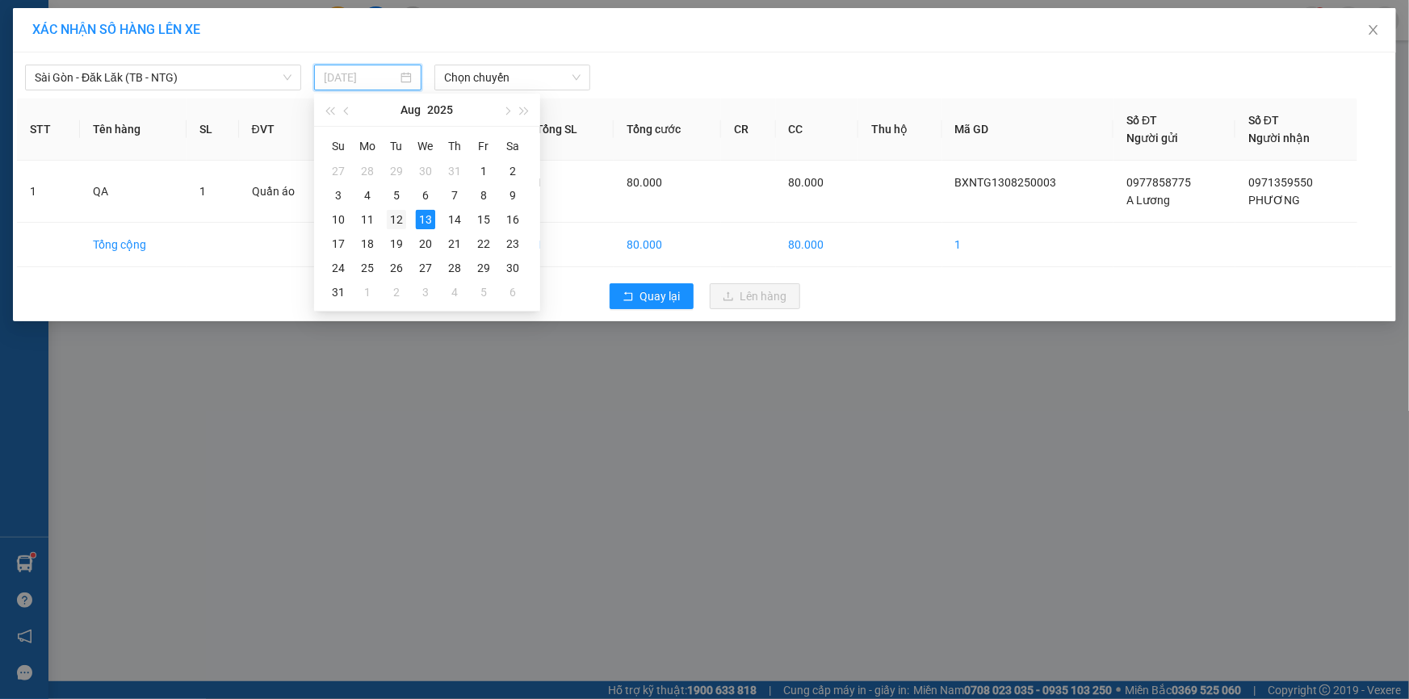
click at [401, 218] on div "12" at bounding box center [396, 219] width 19 height 19
type input "[DATE]"
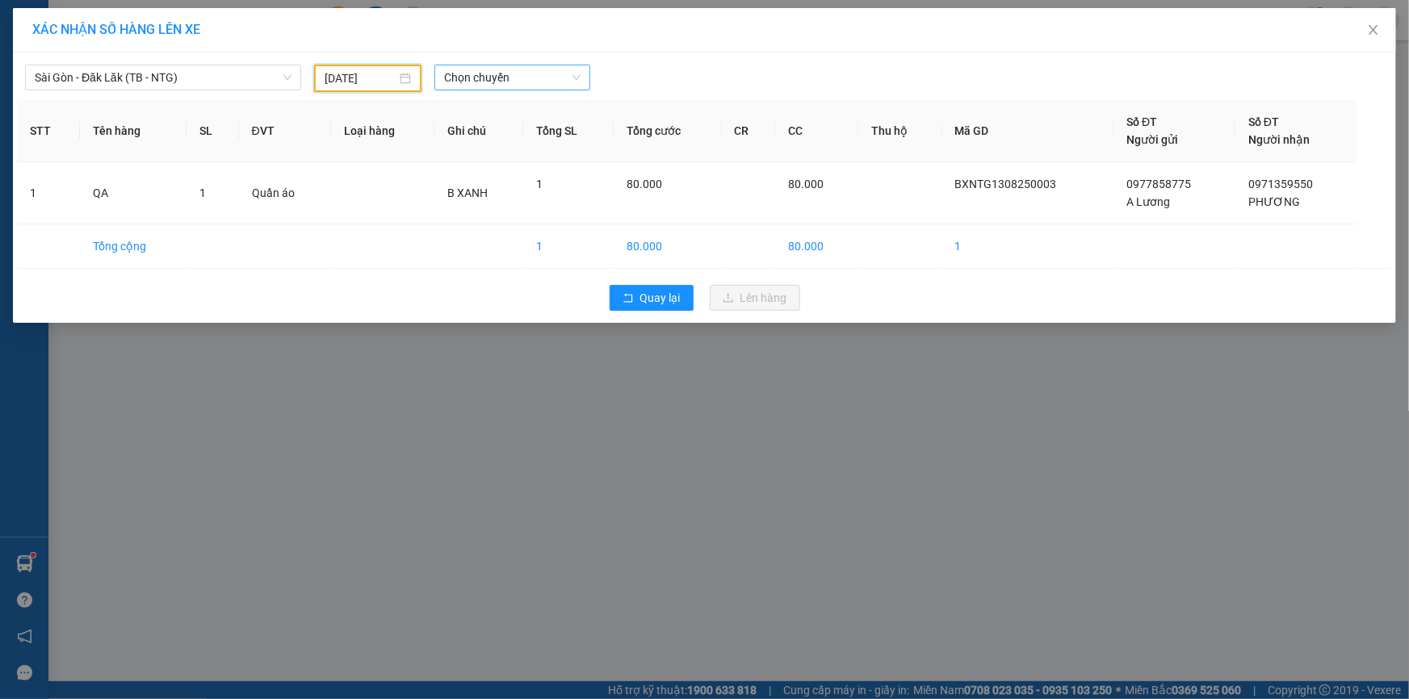
click at [514, 79] on span "Chọn chuyến" at bounding box center [512, 77] width 136 height 24
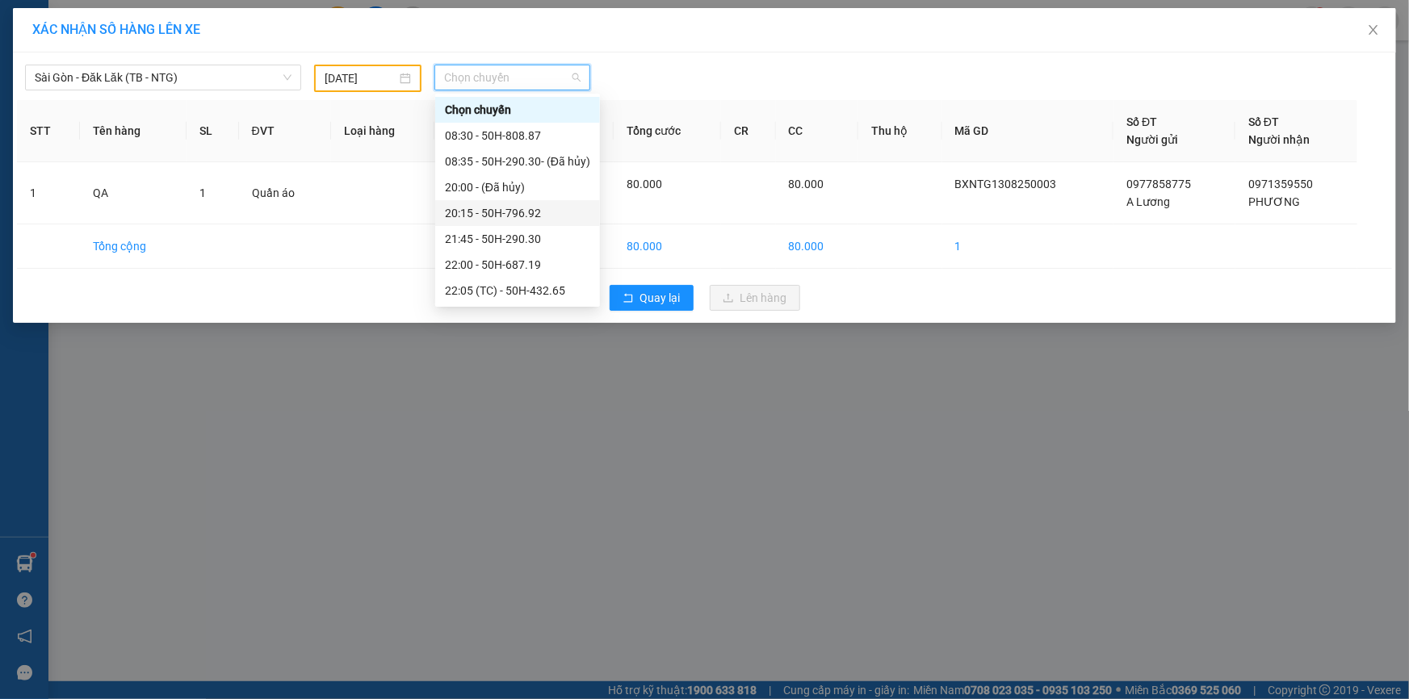
click at [528, 211] on div "20:15 - 50H-796.92" at bounding box center [517, 213] width 145 height 18
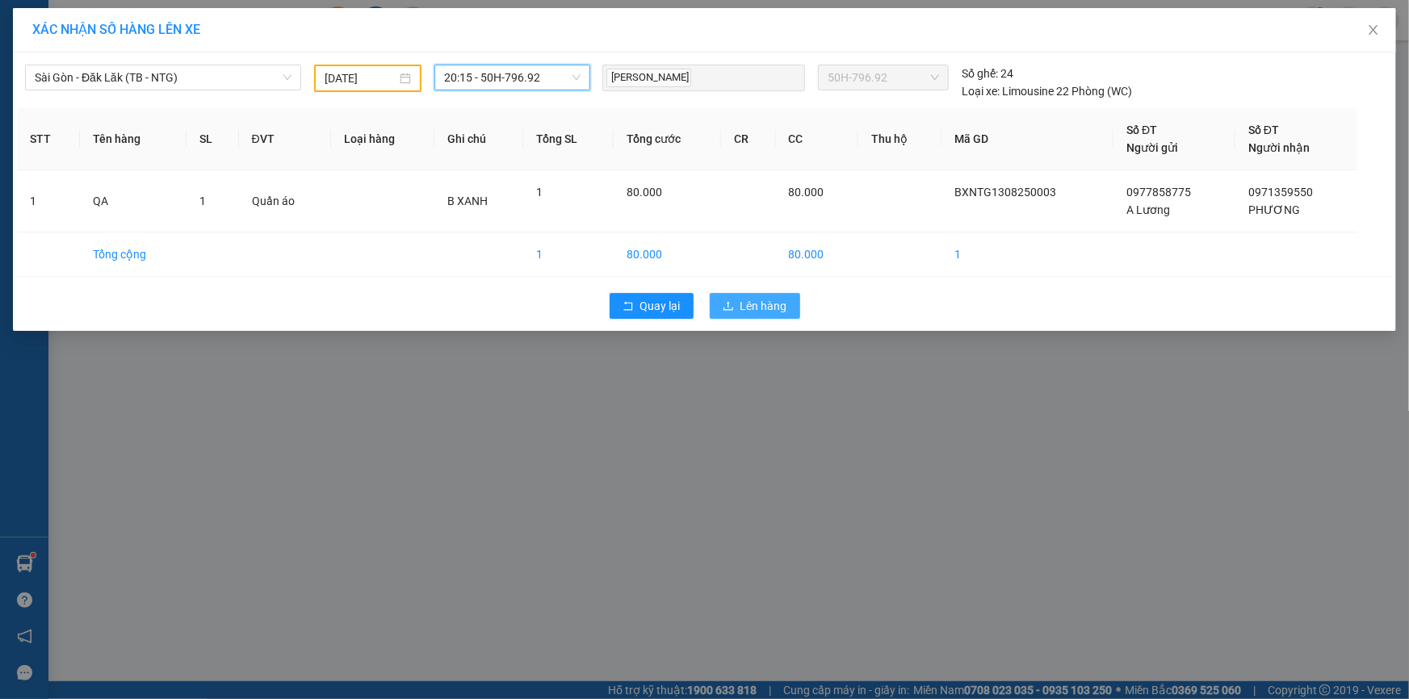
click at [729, 299] on button "Lên hàng" at bounding box center [755, 306] width 90 height 26
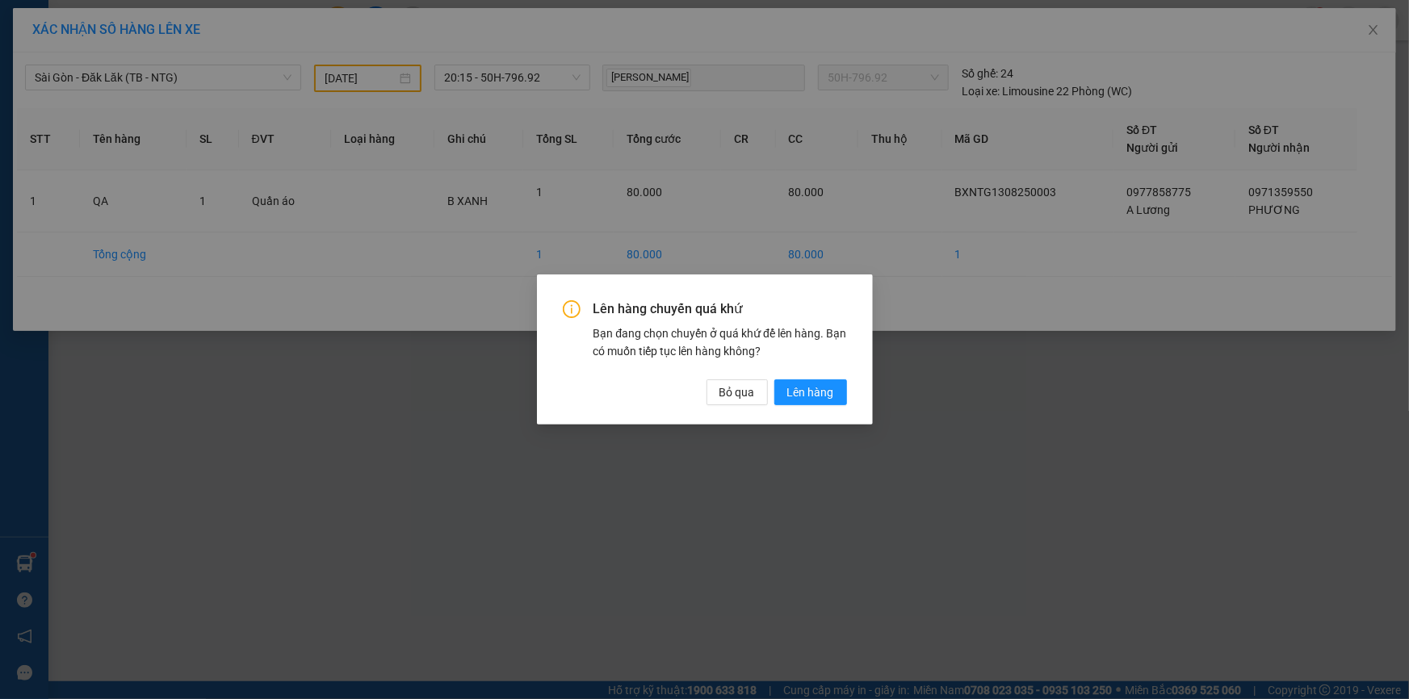
click at [804, 408] on div "Lên hàng chuyến quá khứ Bạn đang chọn chuyến ở quá khứ để lên hàng. Bạn có muốn…" at bounding box center [705, 350] width 336 height 150
click at [802, 396] on span "Lên hàng" at bounding box center [810, 393] width 47 height 18
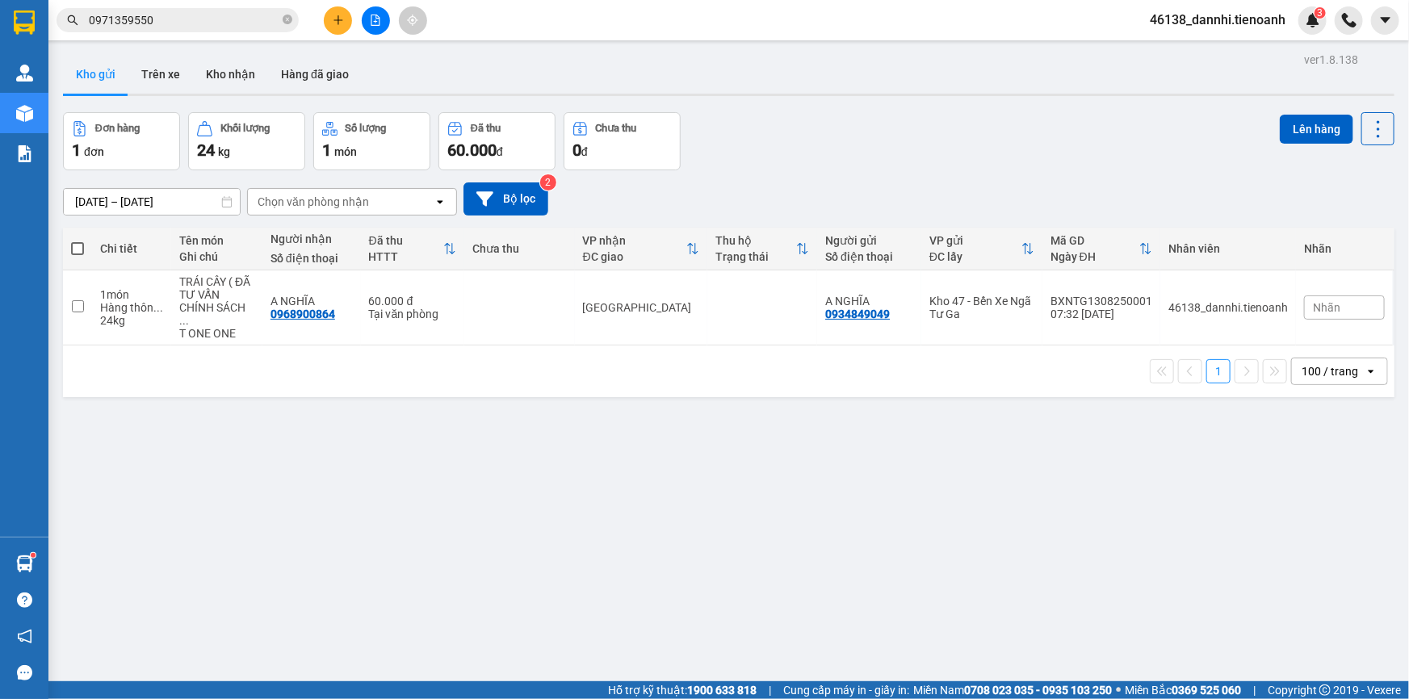
click at [856, 521] on div "ver 1.8.138 Kho gửi Trên xe Kho nhận Hàng đã giao Đơn hàng 1 đơn Khối lượng 24 …" at bounding box center [729, 397] width 1345 height 699
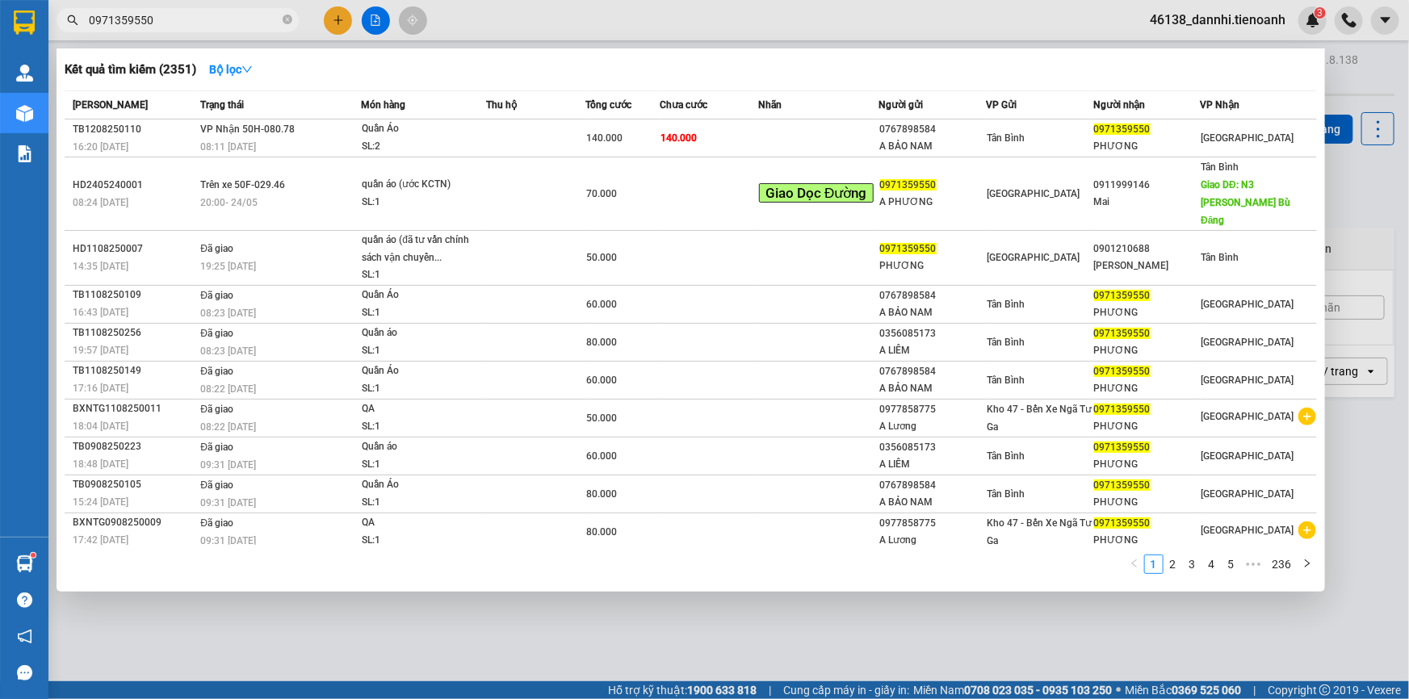
click at [229, 17] on input "0971359550" at bounding box center [184, 20] width 191 height 18
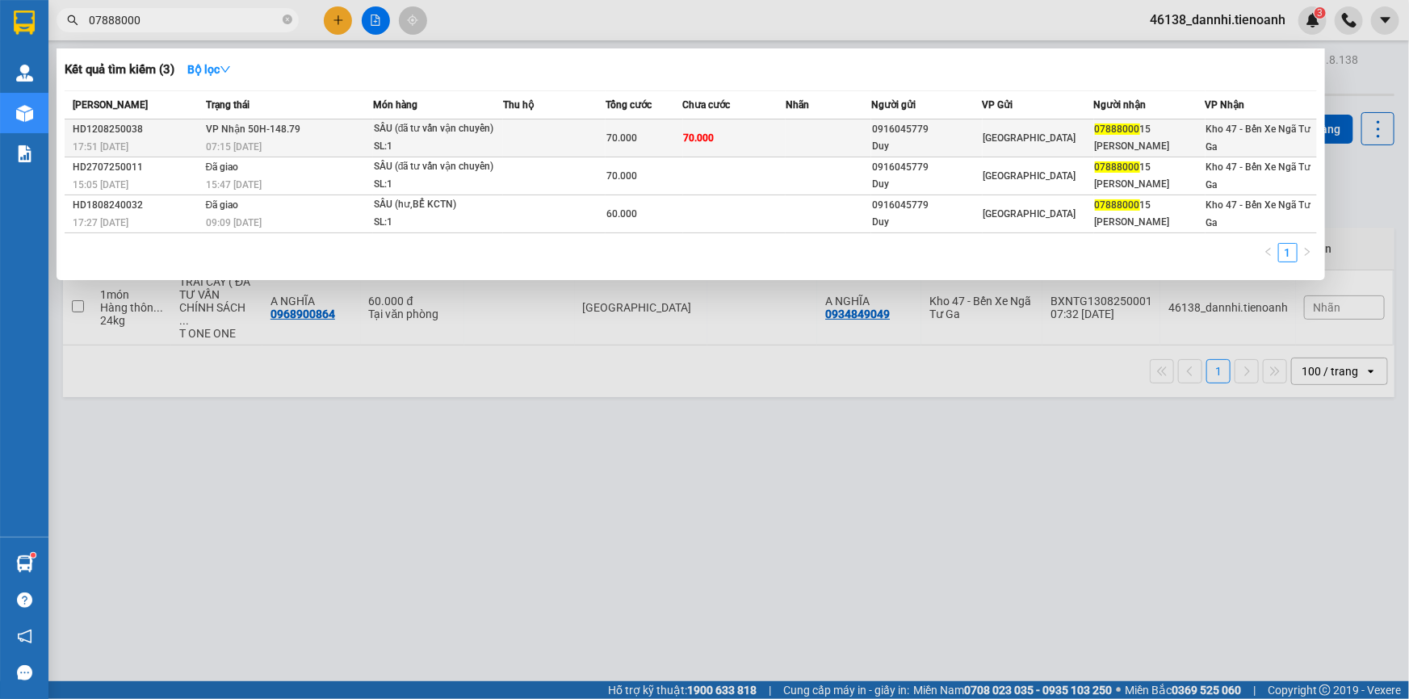
type input "07888000"
click at [371, 141] on td "VP Nhận 50H-148.79 07:15 - 13/08" at bounding box center [287, 139] width 171 height 38
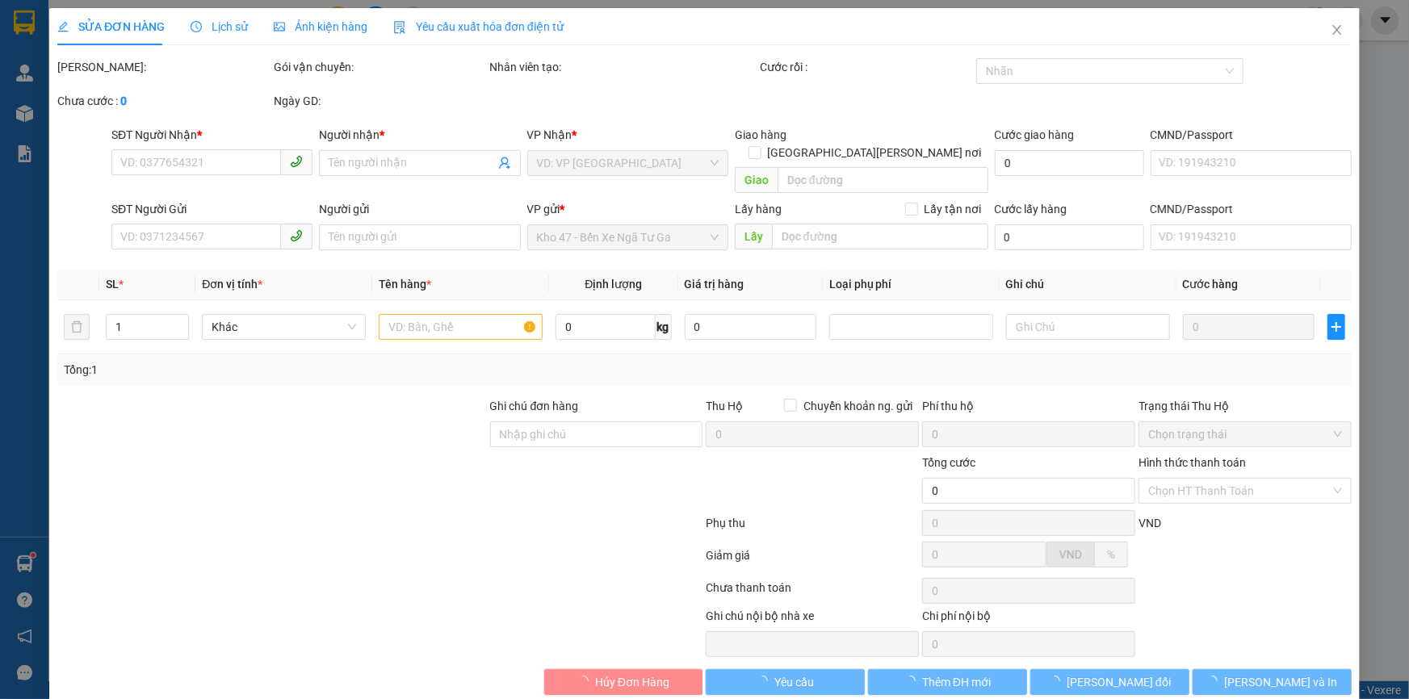
type input "0788800015"
type input "[PERSON_NAME]"
type input "0916045779"
type input "Duy"
type input "70.000"
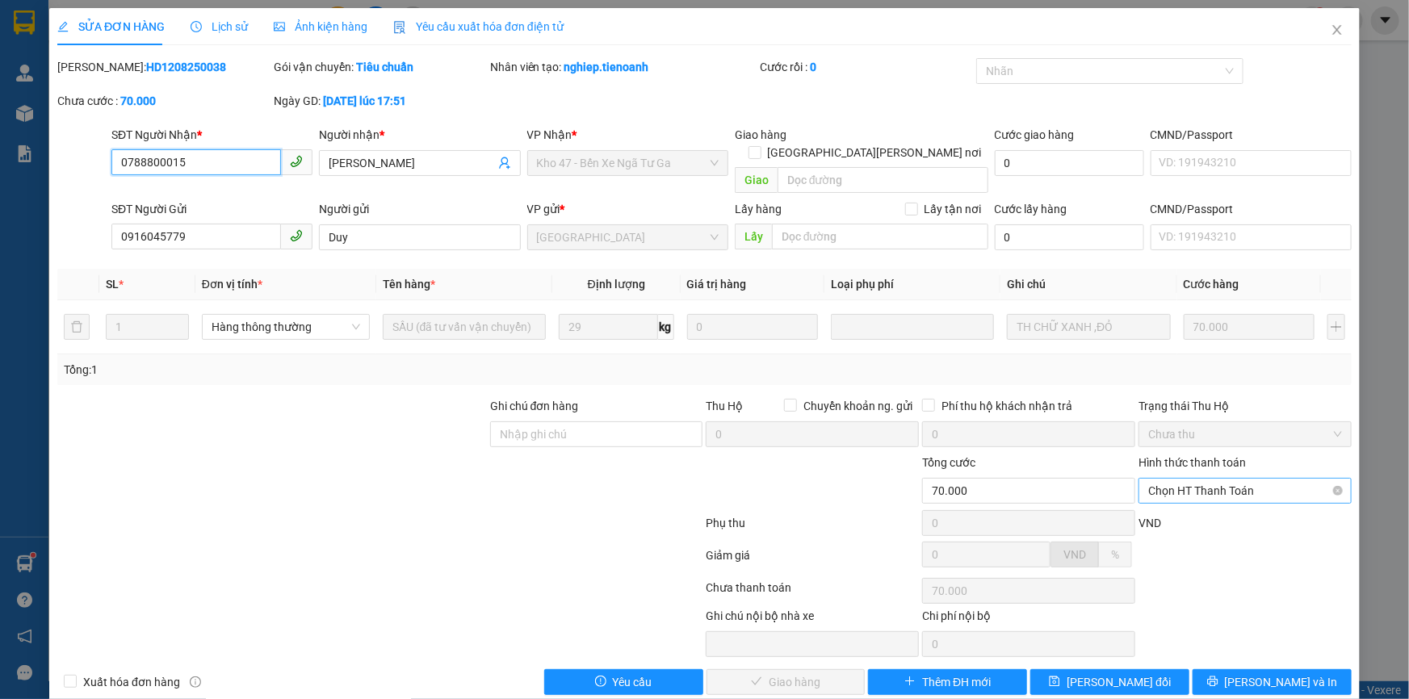
click at [1180, 479] on span "Chọn HT Thanh Toán" at bounding box center [1245, 491] width 194 height 24
drag, startPoint x: 1174, startPoint y: 486, endPoint x: 1042, endPoint y: 548, distance: 145.3
click at [1171, 496] on div "Tại văn phòng" at bounding box center [1236, 505] width 192 height 18
type input "0"
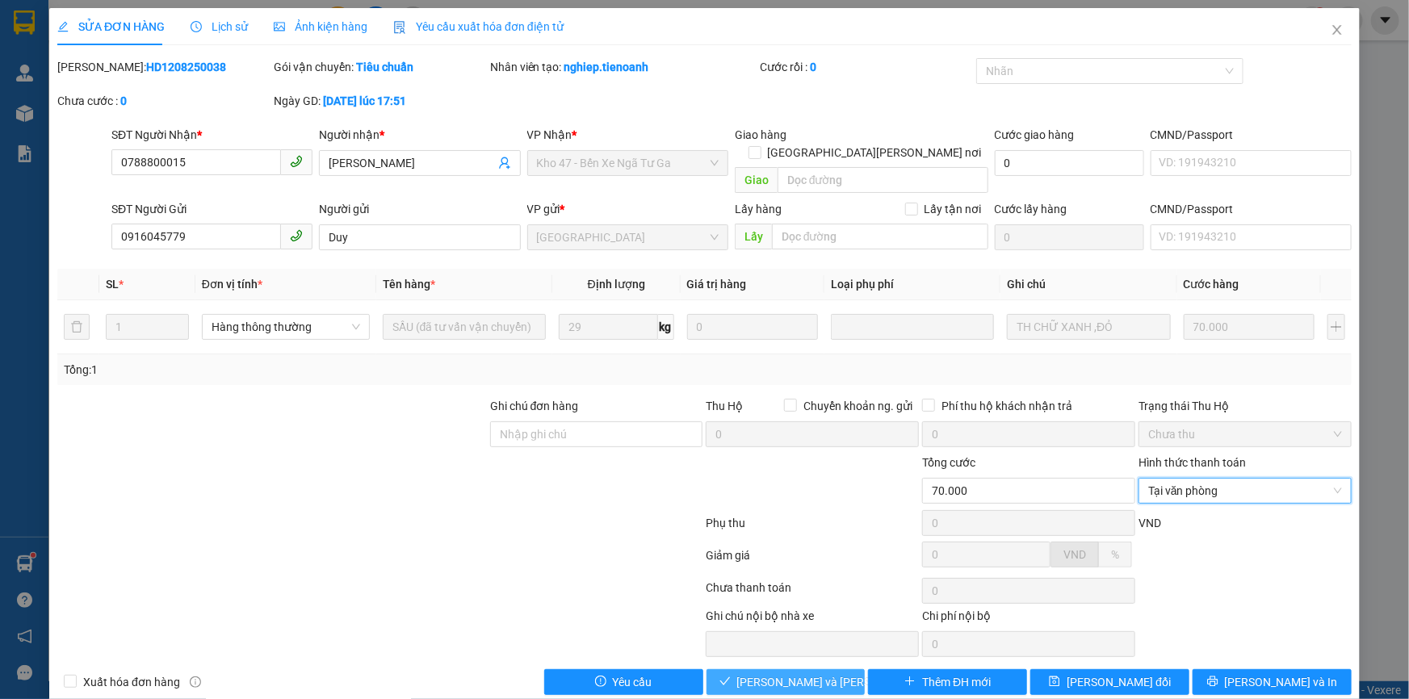
click at [789, 674] on span "[PERSON_NAME] và Giao hàng" at bounding box center [846, 683] width 218 height 18
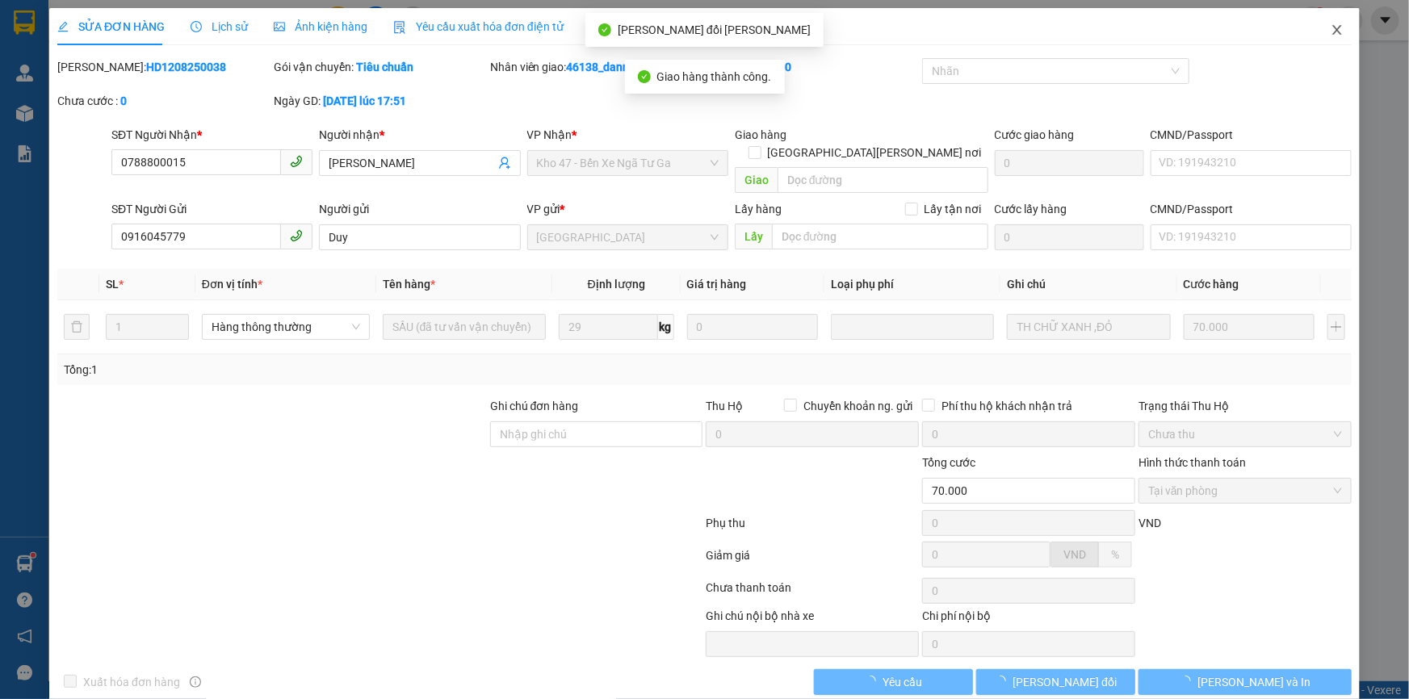
click at [1335, 23] on span "Close" at bounding box center [1337, 30] width 45 height 45
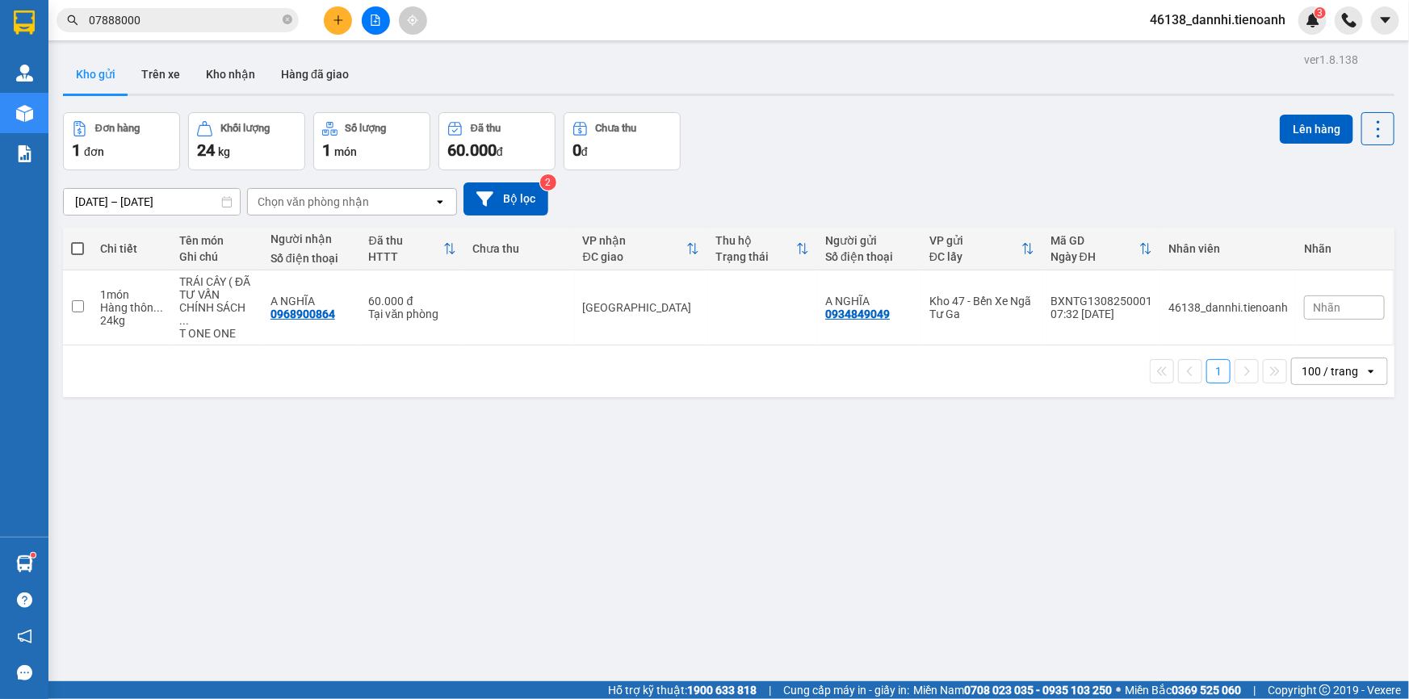
click at [253, 8] on span "07888000" at bounding box center [178, 20] width 242 height 24
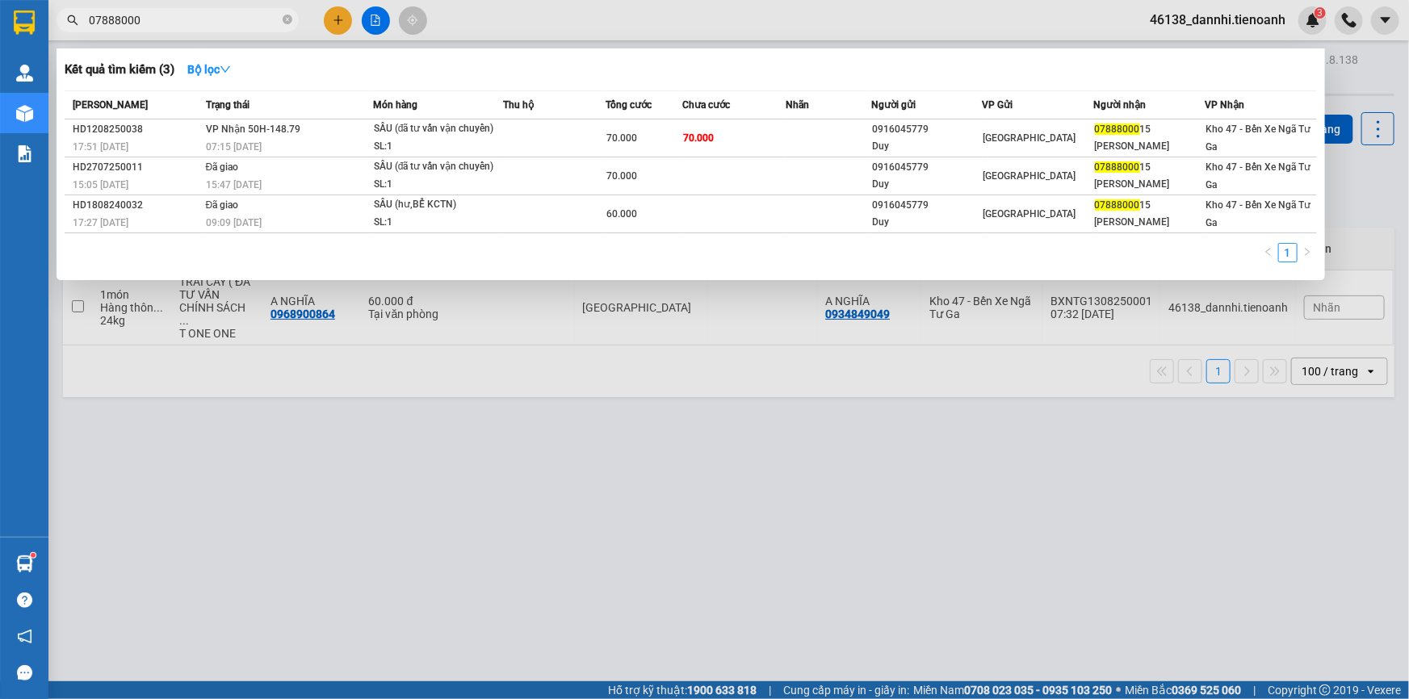
click at [253, 10] on span "07888000" at bounding box center [178, 20] width 242 height 24
click at [250, 27] on input "07888000" at bounding box center [184, 20] width 191 height 18
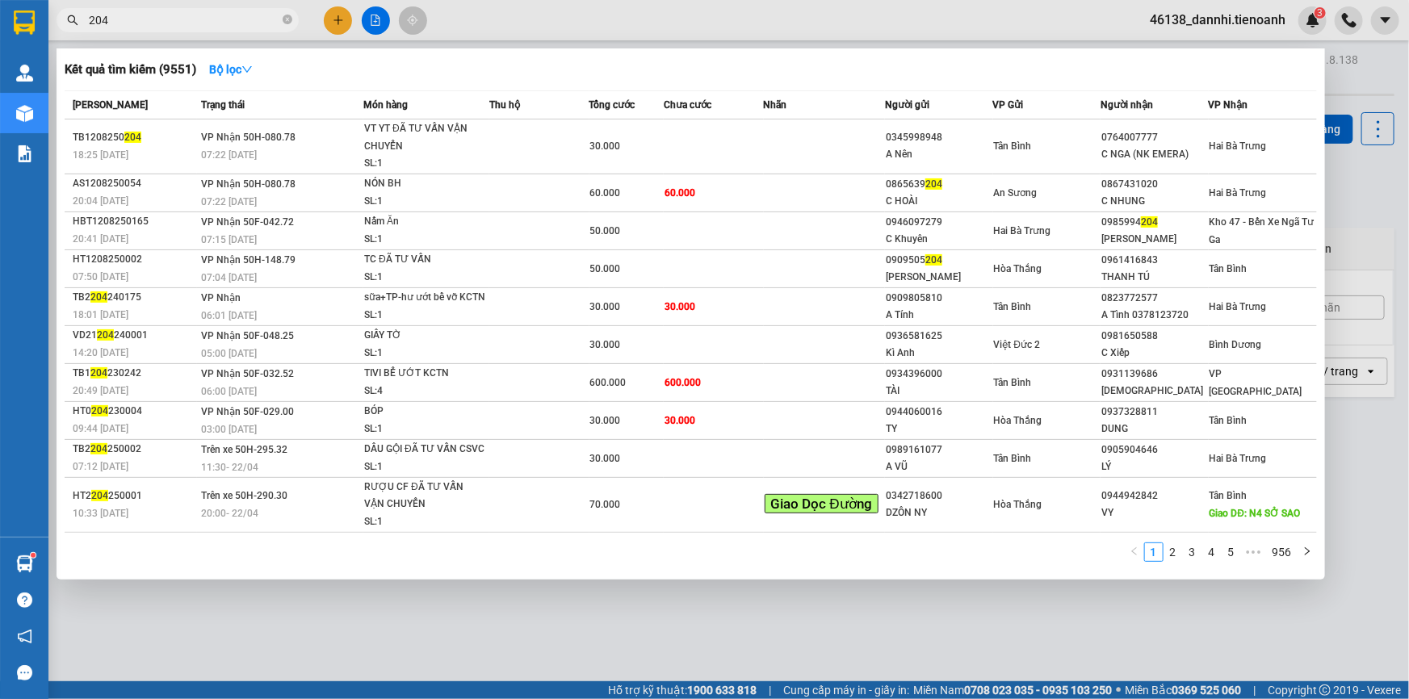
click at [227, 11] on input "204" at bounding box center [184, 20] width 191 height 18
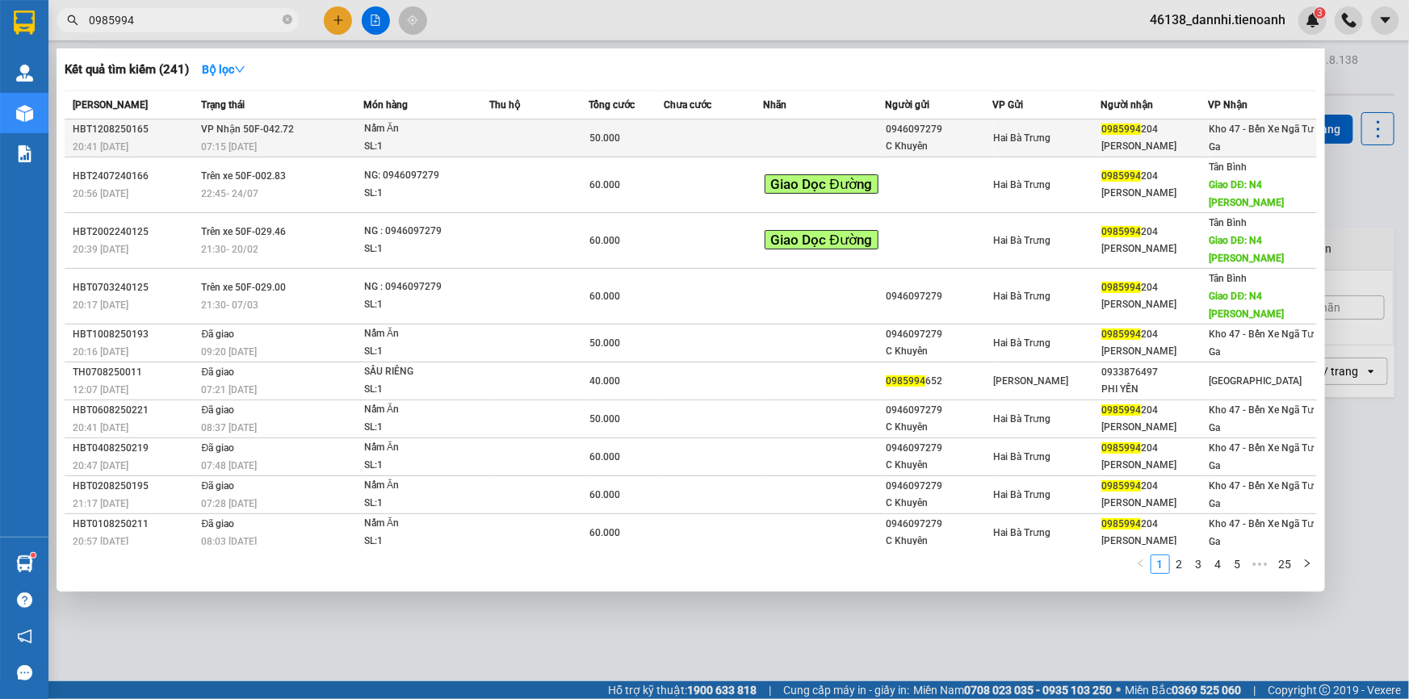
type input "0985994"
click at [403, 147] on div "SL: 1" at bounding box center [424, 147] width 121 height 18
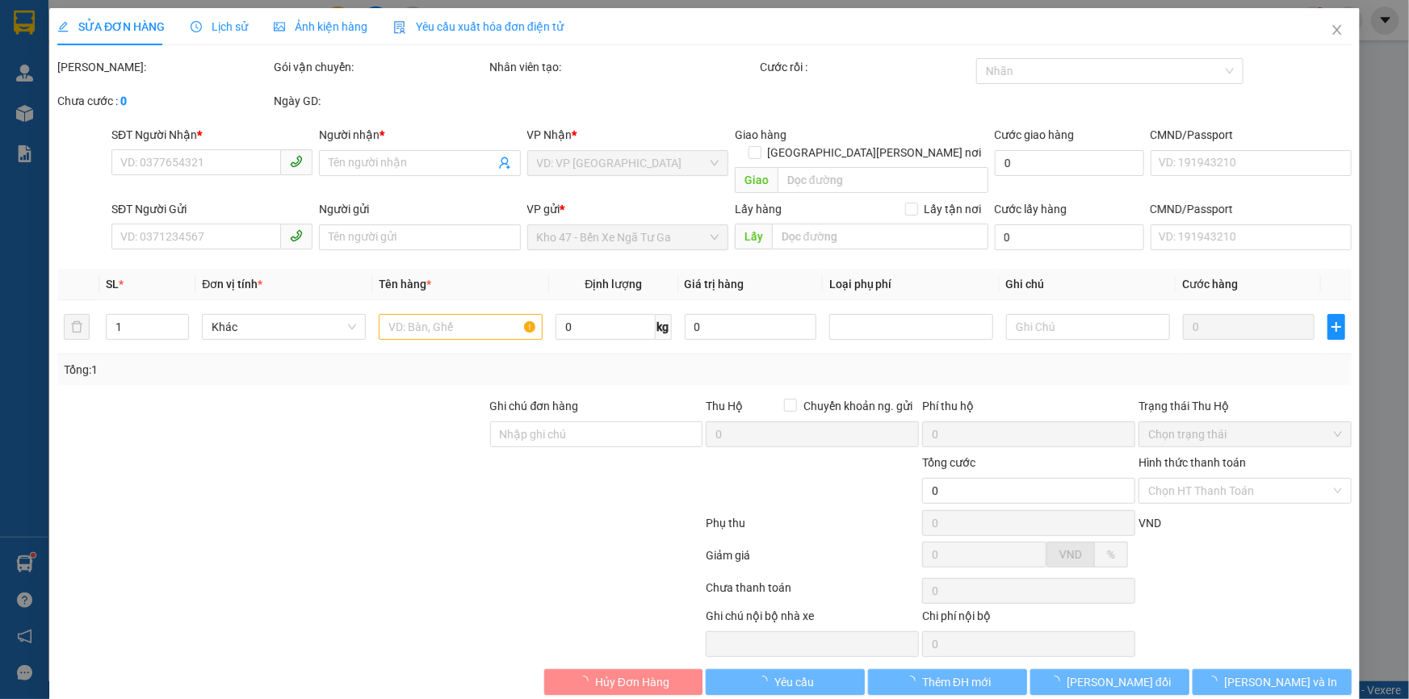
type input "0985994204"
type input "[PERSON_NAME]"
type input "0946097279"
type input "C Khuyên"
type input "50.000"
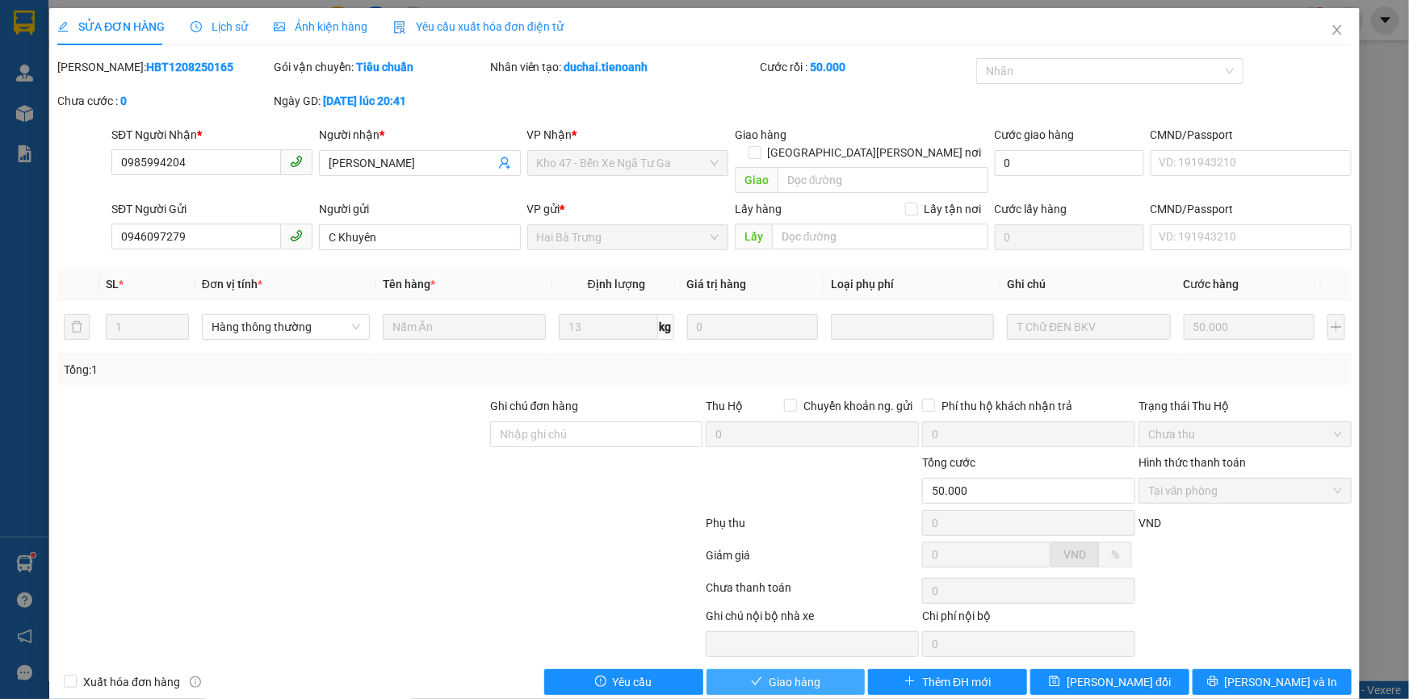
click at [742, 670] on button "Giao hàng" at bounding box center [786, 683] width 159 height 26
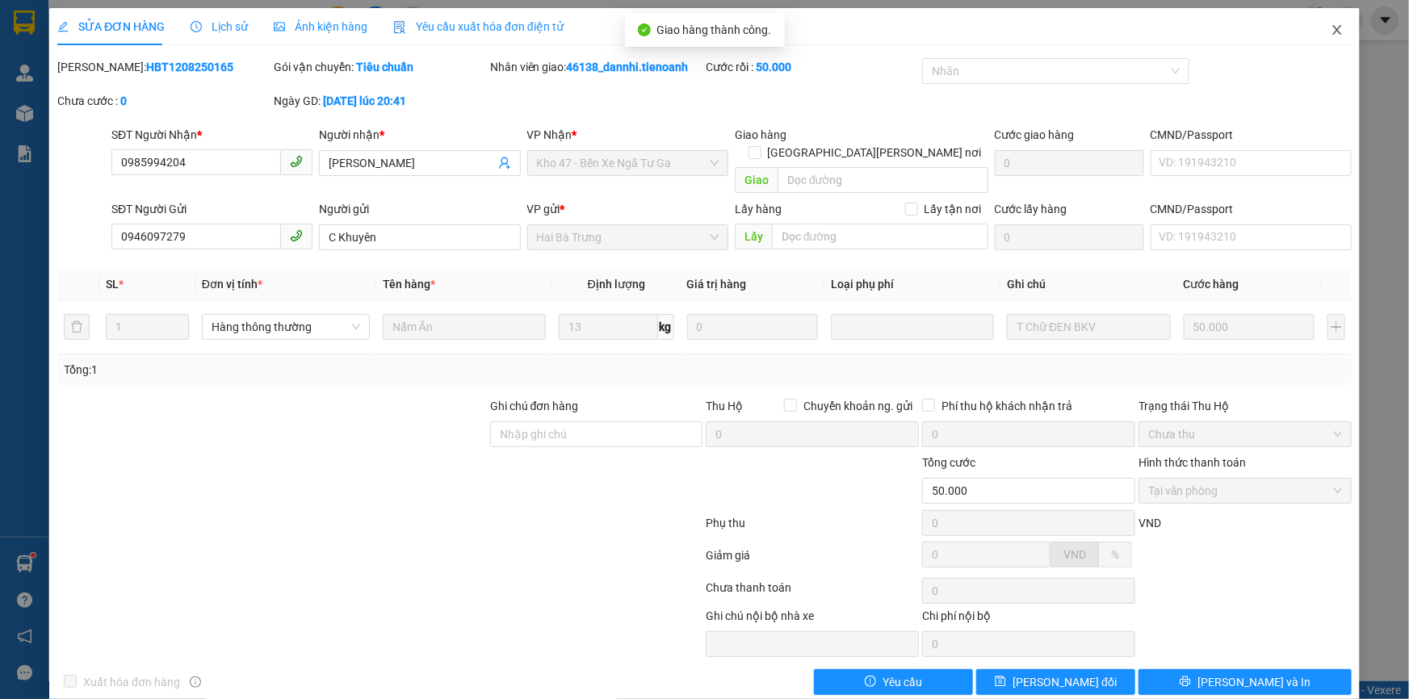
click at [1330, 44] on span "Close" at bounding box center [1337, 30] width 45 height 45
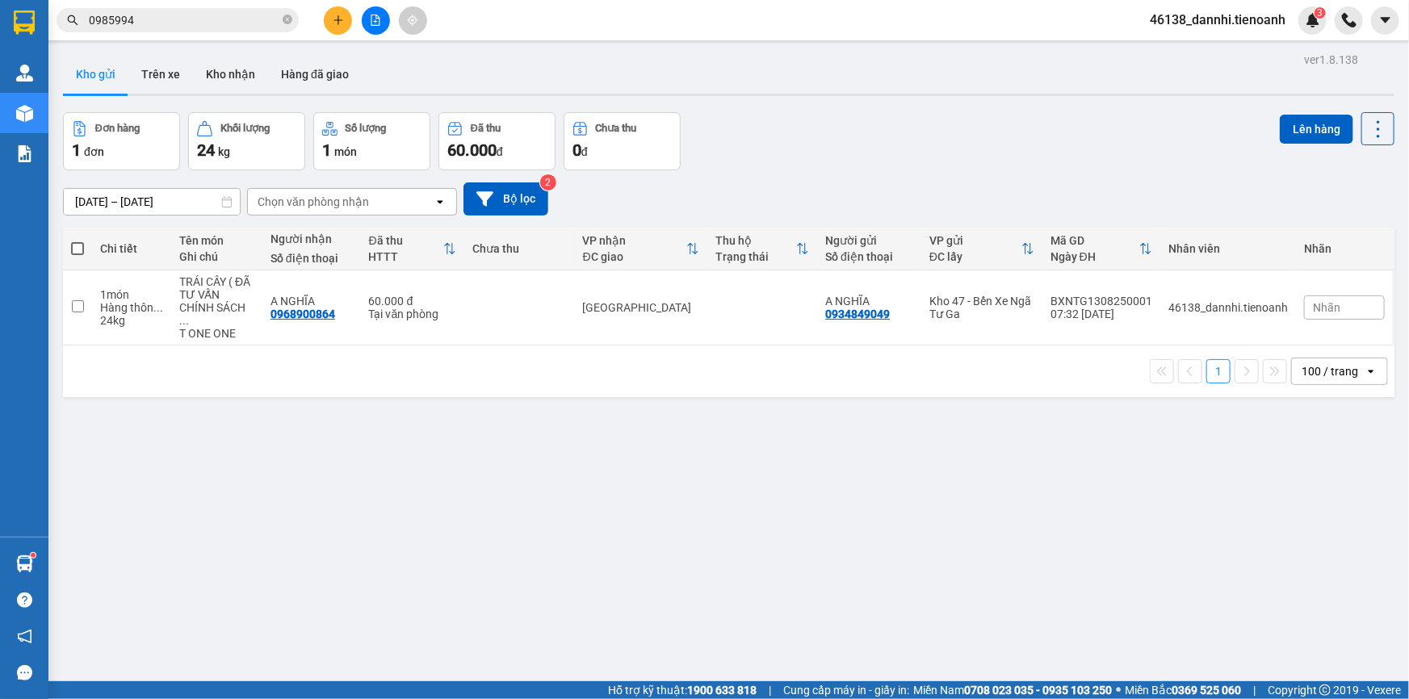
click at [215, 6] on div "Kết quả tìm kiếm ( 241 ) Bộ lọc Mã ĐH Trạng thái Món hàng Thu hộ Tổng cước Chưa…" at bounding box center [157, 20] width 315 height 28
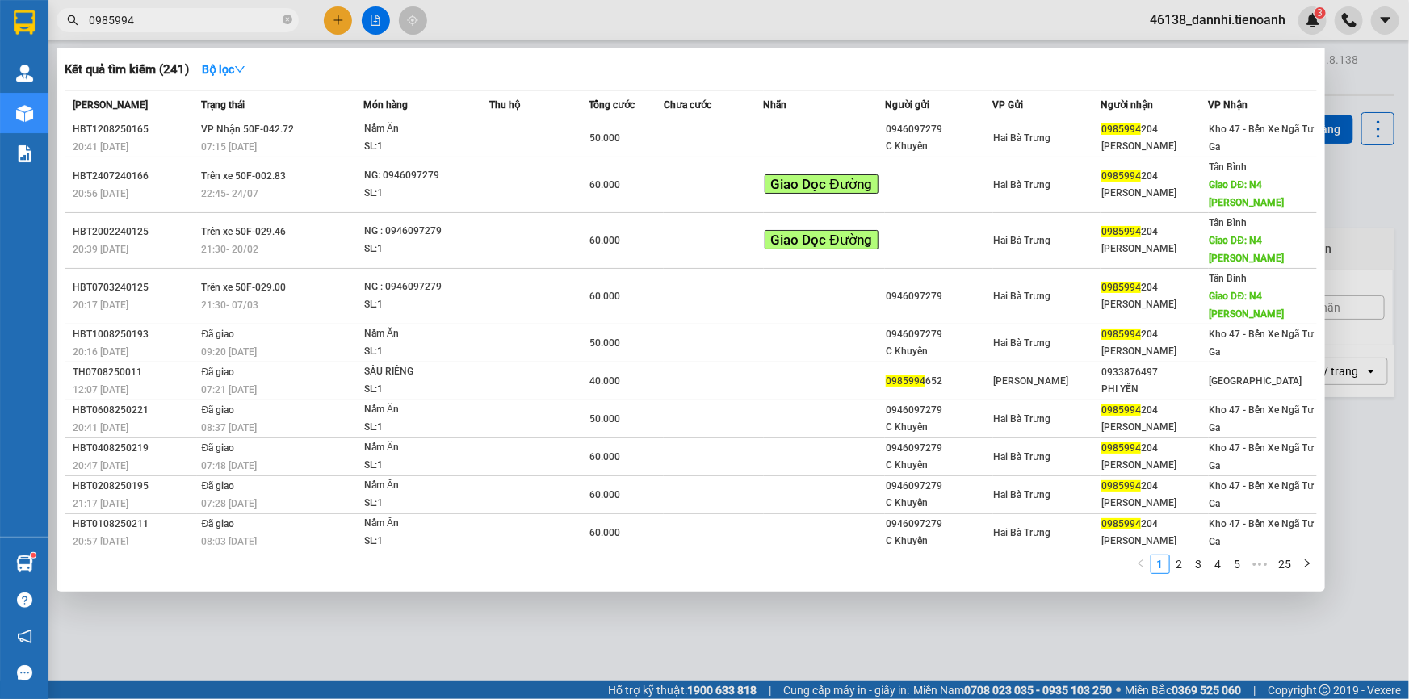
click at [215, 22] on input "0985994" at bounding box center [184, 20] width 191 height 18
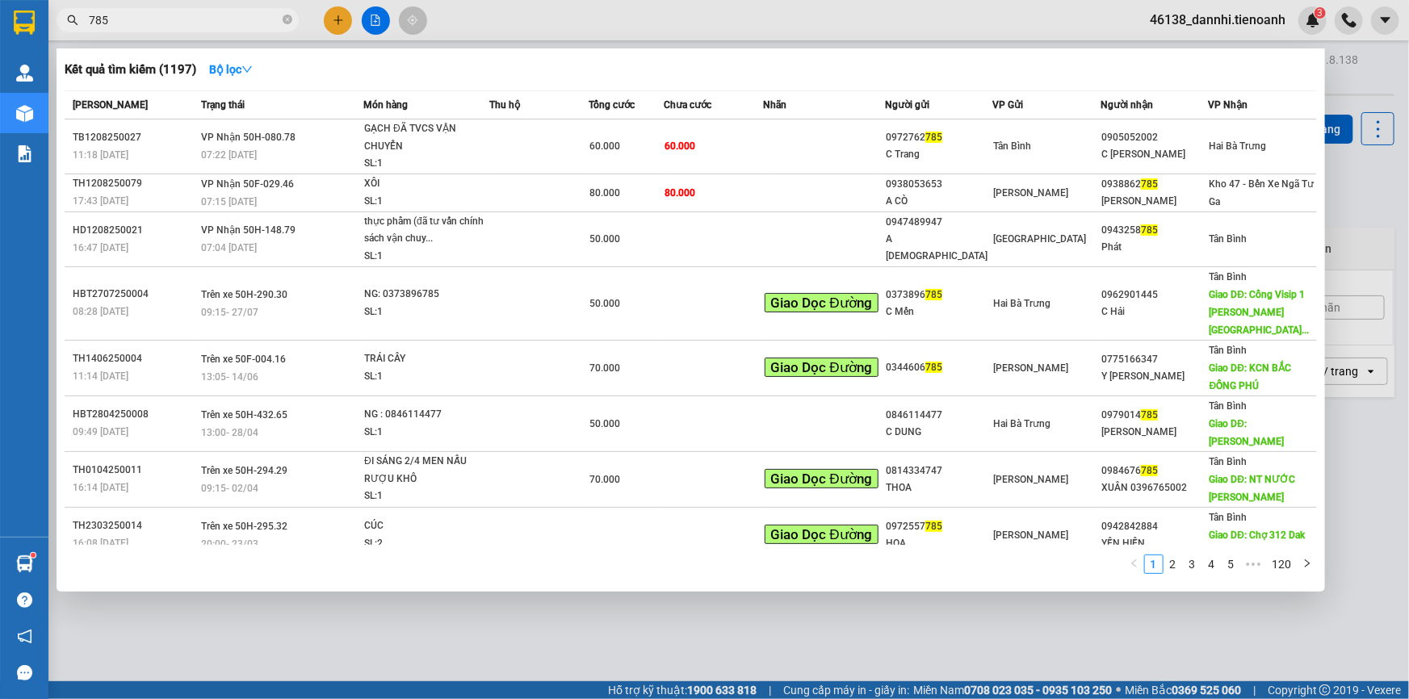
click at [258, 23] on input "785" at bounding box center [184, 20] width 191 height 18
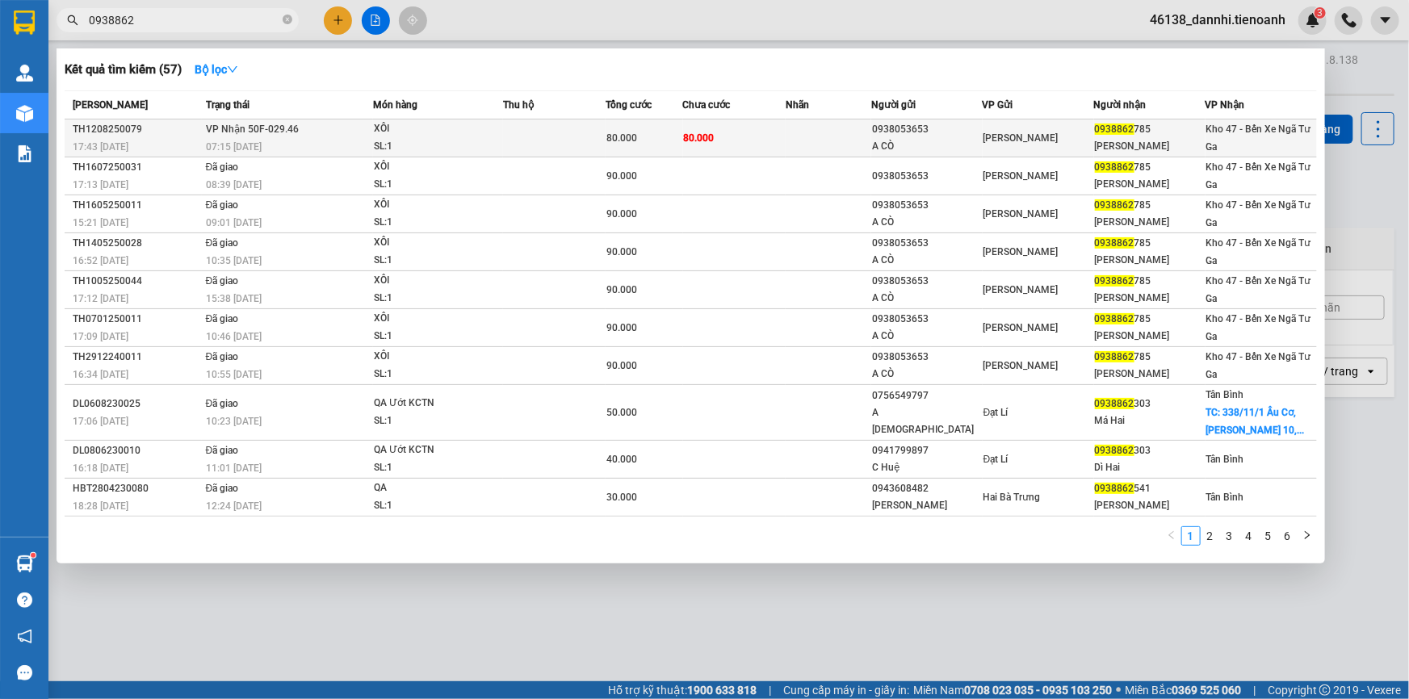
type input "0938862"
click at [384, 138] on div "SL: 1" at bounding box center [434, 147] width 121 height 18
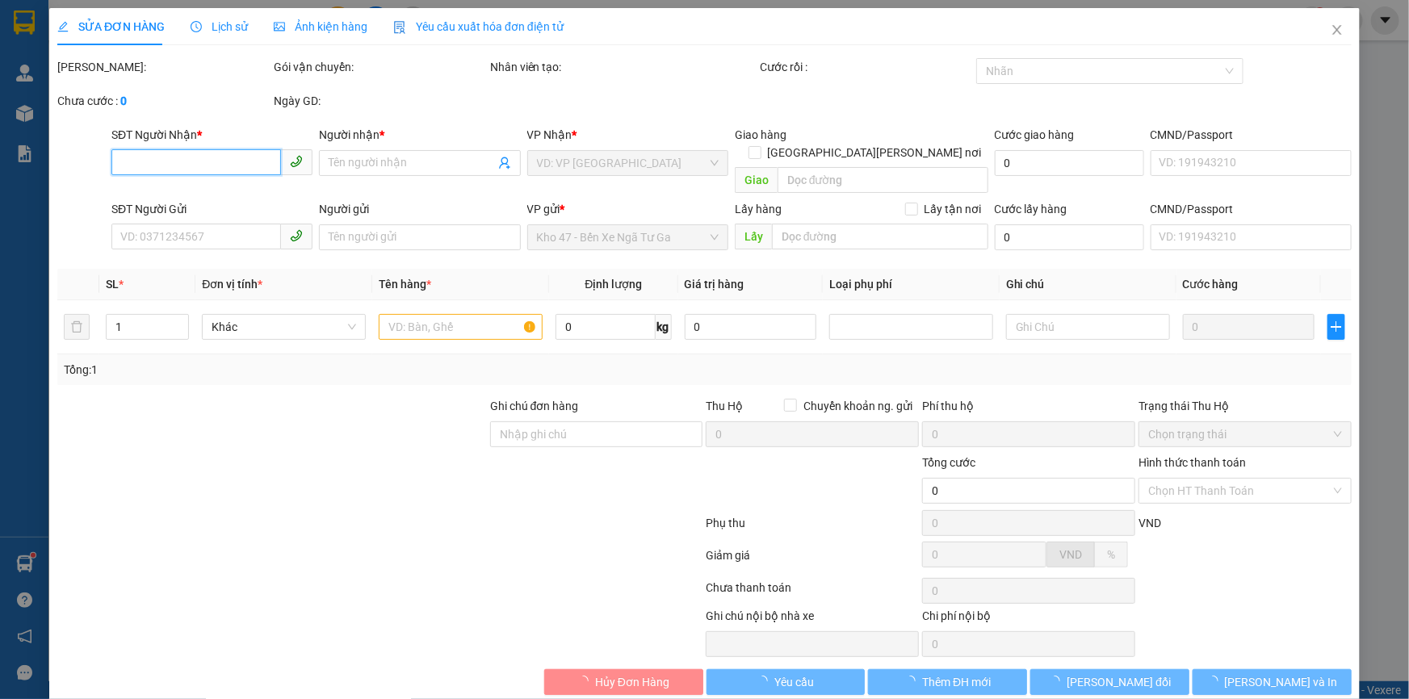
type input "0938862785"
type input "[PERSON_NAME]"
type input "0938053653"
type input "A CÒ"
type input "80.000"
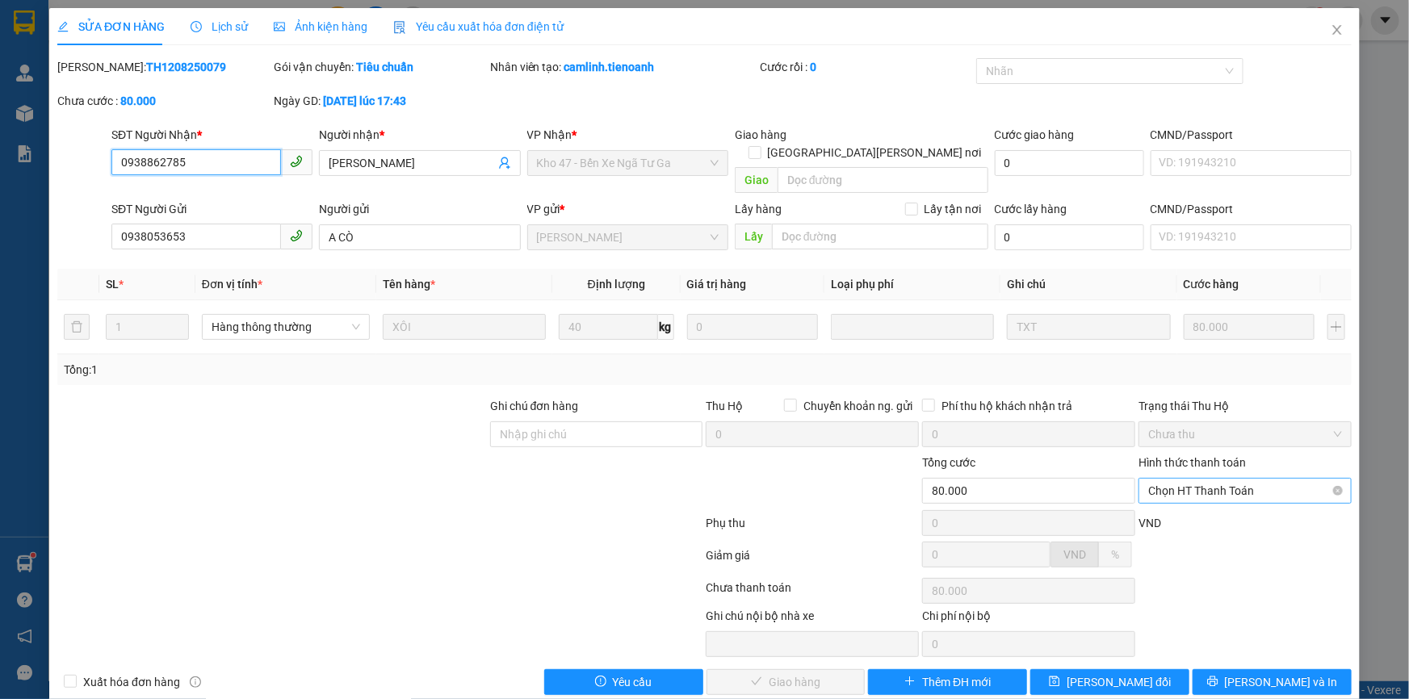
click at [1205, 479] on span "Chọn HT Thanh Toán" at bounding box center [1245, 491] width 194 height 24
click at [1193, 510] on div "Tại văn phòng" at bounding box center [1236, 505] width 192 height 18
type input "0"
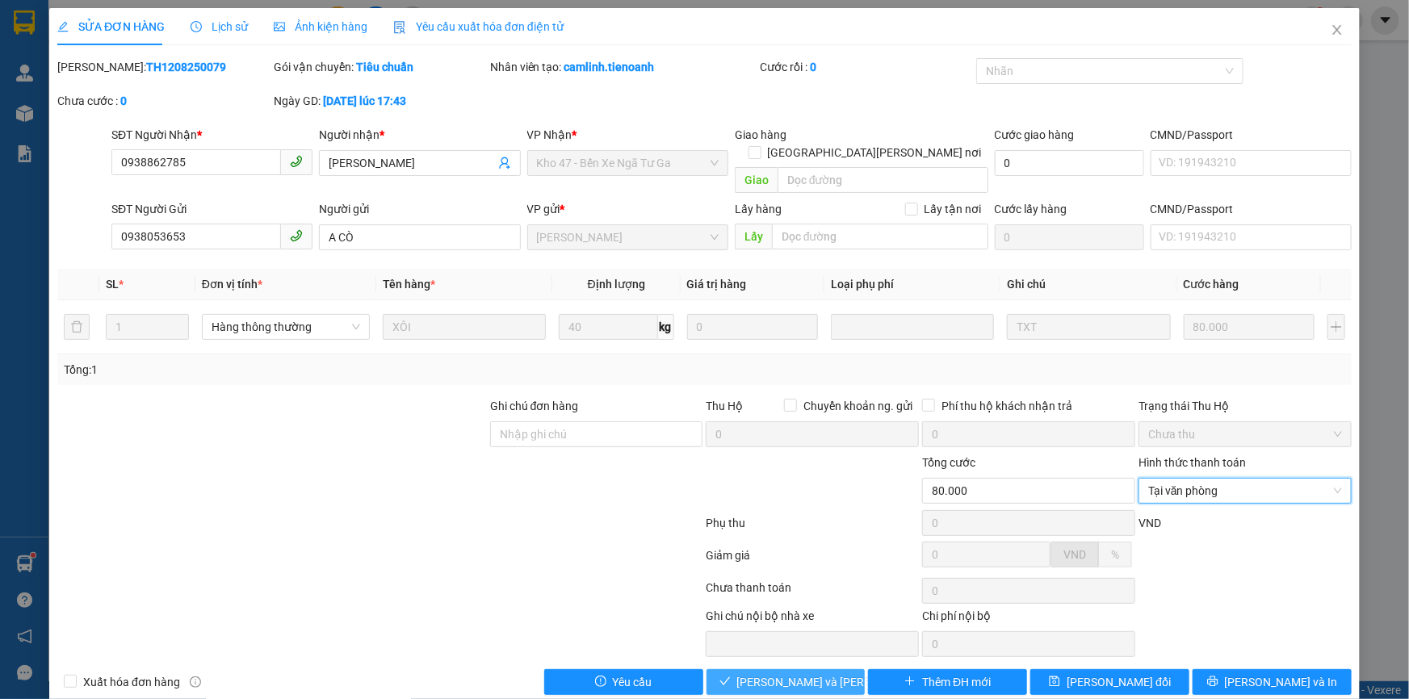
click at [719, 658] on div "Total Paid Fee 0 Total UnPaid Fee 80.000 Cash Collection Total Fee Mã ĐH: TH120…" at bounding box center [704, 376] width 1295 height 637
click at [719, 670] on button "[PERSON_NAME] và Giao hàng" at bounding box center [786, 683] width 159 height 26
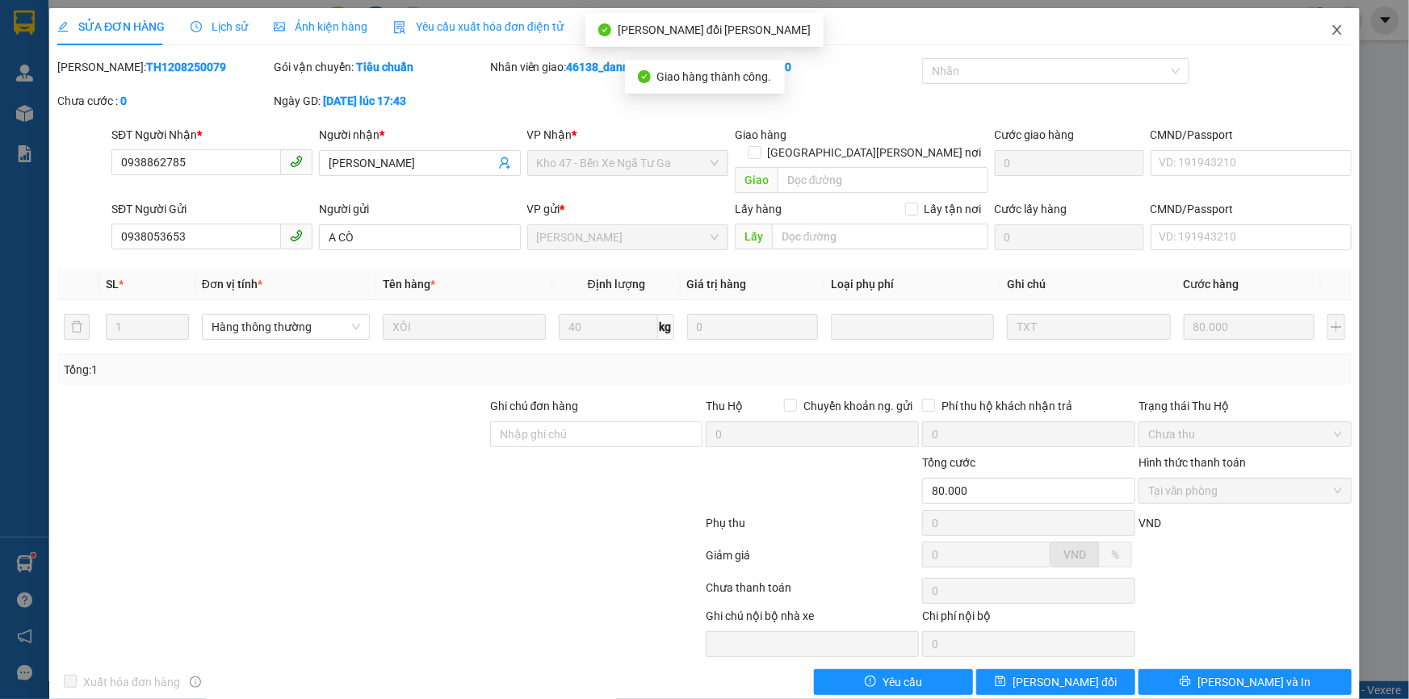
click at [1331, 31] on icon "close" at bounding box center [1337, 29] width 13 height 13
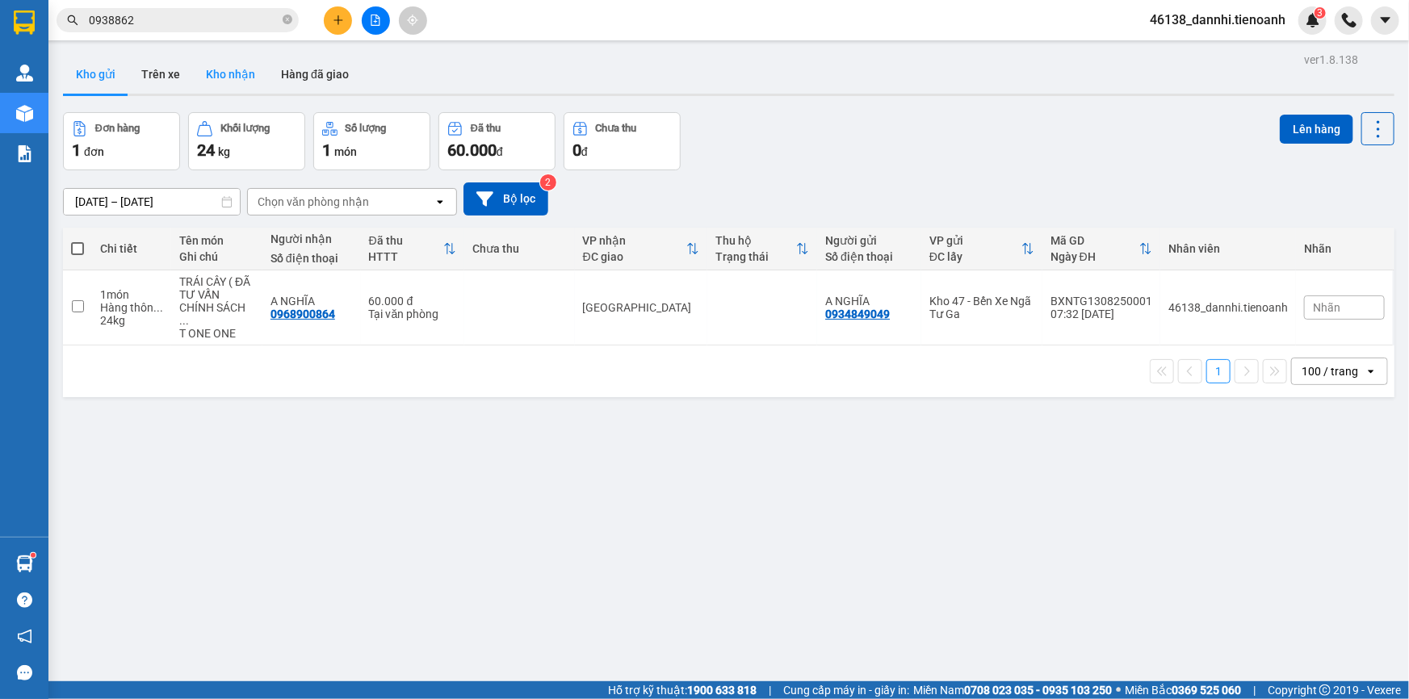
click at [229, 87] on button "Kho nhận" at bounding box center [230, 74] width 75 height 39
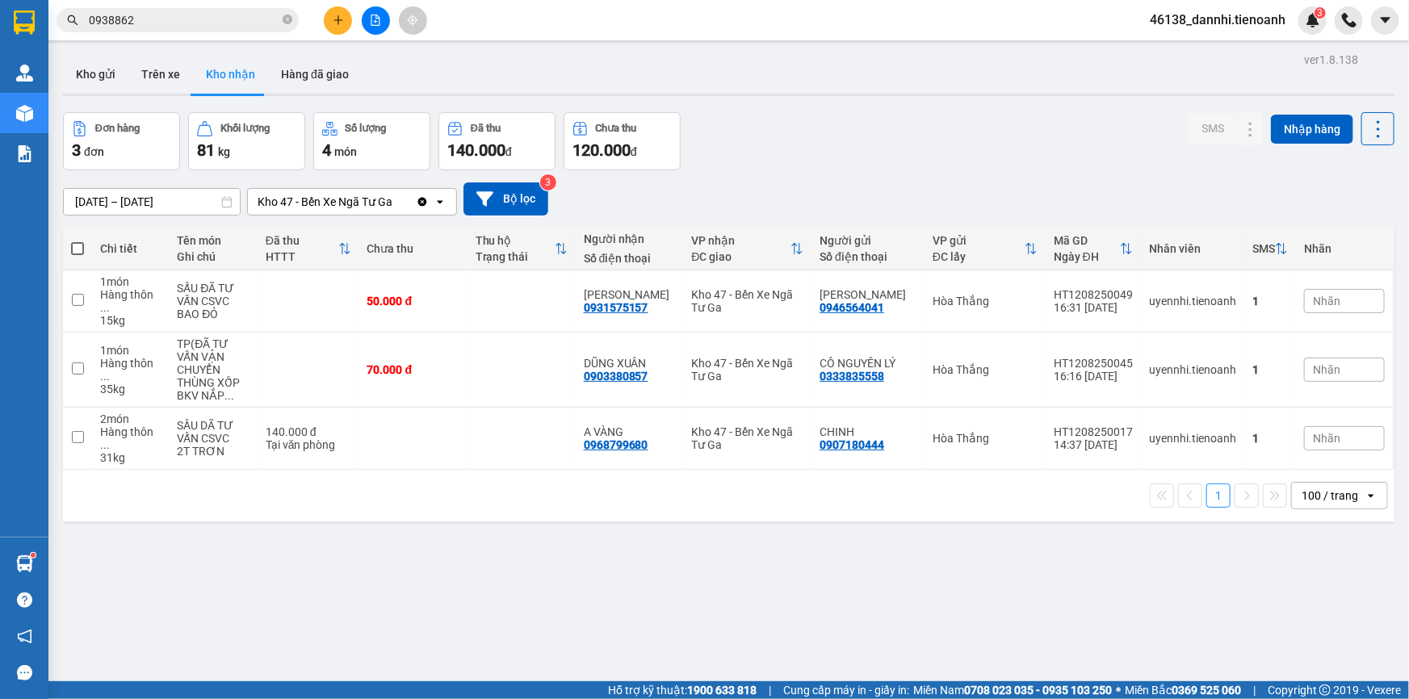
click at [896, 548] on div "ver 1.8.138 Kho gửi Trên xe Kho nhận Hàng đã giao Đơn hàng 3 đơn Khối lượng 81 …" at bounding box center [729, 397] width 1345 height 699
click at [250, 27] on input "0938862" at bounding box center [184, 20] width 191 height 18
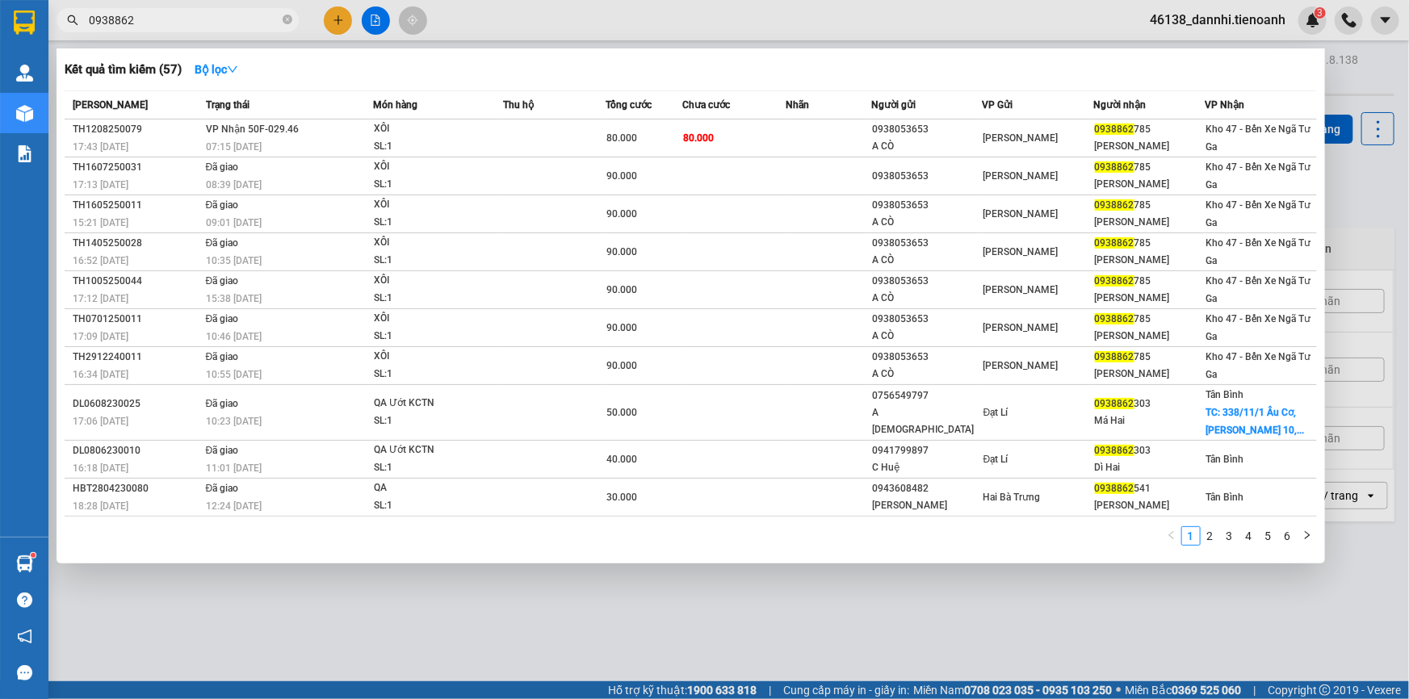
click at [250, 27] on input "0938862" at bounding box center [184, 20] width 191 height 18
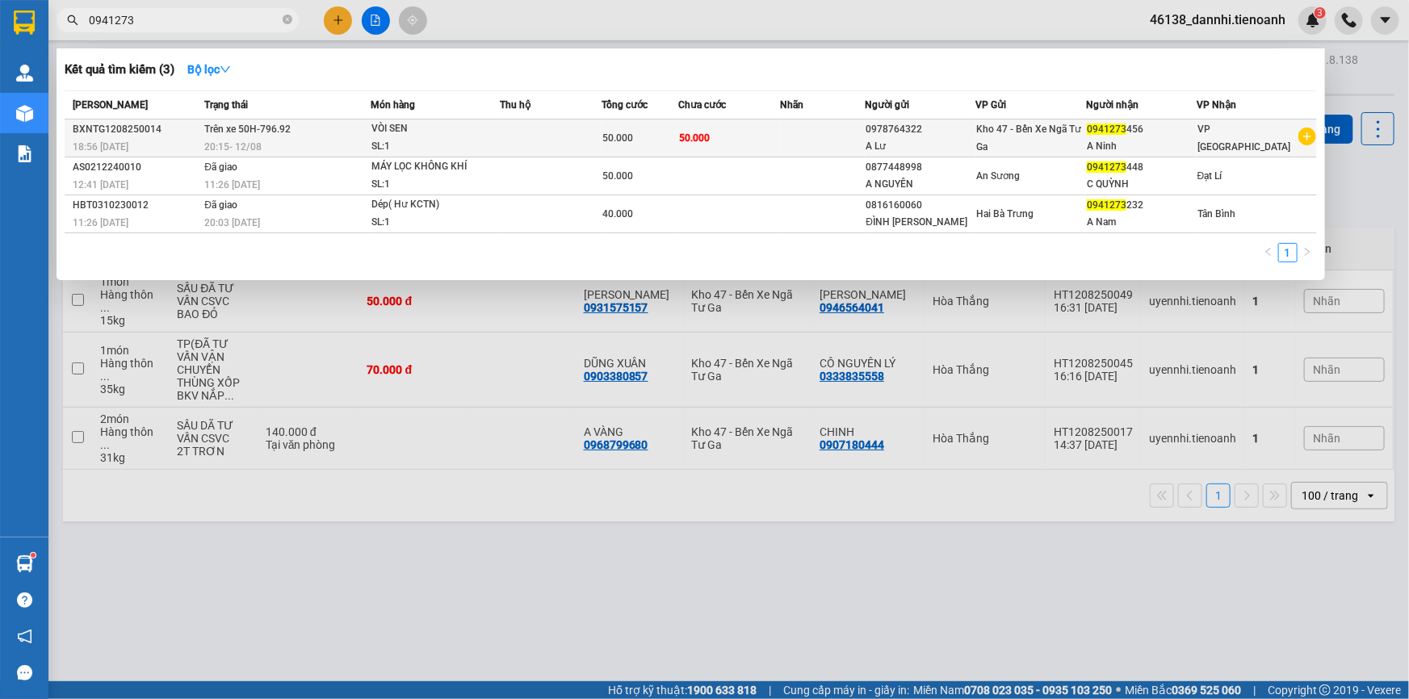
type input "0941273"
click at [346, 129] on td "Trên xe 50H-796.92 20:15 - 12/08" at bounding box center [285, 139] width 170 height 38
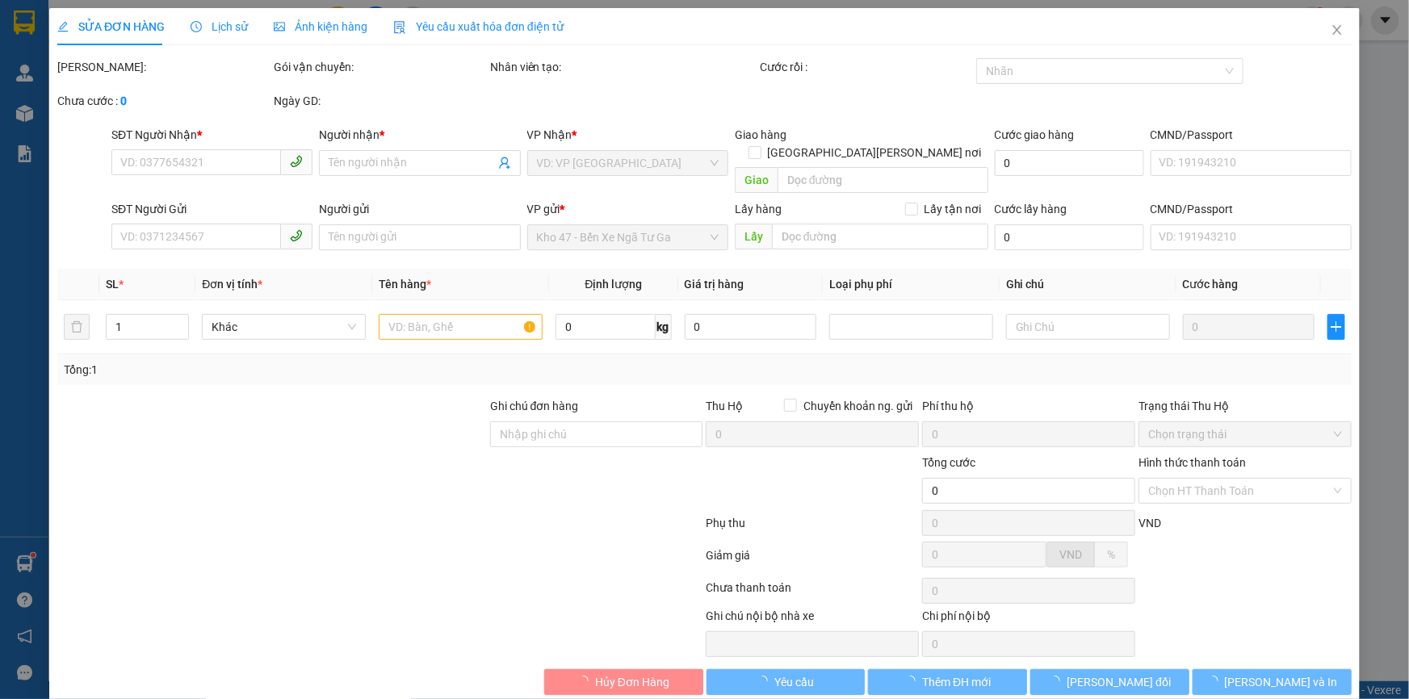
type input "0941273456"
type input "A Ninh"
type input "0978764322"
type input "A Lư"
type input "50.000"
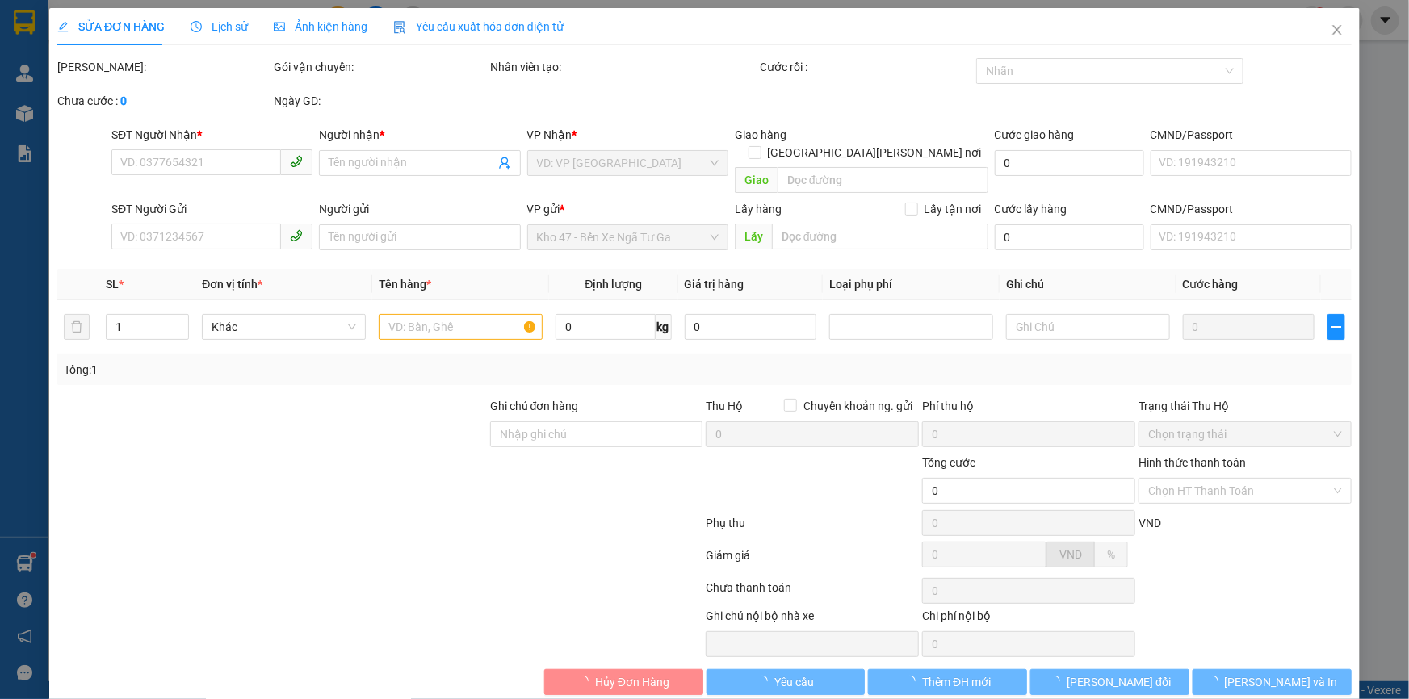
type input "50.000"
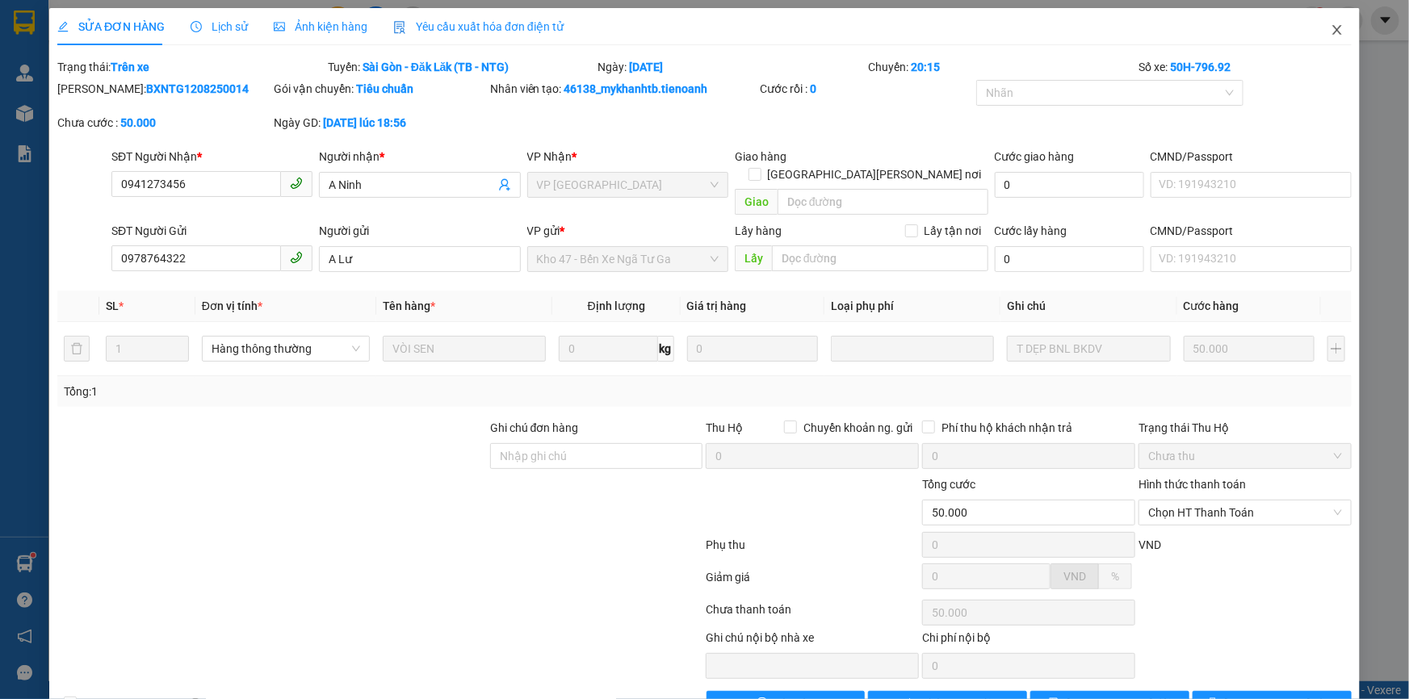
click at [1338, 34] on span "Close" at bounding box center [1337, 30] width 45 height 45
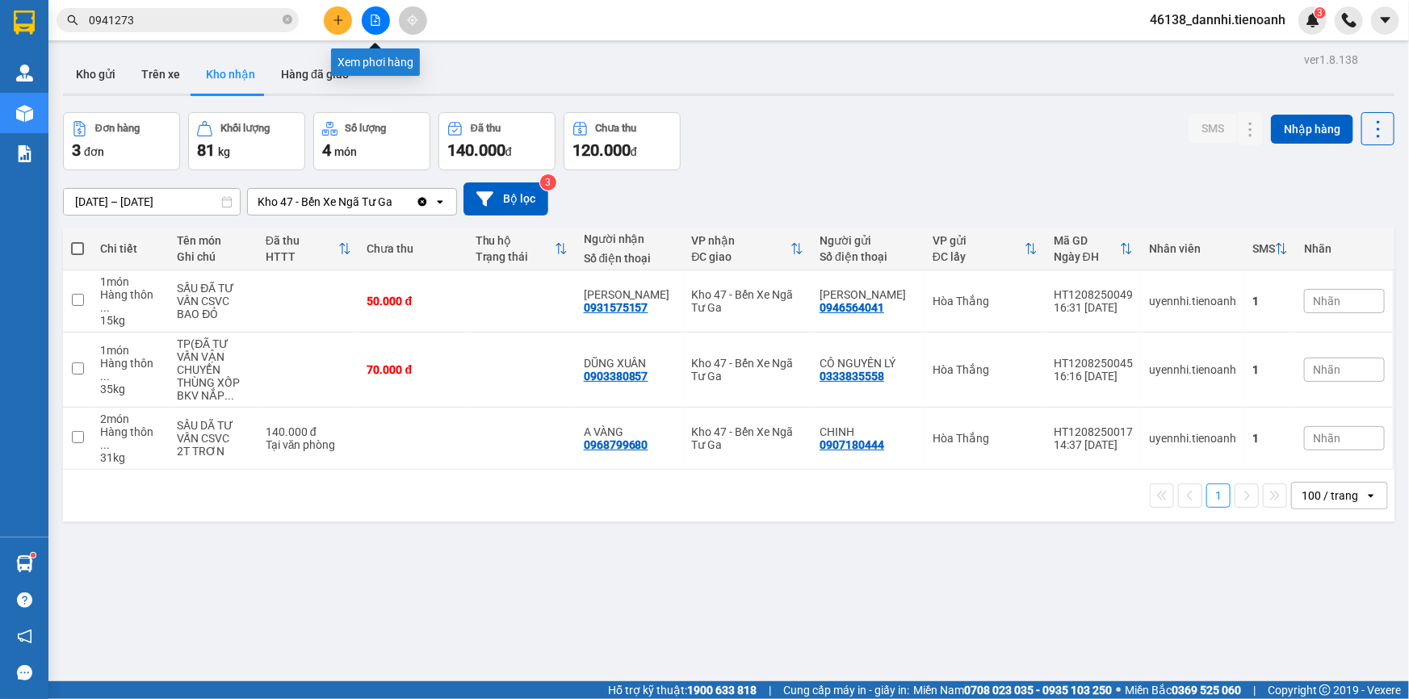
click at [376, 28] on button at bounding box center [376, 20] width 28 height 28
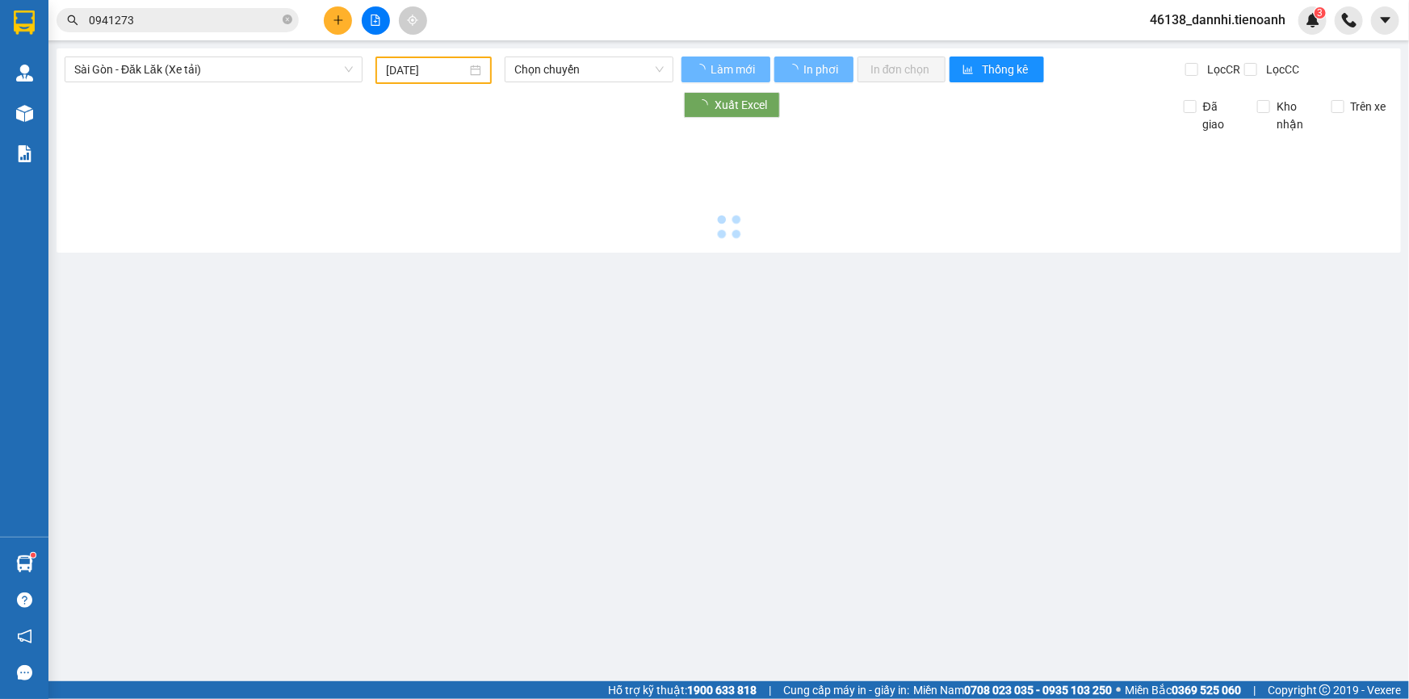
type input "[DATE]"
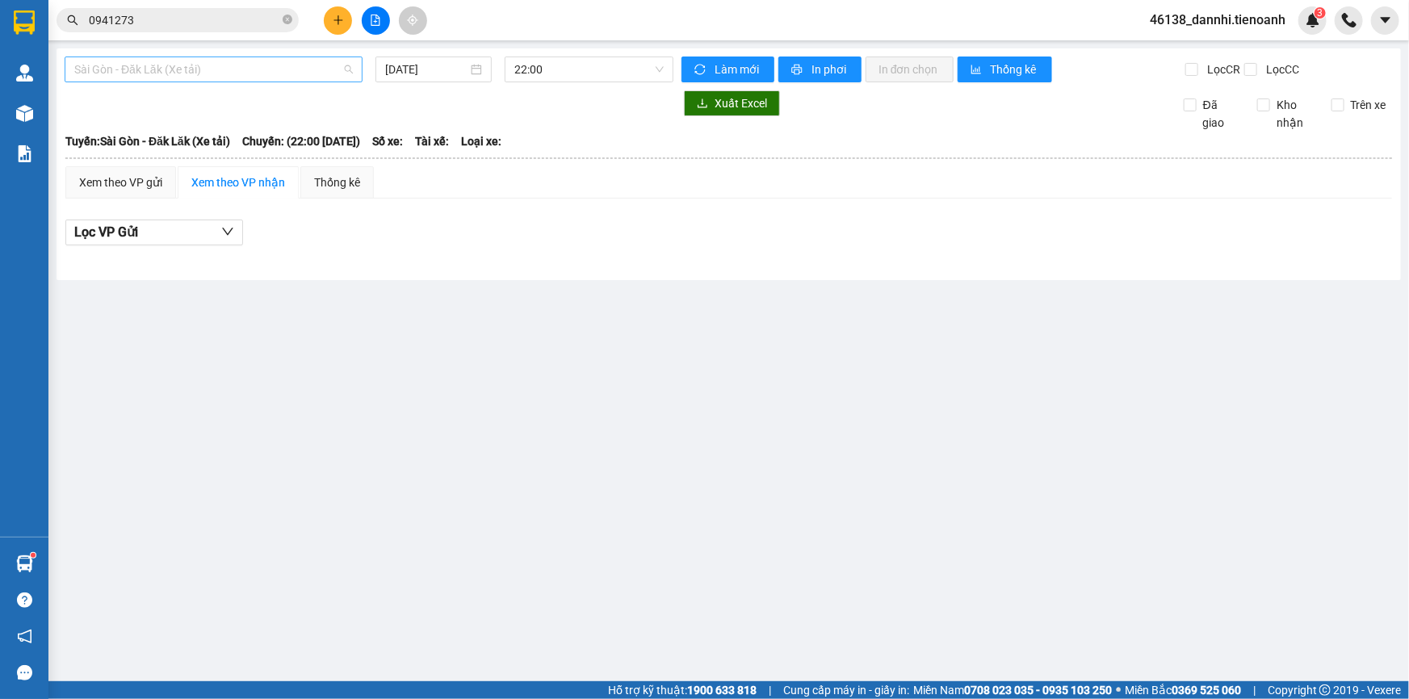
click at [328, 69] on span "Sài Gòn - Đăk Lăk (Xe tải)" at bounding box center [213, 69] width 279 height 24
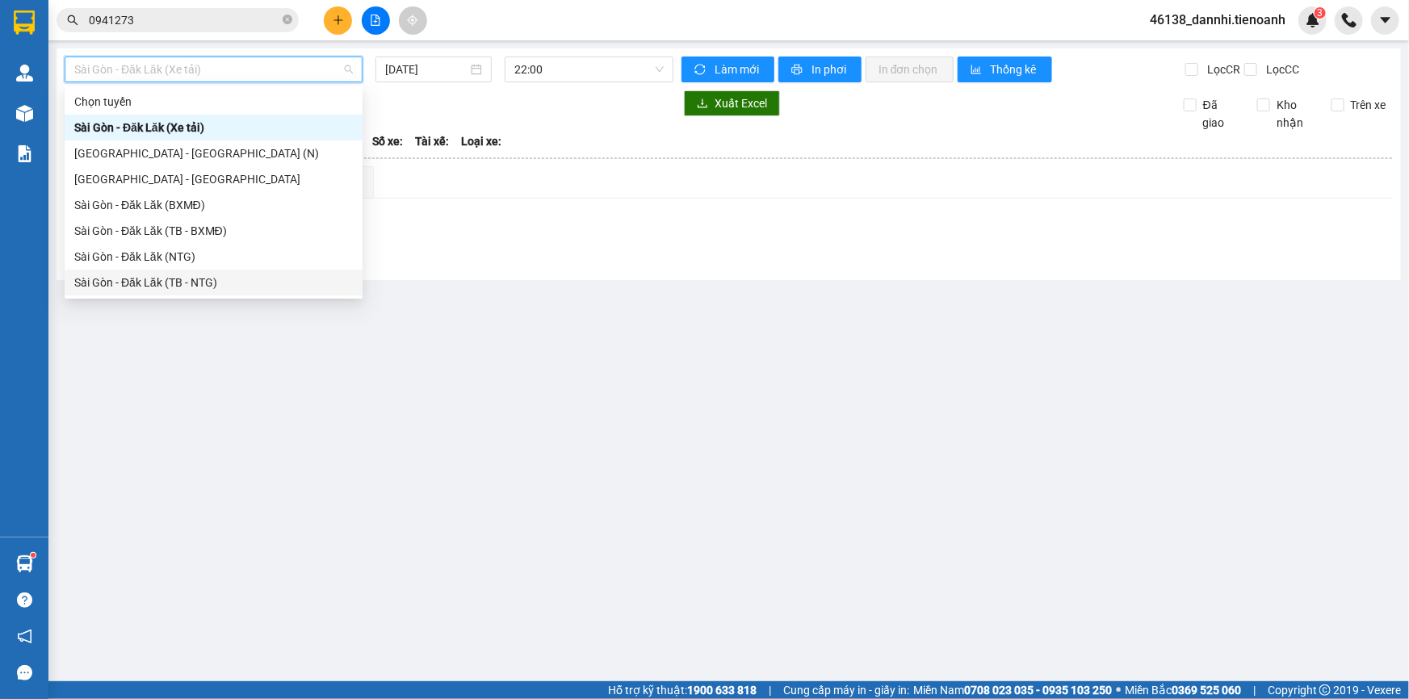
click at [251, 281] on div "Sài Gòn - Đăk Lăk (TB - NTG)" at bounding box center [213, 283] width 279 height 18
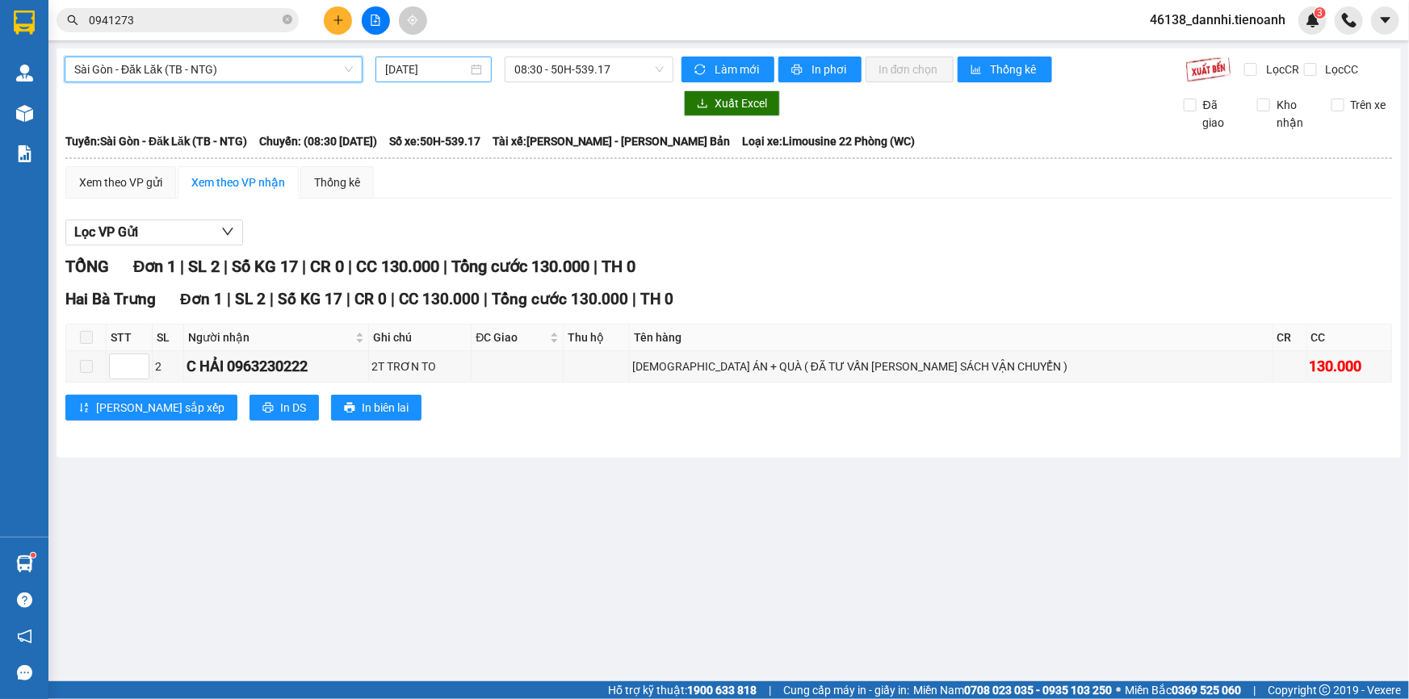
click at [430, 59] on div "[DATE]" at bounding box center [434, 70] width 116 height 26
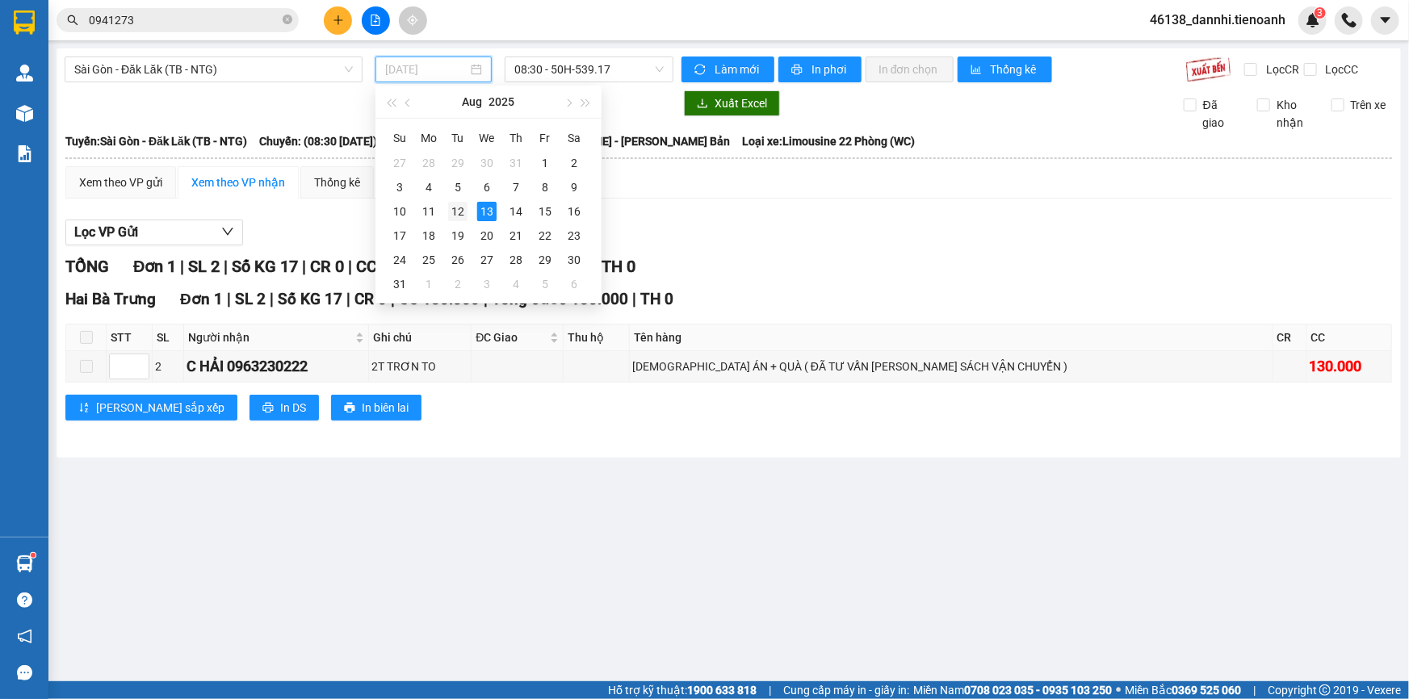
click at [447, 218] on td "12" at bounding box center [457, 211] width 29 height 24
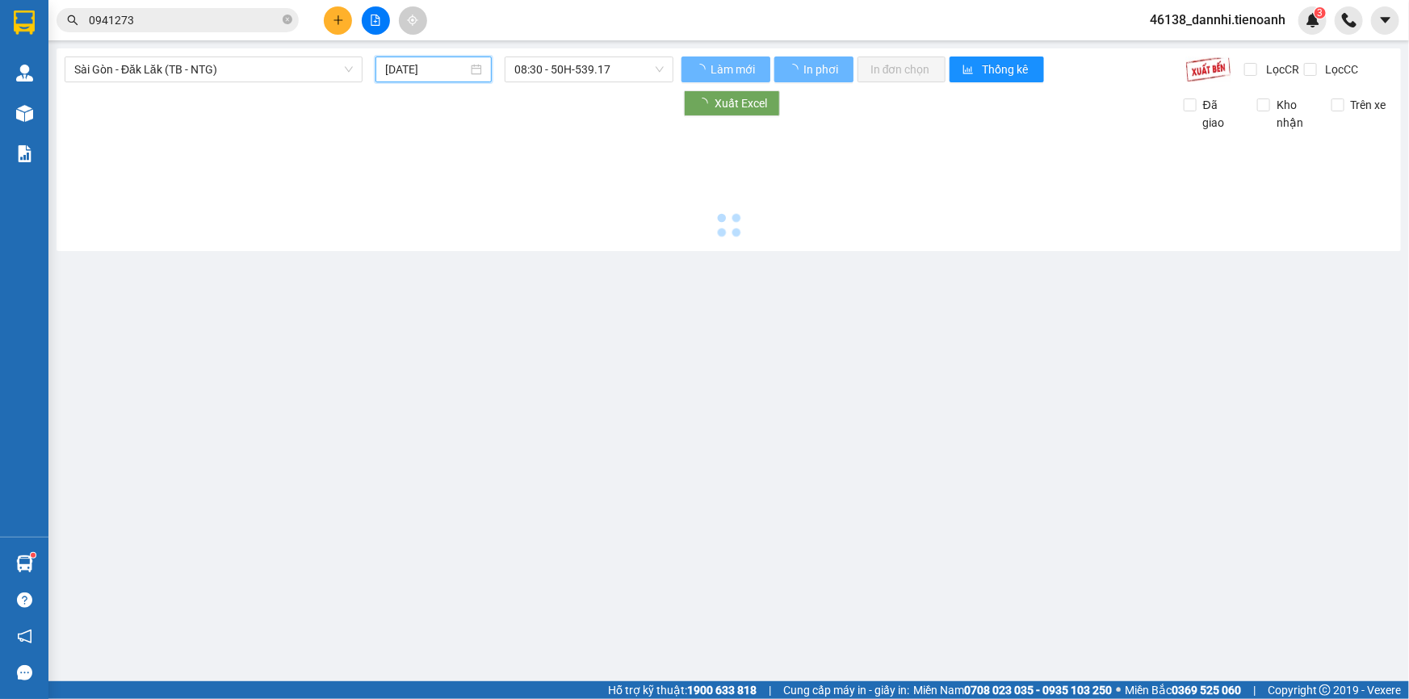
type input "[DATE]"
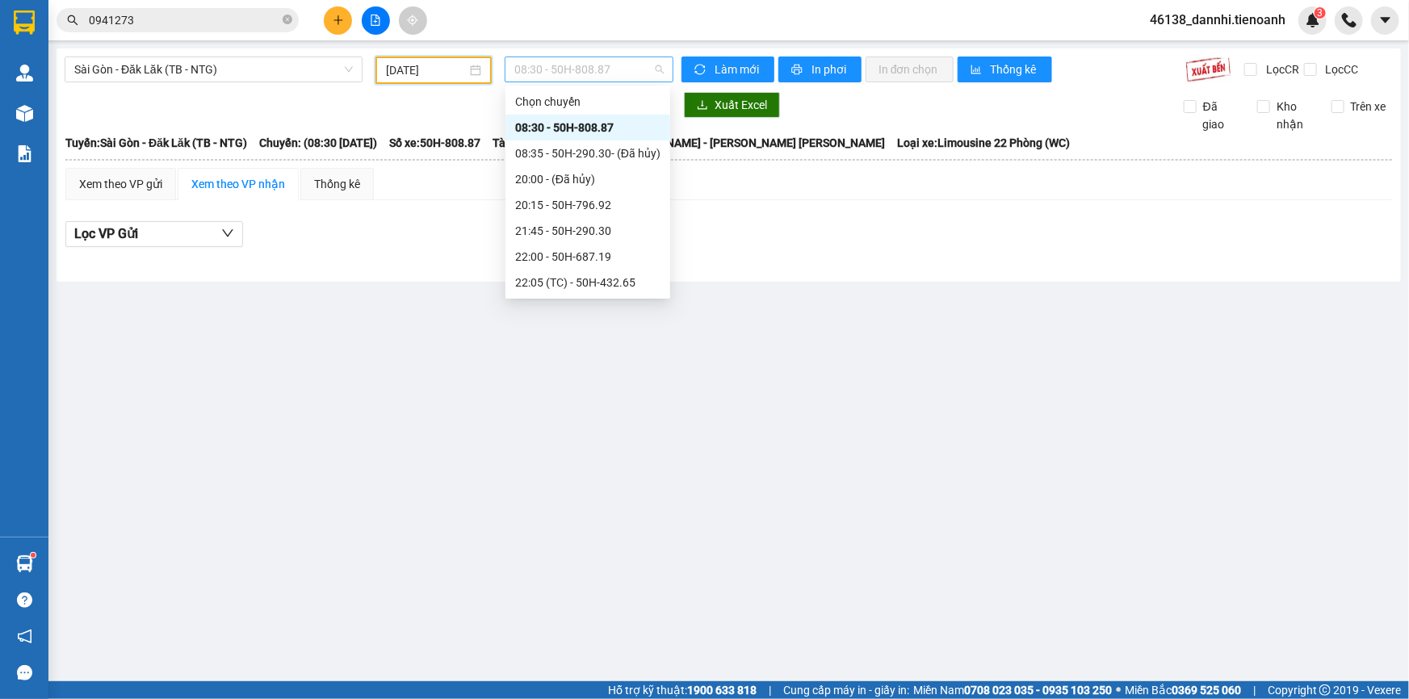
click at [629, 75] on span "08:30 - 50H-808.87" at bounding box center [588, 69] width 149 height 24
click at [603, 205] on div "20:15 - 50H-796.92" at bounding box center [587, 205] width 145 height 18
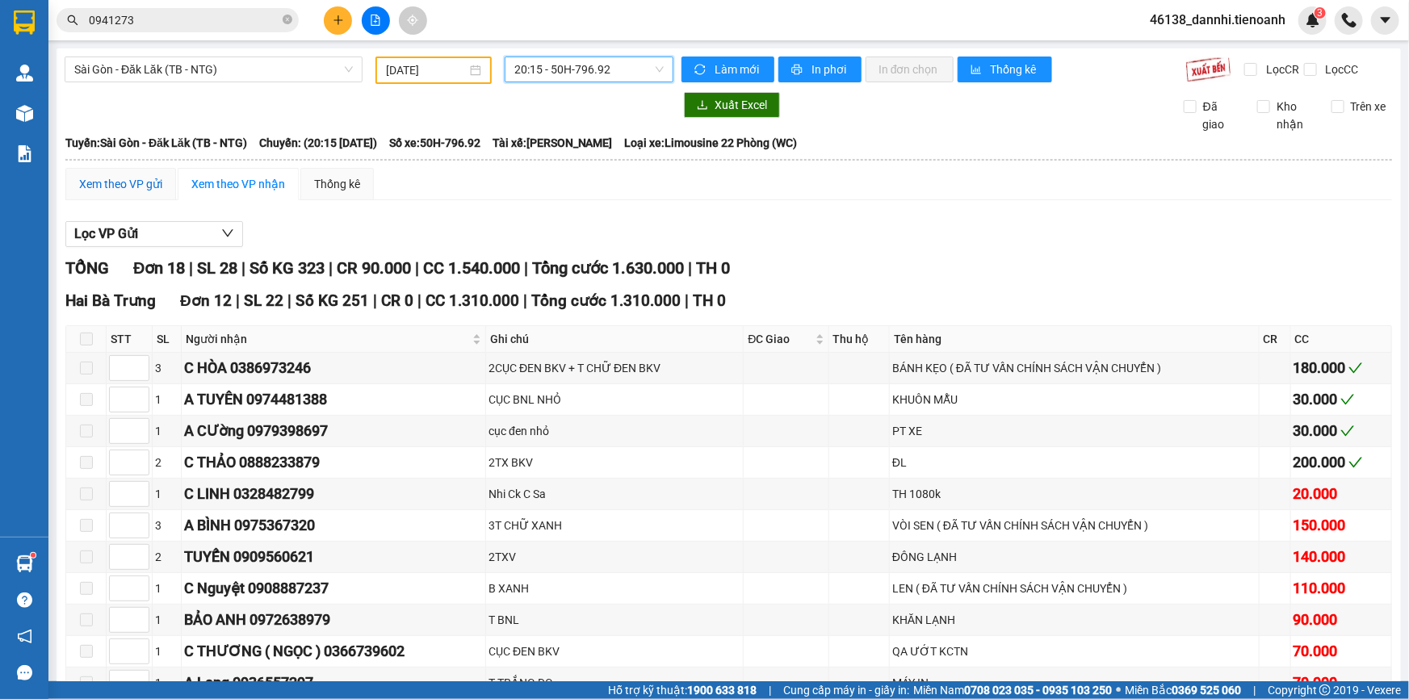
click at [129, 190] on div "Xem theo VP gửi" at bounding box center [120, 184] width 83 height 18
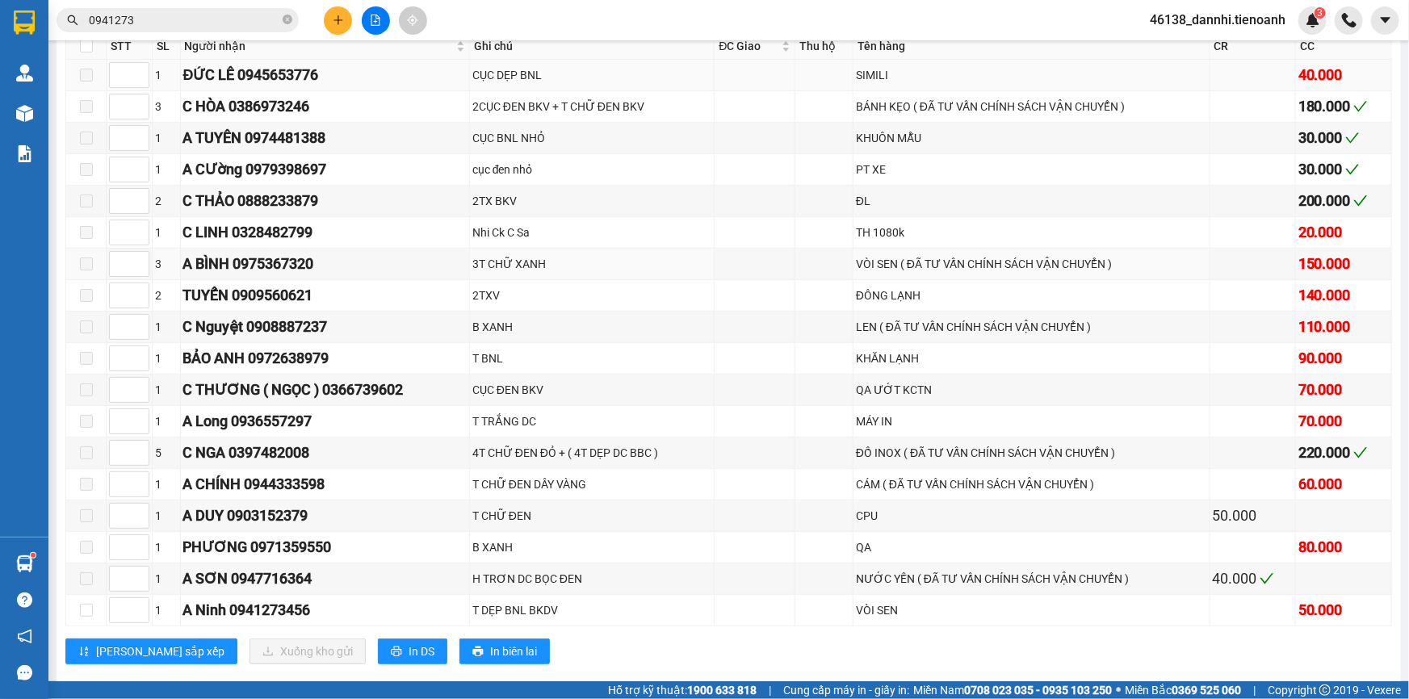
scroll to position [316, 0]
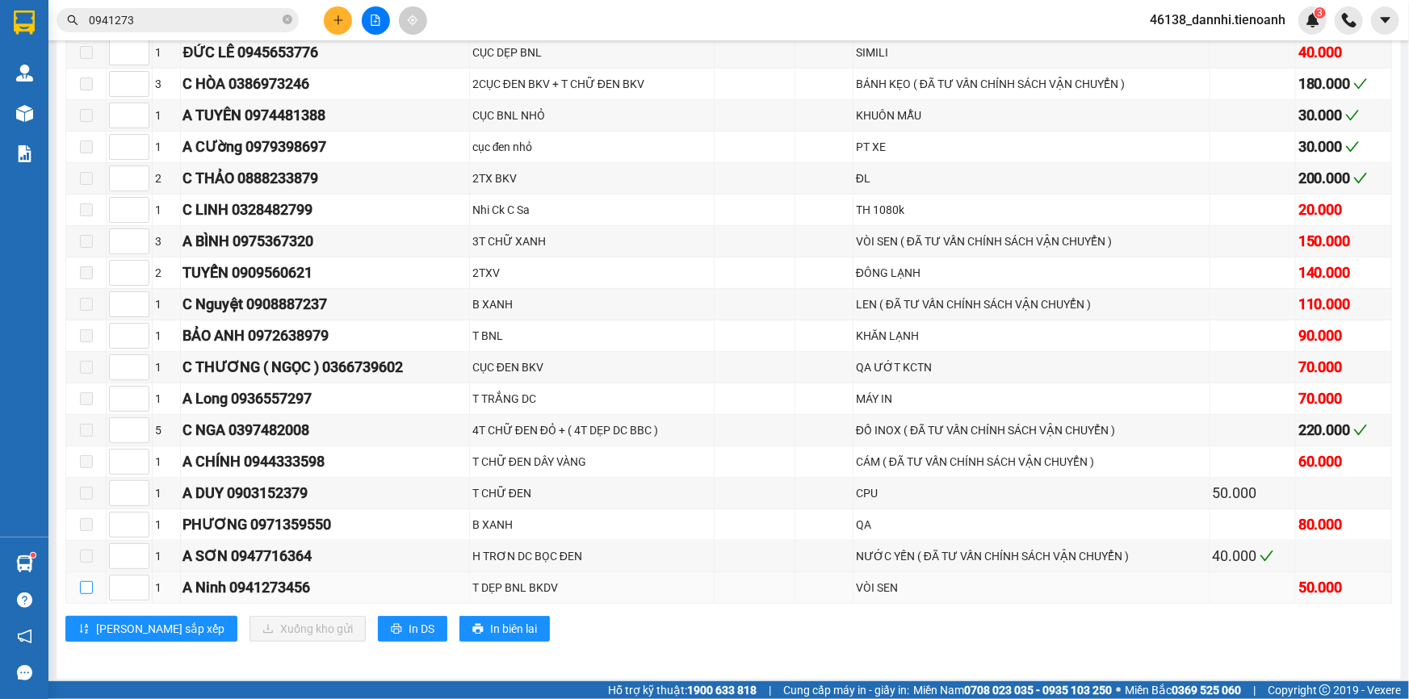
click at [85, 582] on input "checkbox" at bounding box center [86, 588] width 13 height 13
checkbox input "true"
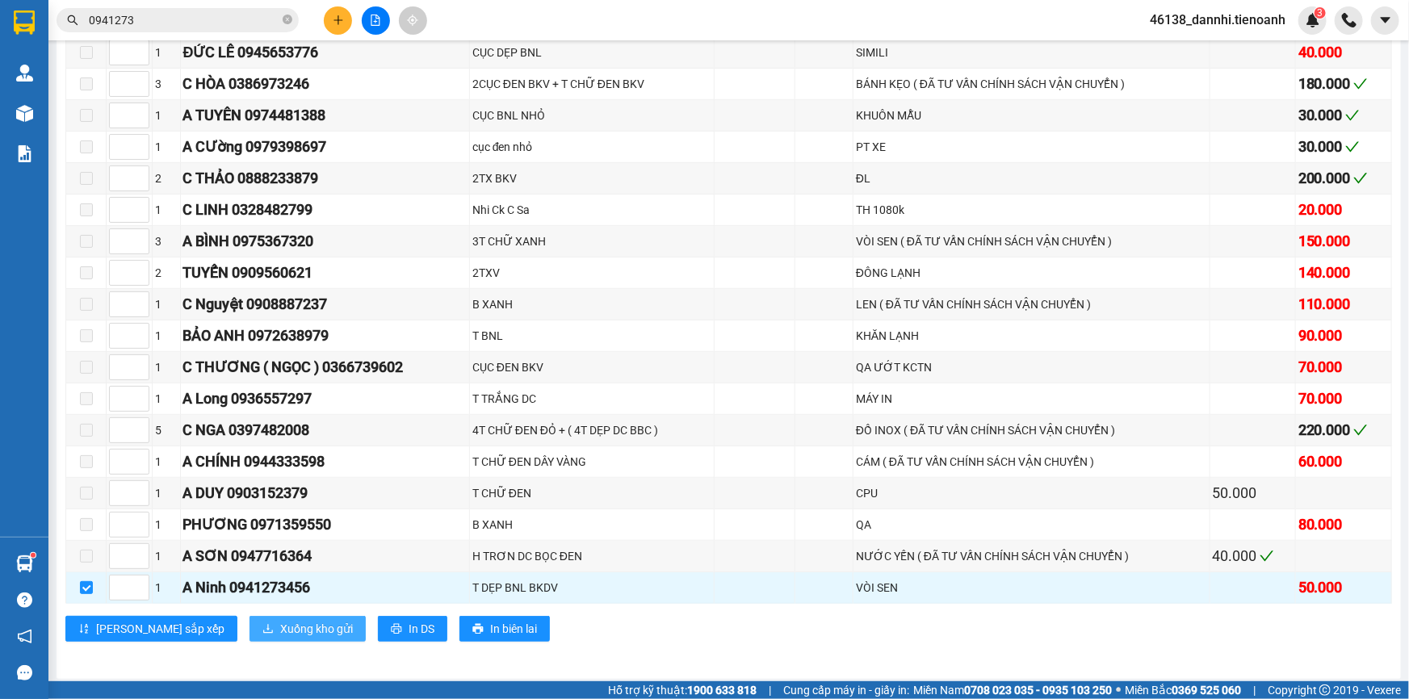
click at [262, 628] on icon "download" at bounding box center [267, 629] width 11 height 11
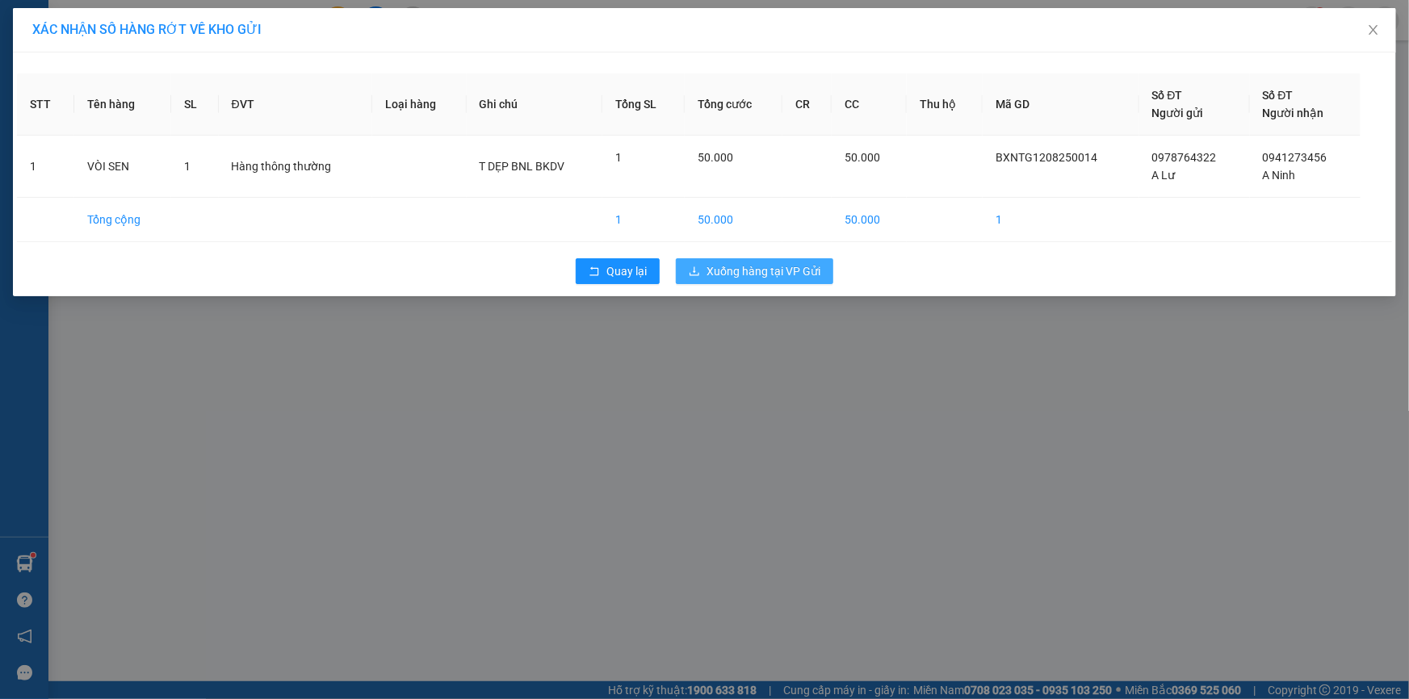
click at [712, 272] on span "Xuống hàng tại VP Gửi" at bounding box center [764, 271] width 114 height 18
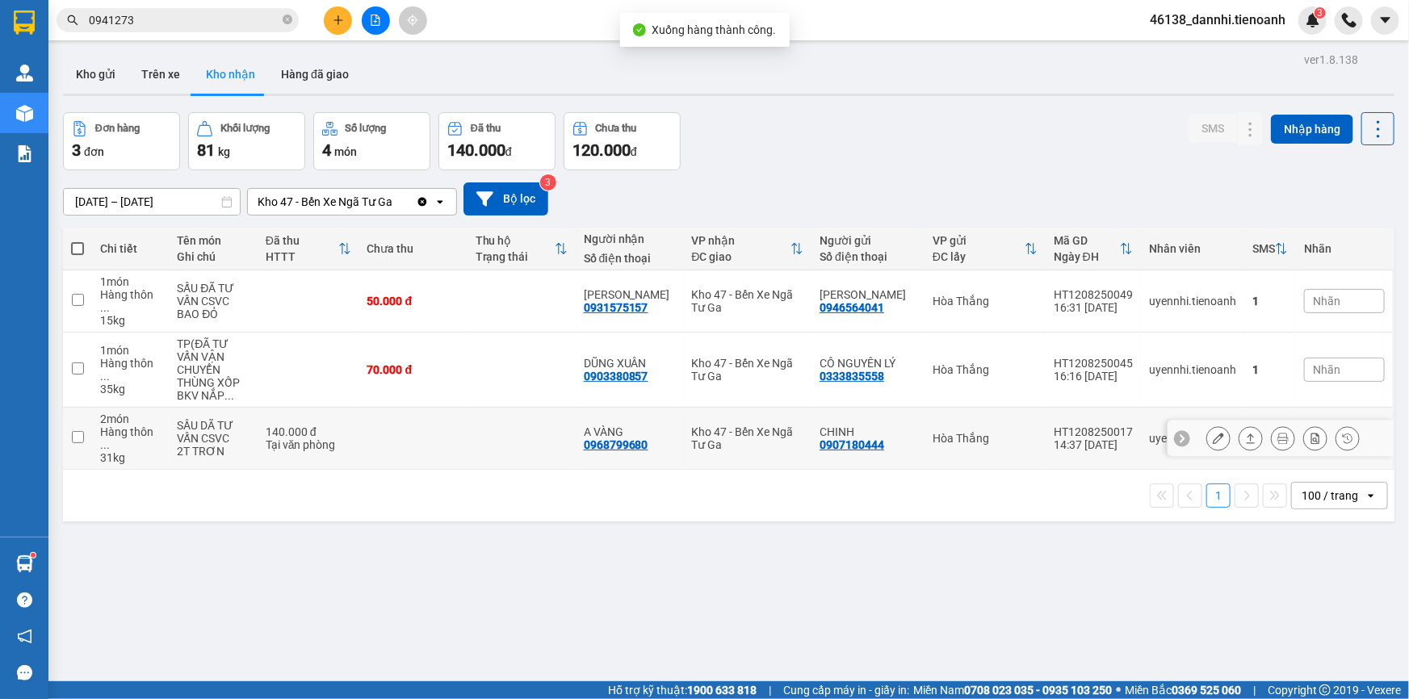
click at [453, 414] on td at bounding box center [413, 439] width 108 height 62
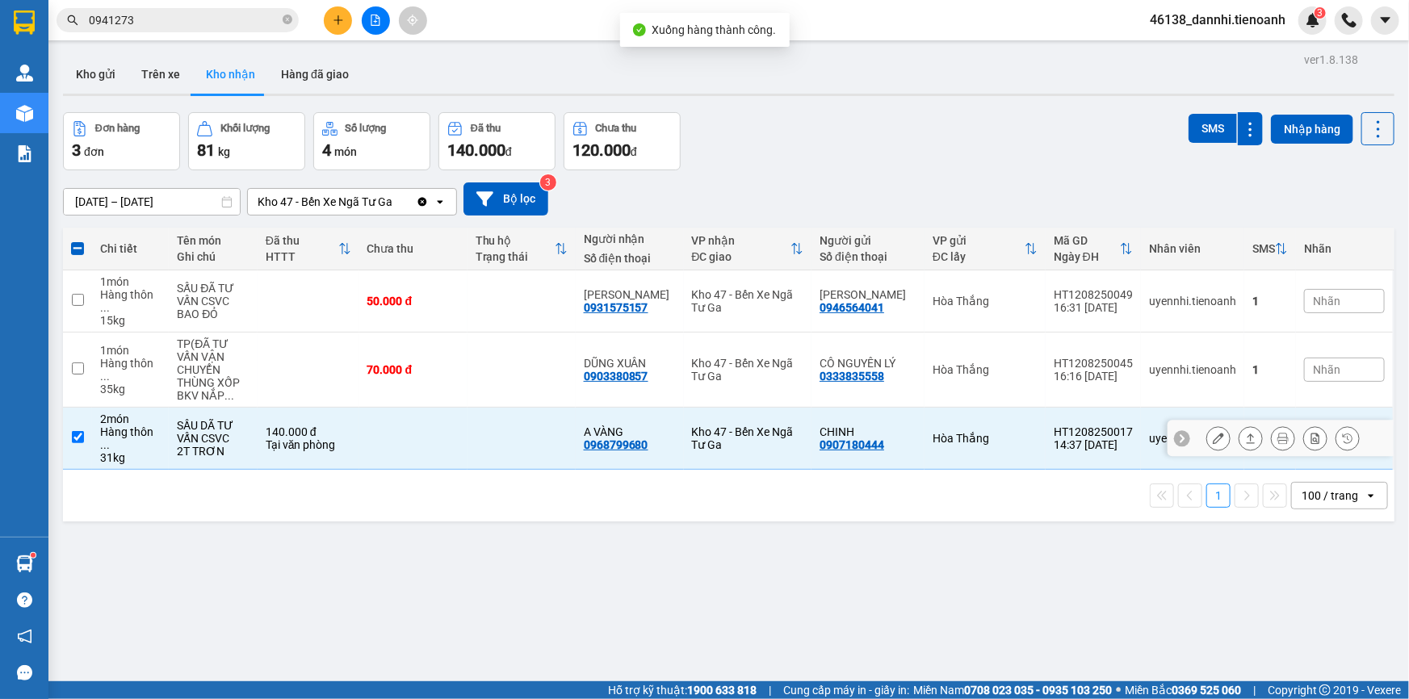
click at [453, 414] on td at bounding box center [413, 439] width 108 height 62
checkbox input "false"
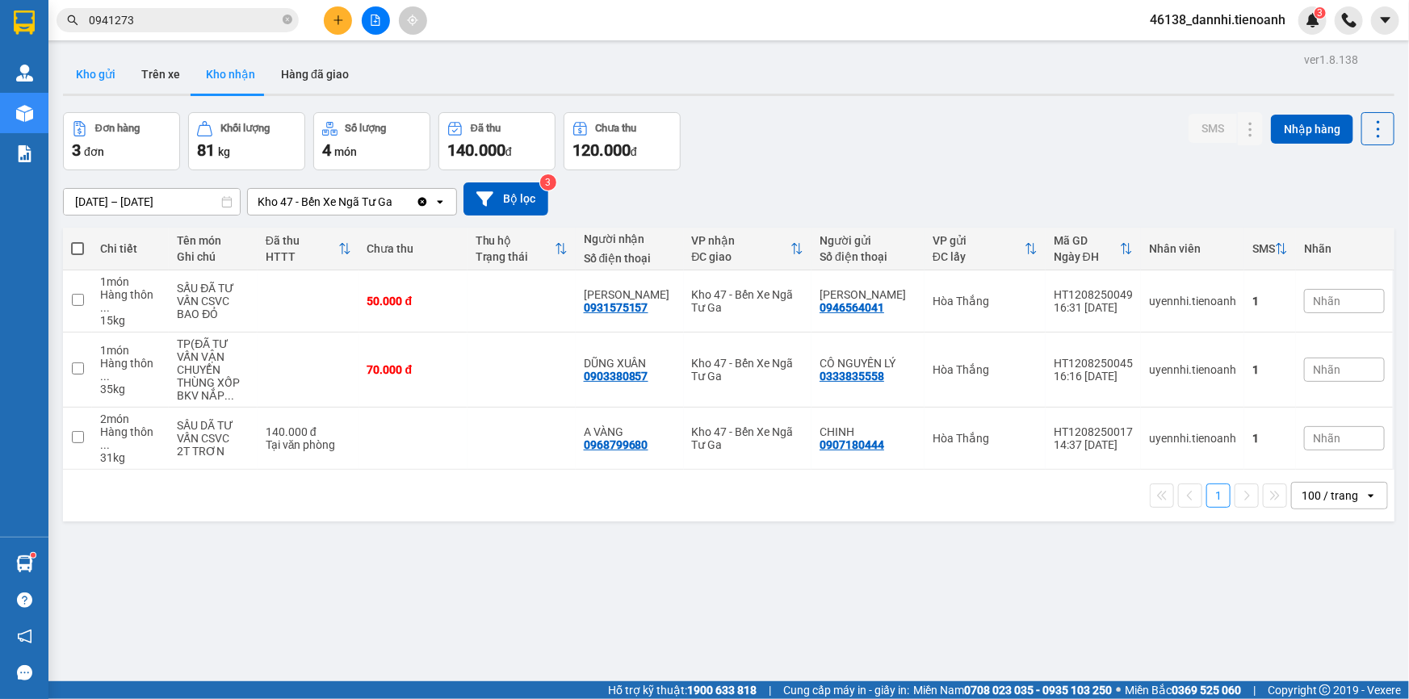
click at [76, 84] on button "Kho gửi" at bounding box center [95, 74] width 65 height 39
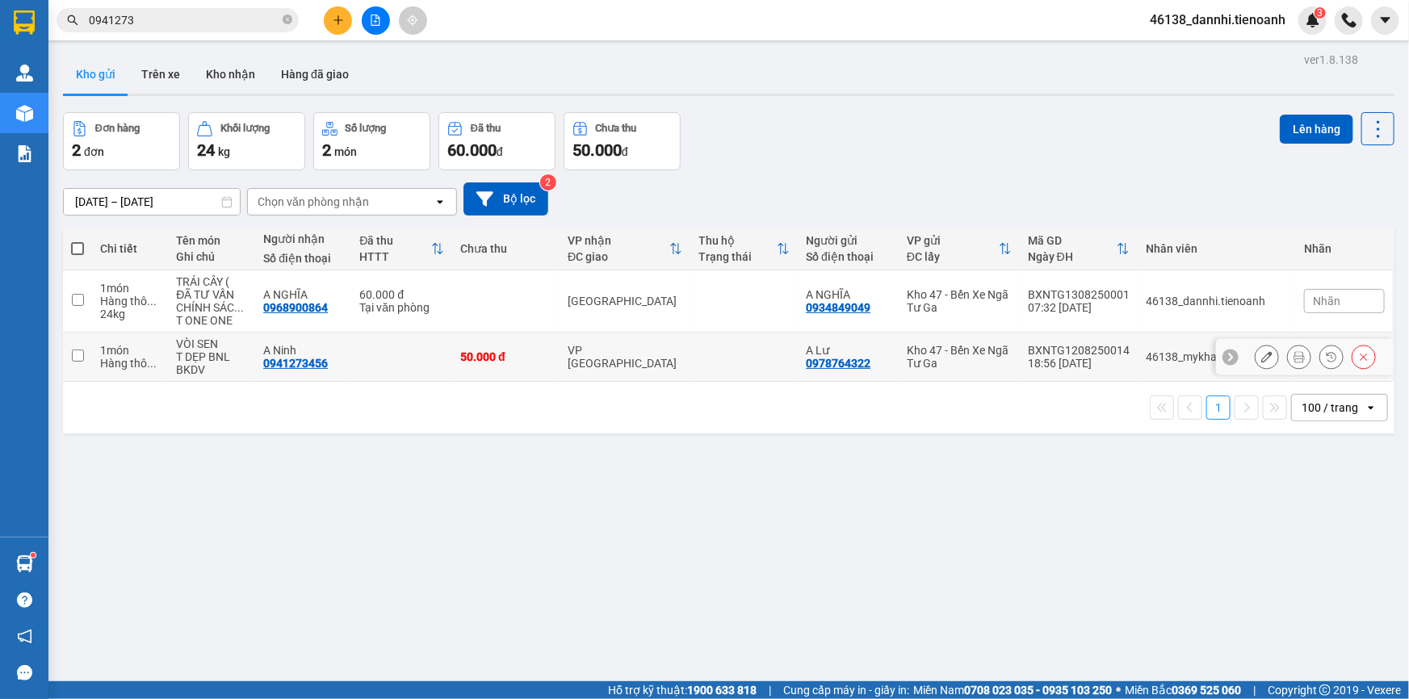
click at [427, 379] on td at bounding box center [401, 357] width 101 height 49
checkbox input "true"
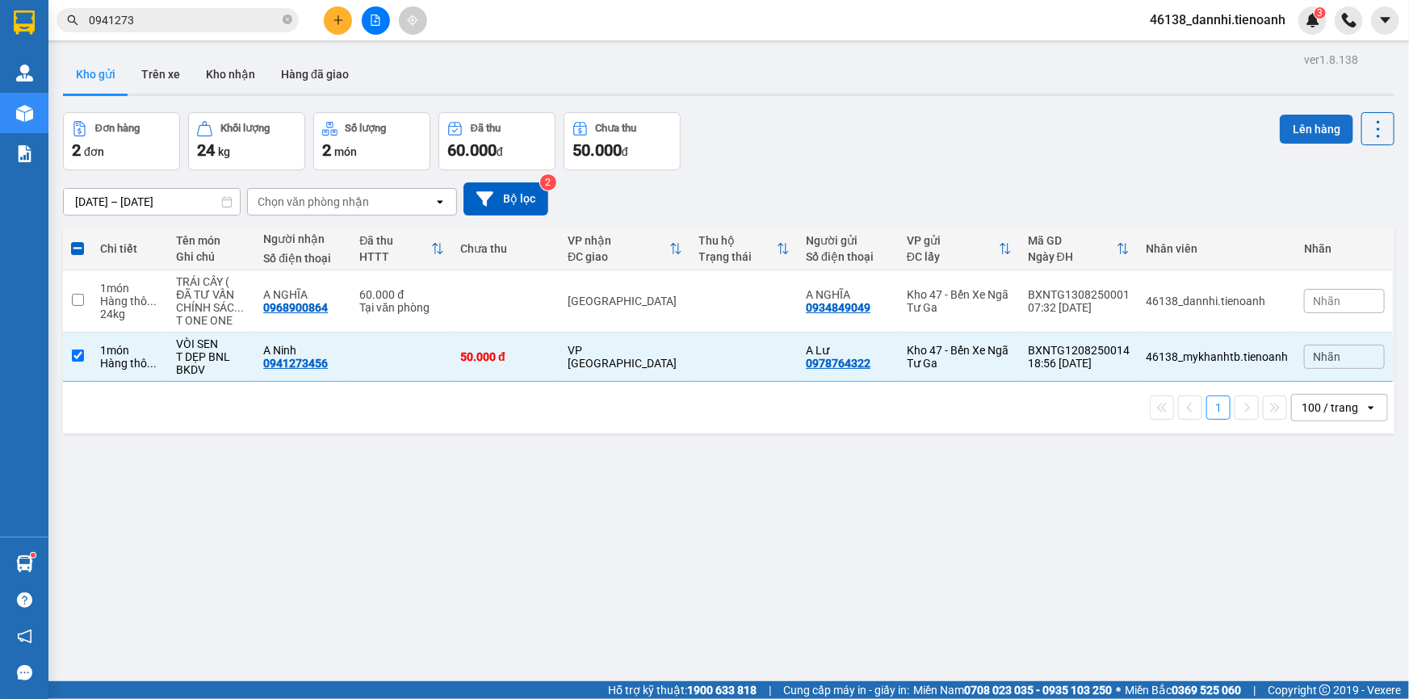
click at [1298, 128] on button "Lên hàng" at bounding box center [1316, 129] width 73 height 29
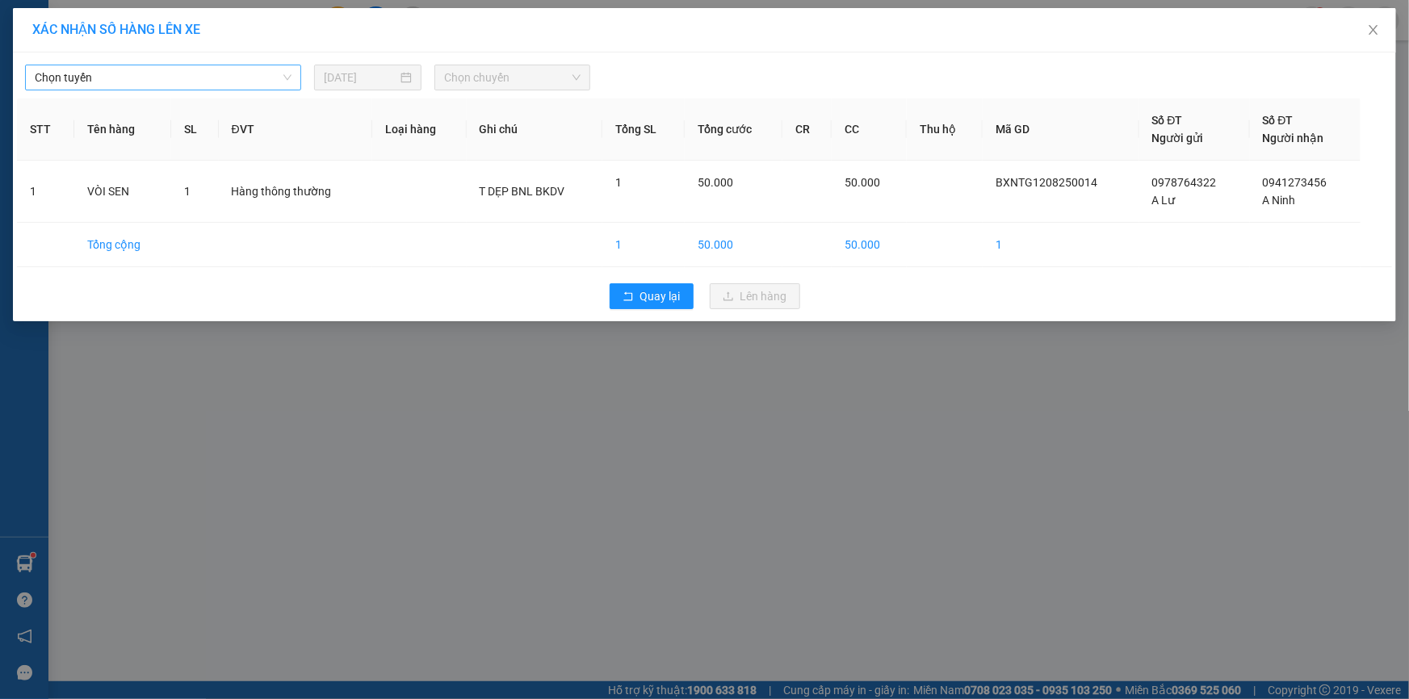
click at [208, 79] on span "Chọn tuyến" at bounding box center [163, 77] width 257 height 24
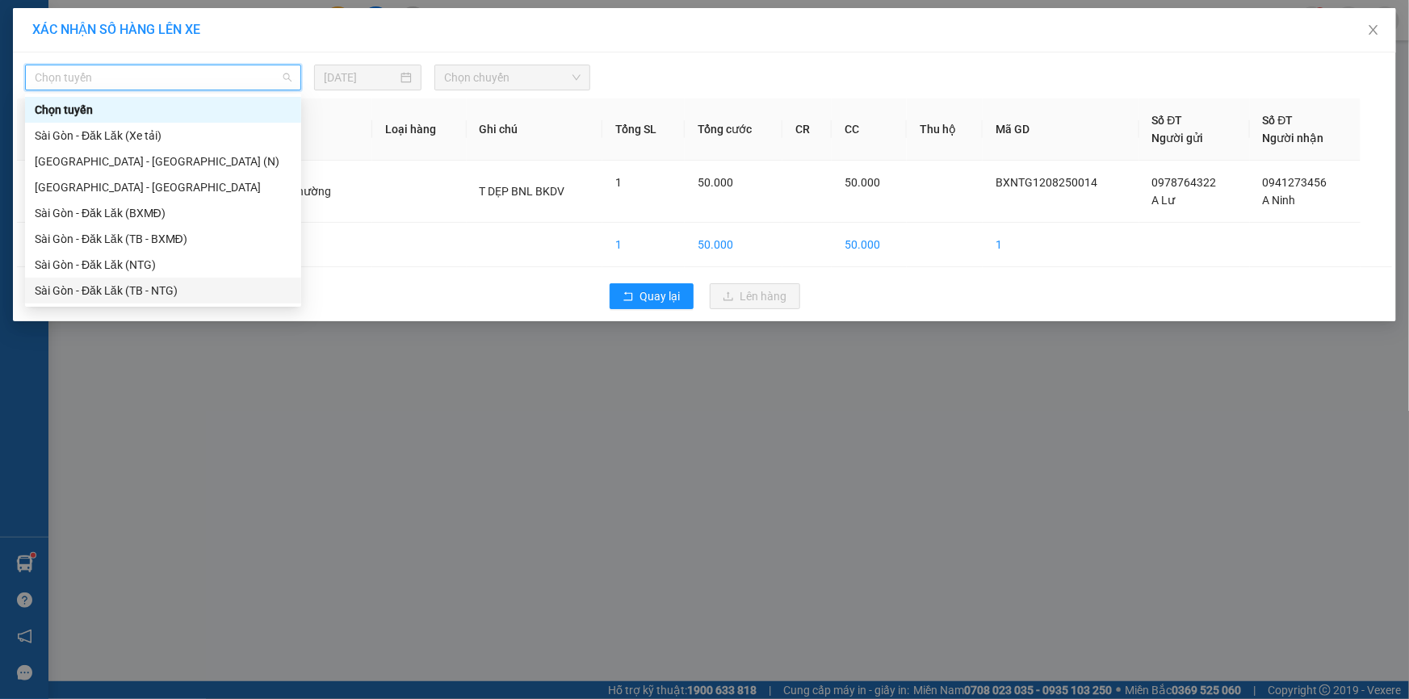
click at [186, 297] on div "Sài Gòn - Đăk Lăk (TB - NTG)" at bounding box center [163, 291] width 257 height 18
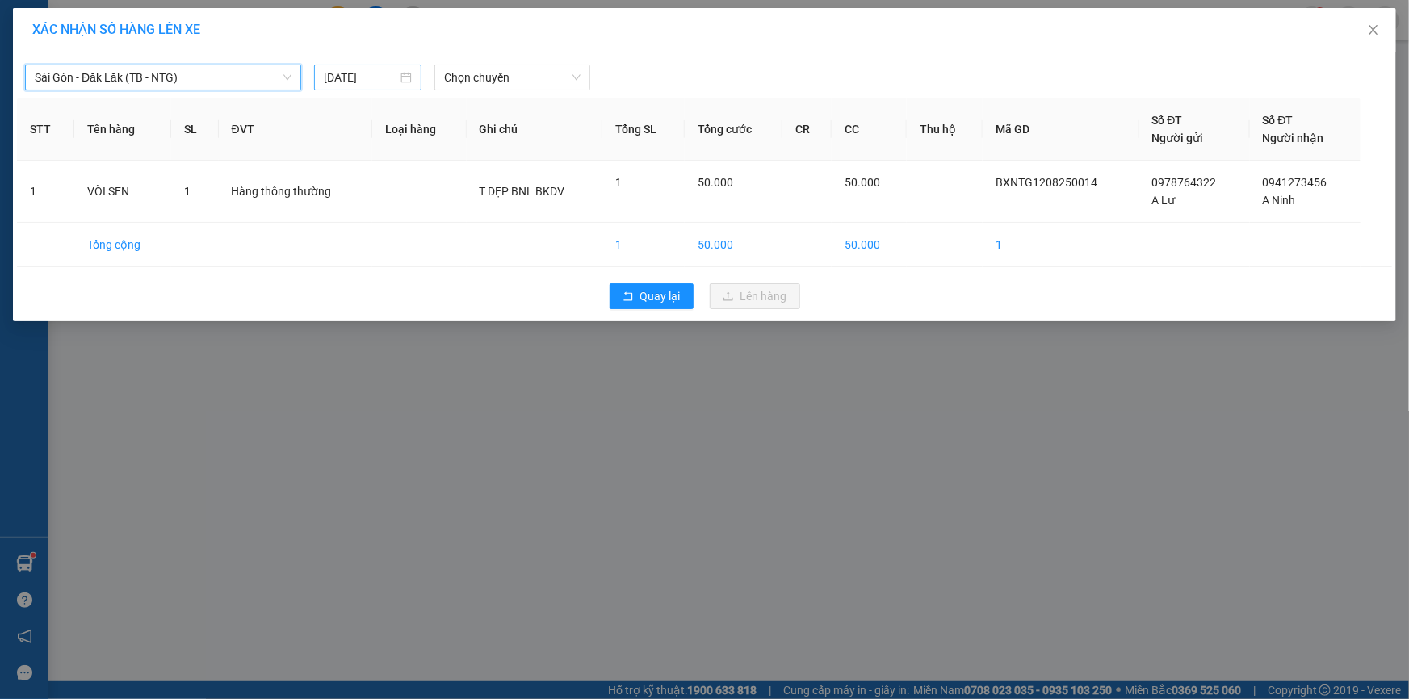
click at [372, 87] on div "[DATE]" at bounding box center [367, 78] width 107 height 26
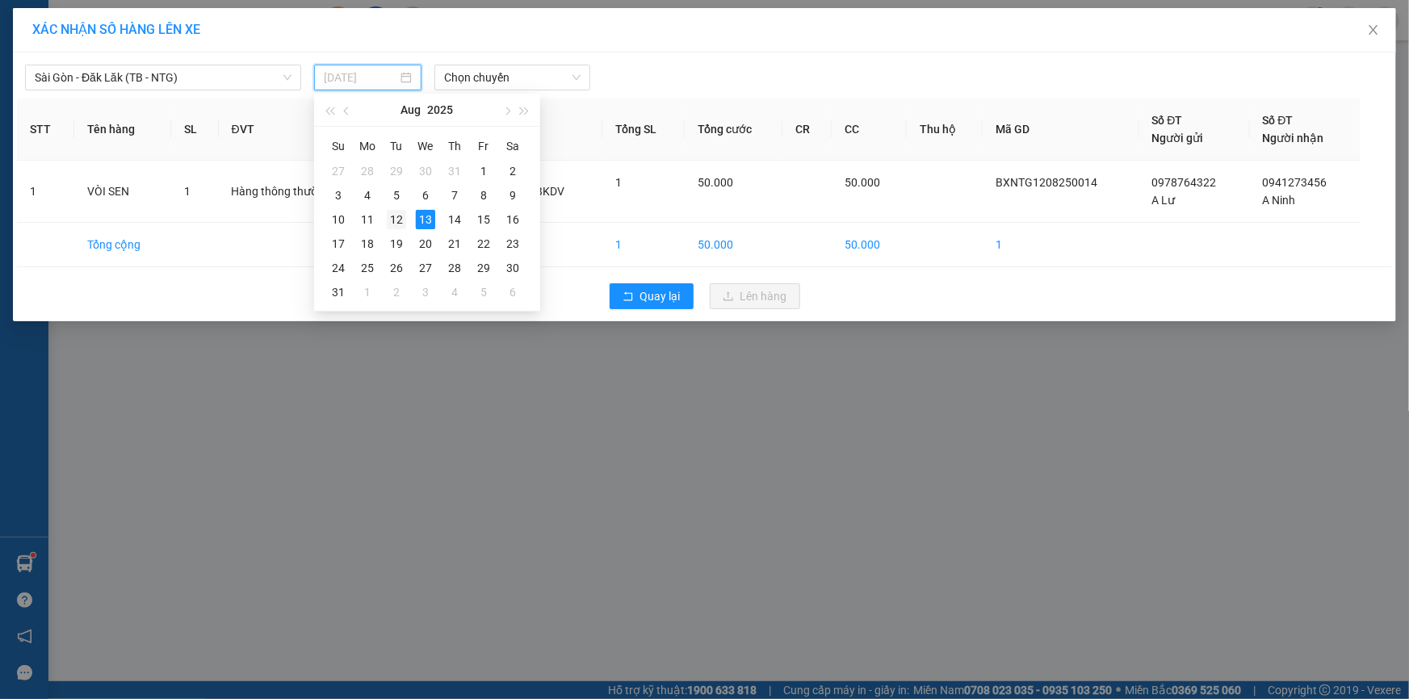
click at [403, 219] on div "12" at bounding box center [396, 219] width 19 height 19
type input "[DATE]"
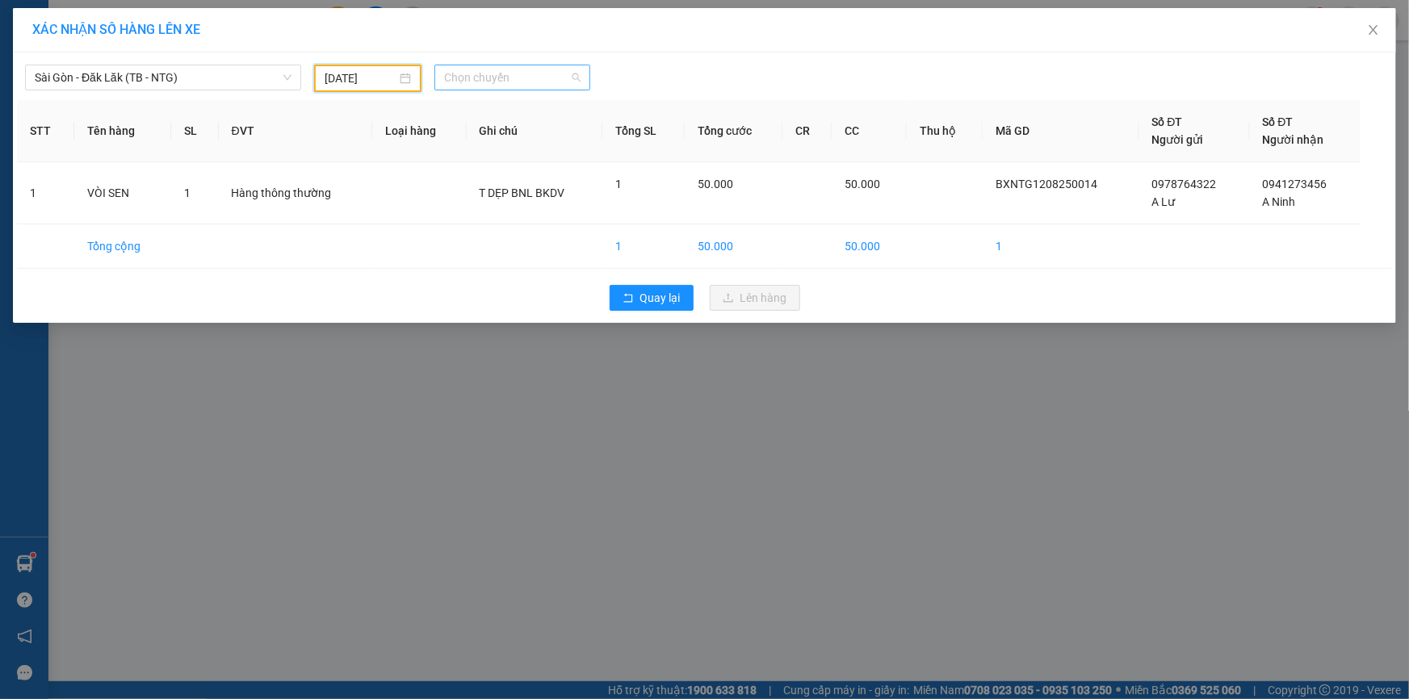
click at [536, 76] on span "Chọn chuyến" at bounding box center [512, 77] width 136 height 24
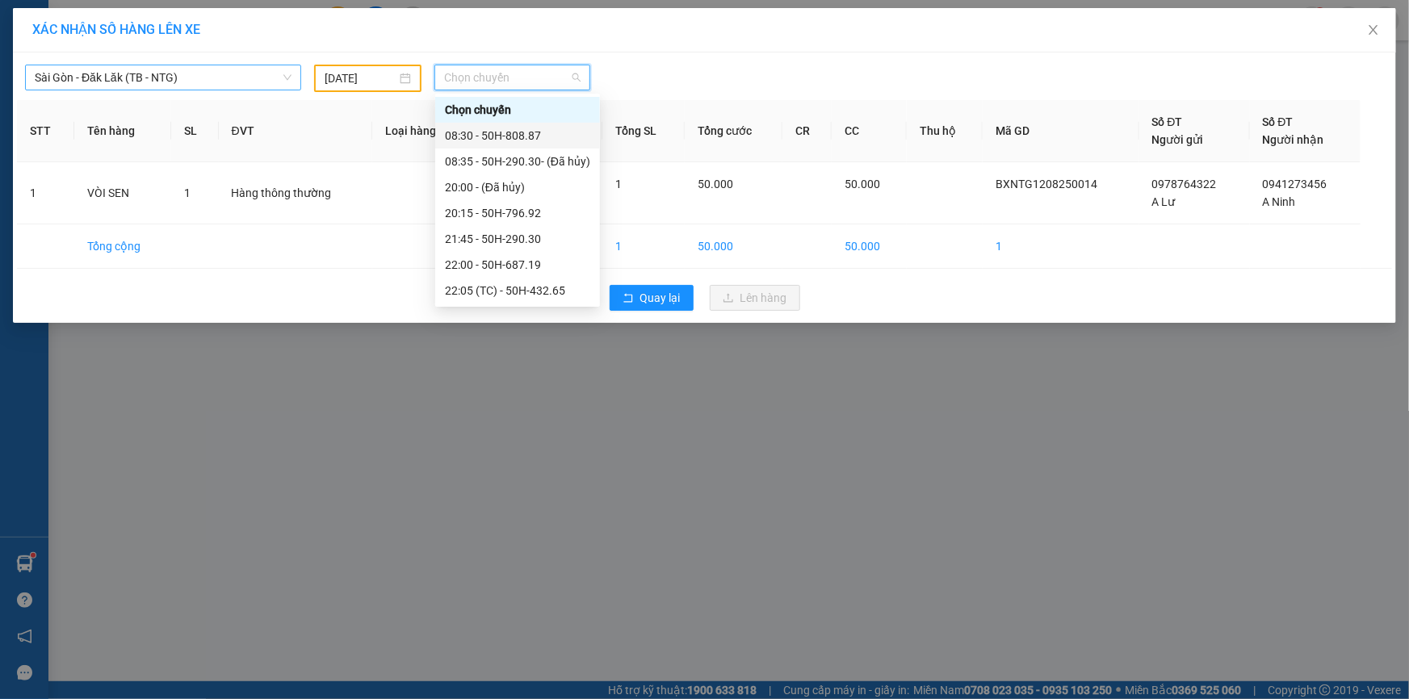
click at [263, 73] on span "Sài Gòn - Đăk Lăk (TB - NTG)" at bounding box center [163, 77] width 257 height 24
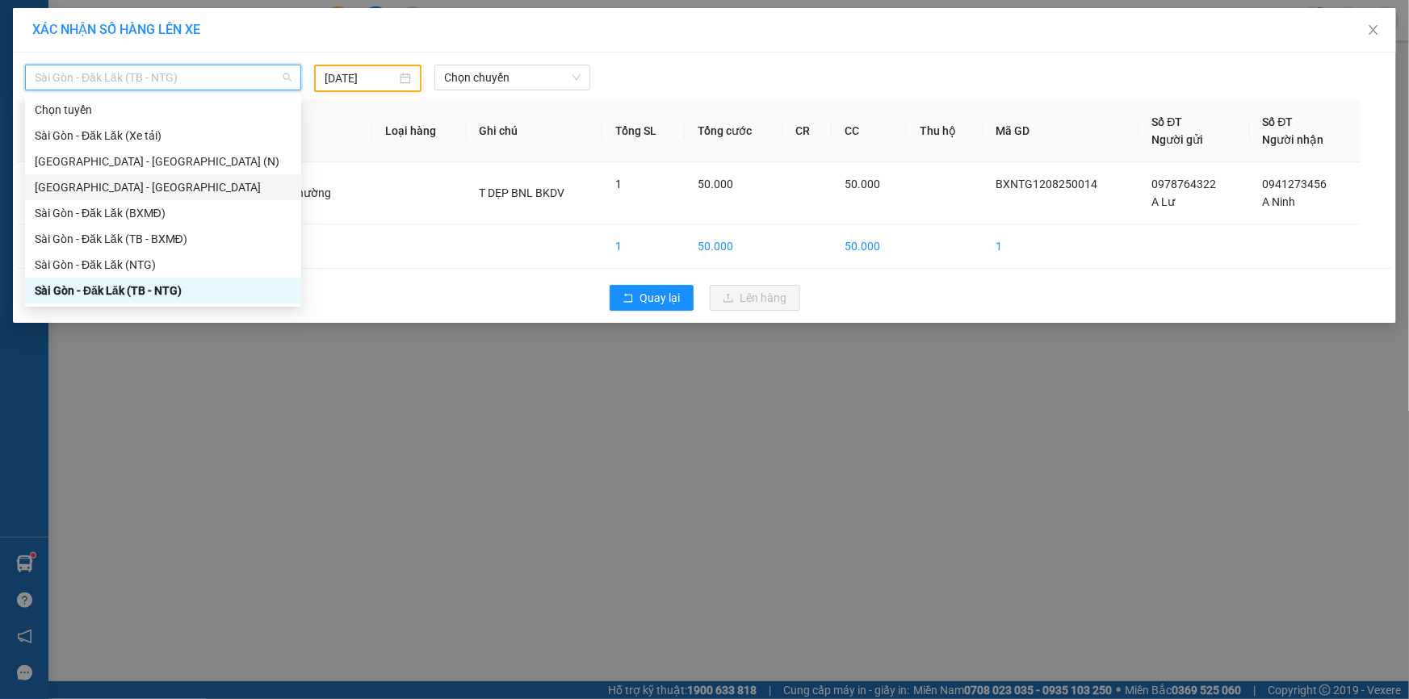
click at [204, 181] on div "[GEOGRAPHIC_DATA] - [GEOGRAPHIC_DATA]" at bounding box center [163, 187] width 257 height 18
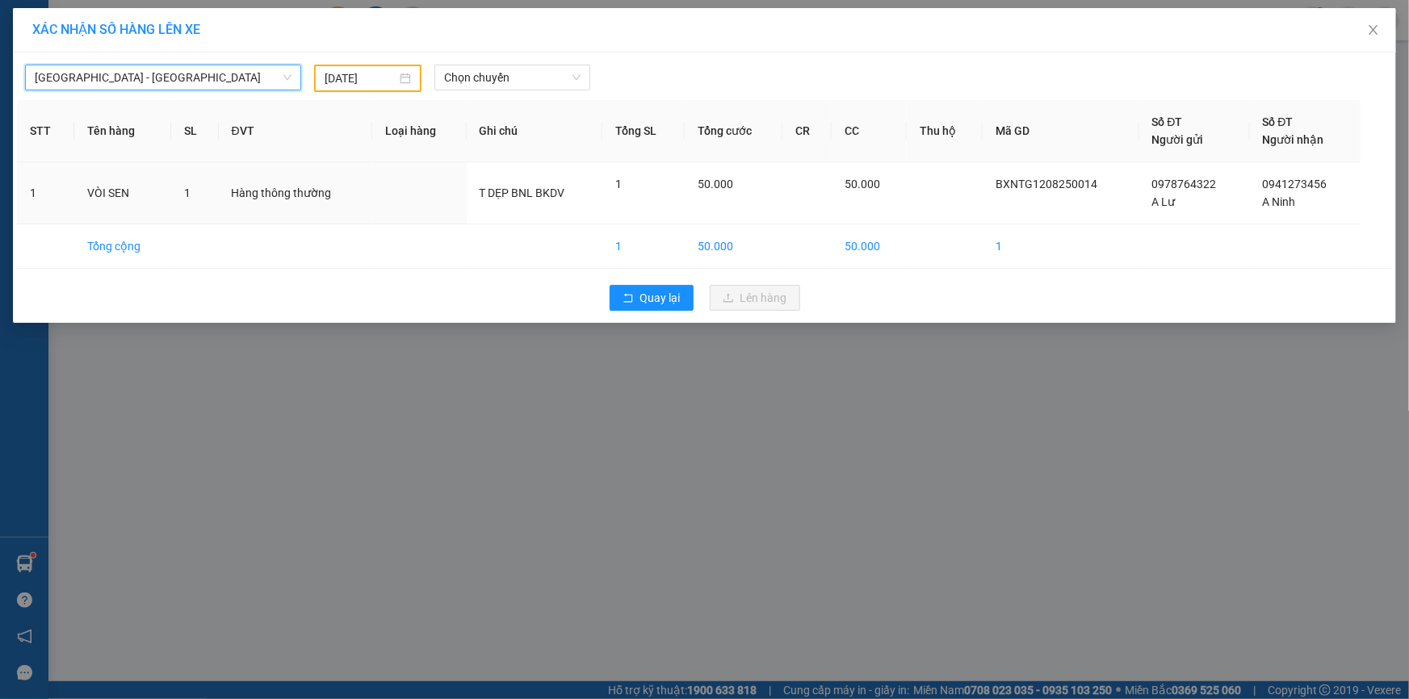
click at [540, 57] on div "Sài Gòn - Đà Lạt Sài Gòn - Đà Lạt 12/08/2025 Chọn chuyến" at bounding box center [704, 75] width 1375 height 36
click at [531, 73] on span "Chọn chuyến" at bounding box center [512, 77] width 136 height 24
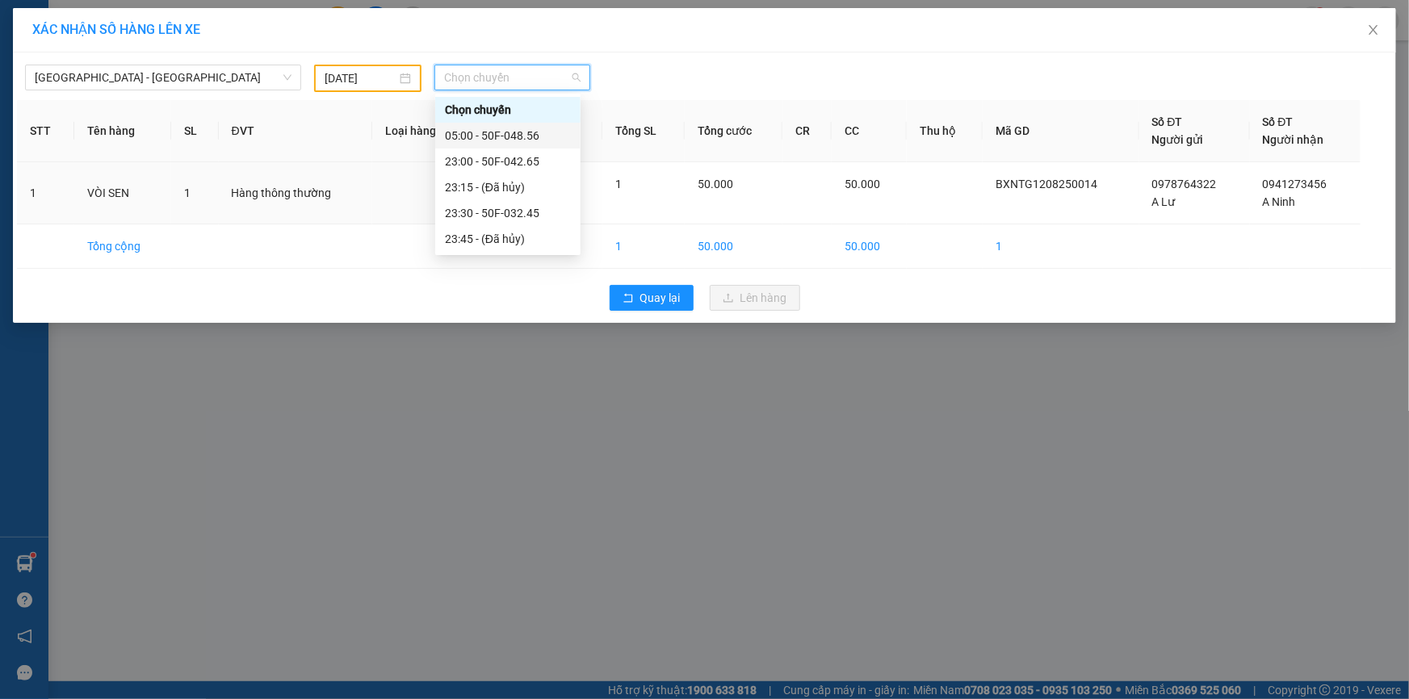
click at [535, 137] on div "05:00 - 50F-048.56" at bounding box center [508, 136] width 126 height 18
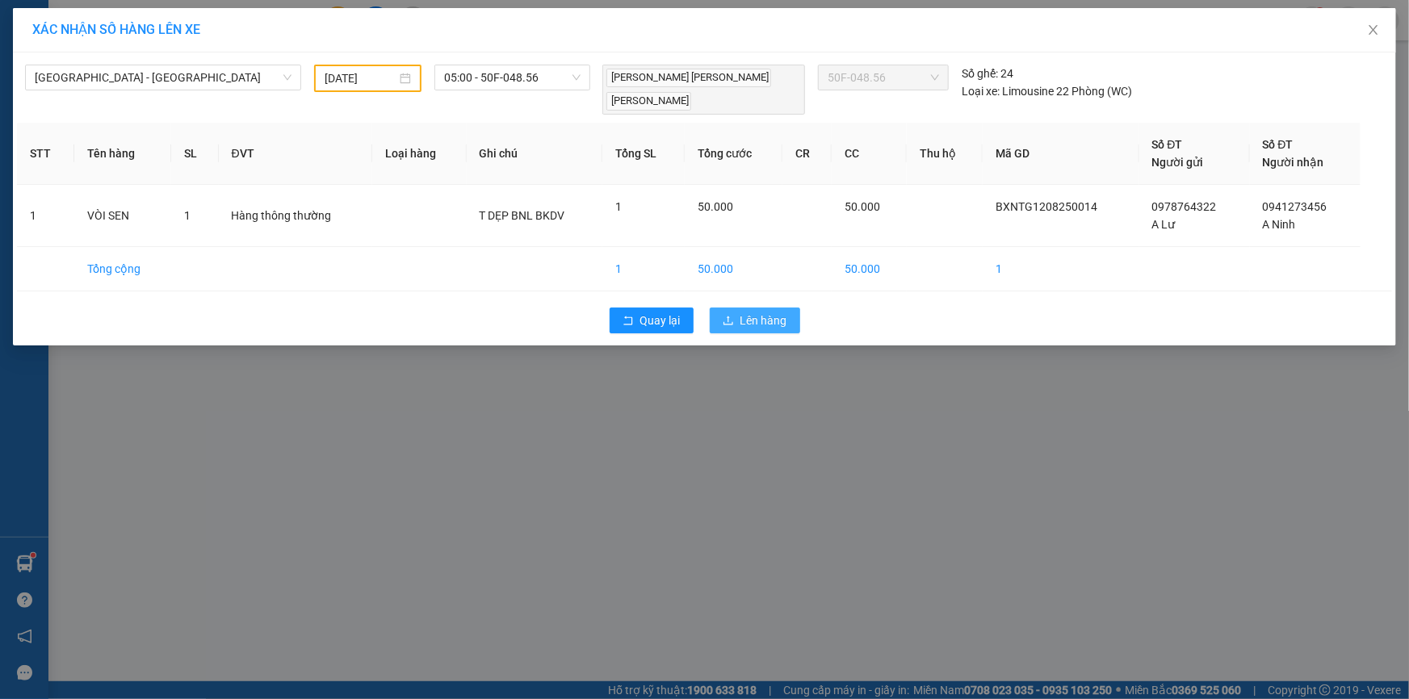
click at [762, 312] on span "Lên hàng" at bounding box center [764, 321] width 47 height 18
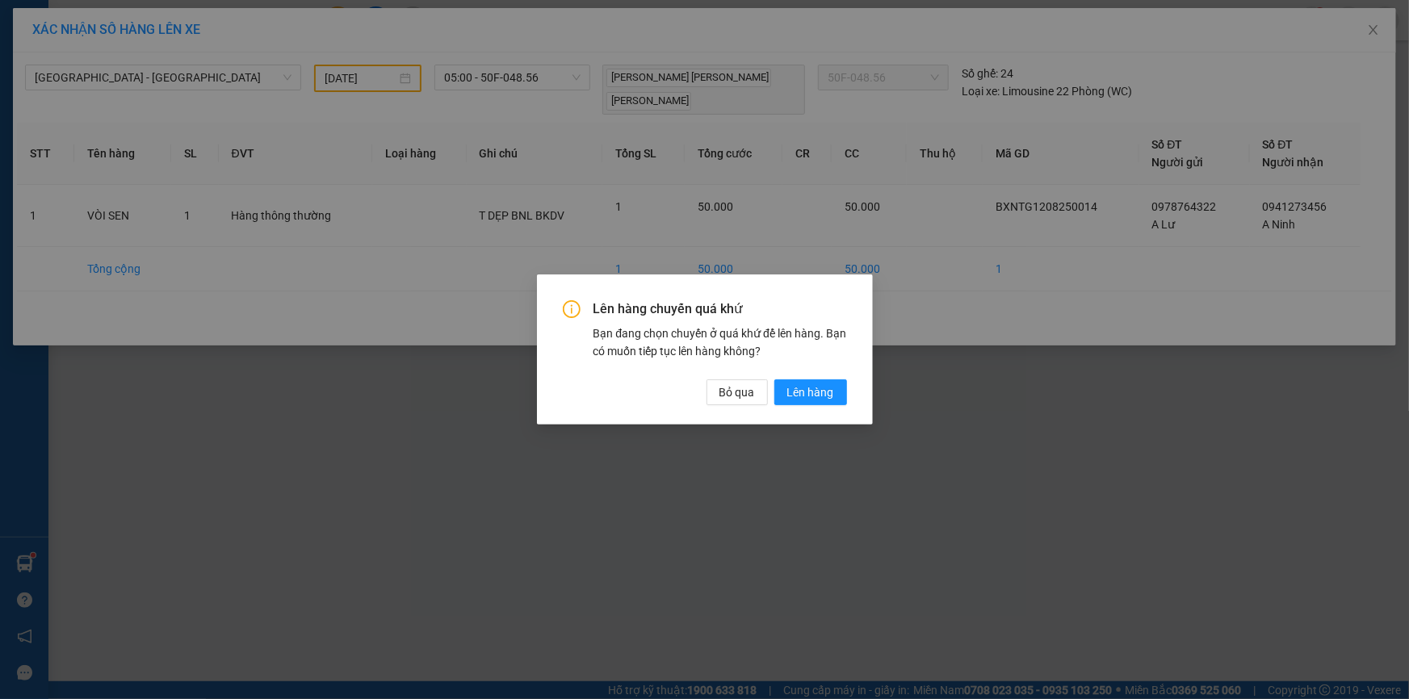
click at [775, 380] on button "Lên hàng" at bounding box center [811, 393] width 73 height 26
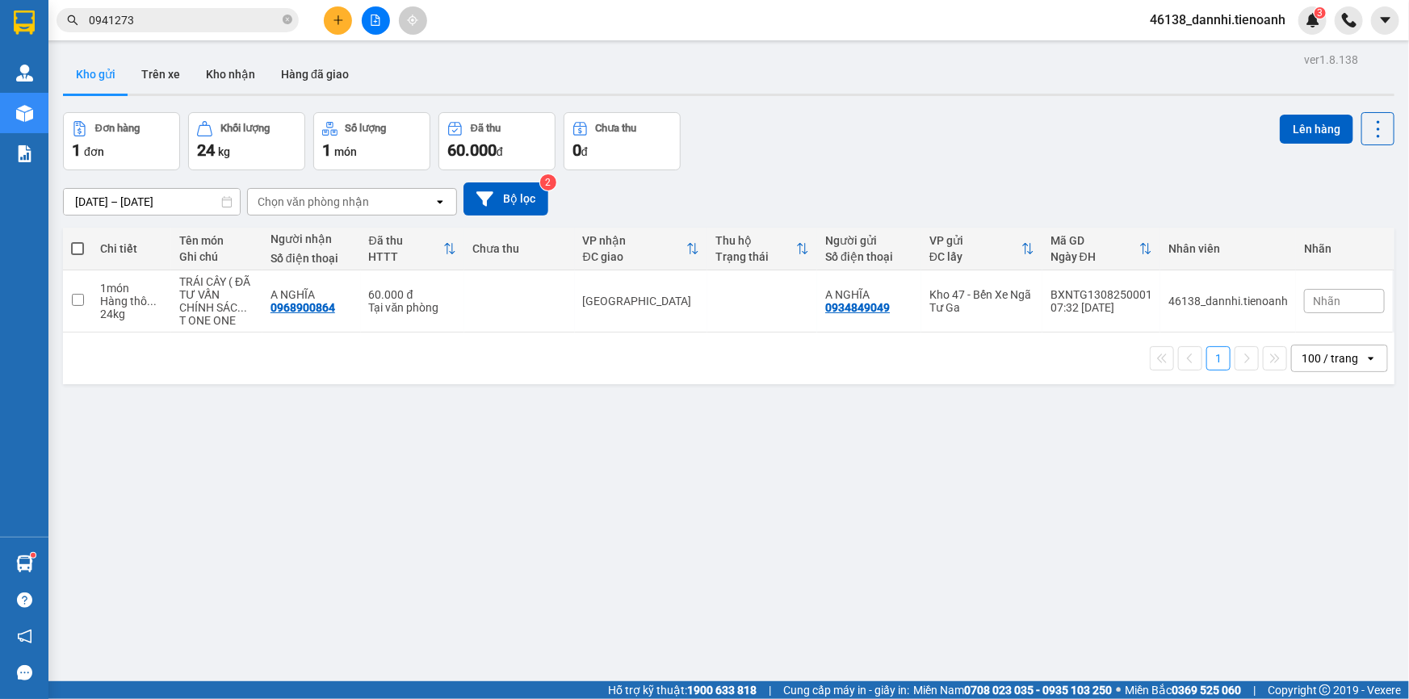
click at [241, 24] on input "0941273" at bounding box center [184, 20] width 191 height 18
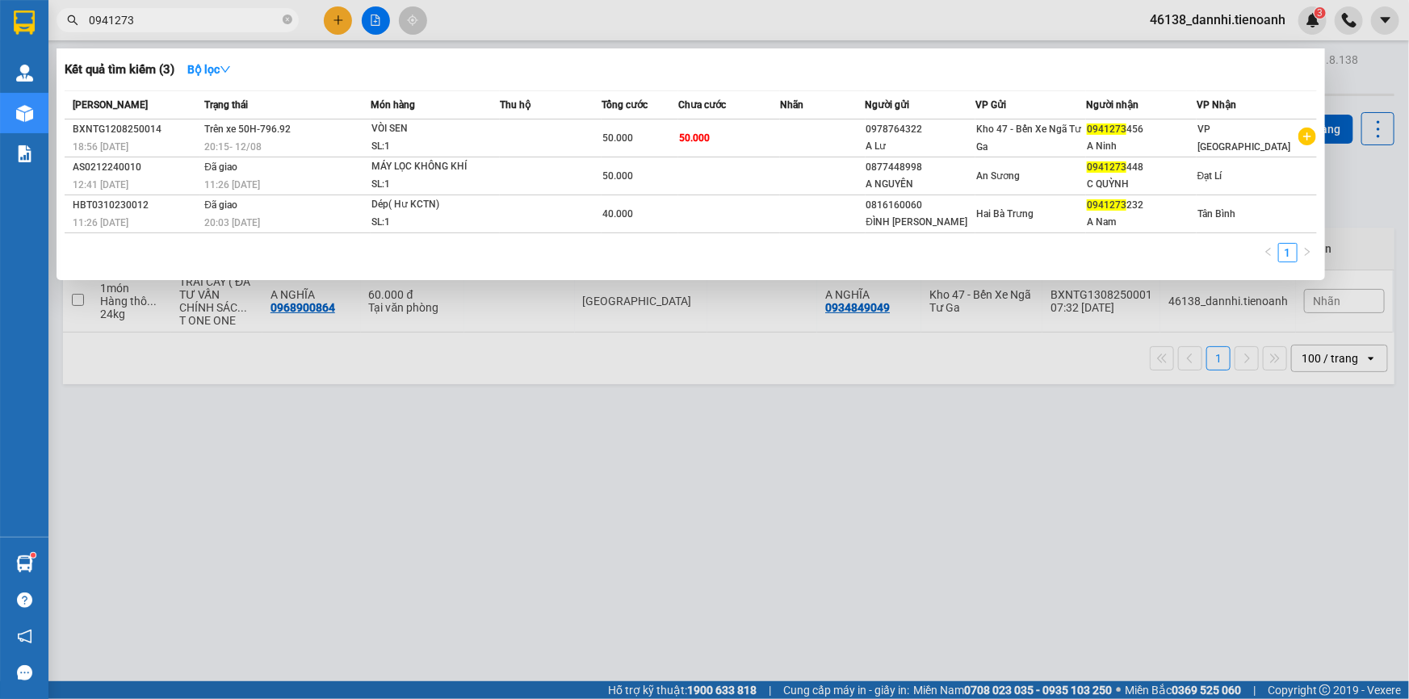
click at [241, 24] on input "0941273" at bounding box center [184, 20] width 191 height 18
click at [288, 20] on icon "close-circle" at bounding box center [288, 20] width 10 height 10
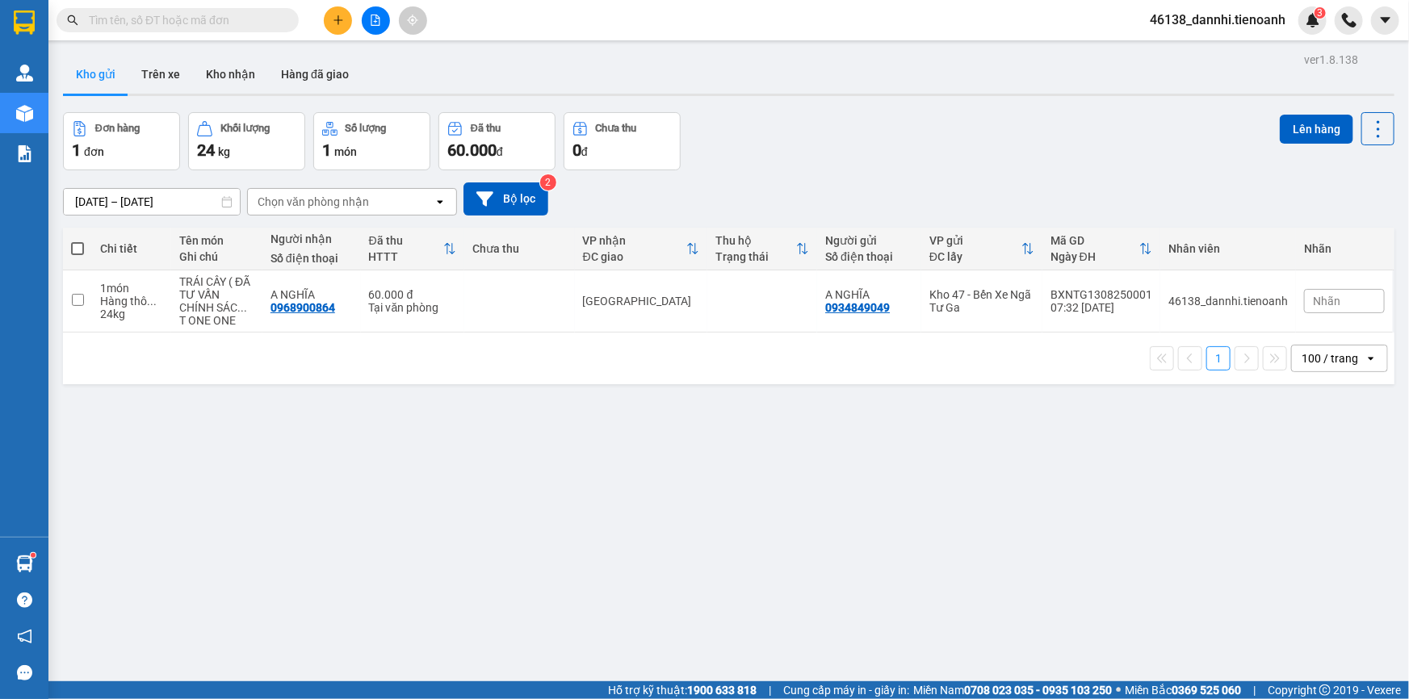
click at [239, 20] on input "text" at bounding box center [184, 20] width 191 height 18
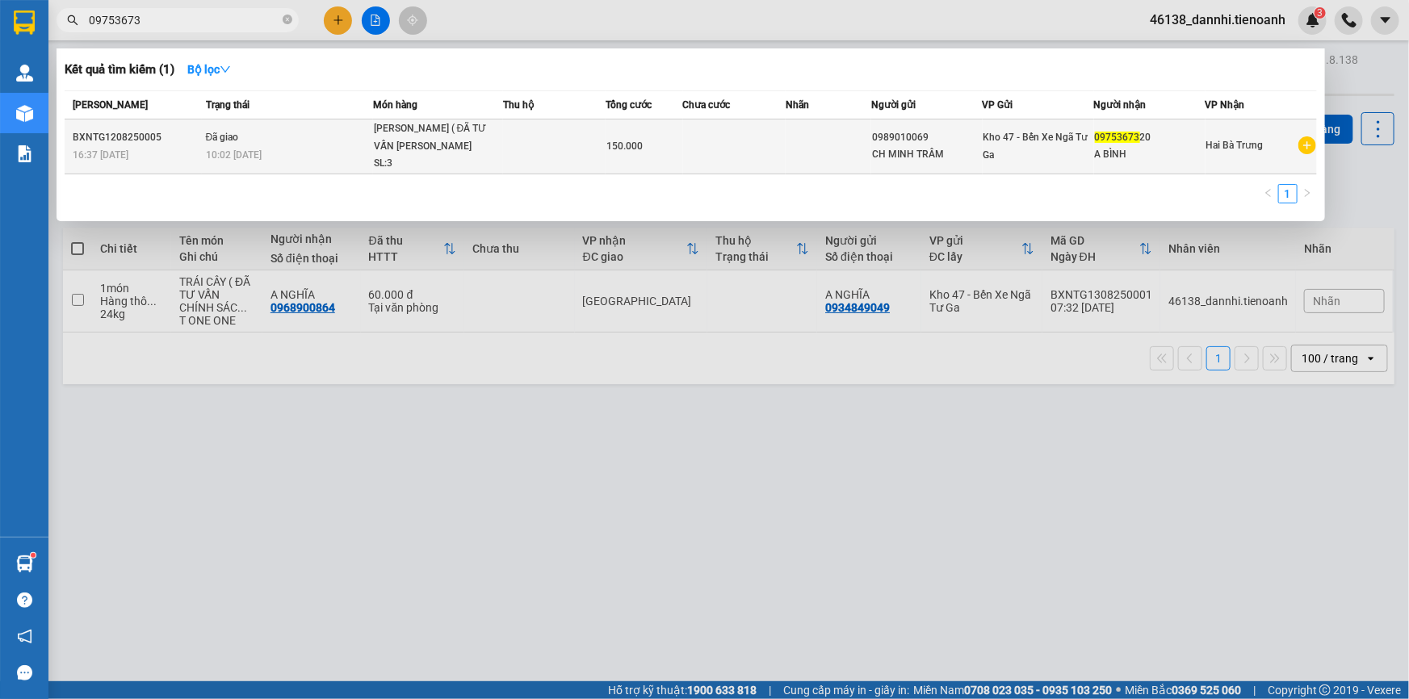
type input "09753673"
click at [342, 130] on td "Đã giao 10:02 - 13/08" at bounding box center [287, 147] width 171 height 55
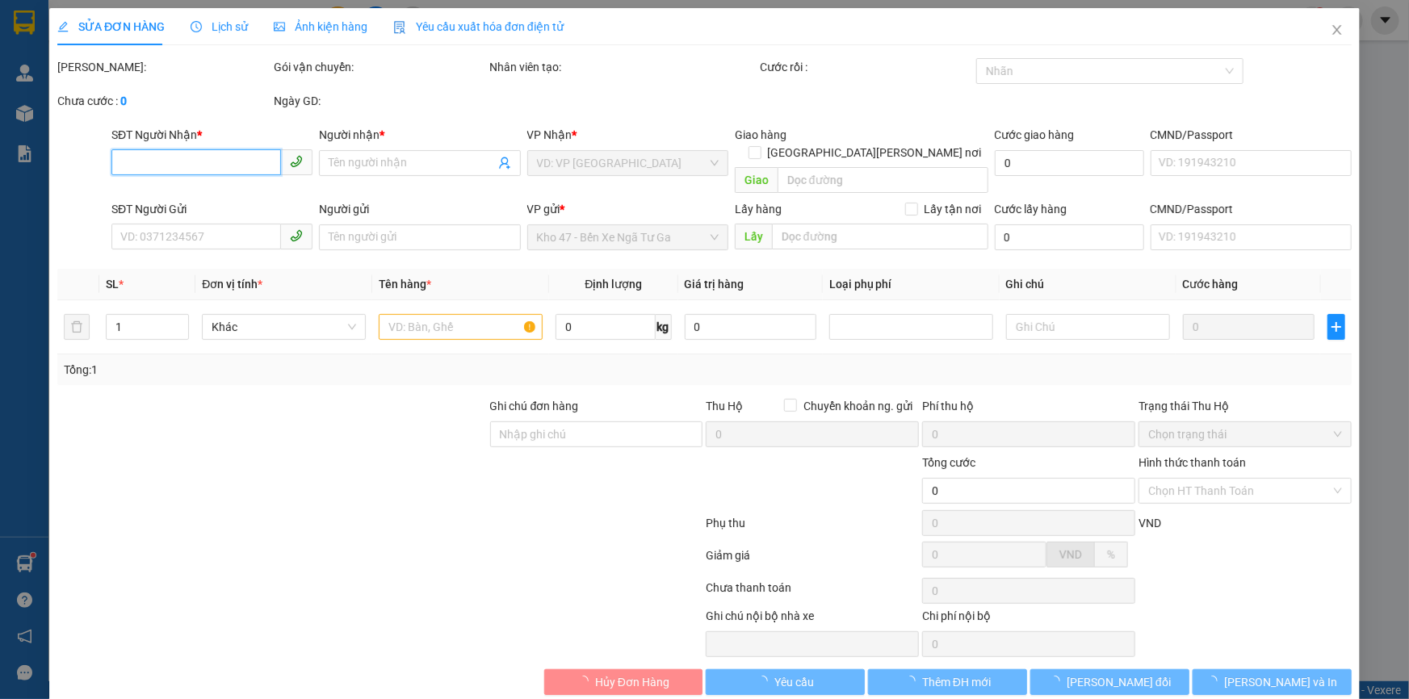
type input "0975367320"
type input "A BÌNH"
type input "0989010069"
type input "CH MINH TRÂM"
type input "150.000"
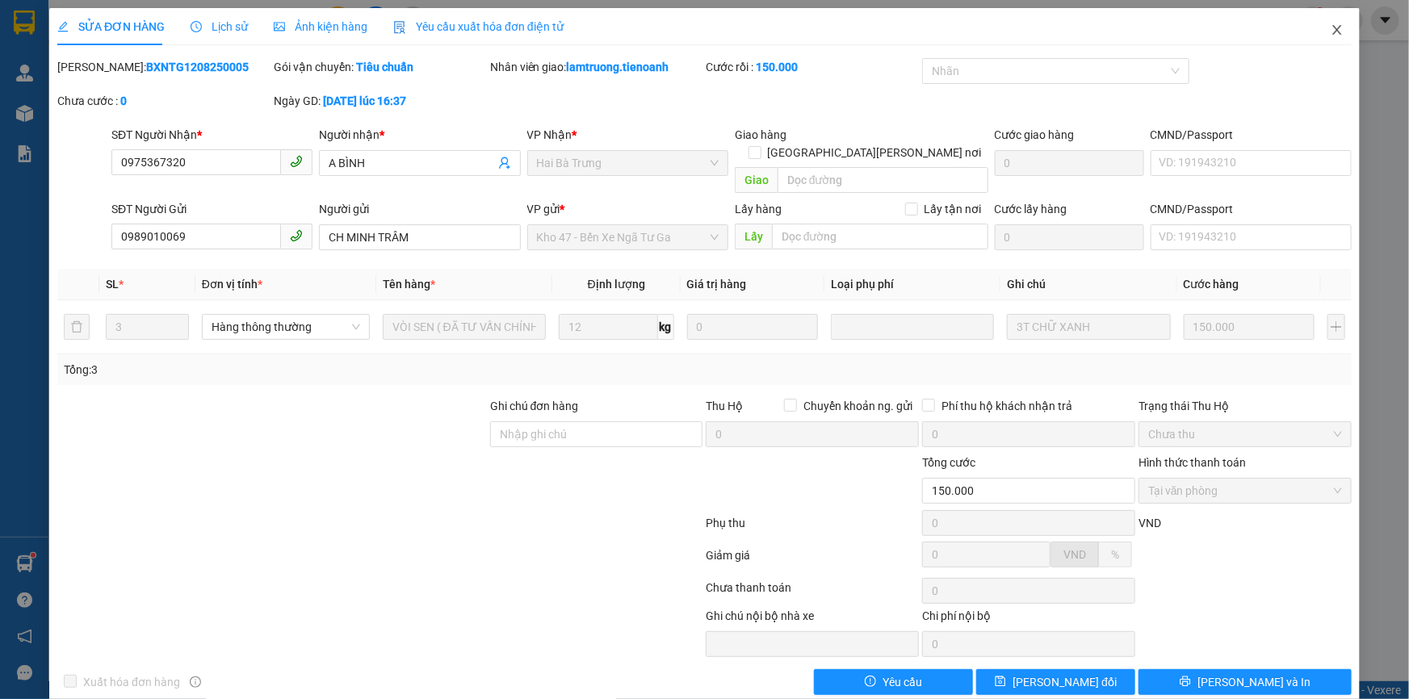
click at [1331, 36] on icon "close" at bounding box center [1337, 29] width 13 height 13
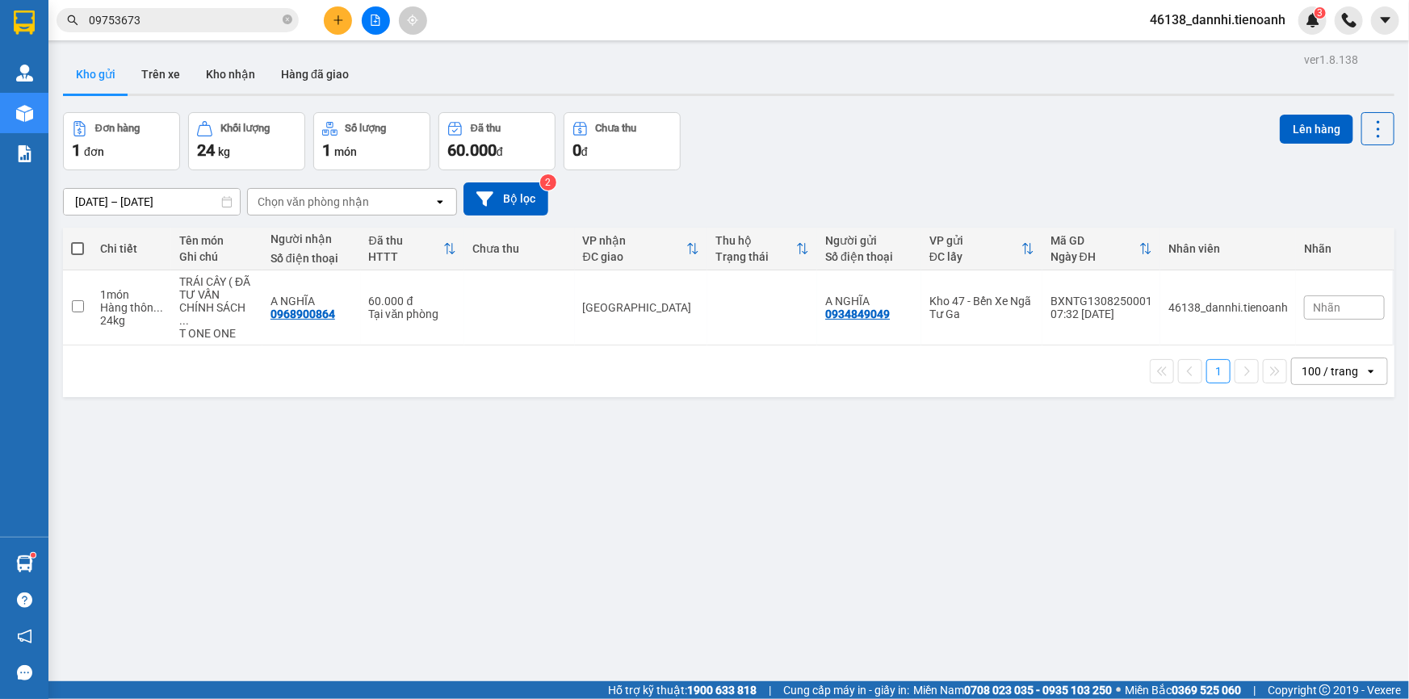
click at [243, 23] on input "09753673" at bounding box center [184, 20] width 191 height 18
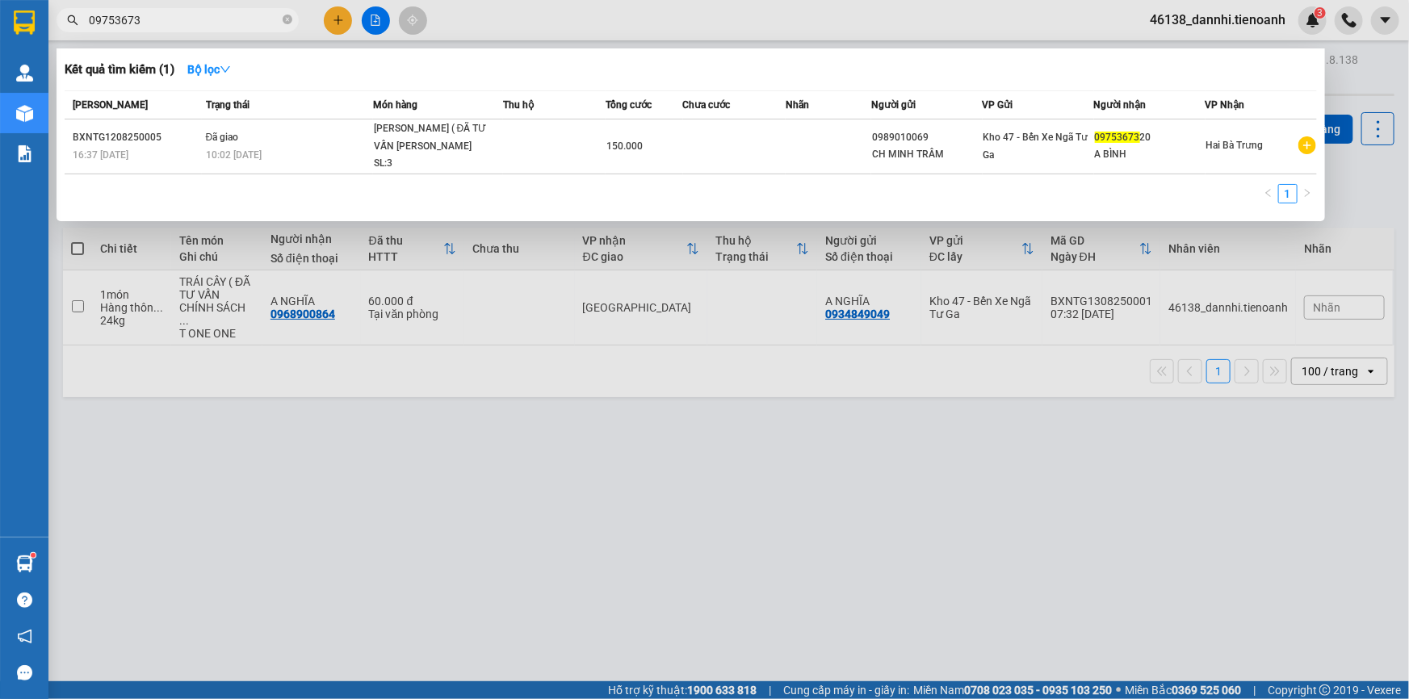
click at [243, 23] on input "09753673" at bounding box center [184, 20] width 191 height 18
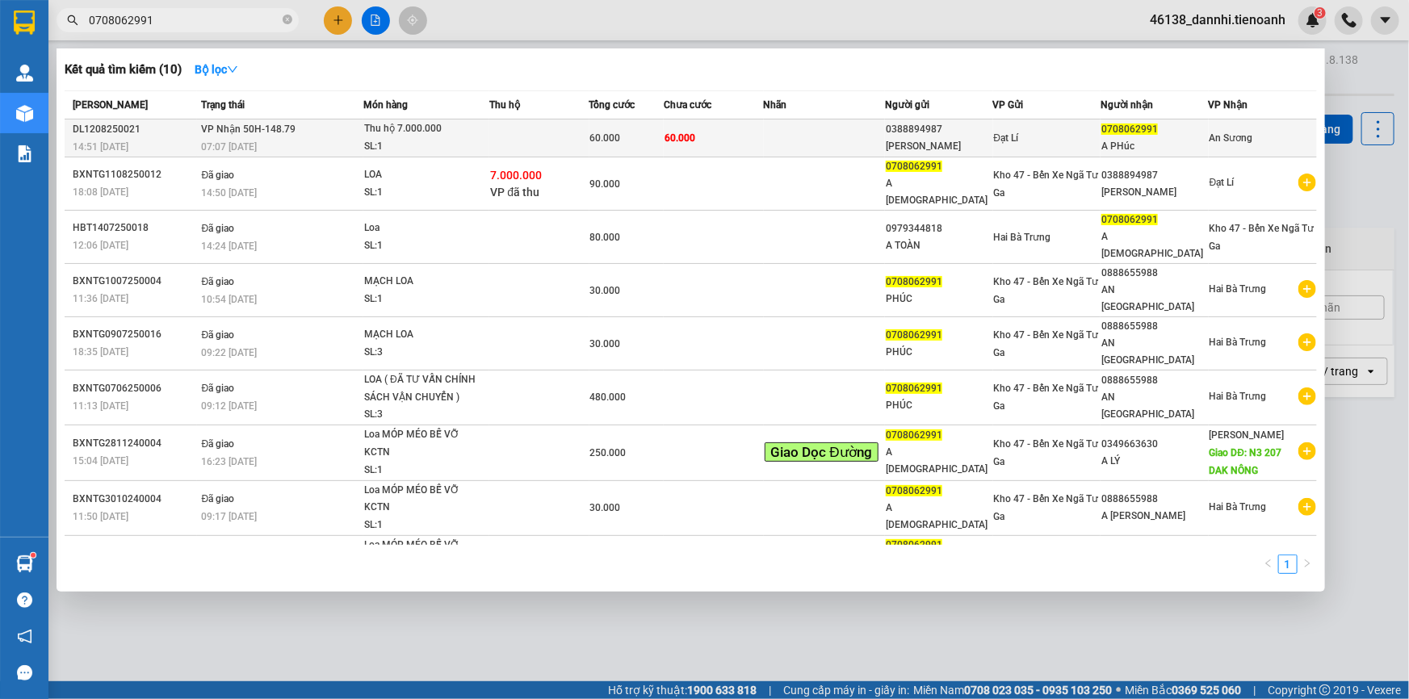
type input "0708062991"
click at [411, 138] on div "SL: 1" at bounding box center [424, 147] width 121 height 18
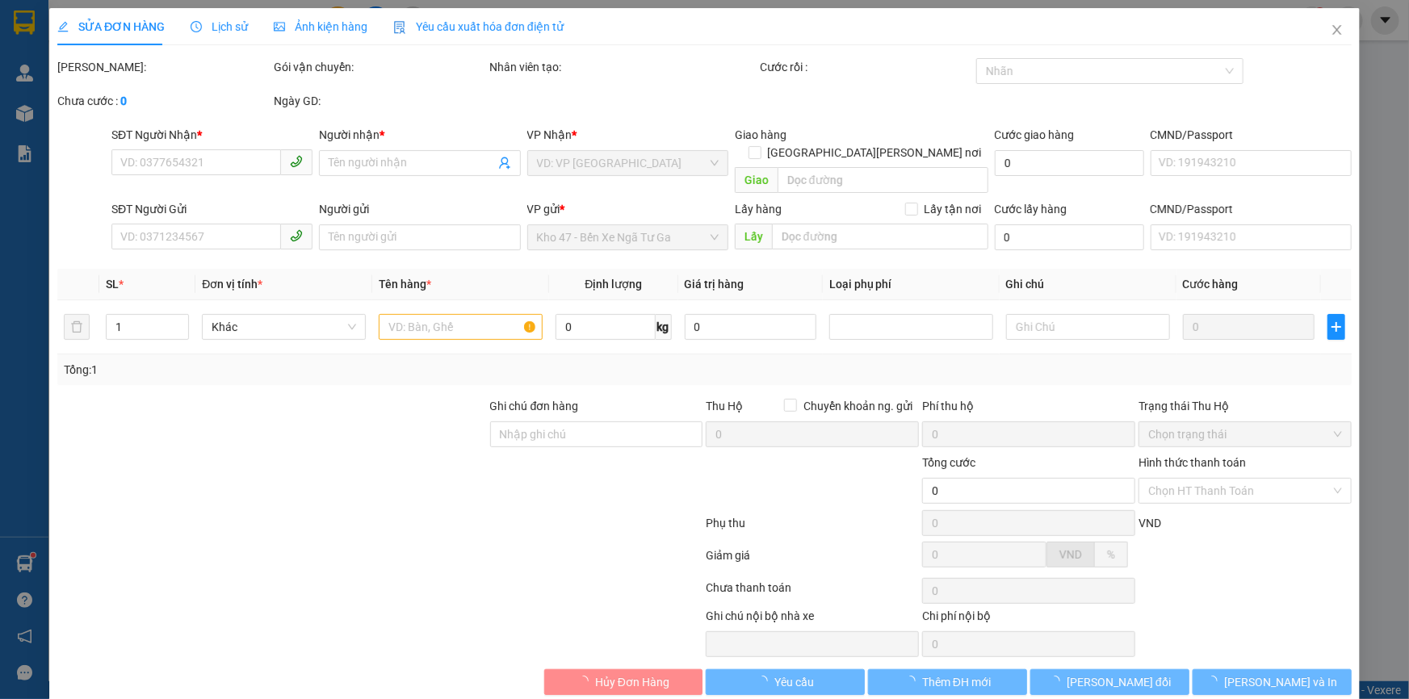
type input "0708062991"
type input "A PHúc"
type input "0388894987"
type input "Ngô Đen"
type input "60.000"
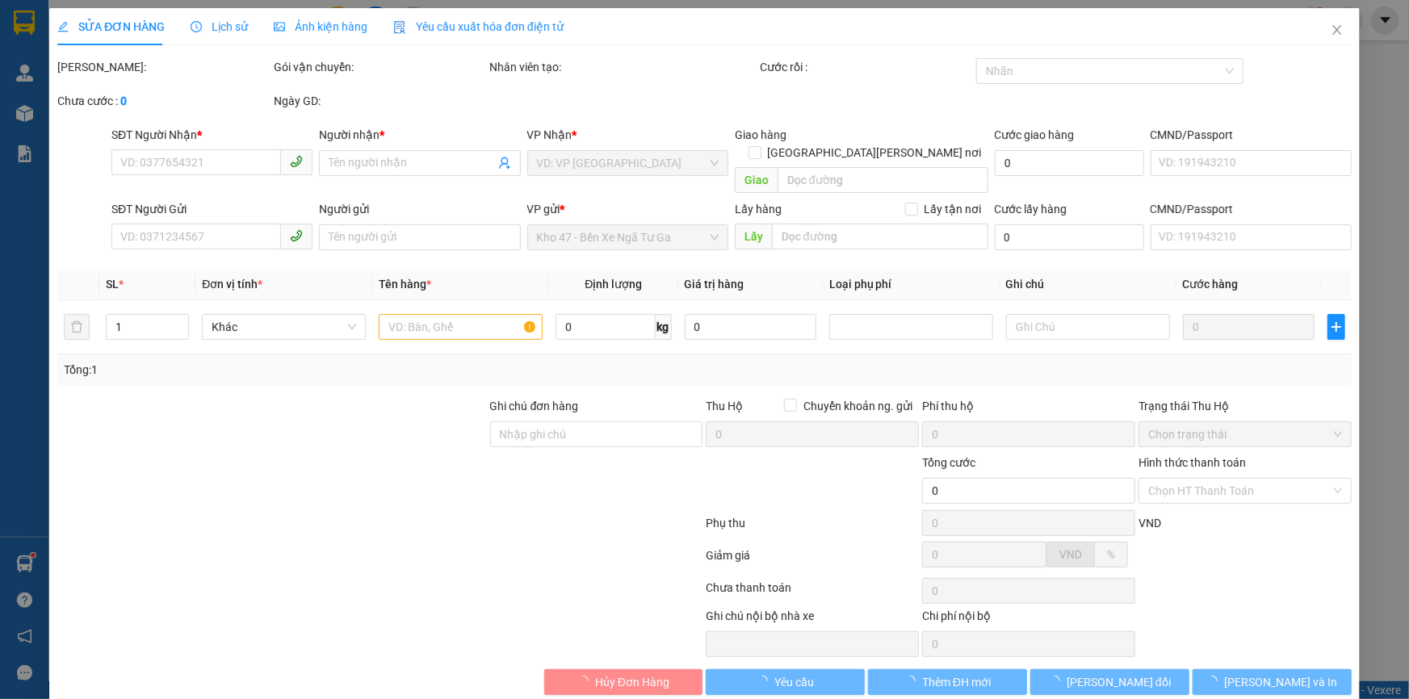
type input "60.000"
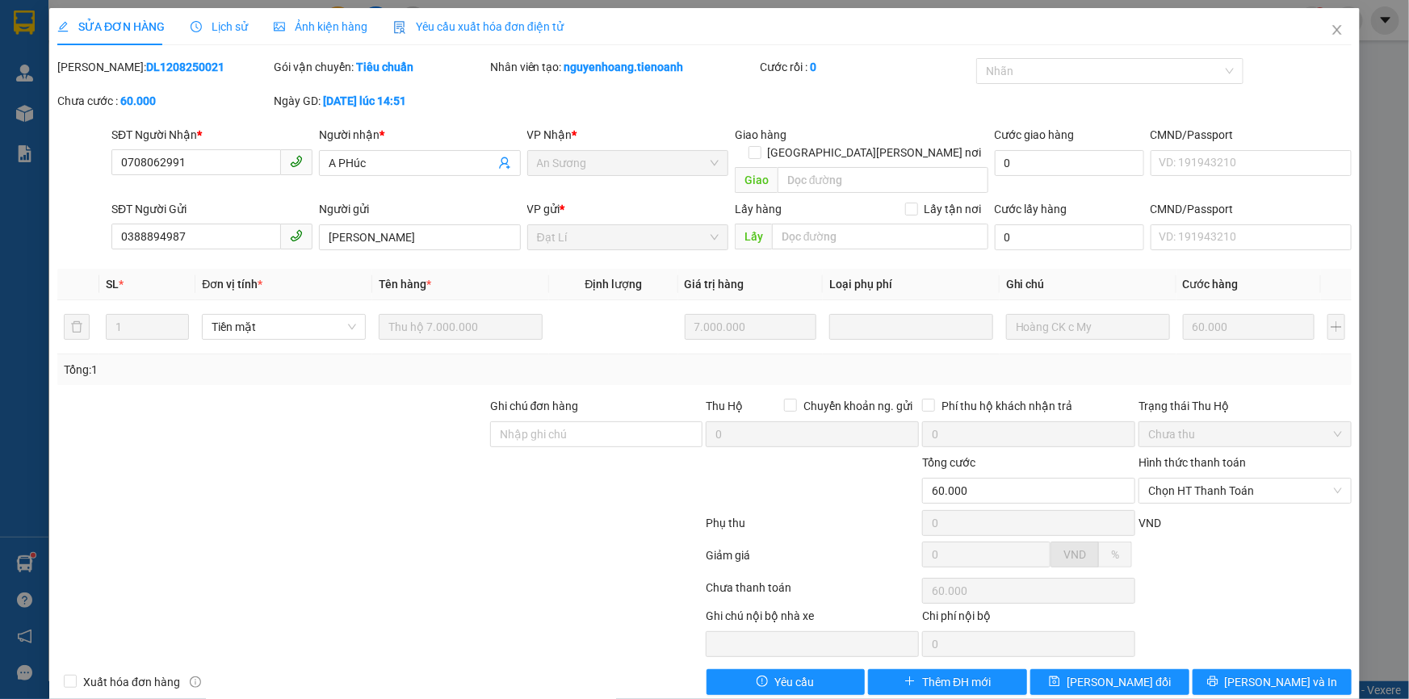
click at [201, 26] on span "Lịch sử" at bounding box center [219, 26] width 57 height 13
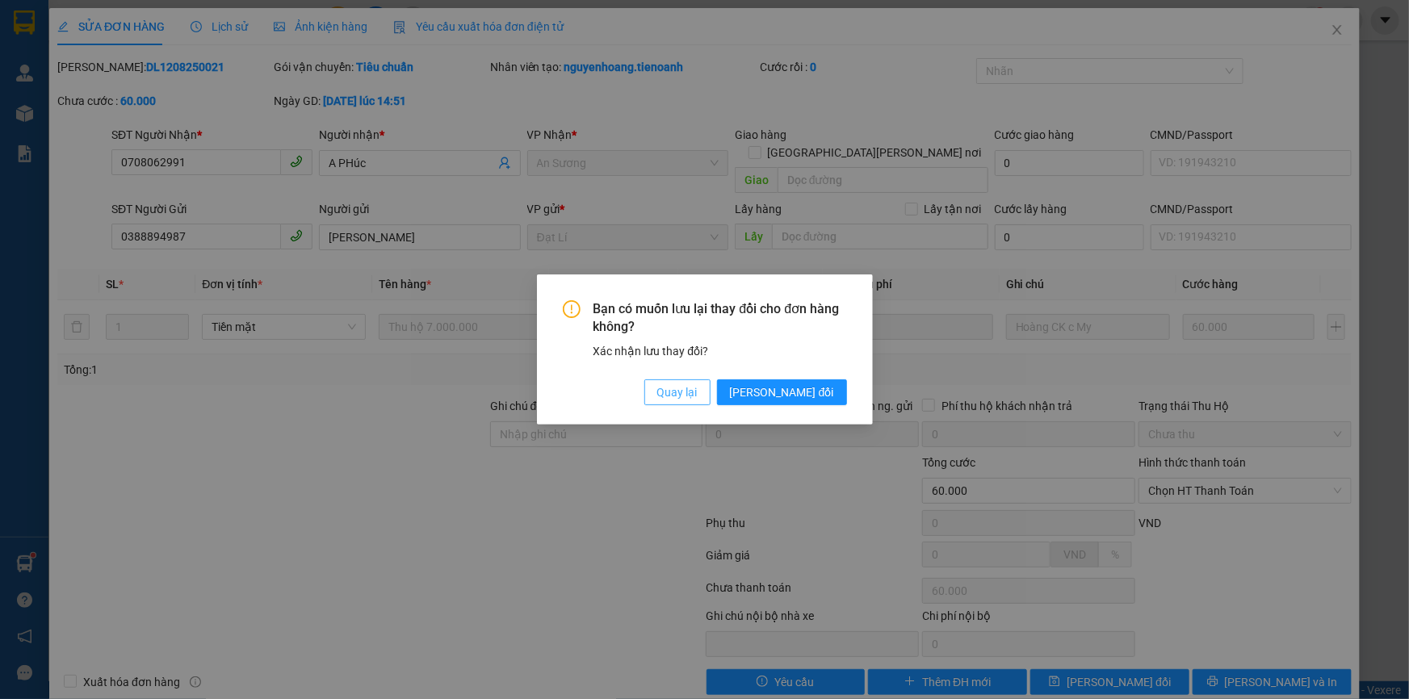
click at [695, 393] on button "Quay lại" at bounding box center [678, 393] width 66 height 26
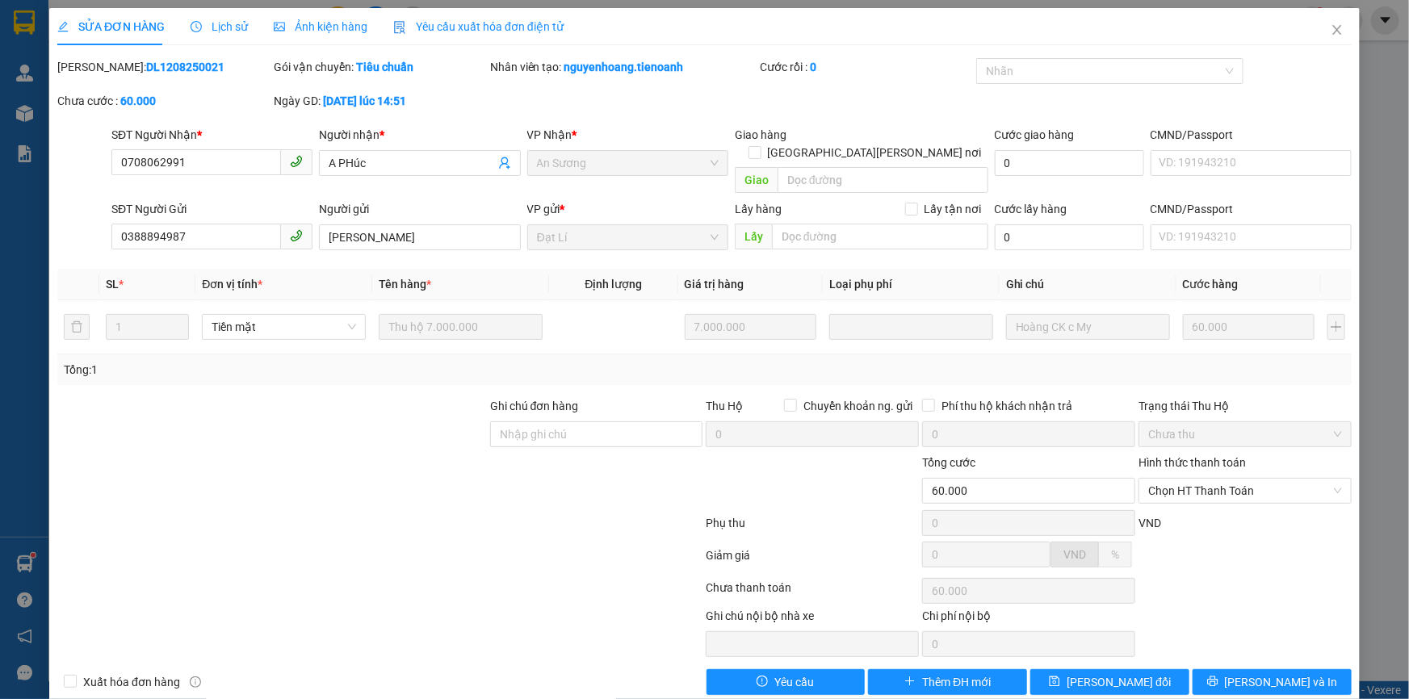
click at [465, 636] on div at bounding box center [570, 632] width 271 height 50
click at [825, 454] on div at bounding box center [812, 482] width 216 height 57
click at [501, 23] on span "Yêu cầu xuất hóa đơn điện tử" at bounding box center [478, 26] width 170 height 13
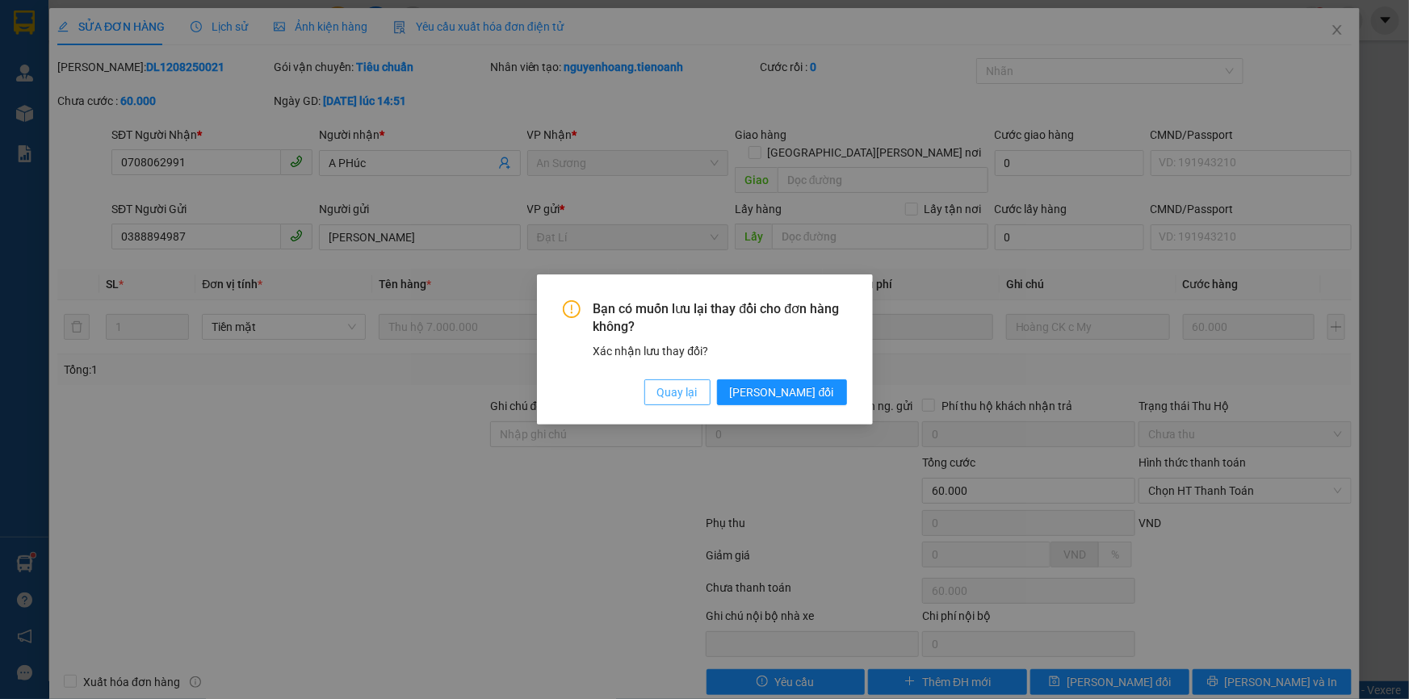
click at [698, 387] on span "Quay lại" at bounding box center [677, 393] width 40 height 18
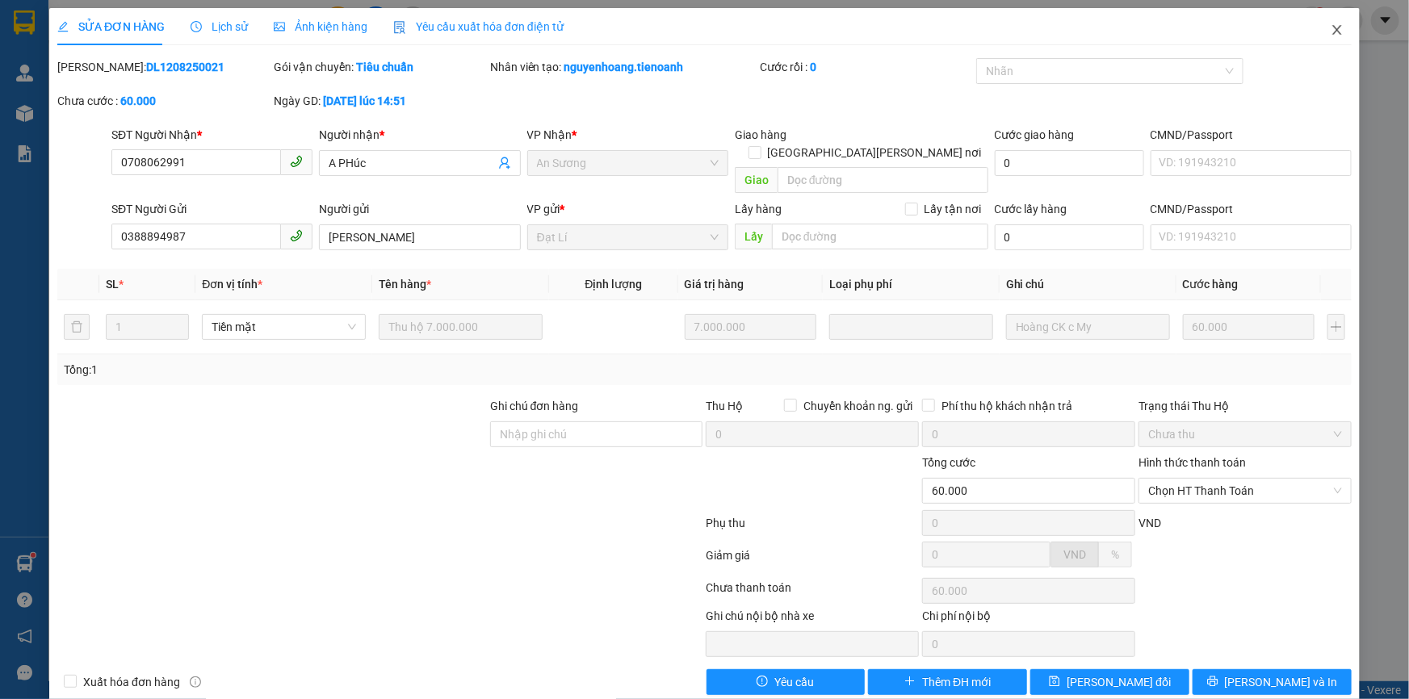
drag, startPoint x: 1324, startPoint y: 31, endPoint x: 700, endPoint y: 33, distance: 623.5
click at [1316, 26] on span "Close" at bounding box center [1337, 30] width 45 height 45
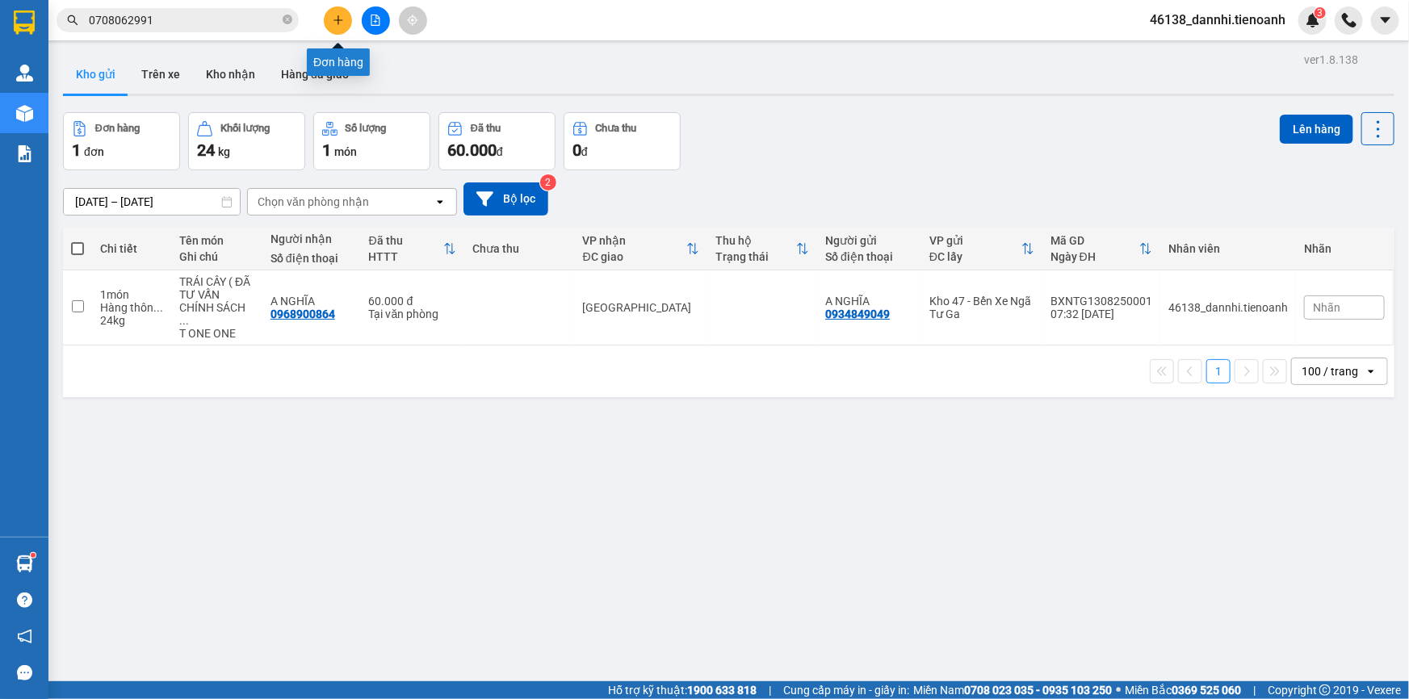
click at [328, 28] on button at bounding box center [338, 20] width 28 height 28
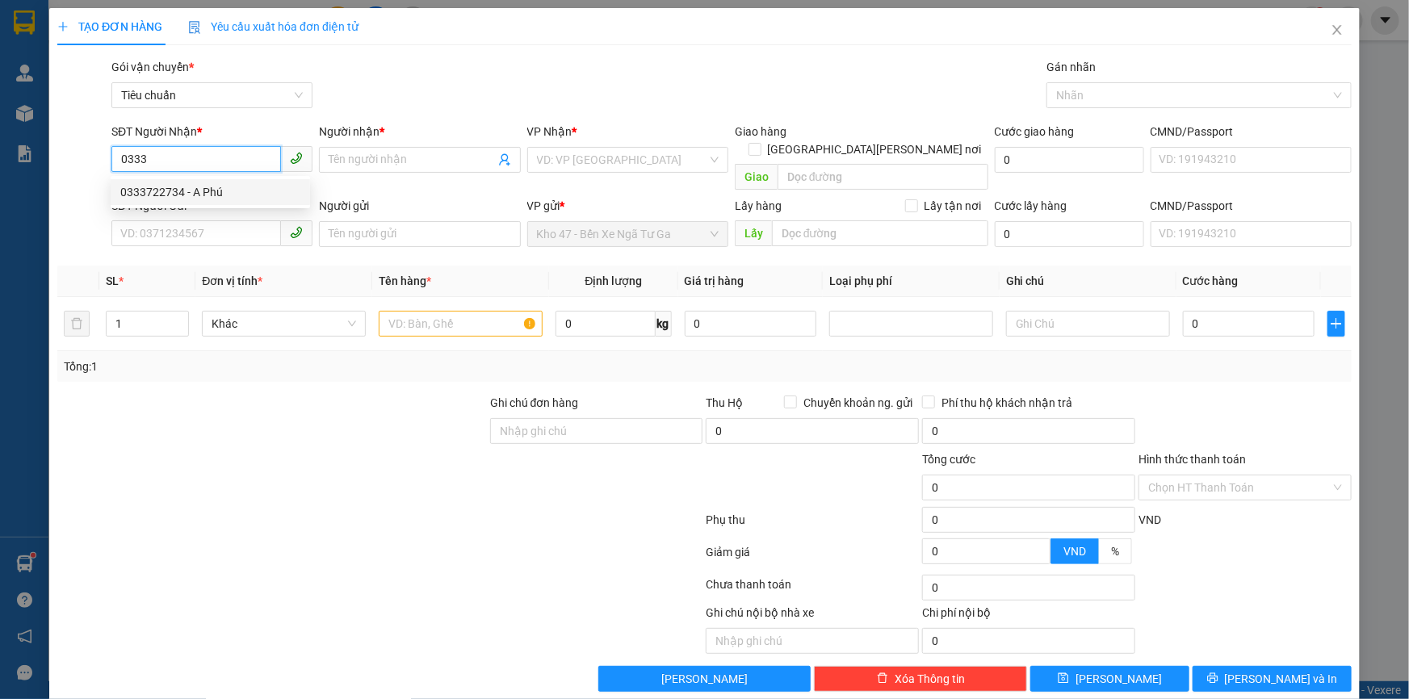
click at [226, 195] on div "0333722734 - A Phú" at bounding box center [210, 192] width 180 height 18
type input "0333722734"
type input "A Phú"
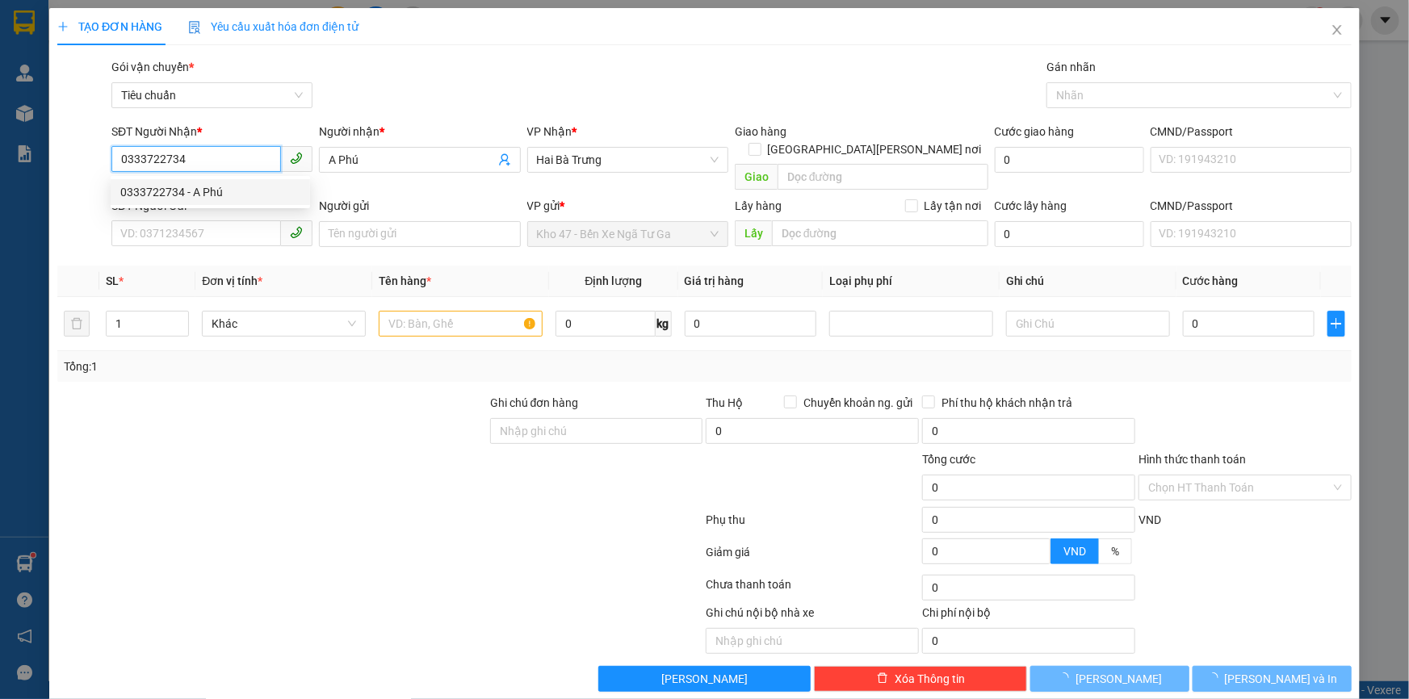
type input "0333722734"
type input "400.000"
drag, startPoint x: 220, startPoint y: 237, endPoint x: 220, endPoint y: 218, distance: 19.4
click at [218, 236] on div "Transit Pickup Surcharge Ids Transit Deliver Surcharge Ids Transit Deliver Surc…" at bounding box center [704, 375] width 1295 height 634
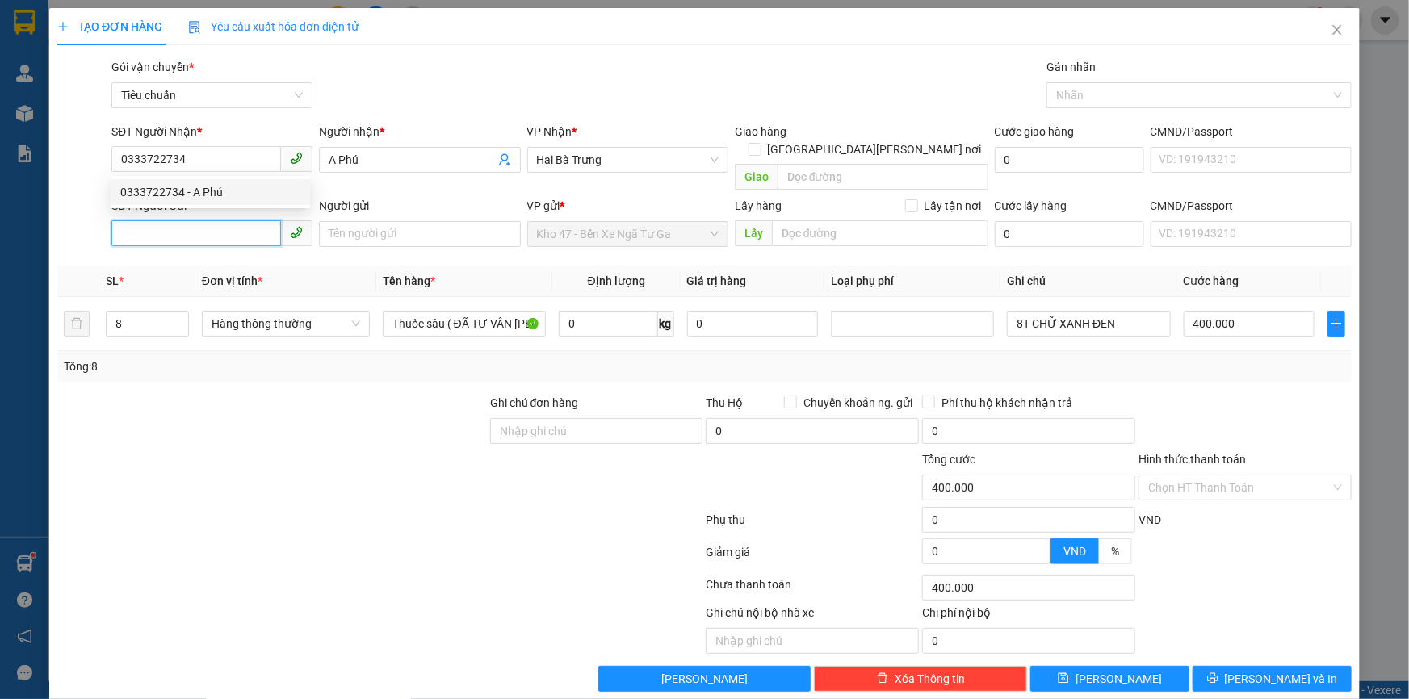
click at [221, 220] on input "SĐT Người Gửi" at bounding box center [196, 233] width 170 height 26
click at [247, 245] on div "0984676123 - A Dũng" at bounding box center [210, 249] width 180 height 18
type input "0984676123"
type input "A Dũng"
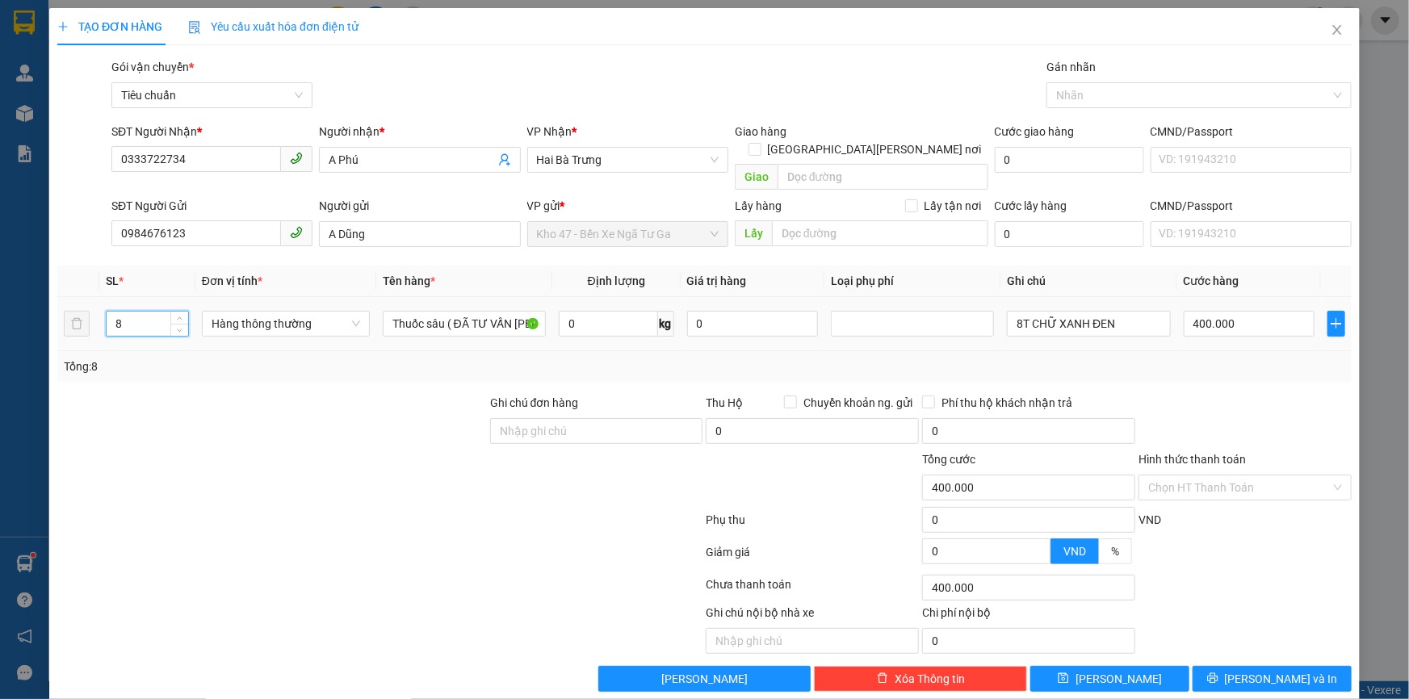
click at [159, 312] on input "8" at bounding box center [148, 324] width 82 height 24
type input "5"
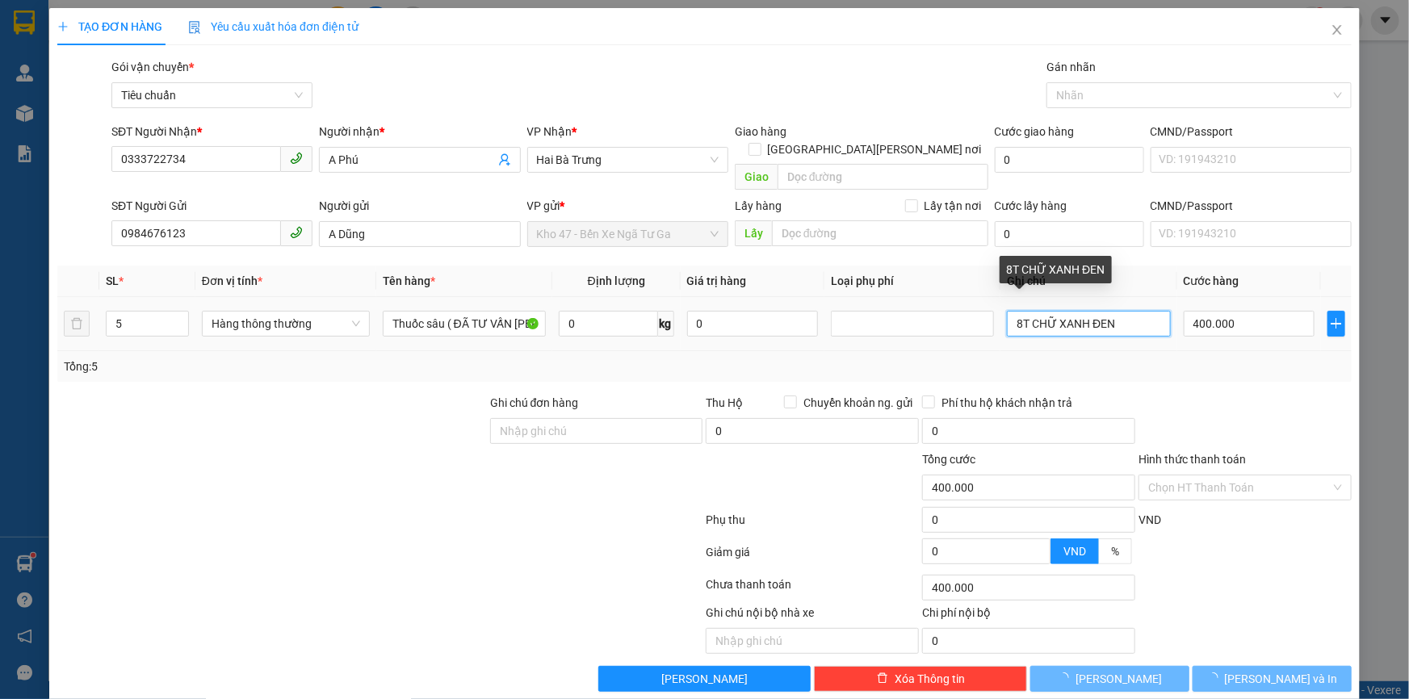
drag, startPoint x: 1013, startPoint y: 306, endPoint x: 960, endPoint y: 304, distance: 52.6
click at [1007, 311] on input "8T CHỮ XANH ĐEN" at bounding box center [1088, 324] width 163 height 26
type input "0"
type input "T CHỮ XANH ĐEN"
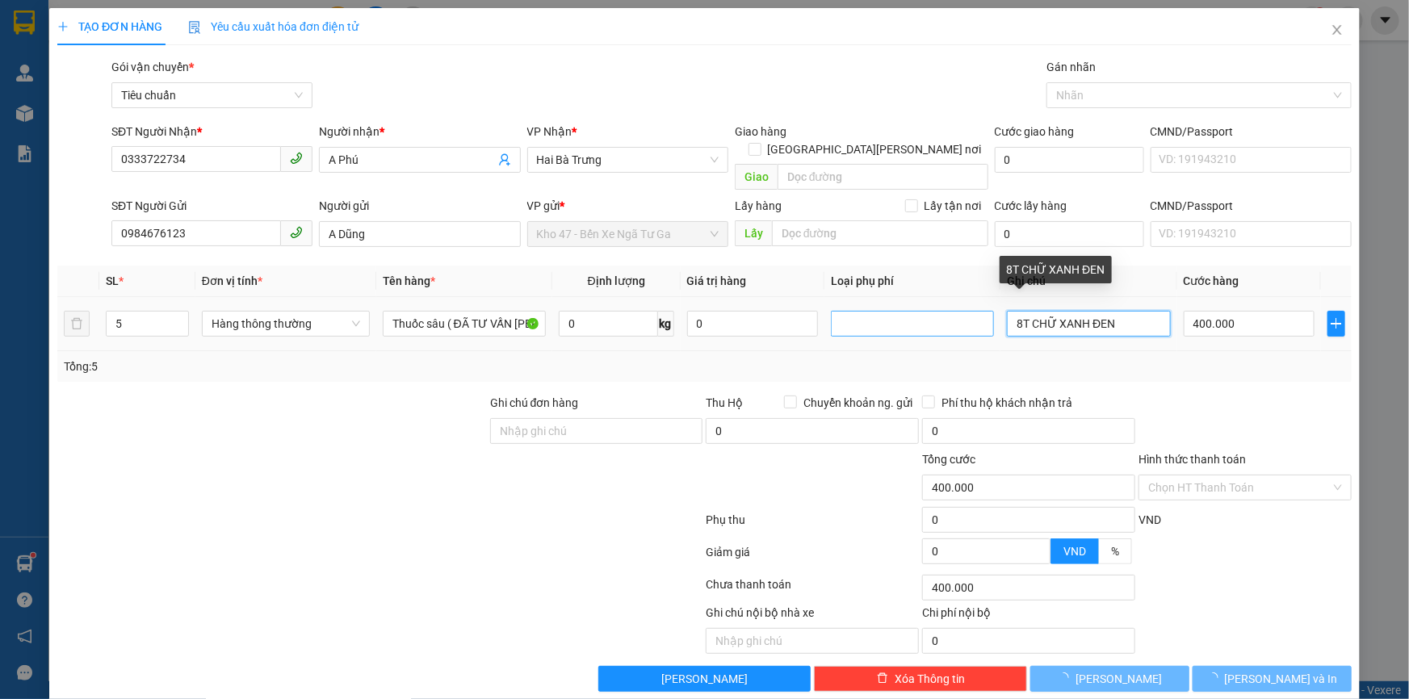
type input "0"
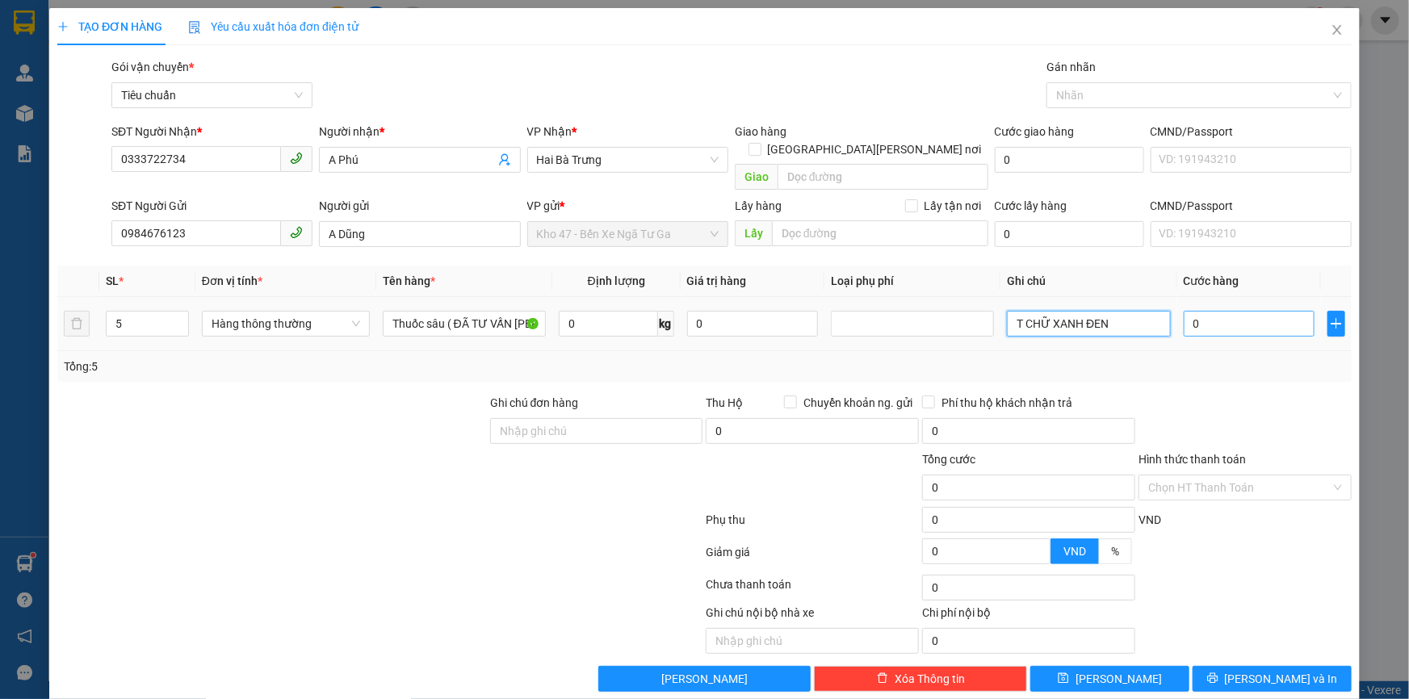
type input "T CHỮ XANH ĐEN"
click at [1257, 311] on input "0" at bounding box center [1250, 324] width 132 height 26
type input "2"
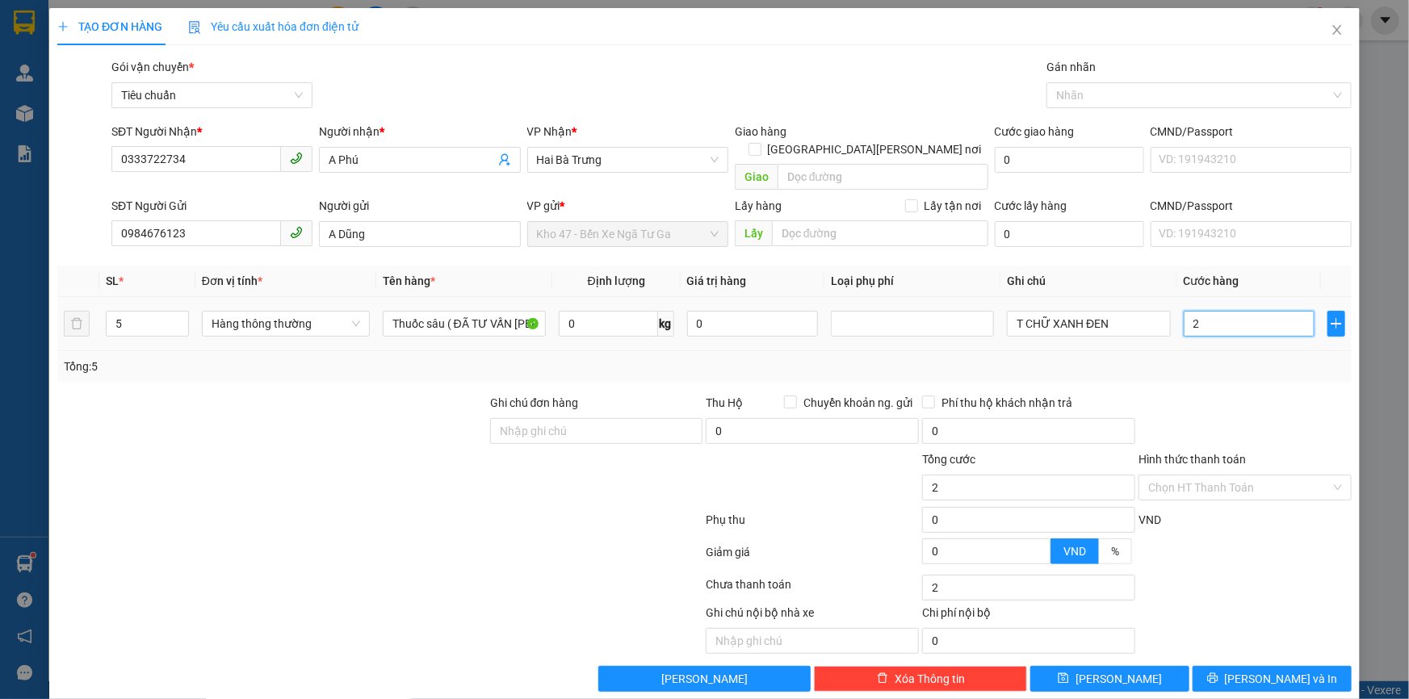
type input "25"
type input "250"
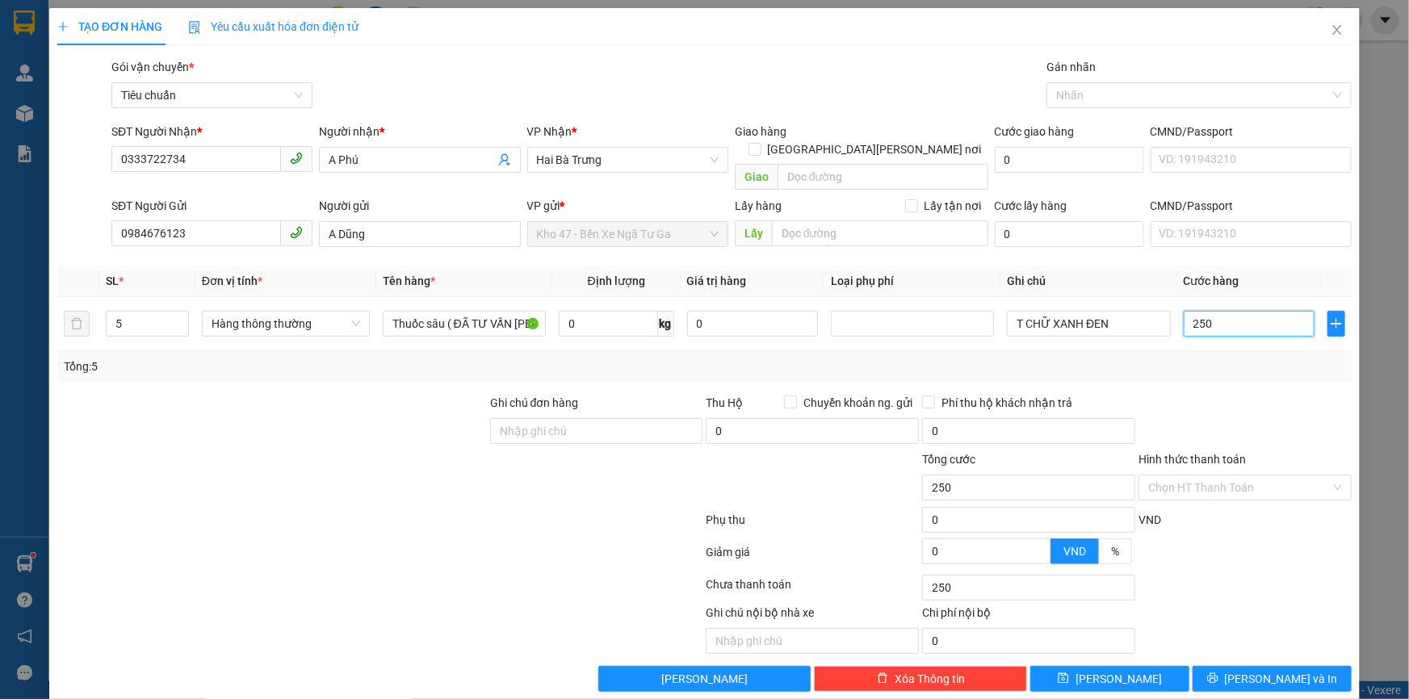
type input "250"
type input "250.000"
drag, startPoint x: 1232, startPoint y: 383, endPoint x: 1212, endPoint y: 549, distance: 167.6
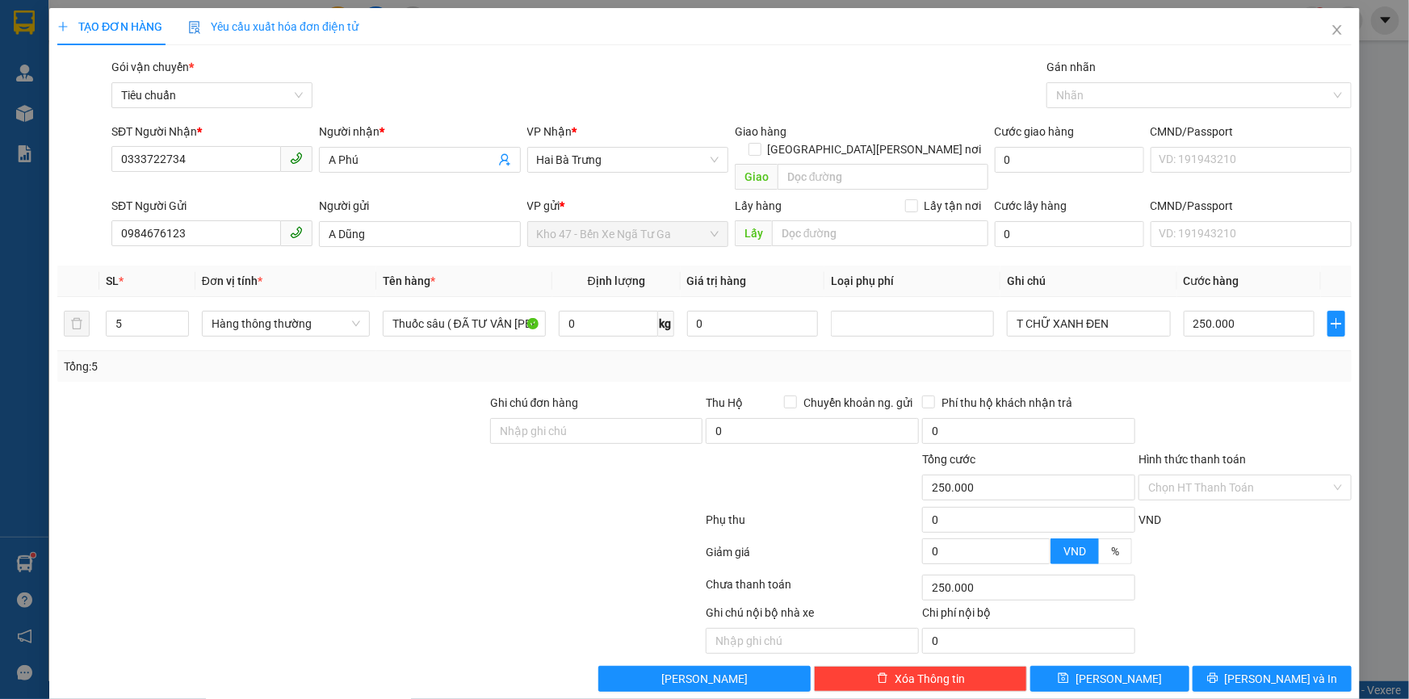
click at [1232, 394] on div at bounding box center [1245, 422] width 216 height 57
click at [1209, 476] on input "Hình thức thanh toán" at bounding box center [1239, 488] width 183 height 24
click at [1207, 493] on div "Tại văn phòng" at bounding box center [1236, 502] width 192 height 18
type input "0"
click at [1240, 666] on button "[PERSON_NAME] và In" at bounding box center [1272, 679] width 159 height 26
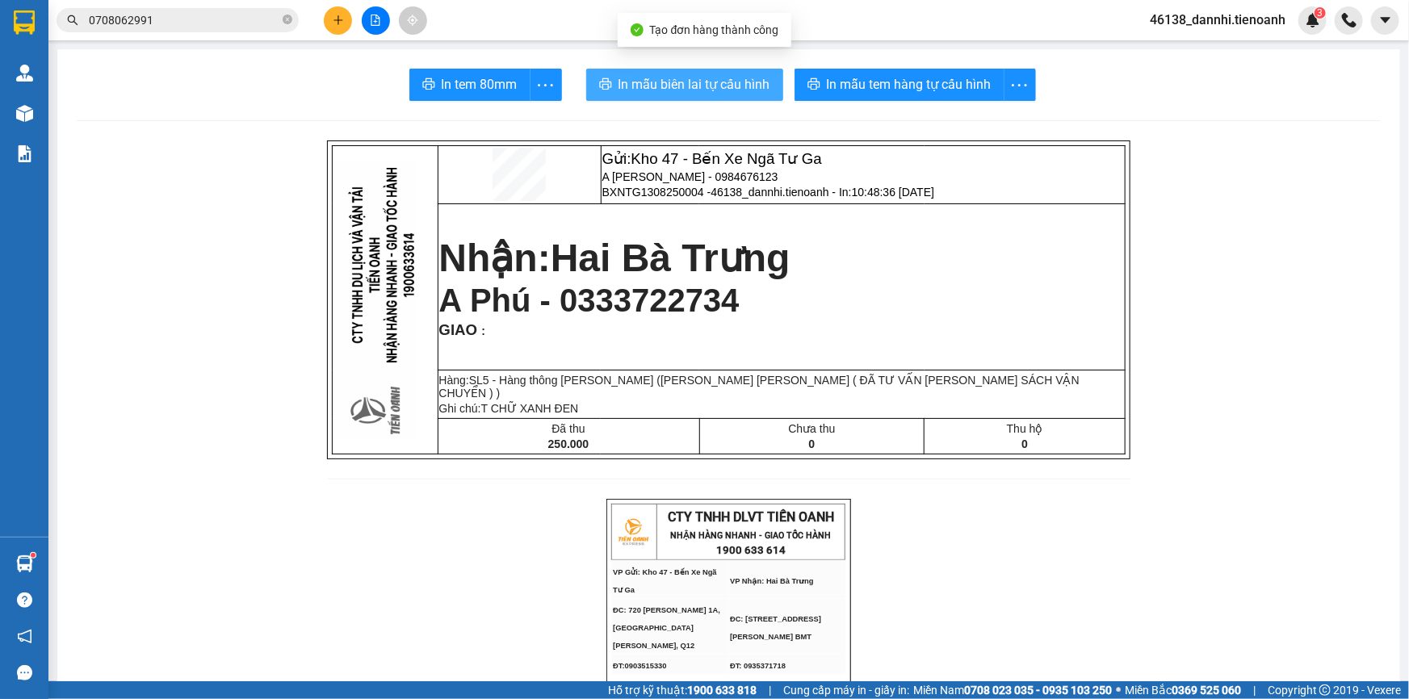
click at [669, 80] on span "In mẫu biên lai tự cấu hình" at bounding box center [695, 84] width 152 height 20
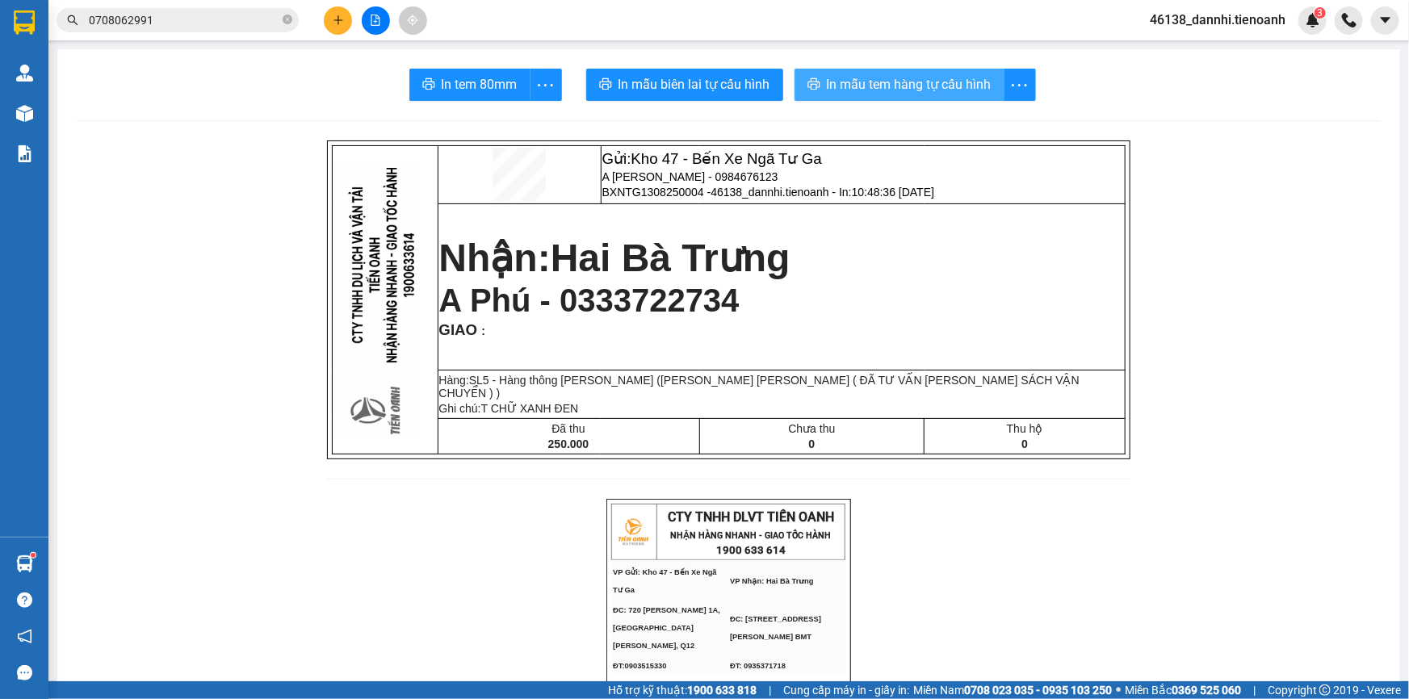
click at [905, 98] on button "In mẫu tem hàng tự cấu hình" at bounding box center [900, 85] width 210 height 32
click at [740, 300] on span "A Phú - 0333722734" at bounding box center [589, 301] width 300 height 36
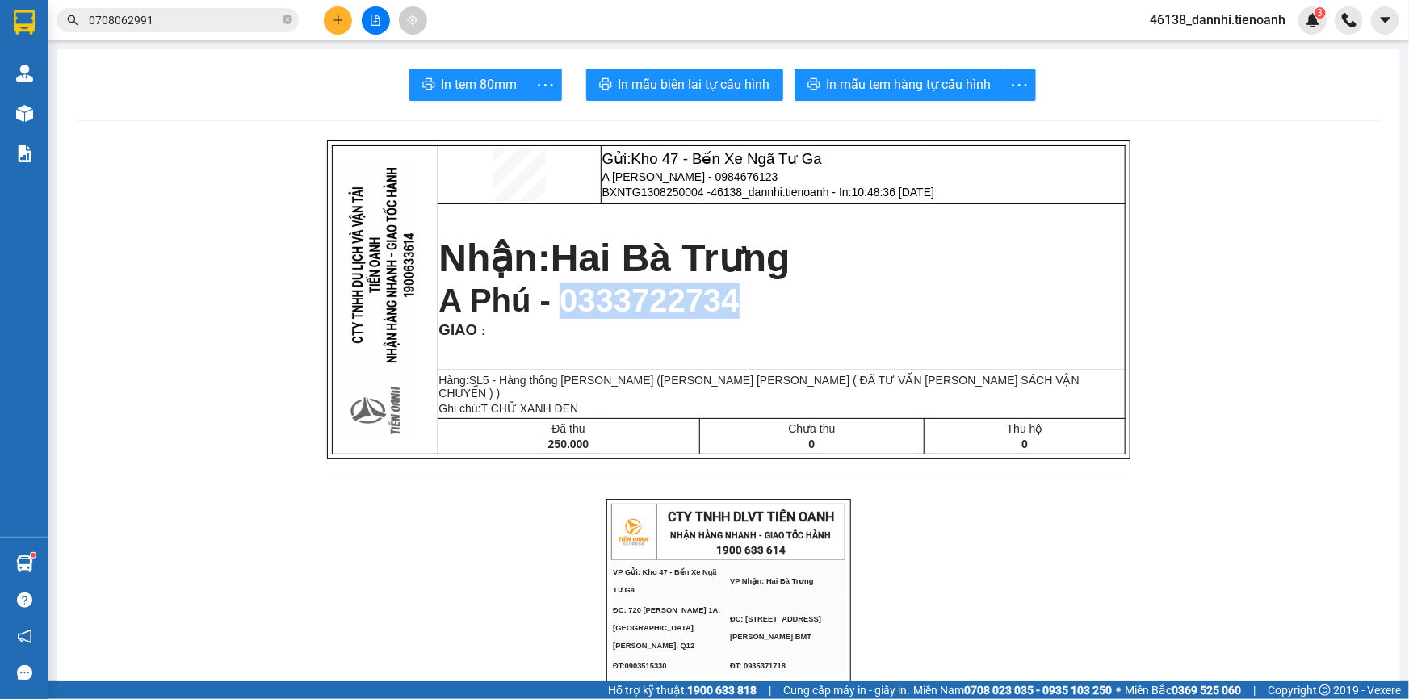
click at [740, 300] on span "A Phú - 0333722734" at bounding box center [589, 301] width 300 height 36
copy span "0333722734"
click at [259, 20] on input "0708062991" at bounding box center [184, 20] width 191 height 18
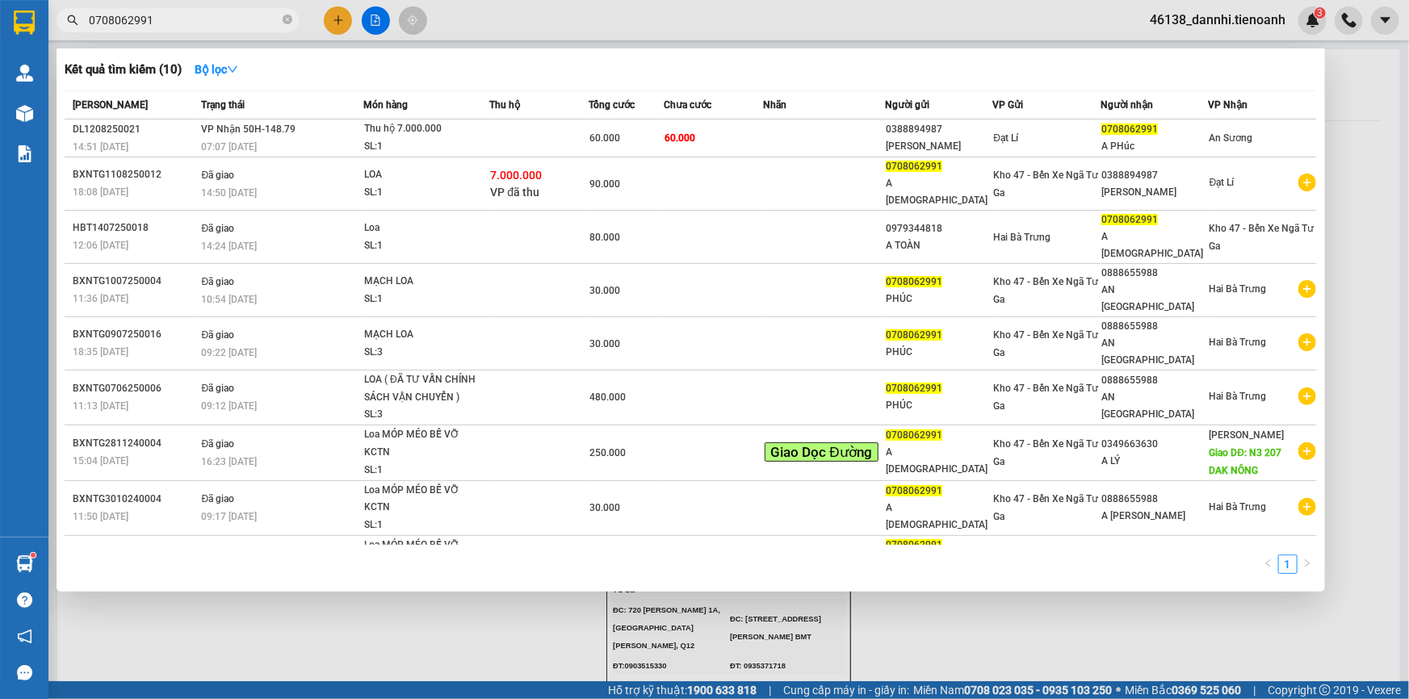
click at [259, 20] on input "0708062991" at bounding box center [184, 20] width 191 height 18
paste input "333722734"
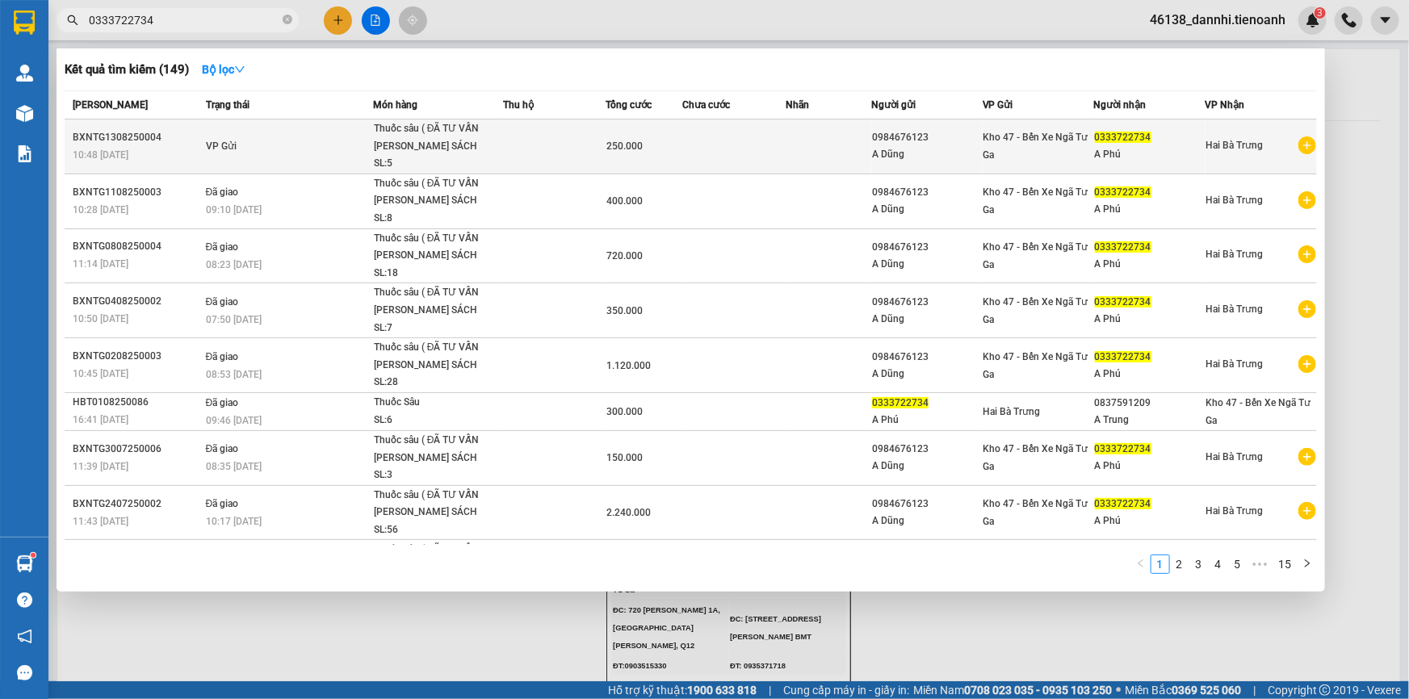
type input "0333722734"
click at [499, 131] on span "Thuốc sâu ( ĐÃ TƯ VẤN CHÍNH SÁCH VẬN CHU... SL: 5" at bounding box center [438, 146] width 128 height 52
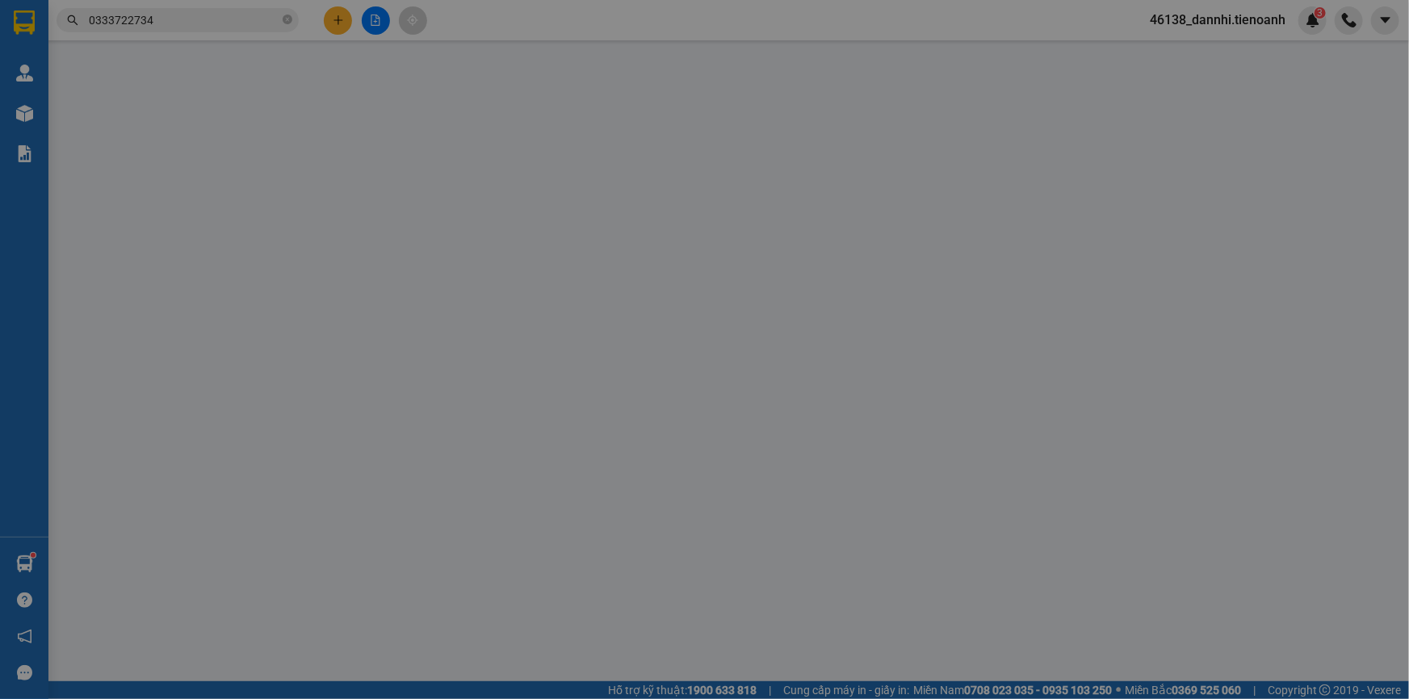
type input "0333722734"
type input "A Phú"
type input "0984676123"
type input "A Dũng"
type input "250.000"
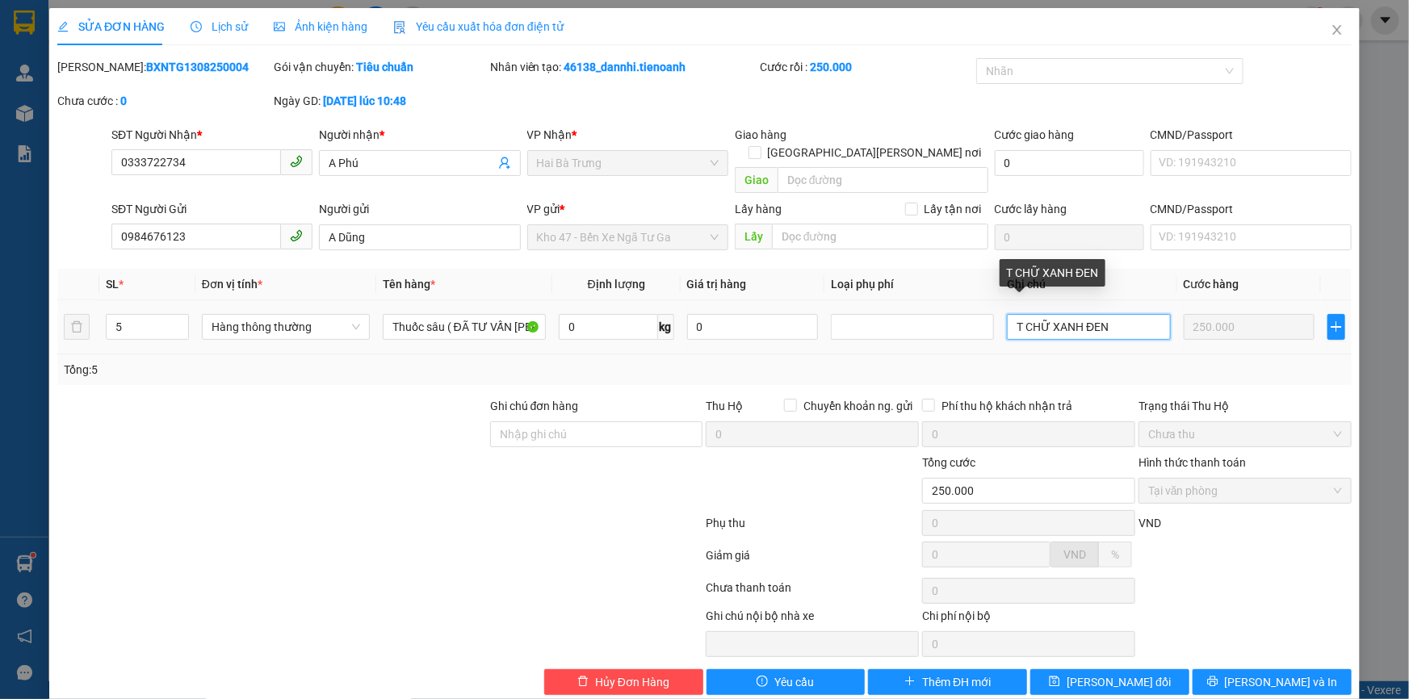
click at [1010, 314] on input "T CHỮ XANH ĐEN" at bounding box center [1088, 327] width 163 height 26
type input "5T CHỮ XANH ĐEN"
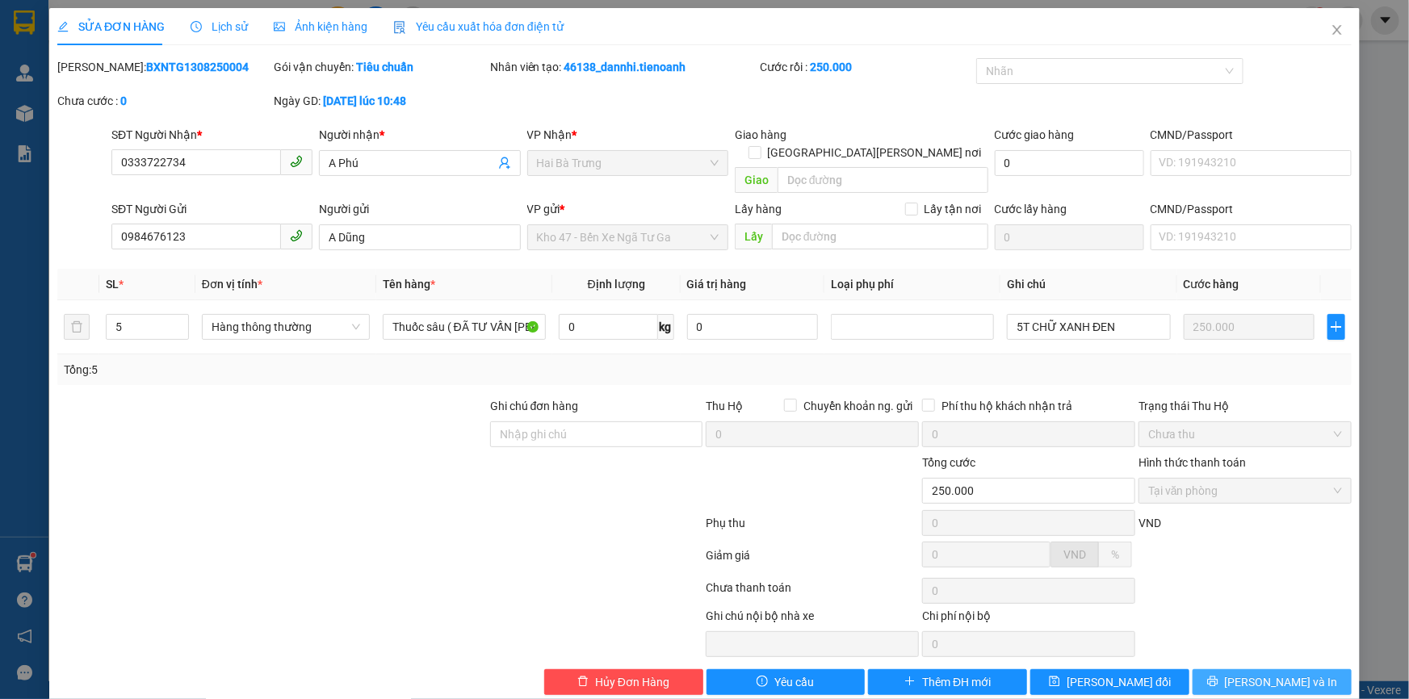
click at [1218, 677] on icon "printer" at bounding box center [1212, 682] width 10 height 10
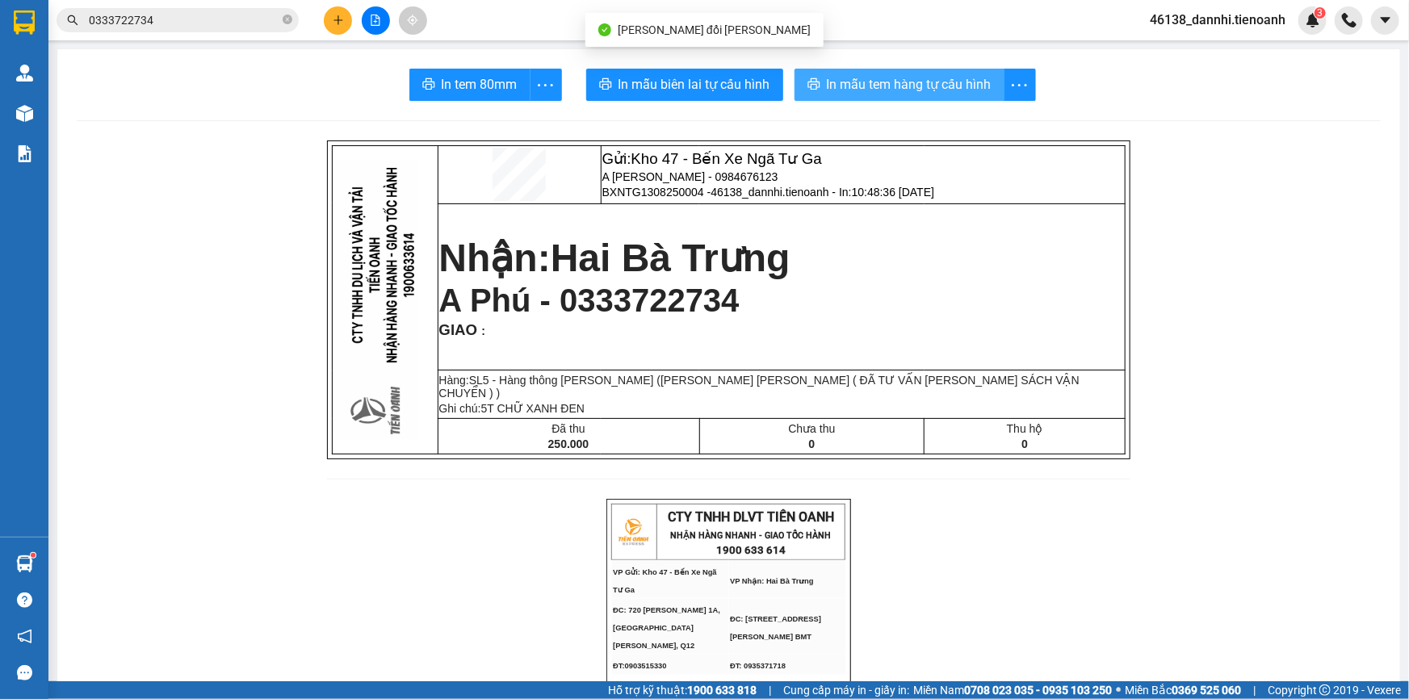
click at [972, 94] on span "In mẫu tem hàng tự cấu hình" at bounding box center [909, 84] width 165 height 20
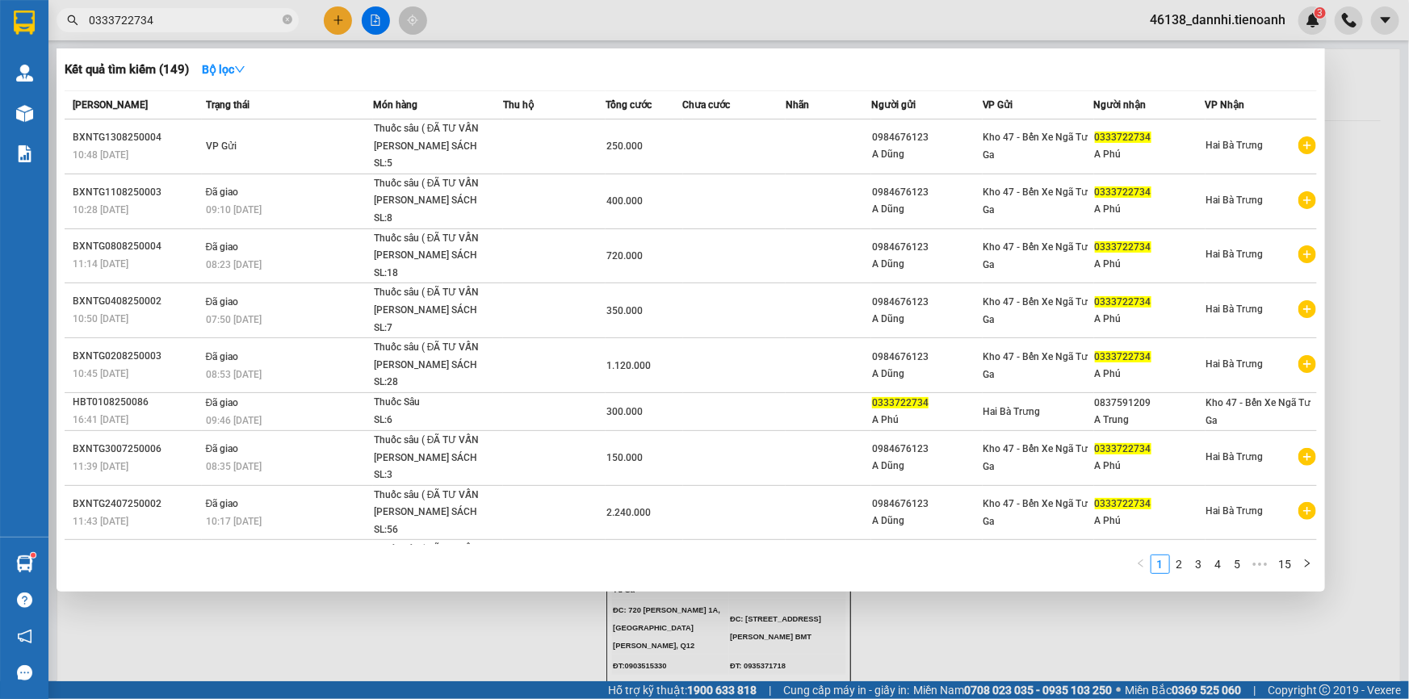
click at [170, 8] on span "0333722734" at bounding box center [178, 20] width 242 height 24
click at [174, 13] on input "0333722734" at bounding box center [184, 20] width 191 height 18
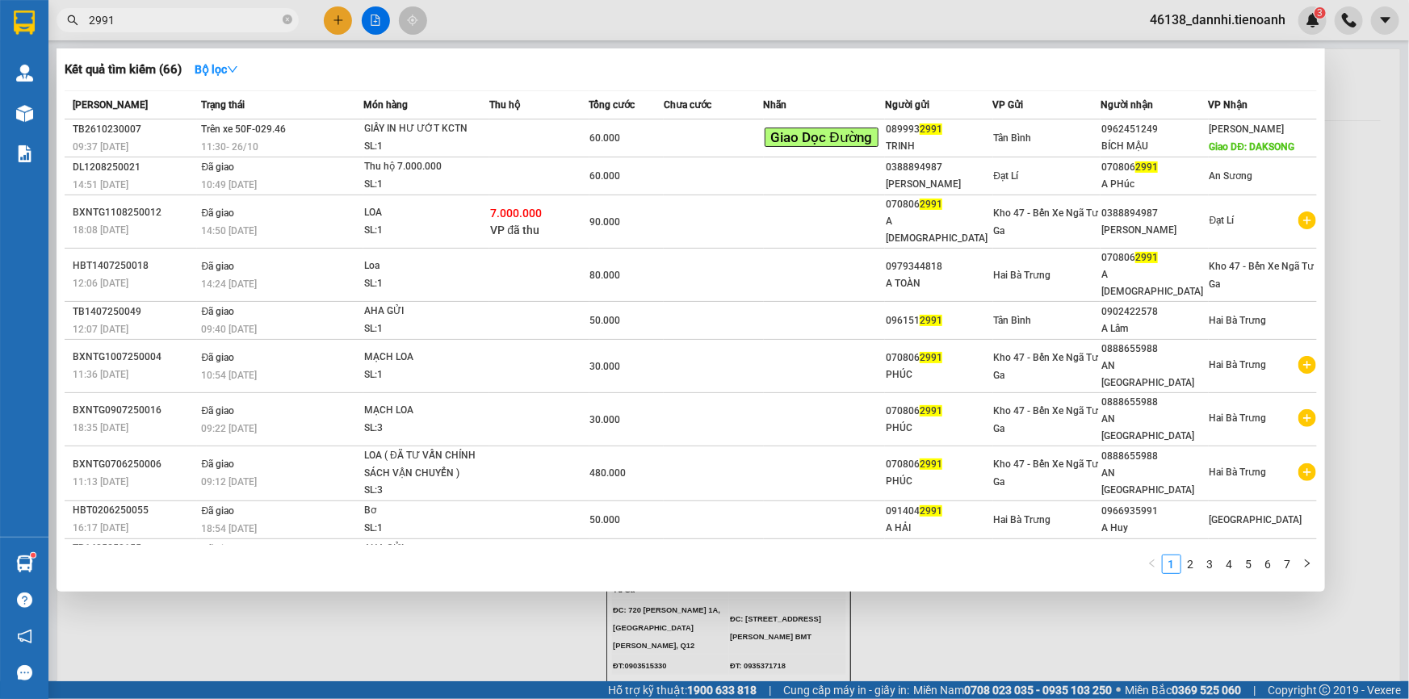
type input "2991"
click at [462, 26] on div at bounding box center [704, 349] width 1409 height 699
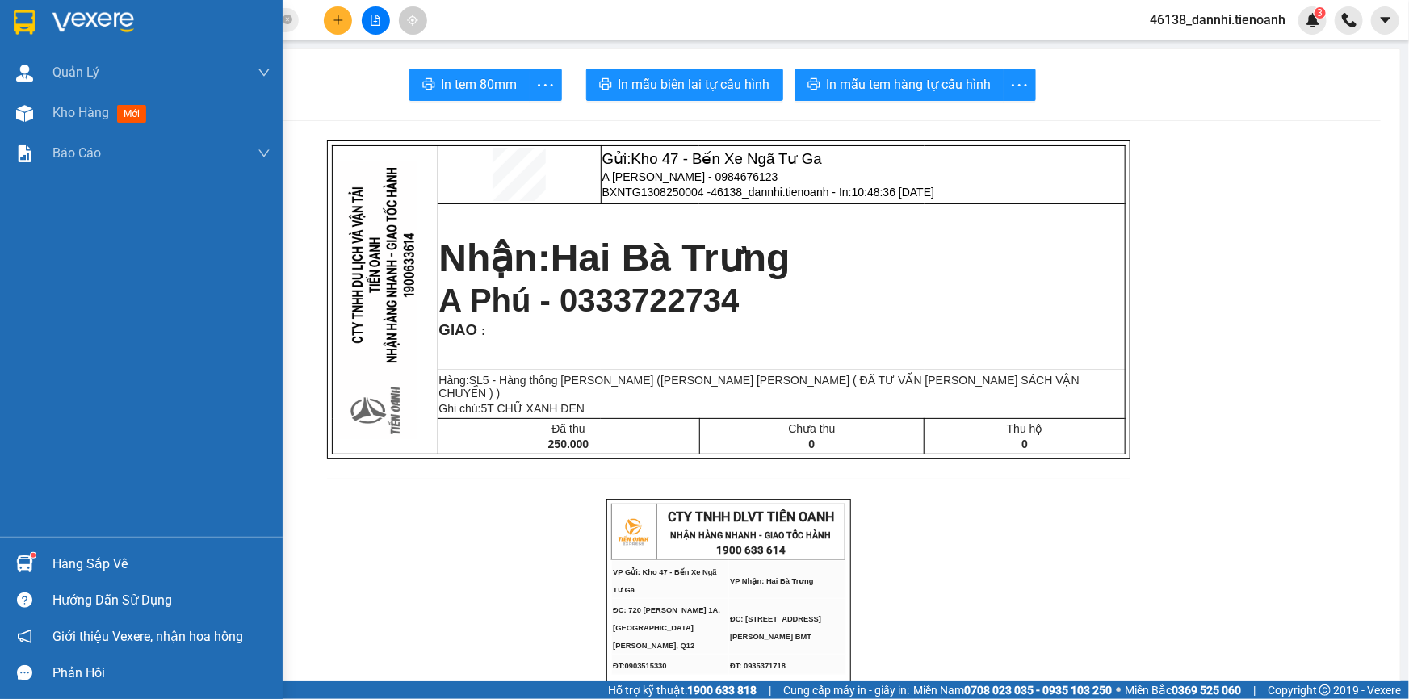
click at [10, 32] on div at bounding box center [24, 22] width 28 height 28
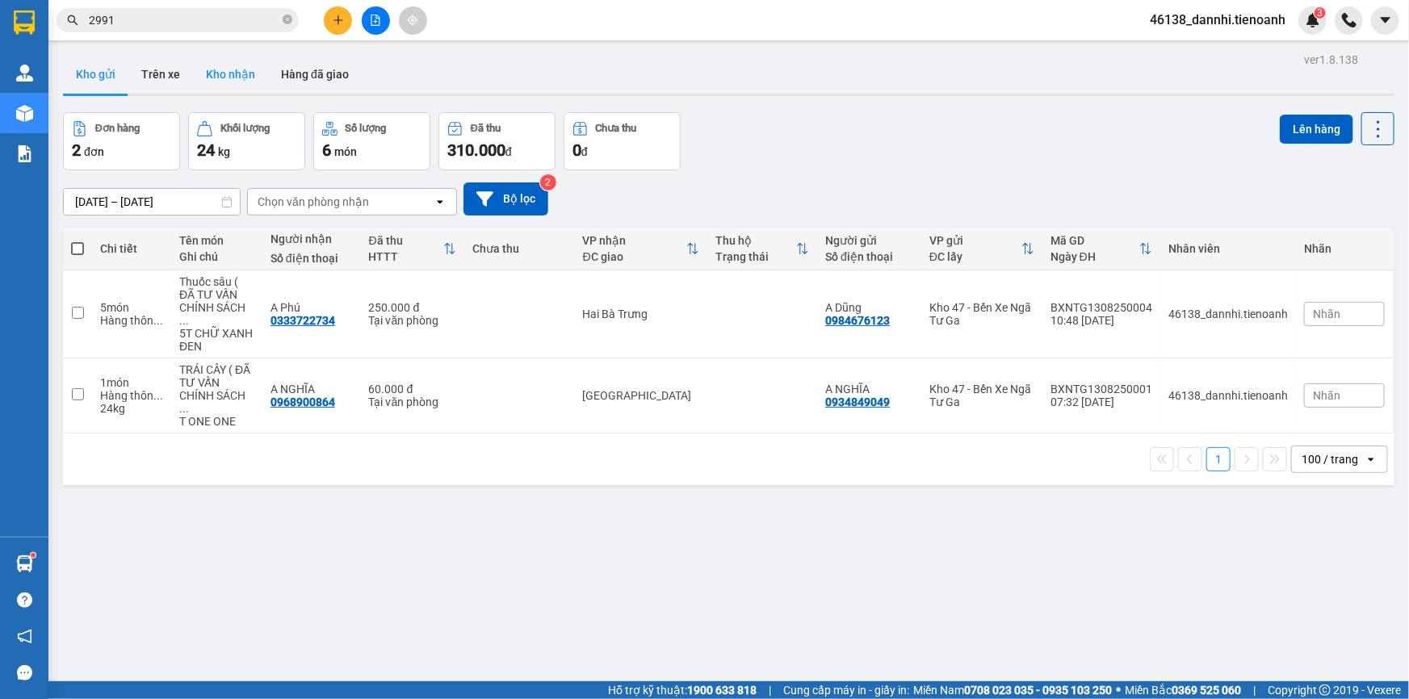
click at [241, 81] on button "Kho nhận" at bounding box center [230, 74] width 75 height 39
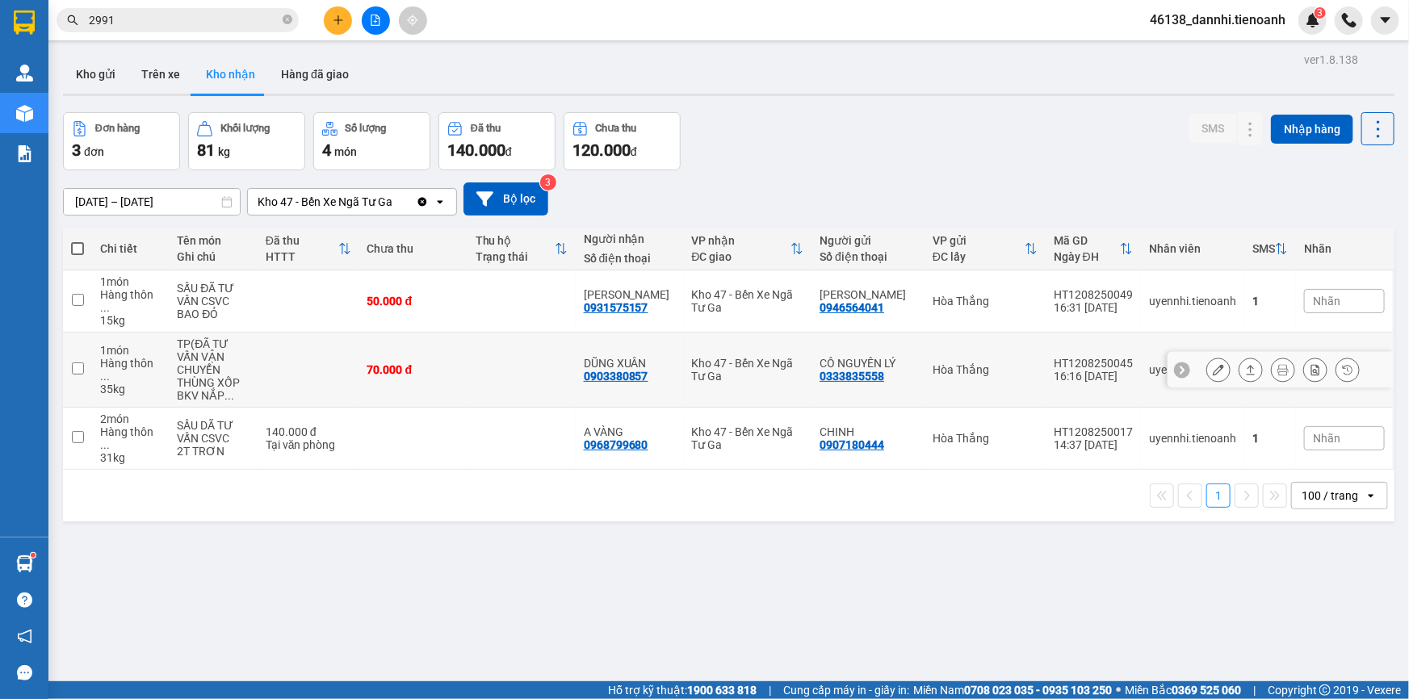
click at [1207, 356] on button at bounding box center [1218, 370] width 23 height 28
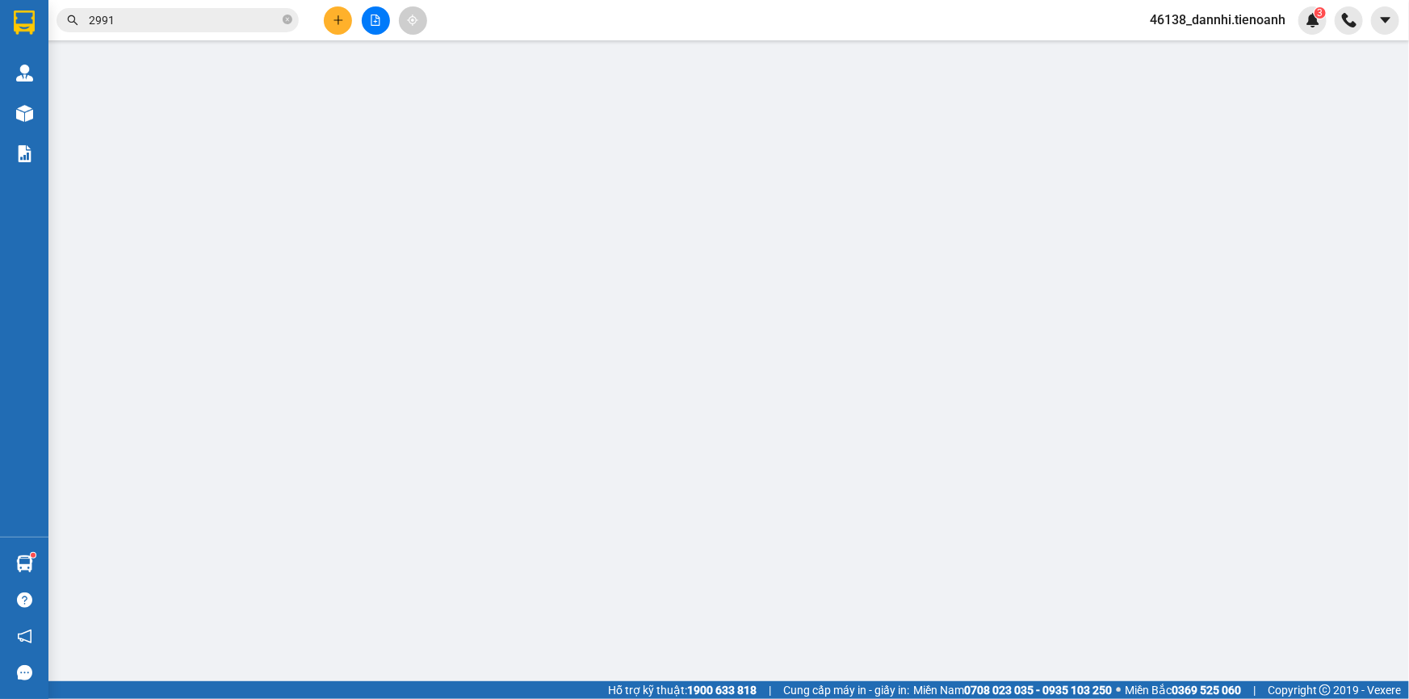
type input "0903380857"
type input "DŨNG XUÂN"
type input "0333835558"
type input "CÔ NGUYÊN LÝ"
type input "70.000"
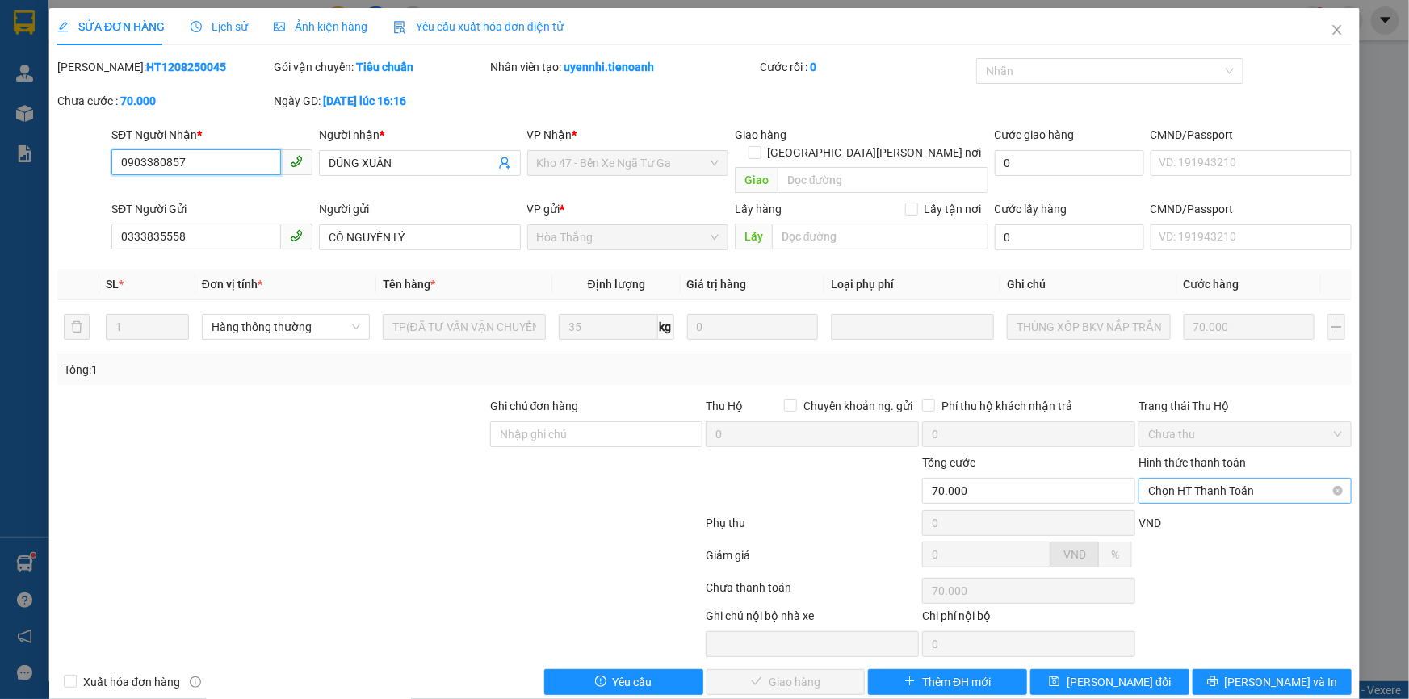
click at [1163, 479] on span "Chọn HT Thanh Toán" at bounding box center [1245, 491] width 194 height 24
click at [1171, 496] on div "Tại văn phòng" at bounding box center [1236, 505] width 192 height 18
type input "0"
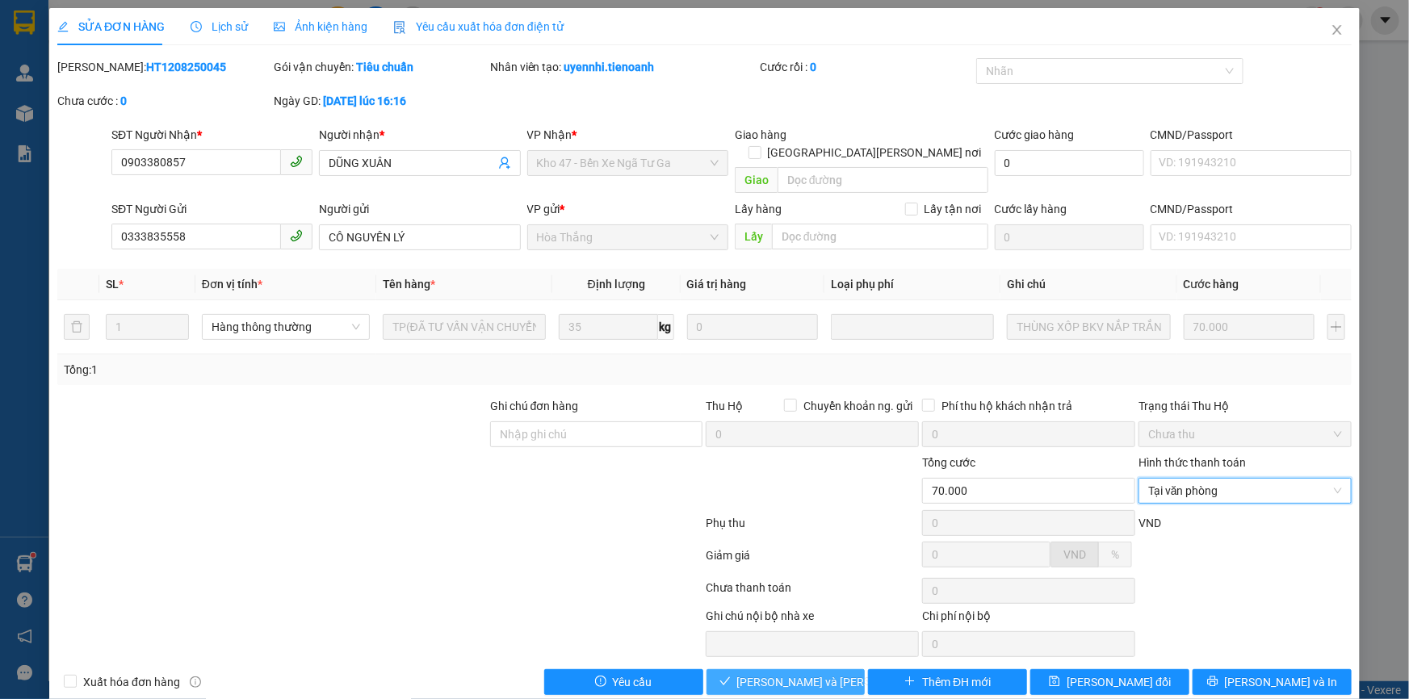
click at [811, 670] on button "[PERSON_NAME] và Giao hàng" at bounding box center [786, 683] width 159 height 26
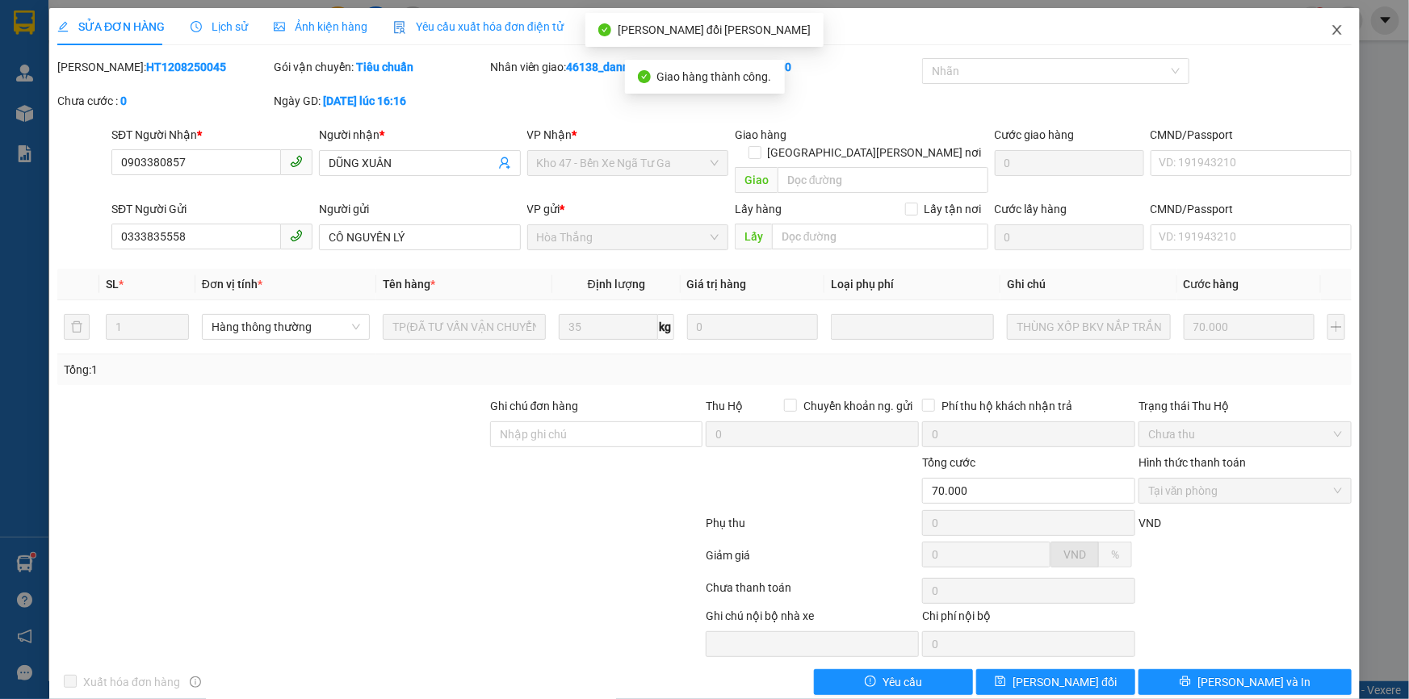
click at [1325, 40] on span "Close" at bounding box center [1337, 30] width 45 height 45
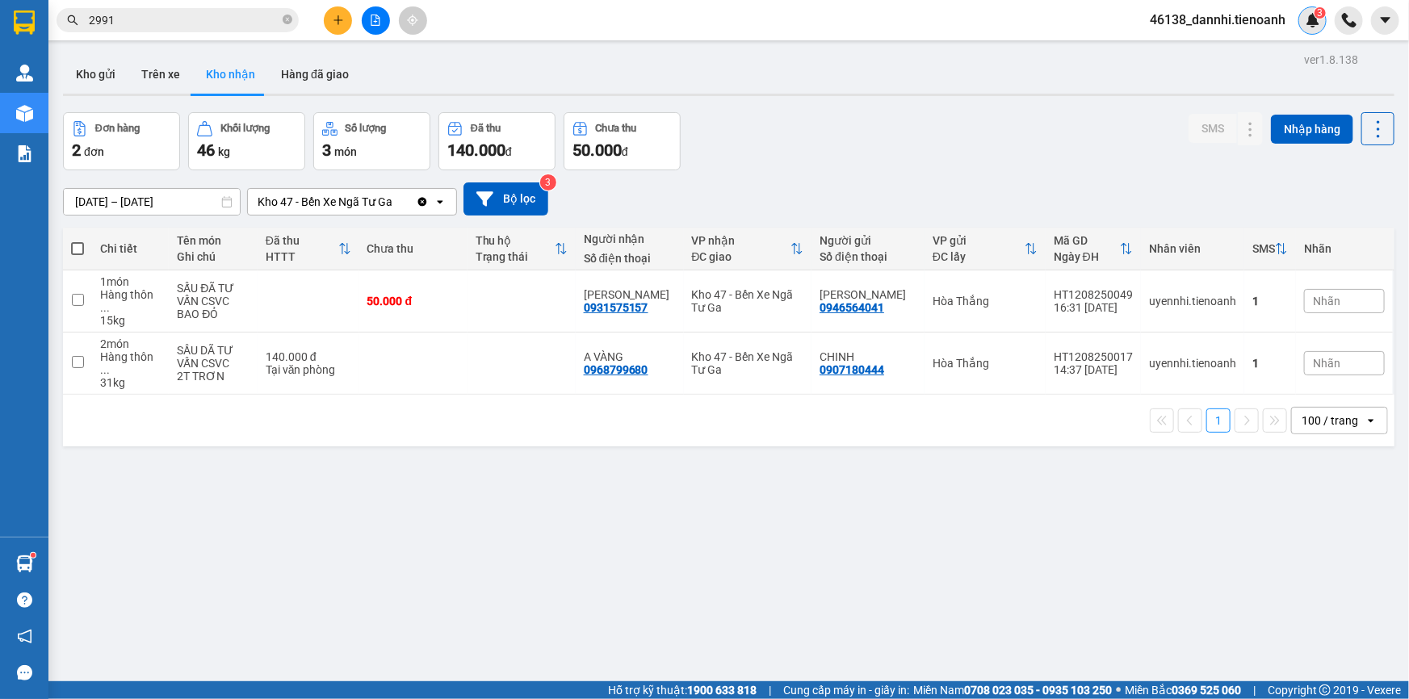
click at [1304, 22] on div "3" at bounding box center [1313, 20] width 28 height 28
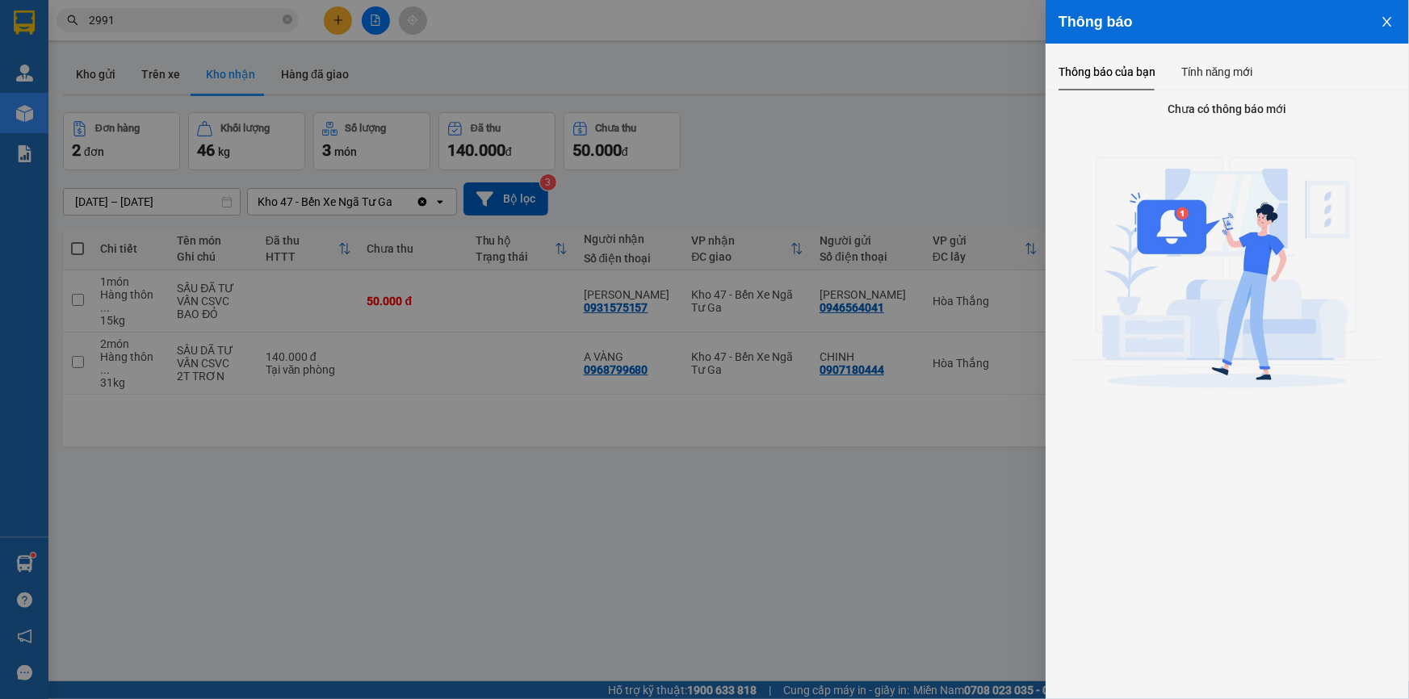
click at [989, 159] on div at bounding box center [704, 349] width 1409 height 699
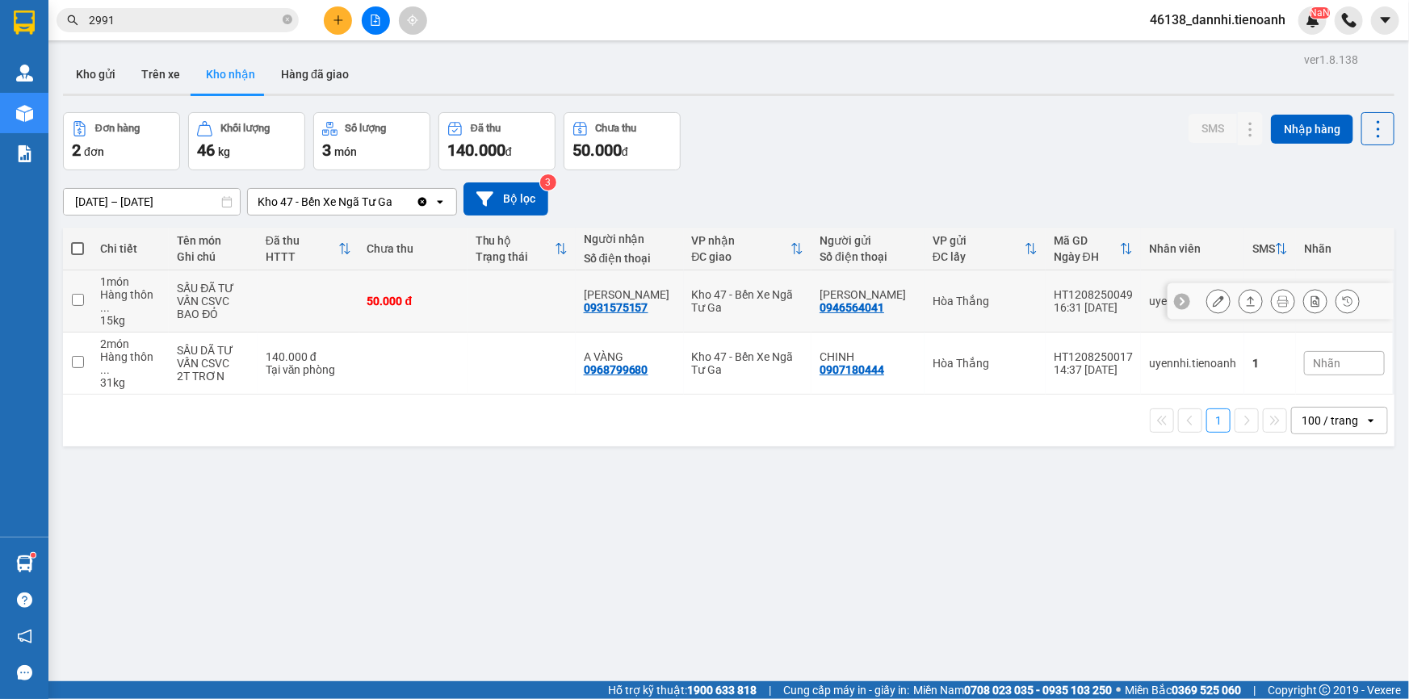
click at [1014, 303] on td "Hòa Thắng" at bounding box center [985, 302] width 121 height 62
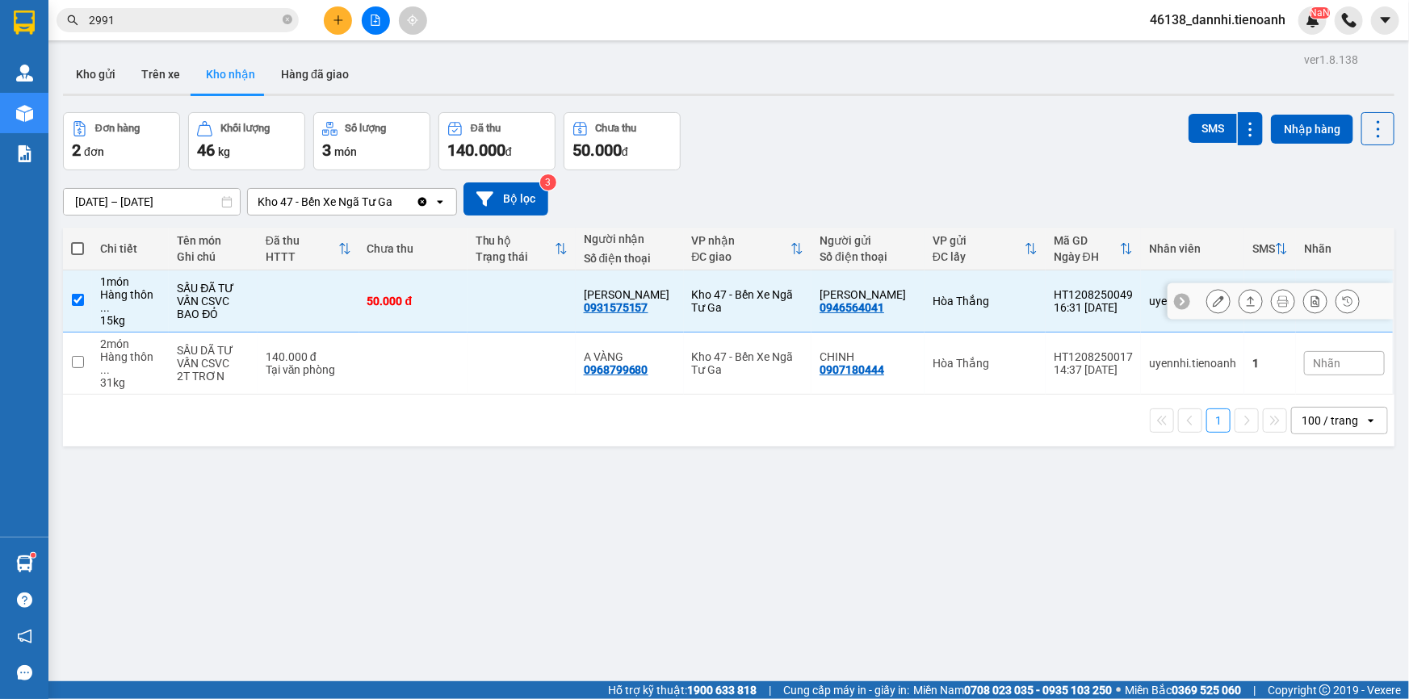
click at [1014, 303] on td "Hòa Thắng" at bounding box center [985, 302] width 121 height 62
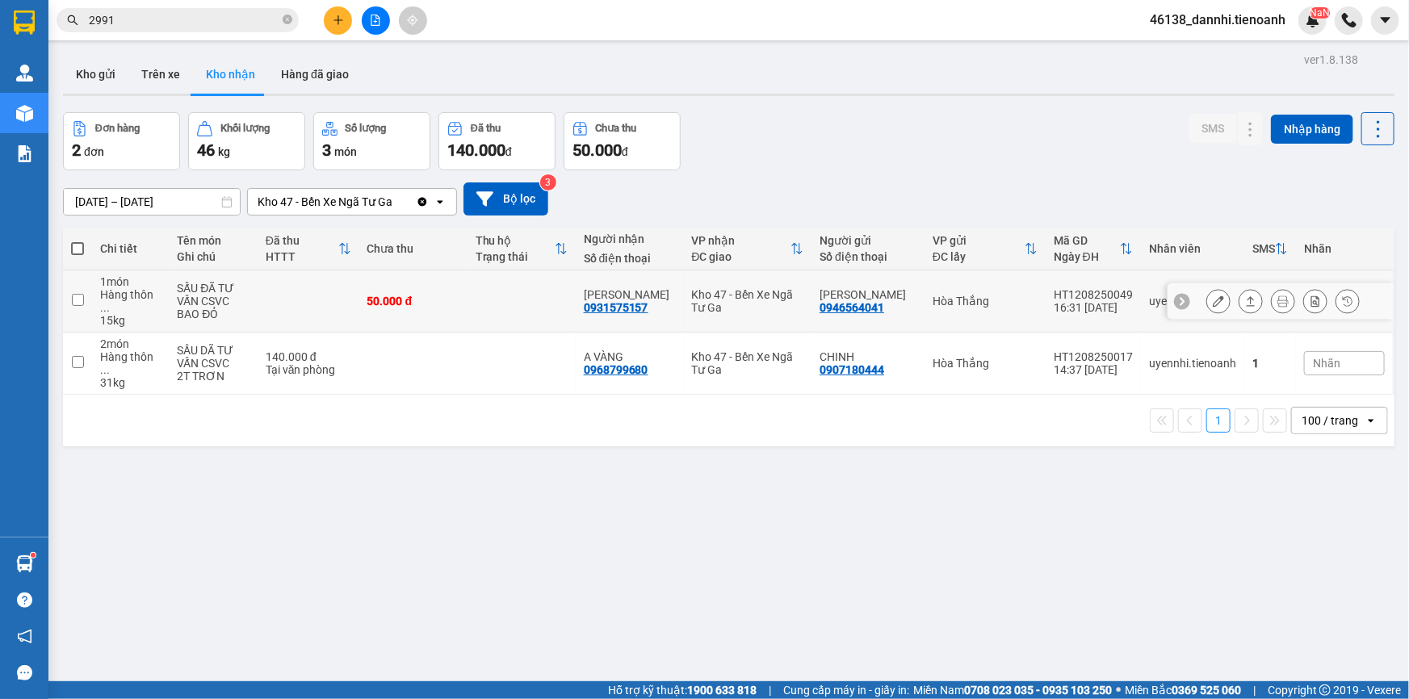
click at [1014, 303] on td "Hòa Thắng" at bounding box center [985, 302] width 121 height 62
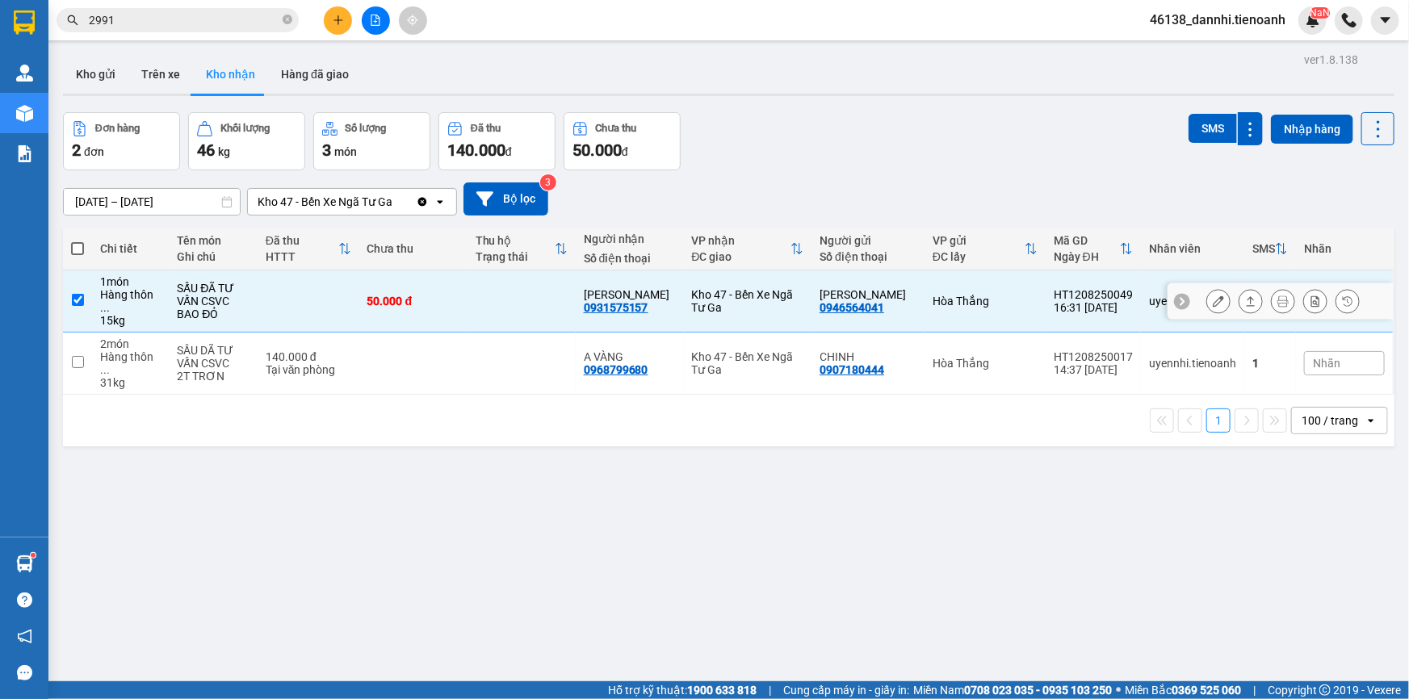
click at [1014, 303] on td "Hòa Thắng" at bounding box center [985, 302] width 121 height 62
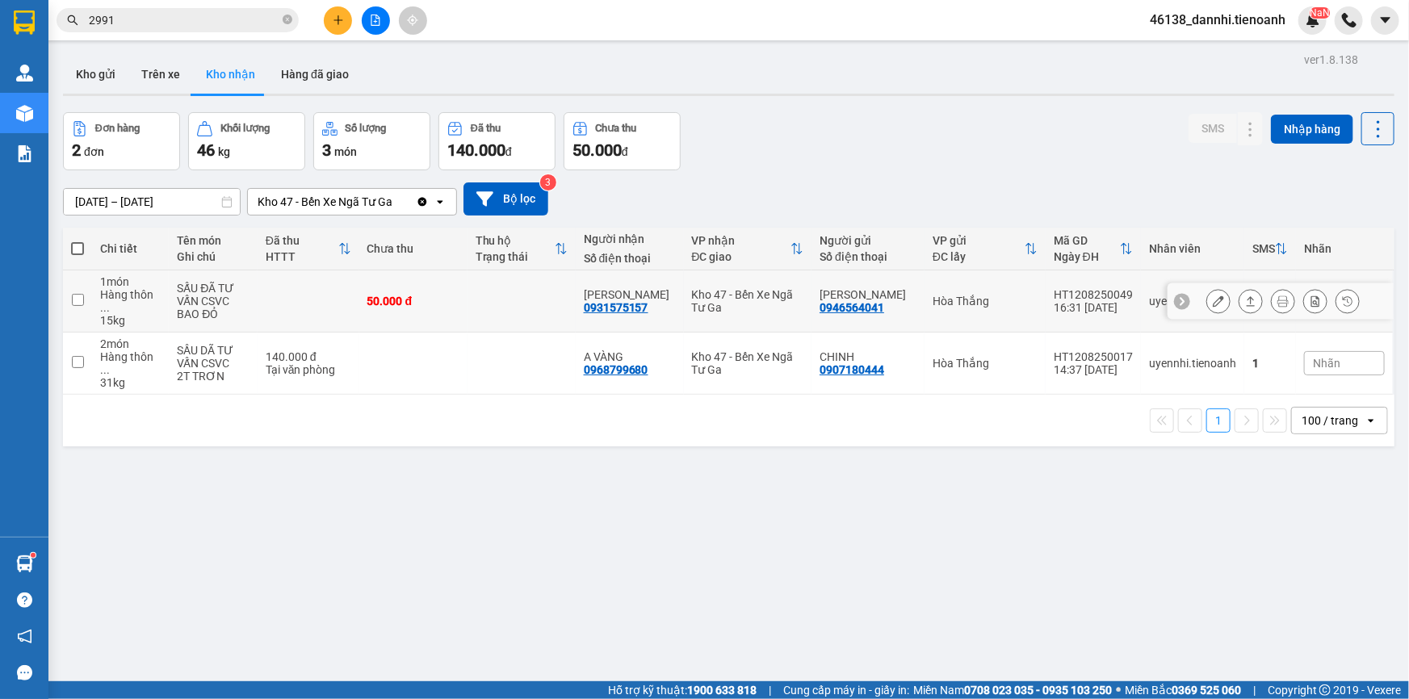
click at [1014, 303] on td "Hòa Thắng" at bounding box center [985, 302] width 121 height 62
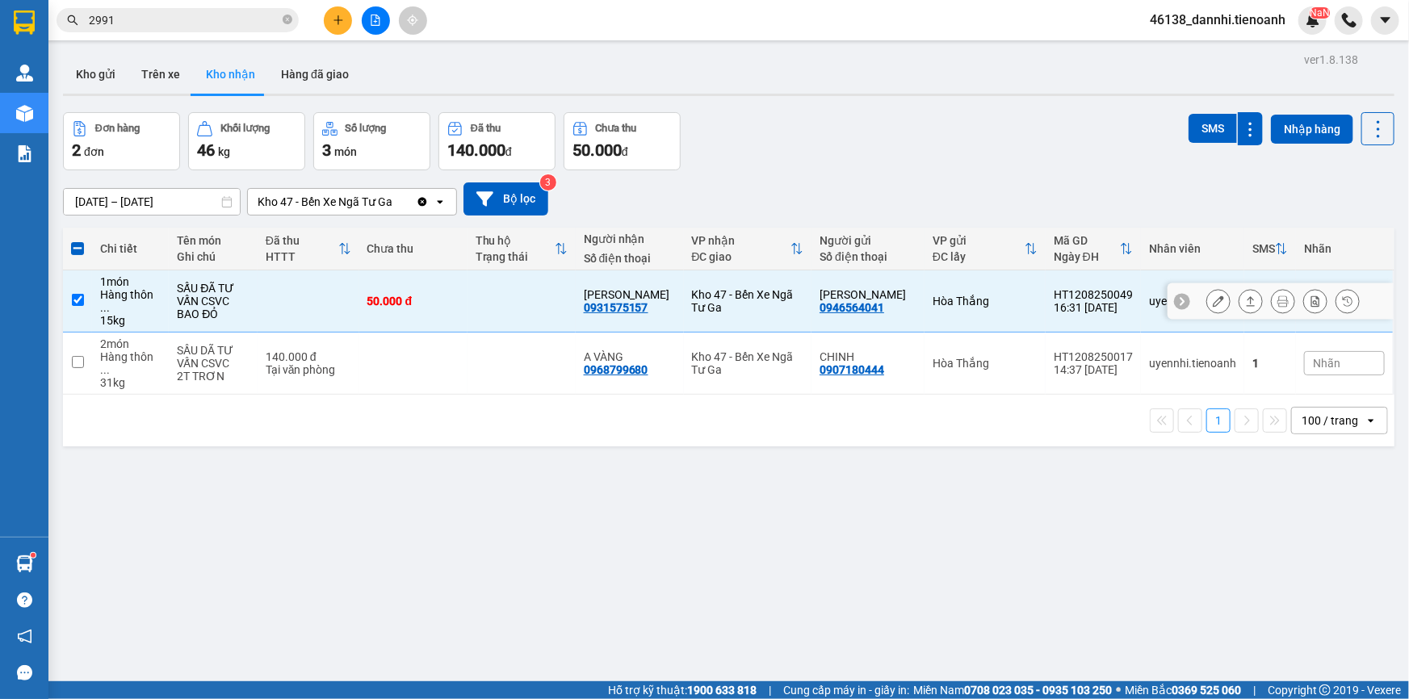
click at [1014, 303] on td "Hòa Thắng" at bounding box center [985, 302] width 121 height 62
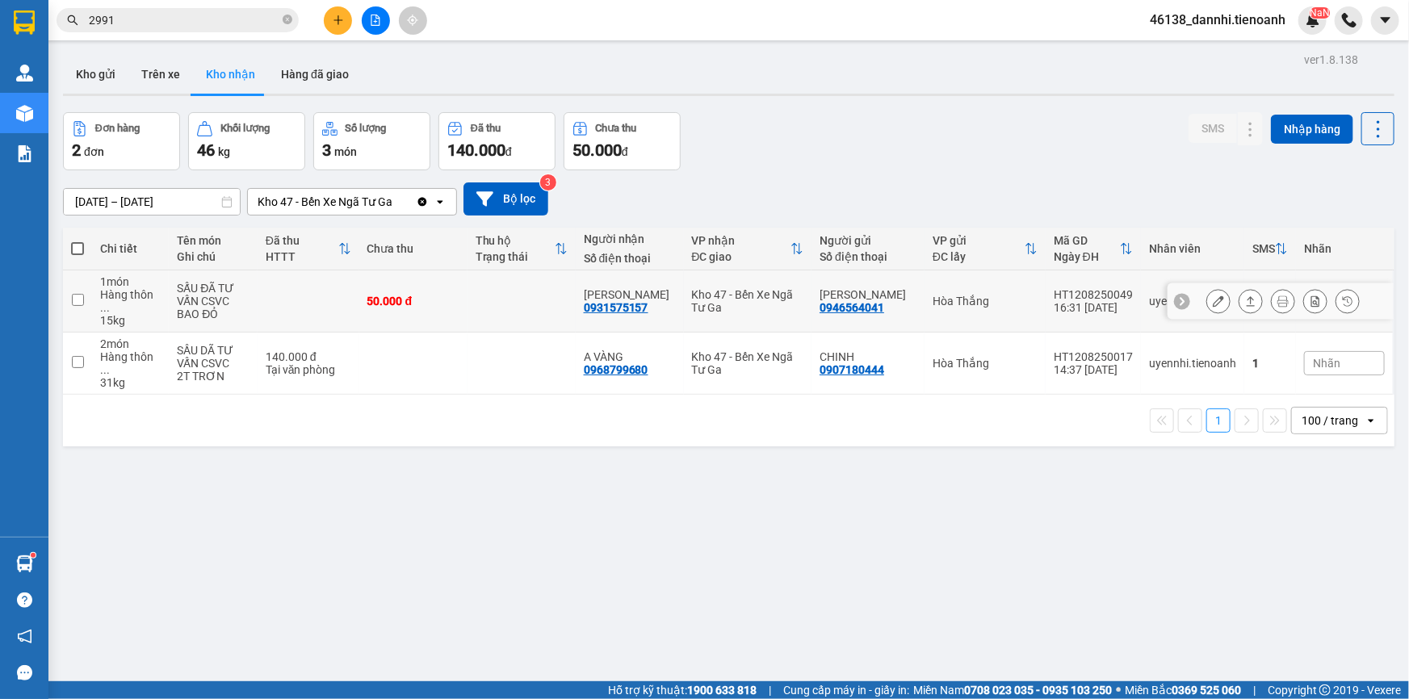
click at [1014, 303] on td "Hòa Thắng" at bounding box center [985, 302] width 121 height 62
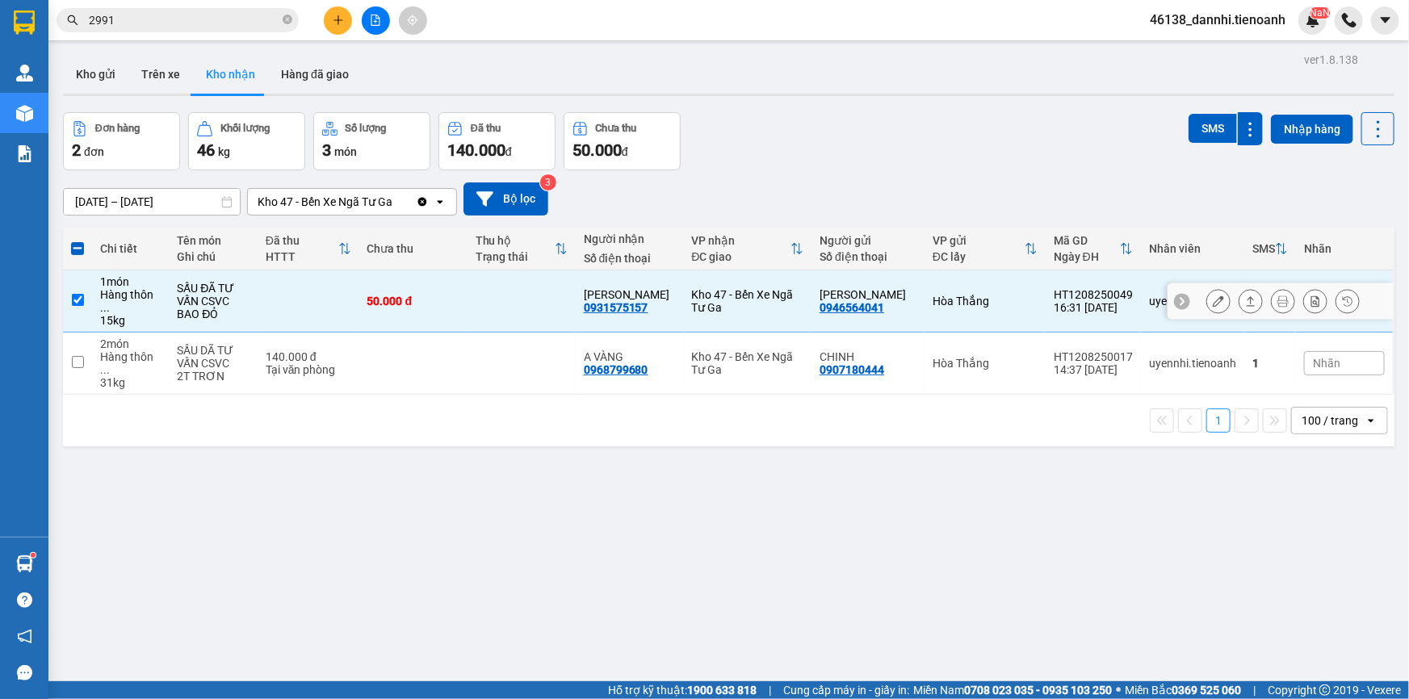
click at [1014, 303] on td "Hòa Thắng" at bounding box center [985, 302] width 121 height 62
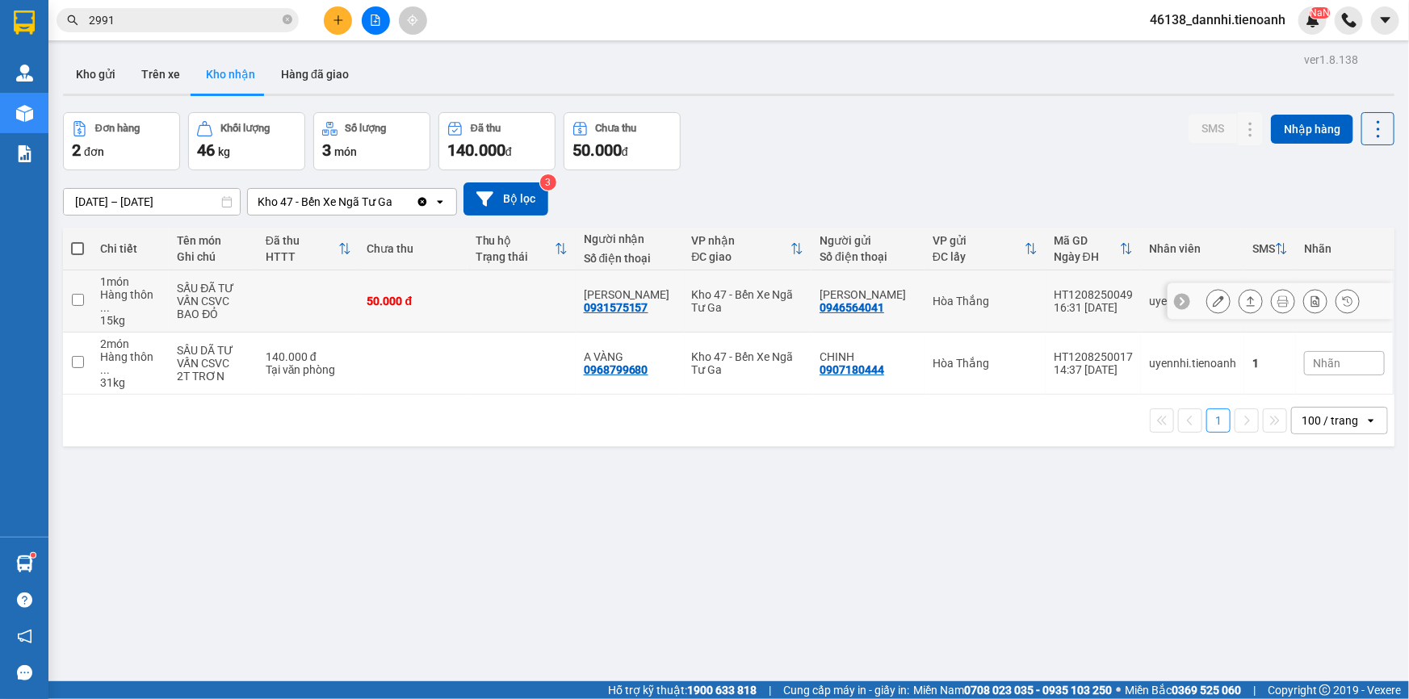
click at [1014, 303] on td "Hòa Thắng" at bounding box center [985, 302] width 121 height 62
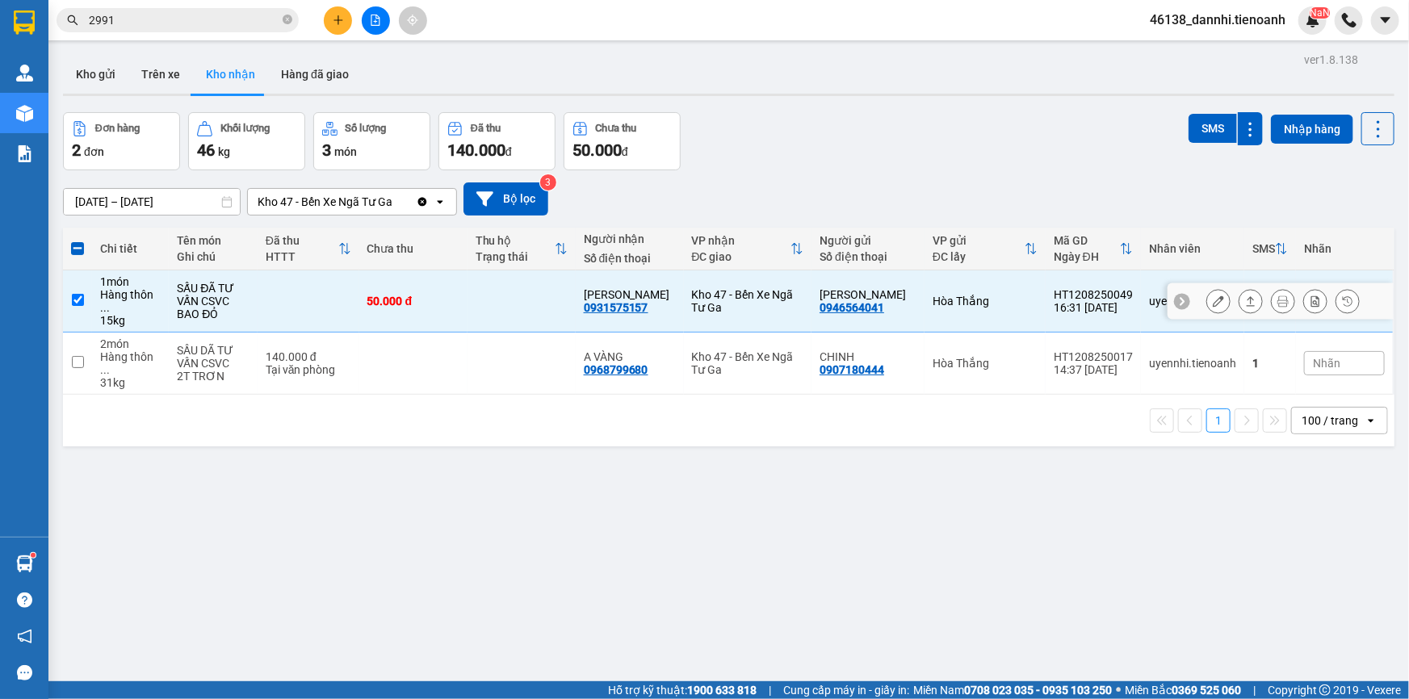
click at [1014, 303] on td "Hòa Thắng" at bounding box center [985, 302] width 121 height 62
checkbox input "false"
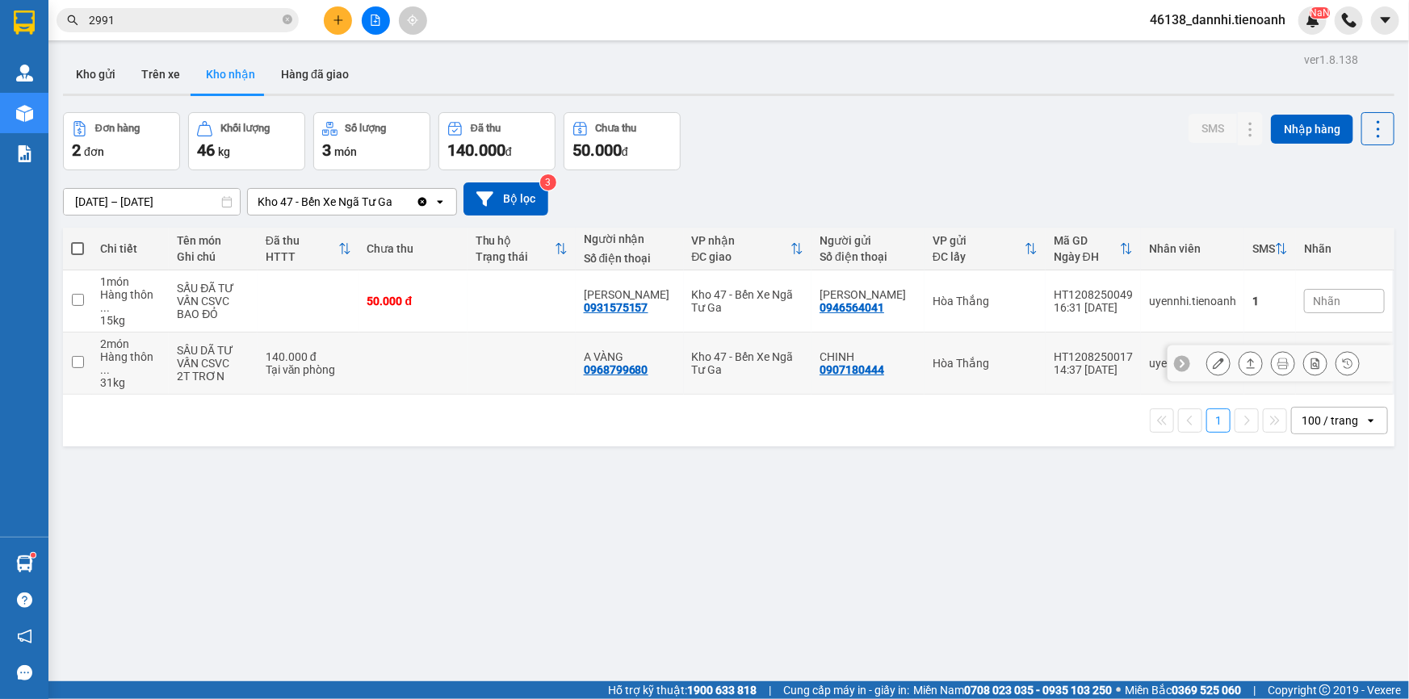
click at [1010, 361] on td "Hòa Thắng" at bounding box center [985, 364] width 121 height 62
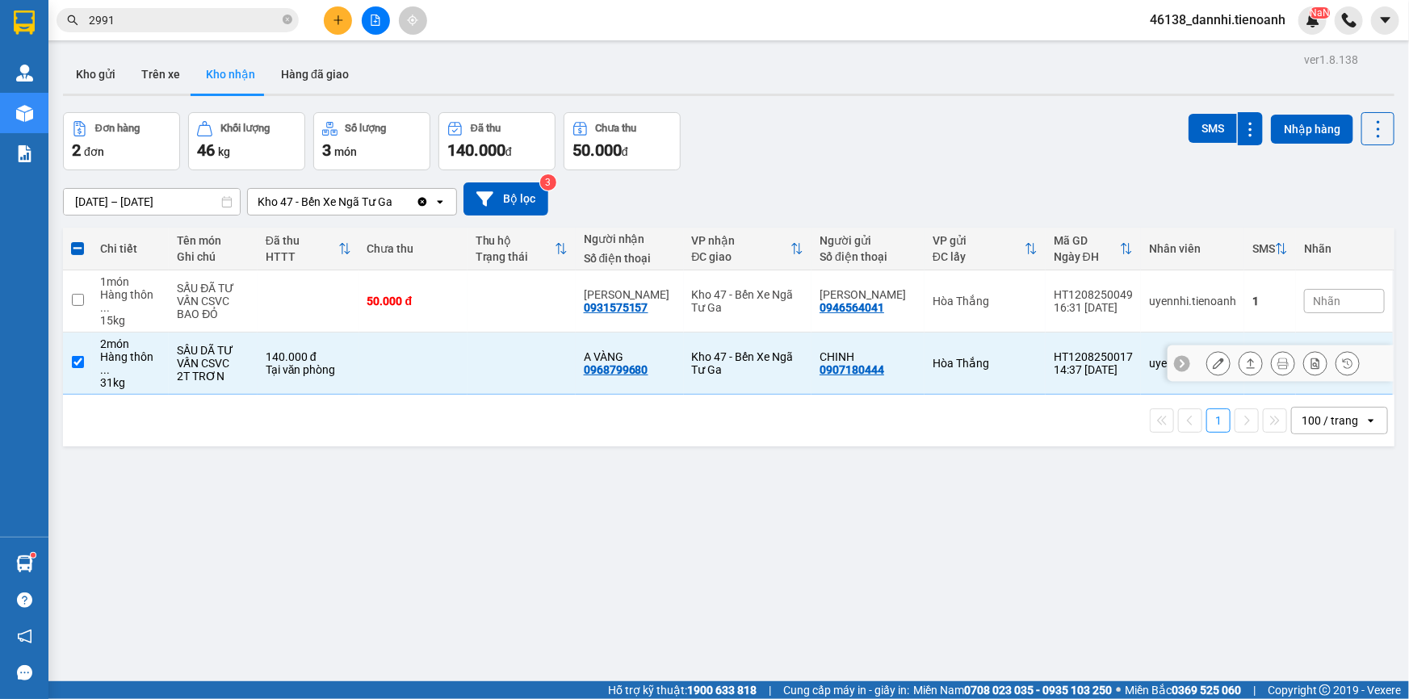
click at [1010, 361] on td "Hòa Thắng" at bounding box center [985, 364] width 121 height 62
checkbox input "false"
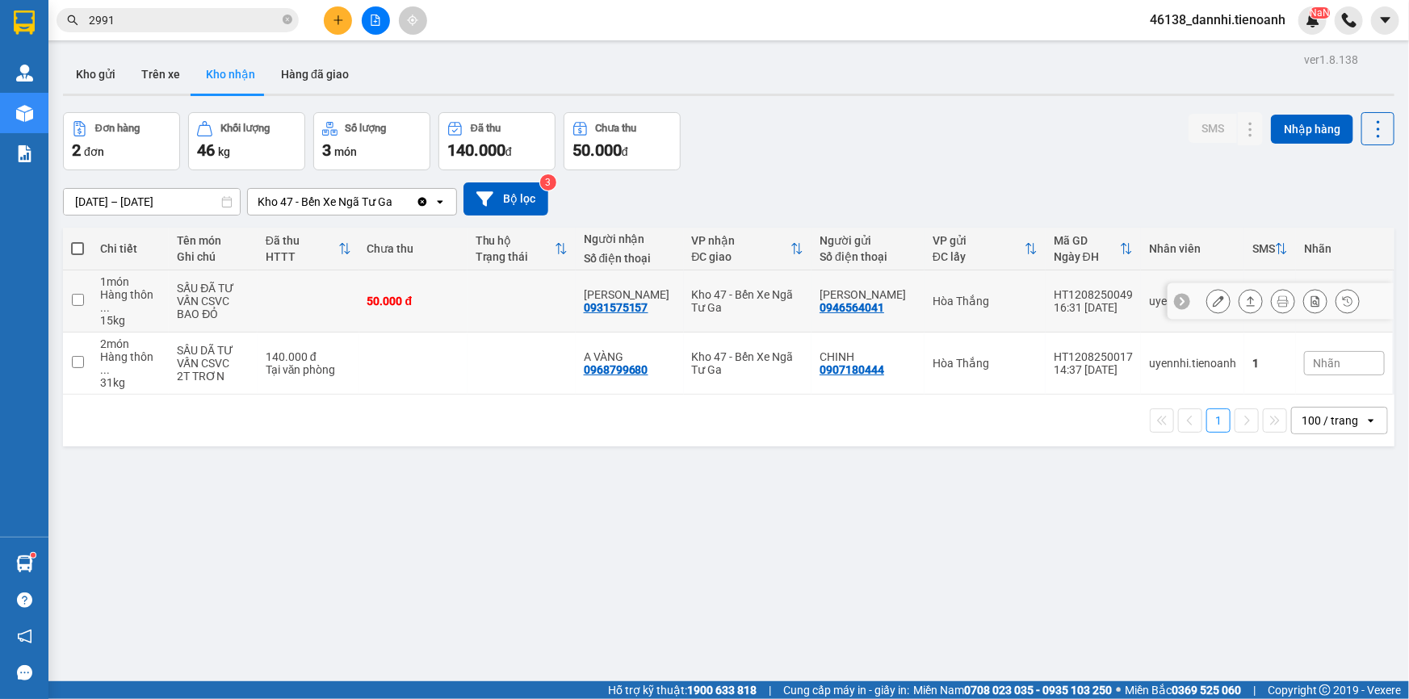
click at [1033, 289] on td "Hòa Thắng" at bounding box center [985, 302] width 121 height 62
checkbox input "true"
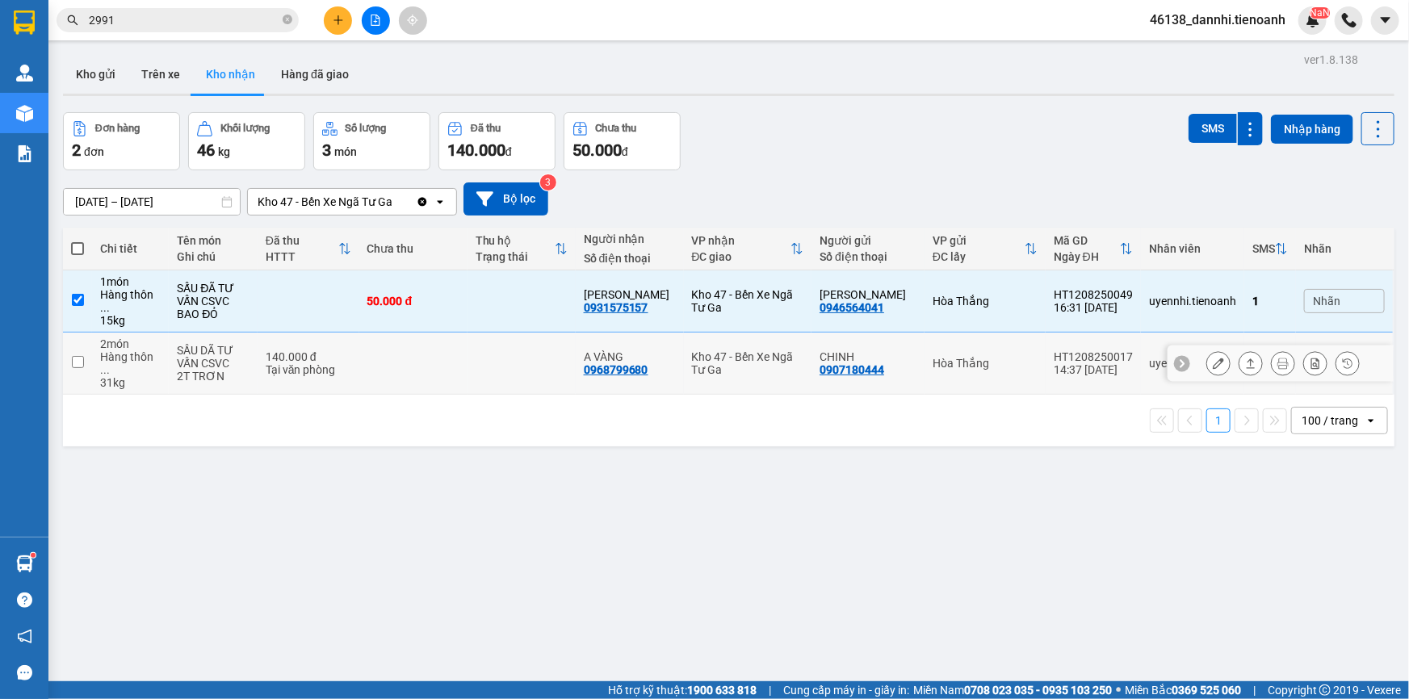
click at [1022, 357] on div "Hòa Thắng" at bounding box center [985, 363] width 105 height 13
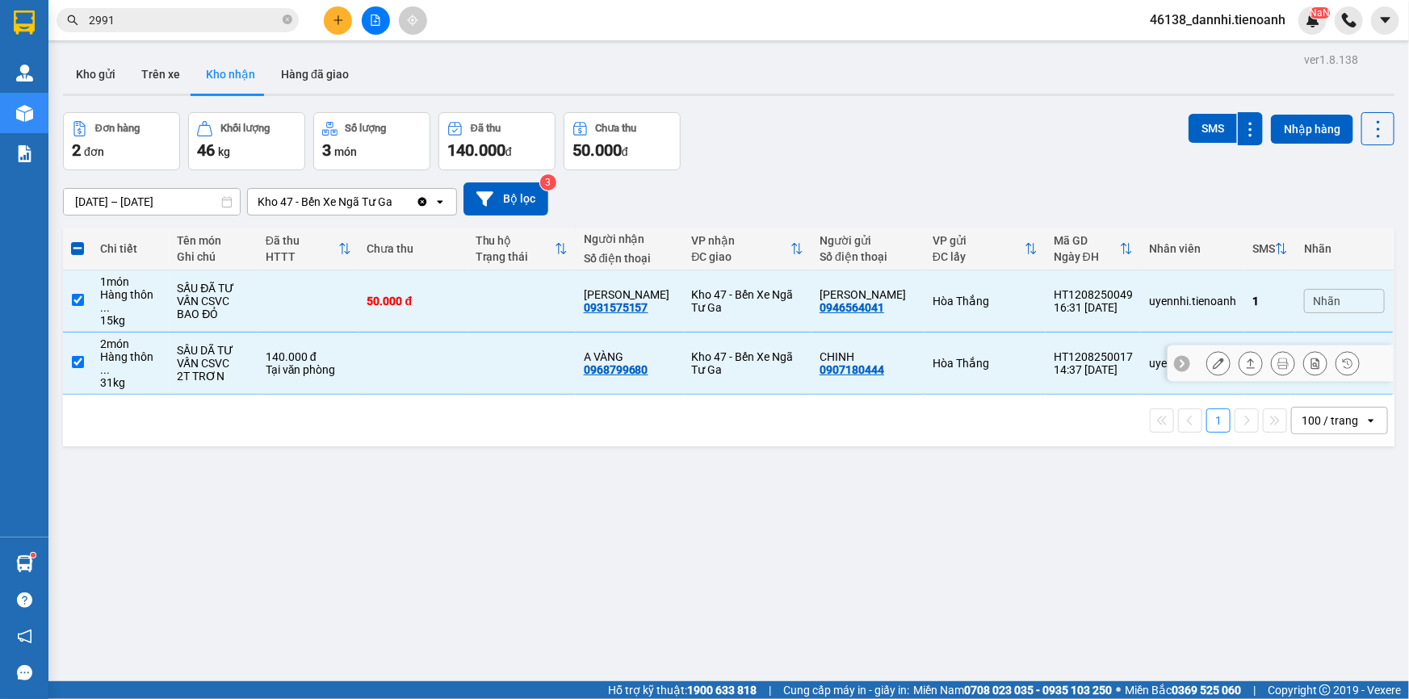
click at [1022, 357] on div "Hòa Thắng" at bounding box center [985, 363] width 105 height 13
checkbox input "false"
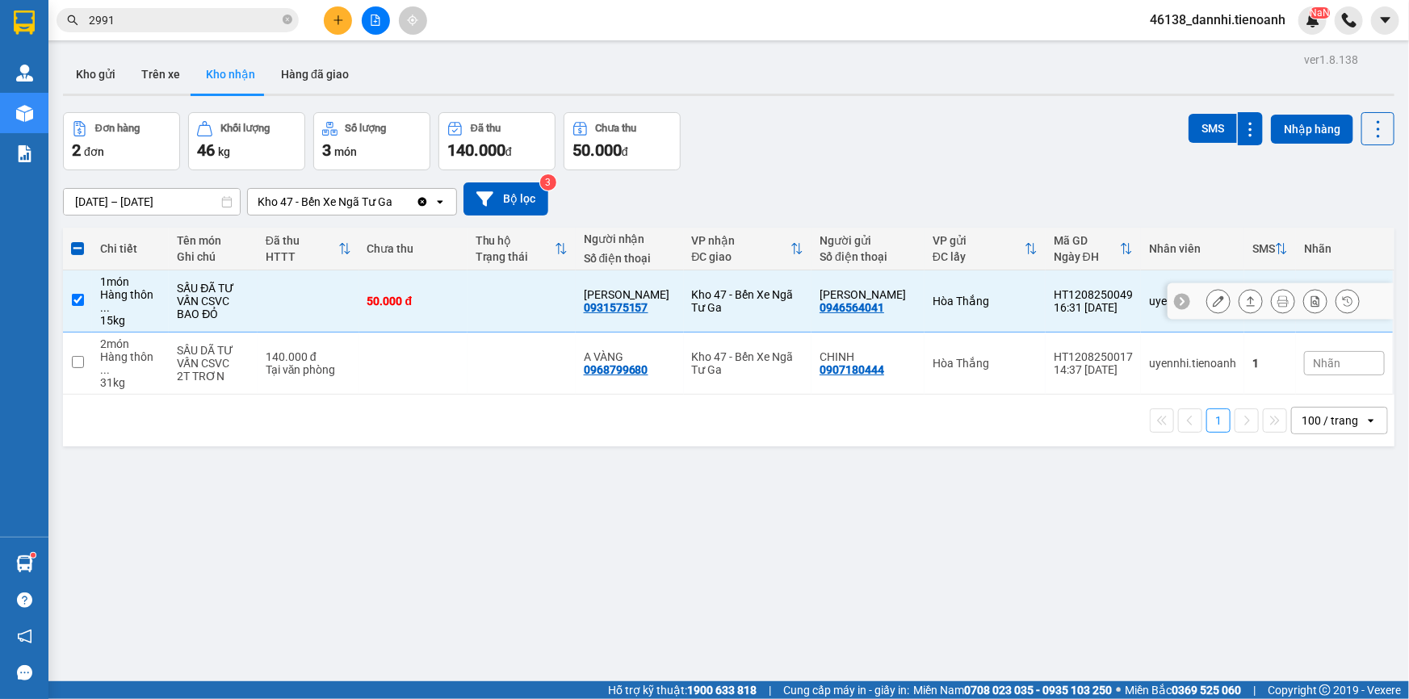
click at [1016, 285] on td "Hòa Thắng" at bounding box center [985, 302] width 121 height 62
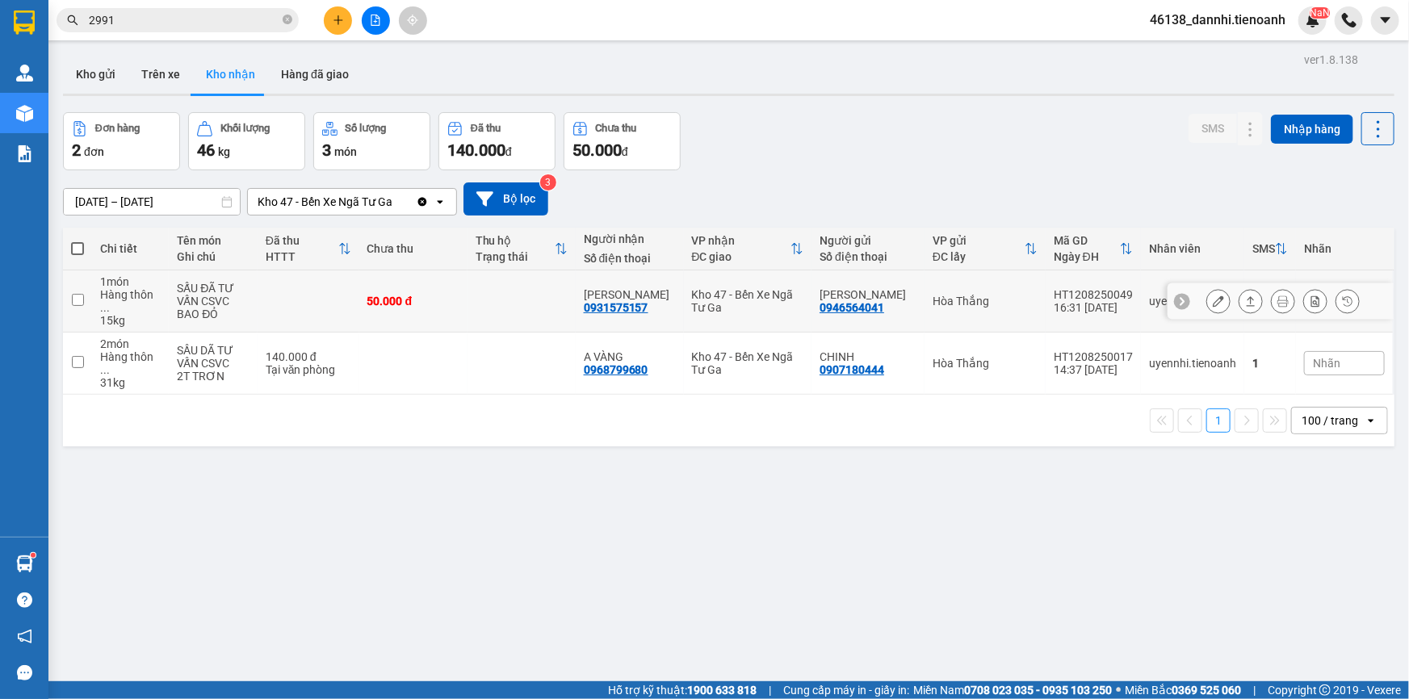
click at [1013, 296] on div "Hòa Thắng" at bounding box center [985, 301] width 105 height 13
checkbox input "true"
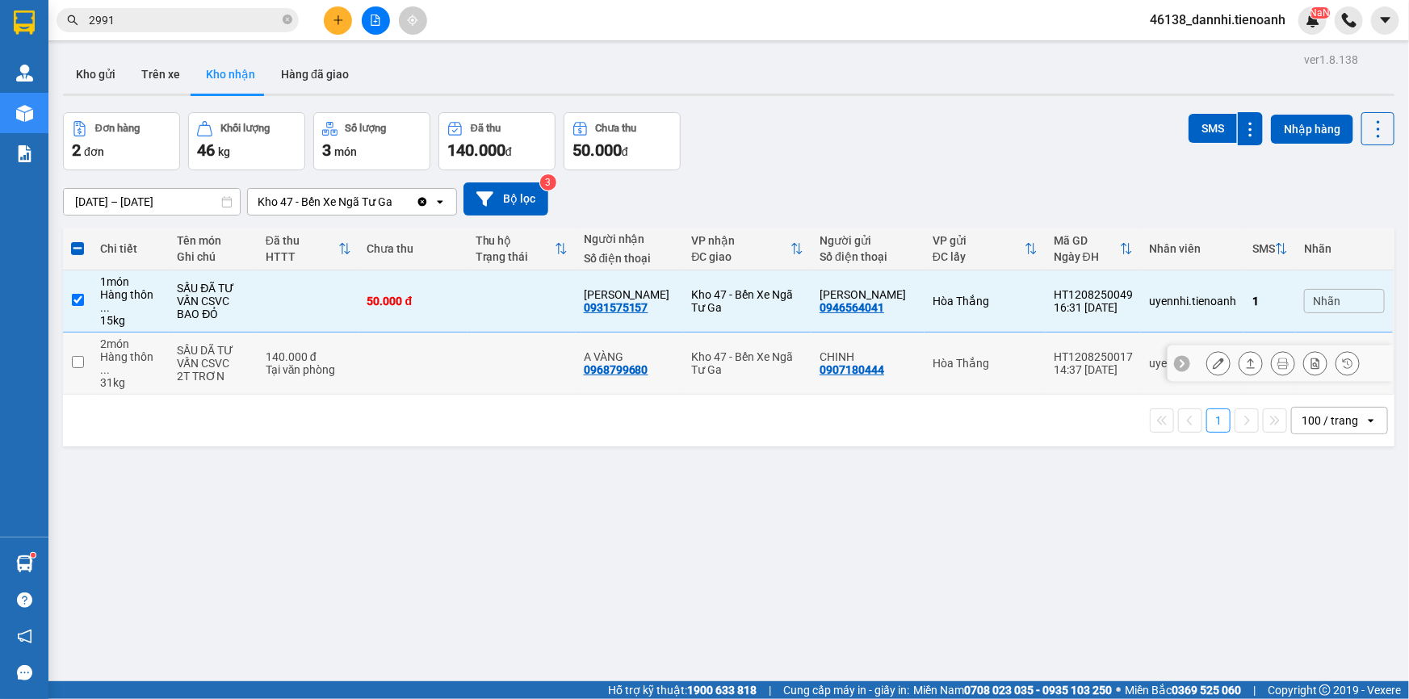
drag, startPoint x: 1013, startPoint y: 353, endPoint x: 1011, endPoint y: 345, distance: 8.2
click at [1012, 353] on td "Hòa Thắng" at bounding box center [985, 364] width 121 height 62
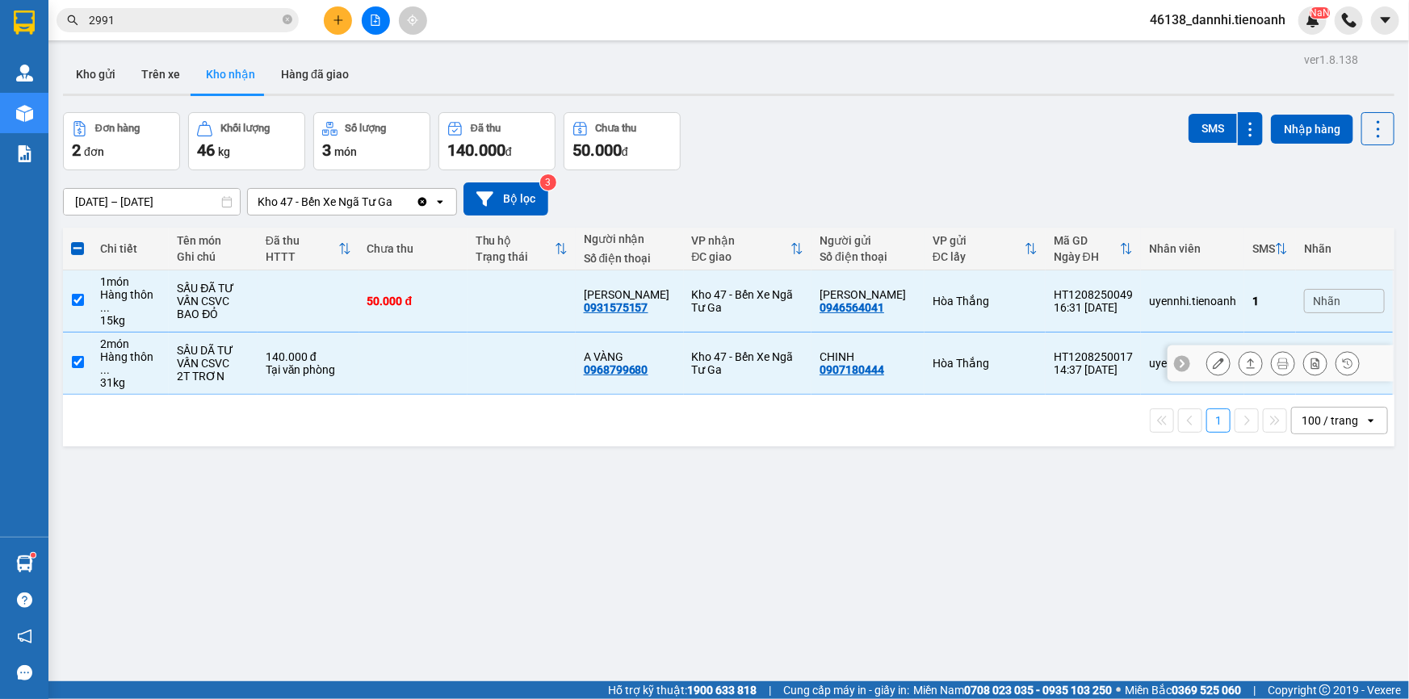
click at [1011, 357] on div "Hòa Thắng" at bounding box center [985, 363] width 105 height 13
checkbox input "false"
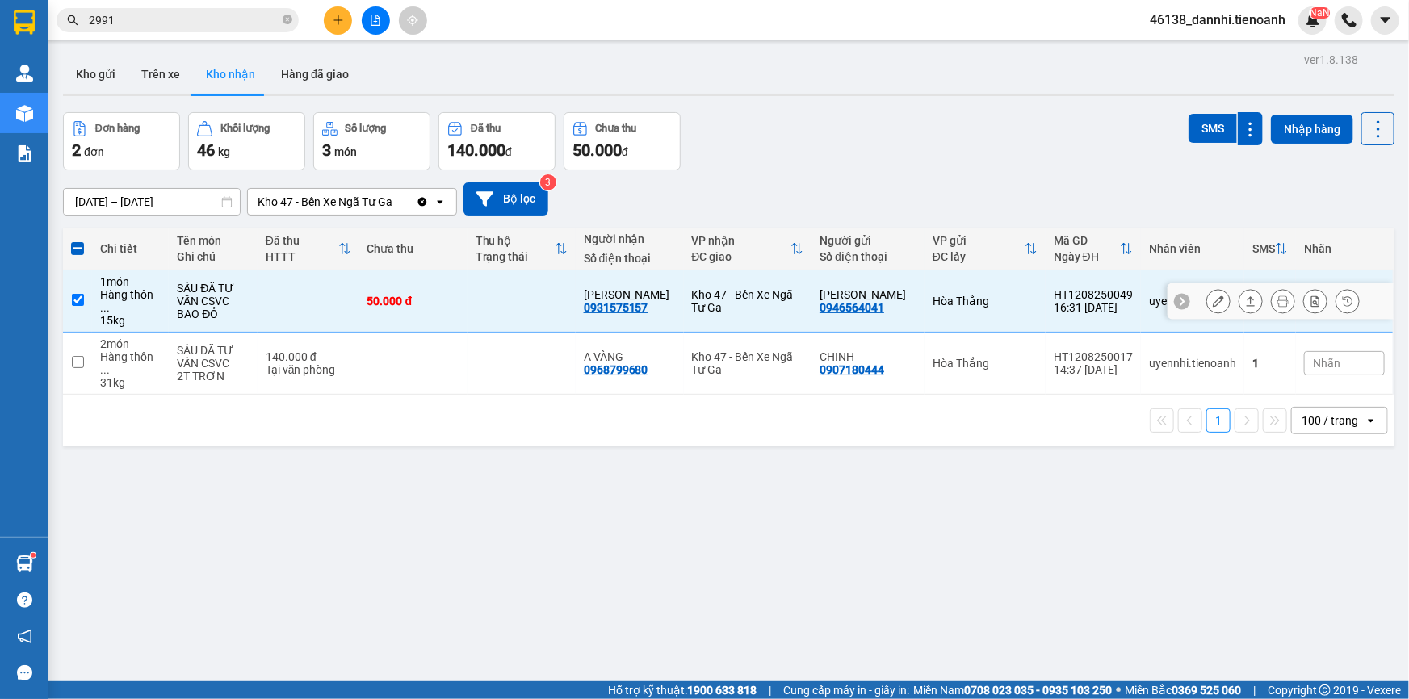
click at [1008, 295] on div "Hòa Thắng" at bounding box center [985, 301] width 105 height 13
checkbox input "false"
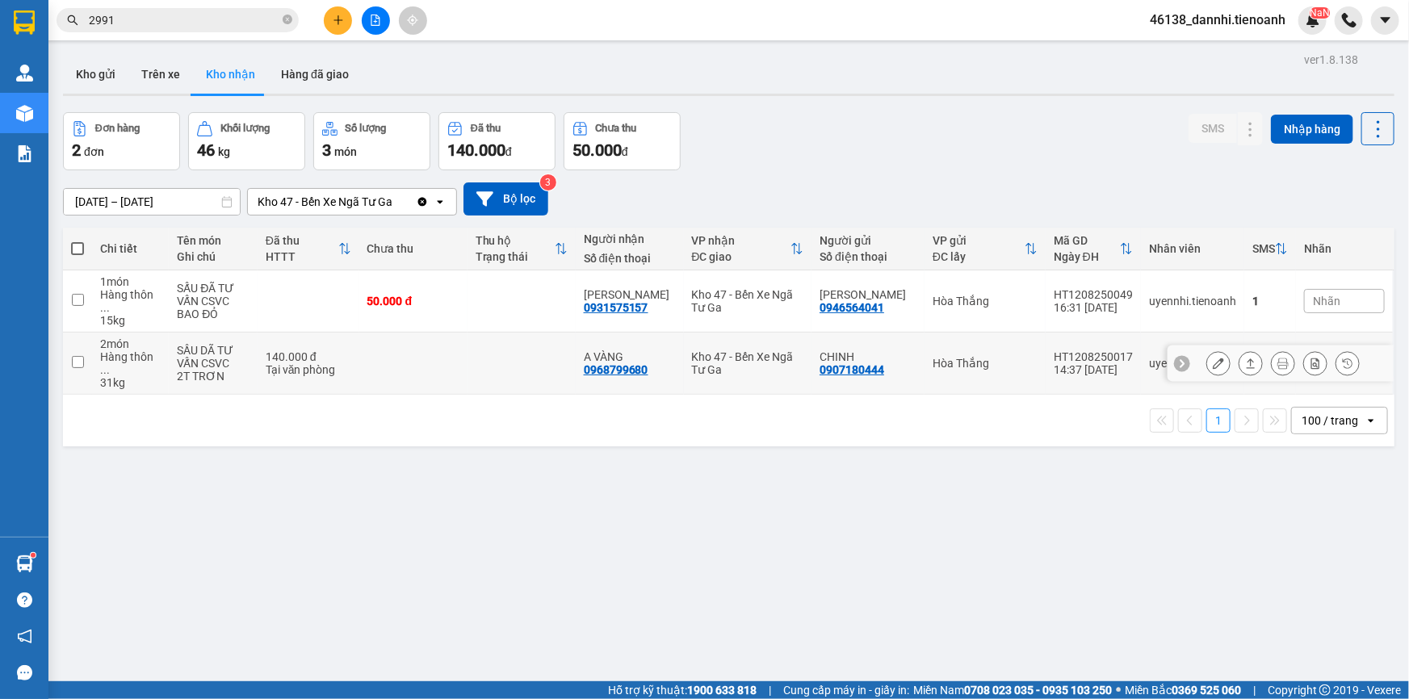
click at [1002, 357] on div "Hòa Thắng" at bounding box center [985, 363] width 105 height 13
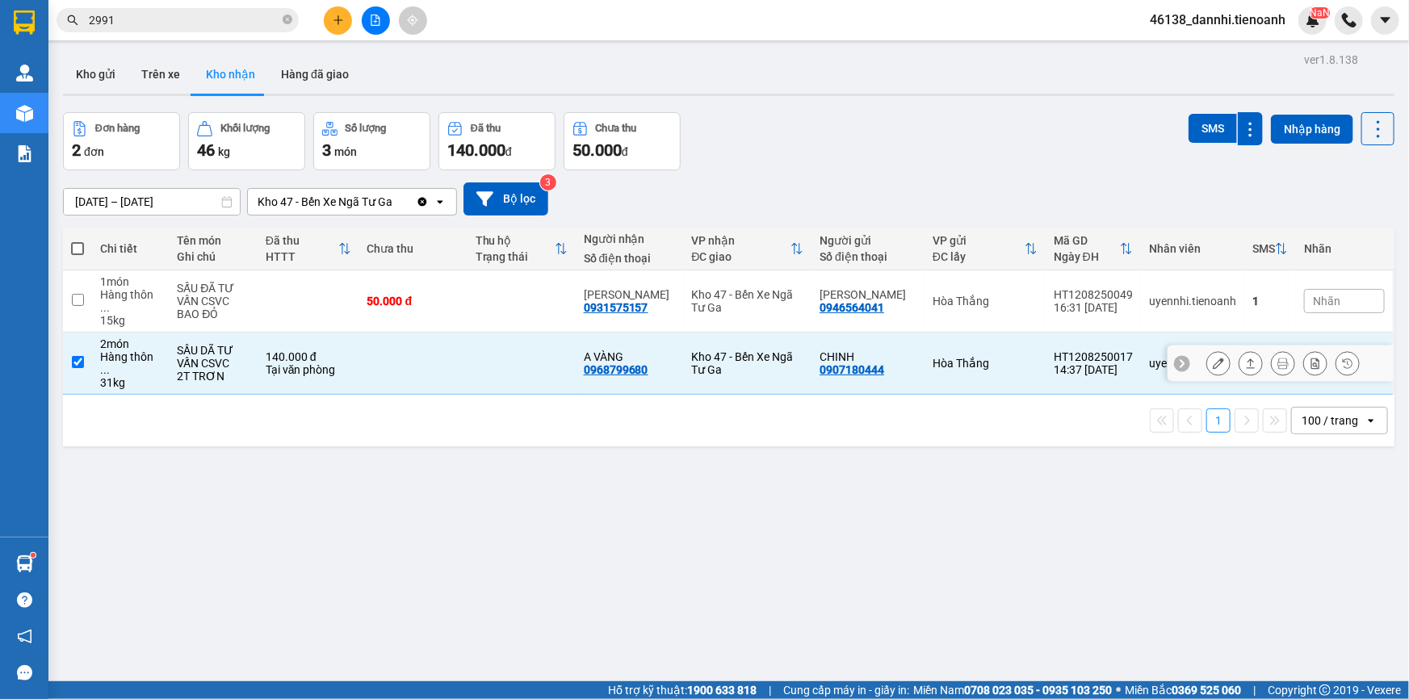
click at [1002, 357] on div "Hòa Thắng" at bounding box center [985, 363] width 105 height 13
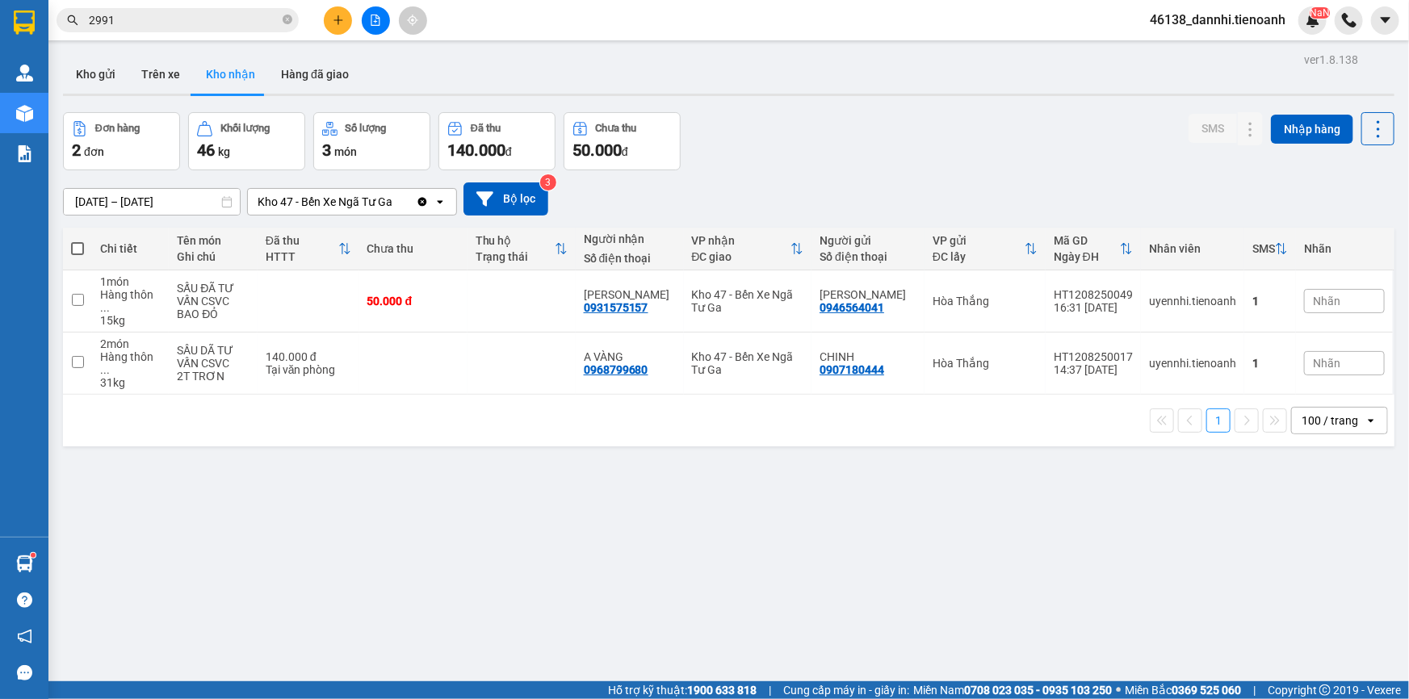
click at [974, 468] on div "ver 1.8.138 Kho gửi Trên xe Kho nhận Hàng đã giao Đơn hàng 2 đơn Khối lượng 46 …" at bounding box center [729, 397] width 1345 height 699
drag, startPoint x: 993, startPoint y: 330, endPoint x: 992, endPoint y: 340, distance: 9.8
click at [993, 333] on td "Hòa Thắng" at bounding box center [985, 364] width 121 height 62
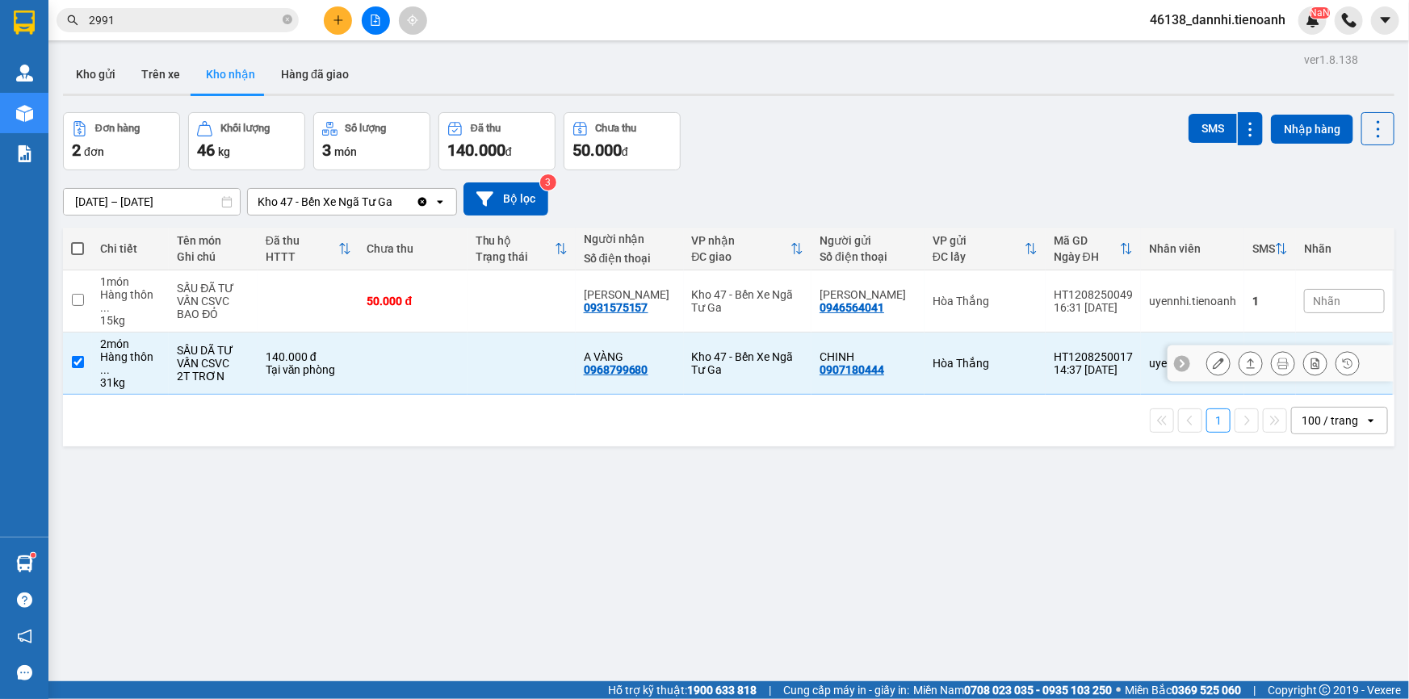
click at [992, 357] on div "Hòa Thắng" at bounding box center [985, 363] width 105 height 13
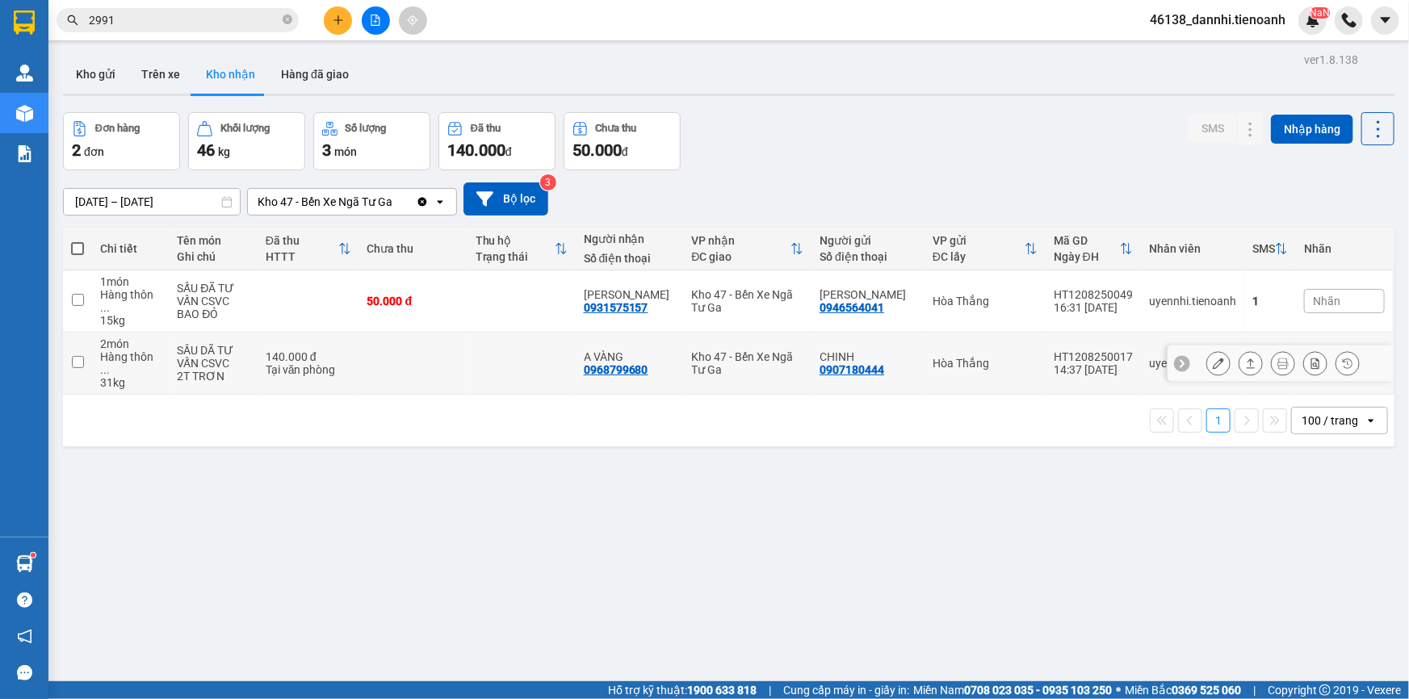
click at [1001, 357] on div "Hòa Thắng" at bounding box center [985, 363] width 105 height 13
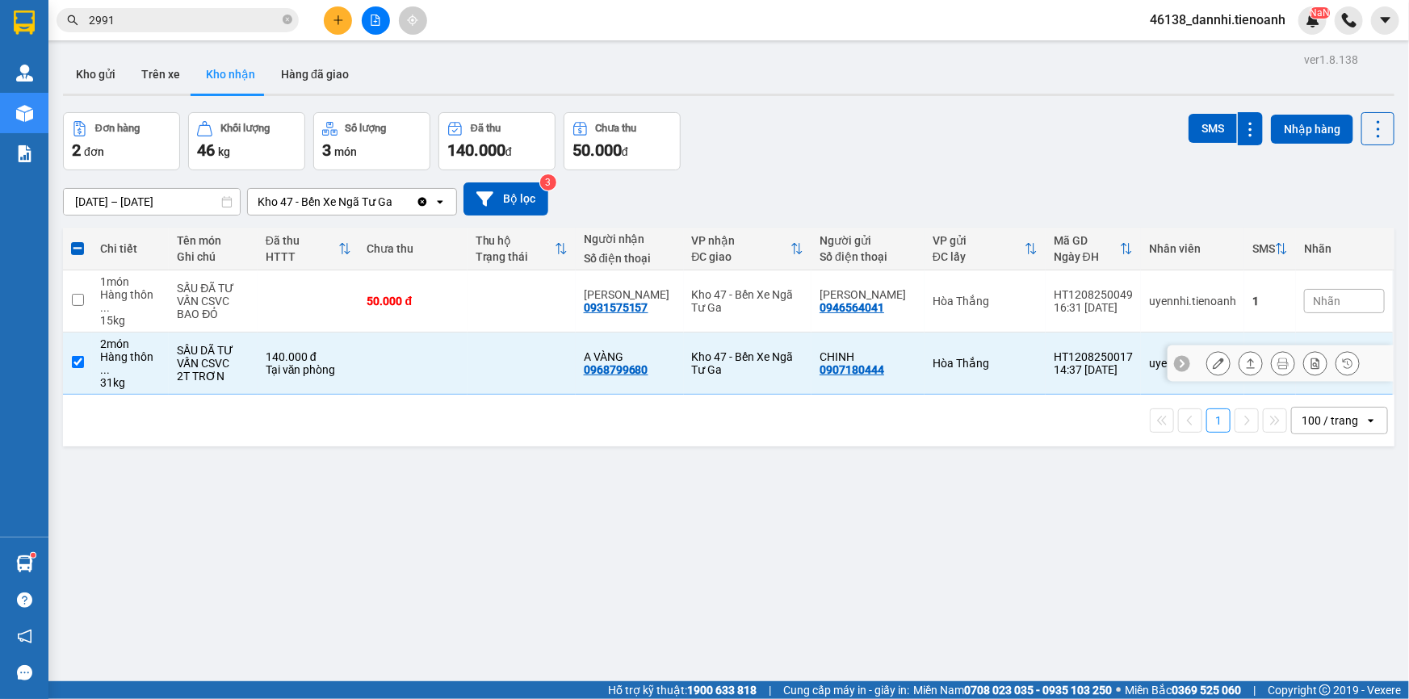
click at [1001, 357] on div "Hòa Thắng" at bounding box center [985, 363] width 105 height 13
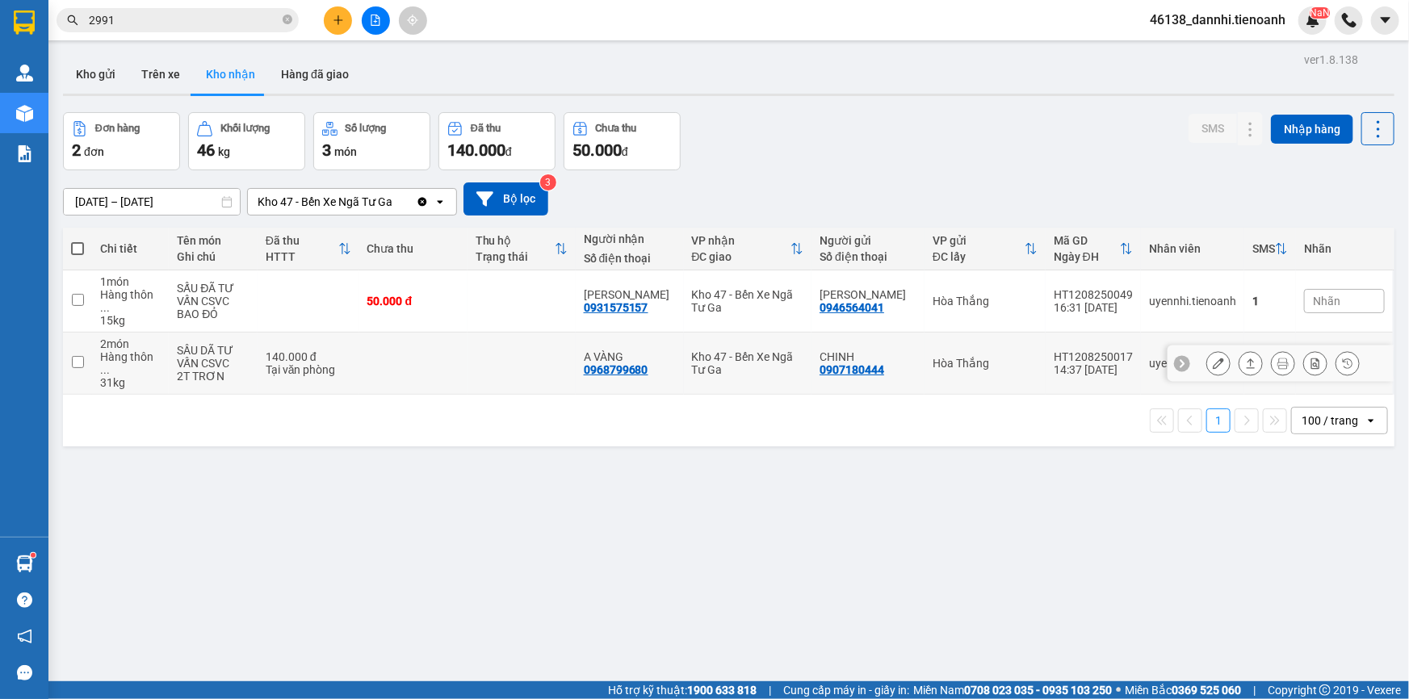
click at [1000, 357] on div "Hòa Thắng" at bounding box center [985, 363] width 105 height 13
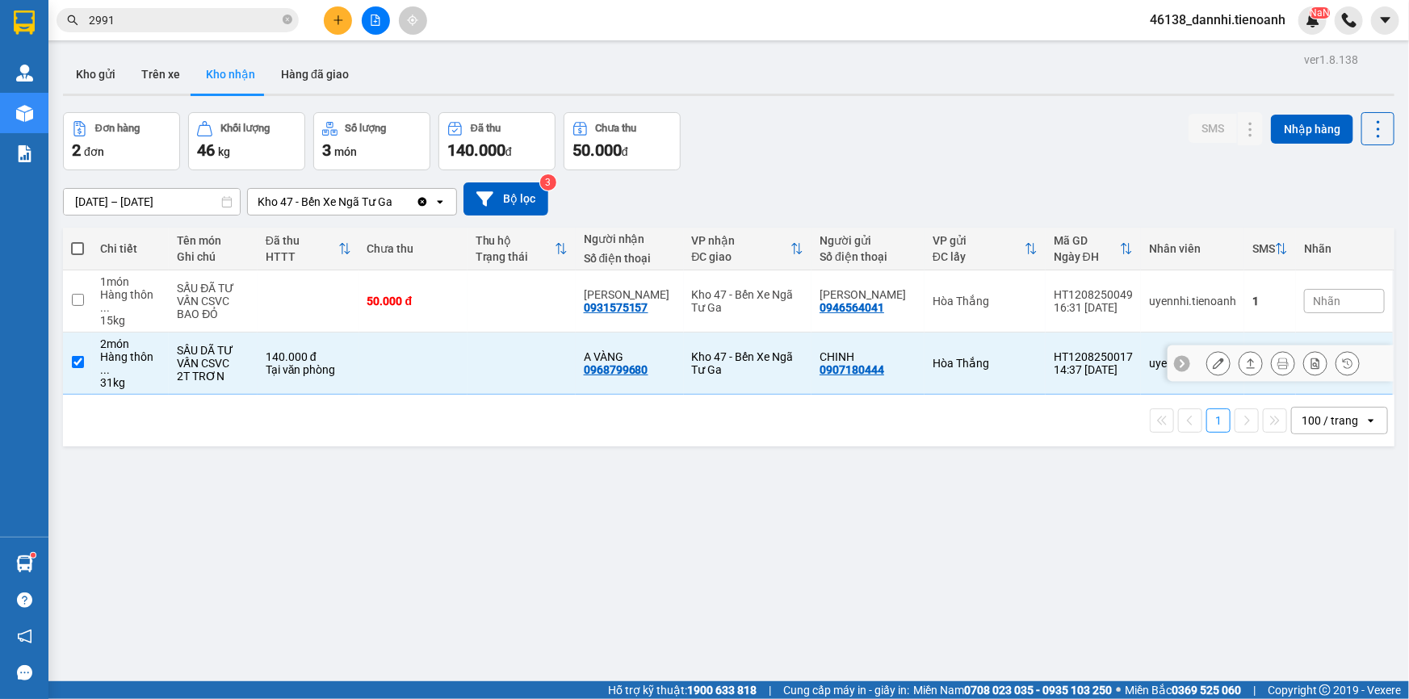
checkbox input "true"
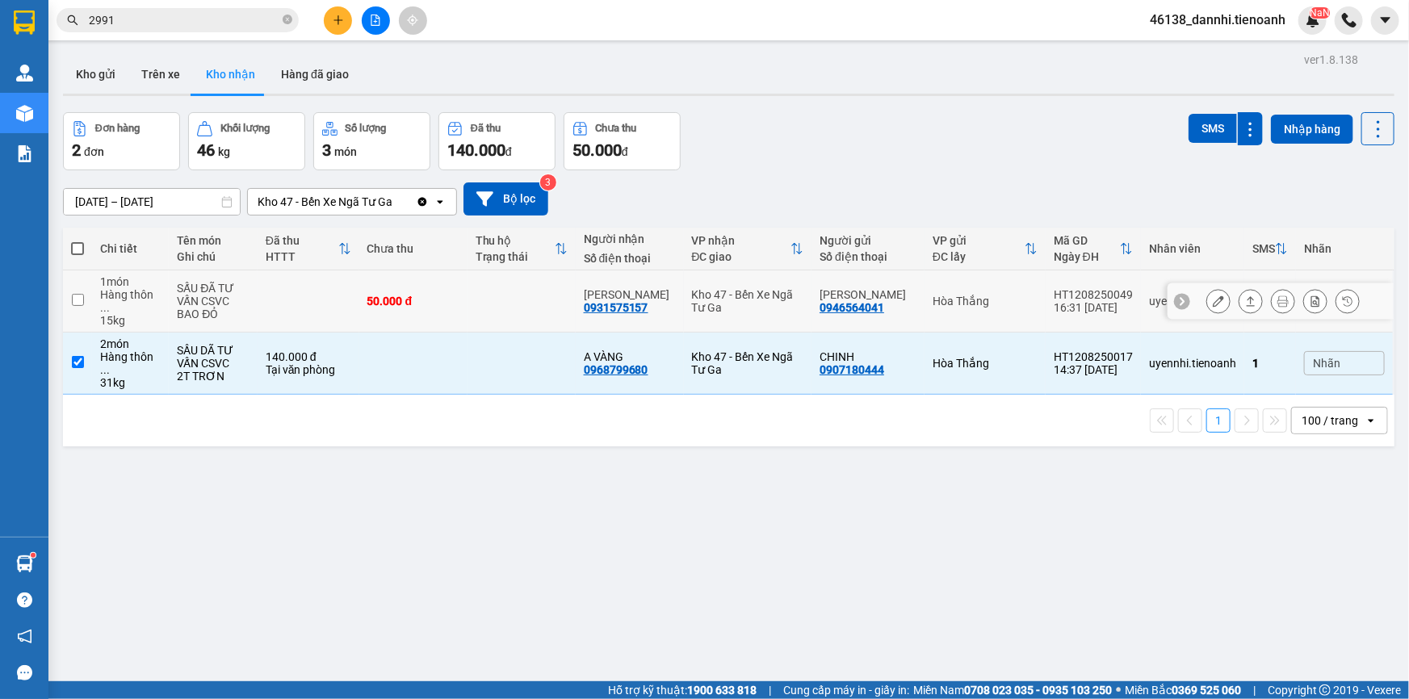
click at [1006, 300] on div "Hòa Thắng" at bounding box center [985, 301] width 105 height 13
checkbox input "true"
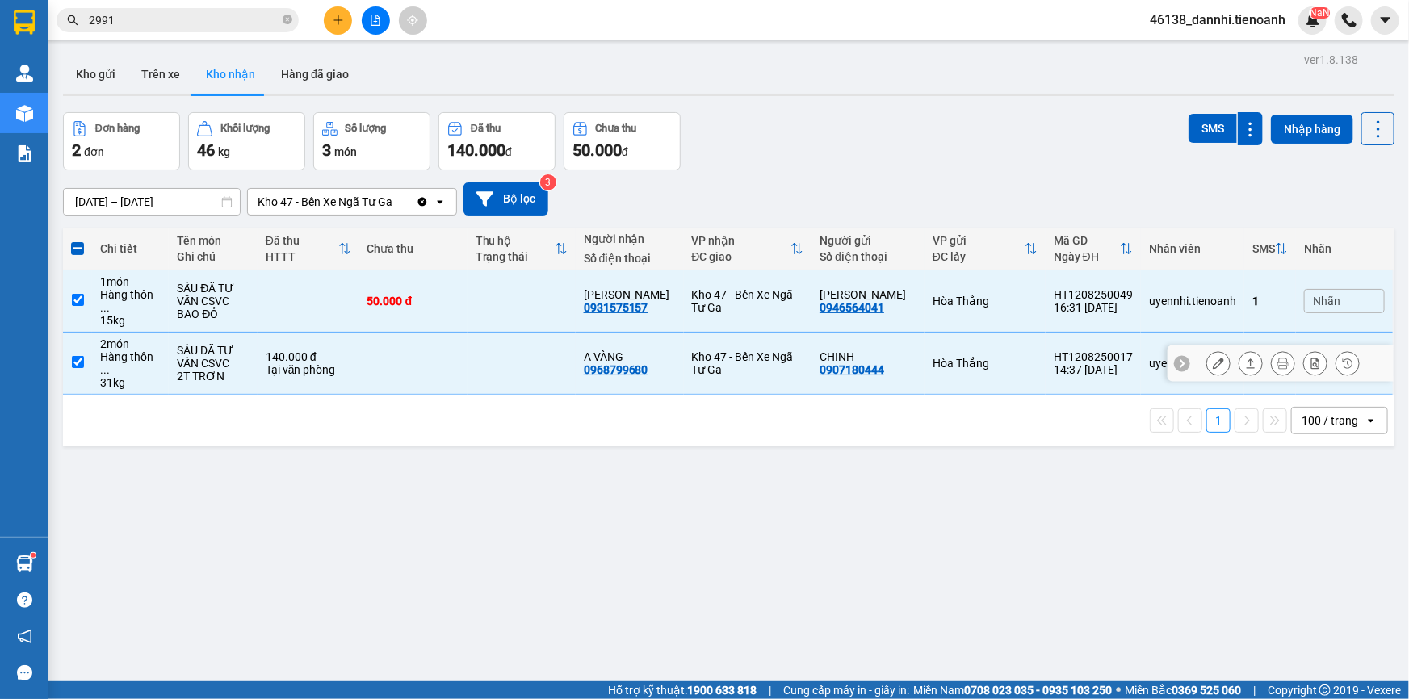
drag, startPoint x: 1010, startPoint y: 338, endPoint x: 1011, endPoint y: 300, distance: 37.2
click at [1010, 335] on td "Hòa Thắng" at bounding box center [985, 364] width 121 height 62
checkbox input "false"
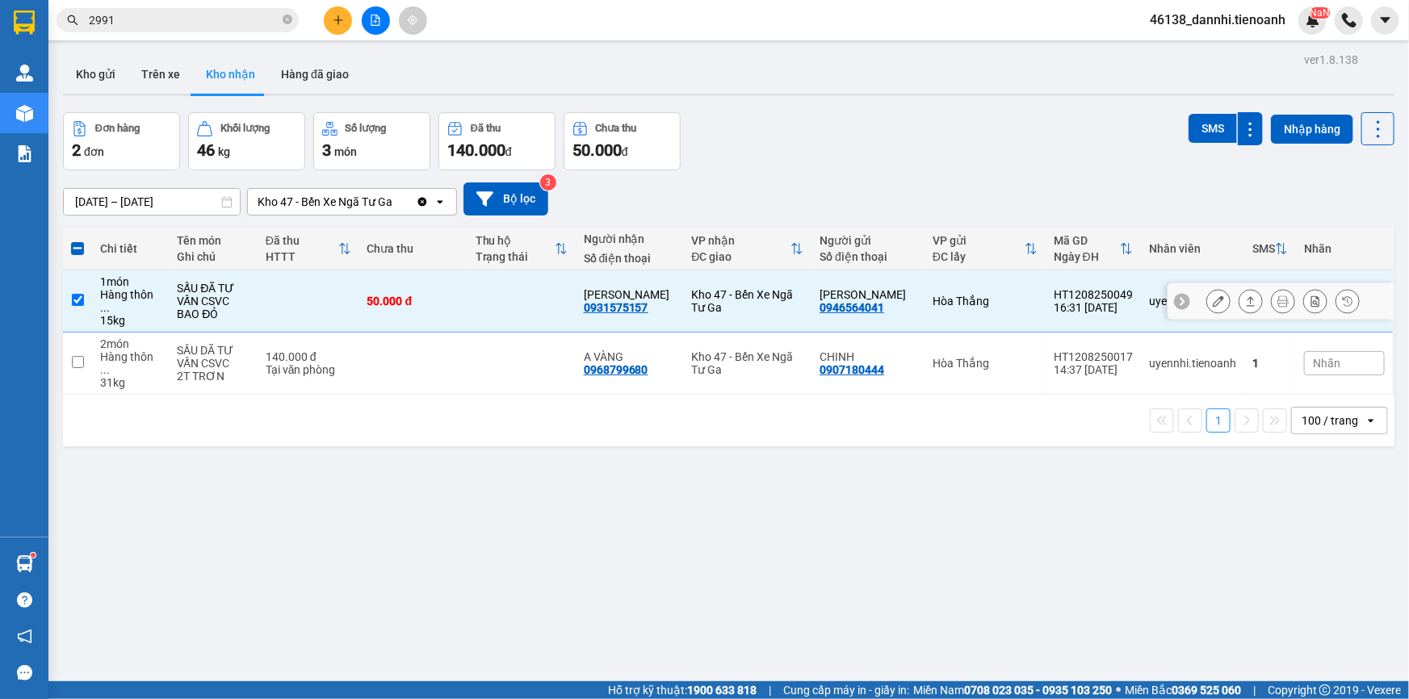
click at [1011, 300] on div "Hòa Thắng" at bounding box center [985, 301] width 105 height 13
checkbox input "false"
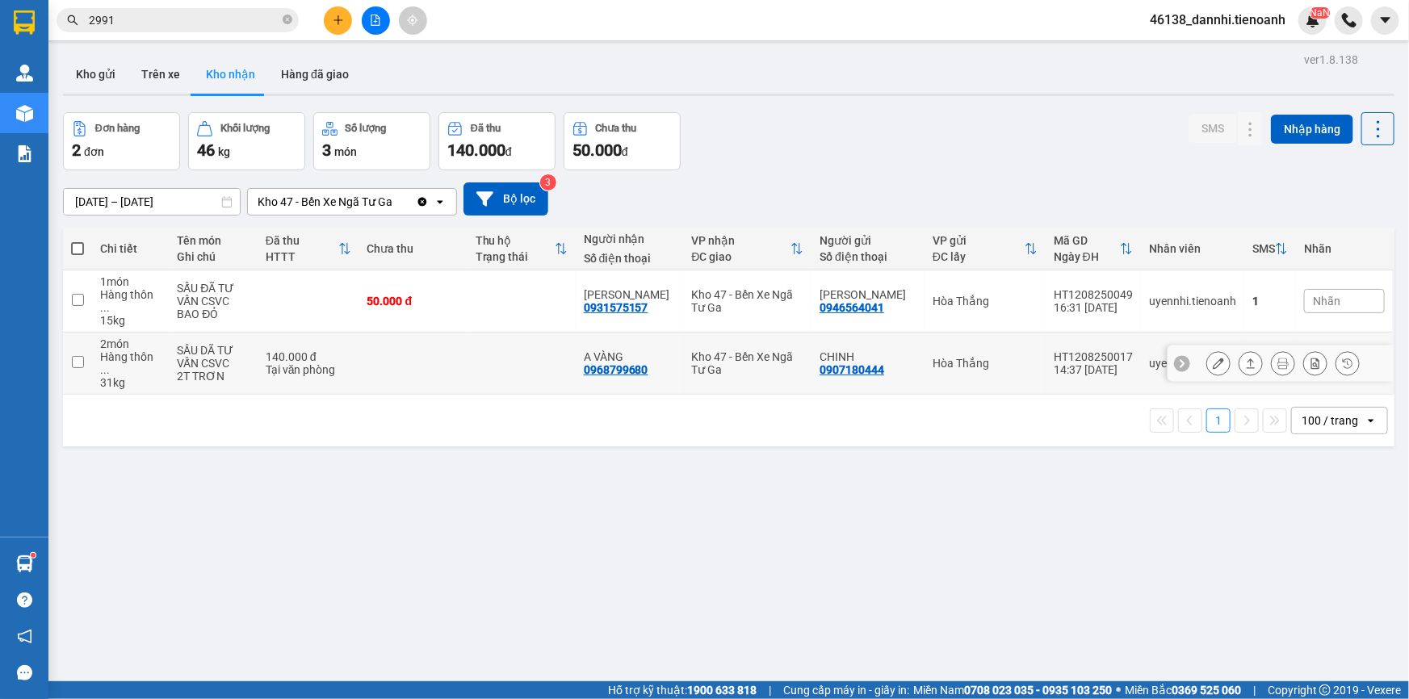
click at [1010, 357] on div "Hòa Thắng" at bounding box center [985, 363] width 105 height 13
checkbox input "true"
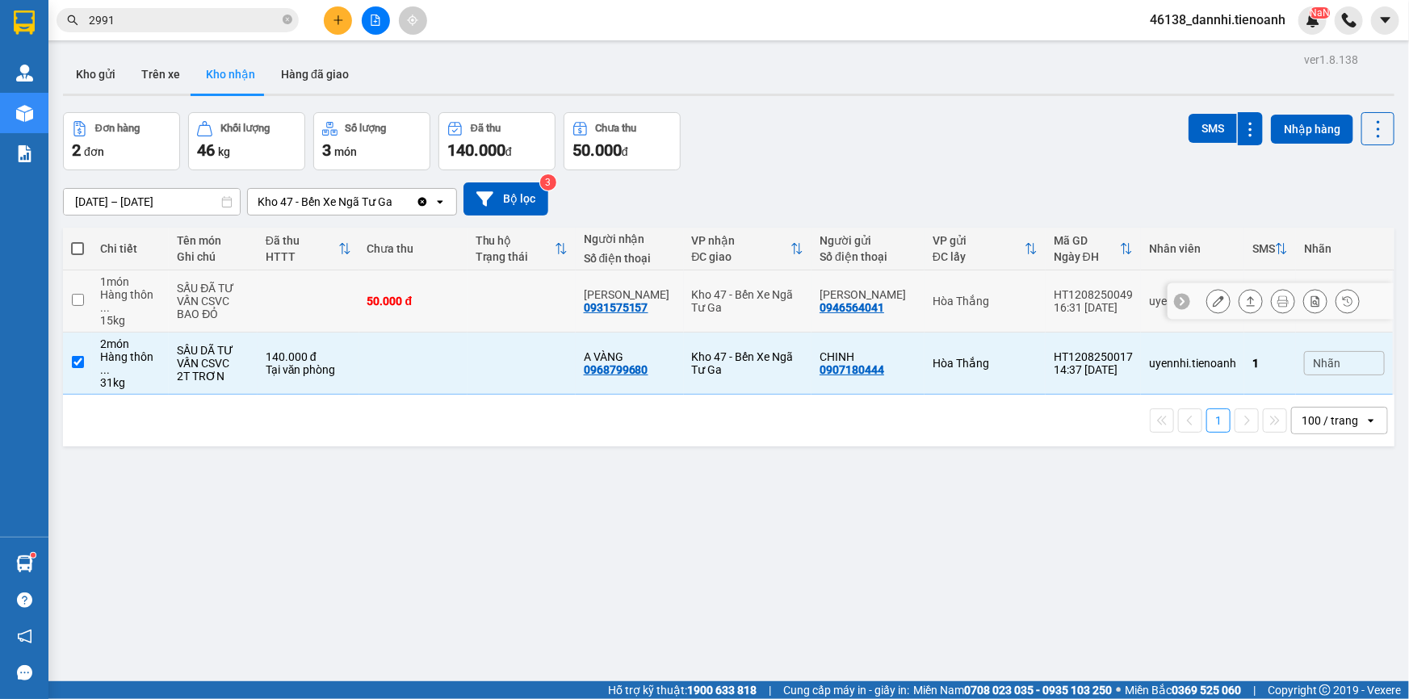
click at [1012, 295] on div "Hòa Thắng" at bounding box center [985, 301] width 105 height 13
checkbox input "true"
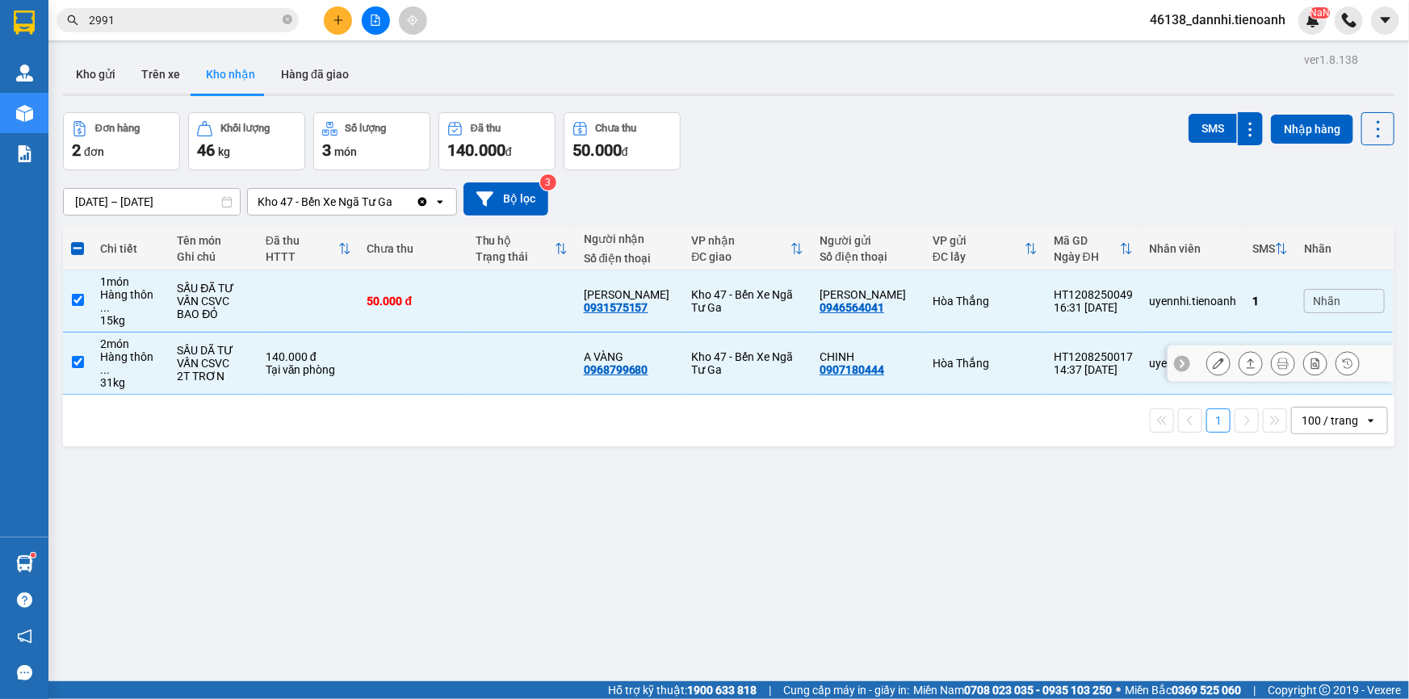
click at [1011, 357] on div "Hòa Thắng" at bounding box center [985, 363] width 105 height 13
checkbox input "false"
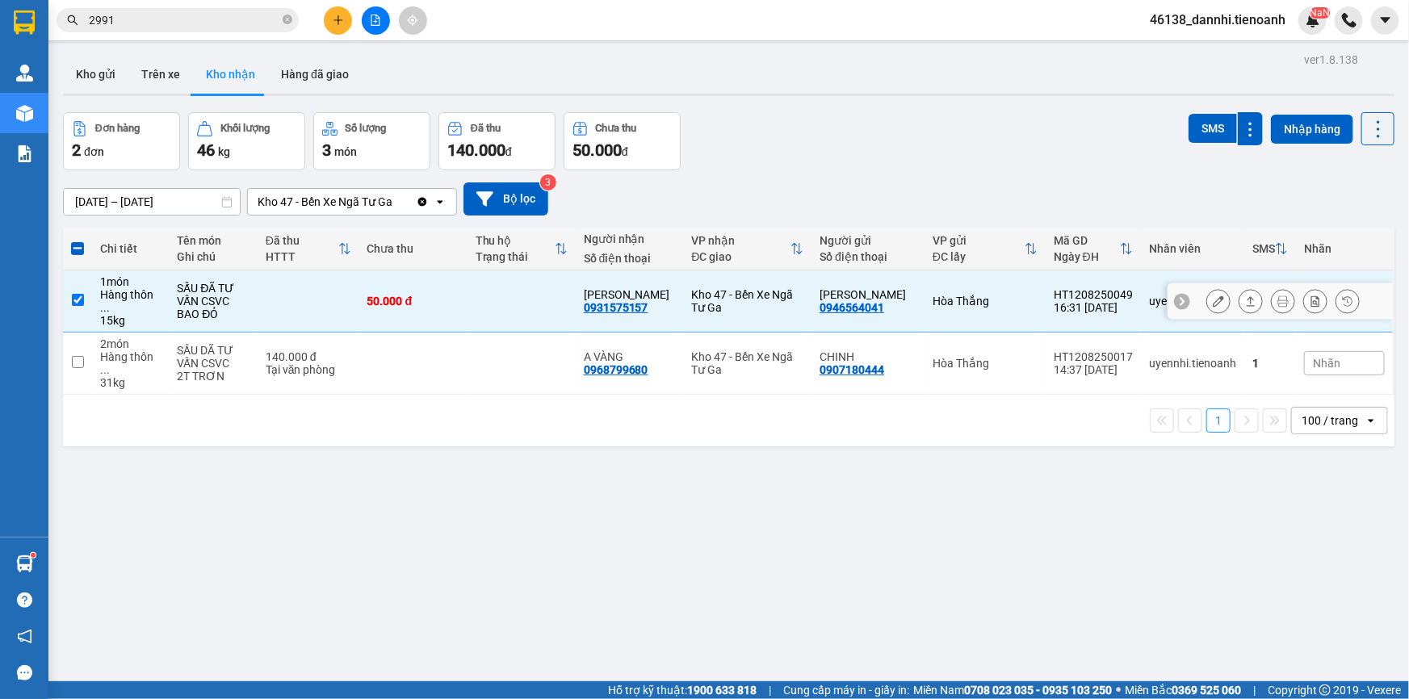
click at [1011, 306] on td "Hòa Thắng" at bounding box center [985, 302] width 121 height 62
checkbox input "false"
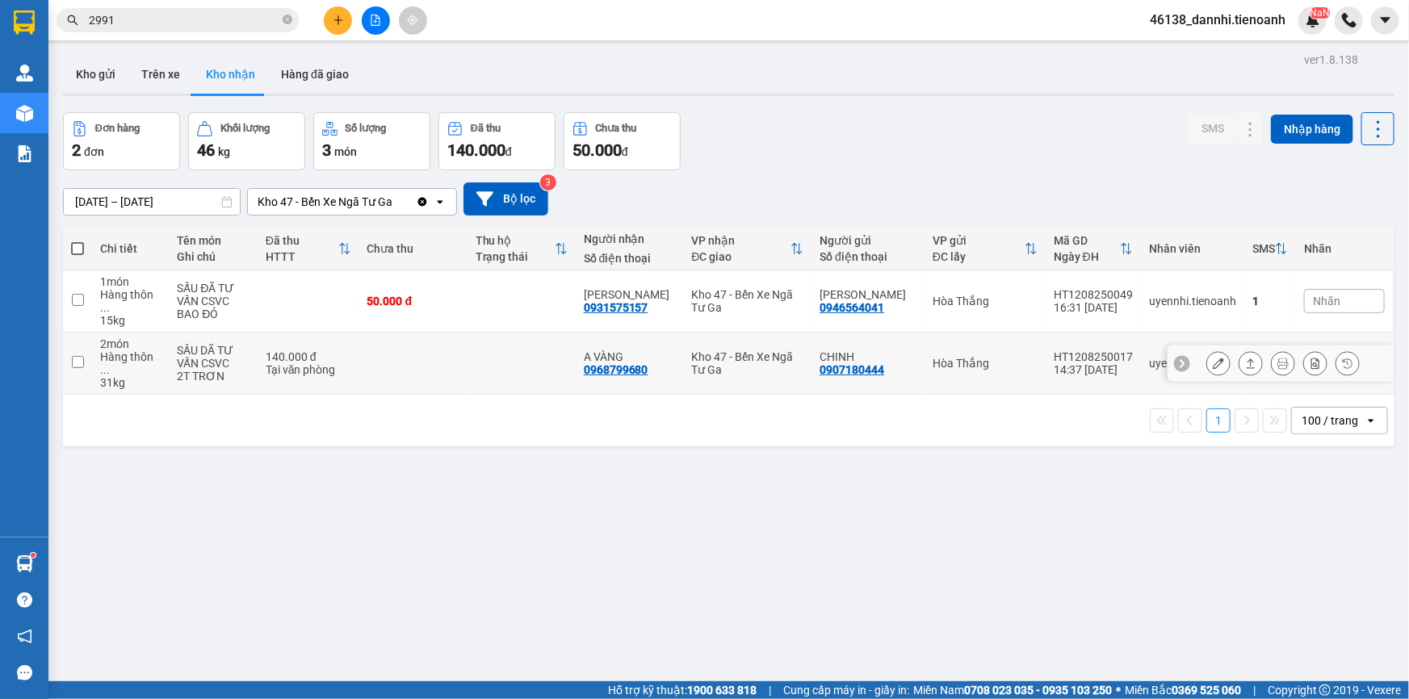
click at [1009, 357] on div "Hòa Thắng" at bounding box center [985, 363] width 105 height 13
checkbox input "true"
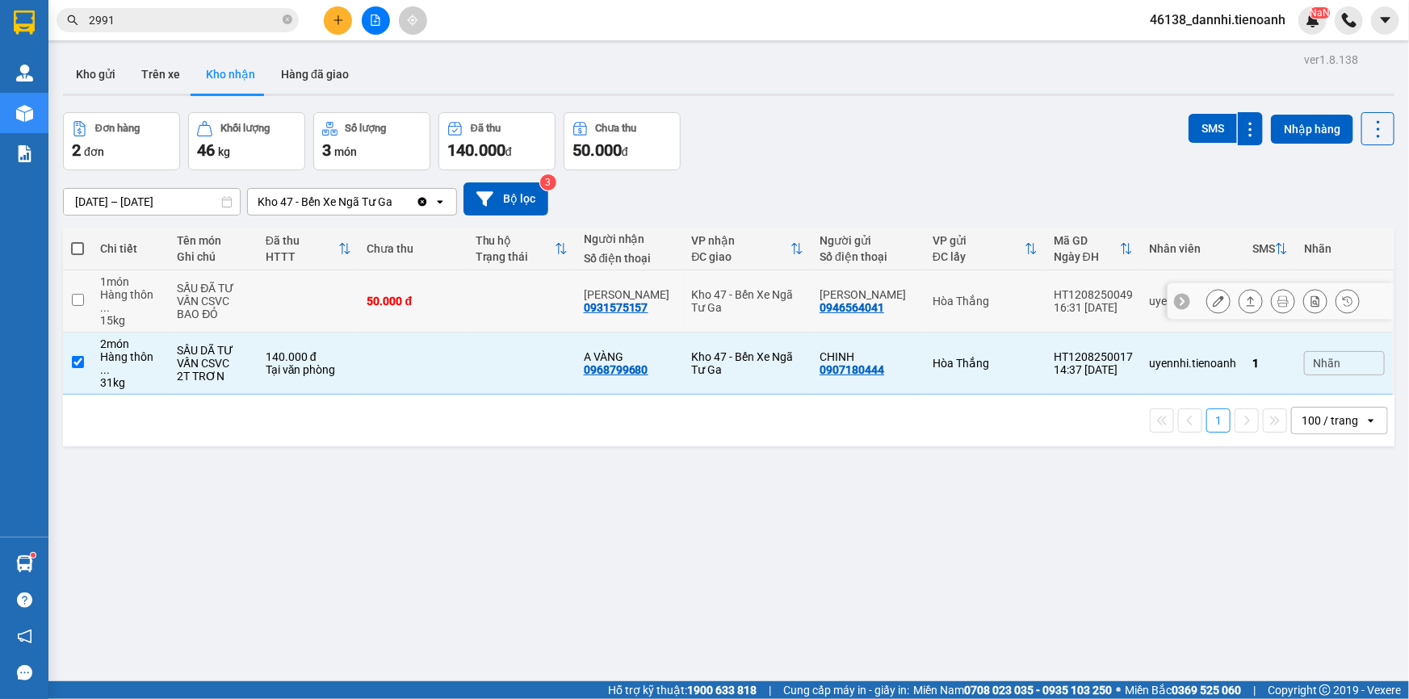
click at [1011, 295] on div "Hòa Thắng" at bounding box center [985, 301] width 105 height 13
checkbox input "true"
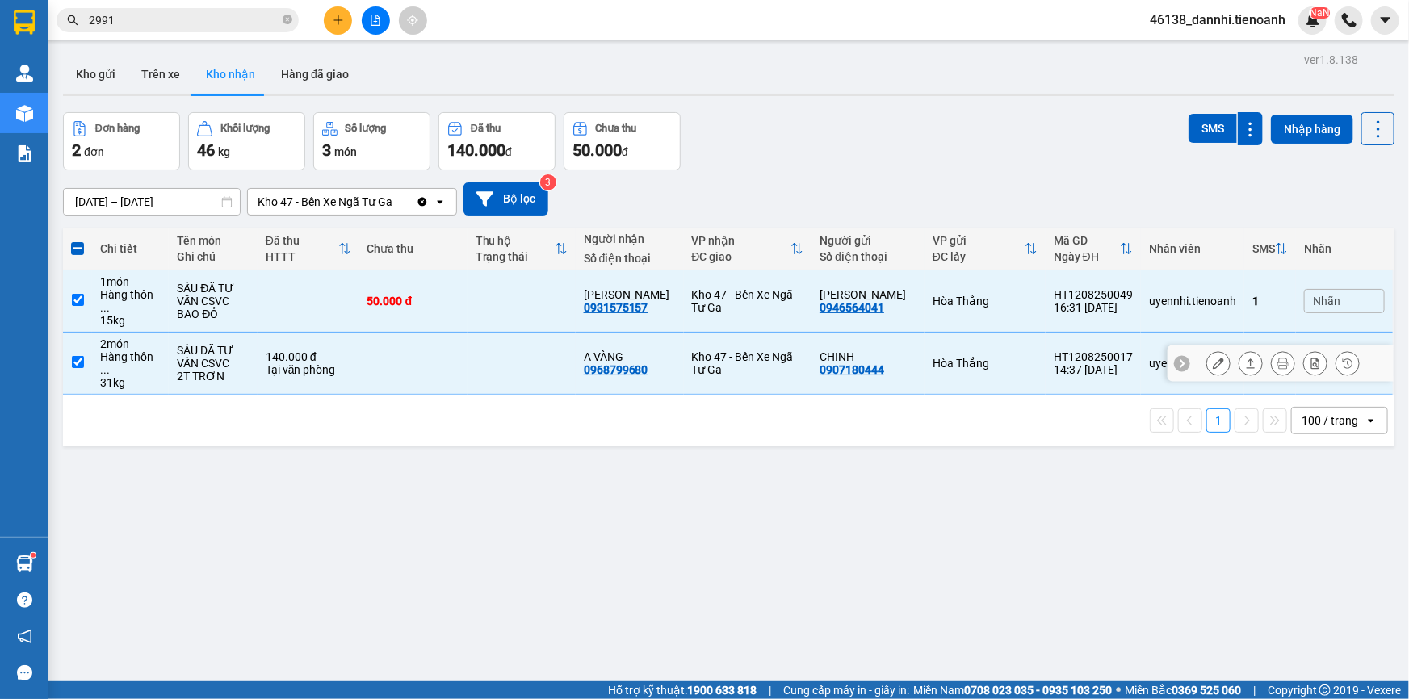
click at [1007, 336] on td "Hòa Thắng" at bounding box center [985, 364] width 121 height 62
checkbox input "false"
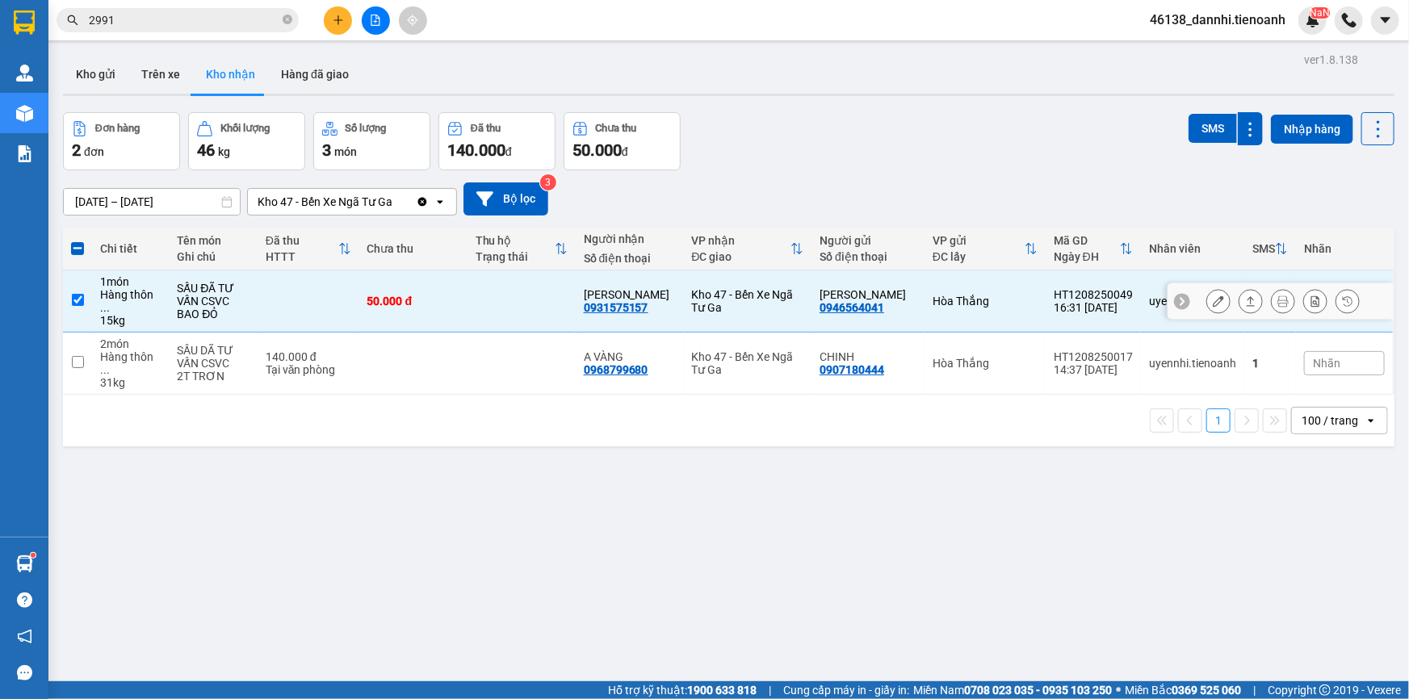
click at [1007, 301] on td "Hòa Thắng" at bounding box center [985, 302] width 121 height 62
checkbox input "false"
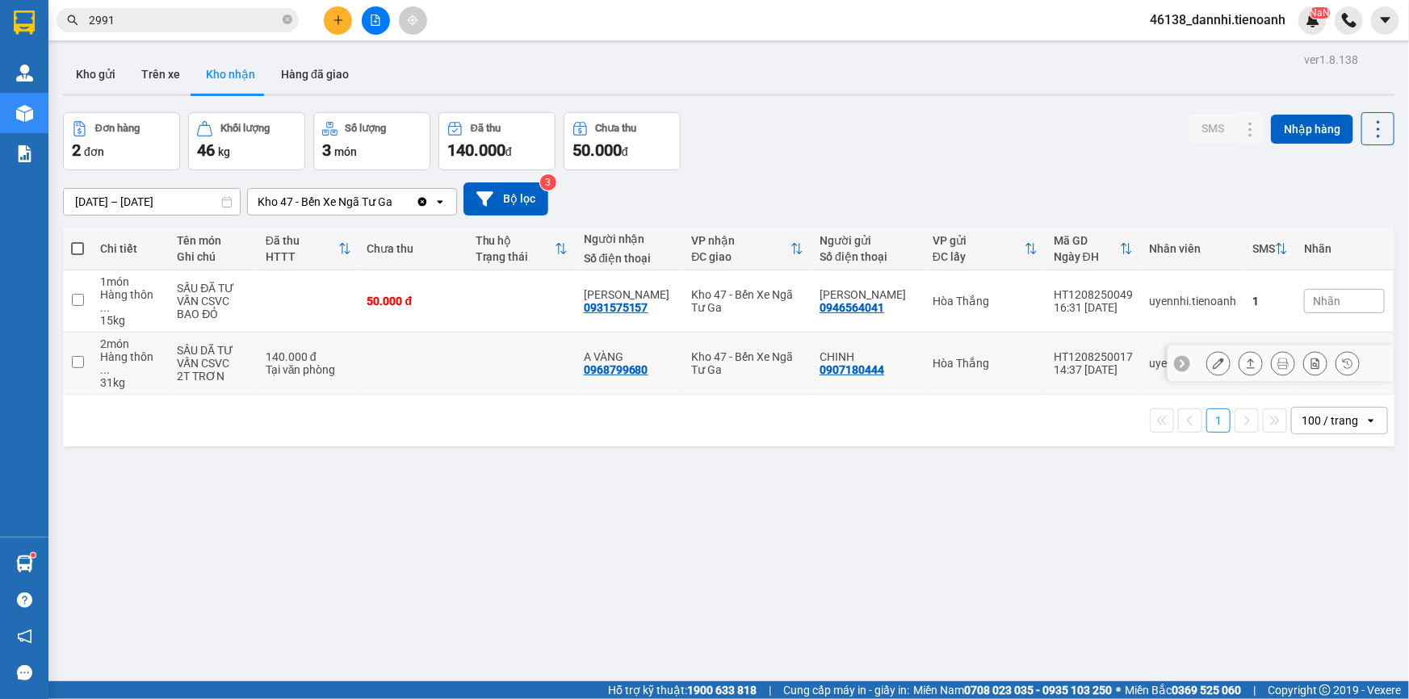
click at [1011, 357] on div "Hòa Thắng" at bounding box center [985, 363] width 105 height 13
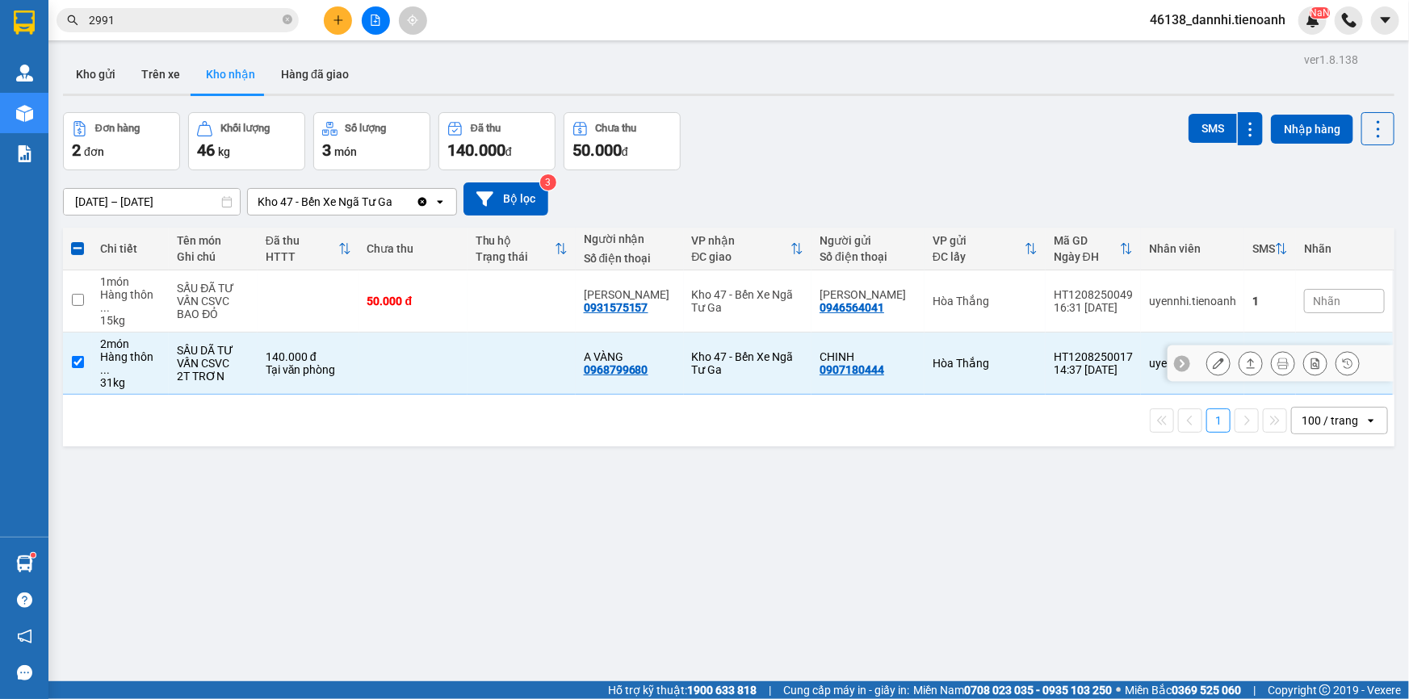
click at [1018, 333] on td "Hòa Thắng" at bounding box center [985, 364] width 121 height 62
checkbox input "false"
